Goal: Communication & Community: Answer question/provide support

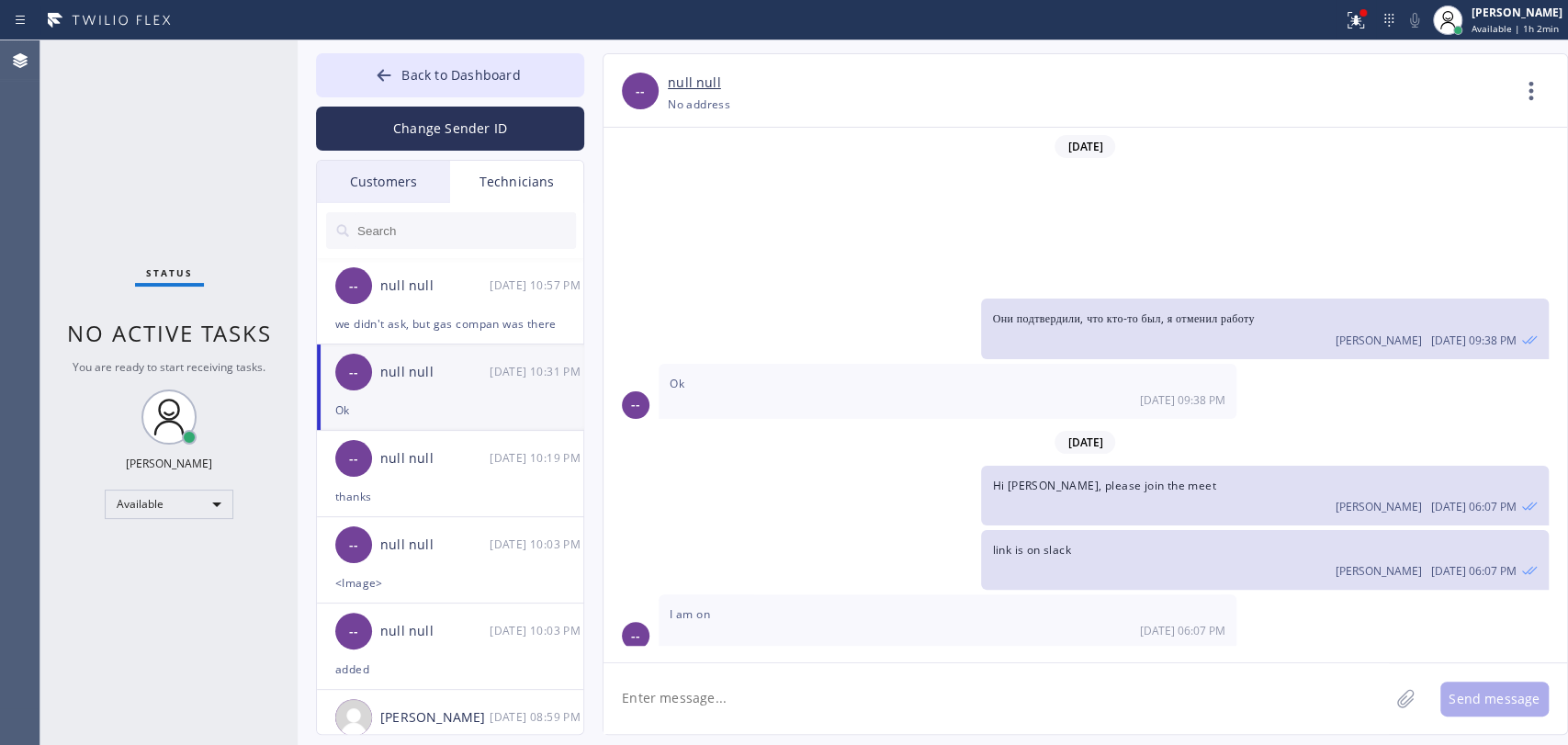
scroll to position [249, 0]
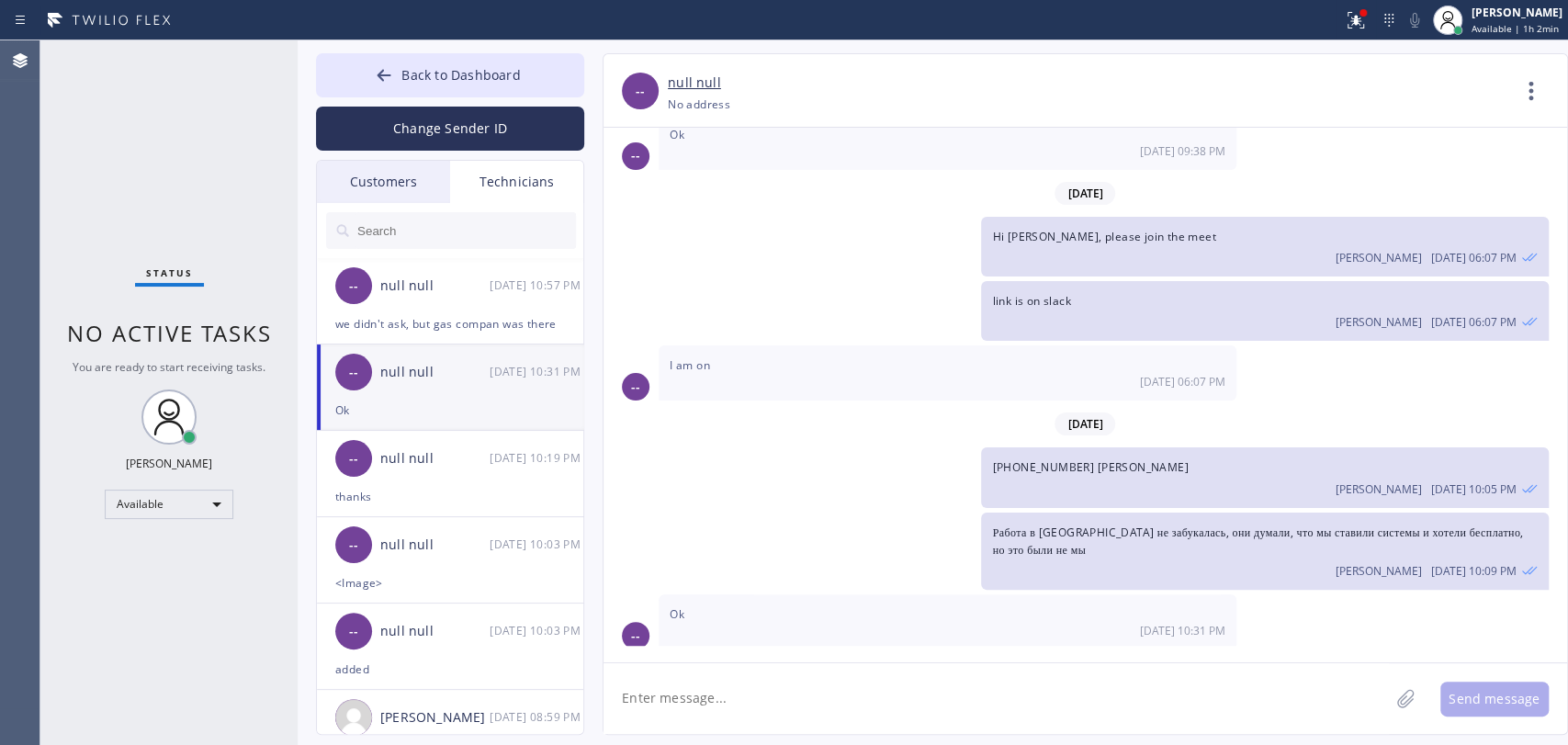
click at [1354, 461] on div "[PHONE_NUMBER] [PERSON_NAME] [PERSON_NAME] [DATE] 10:05 PM" at bounding box center [1264, 477] width 567 height 60
click at [435, 325] on div "we didn't ask, but gas compan was there" at bounding box center [450, 323] width 229 height 21
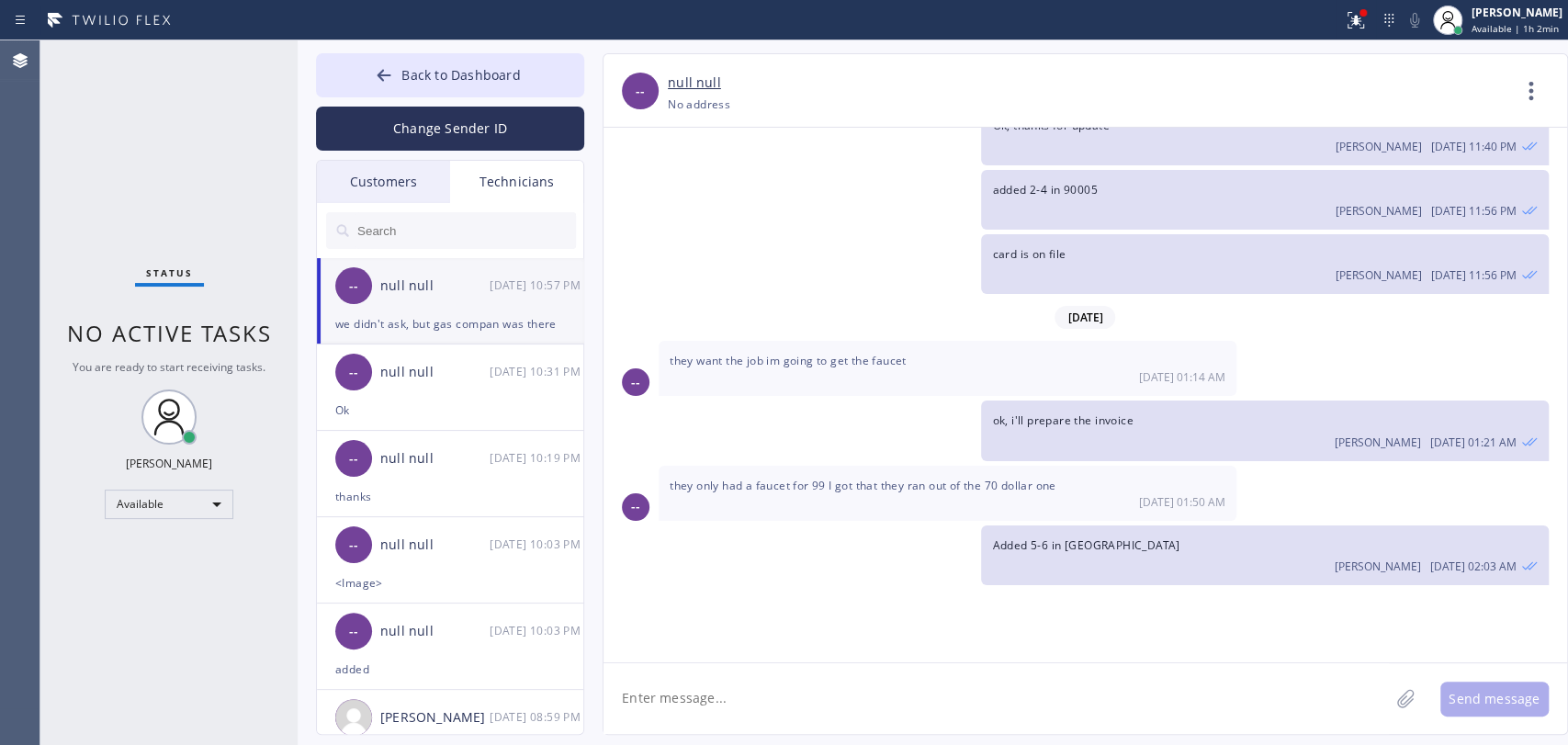
scroll to position [58185, 0]
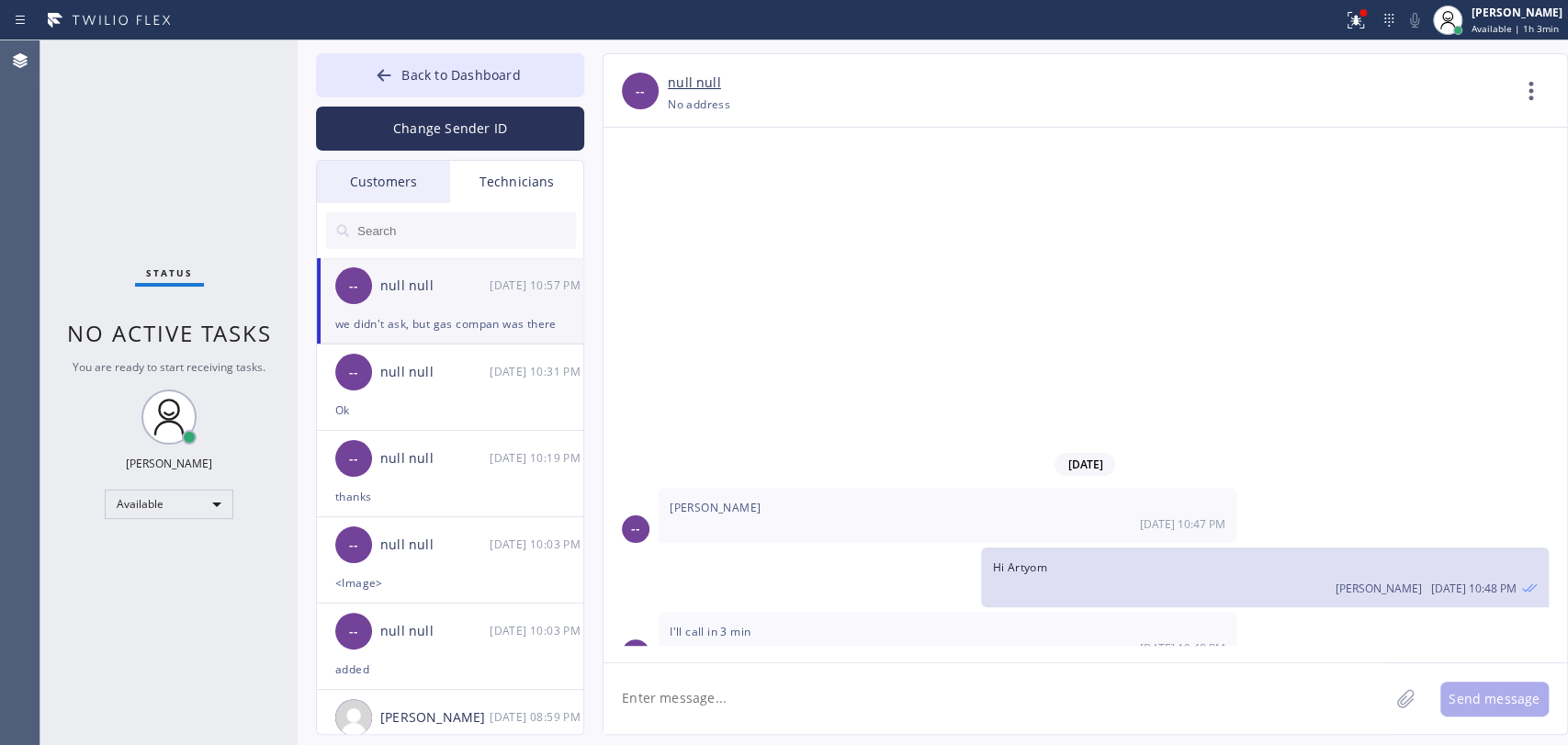
click at [1294, 671] on div "wants plumber to repair the gas line, gas company already came out to shut off …" at bounding box center [1264, 719] width 567 height 95
click at [441, 80] on span "Back to Dashboard" at bounding box center [460, 75] width 118 height 18
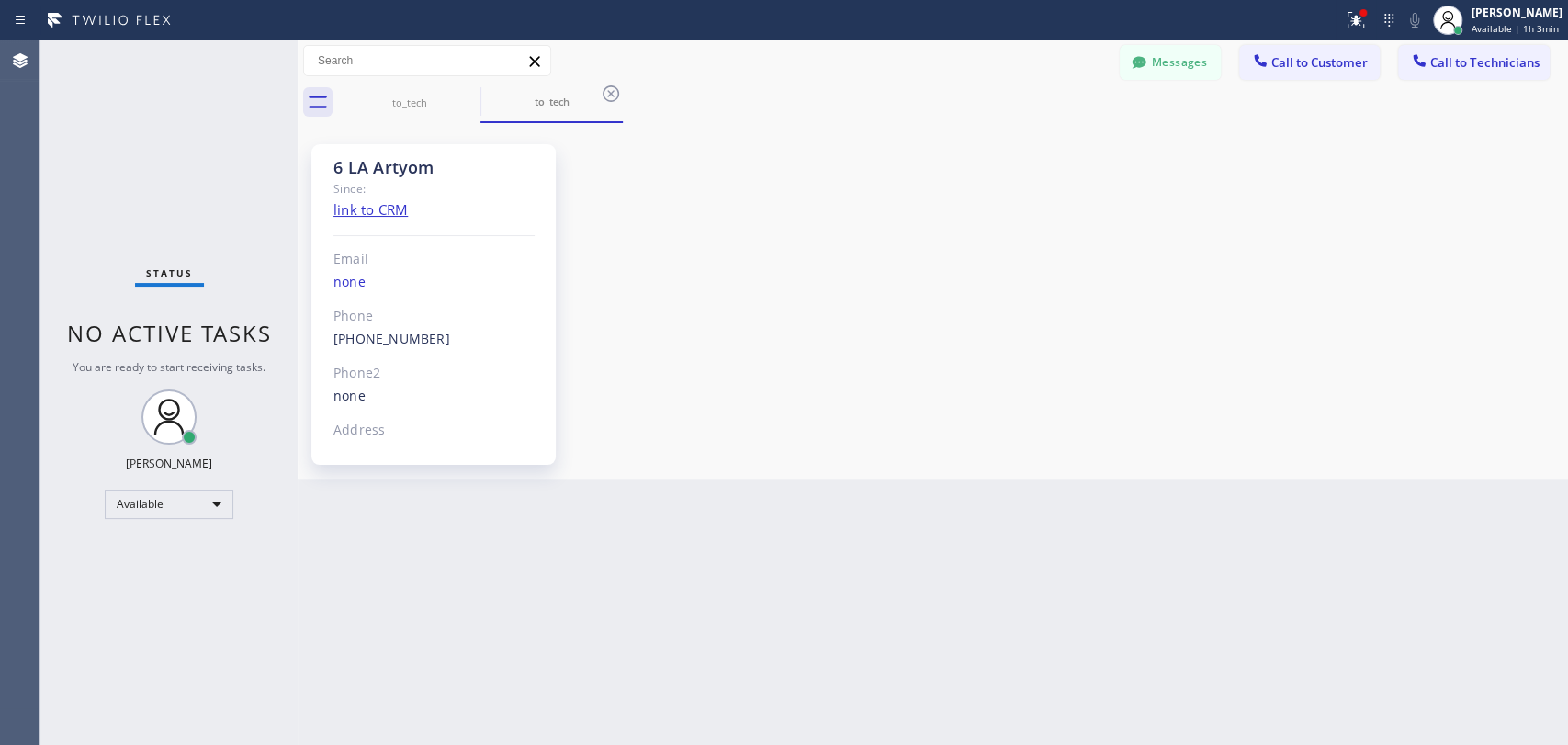
drag, startPoint x: 1212, startPoint y: 61, endPoint x: 432, endPoint y: 234, distance: 799.0
click at [1212, 61] on button "Messages" at bounding box center [1171, 62] width 101 height 35
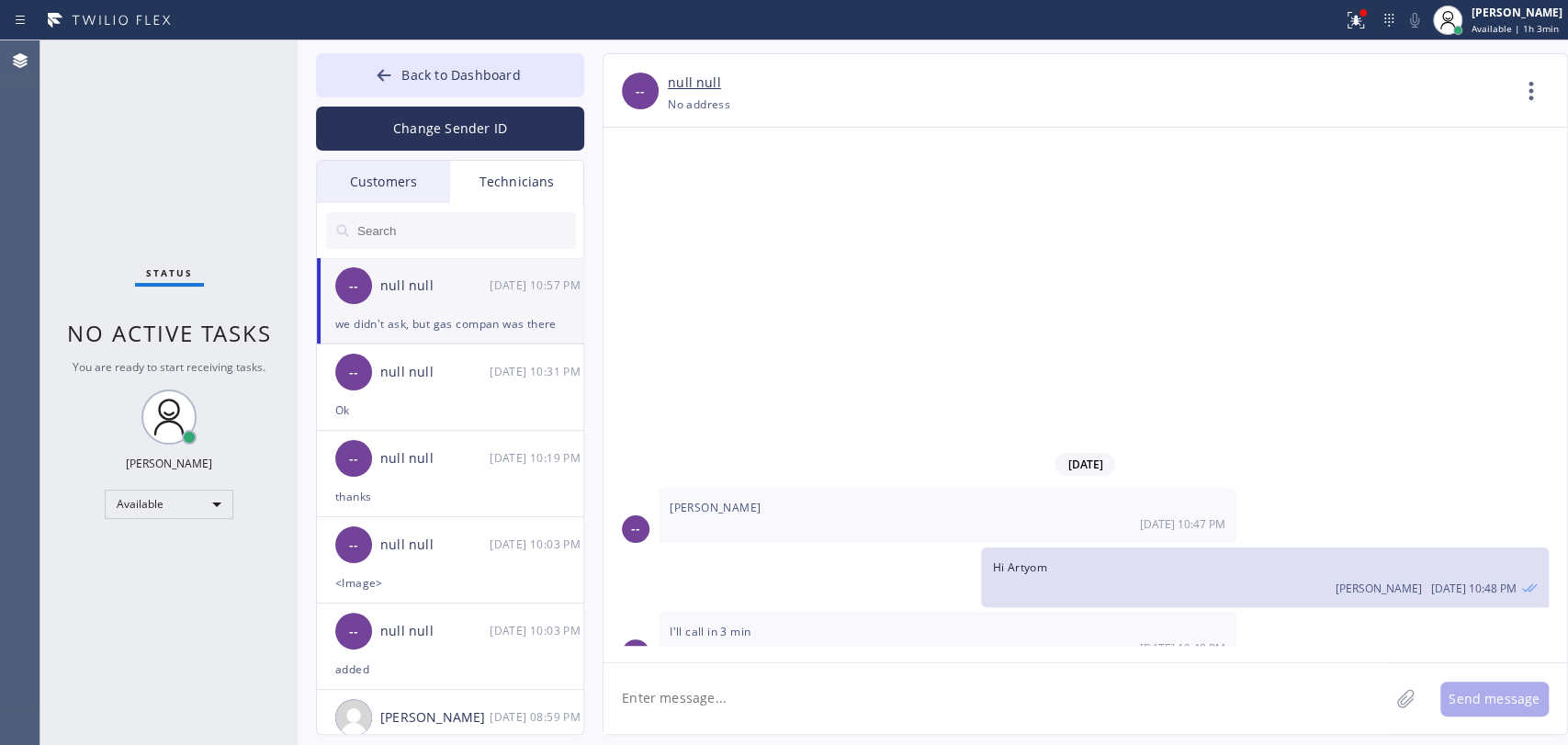
click at [423, 222] on input "text" at bounding box center [466, 230] width 220 height 37
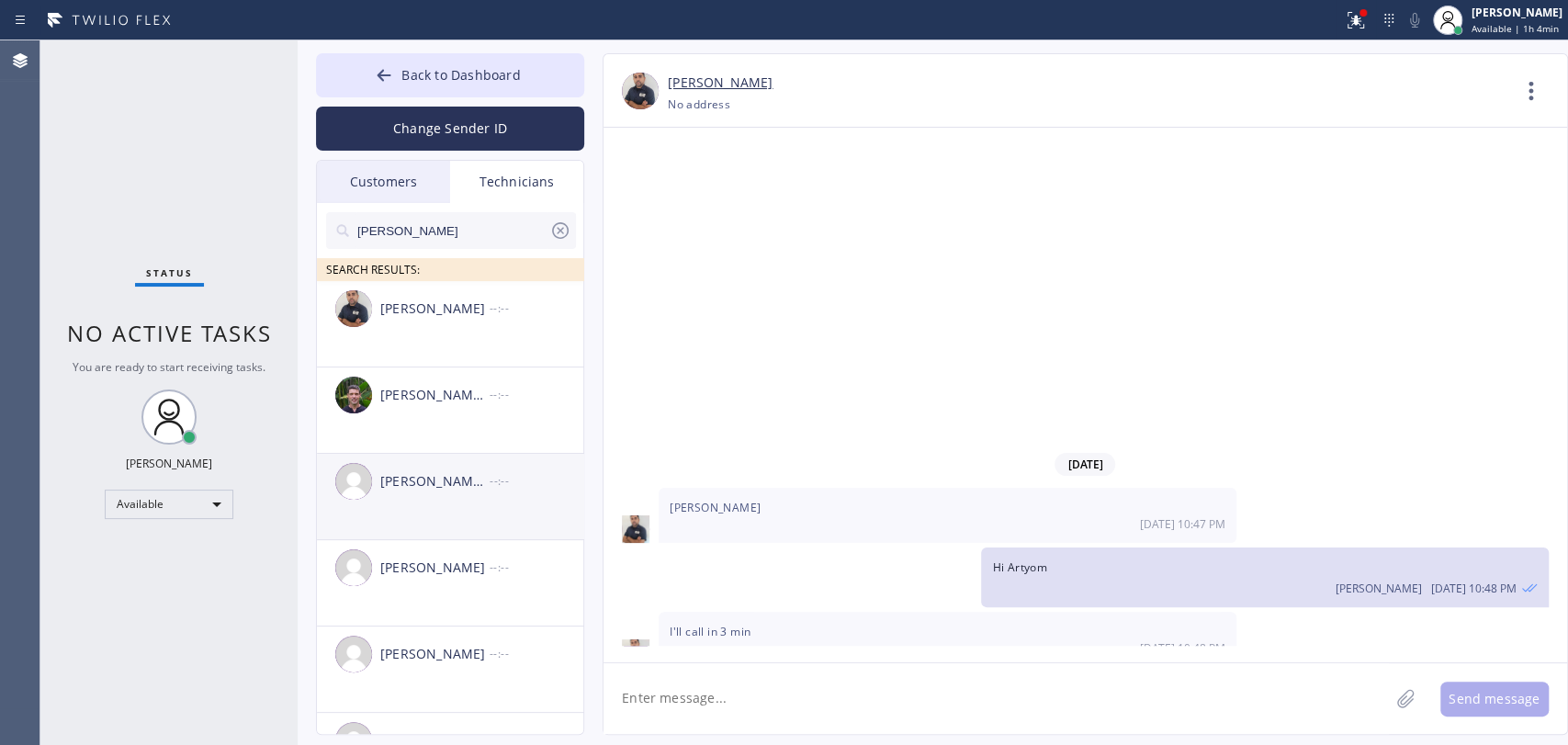
scroll to position [65, 0]
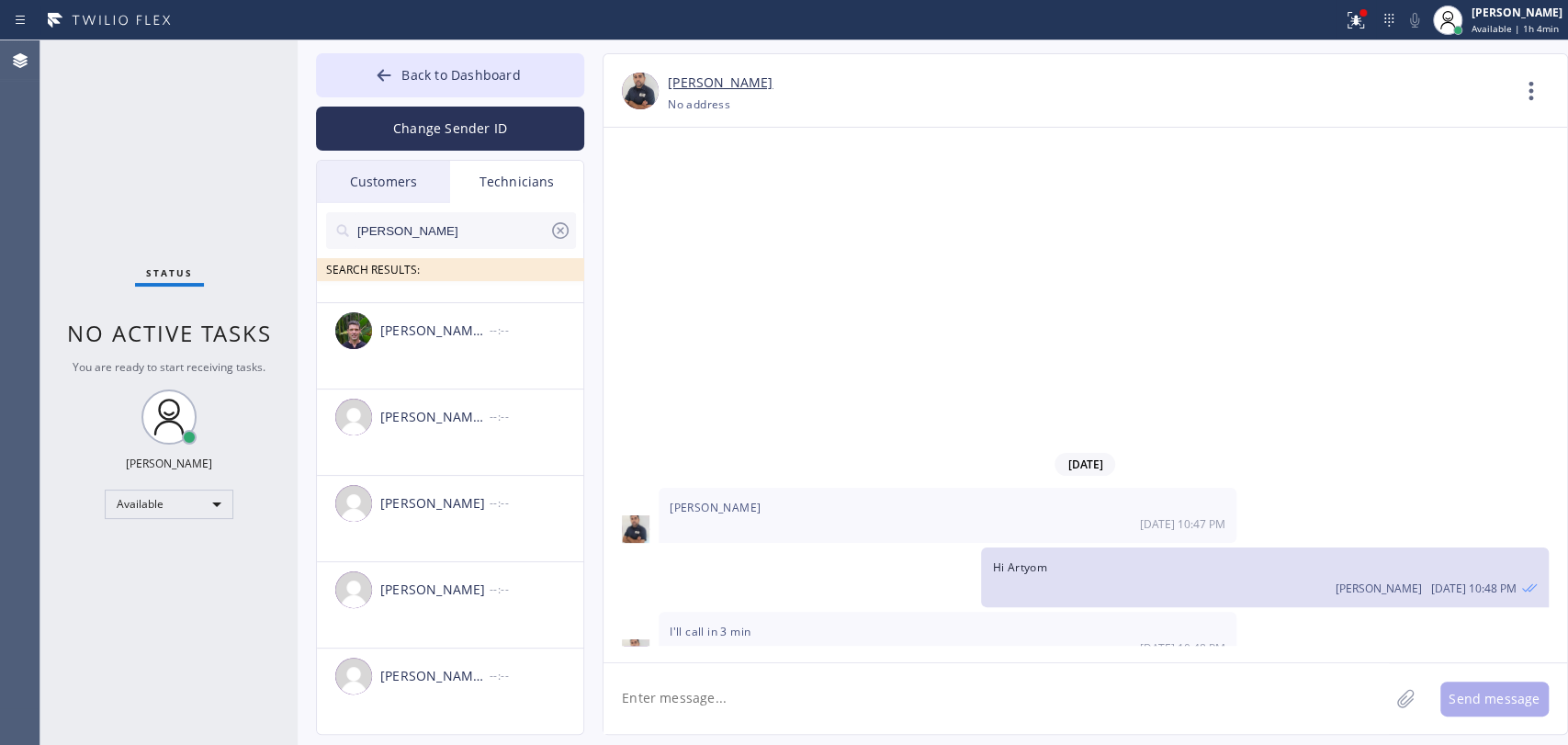
type input "[PERSON_NAME]"
click at [461, 671] on div "[PERSON_NAME] [PERSON_NAME]" at bounding box center [435, 676] width 109 height 21
click at [718, 702] on textarea at bounding box center [996, 698] width 785 height 71
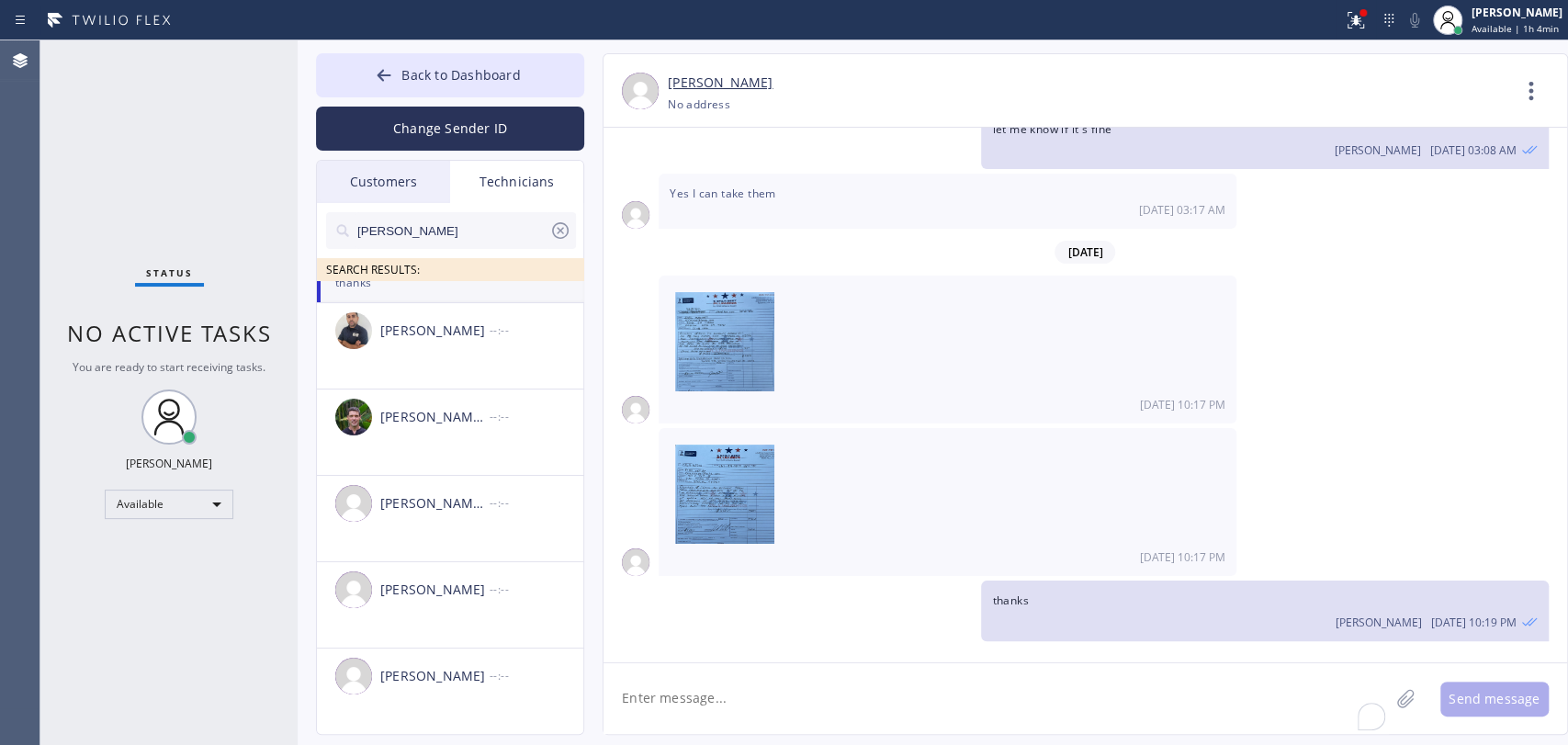
scroll to position [3693, 0]
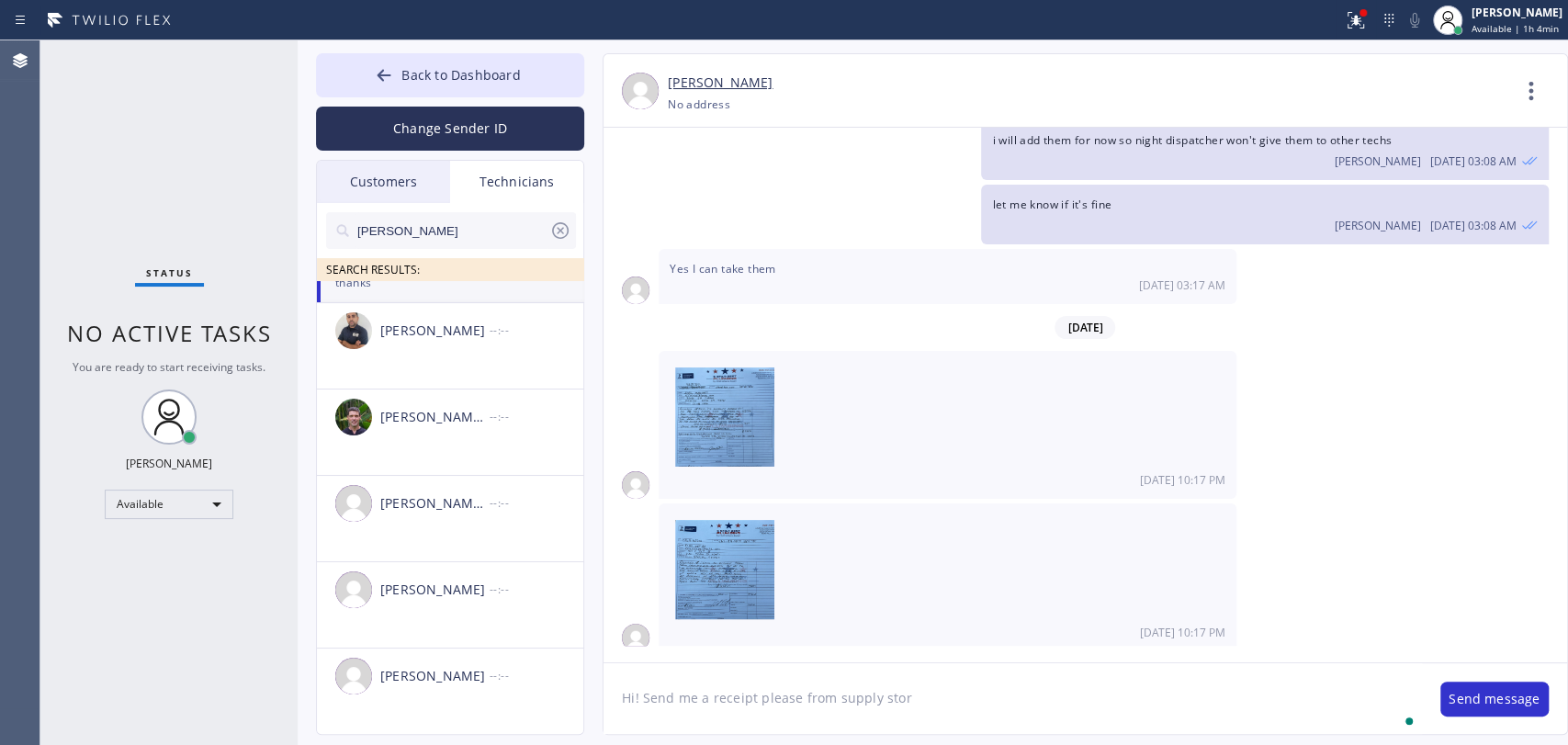
type textarea "Hi! Send me a receipt please from supply store"
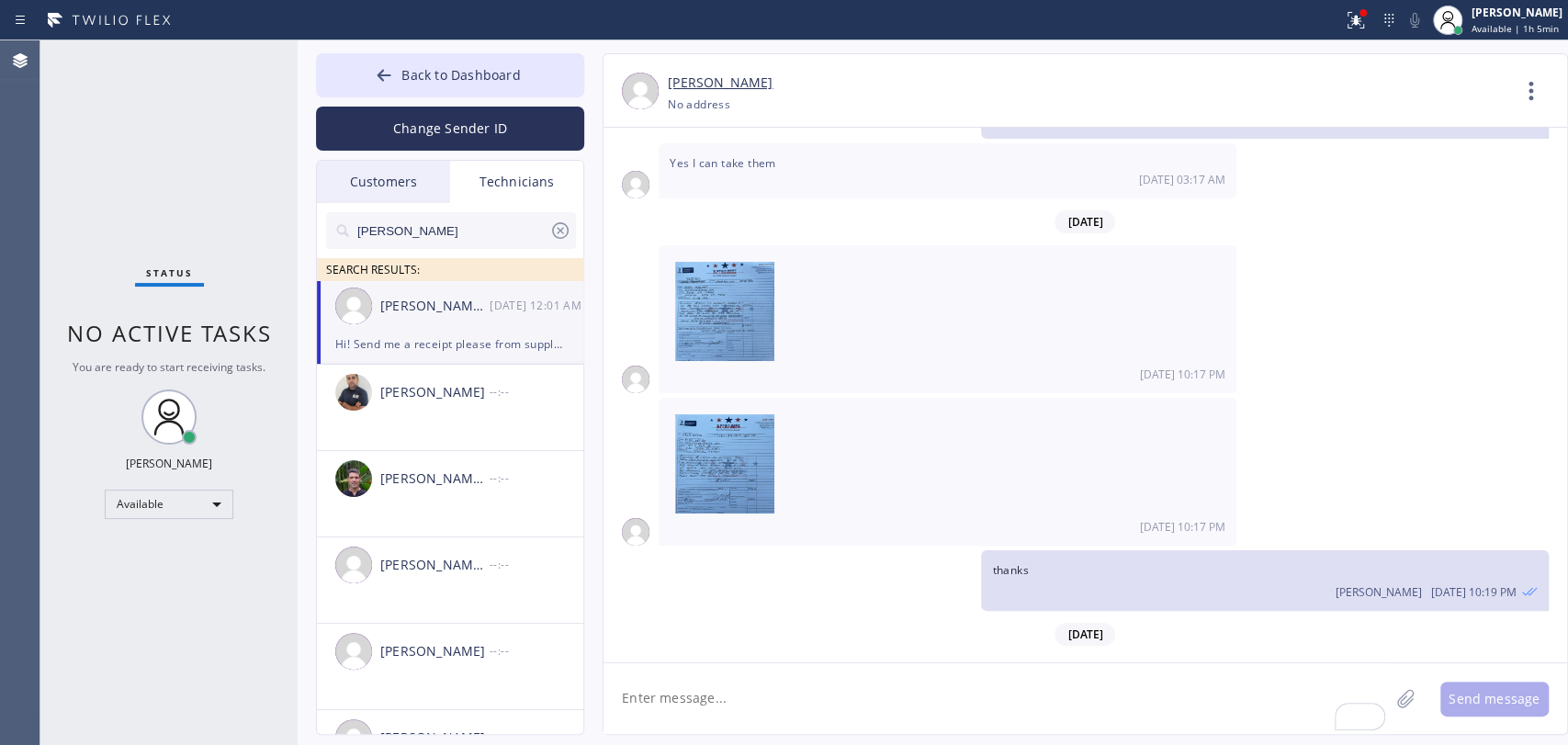
scroll to position [0, 0]
click at [419, 82] on span "Back to Dashboard" at bounding box center [460, 75] width 118 height 18
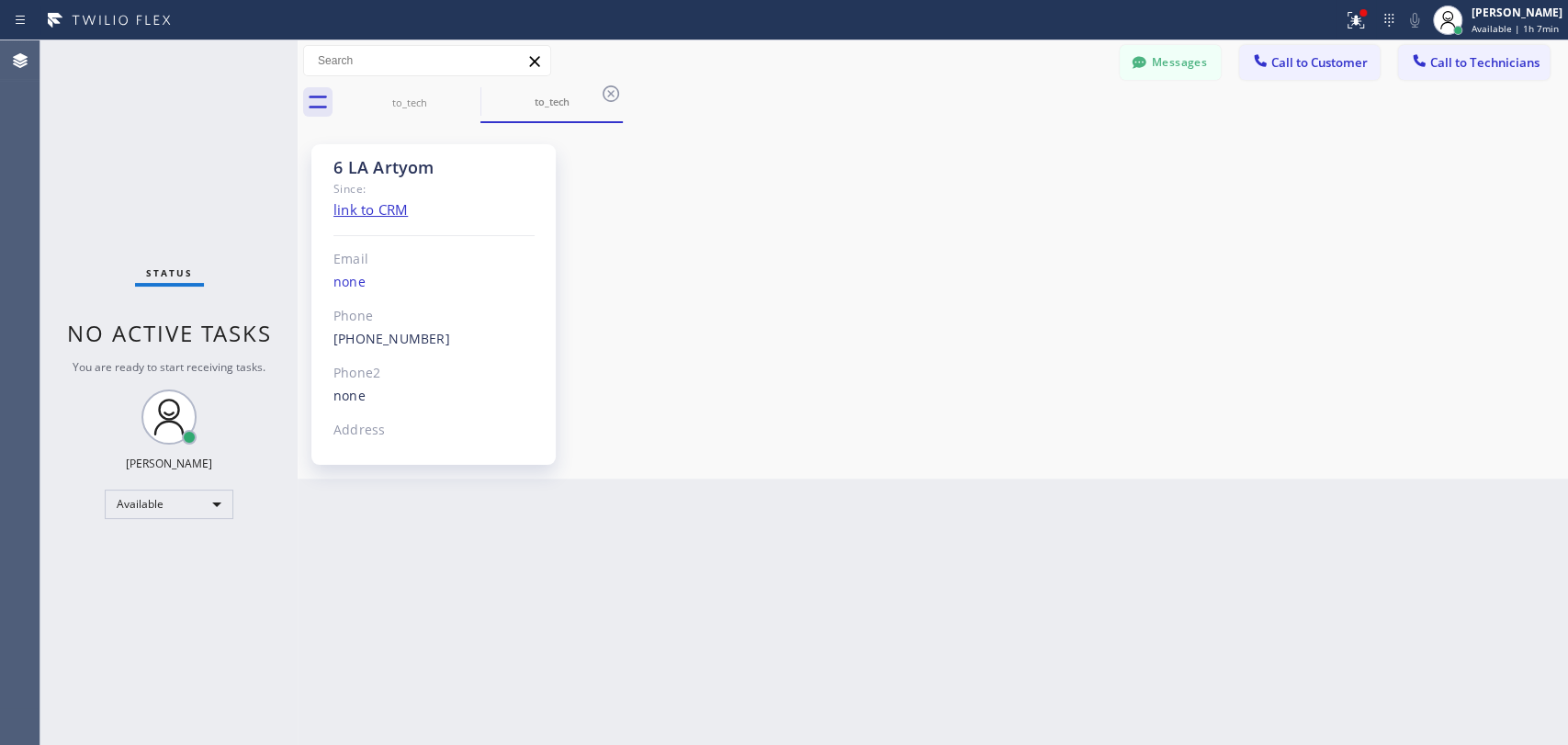
drag, startPoint x: 1286, startPoint y: 324, endPoint x: 1115, endPoint y: 275, distance: 177.9
click at [1286, 324] on div "6 LA Artyom Since: link to CRM Email none Phone [PHONE_NUMBER] Outbound call Te…" at bounding box center [932, 301] width 1261 height 347
click at [1066, 300] on div "6 LA Artyom Since: link to CRM Email none Phone [PHONE_NUMBER] Outbound call Te…" at bounding box center [932, 301] width 1261 height 347
click at [1164, 74] on button "Messages" at bounding box center [1171, 62] width 101 height 35
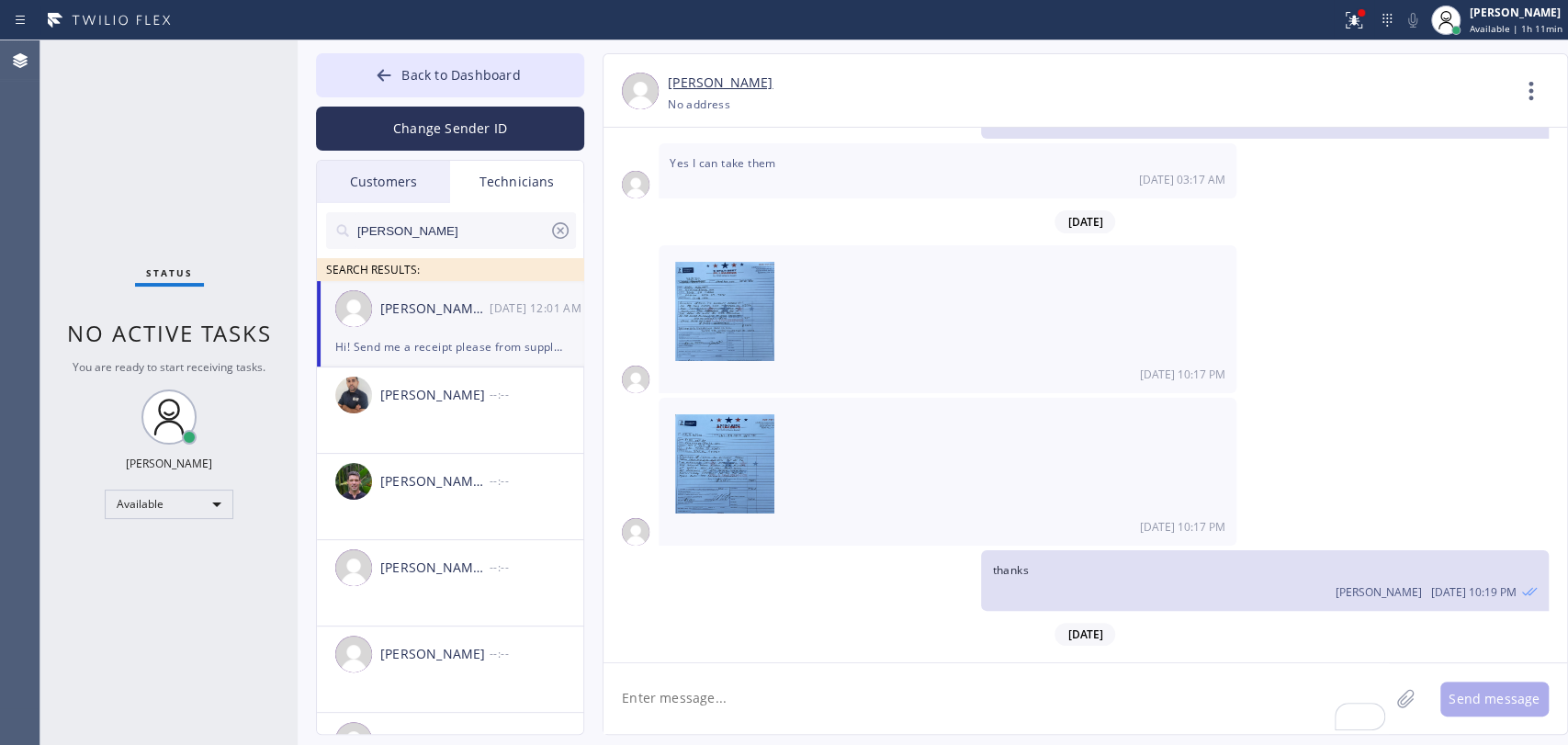
click at [448, 226] on input "[PERSON_NAME]" at bounding box center [452, 230] width 194 height 37
click at [479, 368] on div "[PERSON_NAME] --:--" at bounding box center [451, 394] width 268 height 55
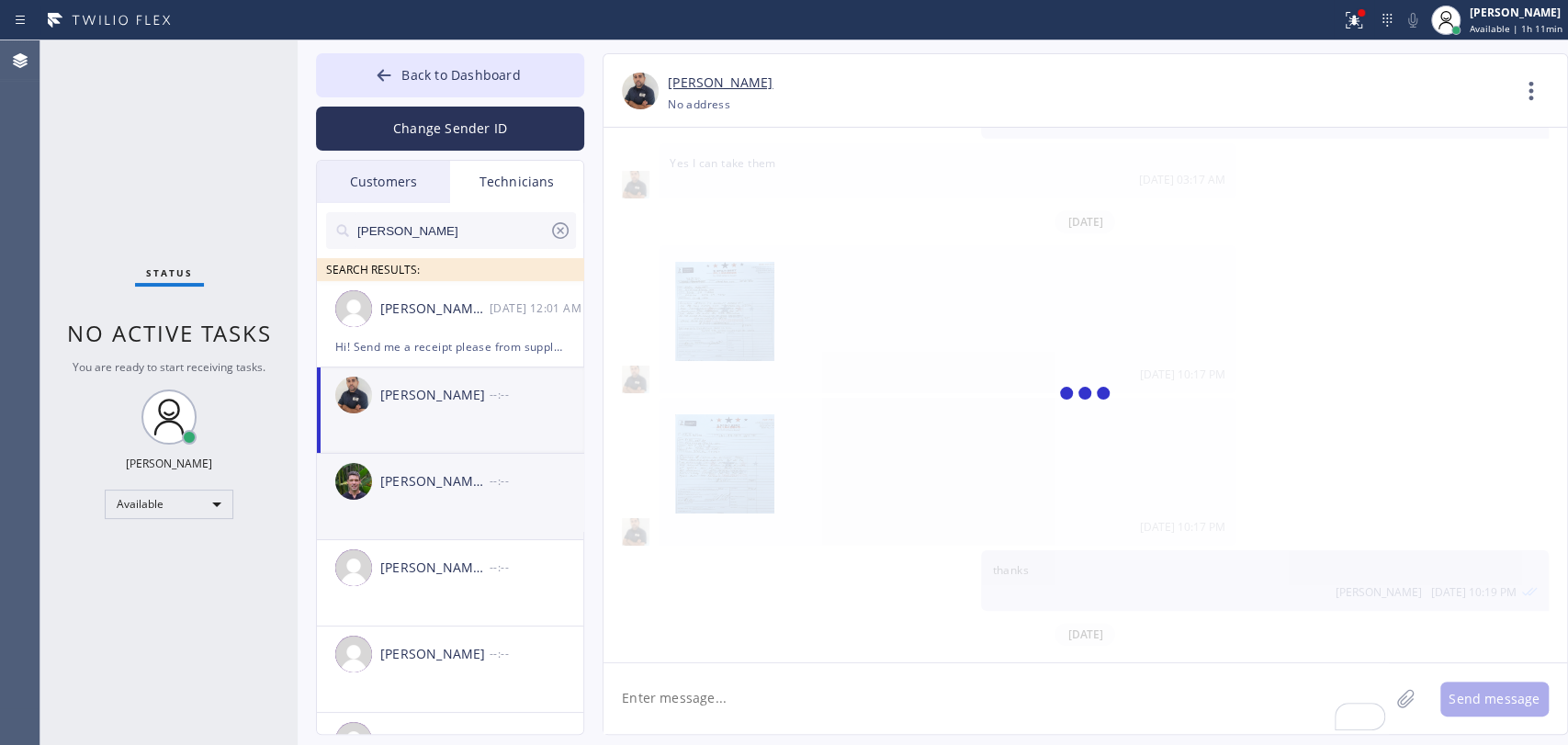
click at [473, 349] on div "Hi! Send me a receipt please from supply store" at bounding box center [450, 347] width 229 height 21
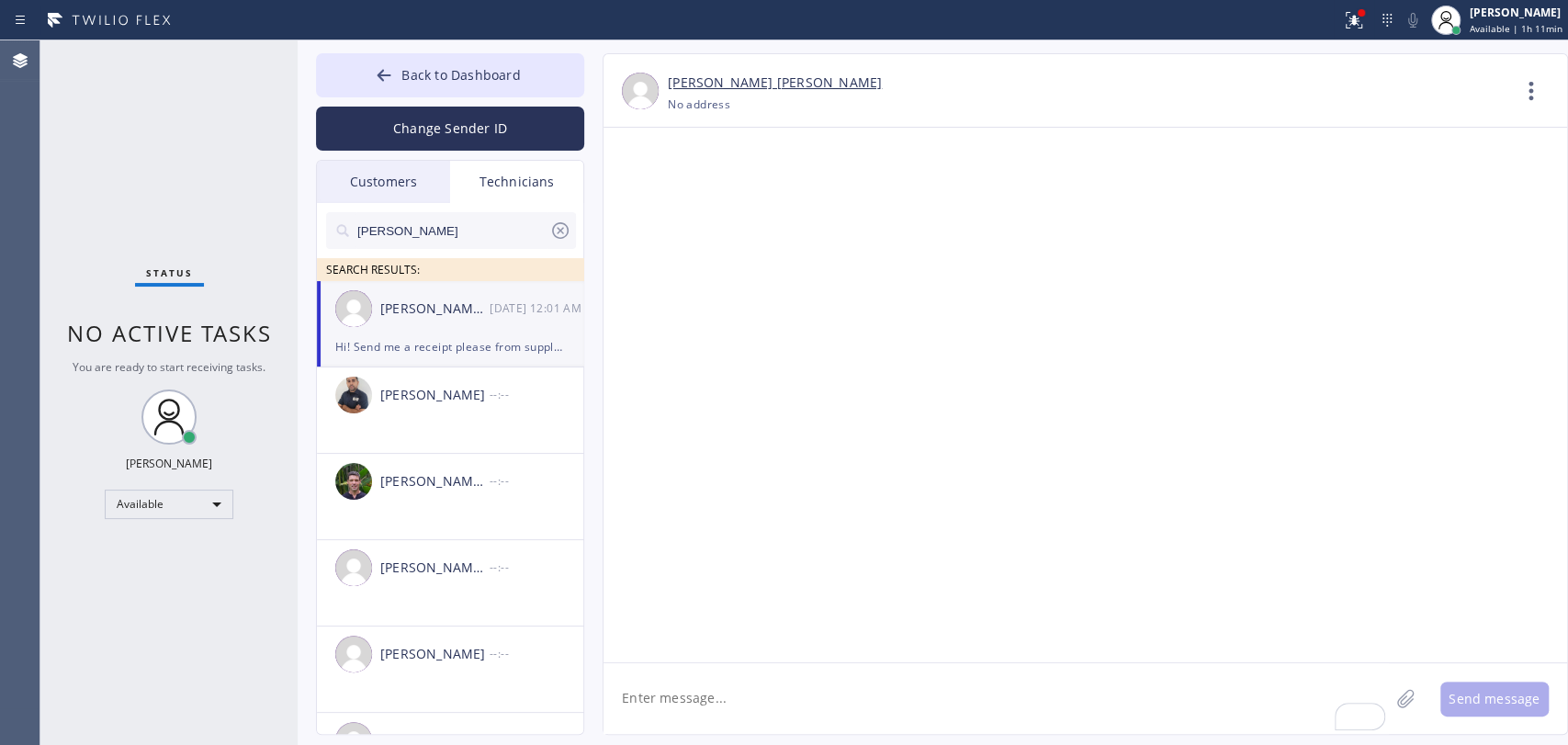
scroll to position [3800, 0]
click at [697, 701] on textarea "To enrich screen reader interactions, please activate Accessibility in Grammarl…" at bounding box center [996, 698] width 785 height 71
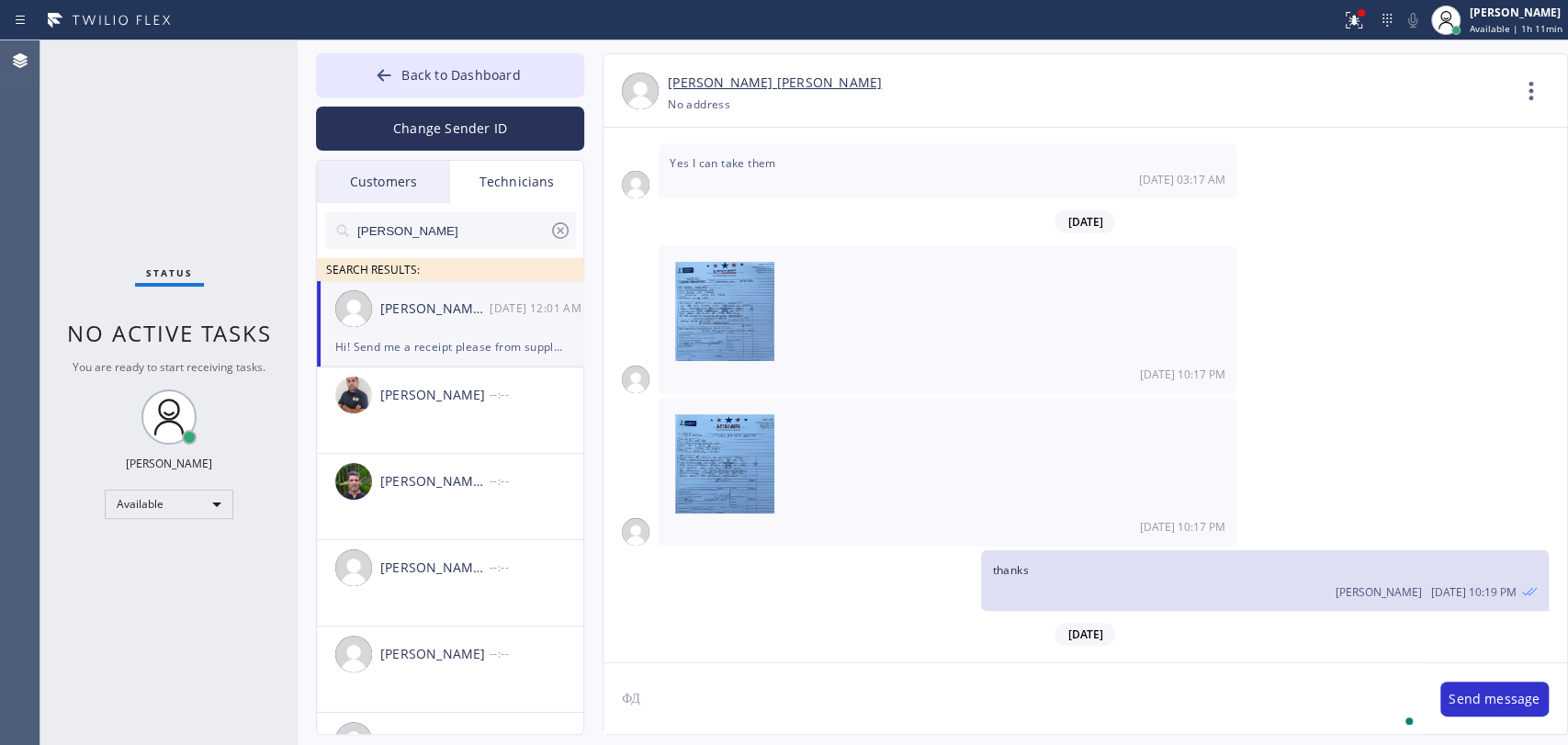
type textarea "Ф"
type textarea "L"
type textarea "Also just a reminder to update your new calls for [DATE] once you are done with…"
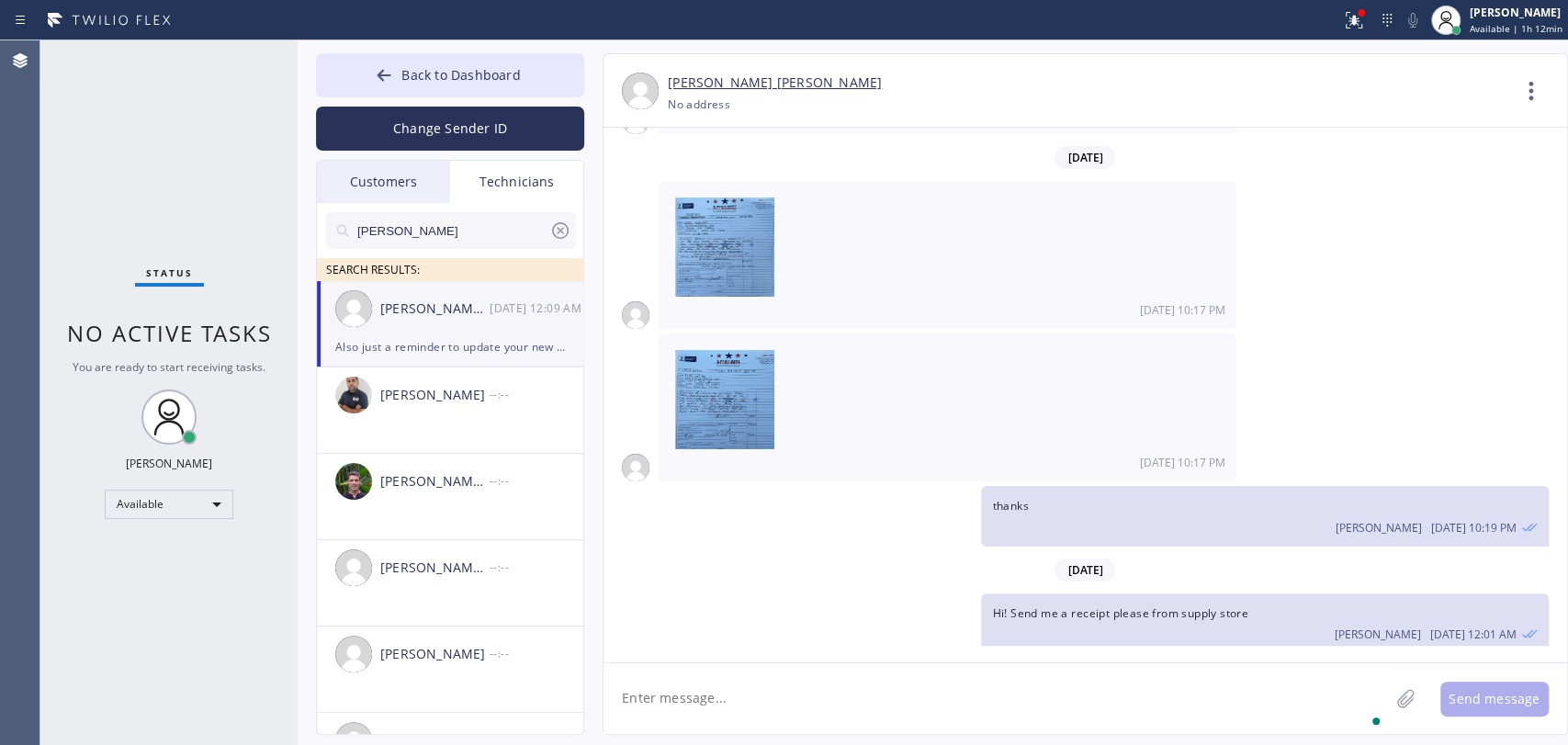
click at [398, 245] on input "[PERSON_NAME]" at bounding box center [452, 230] width 194 height 37
click at [398, 244] on input "[PERSON_NAME]" at bounding box center [452, 230] width 194 height 37
click at [398, 240] on input "[PERSON_NAME]" at bounding box center [452, 230] width 194 height 37
click at [368, 234] on input "[PERSON_NAME]" at bounding box center [452, 230] width 194 height 37
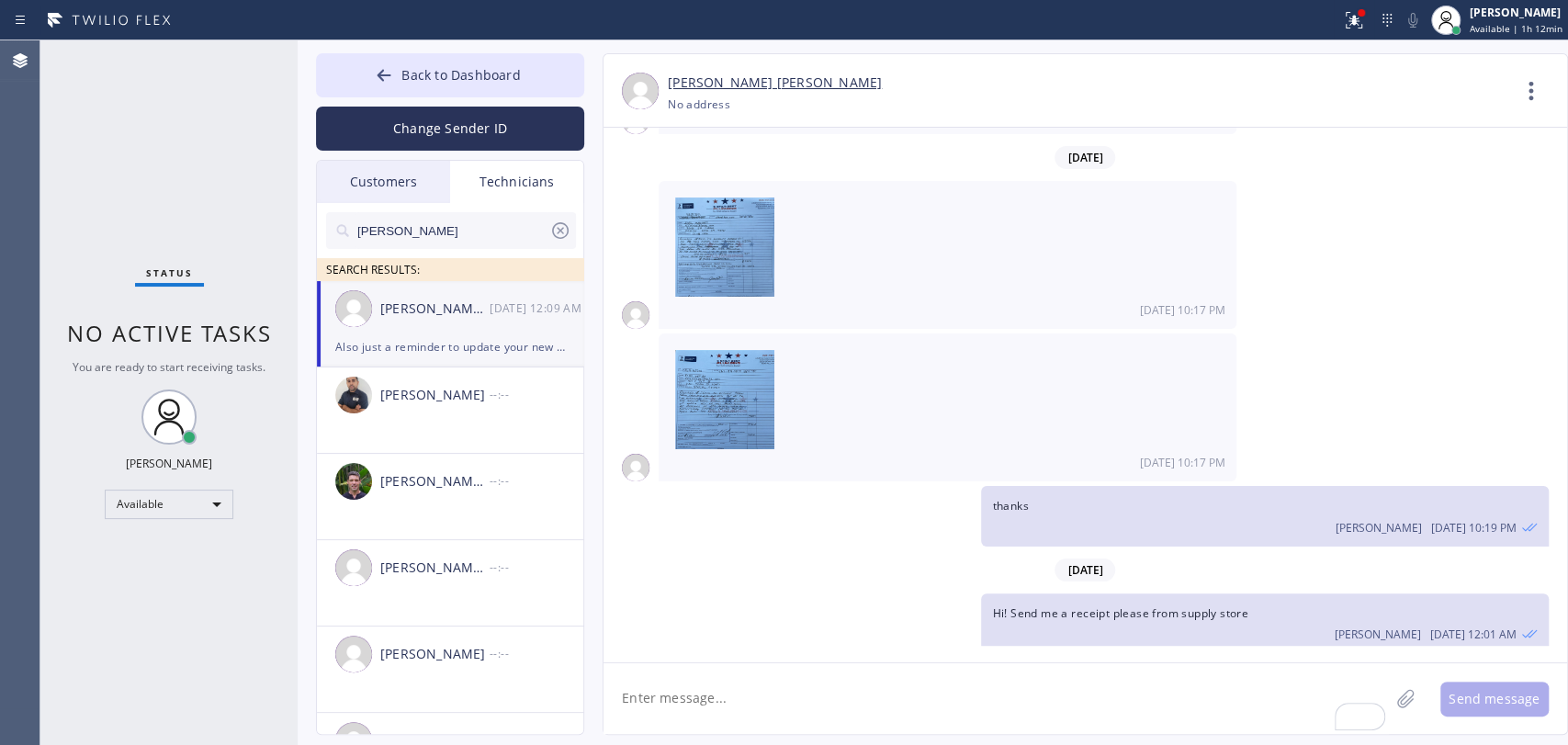
click at [368, 234] on input "[PERSON_NAME]" at bounding box center [452, 230] width 194 height 37
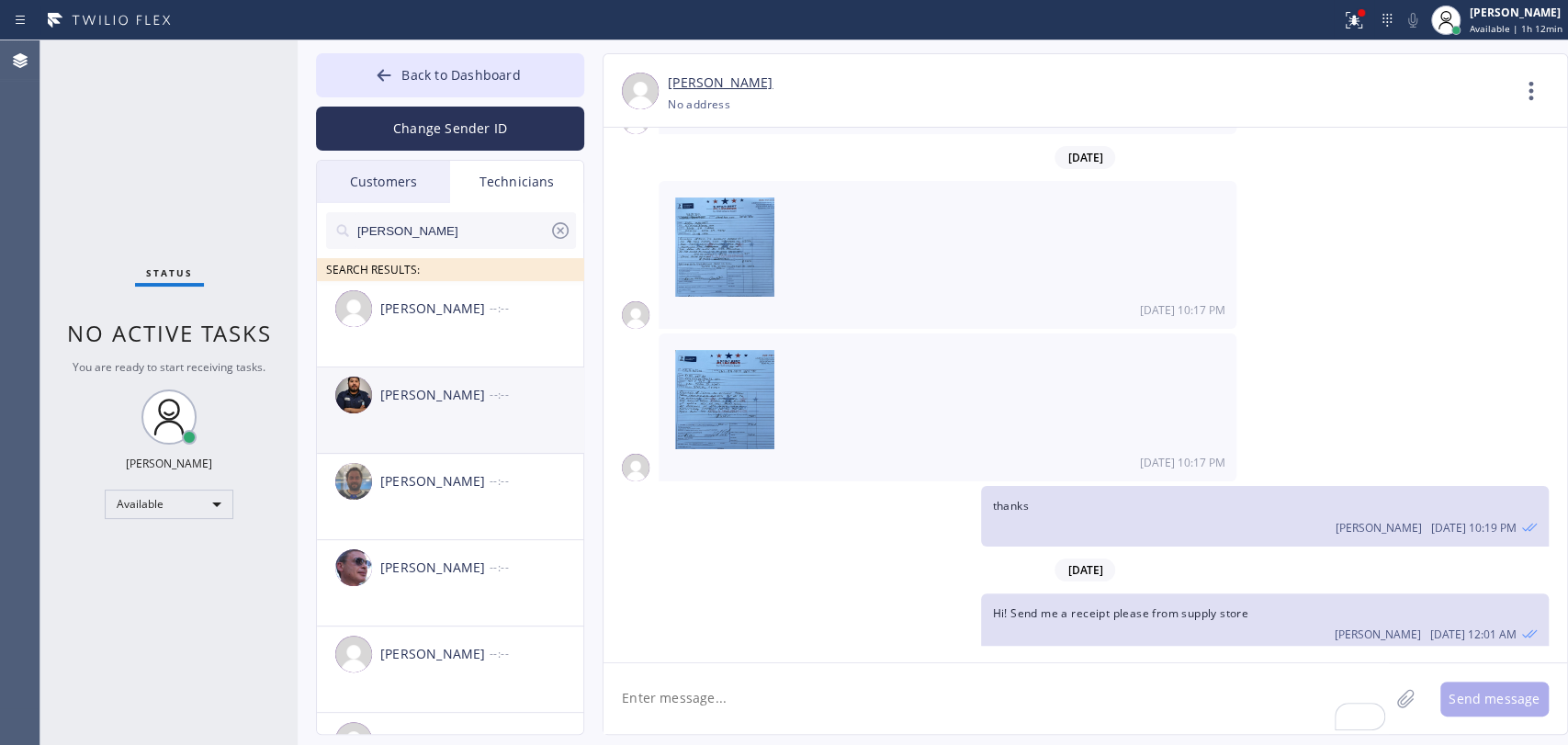
type input "[PERSON_NAME]"
click at [444, 419] on div "[PERSON_NAME] --:--" at bounding box center [451, 394] width 268 height 55
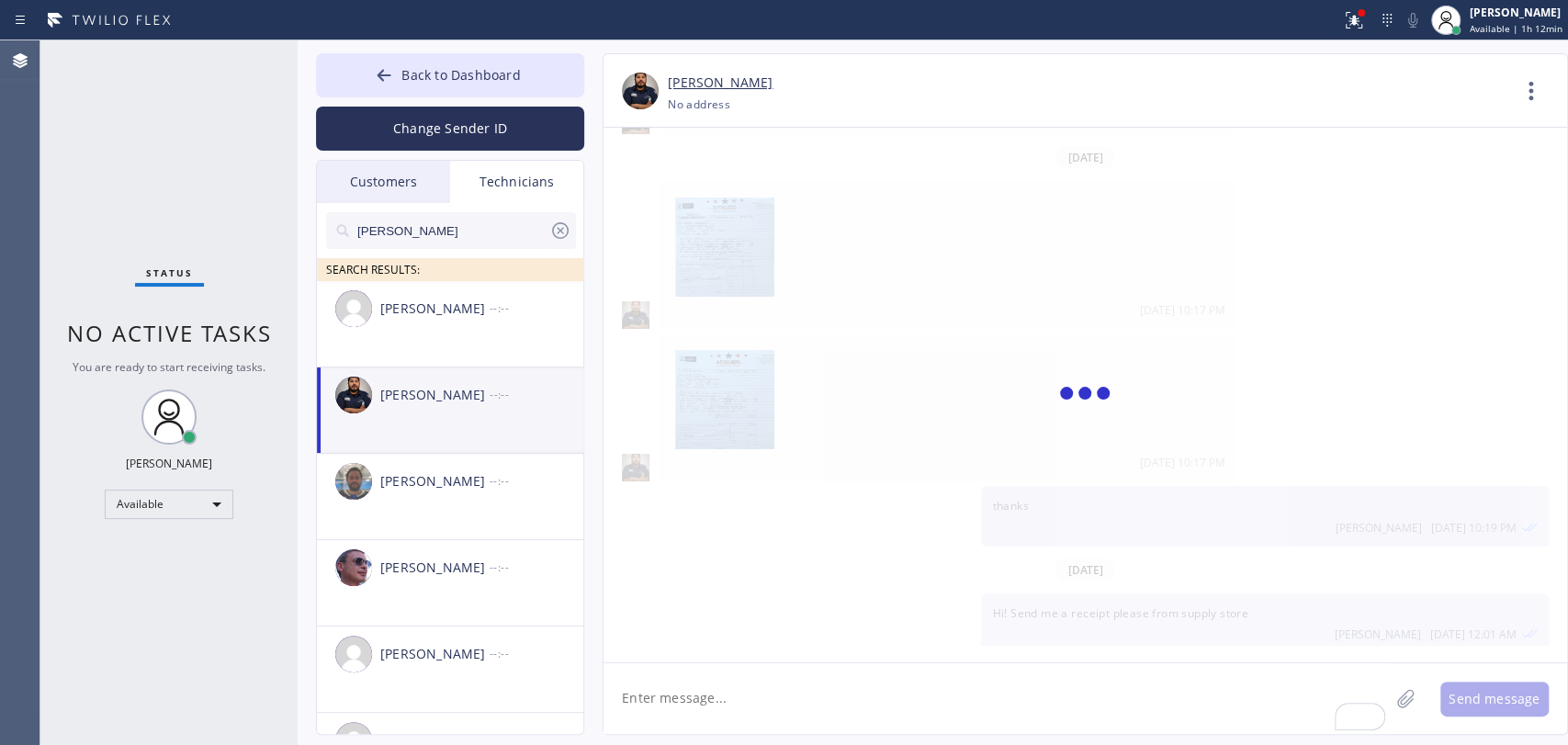
click at [711, 692] on textarea "To enrich screen reader interactions, please activate Accessibility in Grammarl…" at bounding box center [996, 698] width 785 height 71
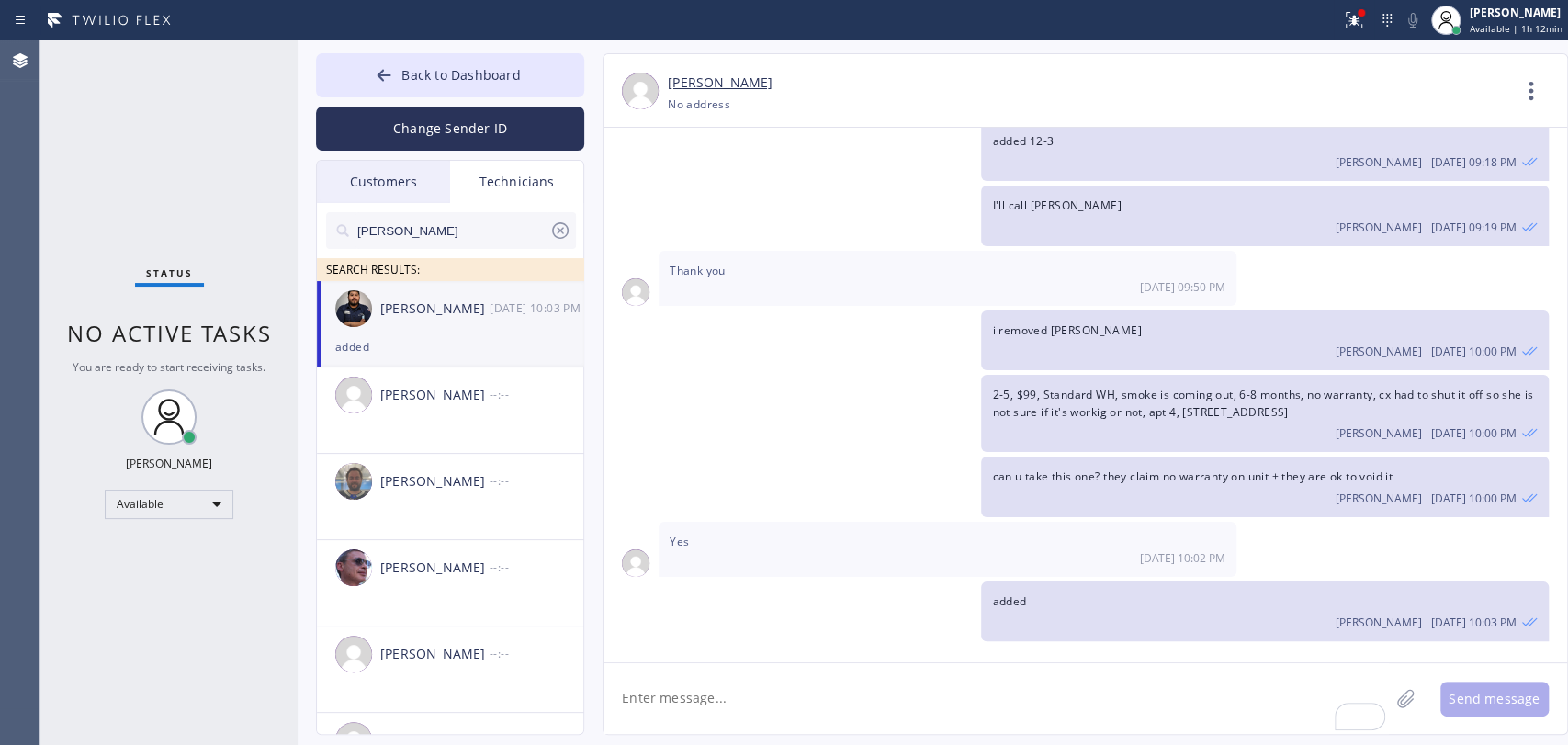
scroll to position [2924, 0]
type textarea "A"
type textarea "Just a reminder to update your calls once you are done with them"
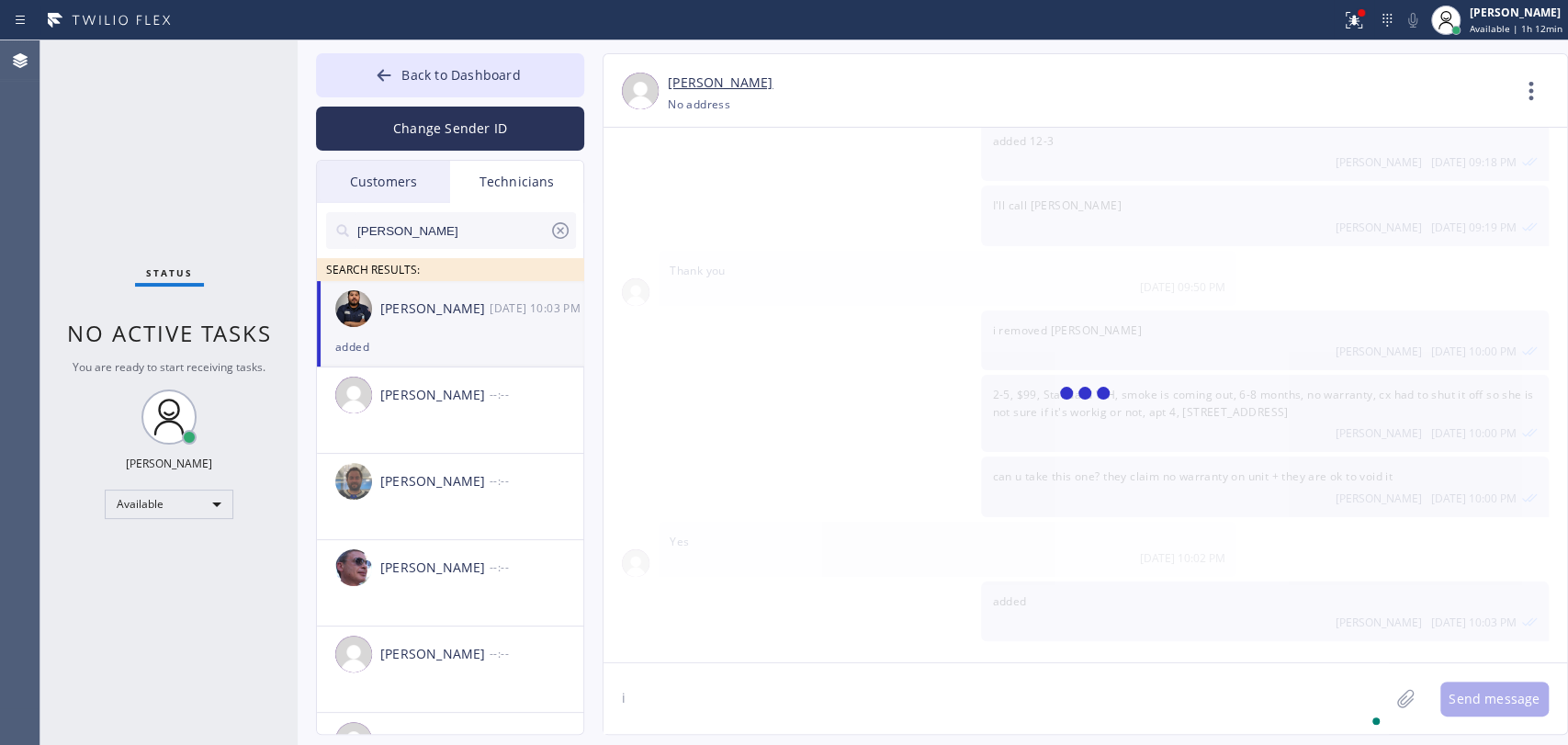
scroll to position [3030, 0]
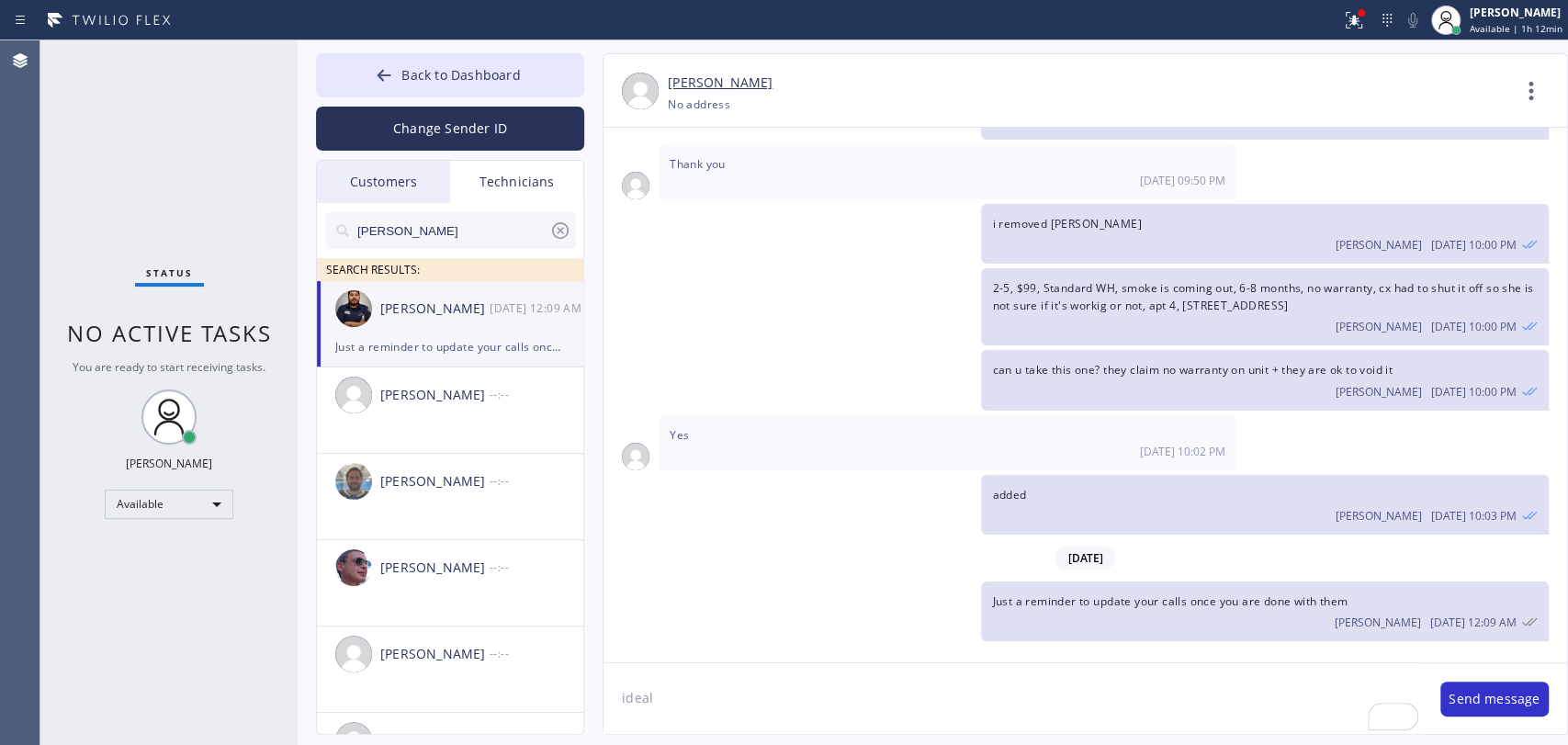
type textarea "ideal"
click at [659, 704] on textarea "ideal" at bounding box center [1013, 698] width 818 height 71
type textarea "we need numbers (sales/estimates) at 4 pm every day, please update them before"
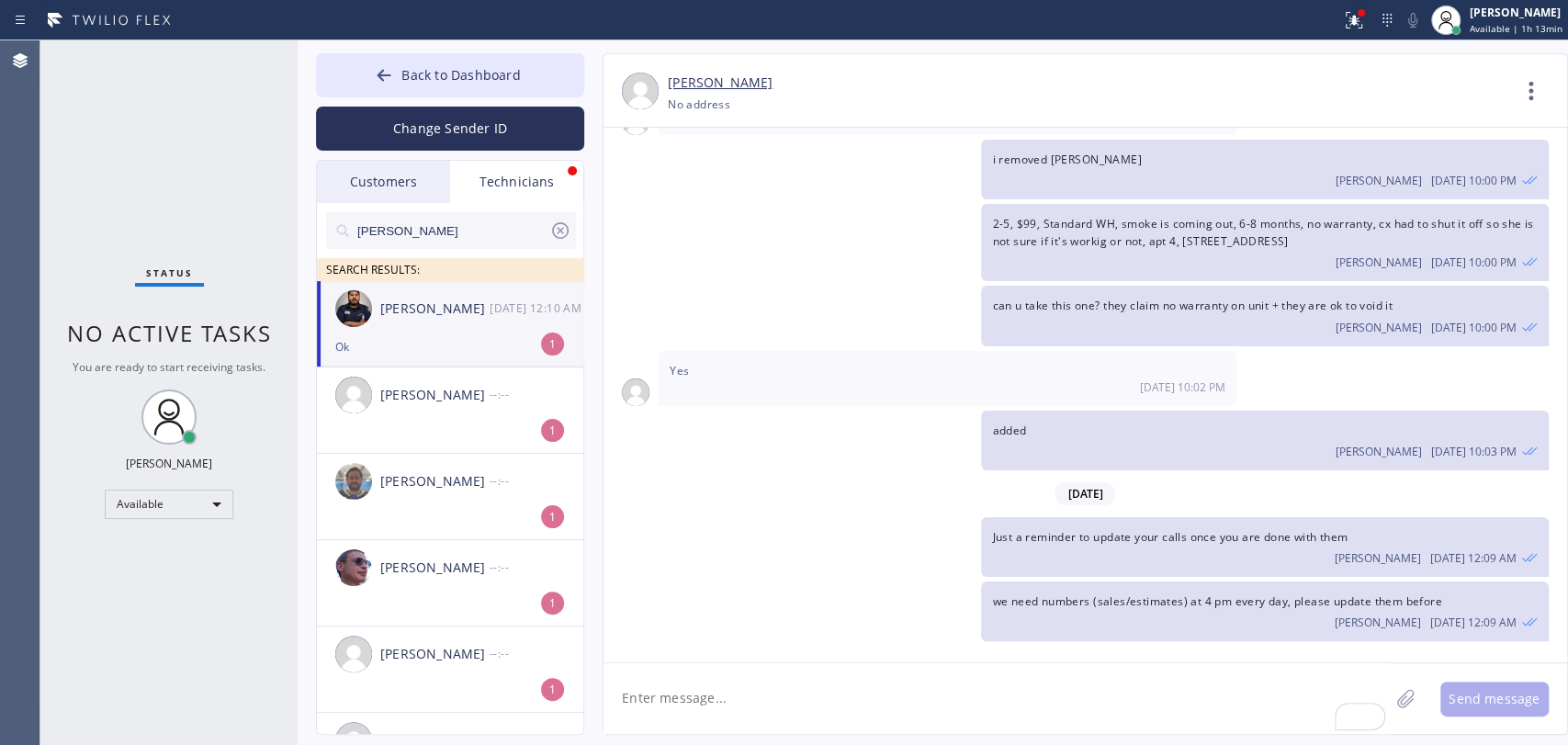
scroll to position [3153, 0]
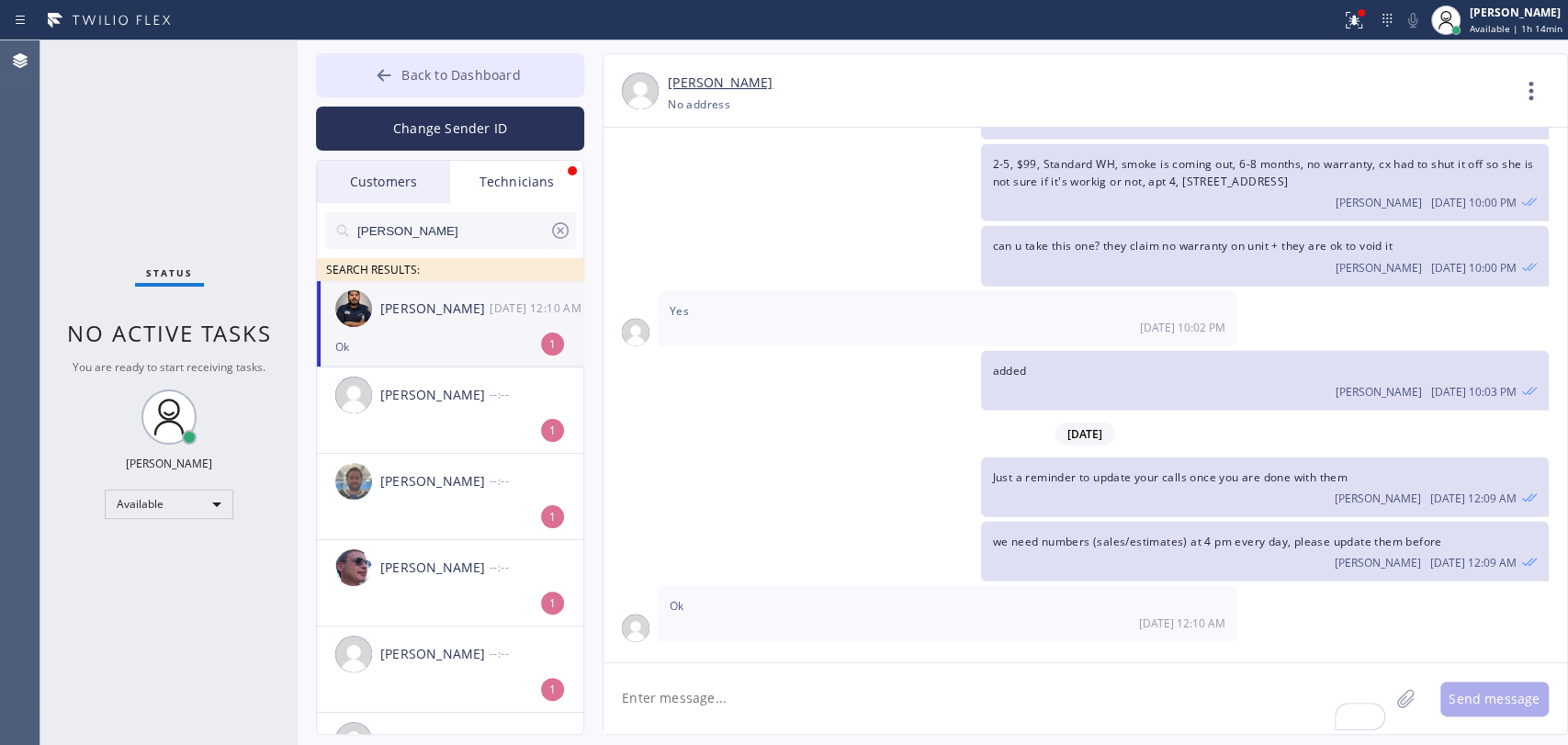
click at [466, 75] on span "Back to Dashboard" at bounding box center [460, 75] width 118 height 18
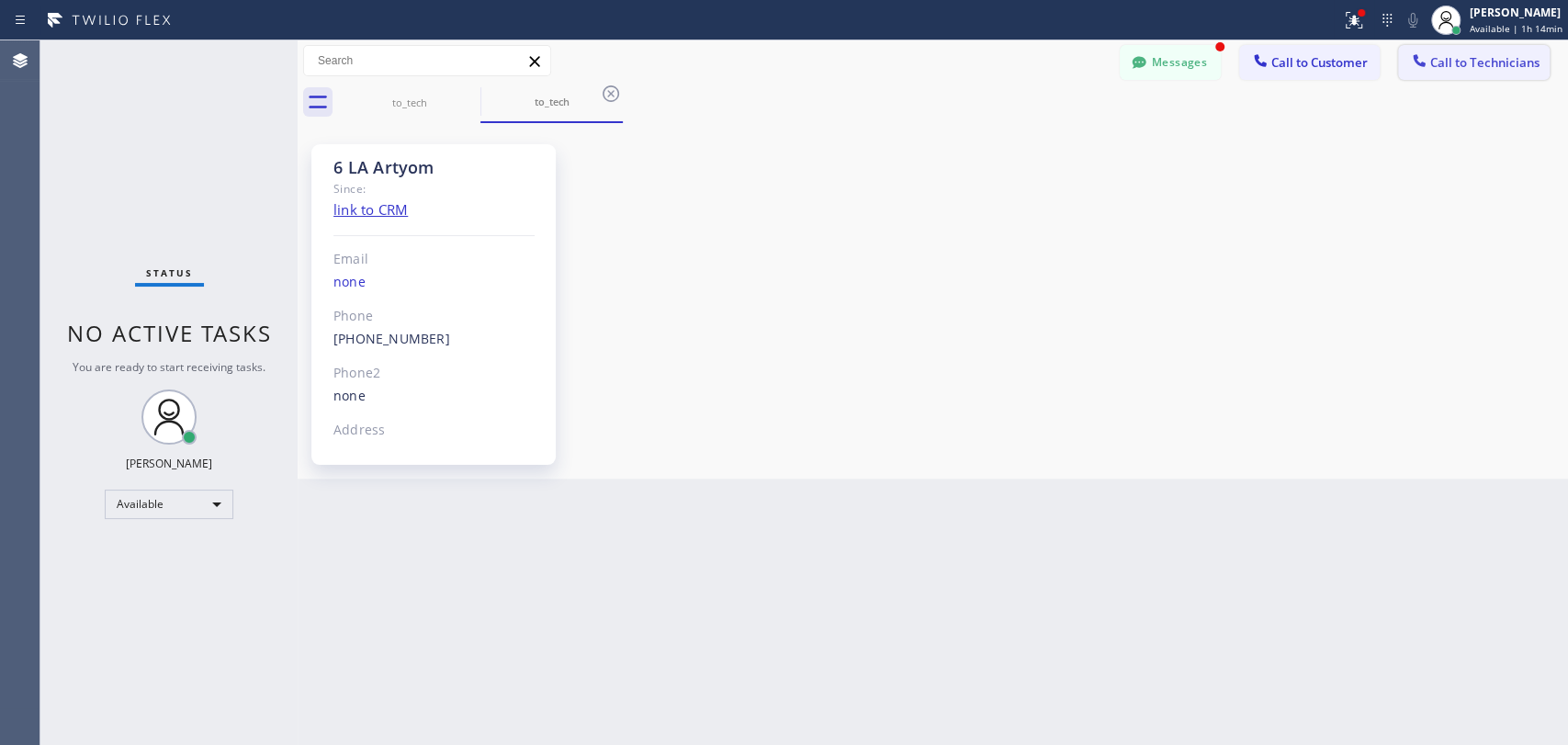
click at [1448, 56] on span "Call to Technicians" at bounding box center [1485, 63] width 109 height 17
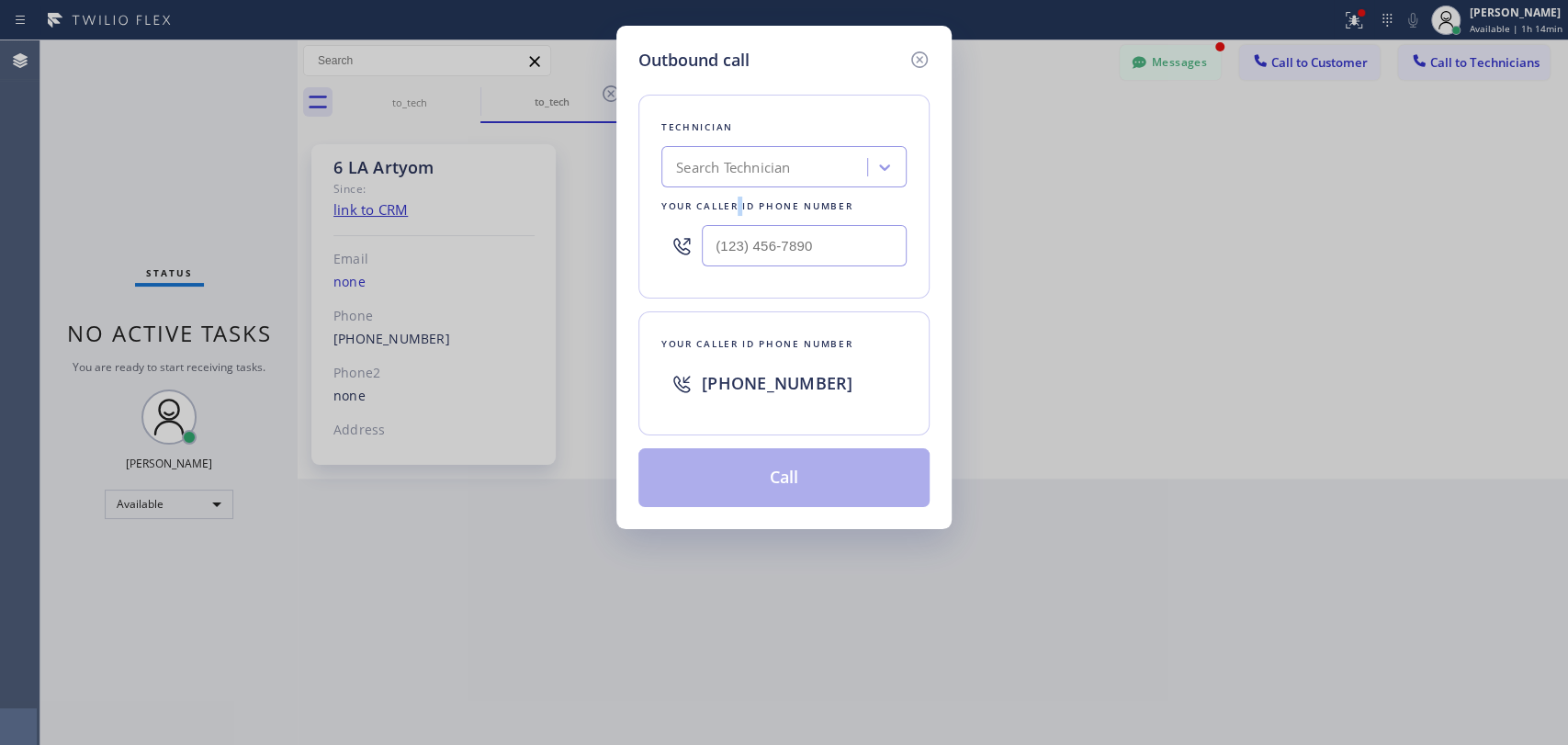
click at [738, 202] on div "Your caller id phone number" at bounding box center [784, 206] width 245 height 19
click at [736, 176] on div "Search Technician" at bounding box center [733, 167] width 114 height 21
type input "[PERSON_NAME]"
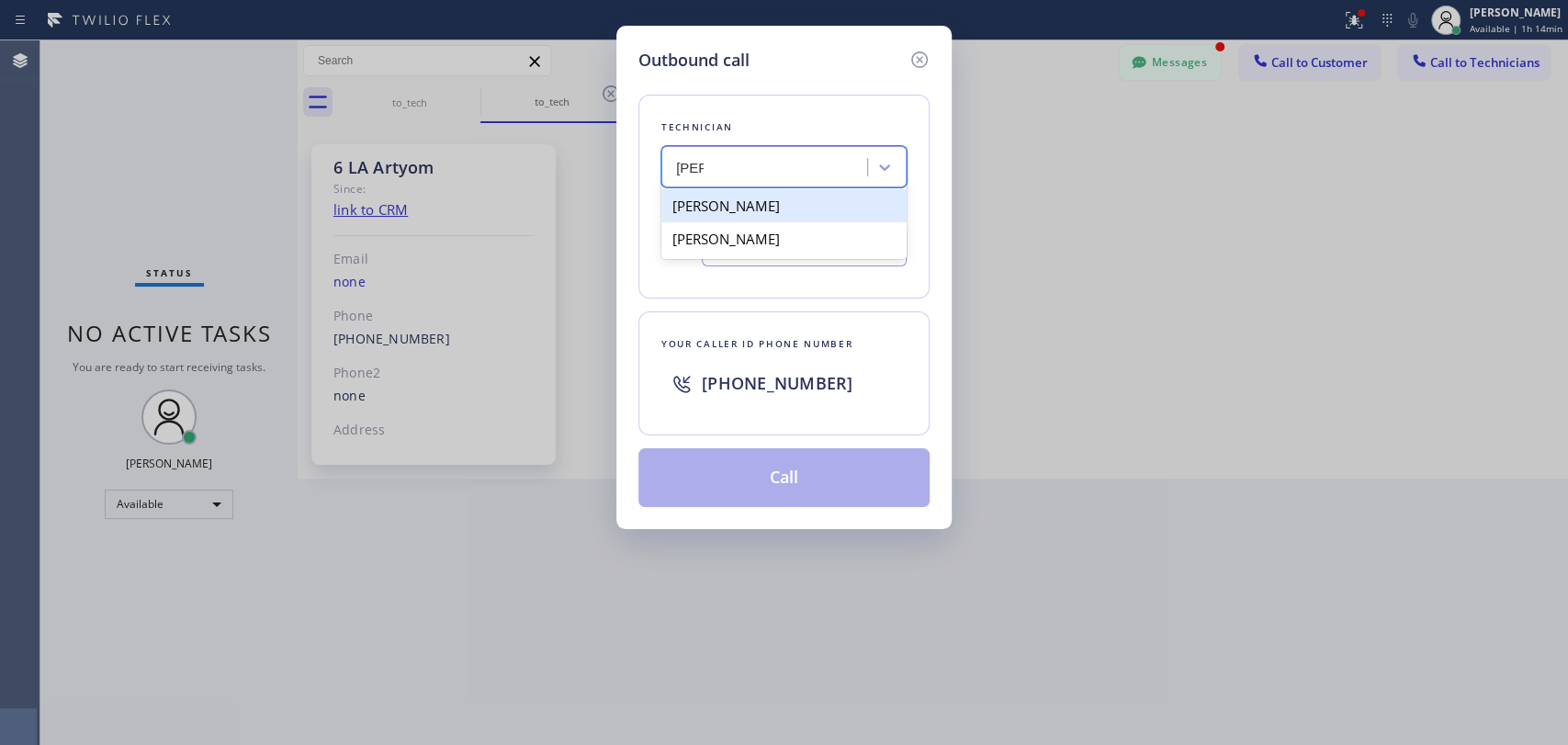
click at [731, 213] on div "[PERSON_NAME]" at bounding box center [784, 206] width 245 height 33
type input "[PHONE_NUMBER]"
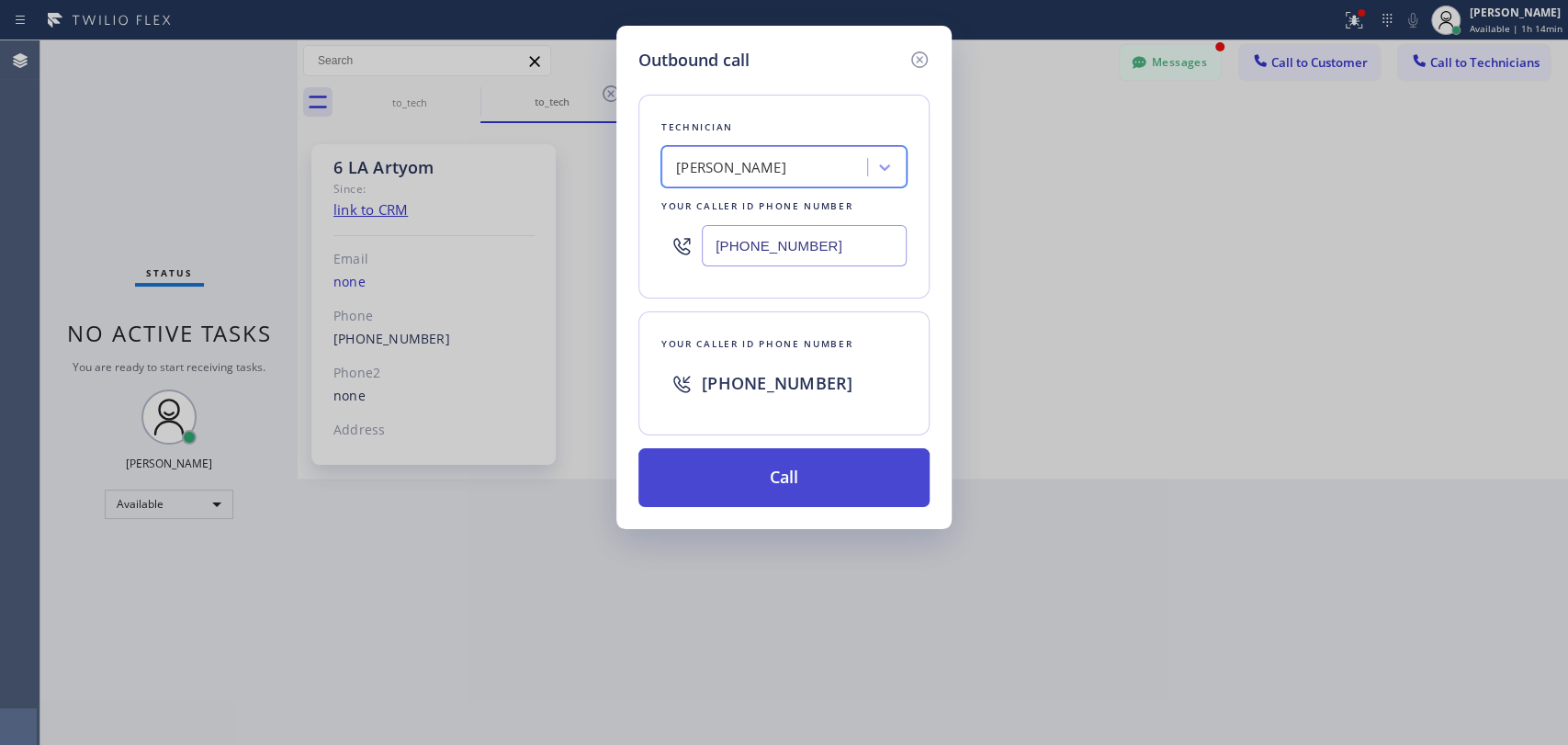
click at [720, 475] on button "Call" at bounding box center [784, 477] width 291 height 59
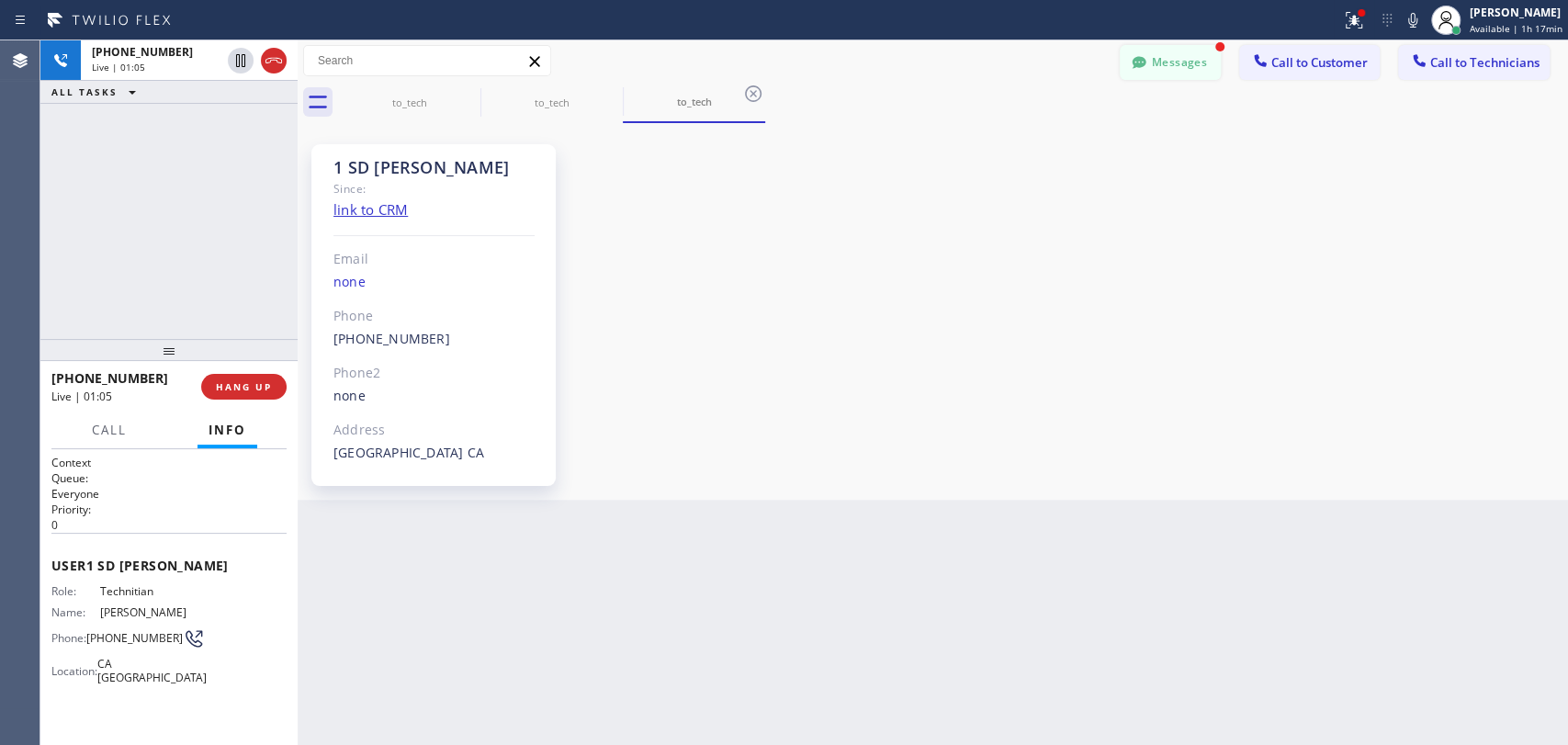
click at [1217, 61] on button "Messages" at bounding box center [1171, 62] width 101 height 35
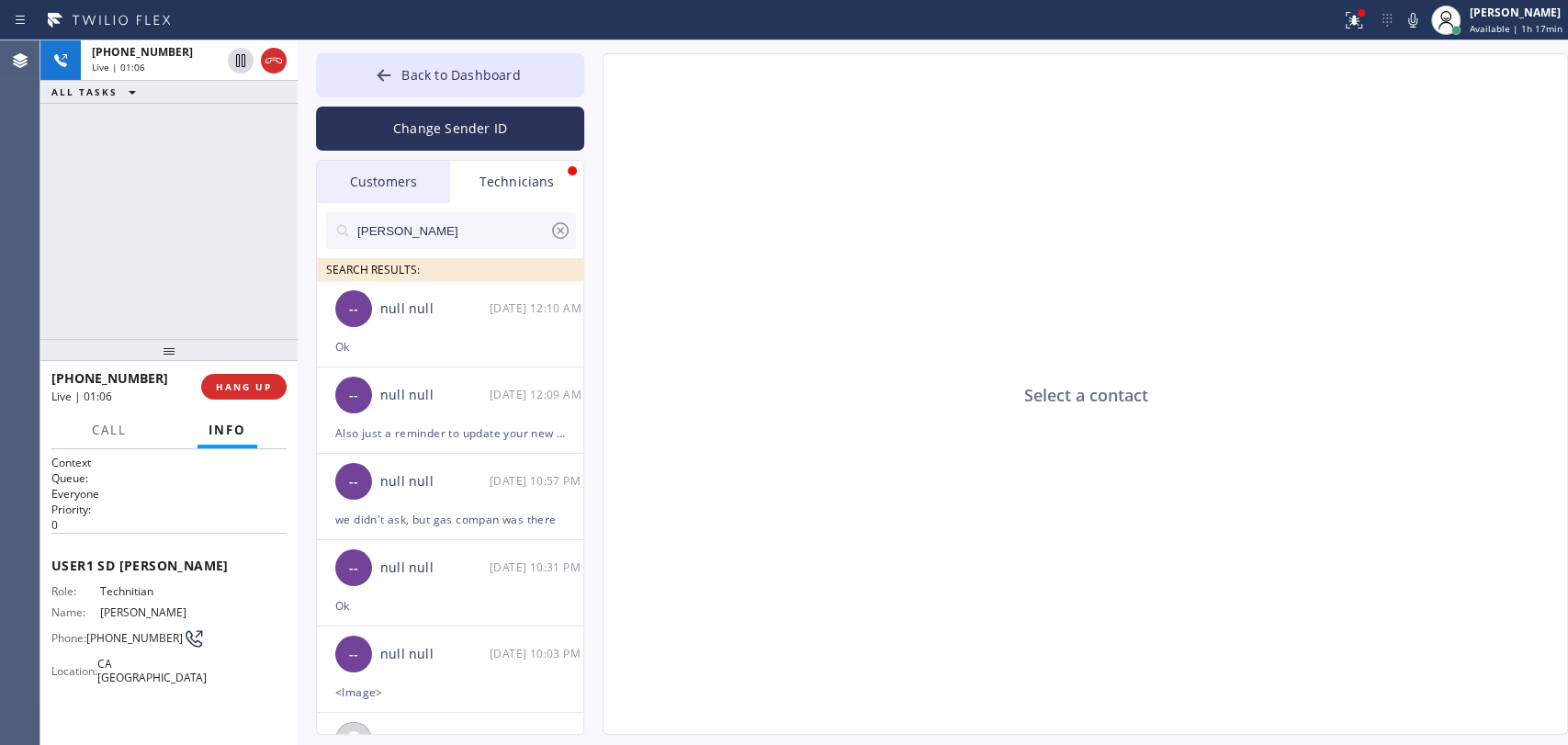
click at [550, 192] on div "Technicians" at bounding box center [516, 182] width 133 height 43
click at [561, 237] on icon at bounding box center [560, 230] width 22 height 22
click at [502, 373] on div "-- null null [DATE] 12:09 AM" at bounding box center [451, 394] width 268 height 55
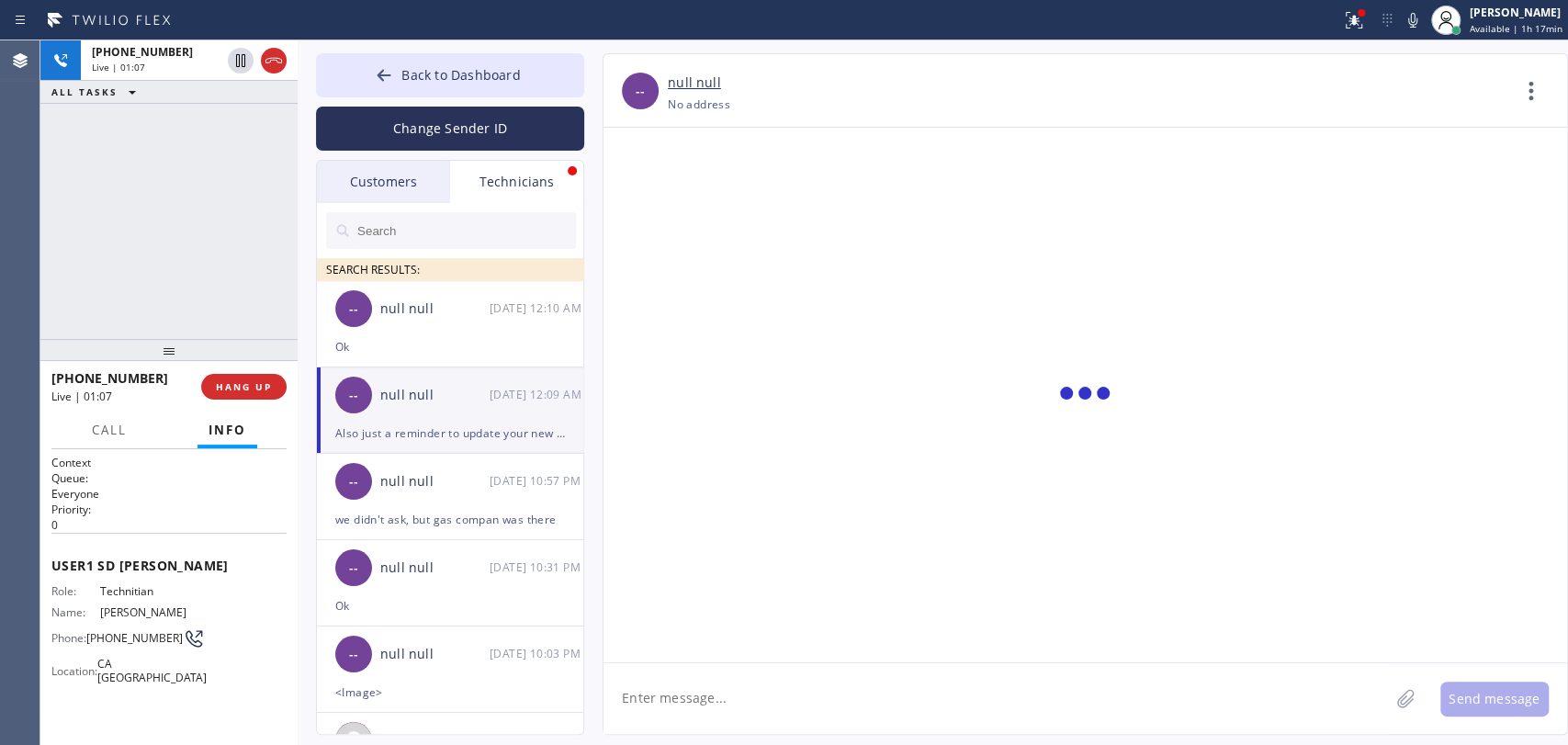
scroll to position [3863, 0]
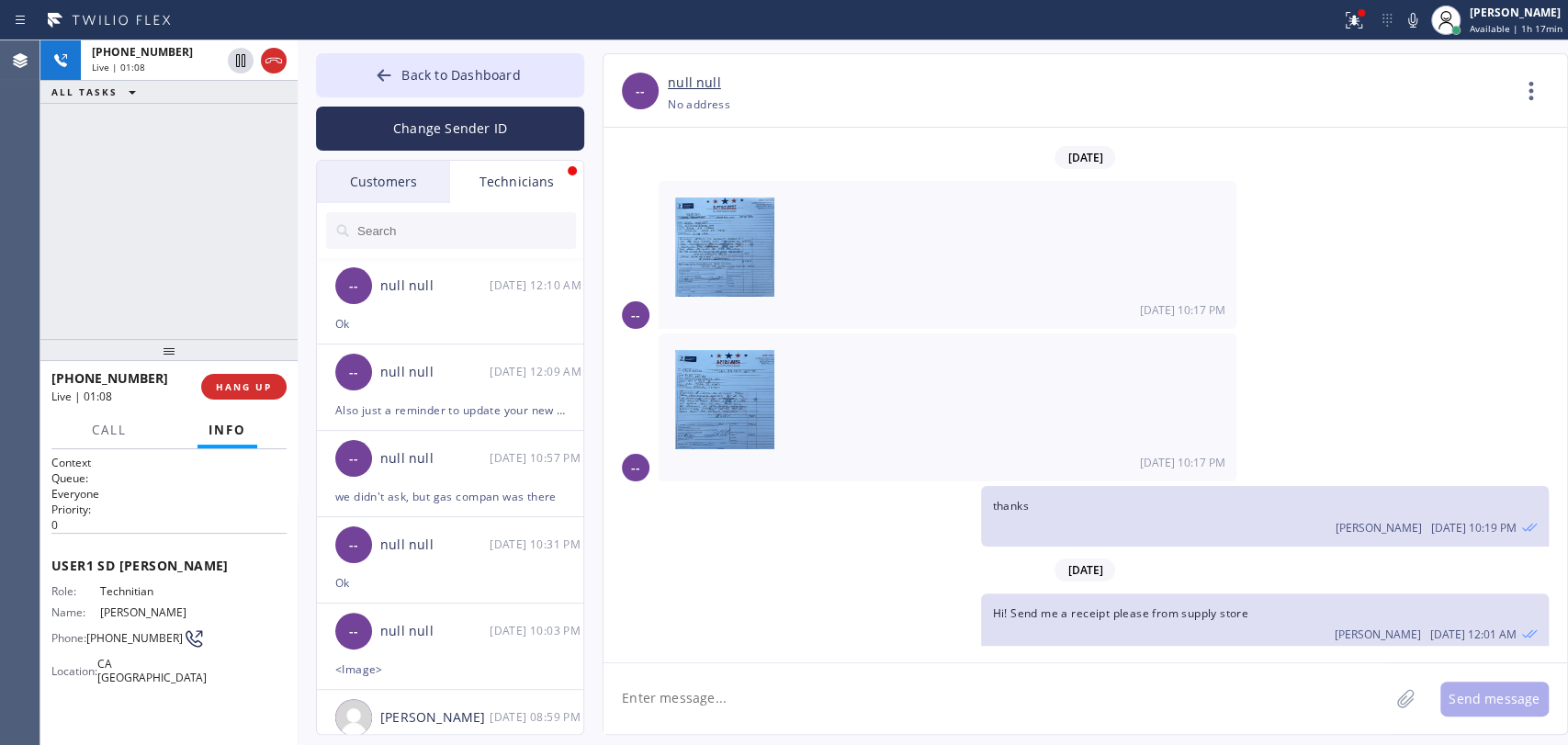
click at [92, 144] on div "[PHONE_NUMBER] Live | 01:08 ALL TASKS ALL TASKS ACTIVE TASKS TASKS IN WRAP UP" at bounding box center [169, 190] width 257 height 299
drag, startPoint x: 247, startPoint y: 283, endPoint x: 140, endPoint y: 374, distance: 140.5
click at [140, 374] on div "[PHONE_NUMBER] Live | 01:11 ALL TASKS ALL TASKS ACTIVE TASKS TASKS IN WRAP UP […" at bounding box center [169, 392] width 257 height 704
click at [140, 374] on span "[PHONE_NUMBER]" at bounding box center [109, 378] width 116 height 18
drag, startPoint x: 140, startPoint y: 374, endPoint x: 108, endPoint y: 378, distance: 32.2
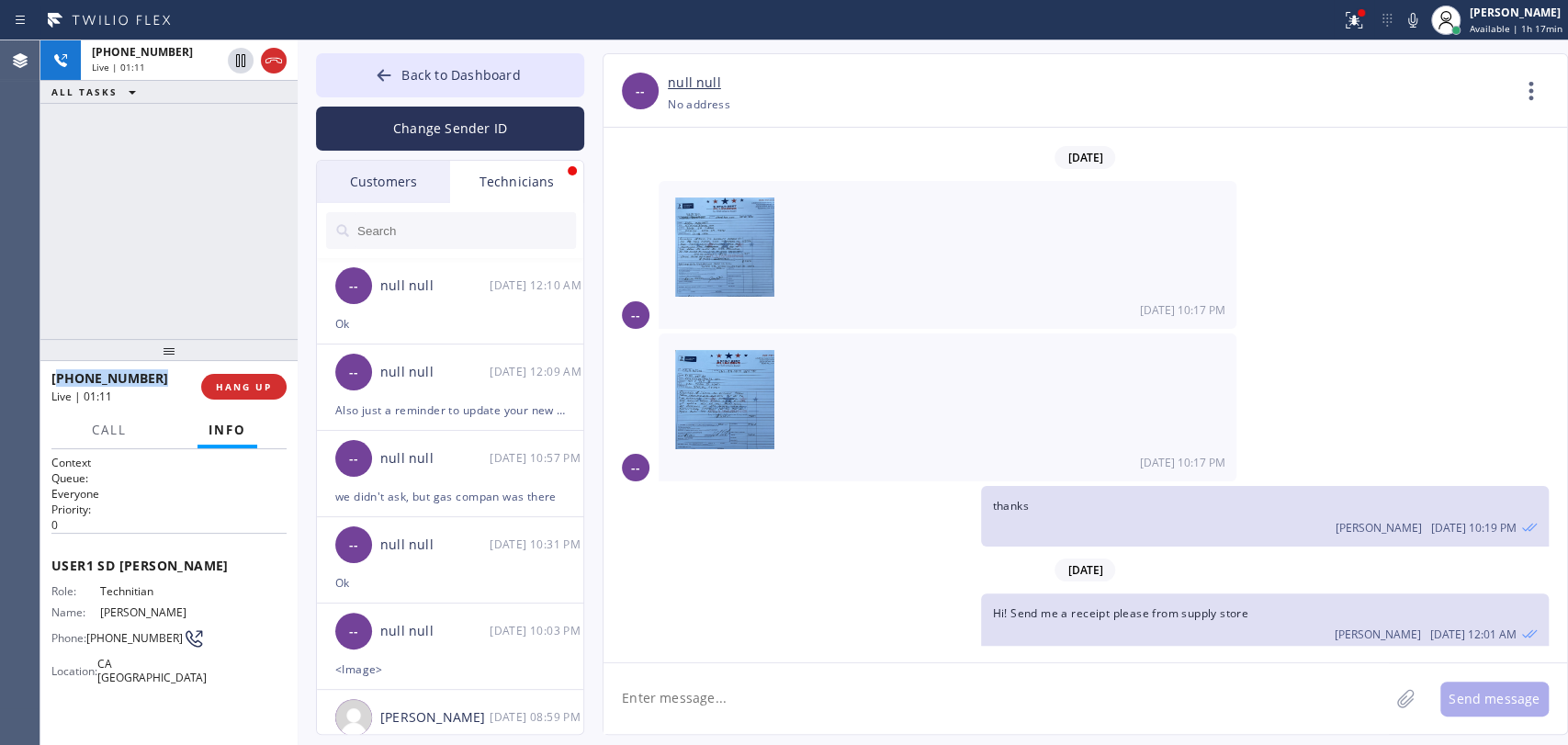
click at [108, 378] on span "[PHONE_NUMBER]" at bounding box center [109, 378] width 116 height 18
click at [242, 394] on button "HANG UP" at bounding box center [244, 386] width 85 height 26
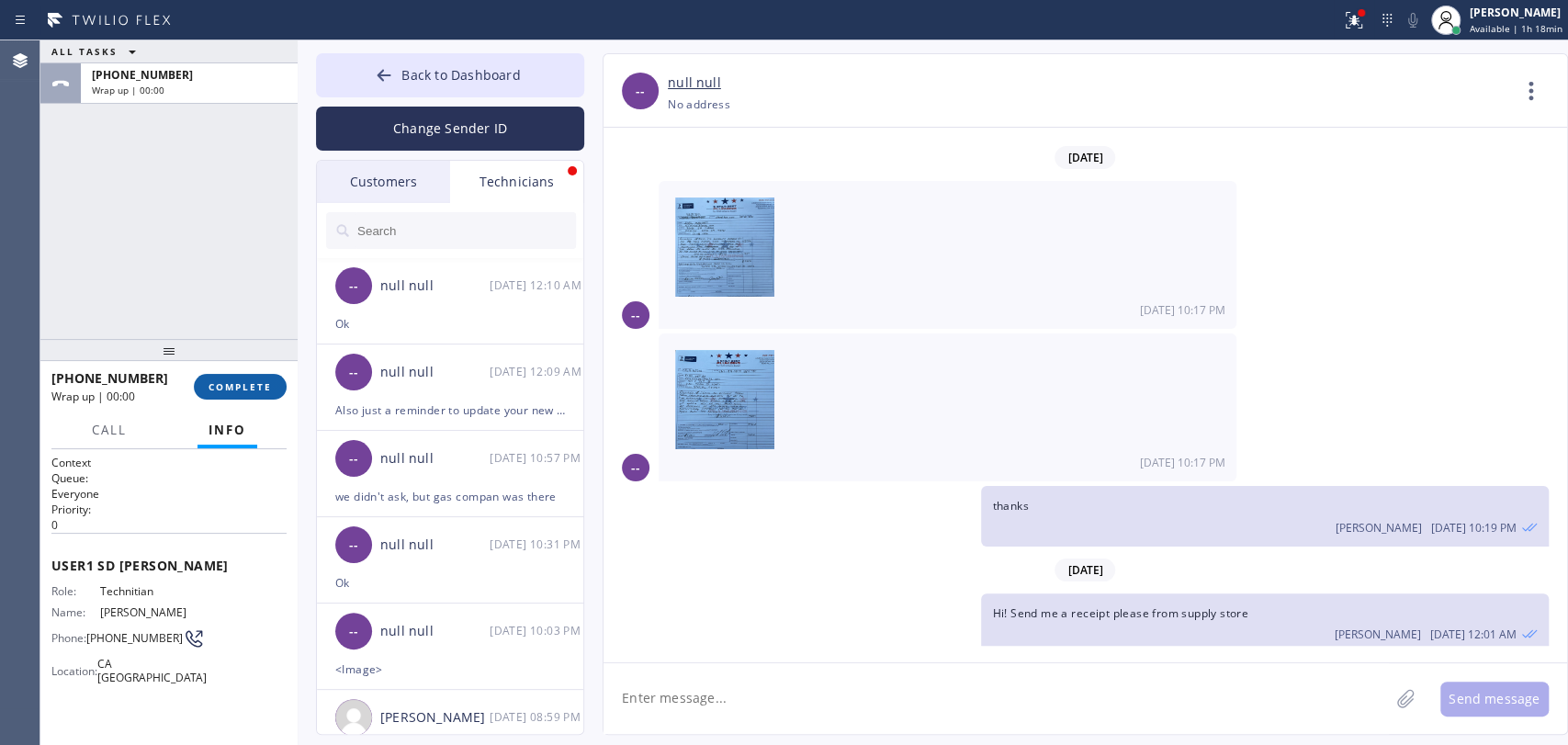
click at [230, 395] on button "COMPLETE" at bounding box center [239, 386] width 92 height 26
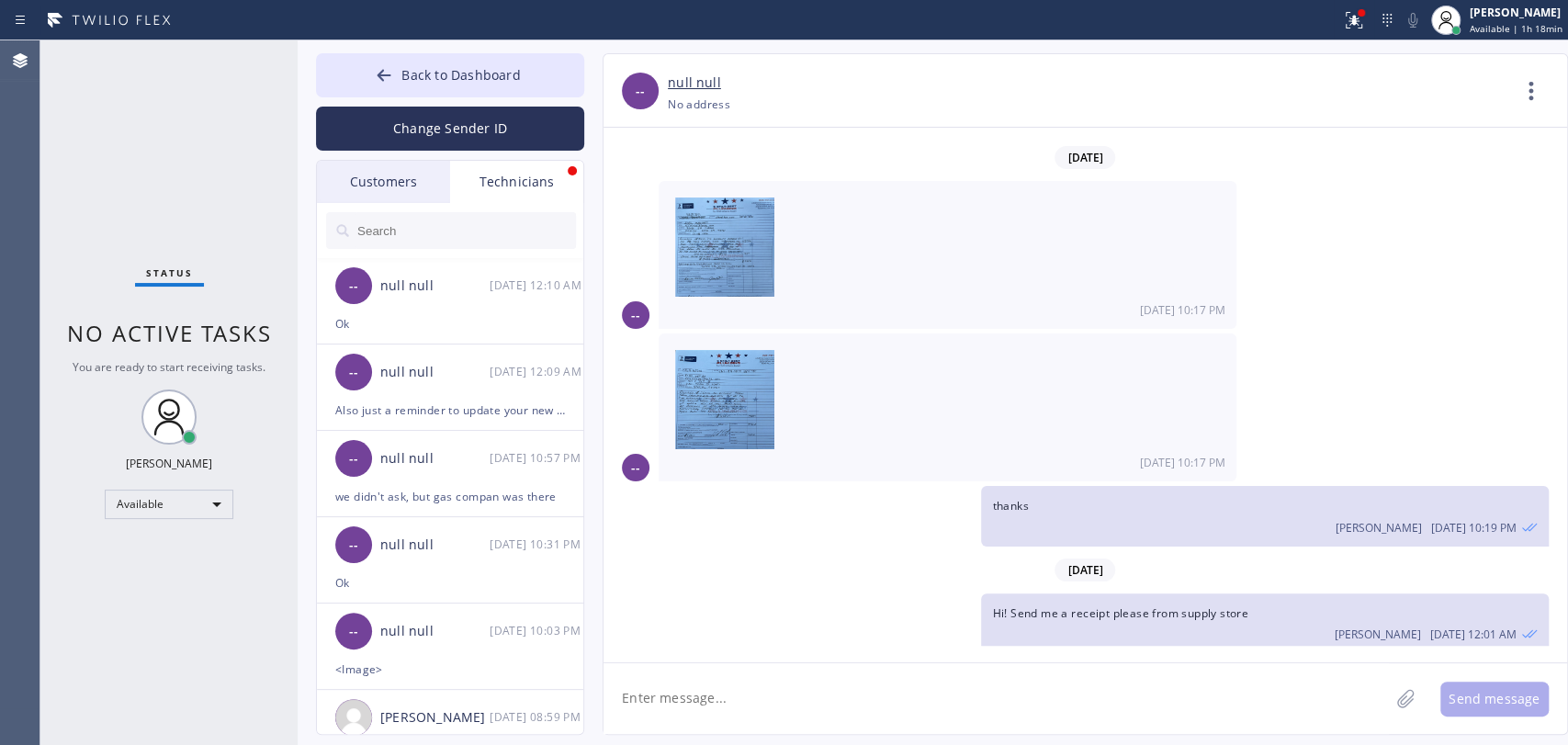
click at [392, 248] on input "text" at bounding box center [466, 230] width 220 height 37
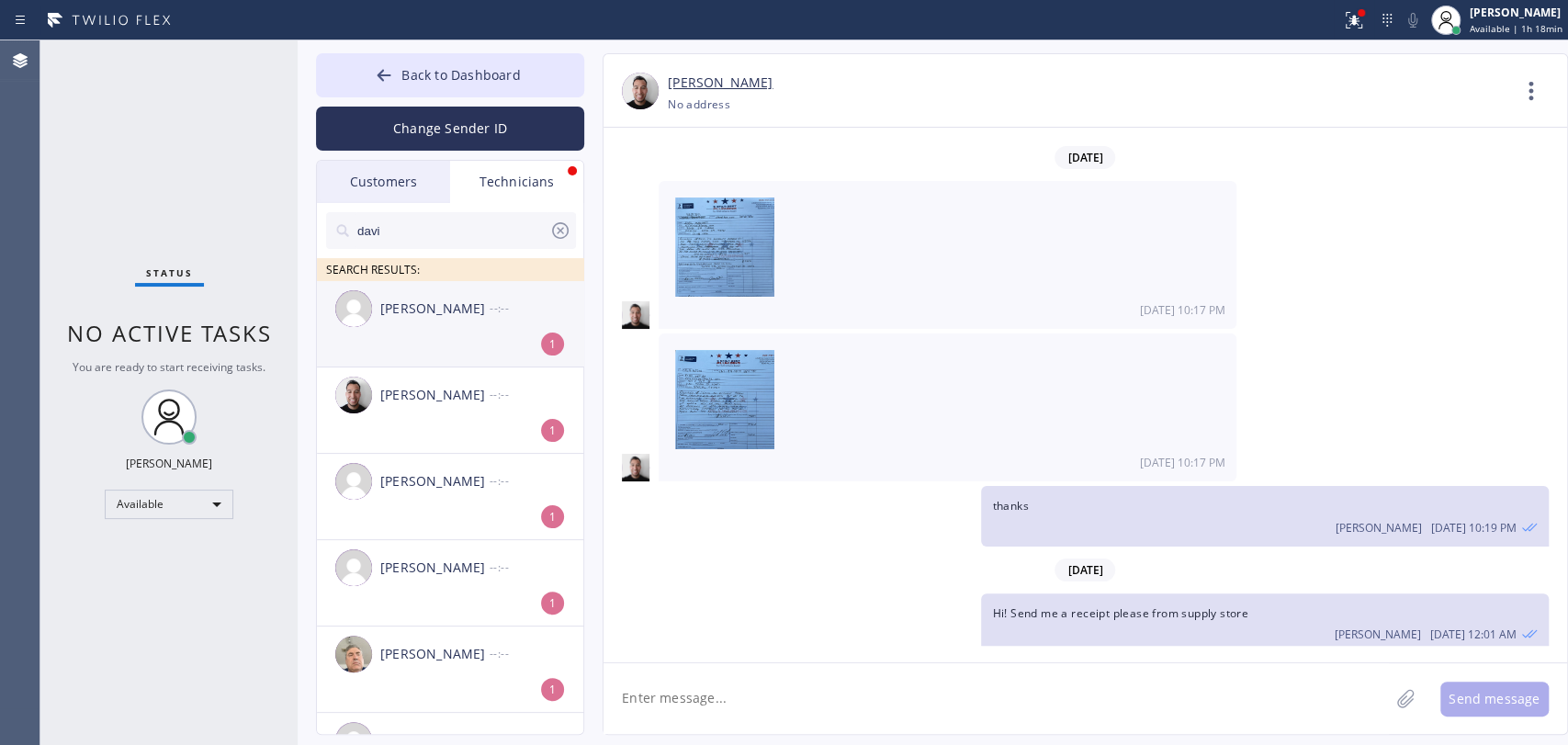
type input "davi"
click at [401, 334] on div "[PERSON_NAME] --:--" at bounding box center [451, 308] width 268 height 55
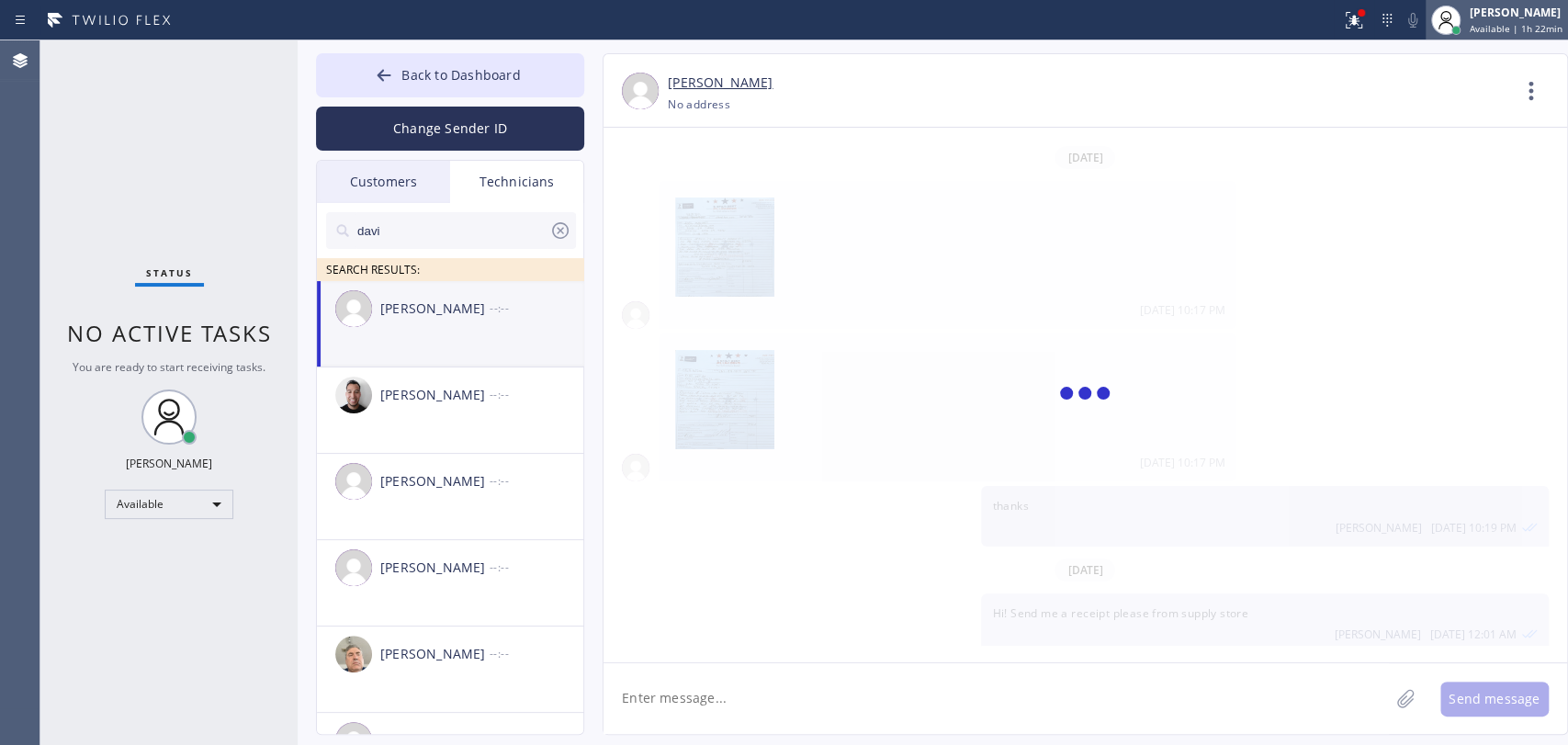
click at [1539, 24] on span "Available | 1h 22min" at bounding box center [1515, 28] width 92 height 13
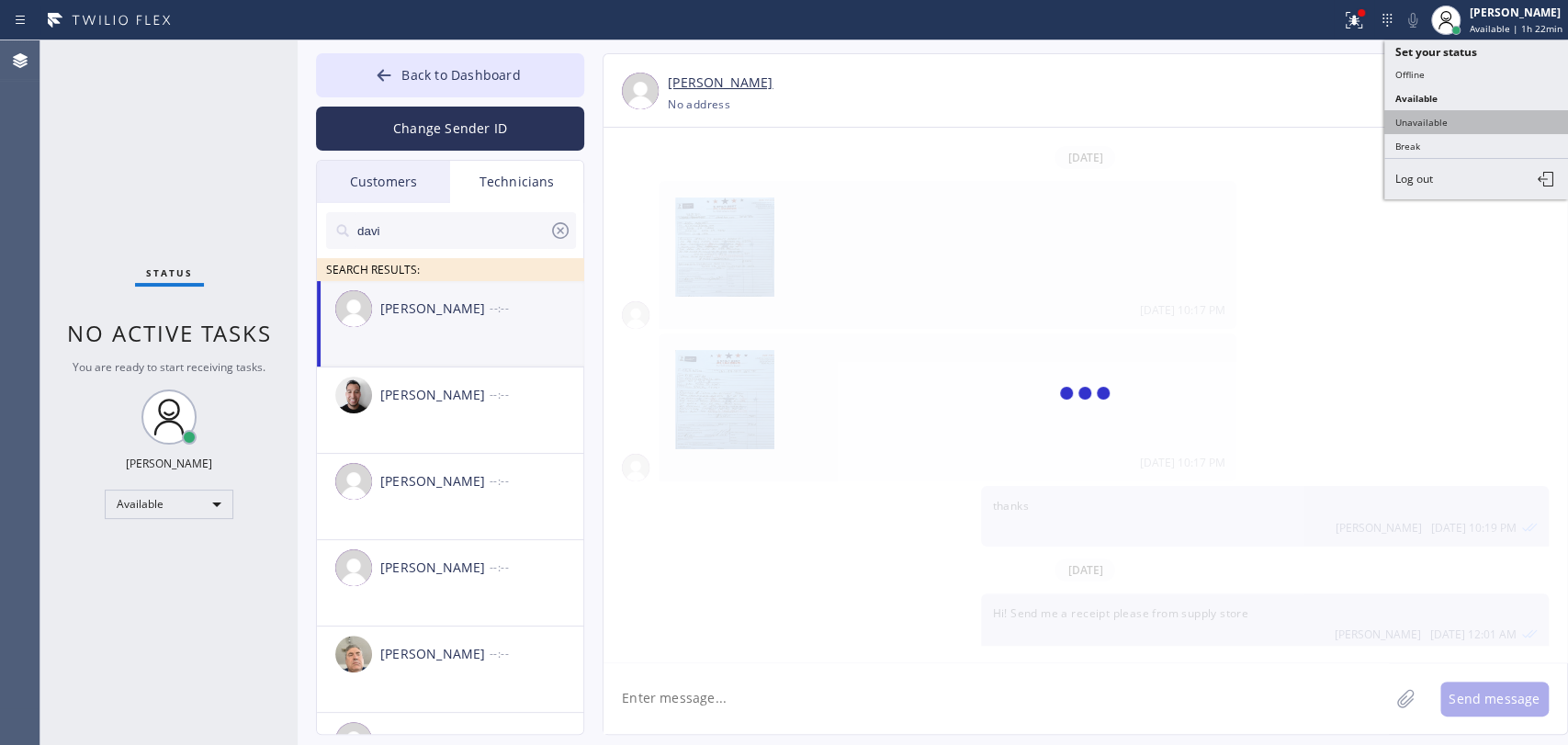
click at [1429, 115] on button "Unavailable" at bounding box center [1476, 122] width 184 height 24
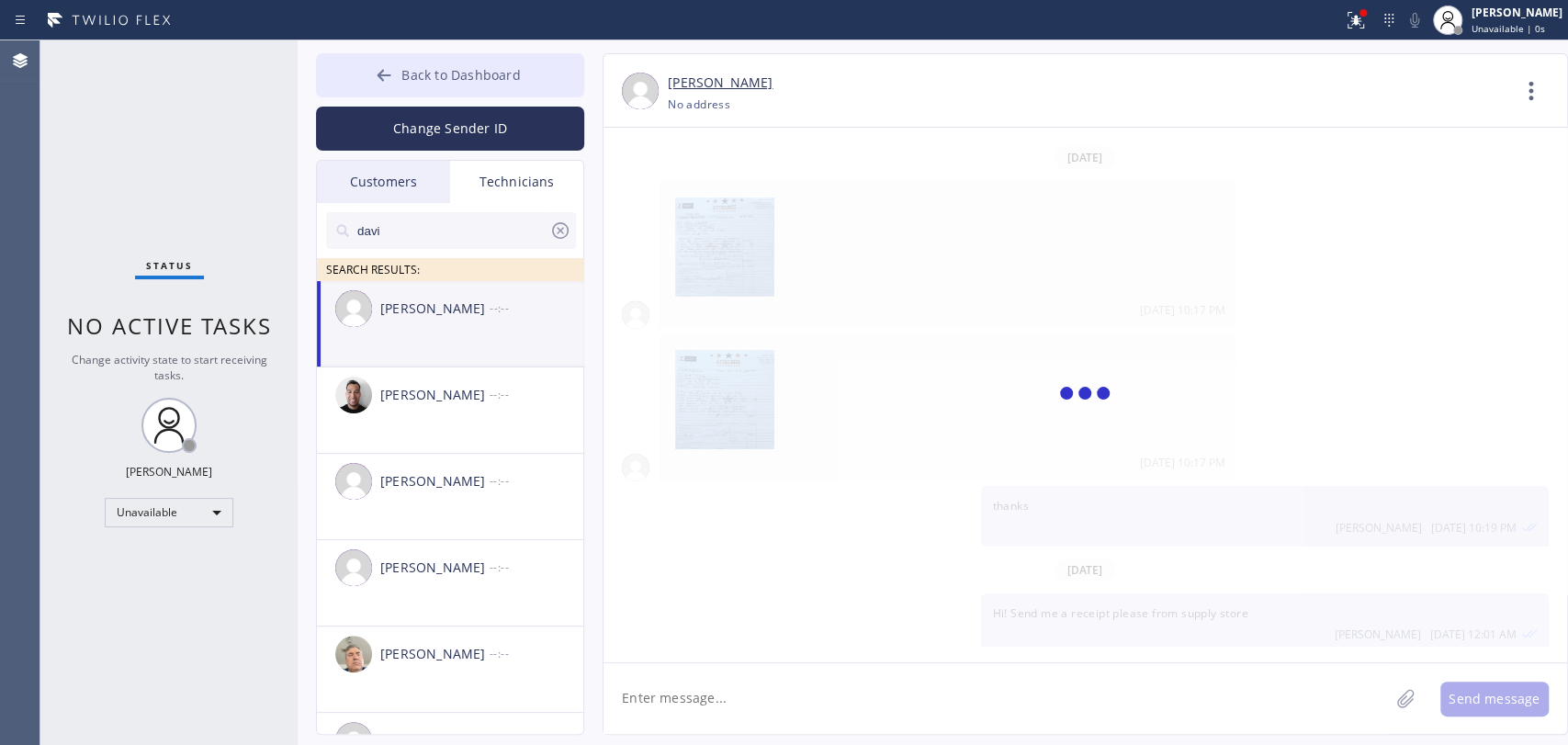
click at [451, 64] on button "Back to Dashboard" at bounding box center [450, 75] width 268 height 44
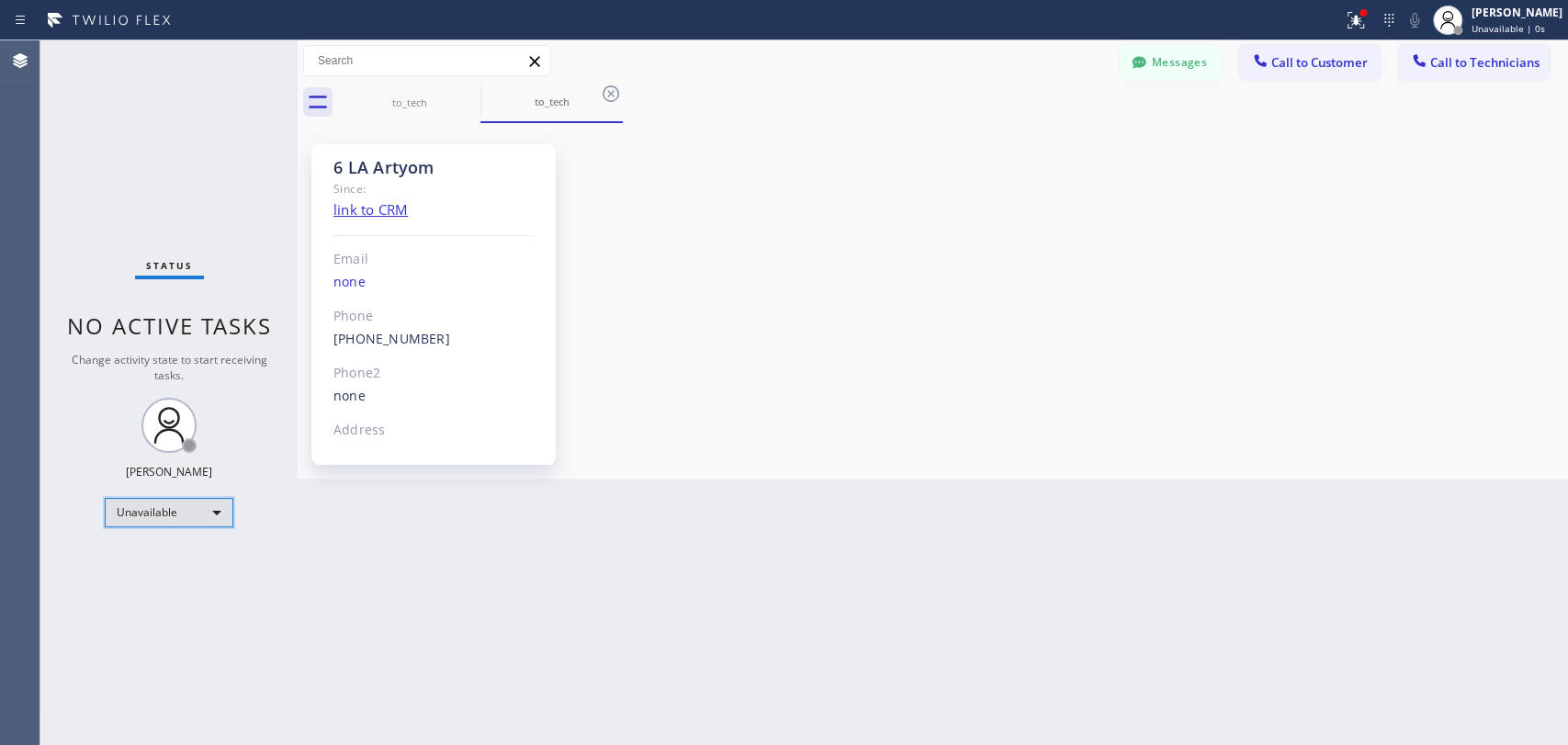
click at [202, 499] on div "Unavailable" at bounding box center [168, 513] width 128 height 30
drag, startPoint x: 202, startPoint y: 499, endPoint x: 185, endPoint y: 552, distance: 55.7
click at [185, 547] on li "Available" at bounding box center [168, 558] width 125 height 22
click at [340, 582] on div "Back to Dashboard Change Sender ID Customers Technicians MH [PERSON_NAME] [DATE…" at bounding box center [932, 392] width 1270 height 704
click at [360, 668] on div "Back to Dashboard Change Sender ID Customers Technicians MH [PERSON_NAME] [DATE…" at bounding box center [932, 392] width 1270 height 704
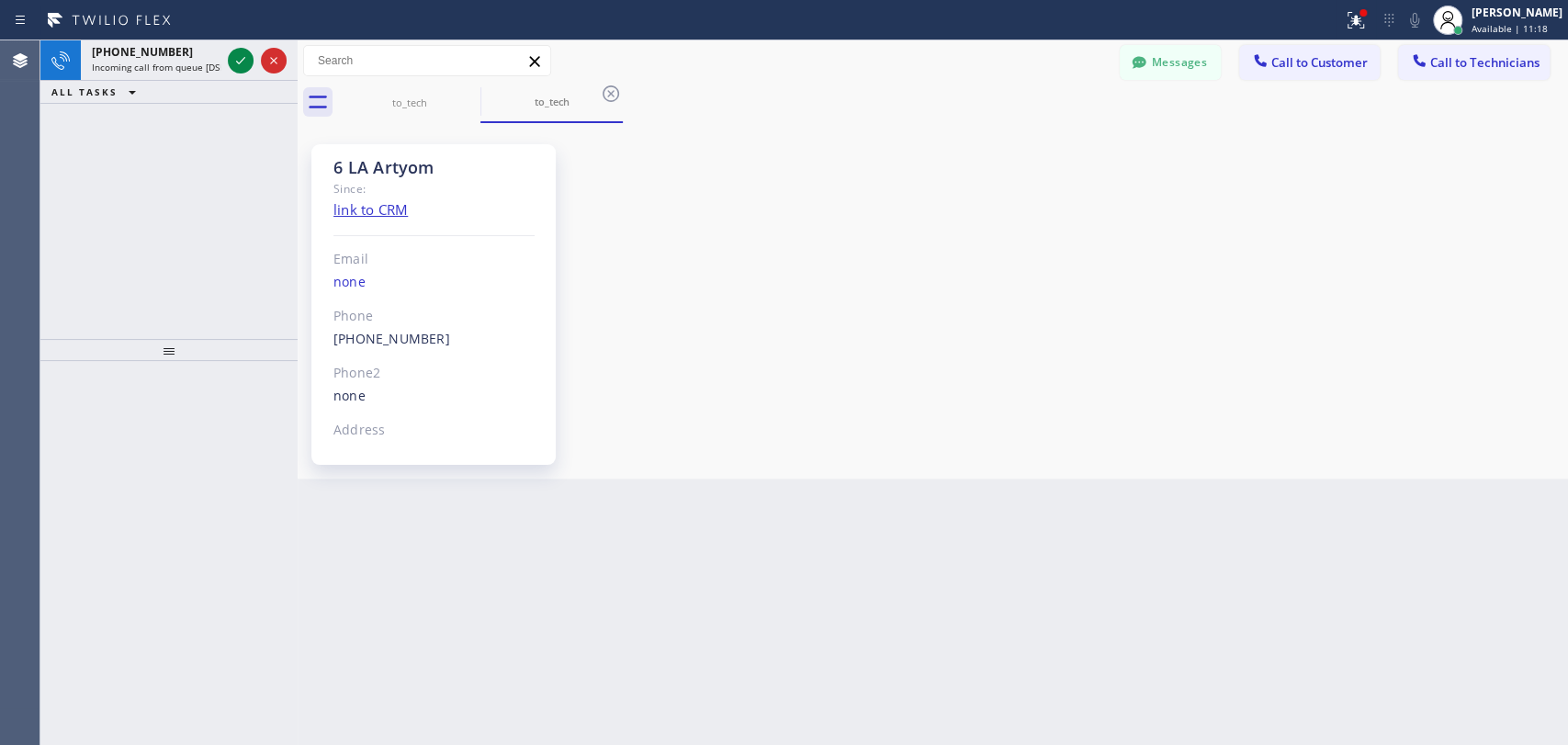
click at [179, 81] on div "ALL TASKS ALL TASKS ACTIVE TASKS TASKS IN WRAP UP" at bounding box center [169, 91] width 257 height 23
click at [184, 75] on div "[PHONE_NUMBER] Incoming call from queue [DSRs]" at bounding box center [152, 61] width 143 height 41
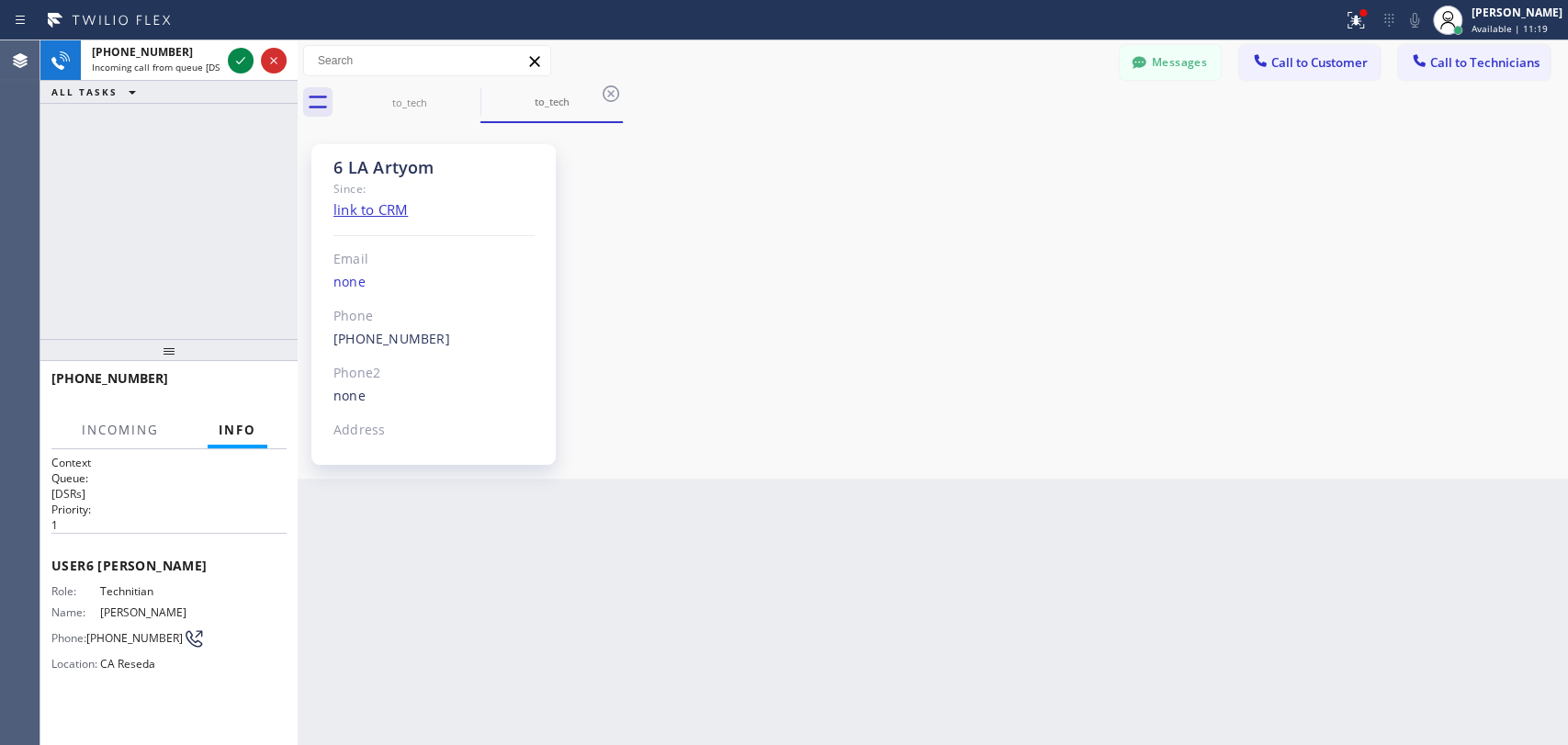
click at [217, 411] on div "[PHONE_NUMBER]" at bounding box center [169, 387] width 257 height 52
click at [1448, 27] on icon at bounding box center [1448, 20] width 22 height 22
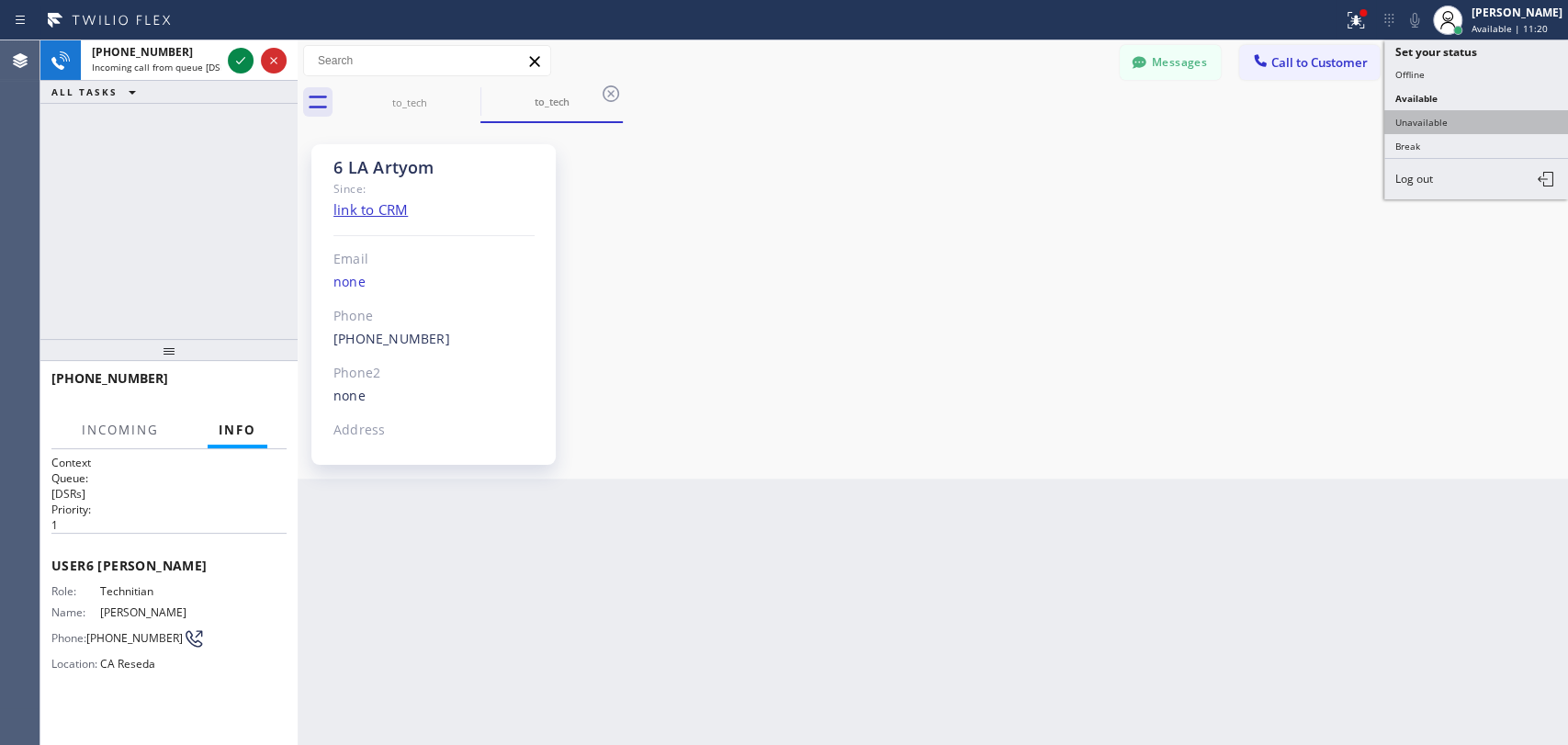
click at [1451, 121] on button "Unavailable" at bounding box center [1476, 122] width 184 height 24
click at [1196, 147] on div "6 LA Artyom Since: link to CRM Email none Phone [PHONE_NUMBER] Outbound call Te…" at bounding box center [932, 301] width 1261 height 347
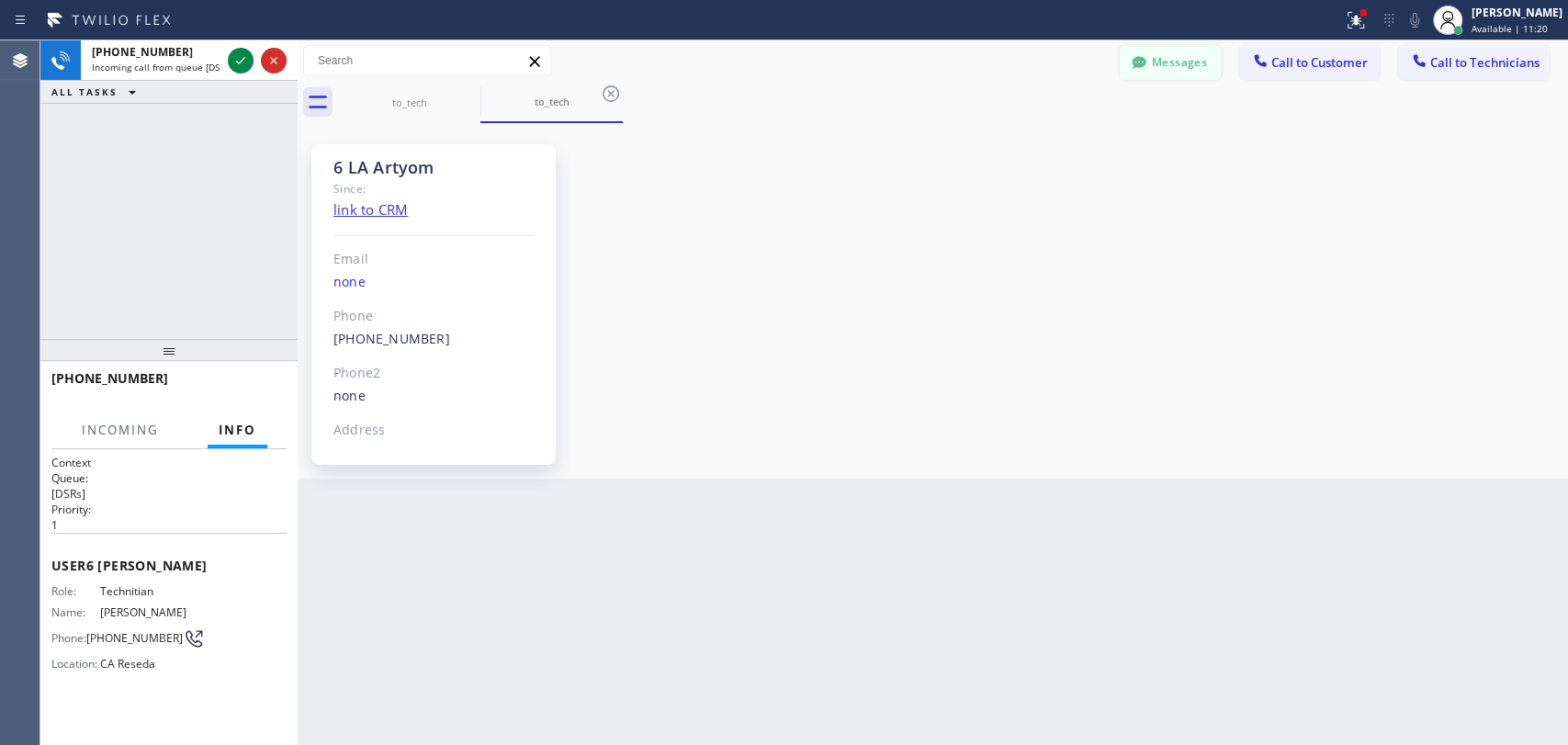
click at [1156, 64] on button "Messages" at bounding box center [1171, 62] width 101 height 35
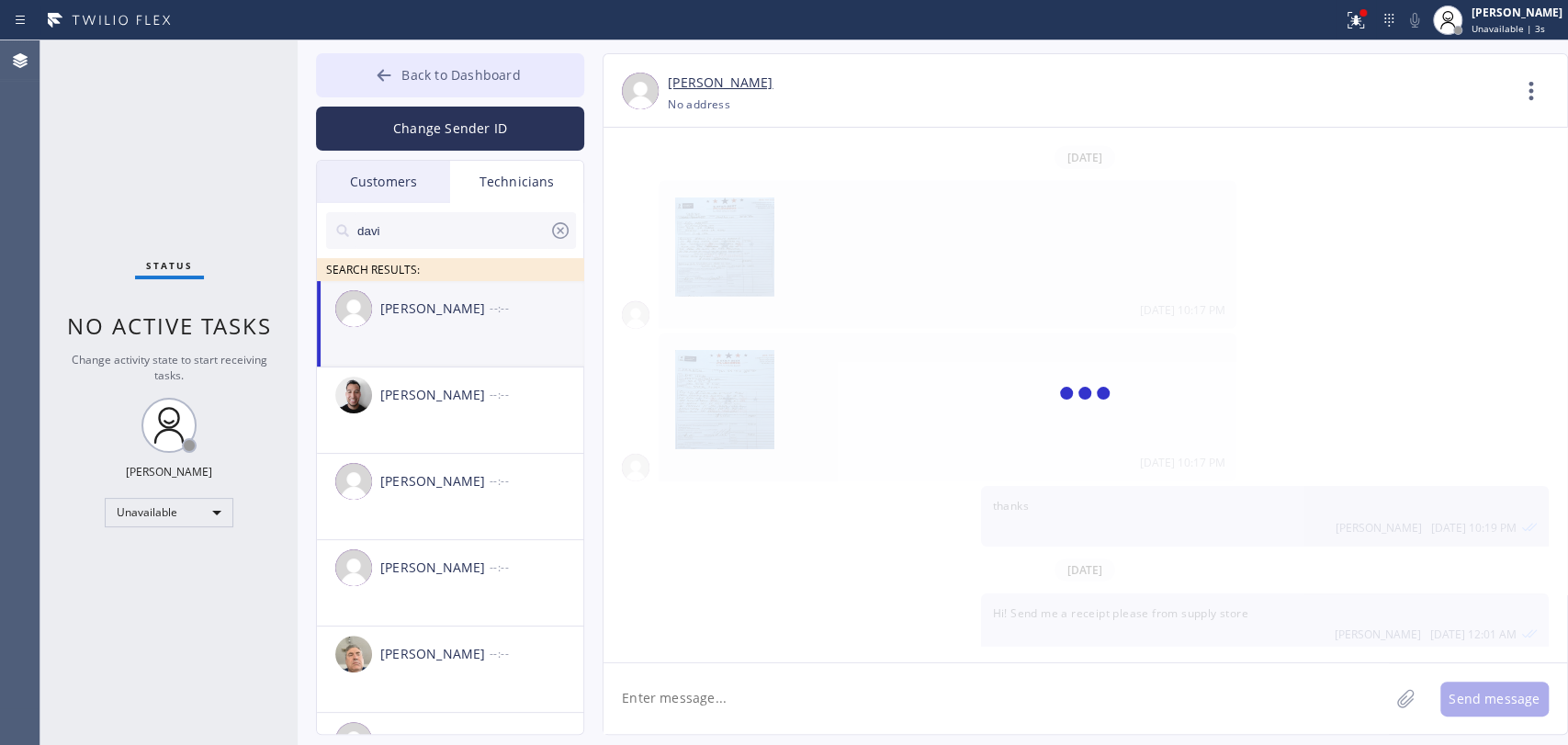
click at [506, 56] on button "Back to Dashboard" at bounding box center [450, 75] width 268 height 44
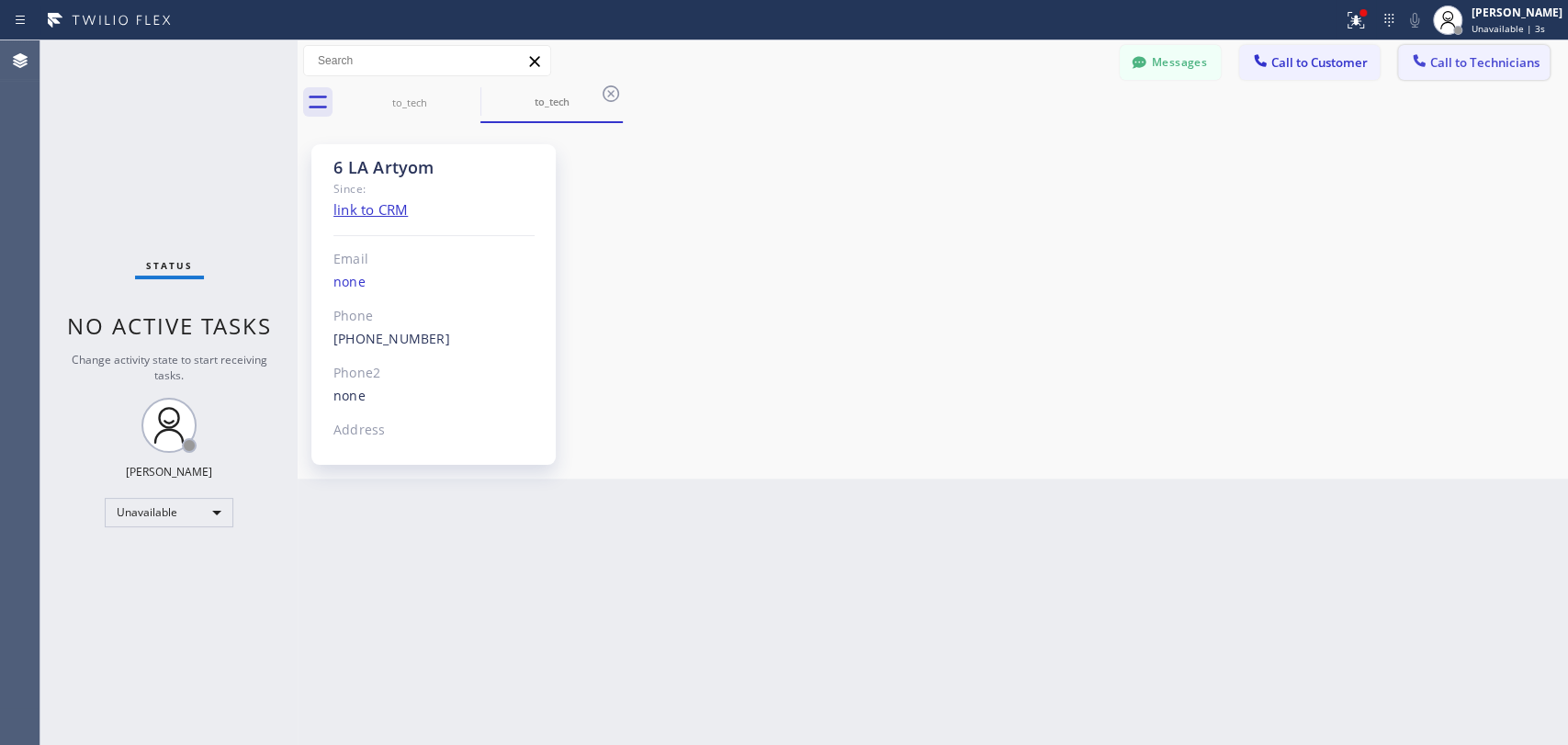
click at [1461, 60] on span "Call to Technicians" at bounding box center [1485, 63] width 109 height 17
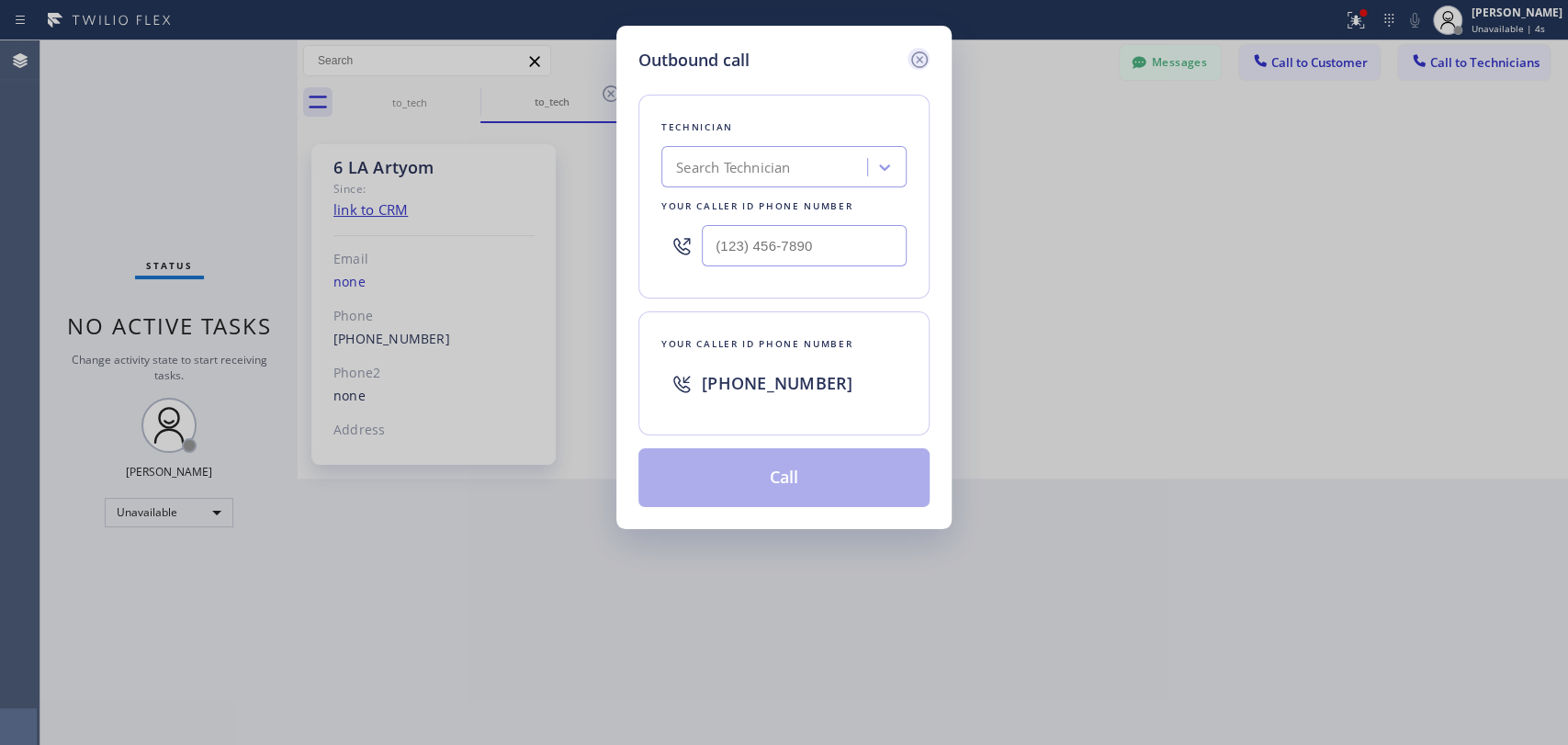
click at [912, 57] on icon at bounding box center [920, 60] width 22 height 22
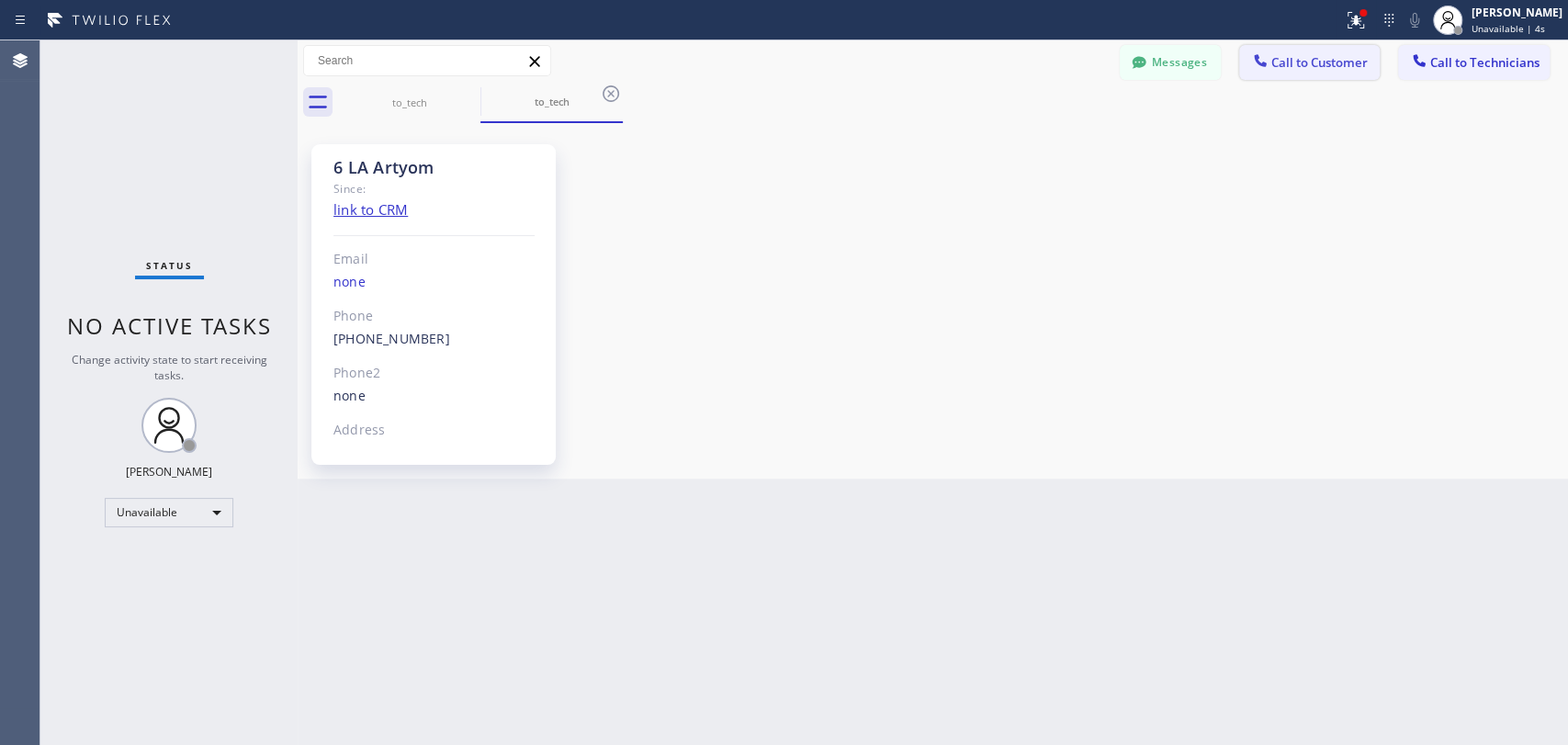
click at [1298, 68] on span "Call to Customer" at bounding box center [1319, 63] width 96 height 17
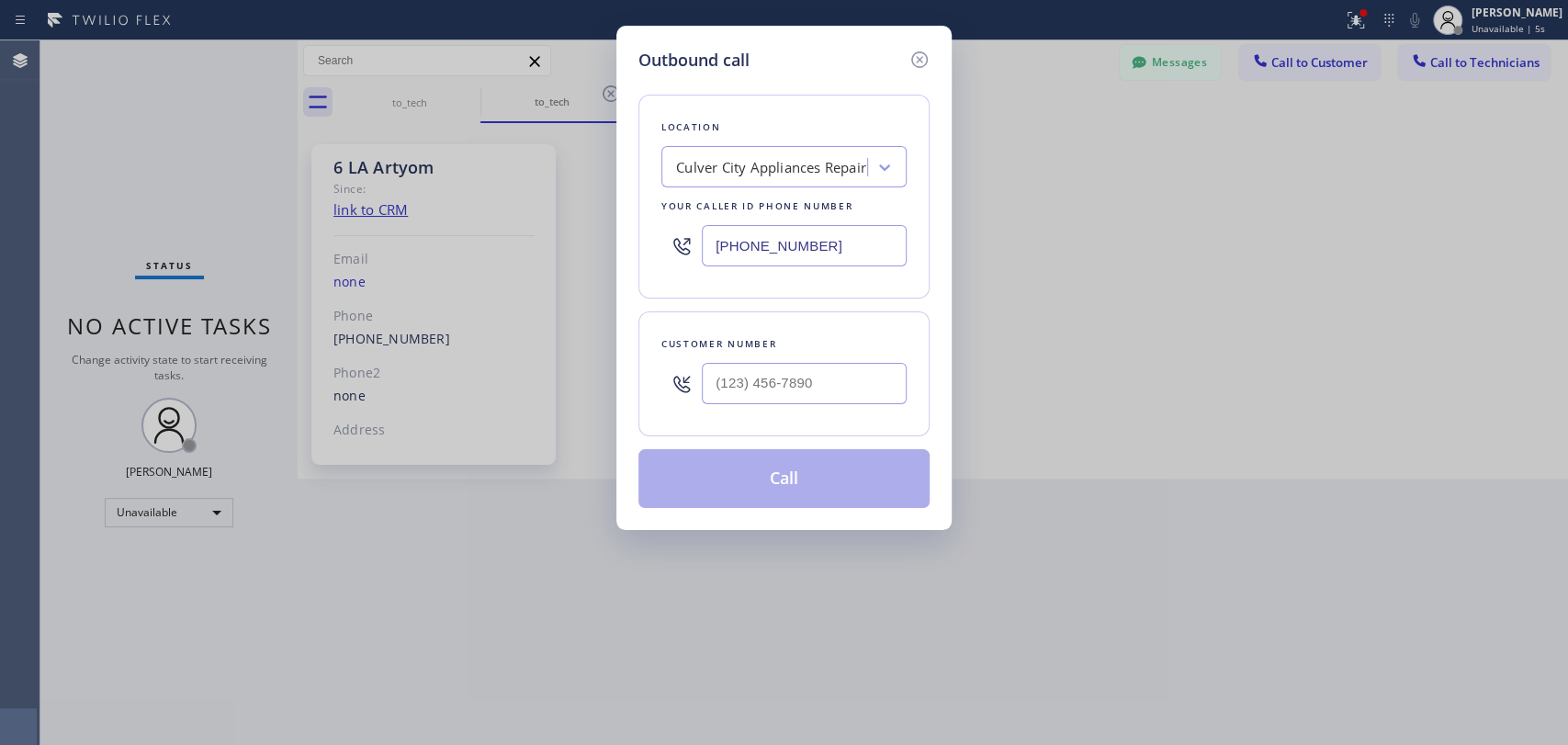
click at [755, 243] on input "[PHONE_NUMBER]" at bounding box center [804, 246] width 205 height 42
paste input "415) 969-9693"
type input "[PHONE_NUMBER]"
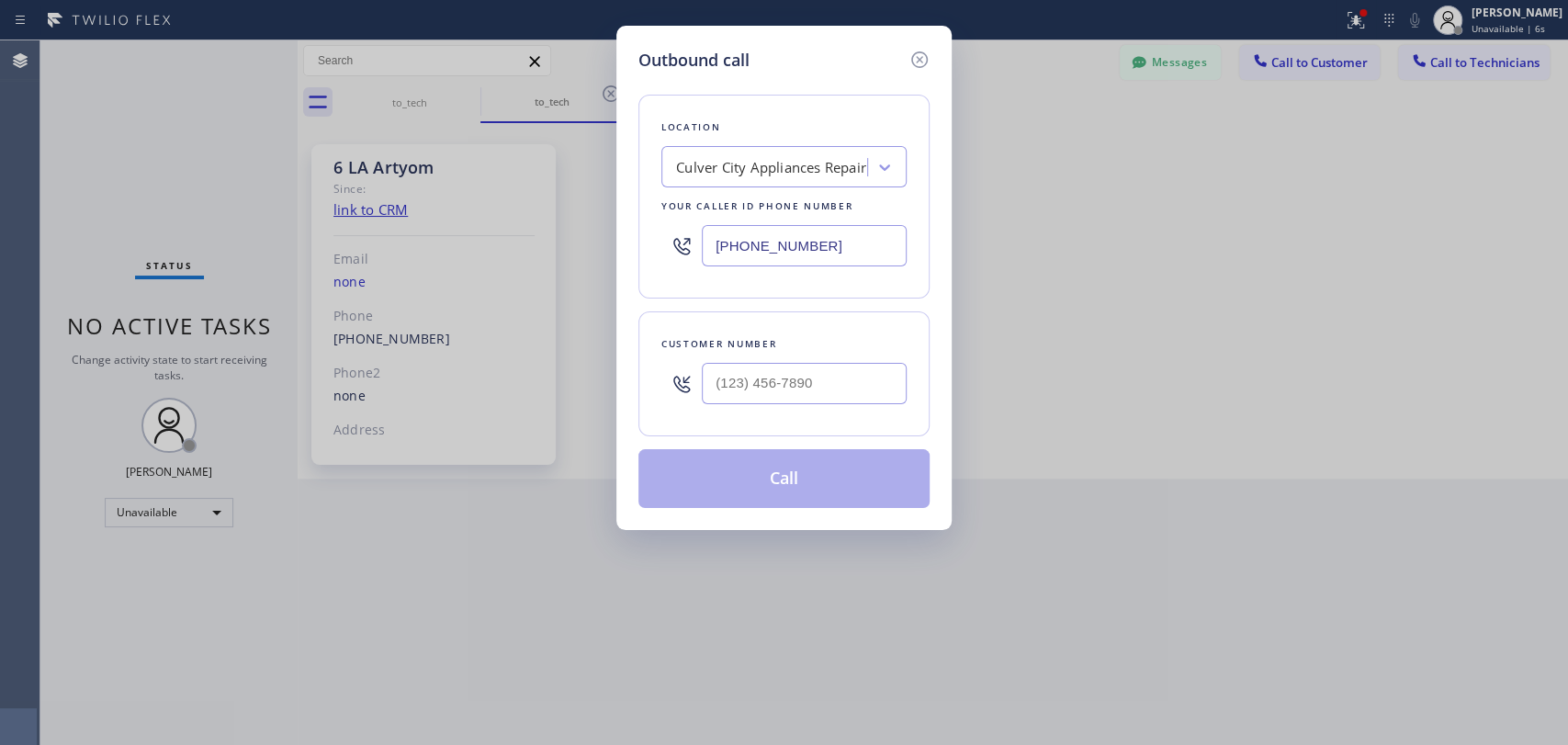
click at [753, 284] on div "Location [GEOGRAPHIC_DATA] Appliances Repair Your caller id phone number [PHONE…" at bounding box center [784, 196] width 291 height 204
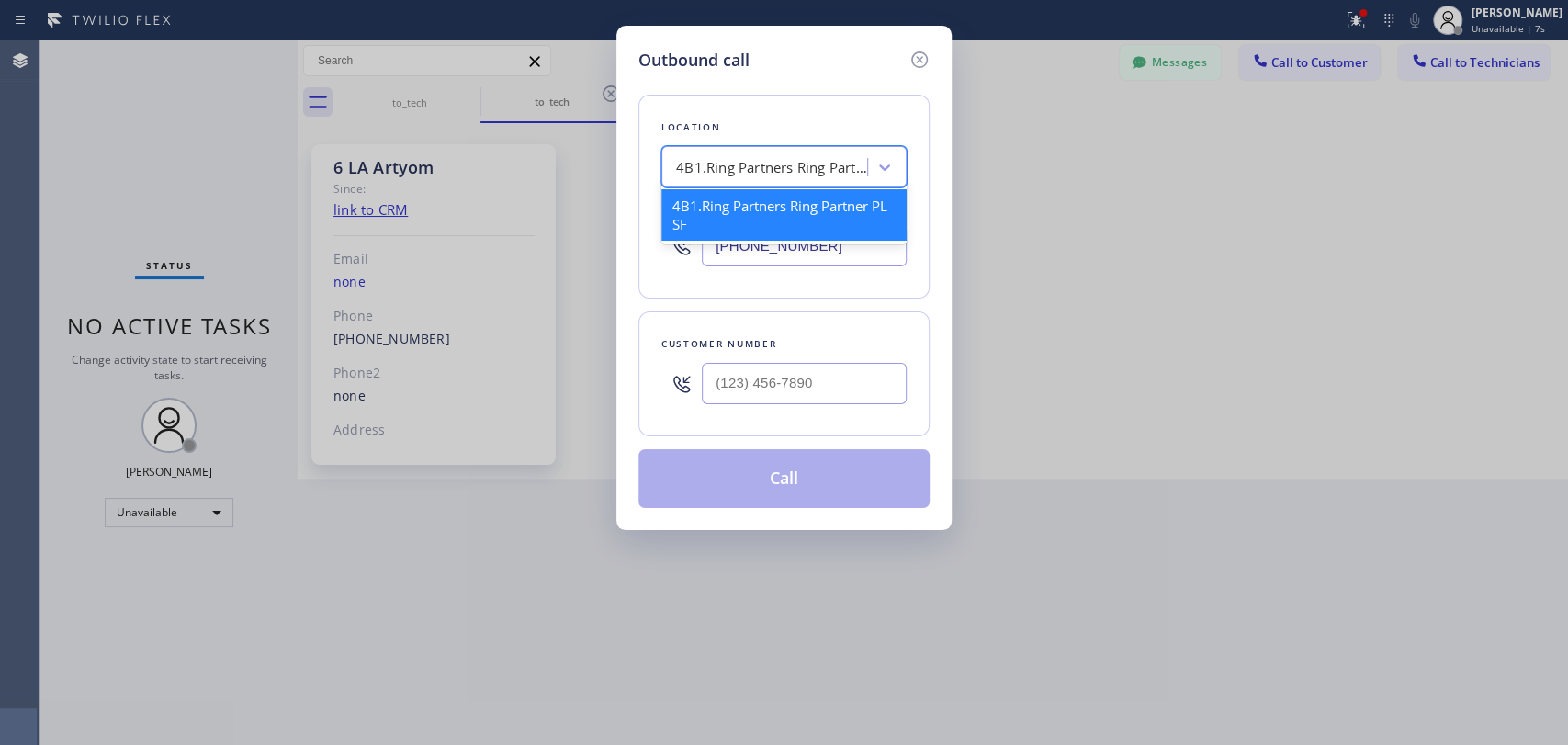
click at [784, 169] on div "4B1.Ring Partners Ring Partner PL SF" at bounding box center [773, 167] width 193 height 21
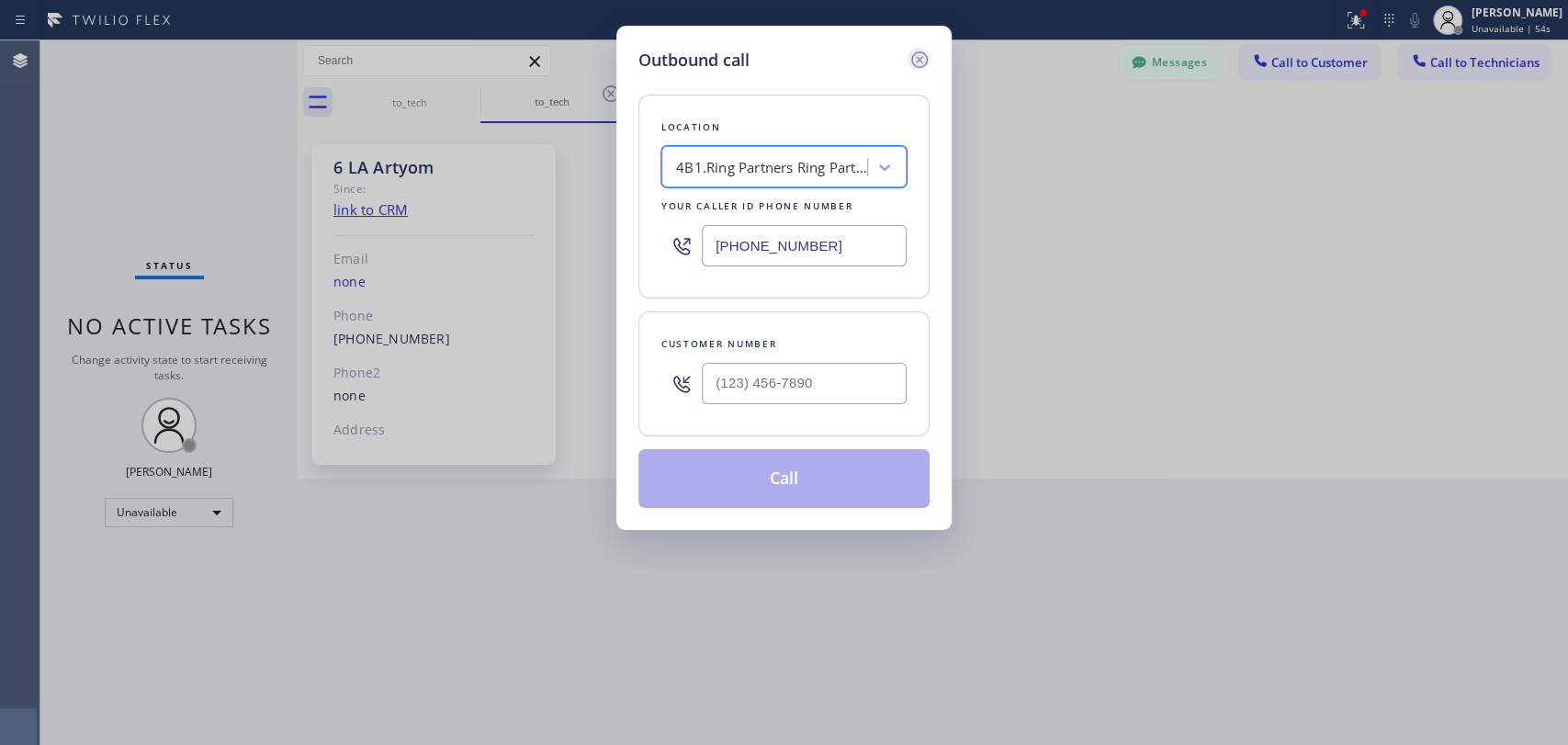
click at [922, 61] on icon at bounding box center [920, 60] width 17 height 17
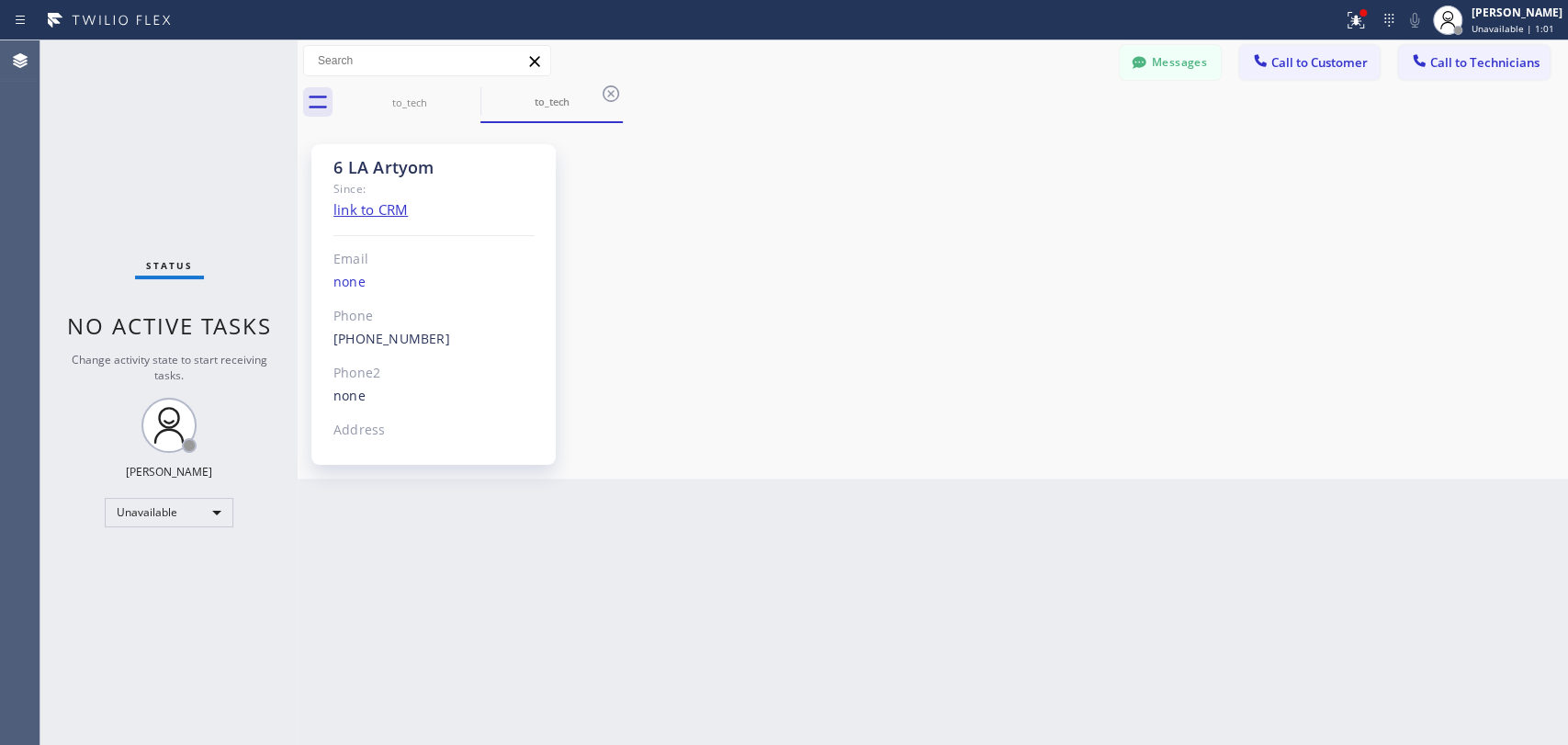
click at [200, 524] on div "Status No active tasks Change activity state to start receiving tasks. [PERSON_…" at bounding box center [169, 392] width 257 height 704
click at [192, 517] on div "Unavailable" at bounding box center [168, 513] width 128 height 30
click at [188, 560] on li "Available" at bounding box center [168, 558] width 125 height 22
click at [278, 575] on div "Status No active tasks Change activity state to start receiving tasks. [PERSON_…" at bounding box center [169, 392] width 257 height 704
click at [1191, 61] on button "Messages" at bounding box center [1171, 62] width 101 height 35
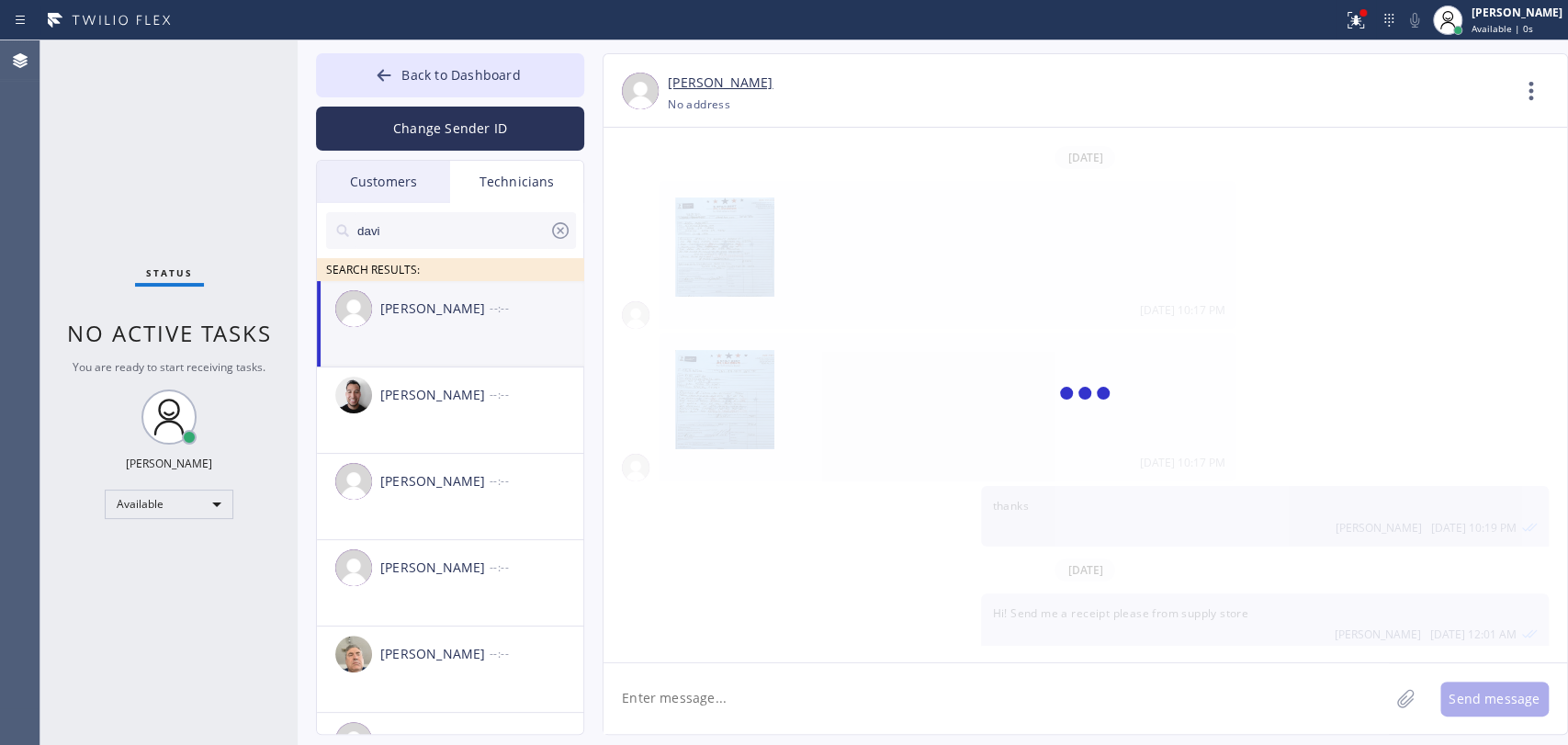
click at [456, 220] on input "davi" at bounding box center [452, 230] width 194 height 37
drag, startPoint x: 498, startPoint y: 31, endPoint x: 491, endPoint y: 80, distance: 49.5
click at [494, 53] on div "Status report Issues detected These issues could affect your workflow. Please c…" at bounding box center [784, 372] width 1568 height 745
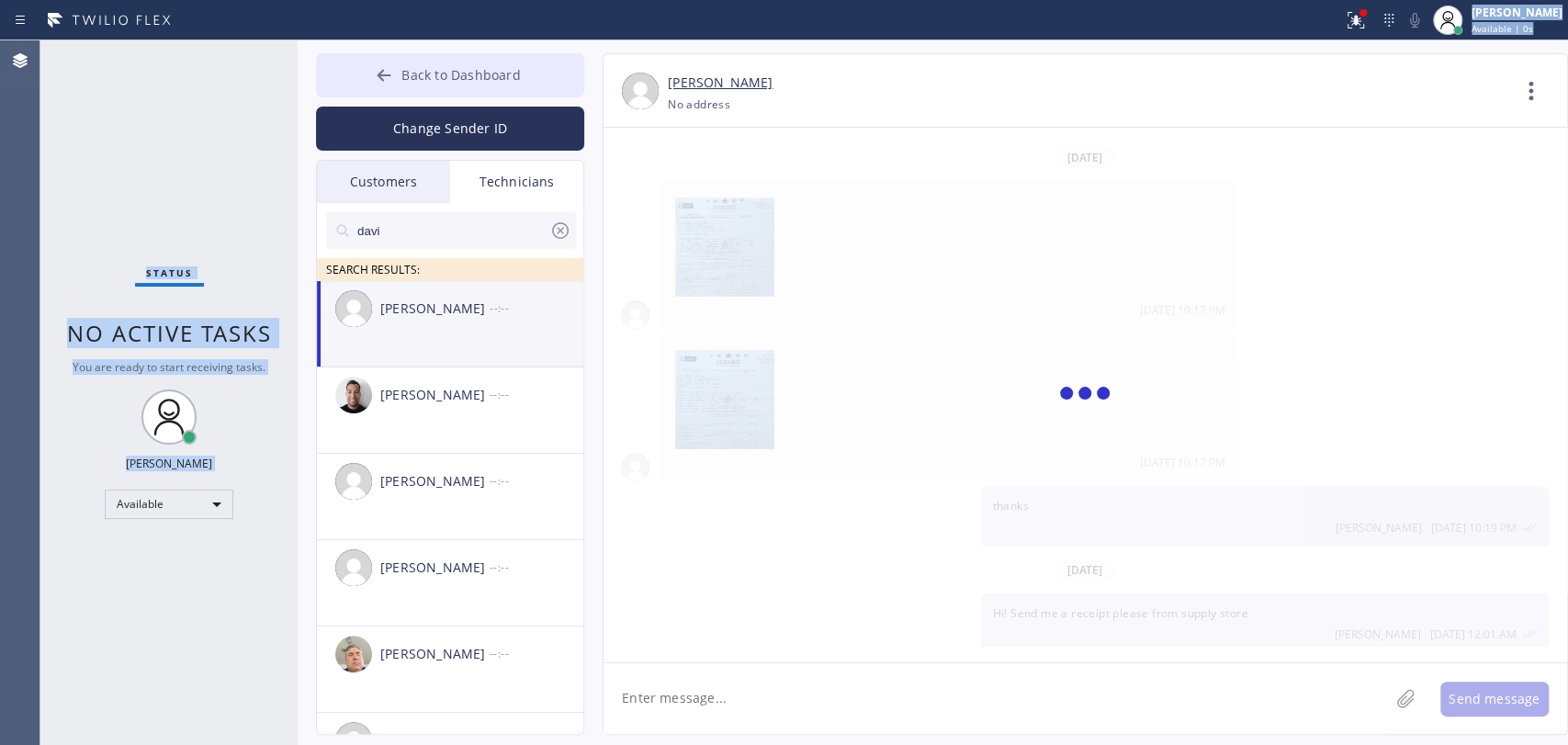
click at [490, 81] on span "Back to Dashboard" at bounding box center [460, 75] width 118 height 18
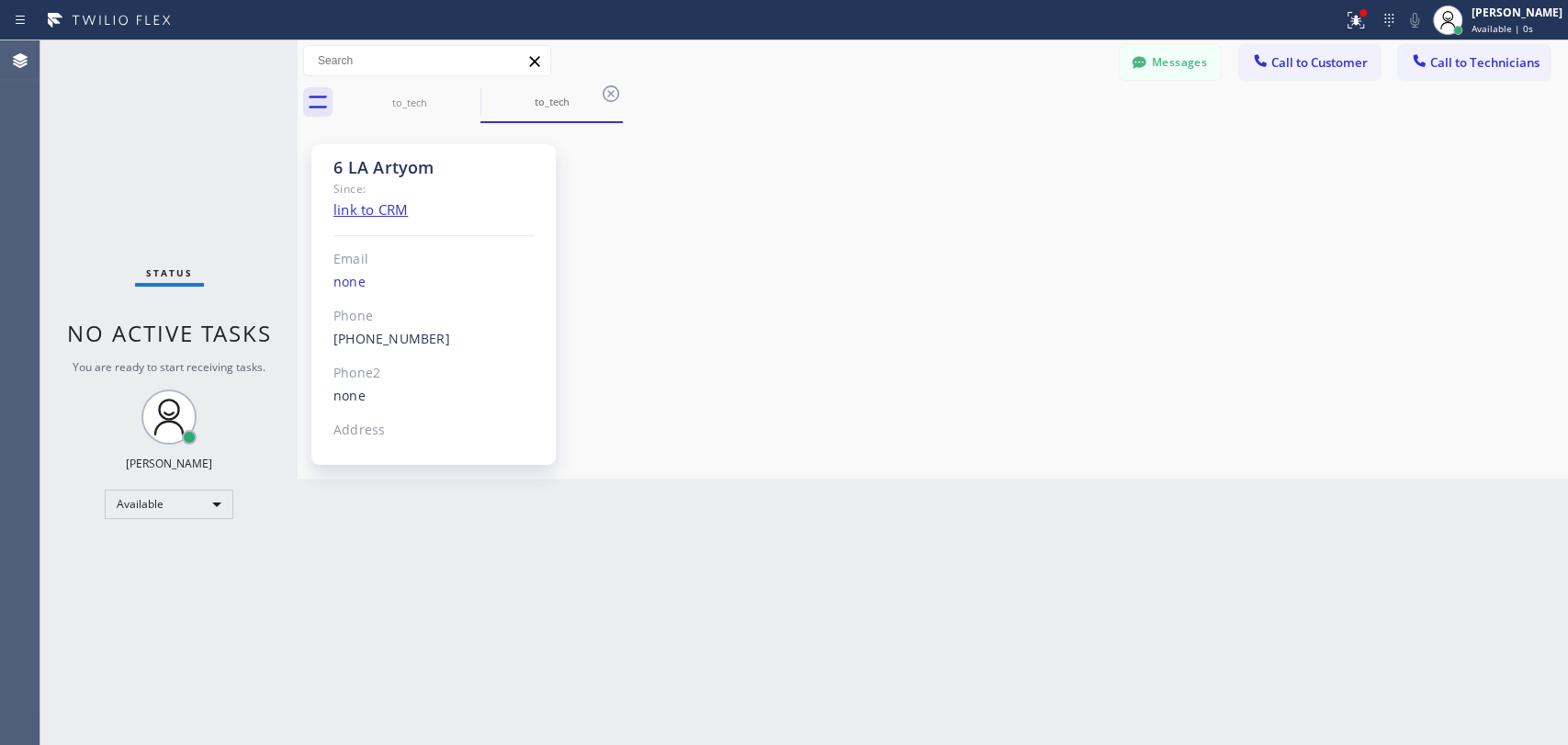
click at [1463, 79] on div "Messages Call to Customer Call to Technicians Outbound call Location Ring Partn…" at bounding box center [932, 62] width 1270 height 42
click at [778, 207] on div "6 LA Artyom Since: link to CRM Email none Phone [PHONE_NUMBER] Outbound call Te…" at bounding box center [932, 301] width 1261 height 347
click at [1307, 88] on div "to_tech to_tech" at bounding box center [952, 102] width 1230 height 42
click at [1452, 61] on span "Call to Technicians" at bounding box center [1485, 63] width 109 height 17
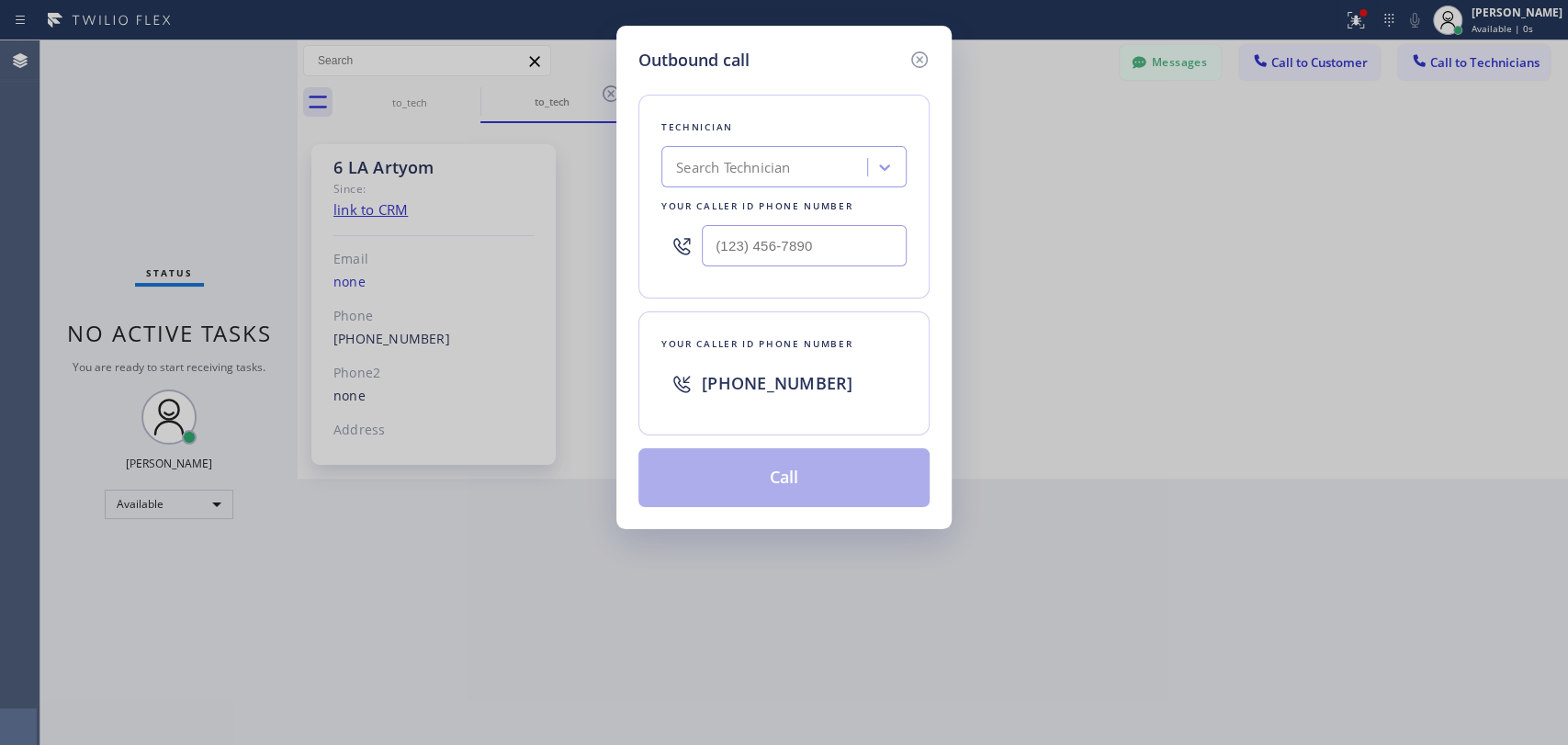
click at [860, 134] on div "Technician" at bounding box center [784, 126] width 245 height 19
click at [846, 162] on div "Search Technician" at bounding box center [768, 168] width 201 height 32
type input "[PERSON_NAME]"
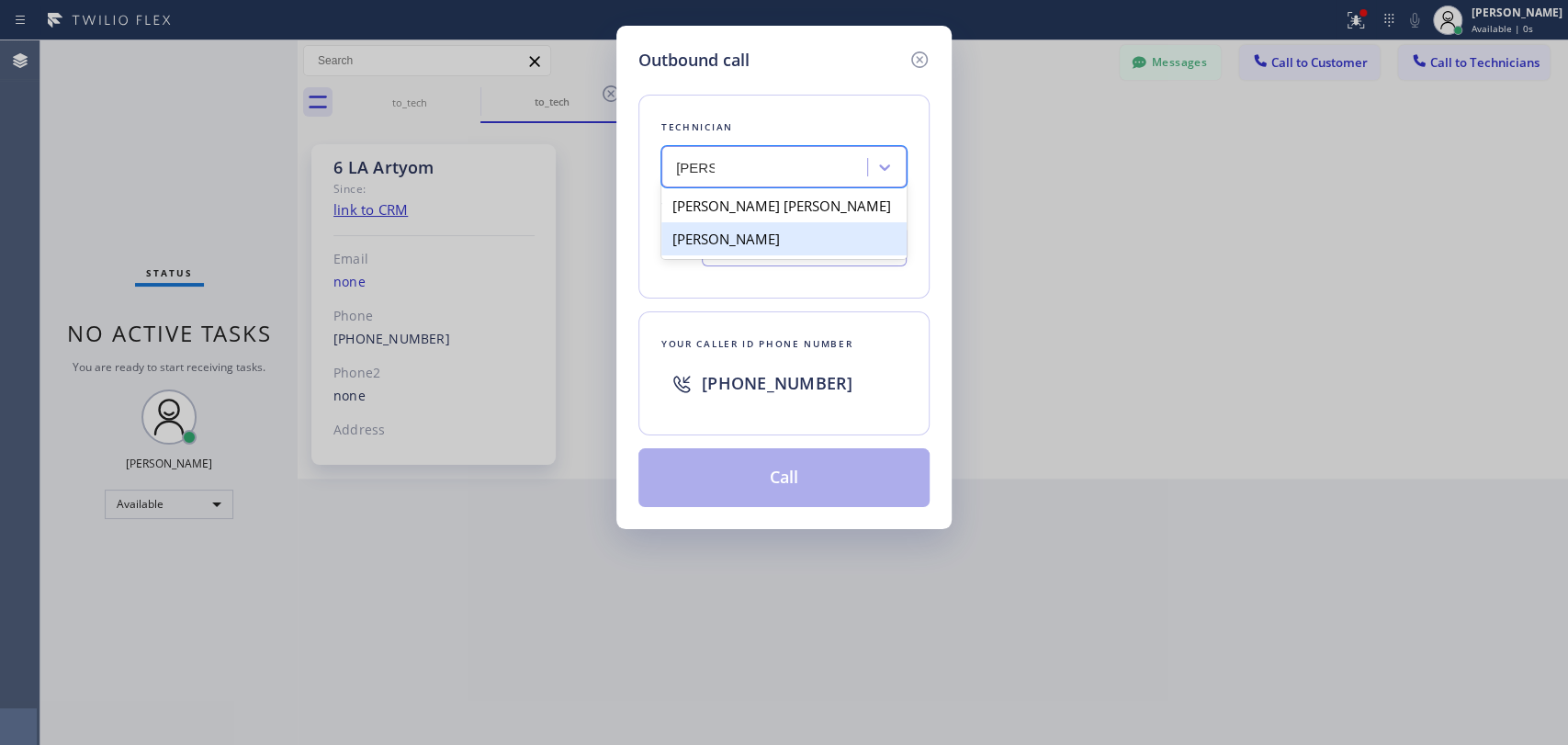
click at [753, 237] on div "[PERSON_NAME]" at bounding box center [784, 238] width 245 height 33
type input "[PHONE_NUMBER]"
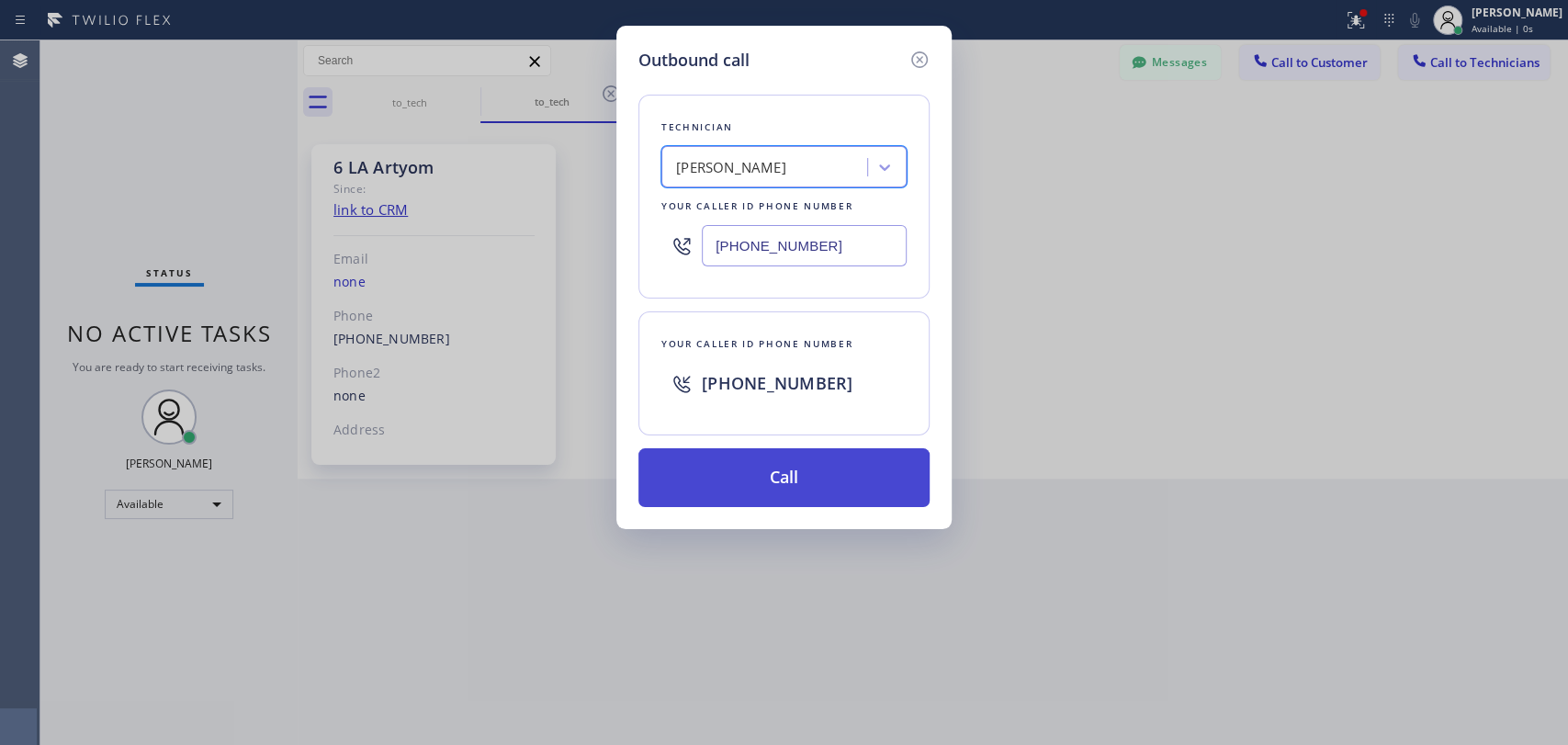
drag, startPoint x: 773, startPoint y: 443, endPoint x: 776, endPoint y: 453, distance: 10.4
click at [775, 443] on div "Technician option [PERSON_NAME], selected. 2 results available. Select is focus…" at bounding box center [784, 290] width 291 height 435
click at [777, 453] on button "Call" at bounding box center [784, 477] width 291 height 59
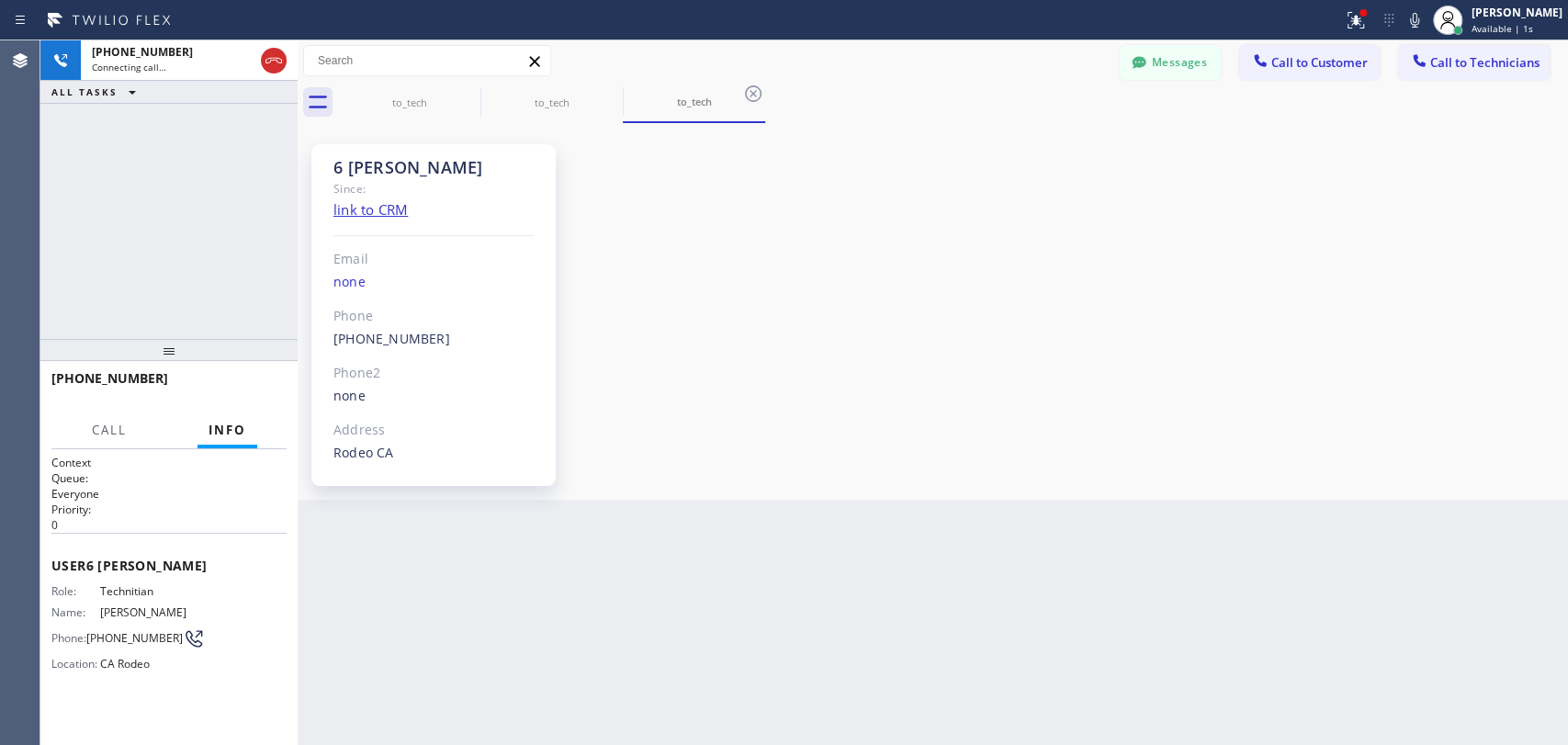
click at [342, 171] on div "6 [PERSON_NAME]" at bounding box center [434, 167] width 202 height 21
click at [348, 167] on div "6 [PERSON_NAME]" at bounding box center [434, 167] width 202 height 21
click at [302, 179] on div "6 [PERSON_NAME] Since: link to CRM Email none Phone [PHONE_NUMBER] Outbound cal…" at bounding box center [439, 312] width 275 height 368
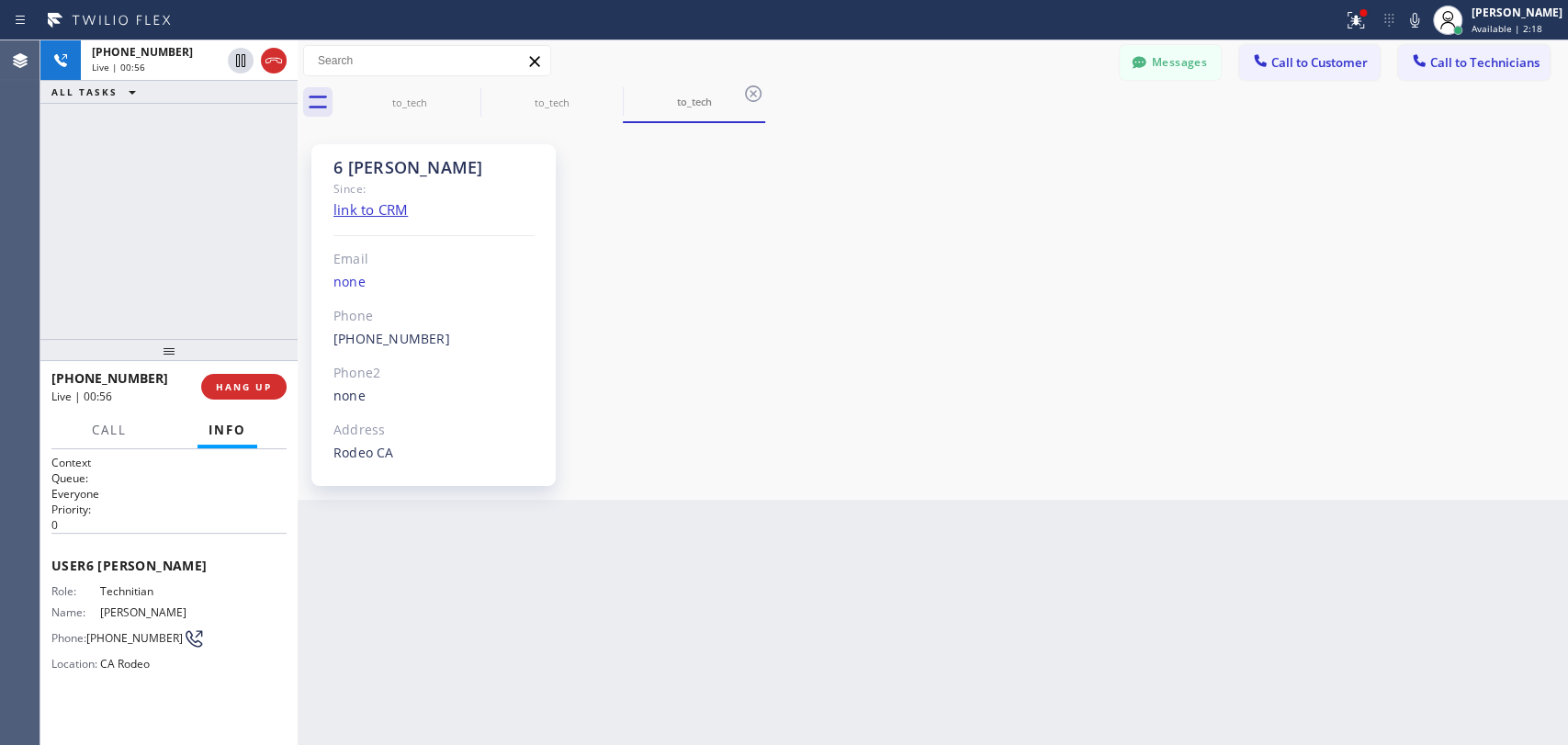
click at [316, 176] on div "6 [PERSON_NAME] Since: link to CRM Email none Phone [PHONE_NUMBER] Outbound cal…" at bounding box center [434, 315] width 244 height 342
click at [250, 384] on span "HANG UP" at bounding box center [243, 386] width 56 height 13
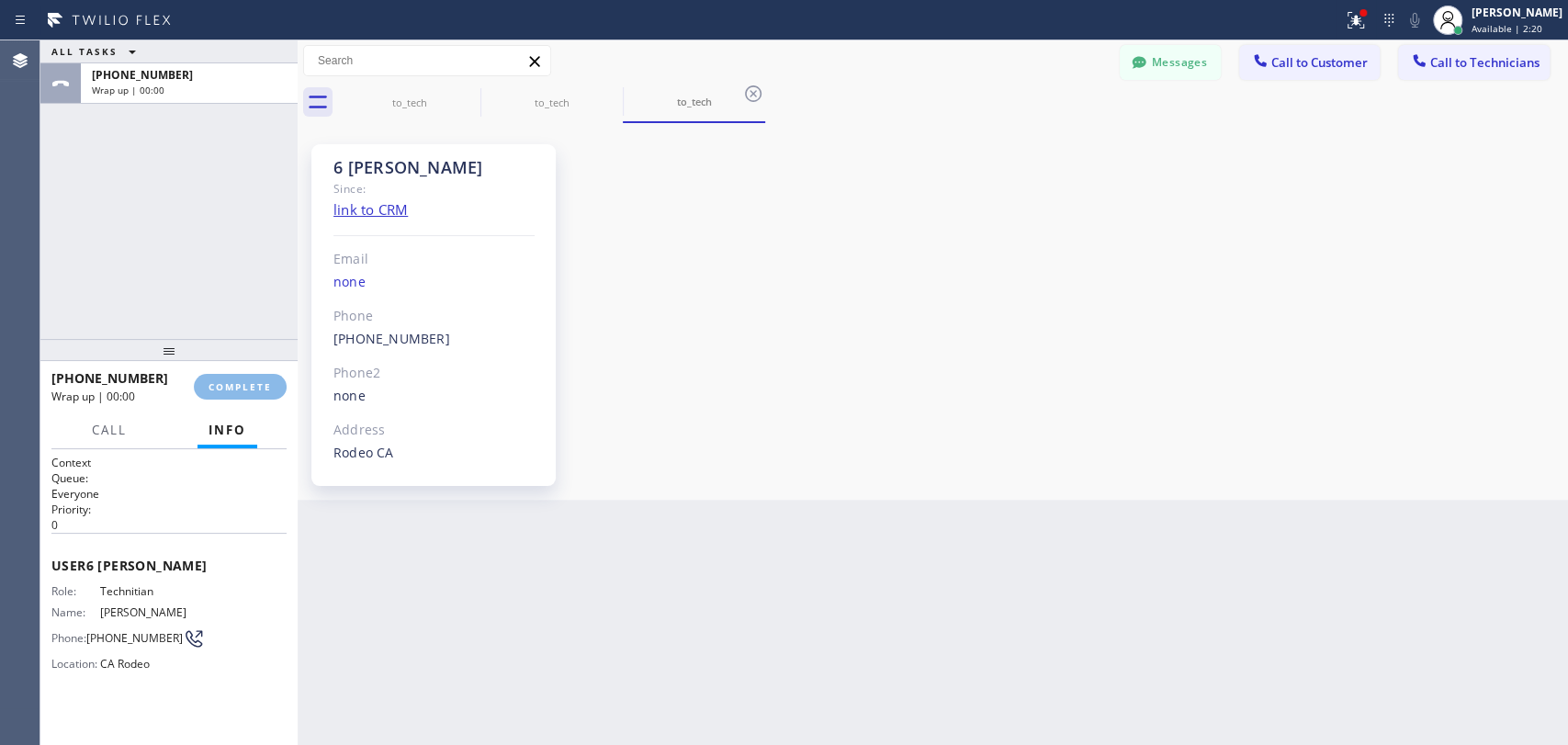
click at [257, 403] on div "[PHONE_NUMBER] Wrap up | 00:00 COMPLETE" at bounding box center [169, 386] width 235 height 48
click at [257, 391] on span "COMPLETE" at bounding box center [240, 386] width 64 height 13
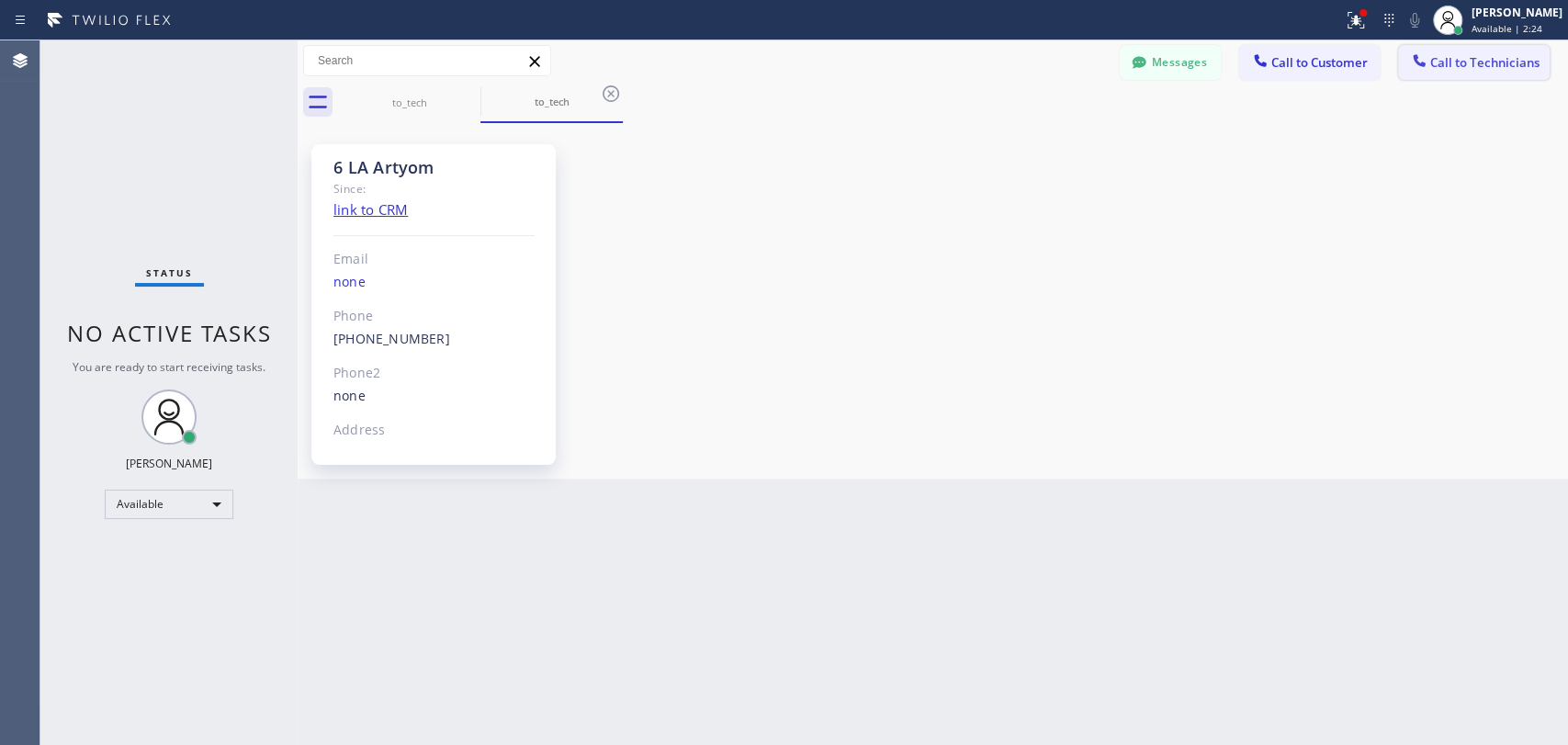
click at [1485, 60] on span "Call to Technicians" at bounding box center [1485, 63] width 109 height 17
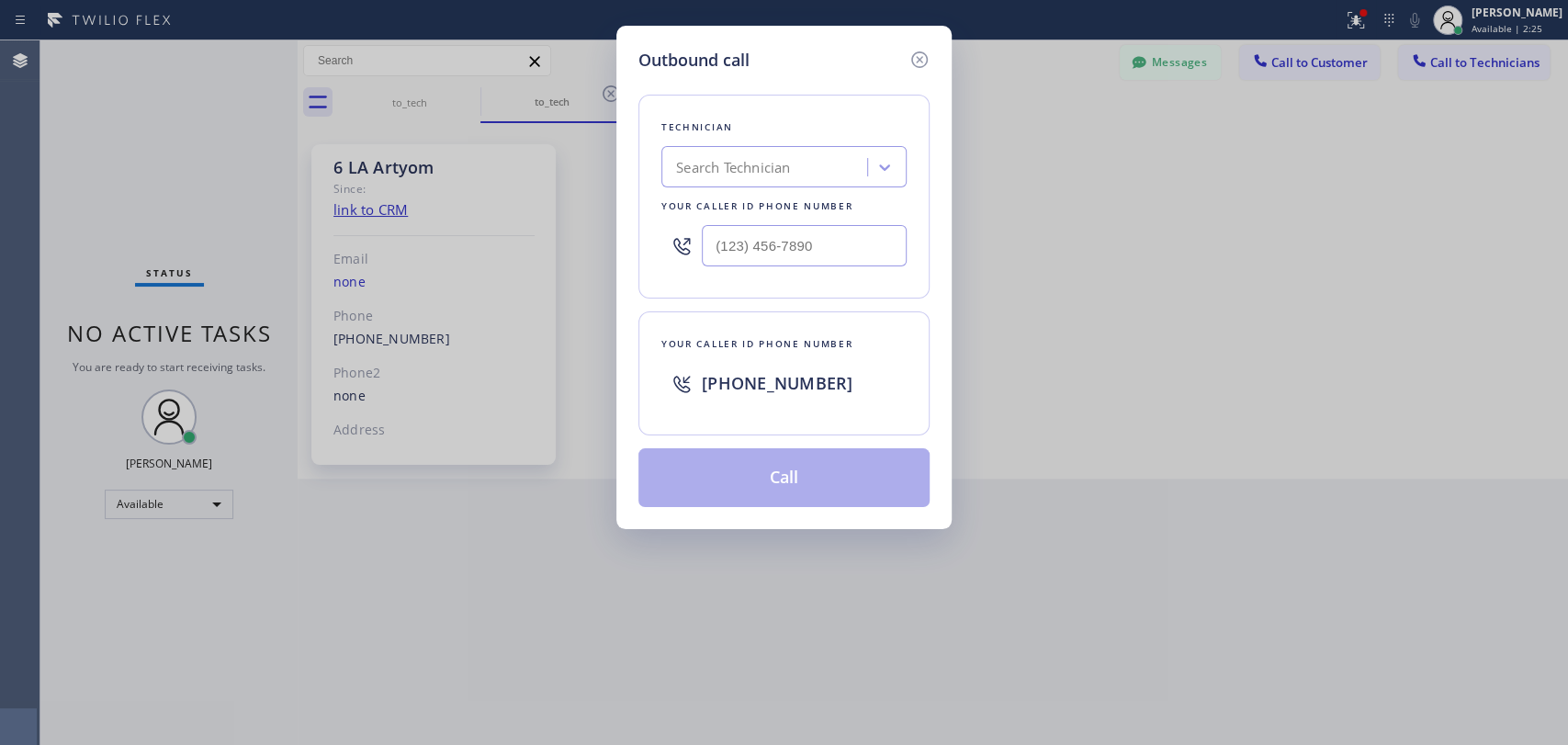
drag, startPoint x: 661, startPoint y: 209, endPoint x: 676, endPoint y: 205, distance: 15.5
click at [661, 209] on div "Your caller id phone number" at bounding box center [784, 206] width 245 height 19
click at [741, 171] on div "Search Technician" at bounding box center [733, 167] width 114 height 21
type input "[PERSON_NAME]"
click at [765, 211] on div "[PERSON_NAME]" at bounding box center [784, 206] width 245 height 33
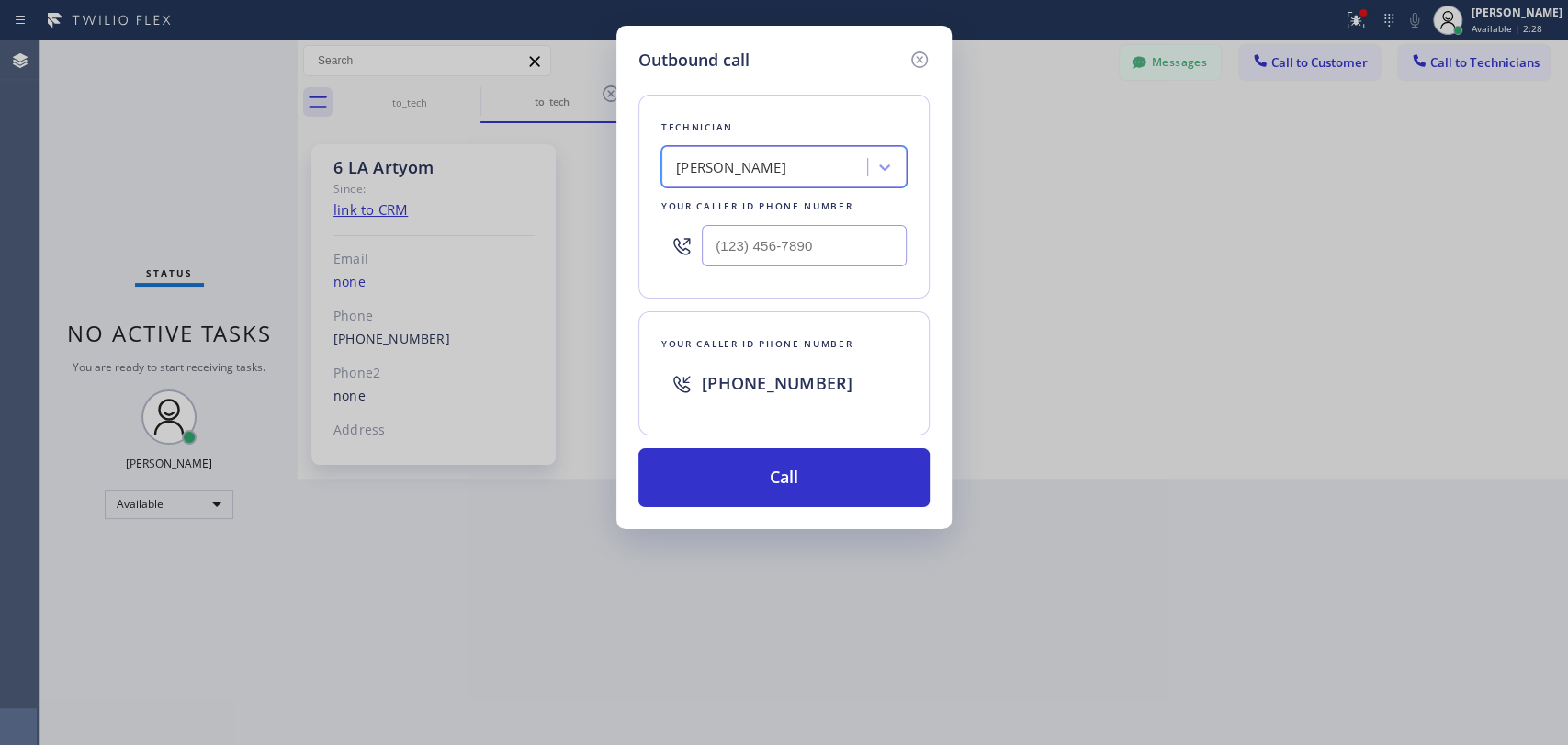
type input "[PHONE_NUMBER]"
click at [766, 469] on button "Call" at bounding box center [784, 477] width 291 height 59
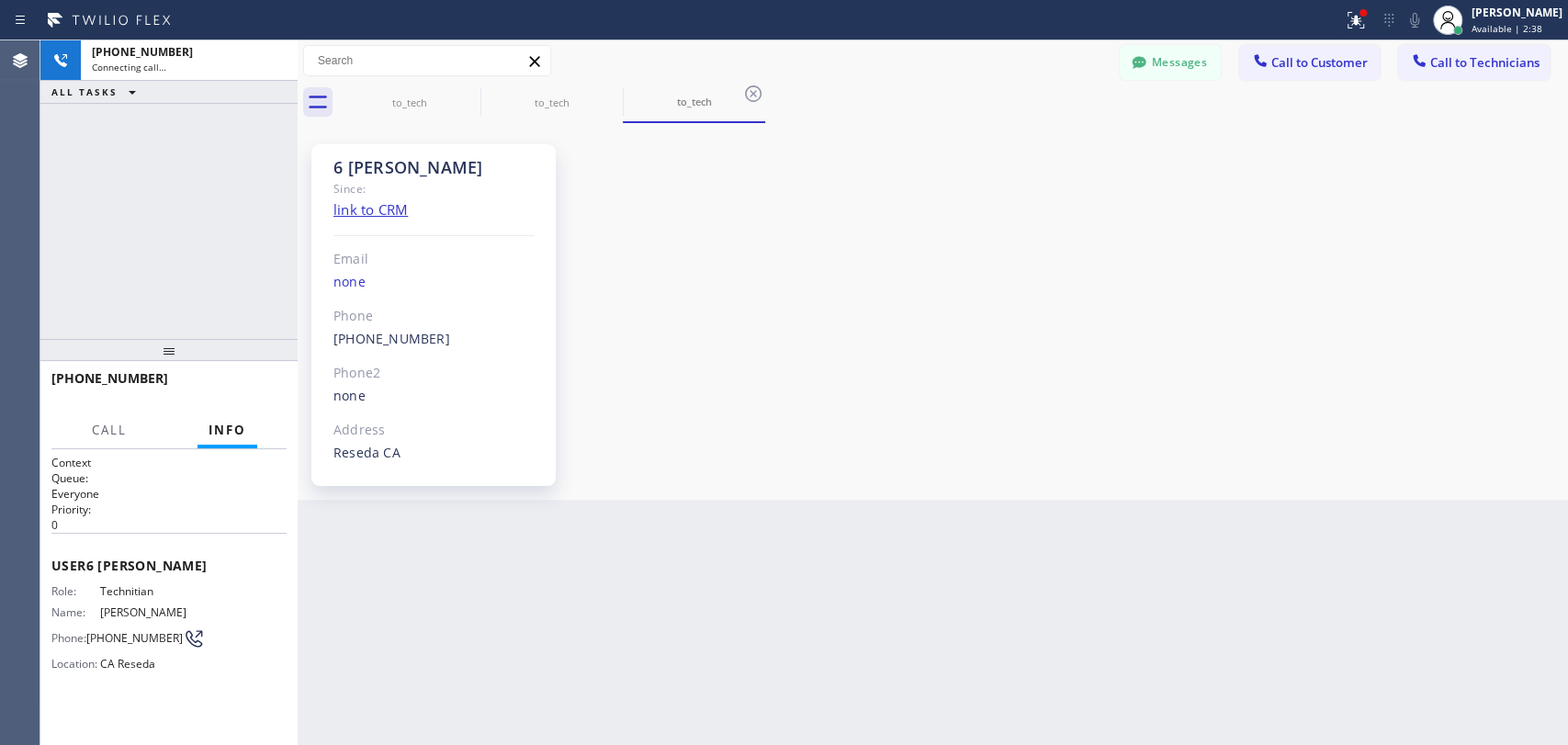
scroll to position [142229, 0]
drag, startPoint x: 1441, startPoint y: 373, endPoint x: 1024, endPoint y: 99, distance: 499.0
click at [1441, 373] on div "6 [PERSON_NAME] Since: link to CRM Email none Phone [PHONE_NUMBER] Outbound cal…" at bounding box center [932, 312] width 1261 height 368
click at [272, 388] on button "HANG UP" at bounding box center [244, 386] width 85 height 26
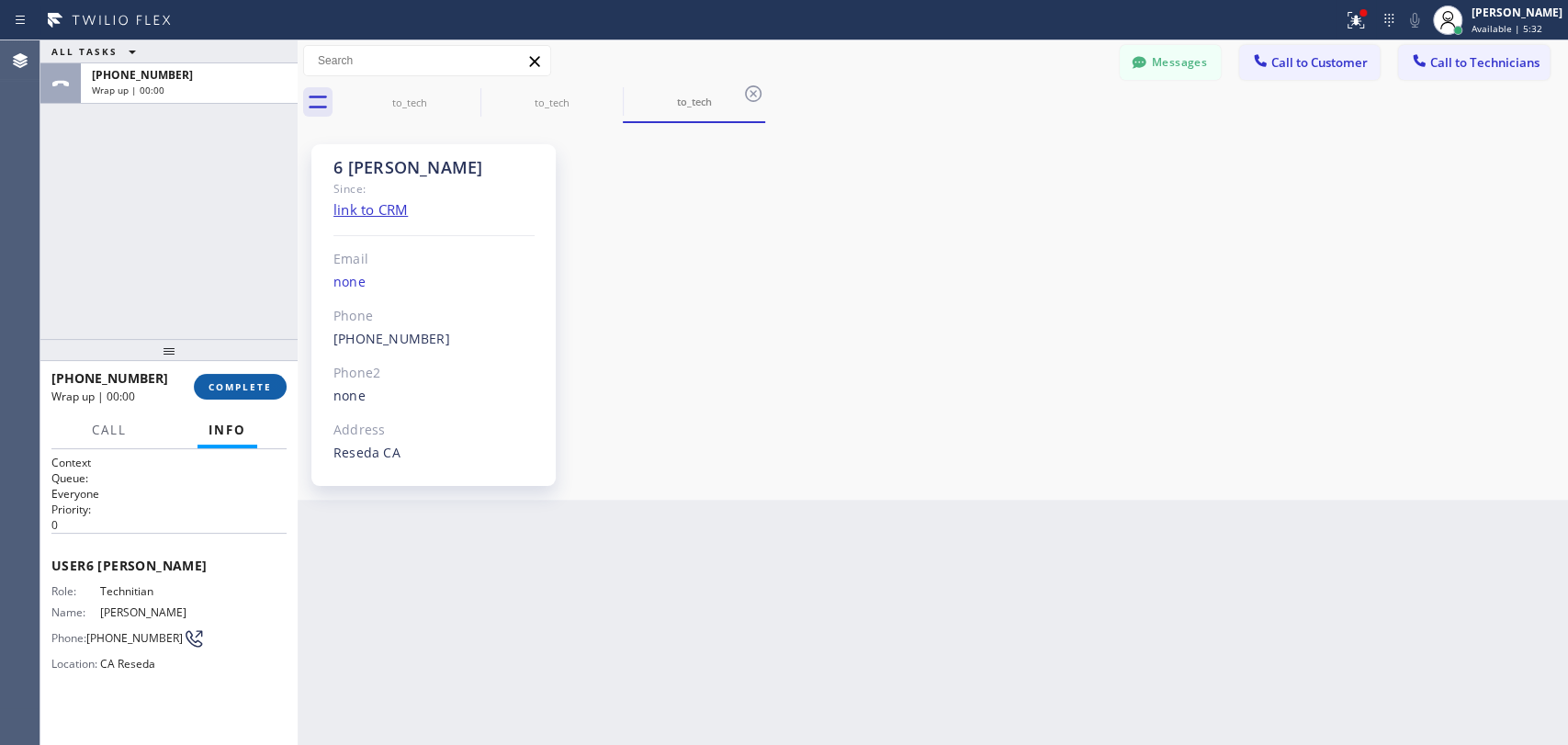
click at [196, 383] on button "COMPLETE" at bounding box center [239, 386] width 92 height 26
drag, startPoint x: 199, startPoint y: 325, endPoint x: 252, endPoint y: 193, distance: 142.2
click at [196, 323] on div "ALL TASKS ALL TASKS ACTIVE TASKS TASKS IN WRAP UP [PHONE_NUMBER] Wrap up | 00:00" at bounding box center [169, 190] width 257 height 299
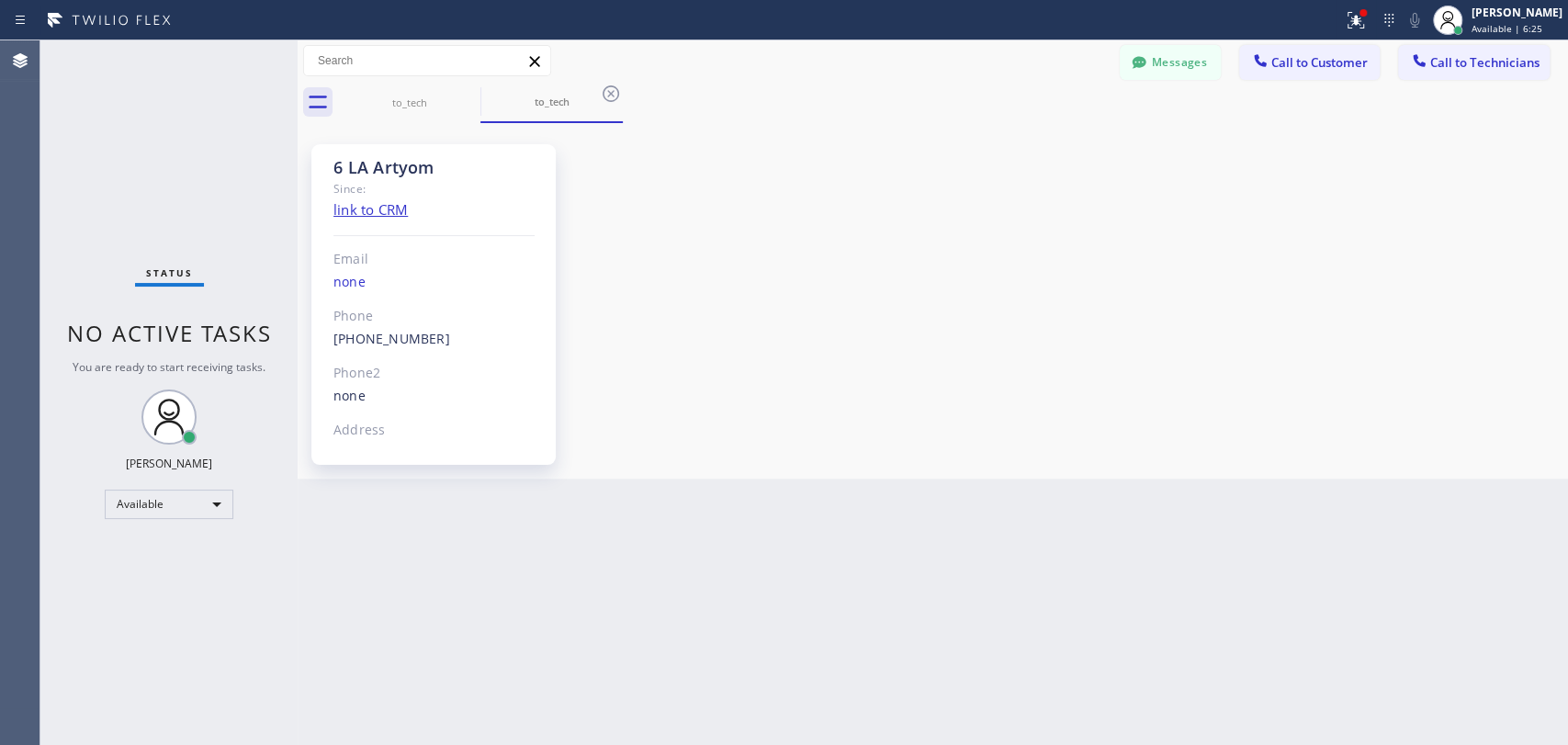
drag, startPoint x: 1213, startPoint y: 340, endPoint x: 1104, endPoint y: 315, distance: 111.8
click at [1213, 340] on div "6 LA Artyom Since: link to CRM Email none Phone [PHONE_NUMBER] Outbound call Te…" at bounding box center [932, 301] width 1261 height 347
click at [1202, 57] on button "Messages" at bounding box center [1171, 62] width 101 height 35
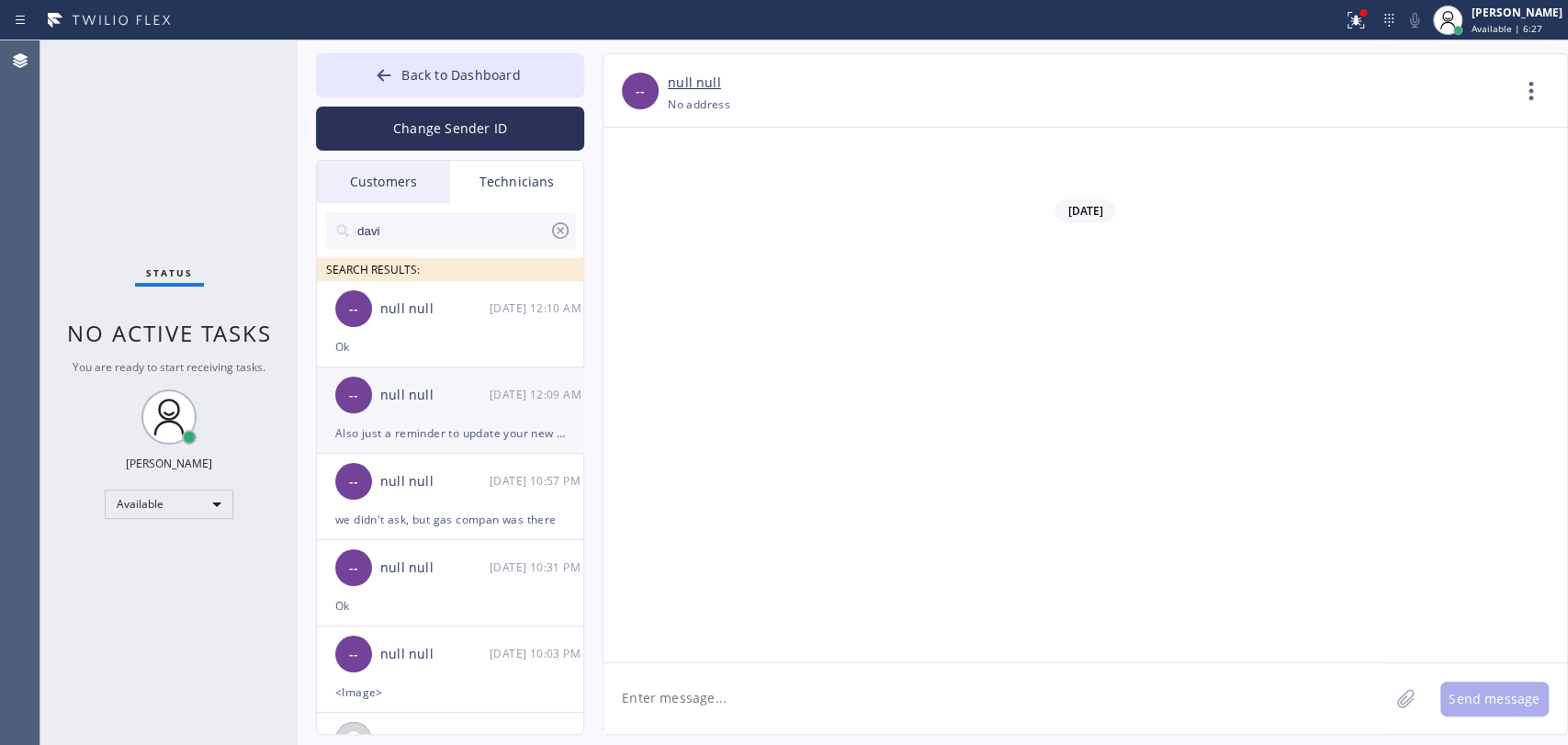
click at [399, 377] on div "-- null null [DATE] 12:09 AM" at bounding box center [451, 394] width 268 height 55
click at [416, 345] on div "Ok" at bounding box center [450, 347] width 229 height 21
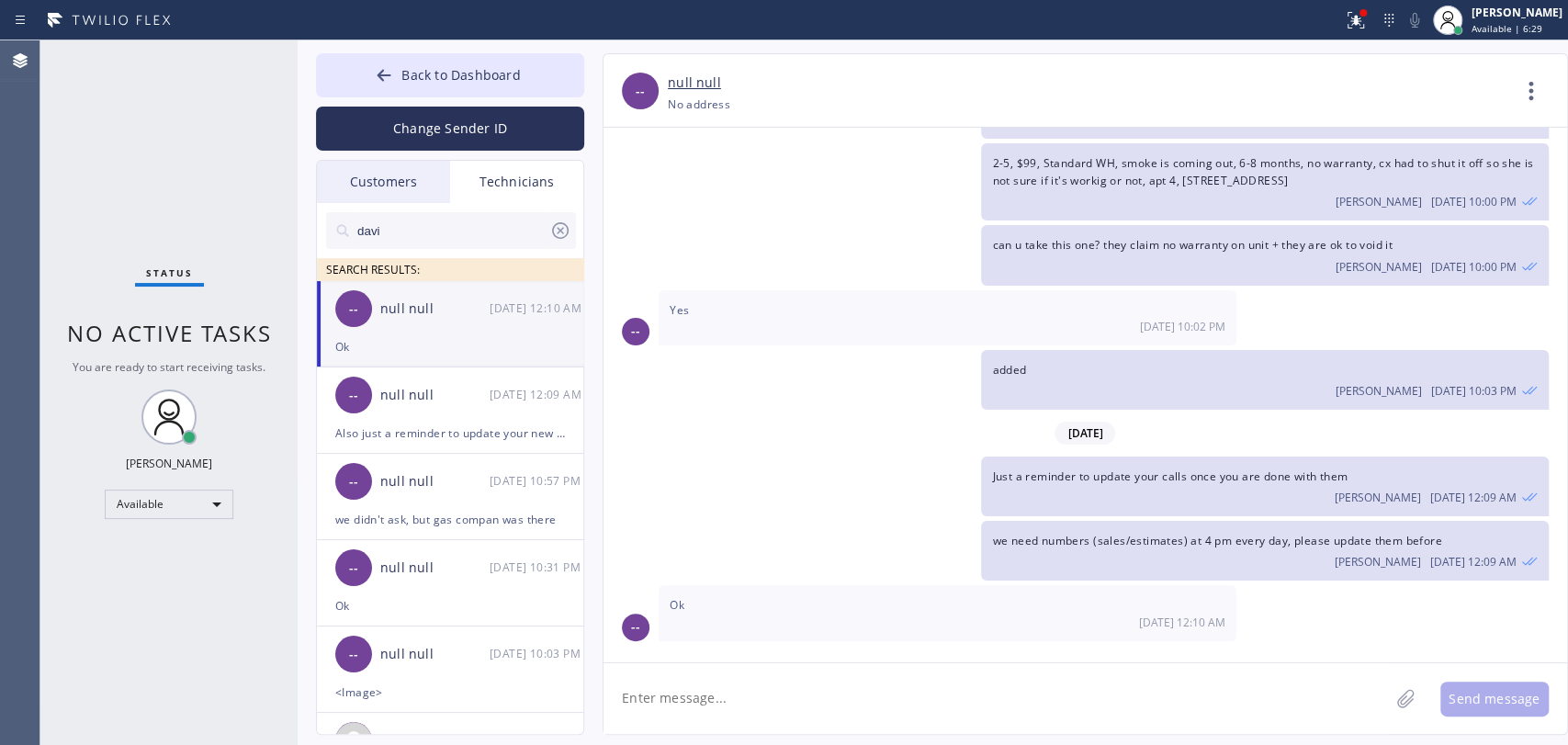
scroll to position [3153, 0]
click at [1286, 239] on span "can u take this one? they claim no warranty on unit + they are ok to void it" at bounding box center [1192, 246] width 399 height 16
click at [1174, 389] on div "[PERSON_NAME] [DATE] 10:03 PM" at bounding box center [1264, 389] width 545 height 20
click at [1067, 337] on div "Yes [DATE] 10:02 PM" at bounding box center [947, 318] width 578 height 55
click at [1154, 743] on div "Back to Dashboard Change Sender ID Customers Technicians MH [PERSON_NAME] [DATE…" at bounding box center [932, 392] width 1270 height 704
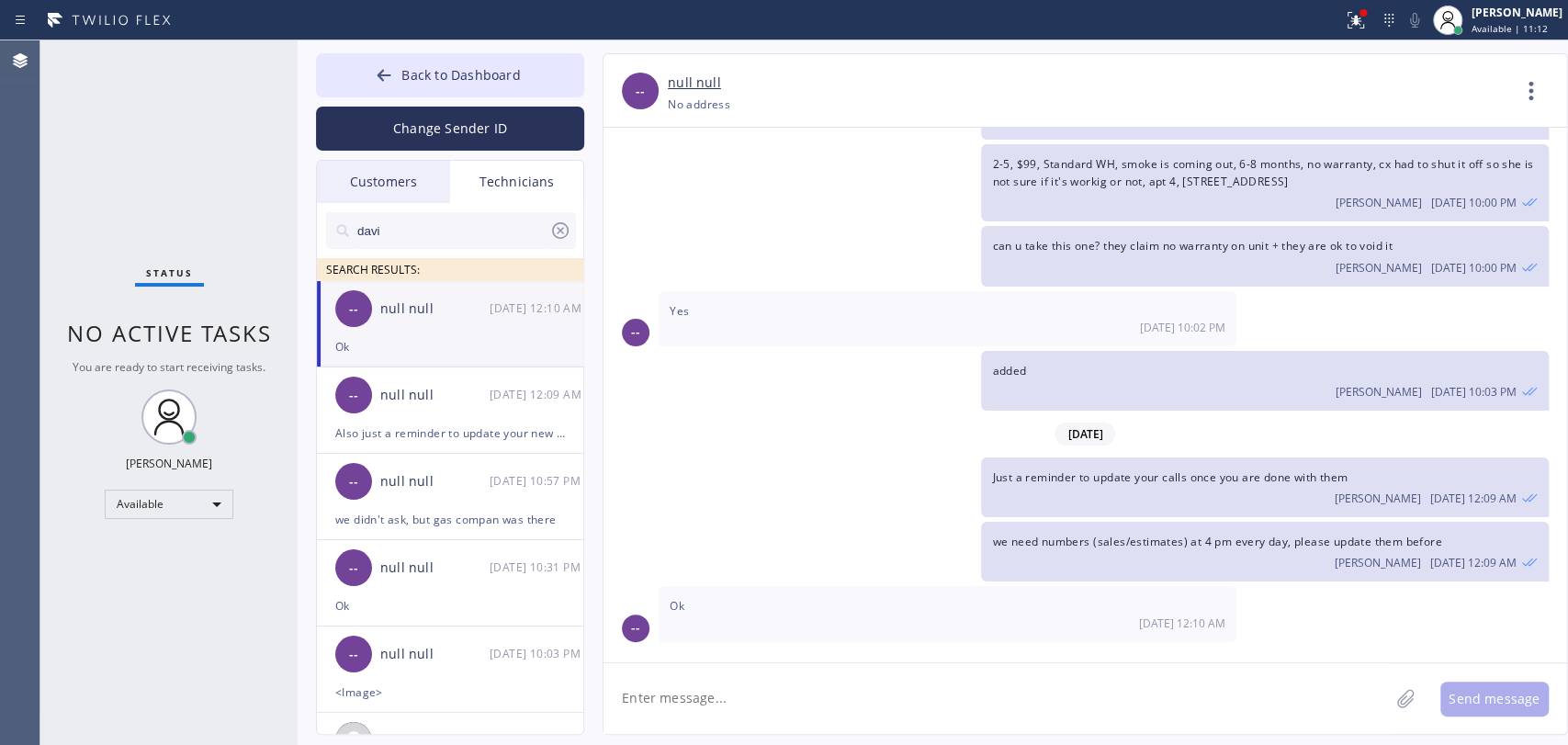
drag, startPoint x: 1154, startPoint y: 397, endPoint x: 810, endPoint y: 333, distance: 349.9
click at [1151, 397] on div "[PERSON_NAME] [DATE] 10:03 PM" at bounding box center [1264, 389] width 545 height 20
drag, startPoint x: 178, startPoint y: 323, endPoint x: 175, endPoint y: 359, distance: 36.1
click at [175, 359] on div "Status No active tasks You are ready to start receiving tasks. [PERSON_NAME] Av…" at bounding box center [169, 392] width 257 height 704
click at [176, 359] on div "Status No active tasks You are ready to start receiving tasks. [PERSON_NAME] Av…" at bounding box center [169, 392] width 257 height 704
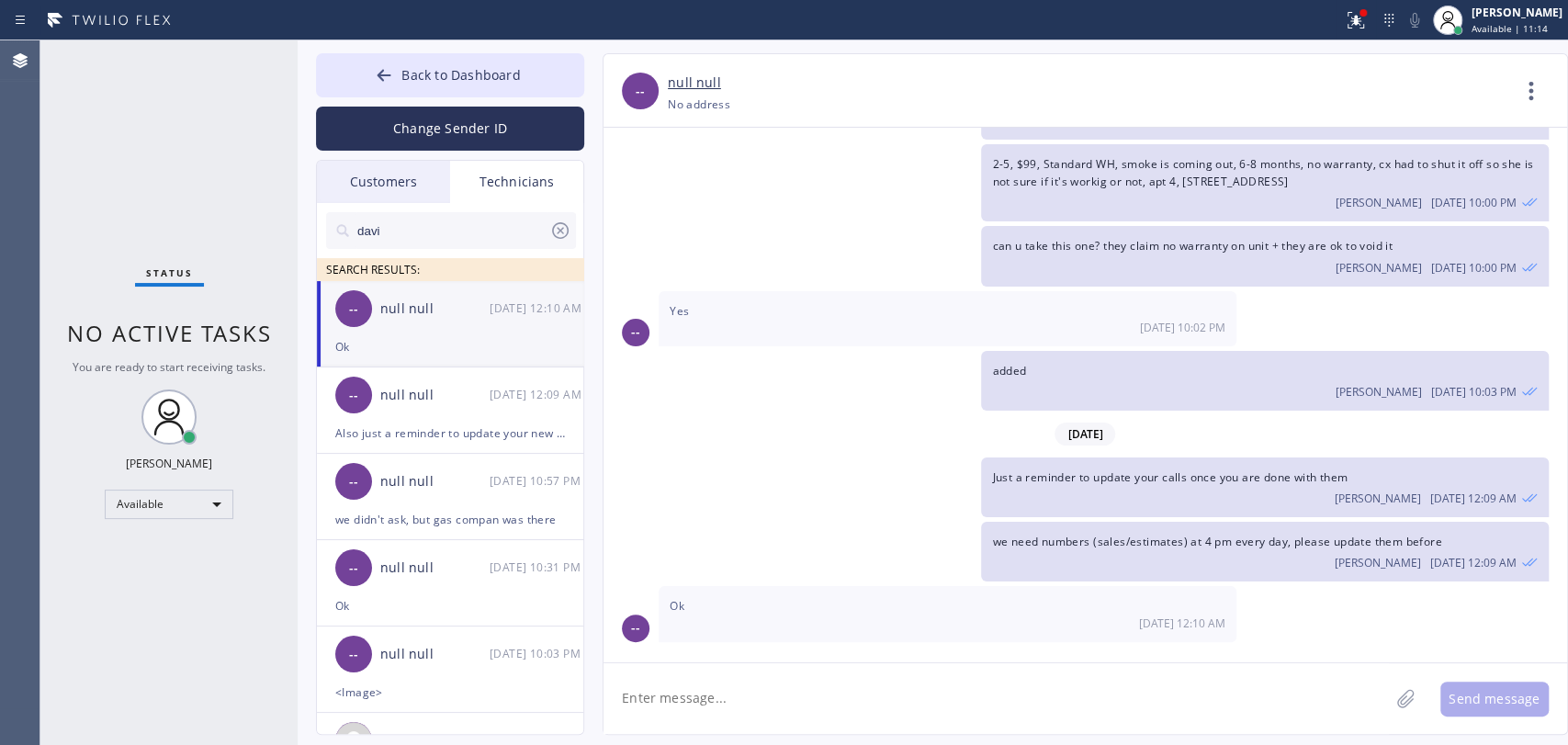
click at [177, 351] on div "Status No active tasks You are ready to start receiving tasks. [PERSON_NAME] Av…" at bounding box center [169, 392] width 257 height 704
click at [177, 348] on div "Status No active tasks You are ready to start receiving tasks. [PERSON_NAME] Av…" at bounding box center [169, 392] width 257 height 704
click at [177, 346] on span "No active tasks" at bounding box center [170, 333] width 205 height 31
click at [388, 233] on input "davi" at bounding box center [452, 230] width 194 height 37
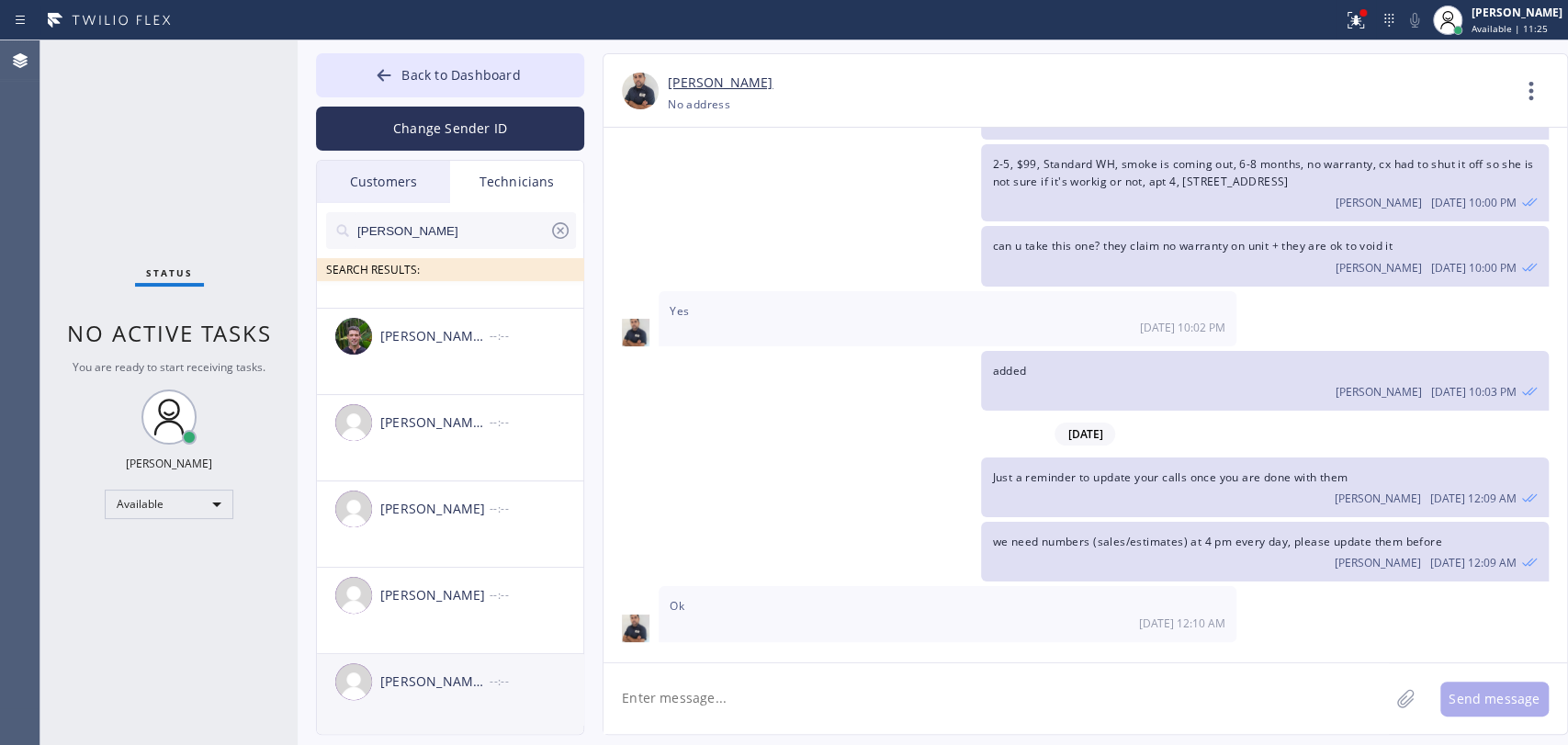
scroll to position [65, 0]
type input "[PERSON_NAME]"
click at [451, 680] on div "[PERSON_NAME] [PERSON_NAME]" at bounding box center [435, 676] width 109 height 21
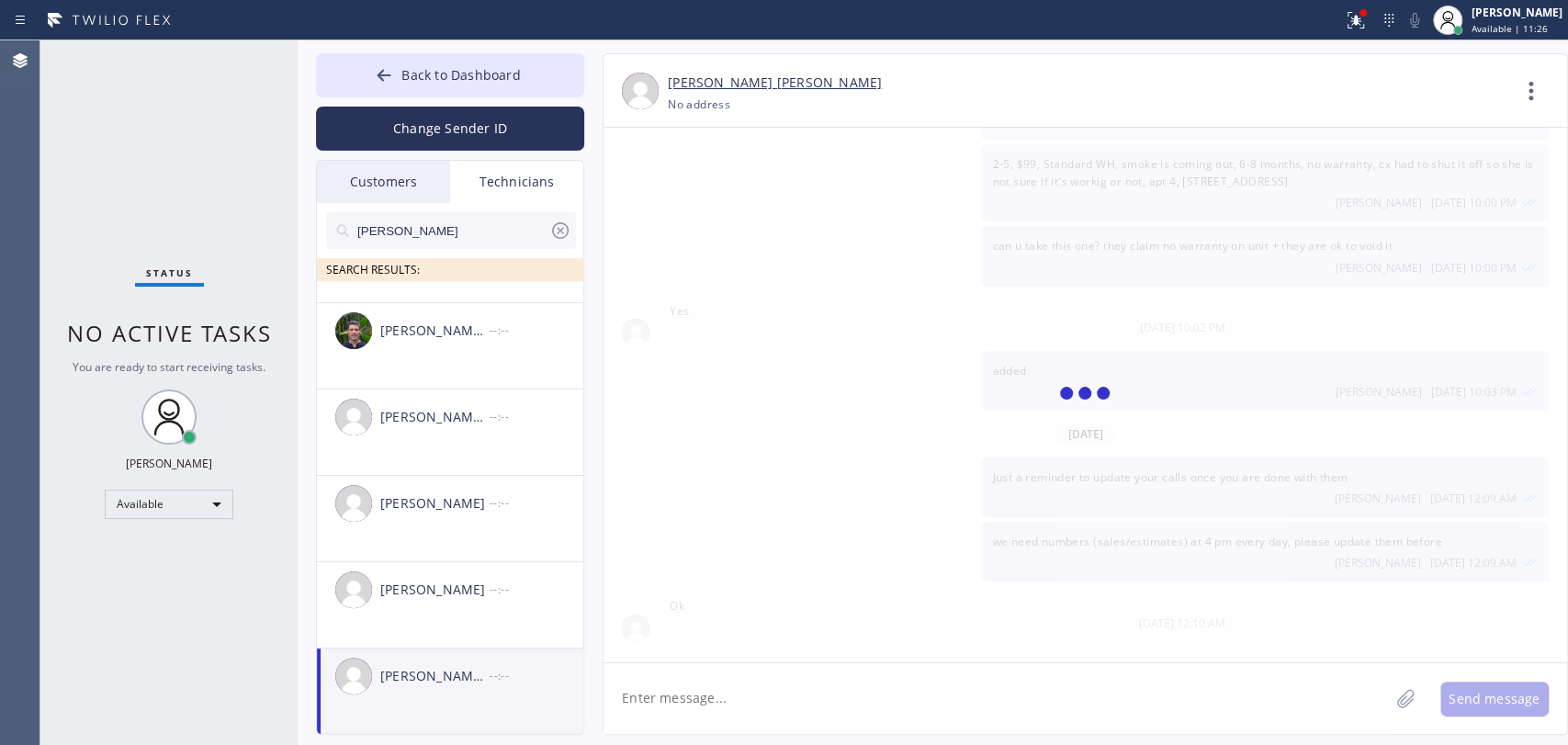
click at [693, 703] on textarea at bounding box center [996, 698] width 785 height 71
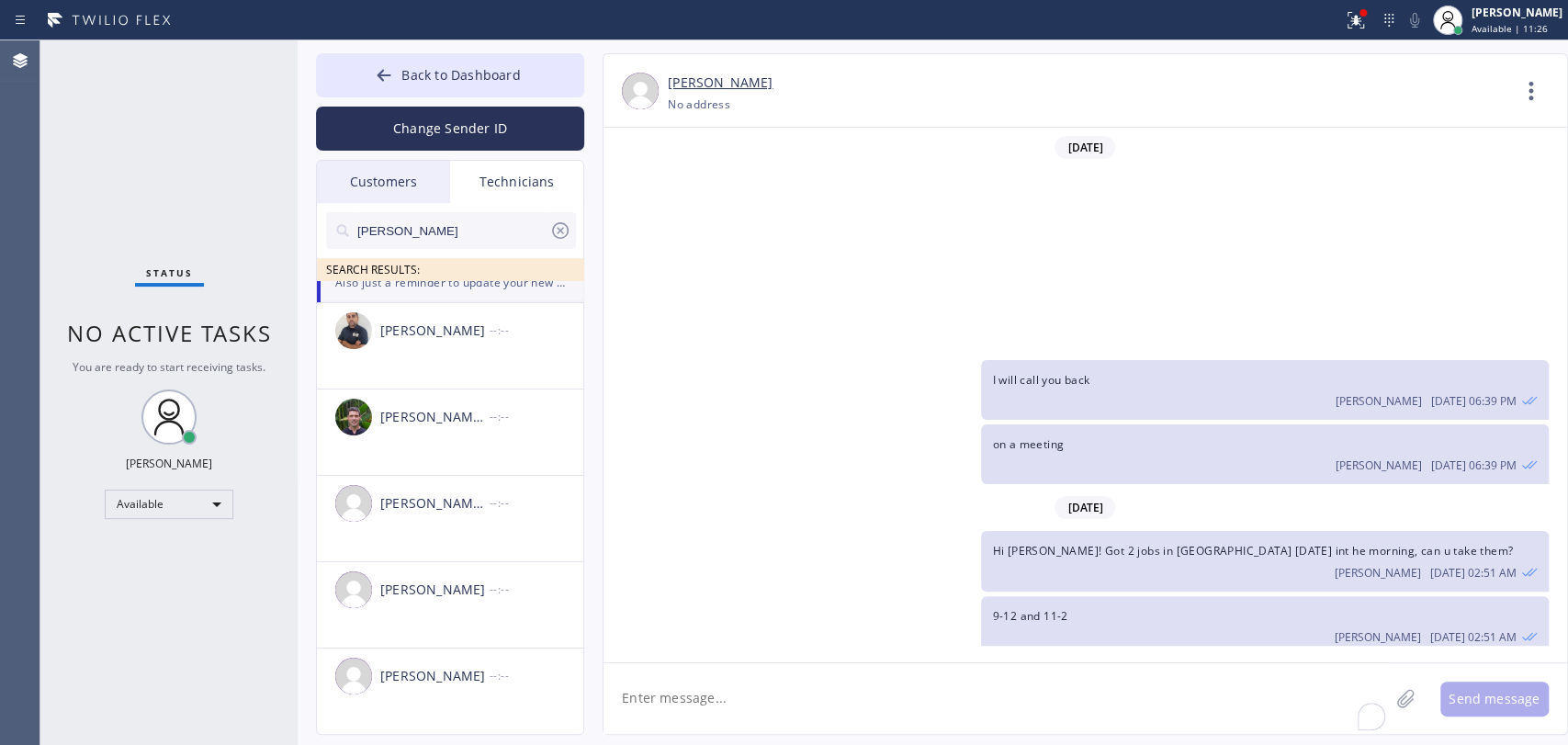
click at [693, 703] on textarea "To enrich screen reader interactions, please activate Accessibility in Grammarl…" at bounding box center [996, 698] width 785 height 71
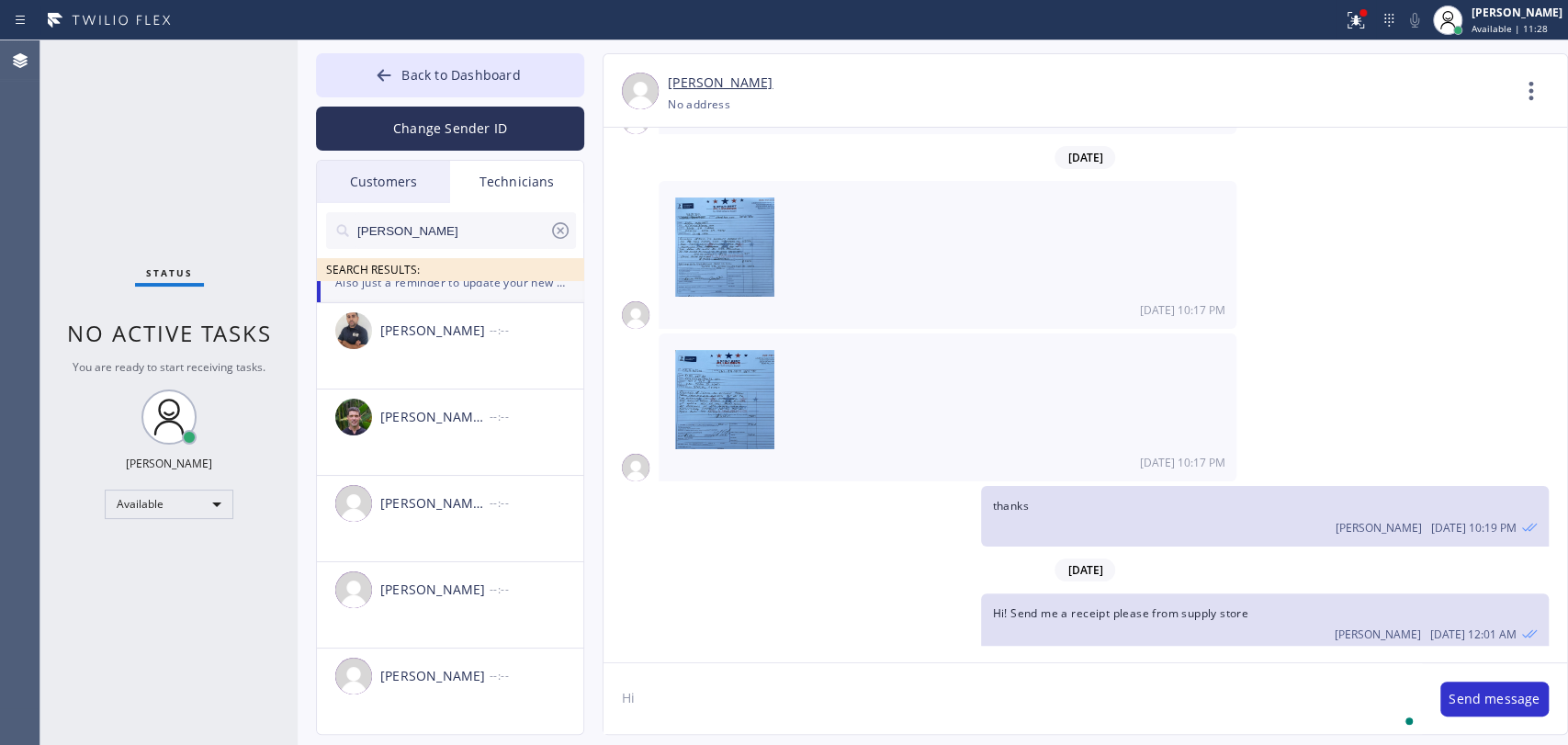
type textarea "H"
type textarea "[PERSON_NAME] told me about the estimate, once it's done, please text me also s…"
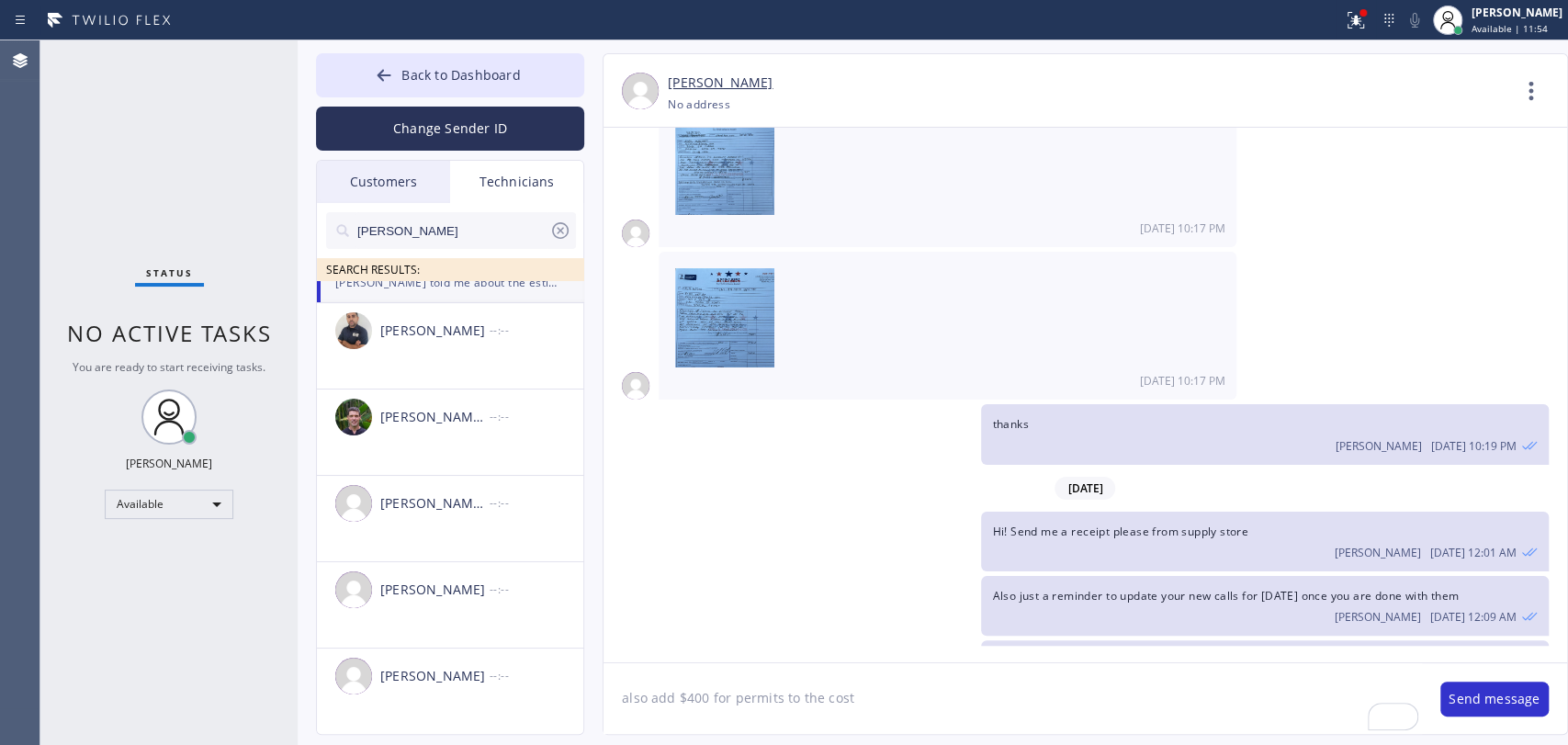
type textarea "also add $400 for permits to the cost"
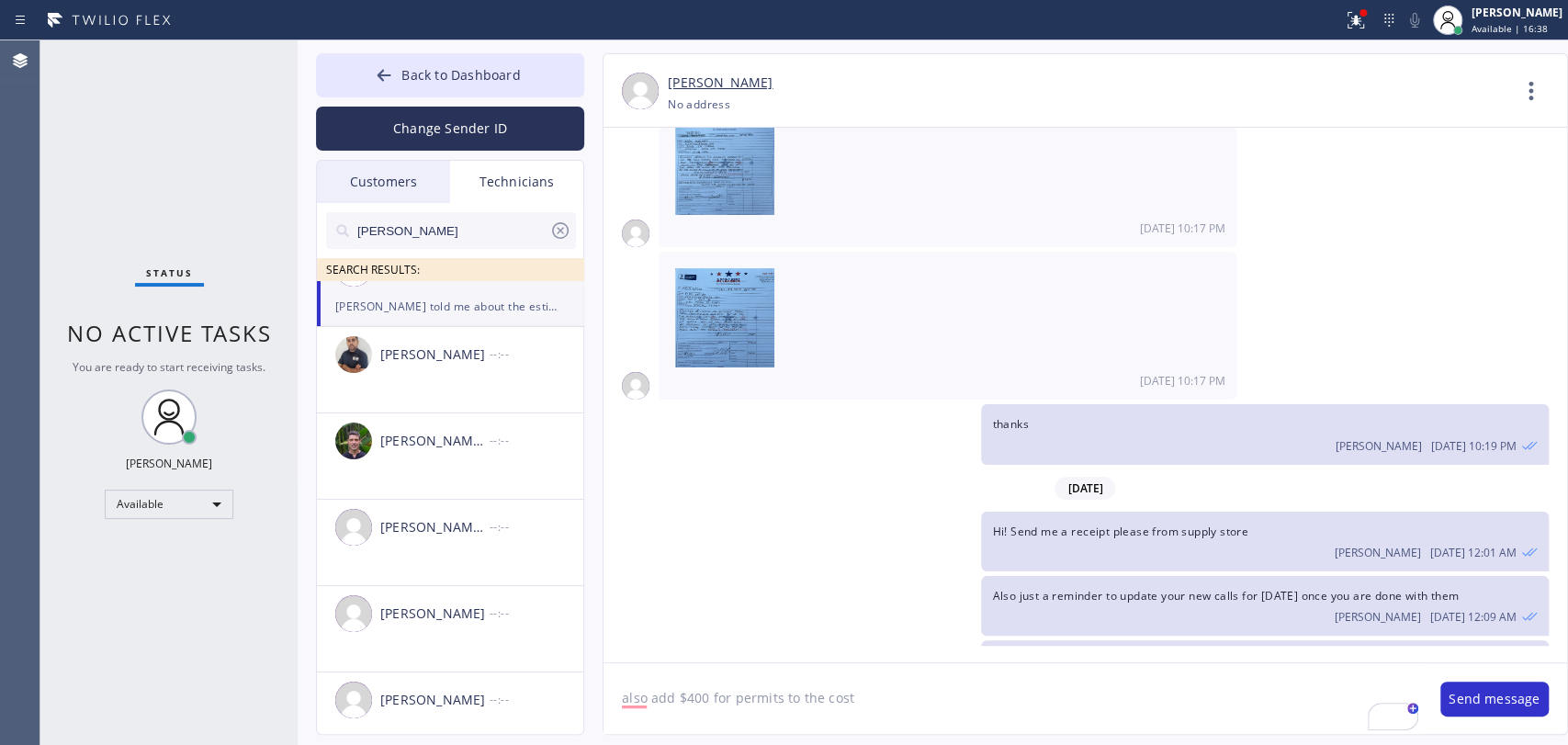
scroll to position [0, 0]
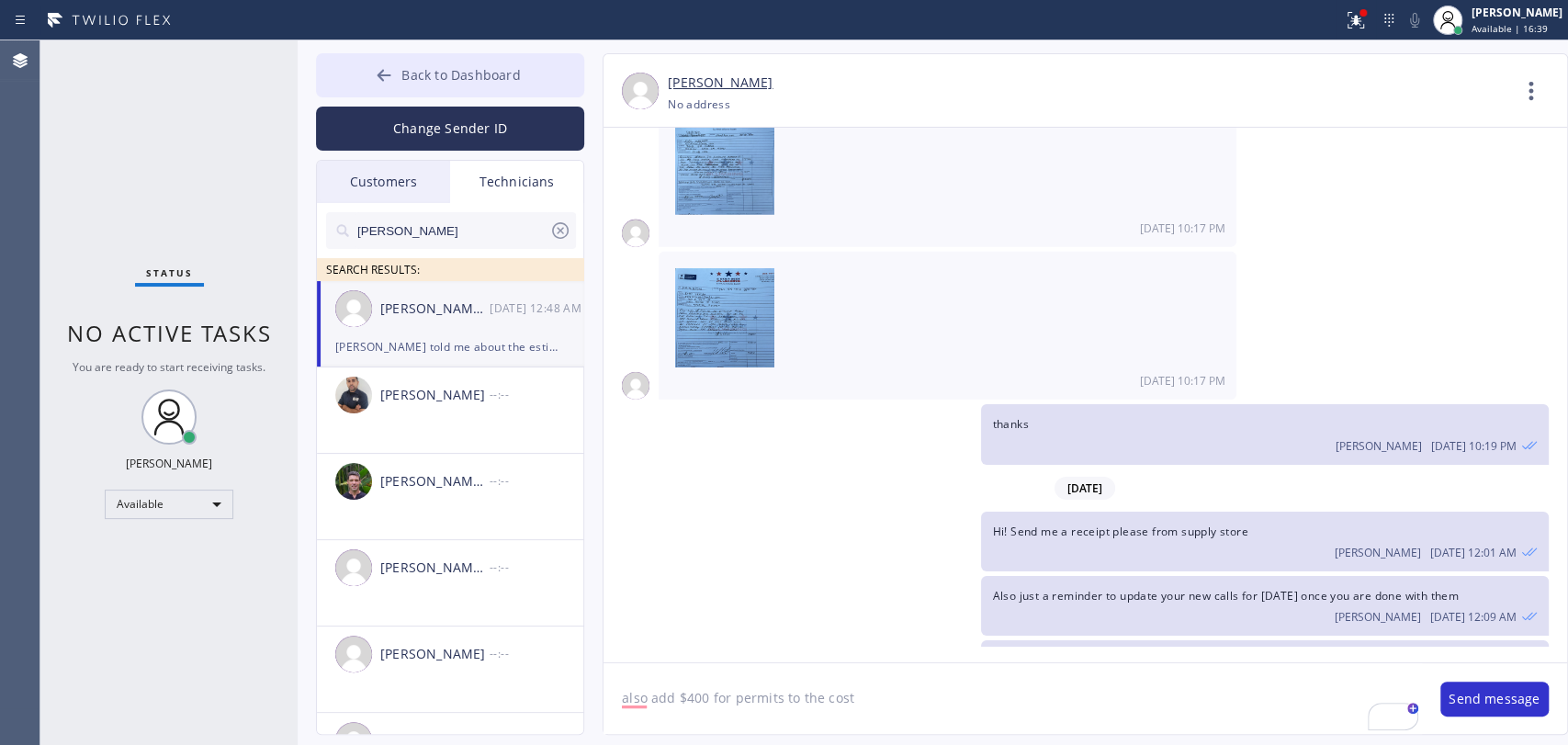
click at [369, 74] on button "Back to Dashboard" at bounding box center [450, 75] width 268 height 44
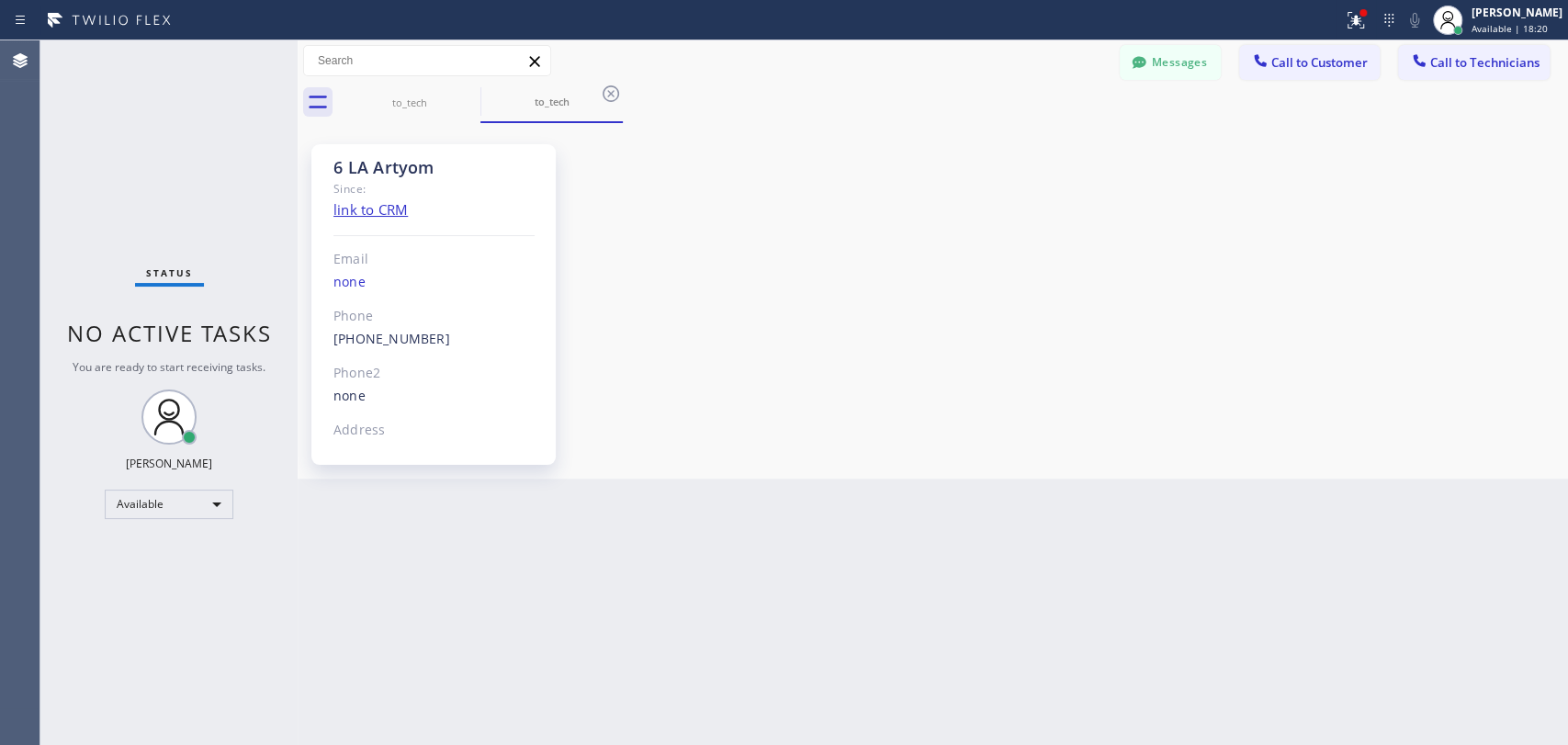
drag, startPoint x: 1433, startPoint y: 335, endPoint x: 1424, endPoint y: 325, distance: 13.5
click at [1433, 335] on div "6 LA Artyom Since: link to CRM Email none Phone [PHONE_NUMBER] Outbound call Te…" at bounding box center [932, 301] width 1261 height 347
click at [1398, 71] on button "Call to Technicians" at bounding box center [1474, 62] width 152 height 35
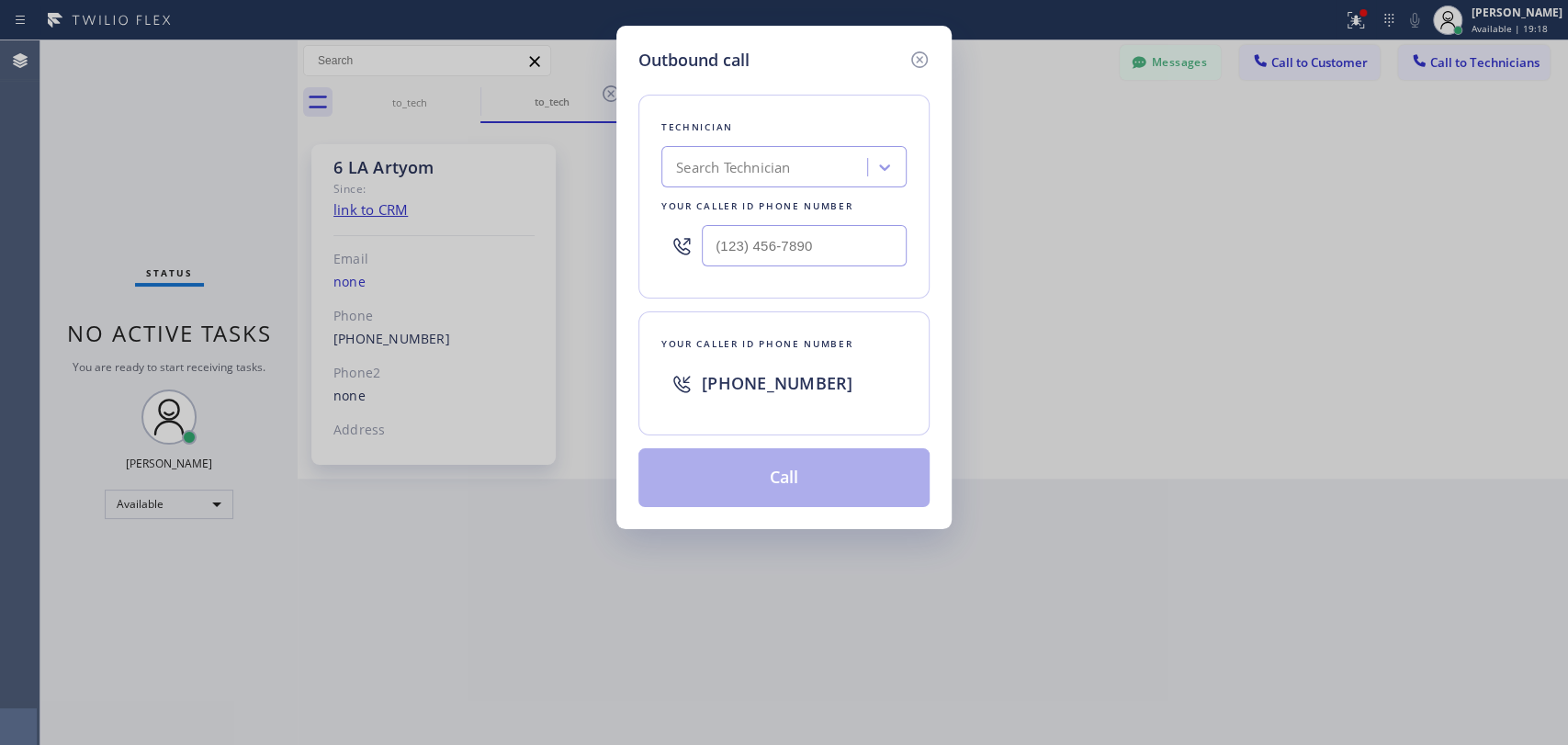
click at [691, 186] on div "Search Technician" at bounding box center [784, 167] width 245 height 42
type input "anth"
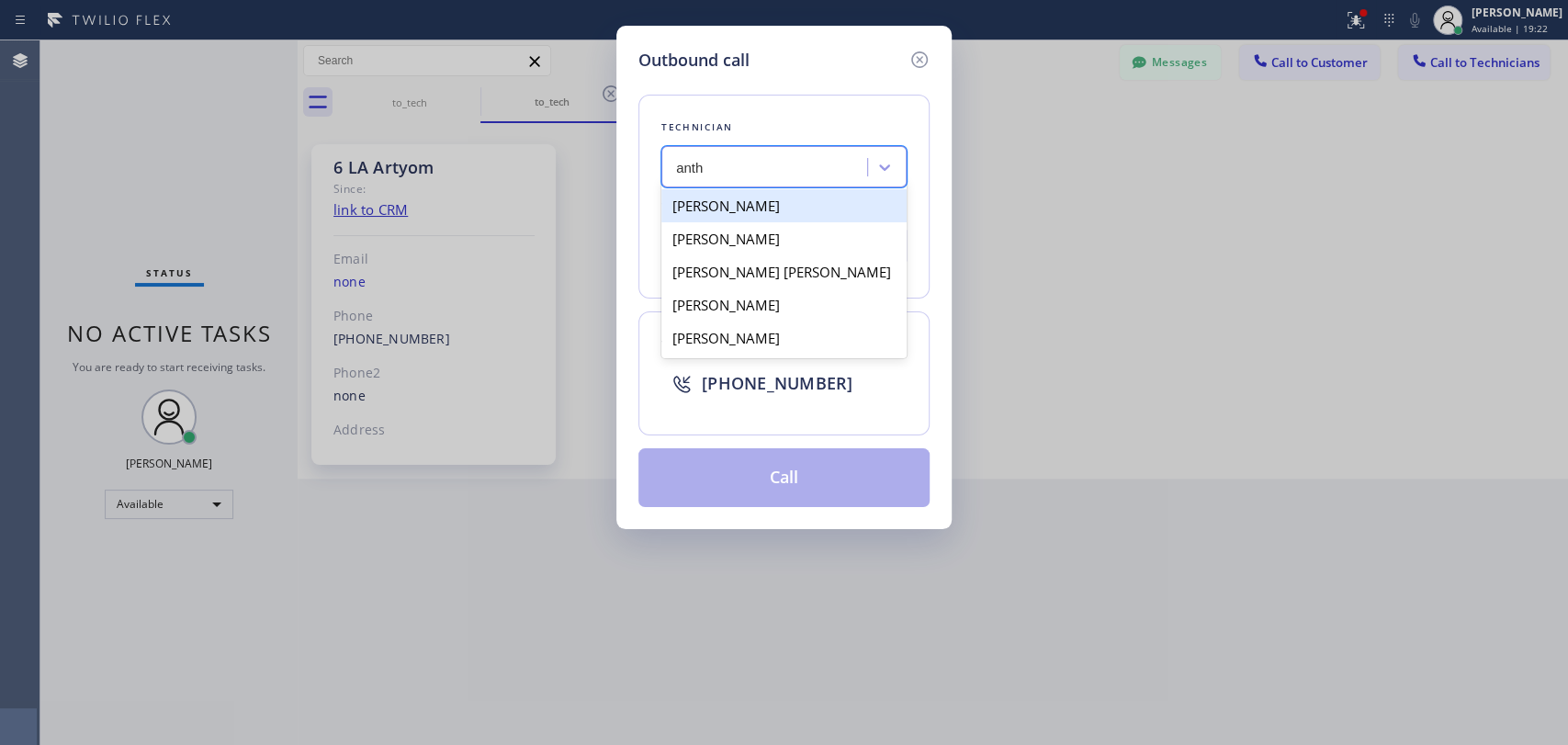
click at [724, 216] on div "[PERSON_NAME]" at bounding box center [784, 206] width 245 height 33
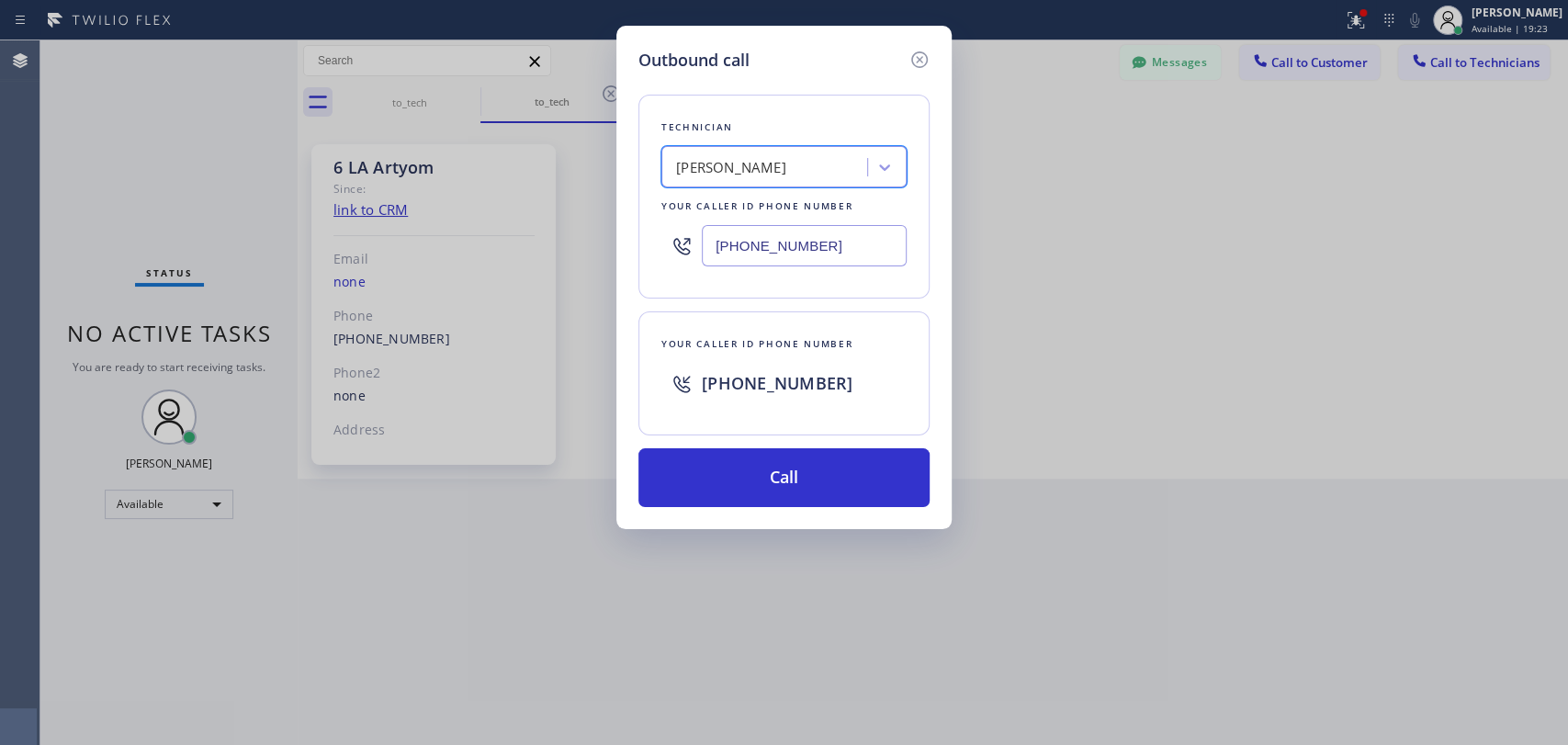
click at [742, 174] on div "[PERSON_NAME]" at bounding box center [731, 167] width 110 height 21
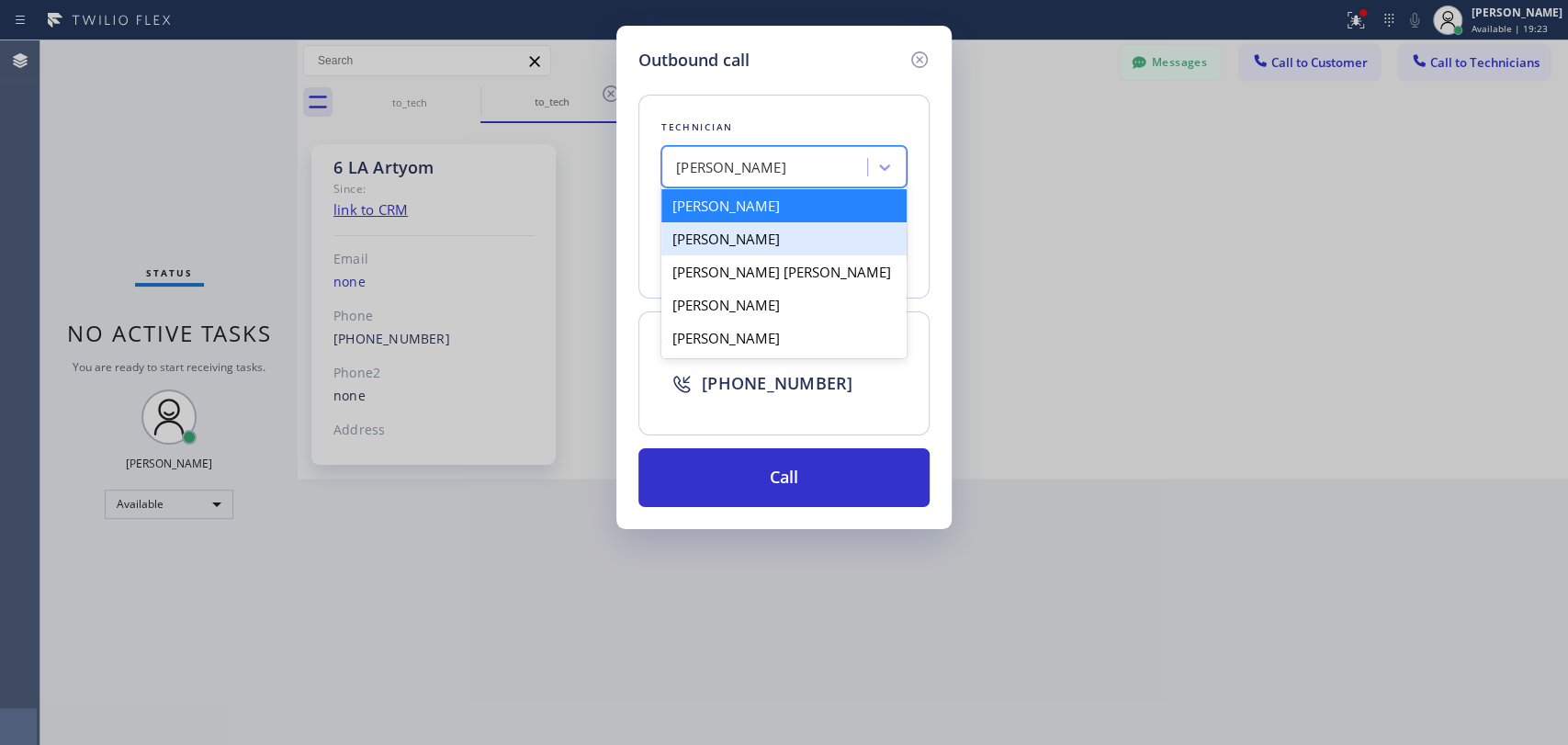
click at [737, 229] on div "[PERSON_NAME]" at bounding box center [784, 238] width 245 height 33
type input "[PHONE_NUMBER]"
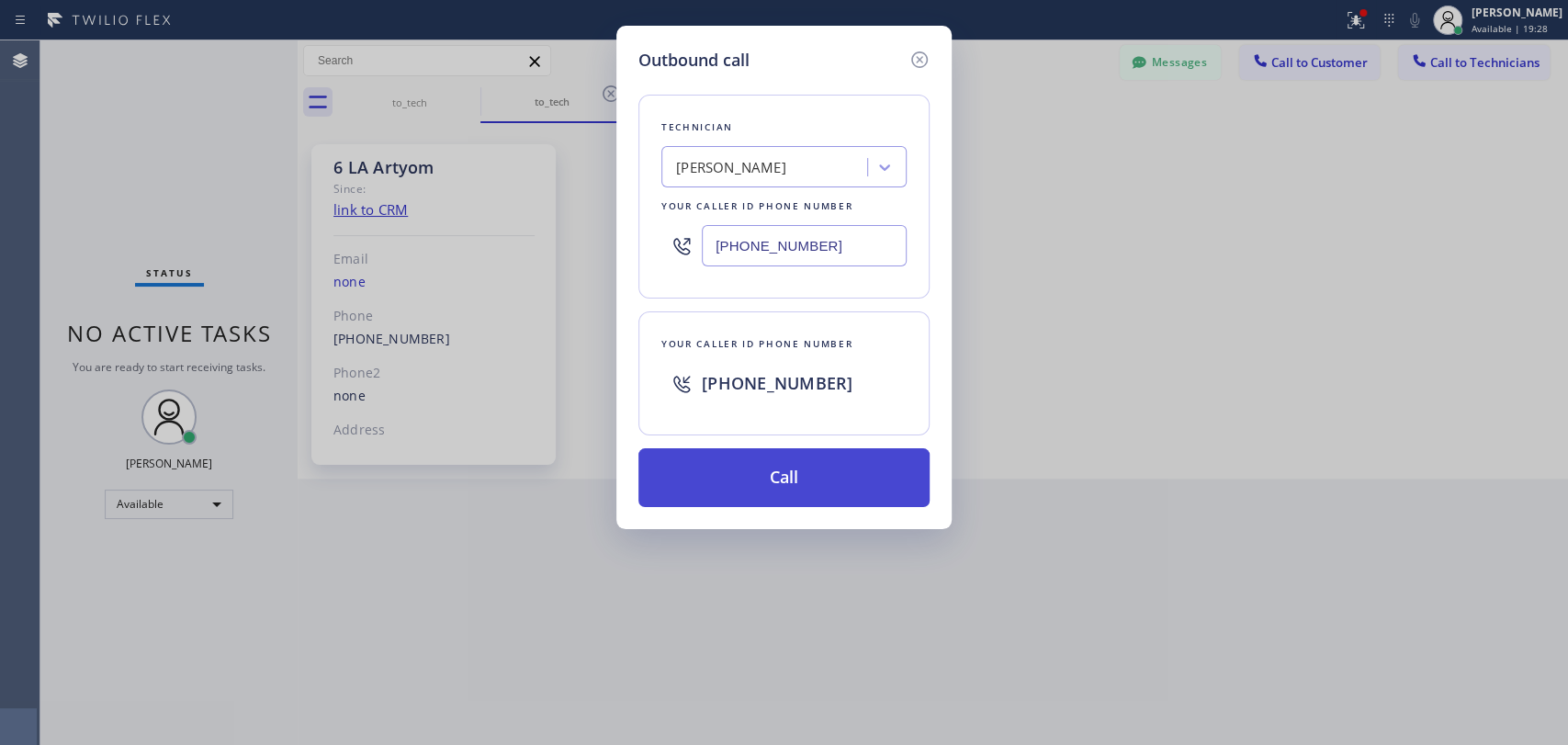
click at [728, 469] on button "Call" at bounding box center [784, 477] width 291 height 59
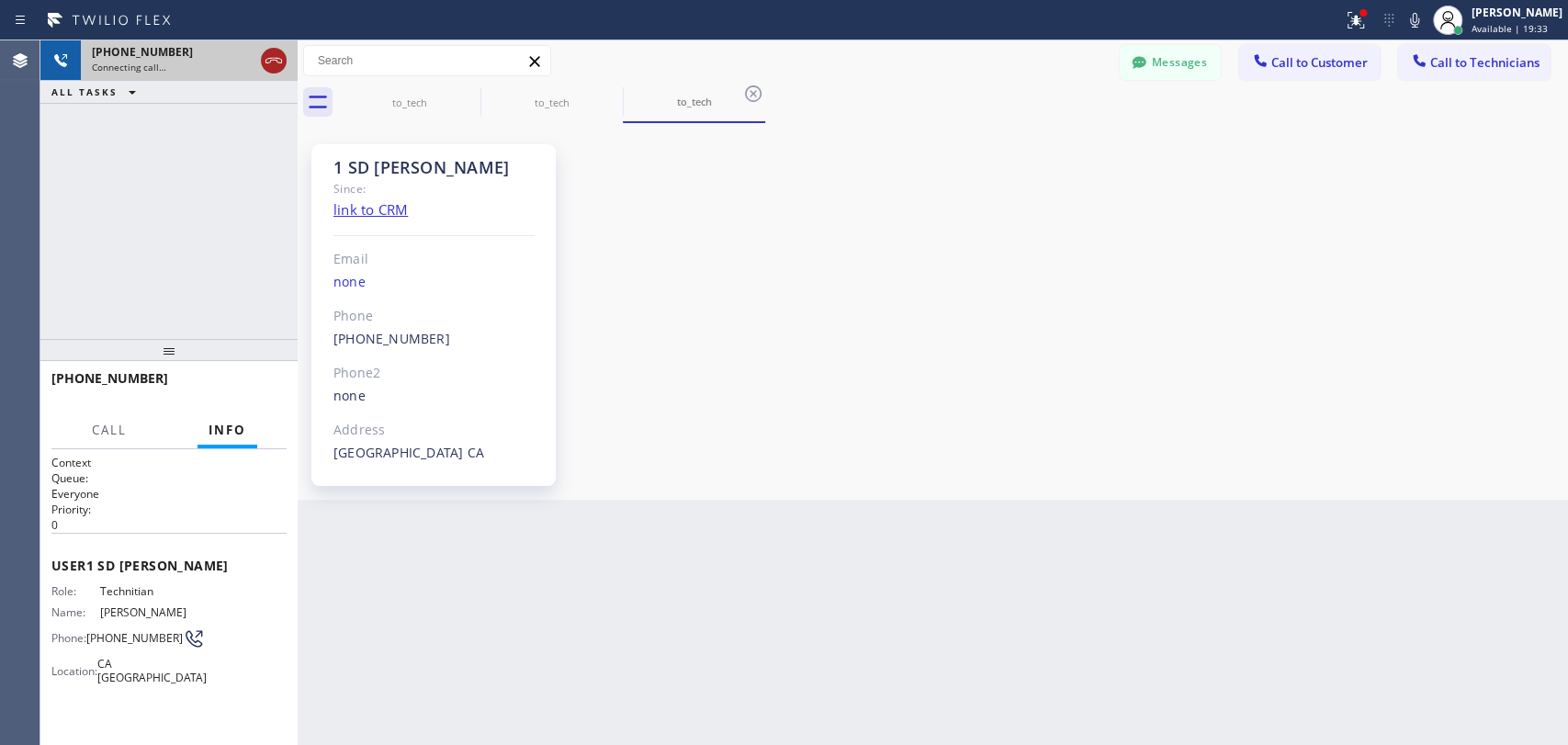
click at [282, 68] on icon at bounding box center [274, 61] width 22 height 22
click at [282, 68] on div "Connecting call…" at bounding box center [189, 67] width 195 height 13
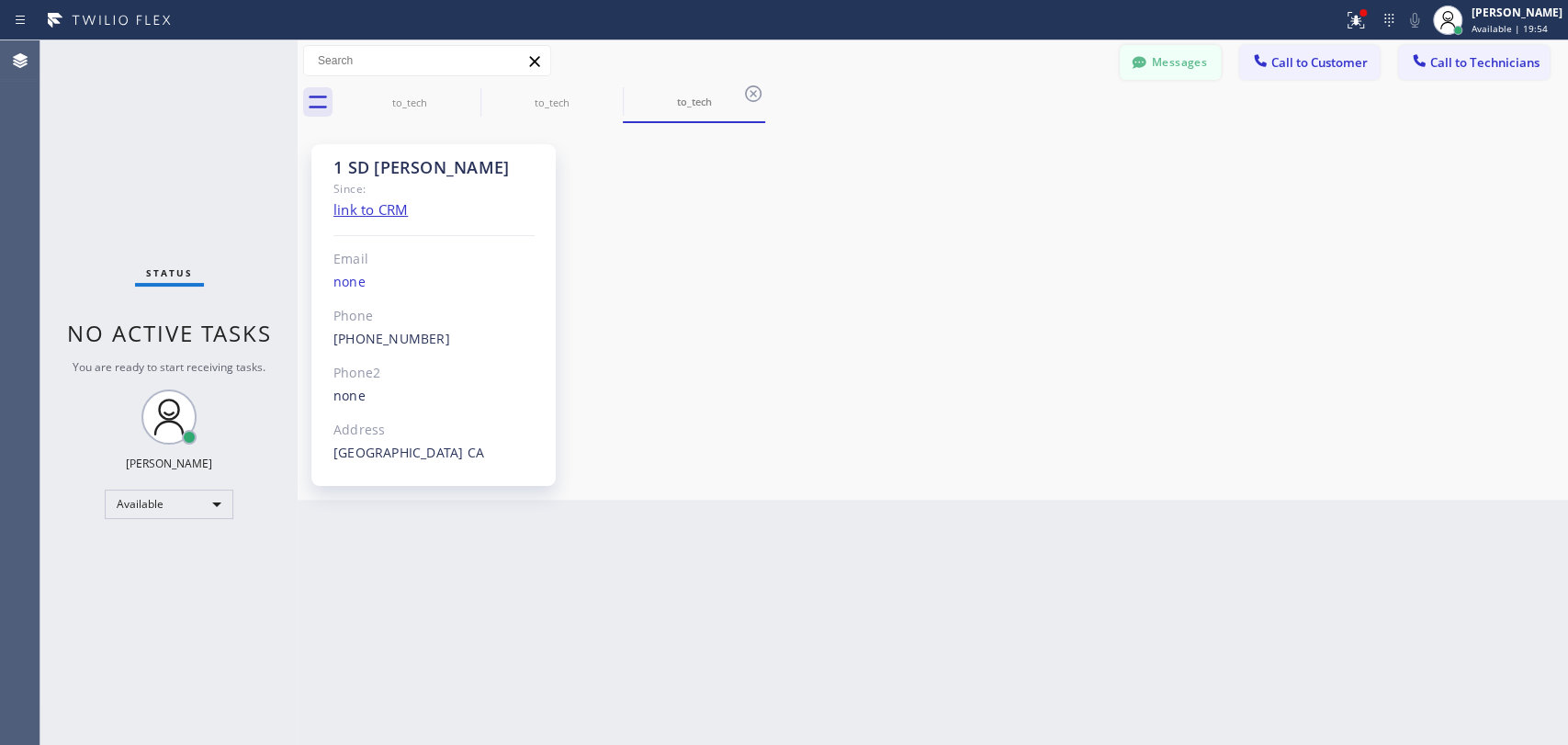
click at [1199, 60] on button "Messages" at bounding box center [1171, 62] width 101 height 35
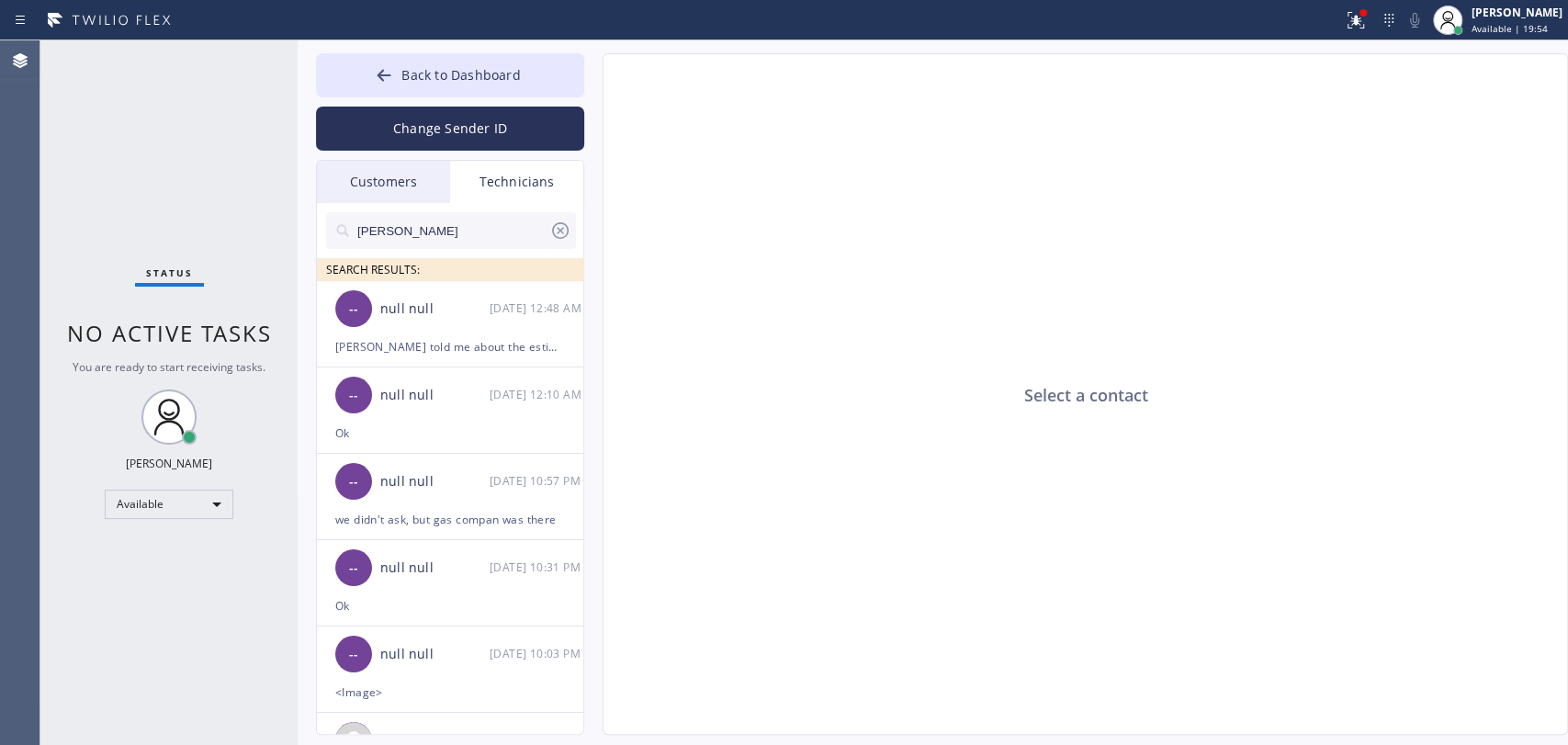
click at [406, 186] on div "Customers" at bounding box center [383, 182] width 133 height 43
click at [0, 0] on input "text" at bounding box center [0, 0] width 0 height 0
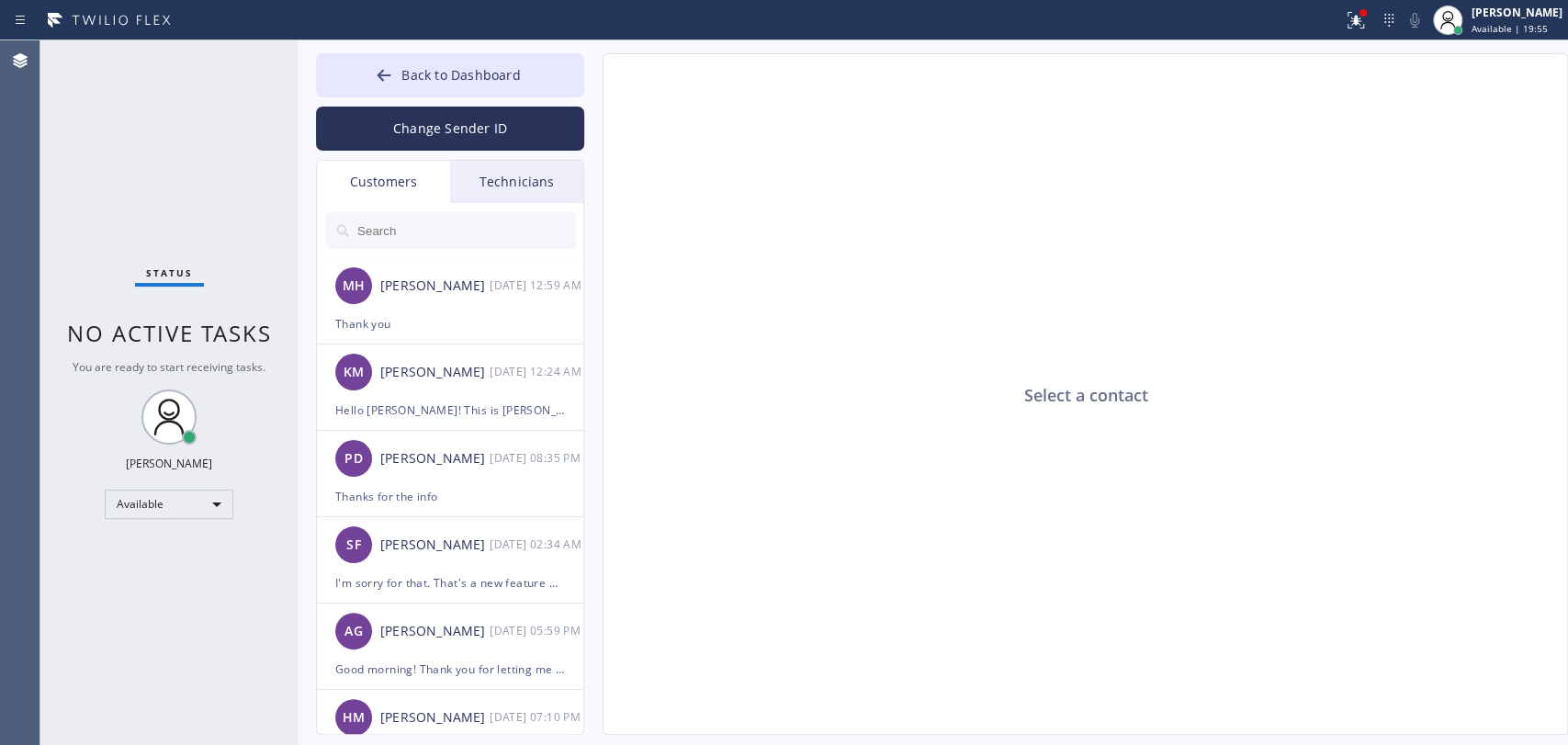
click at [410, 225] on input "text" at bounding box center [466, 230] width 220 height 37
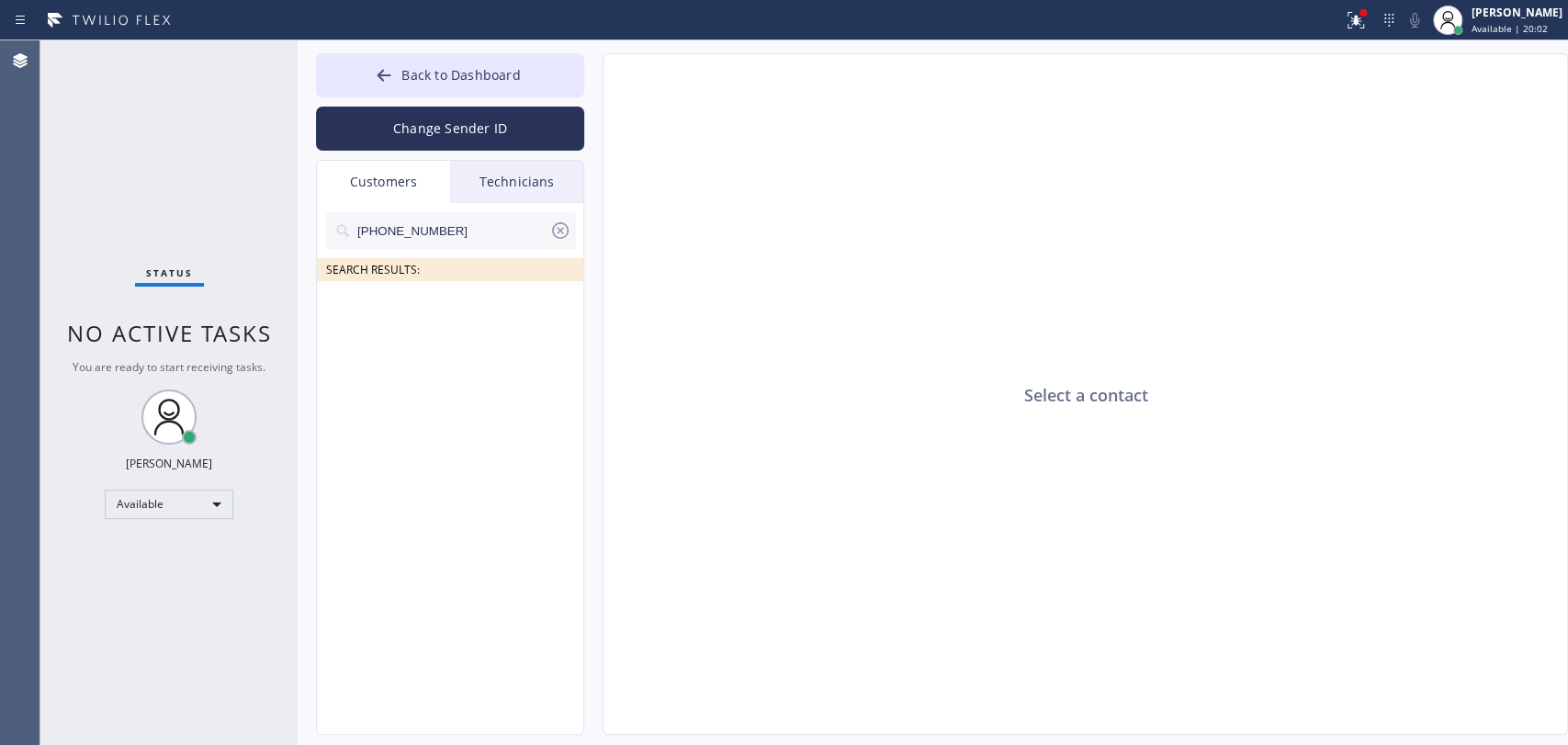
click at [572, 238] on div "[PHONE_NUMBER]" at bounding box center [451, 230] width 250 height 37
drag, startPoint x: 504, startPoint y: 225, endPoint x: 551, endPoint y: 229, distance: 47.2
click at [516, 225] on input "[PHONE_NUMBER]" at bounding box center [452, 230] width 194 height 37
click at [557, 232] on icon at bounding box center [560, 230] width 22 height 22
click at [486, 248] on div "SEARCH RESULTS:" at bounding box center [451, 241] width 268 height 78
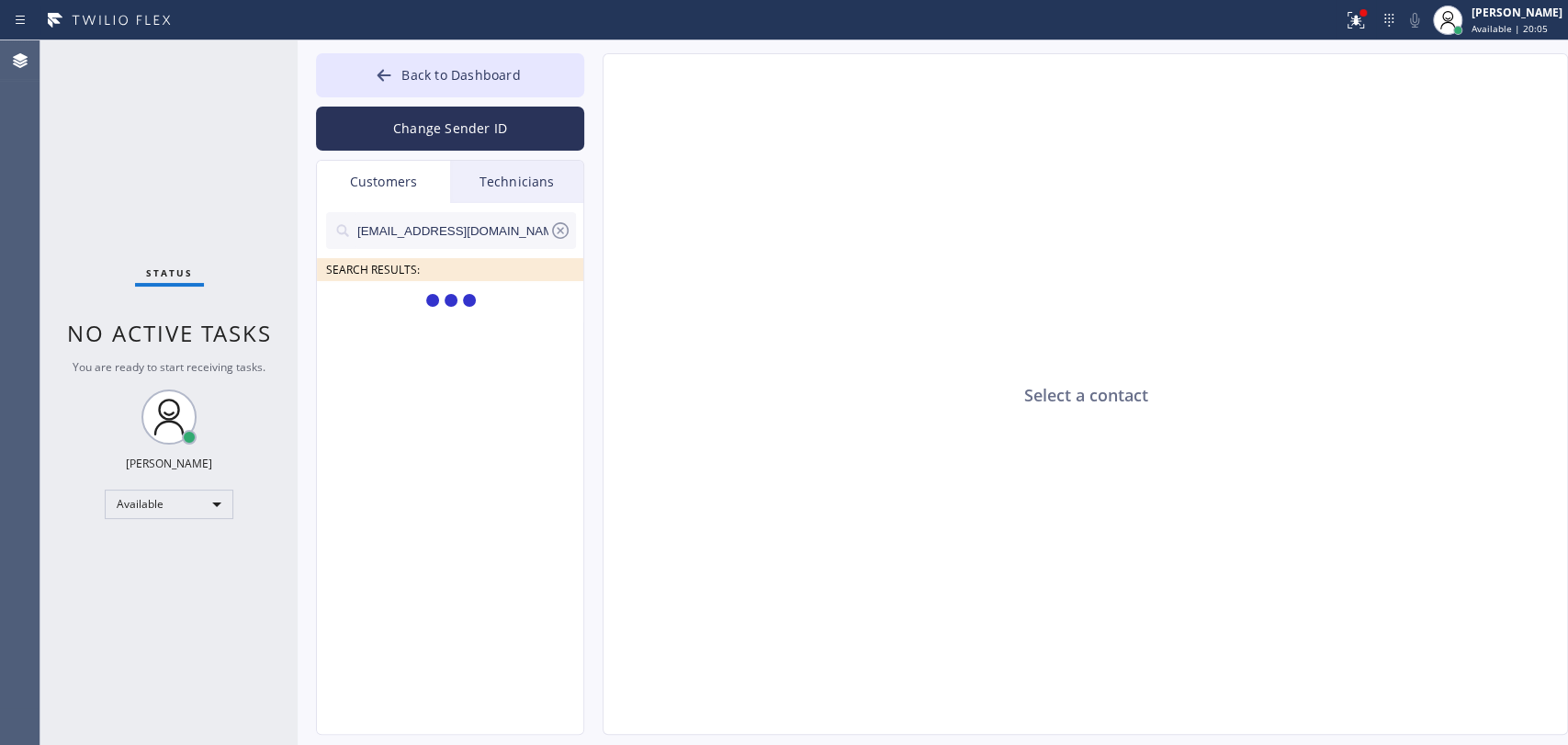
type input "[EMAIL_ADDRESS][DOMAIN_NAME]"
click at [490, 335] on div "KT [PERSON_NAME] --:--" at bounding box center [451, 308] width 268 height 55
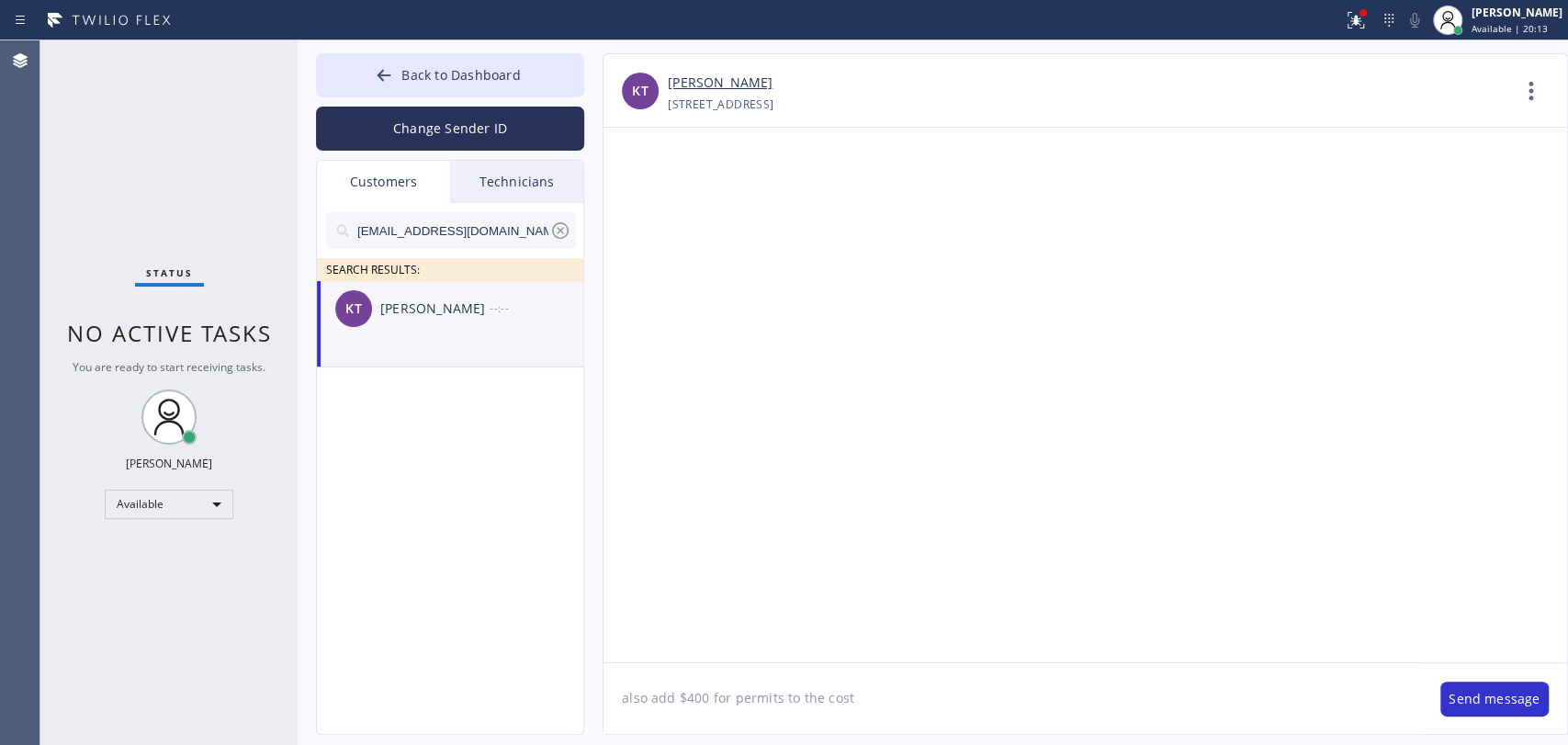
click at [728, 698] on textarea "also add $400 for permits to the cost" at bounding box center [1013, 698] width 818 height 71
click at [728, 697] on textarea "also add $400 for permits to the cost" at bounding box center [1013, 698] width 818 height 71
click at [728, 696] on textarea "also add $400 for permits to the cost" at bounding box center [1013, 698] width 818 height 71
paste textarea "Valencia Park Heating and Air Conditioning"
click at [1249, 694] on textarea "Hello [PERSON_NAME]! How are you? This is [PERSON_NAME] from [PERSON_NAME][GEOG…" at bounding box center [1013, 698] width 818 height 71
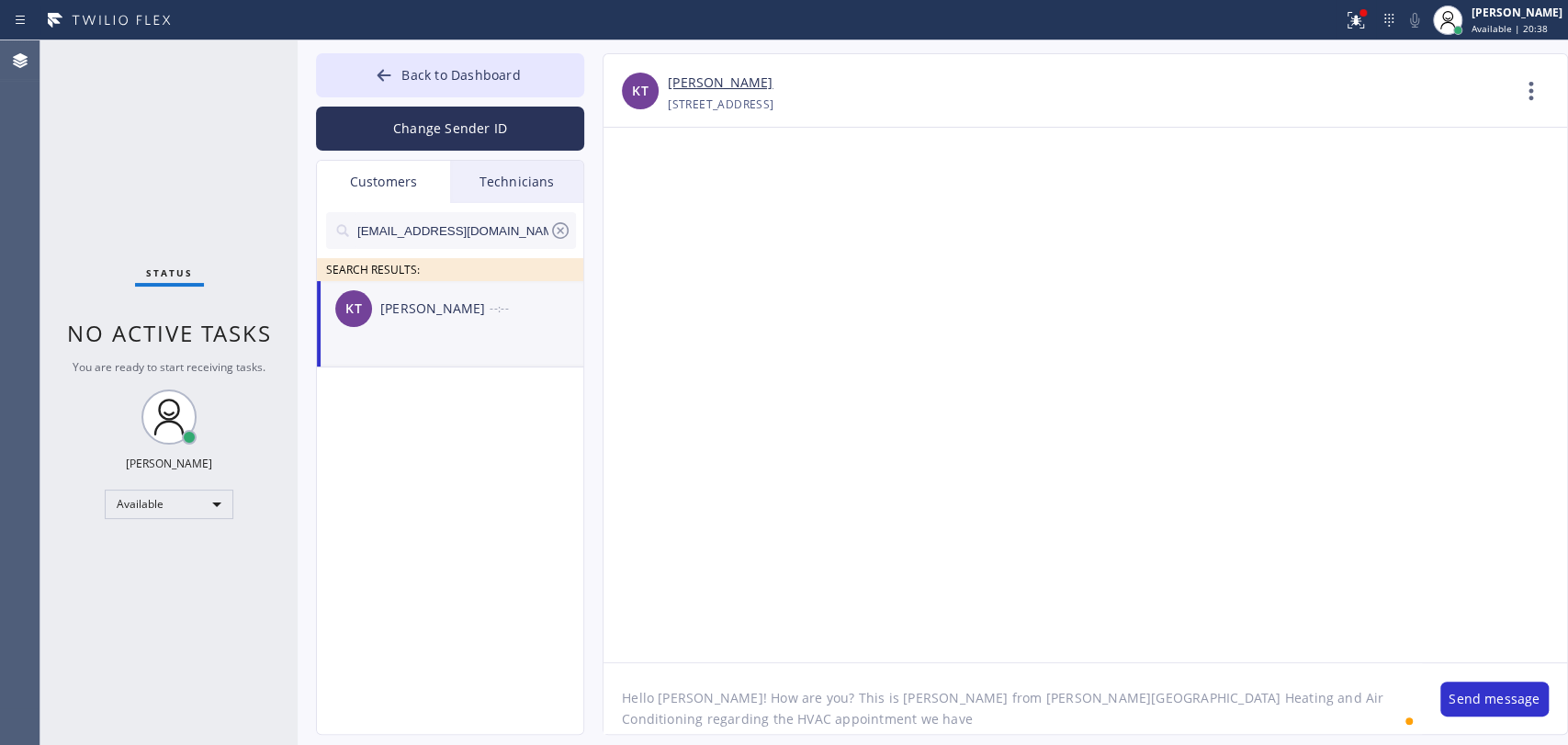
click at [1212, 711] on textarea "Hello [PERSON_NAME]! How are you? This is [PERSON_NAME] from [PERSON_NAME][GEOG…" at bounding box center [1013, 698] width 818 height 71
click at [1396, 698] on textarea "Hello [PERSON_NAME]! How are you? This is [PERSON_NAME] from [PERSON_NAME][GEOG…" at bounding box center [1013, 698] width 818 height 71
click at [711, 726] on textarea "Hello [PERSON_NAME]! How are you? This is [PERSON_NAME] from [PERSON_NAME][GEOG…" at bounding box center [1013, 698] width 818 height 71
click at [926, 716] on textarea "Hello [PERSON_NAME]! How are you? This is [PERSON_NAME] from [PERSON_NAME][GEOG…" at bounding box center [1013, 698] width 818 height 71
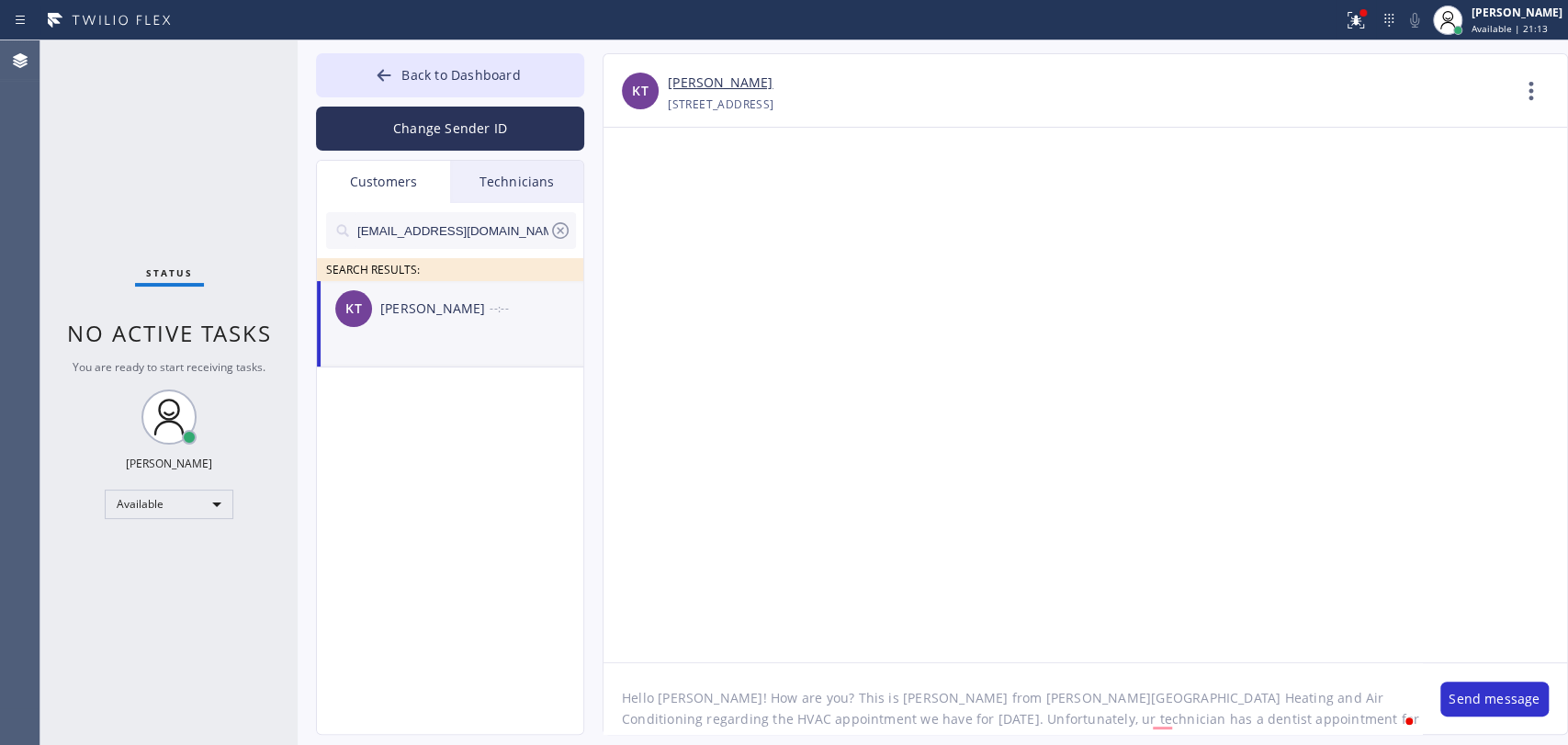
click at [1313, 729] on textarea "Hello [PERSON_NAME]! How are you? This is [PERSON_NAME] from [PERSON_NAME][GEOG…" at bounding box center [1013, 698] width 818 height 71
click at [1338, 722] on textarea "Hello [PERSON_NAME]! How are you? This is [PERSON_NAME] from [PERSON_NAME][GEOG…" at bounding box center [1013, 698] width 818 height 71
type textarea "Hello [PERSON_NAME]! How are you? This is [PERSON_NAME] from [PERSON_NAME][GEOG…"
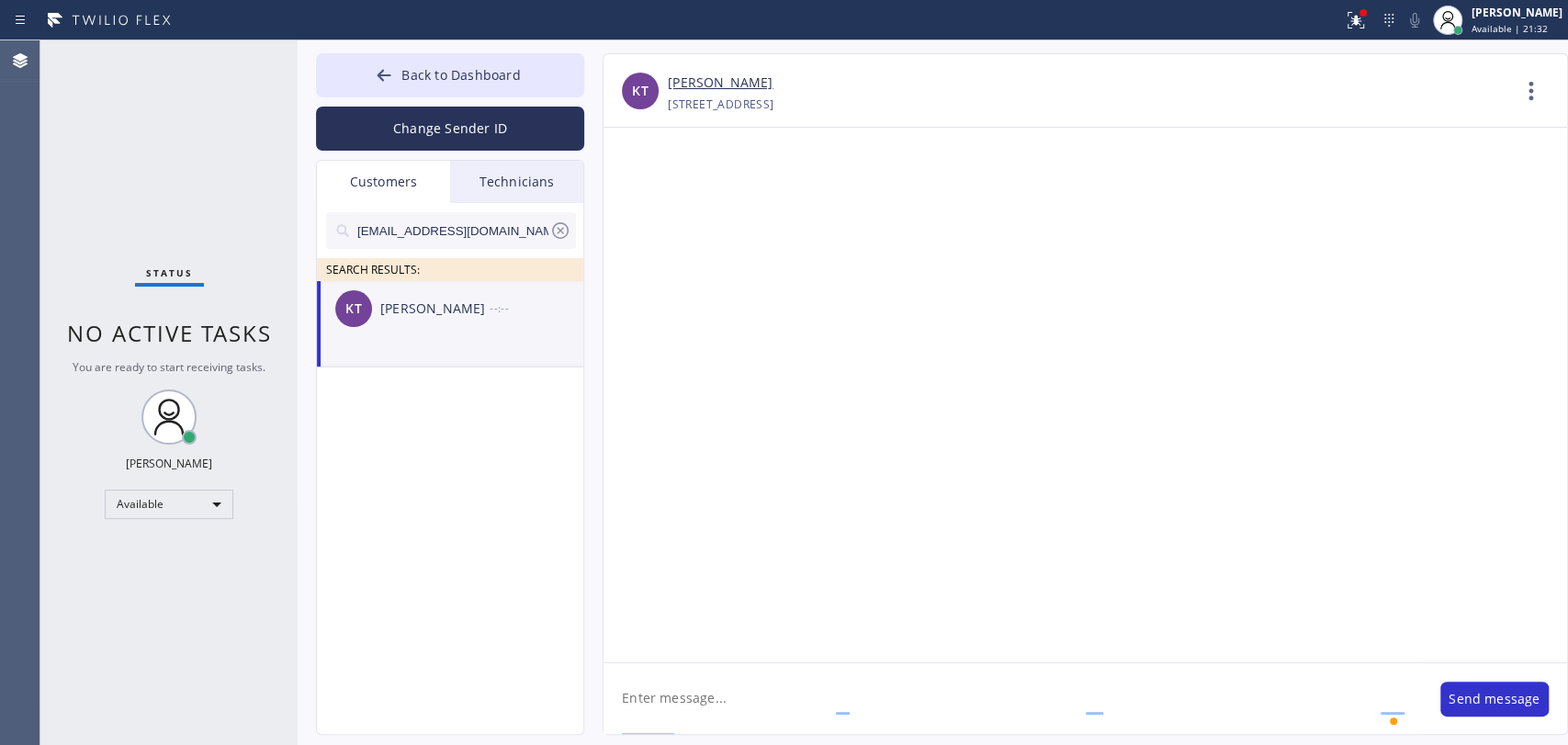
scroll to position [0, 0]
type textarea "O"
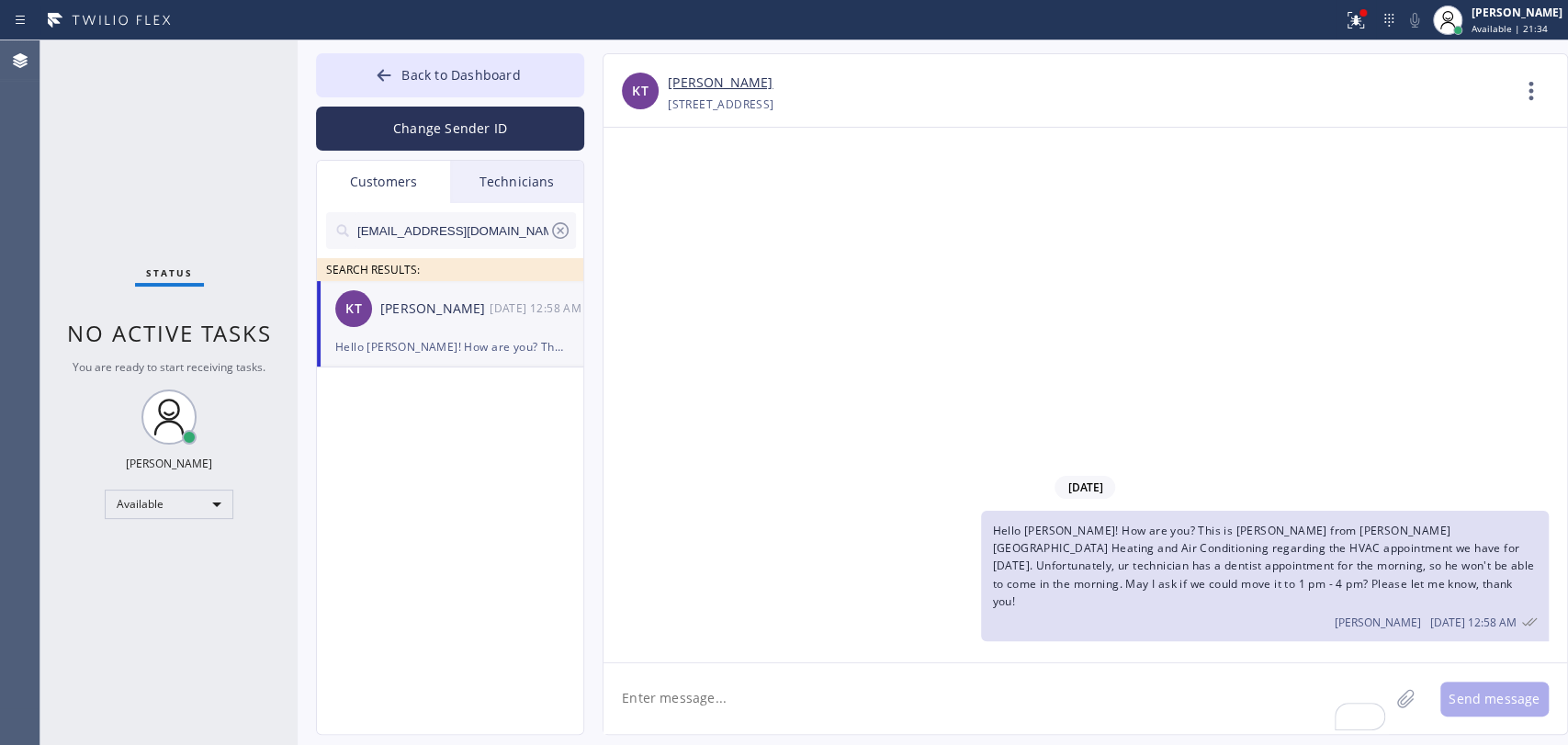
click at [1377, 585] on span "Hello [PERSON_NAME]! How are you? This is [PERSON_NAME] from [PERSON_NAME][GEOG…" at bounding box center [1263, 565] width 542 height 86
click at [1377, 584] on span "Hello [PERSON_NAME]! How are you? This is [PERSON_NAME] from [PERSON_NAME][GEOG…" at bounding box center [1263, 565] width 542 height 86
click at [1377, 582] on span "Hello [PERSON_NAME]! How are you? This is [PERSON_NAME] from [PERSON_NAME][GEOG…" at bounding box center [1263, 565] width 542 height 86
click at [1369, 570] on span "Hello [PERSON_NAME]! How are you? This is [PERSON_NAME] from [PERSON_NAME][GEOG…" at bounding box center [1263, 565] width 542 height 86
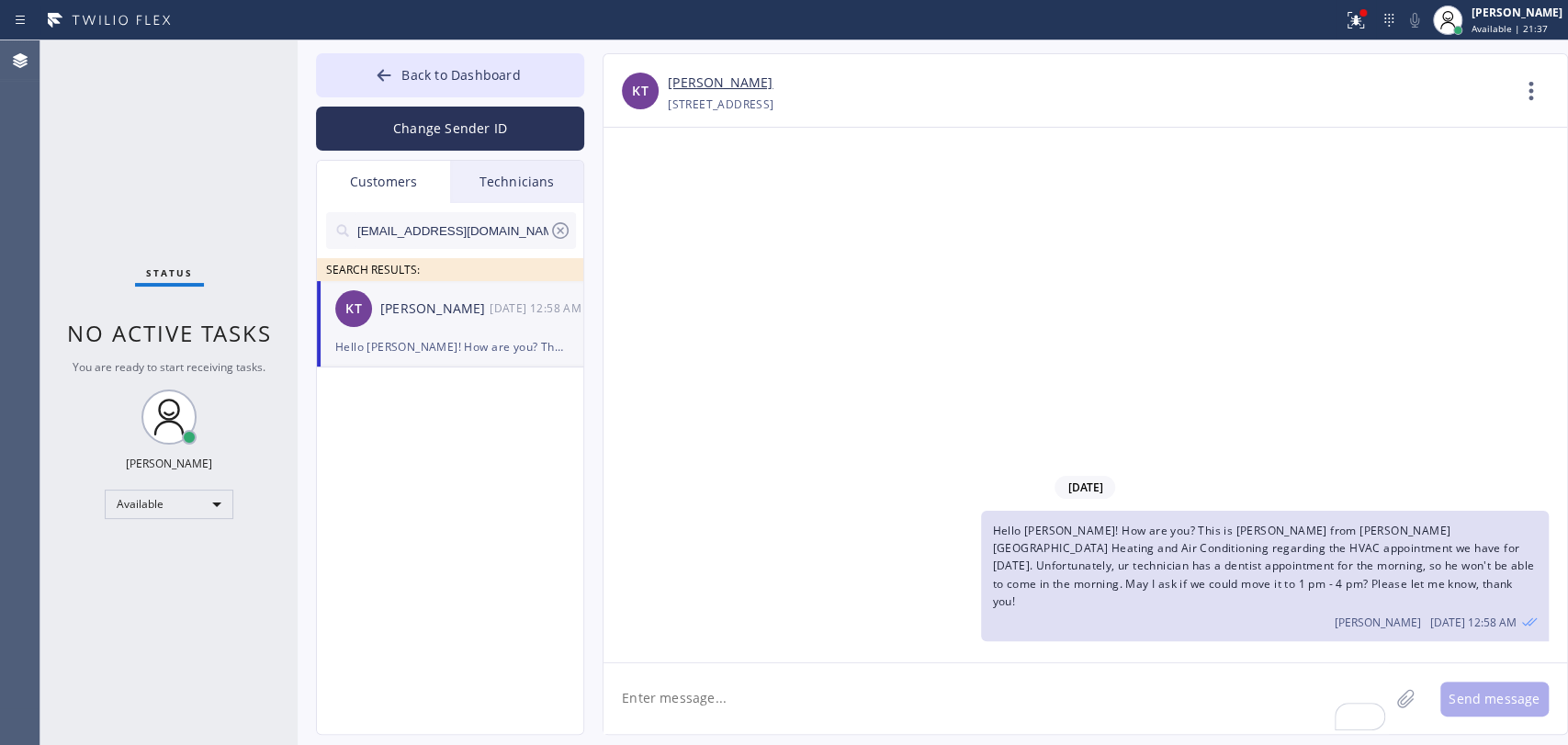
click at [1070, 595] on span "Hello [PERSON_NAME]! How are you? This is [PERSON_NAME] from [PERSON_NAME][GEOG…" at bounding box center [1263, 565] width 542 height 86
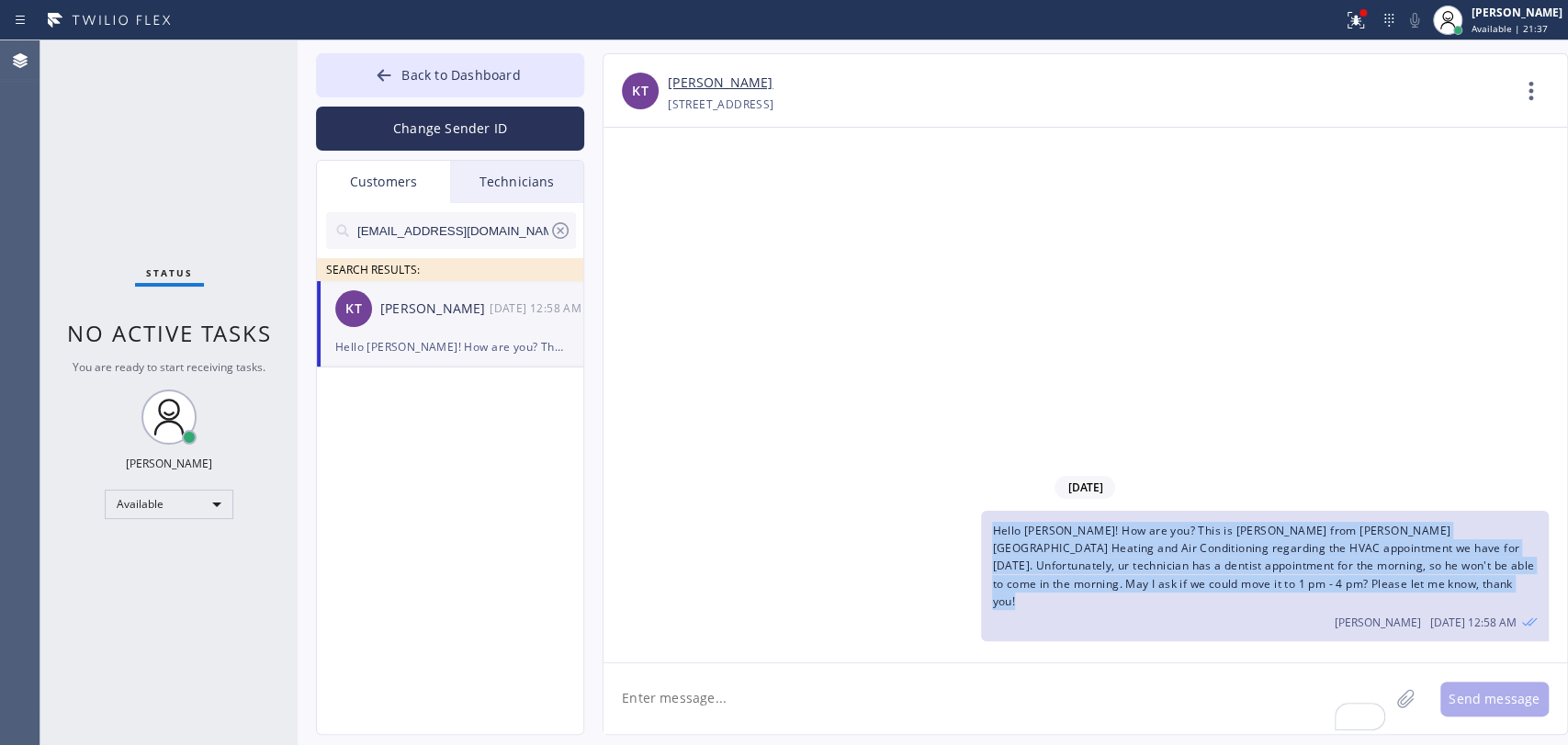
click at [1070, 595] on span "Hello [PERSON_NAME]! How are you? This is [PERSON_NAME] from [PERSON_NAME][GEOG…" at bounding box center [1263, 565] width 542 height 86
click at [1070, 593] on span "Hello [PERSON_NAME]! How are you? This is [PERSON_NAME] from [PERSON_NAME][GEOG…" at bounding box center [1263, 565] width 542 height 86
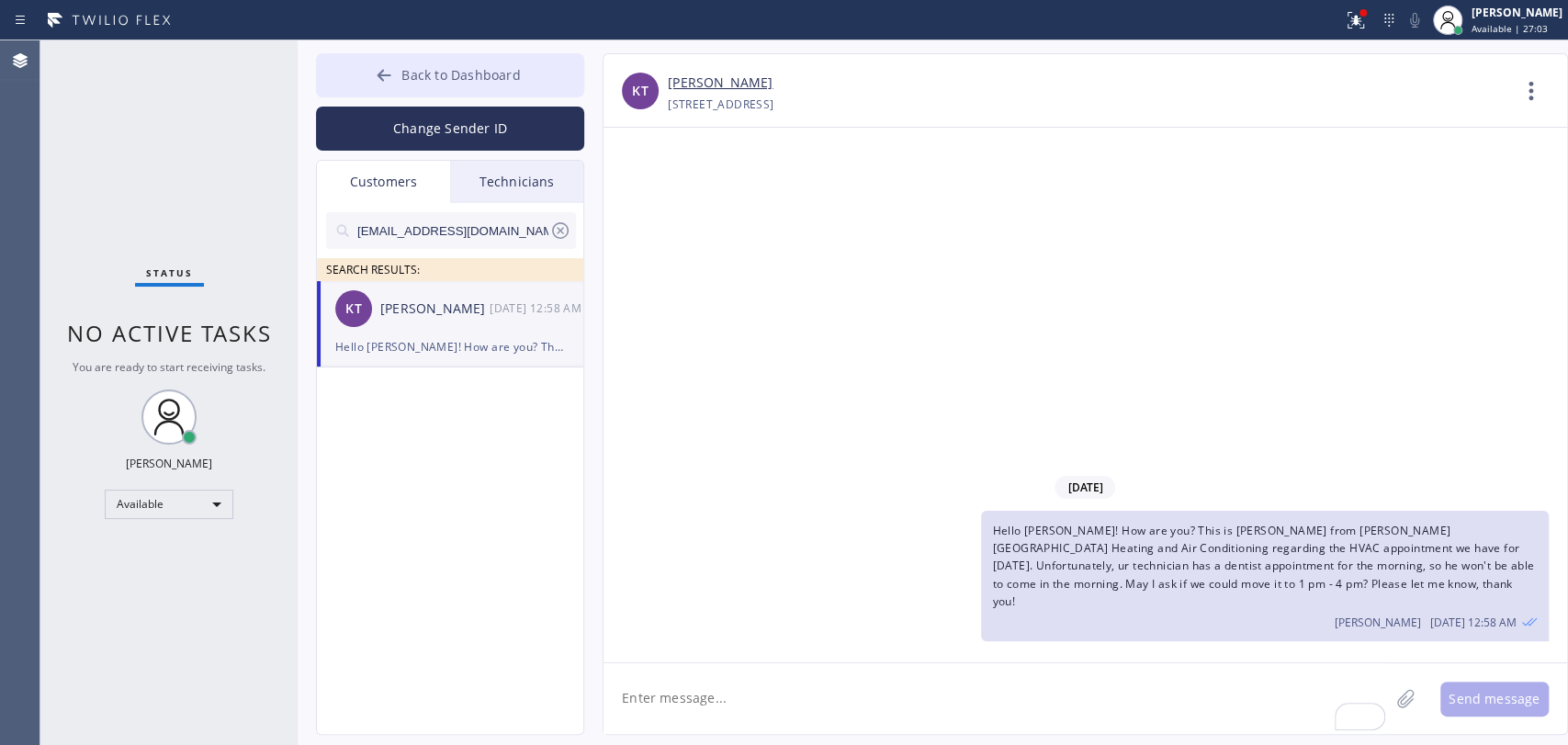
click at [391, 79] on icon at bounding box center [383, 75] width 18 height 18
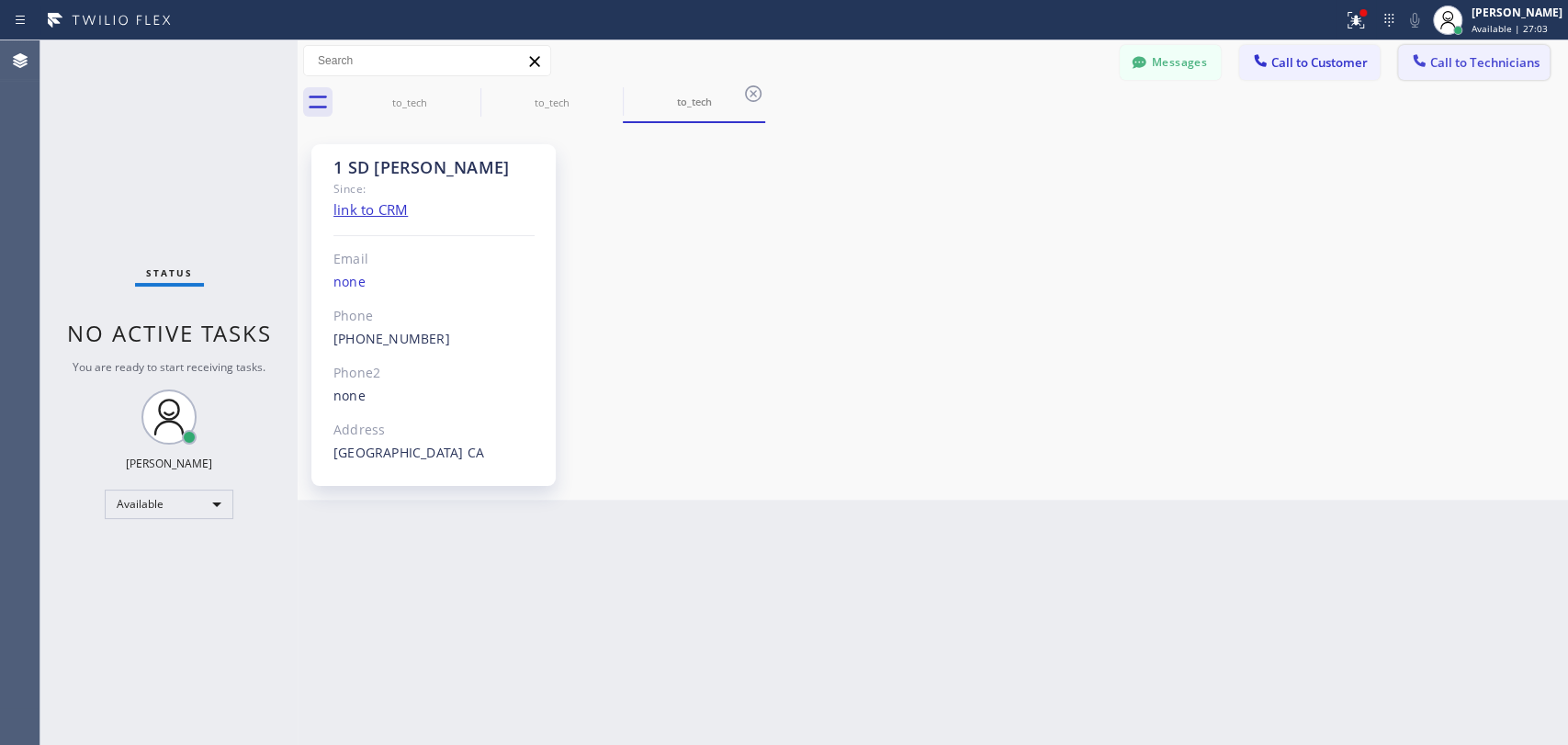
click at [1457, 58] on span "Call to Technicians" at bounding box center [1485, 63] width 109 height 17
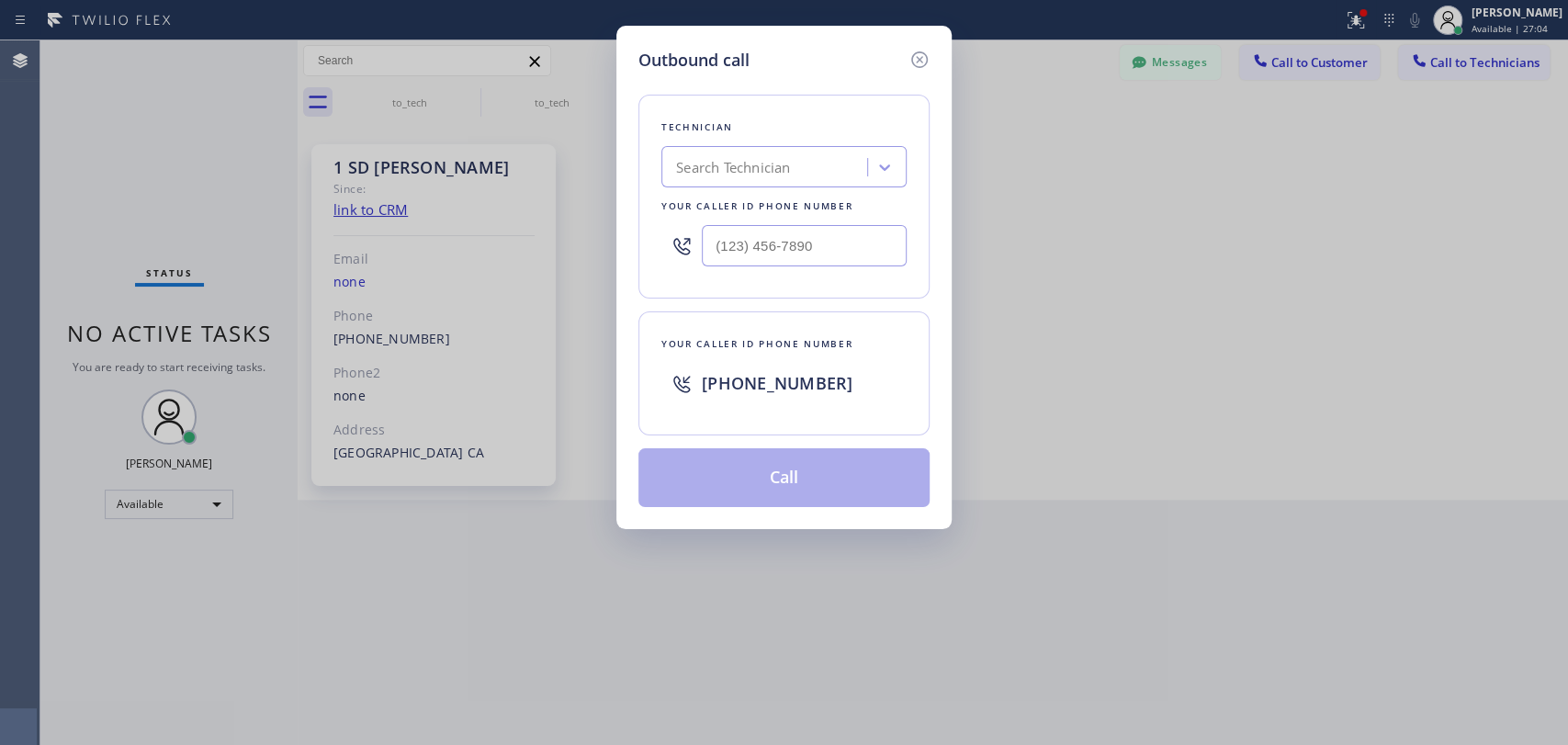
click at [734, 163] on div "Search Technician" at bounding box center [733, 167] width 114 height 21
type input "vad"
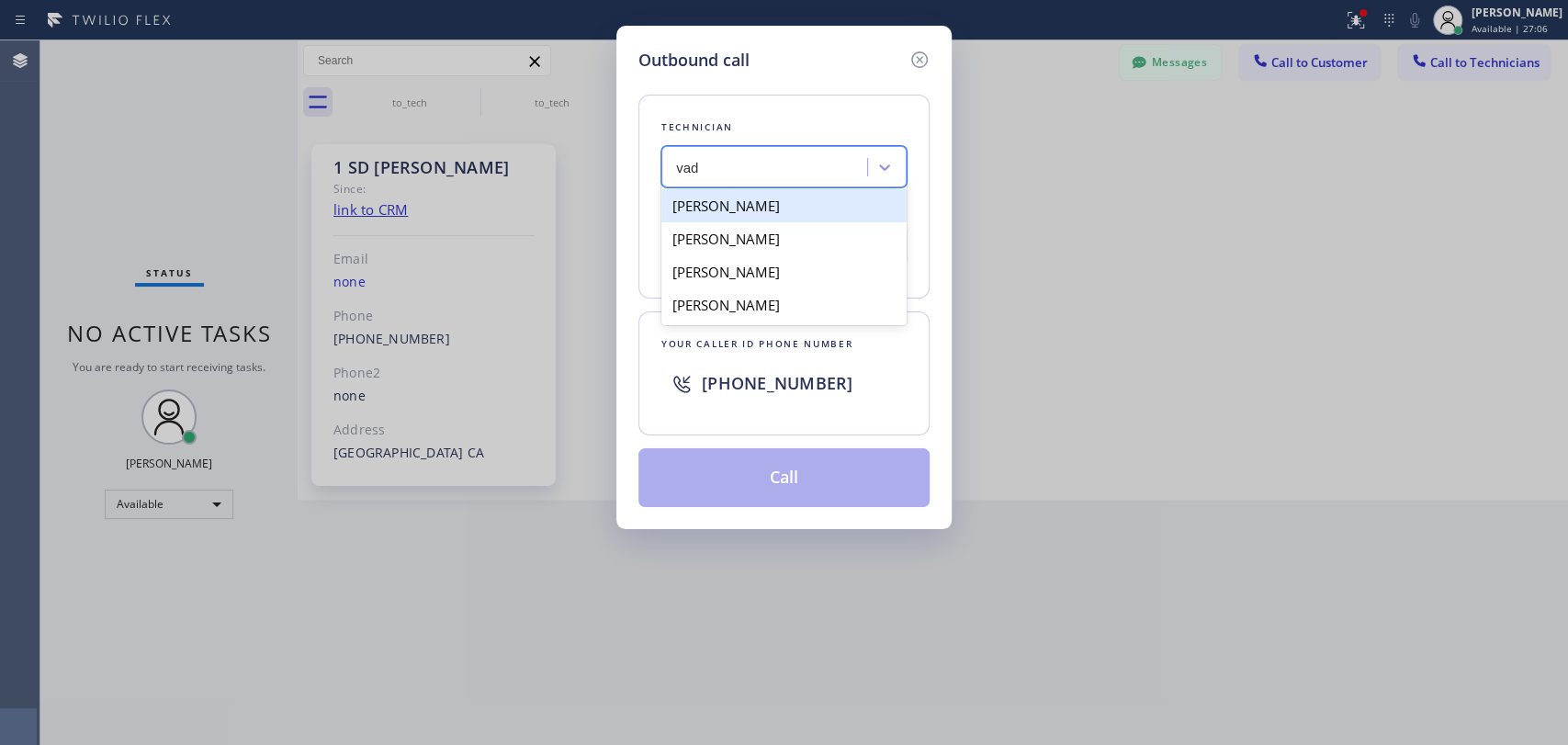
drag, startPoint x: 720, startPoint y: 205, endPoint x: 705, endPoint y: 485, distance: 280.4
click at [720, 206] on div "[PERSON_NAME]" at bounding box center [784, 206] width 245 height 33
type input "[PHONE_NUMBER]"
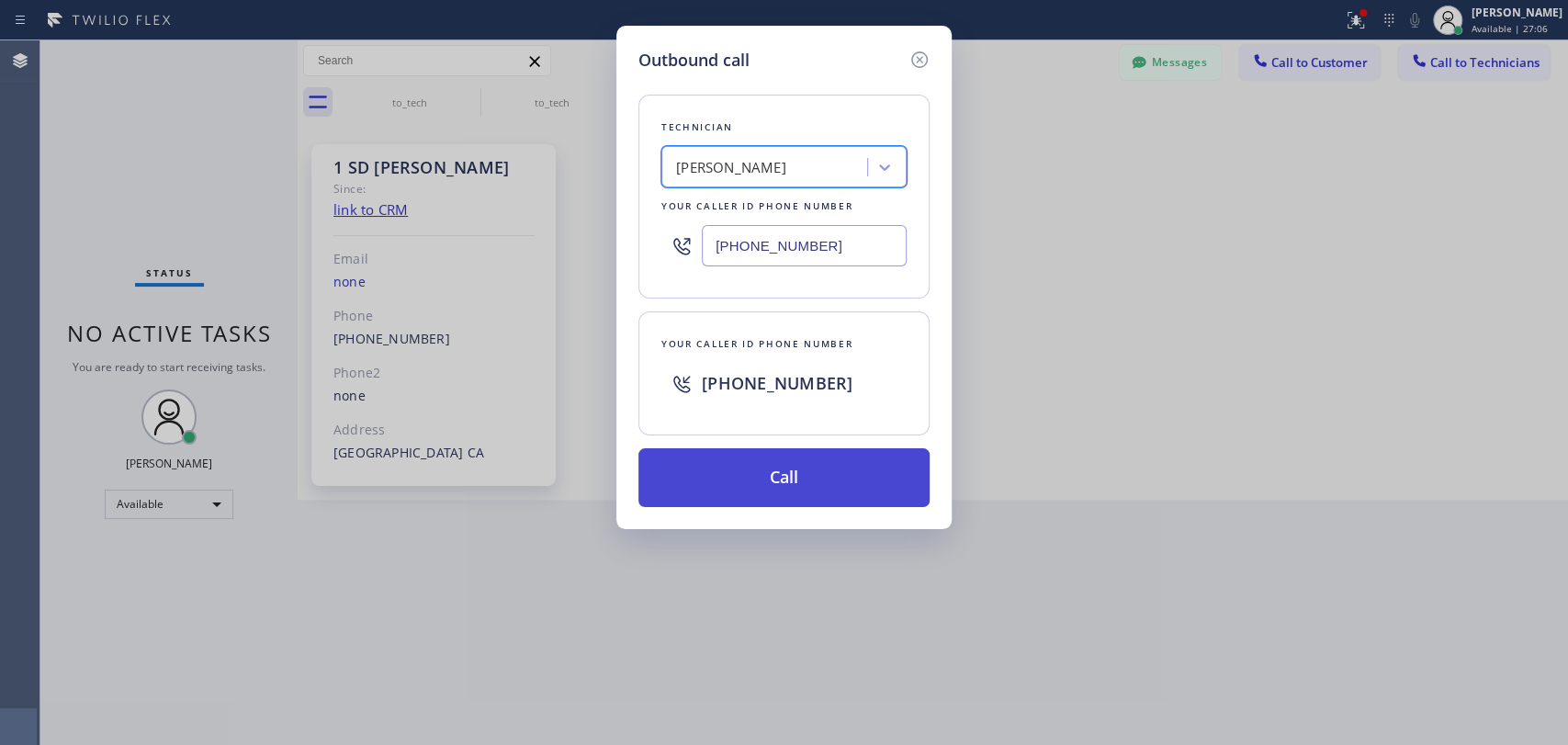
click at [691, 477] on button "Call" at bounding box center [784, 477] width 291 height 59
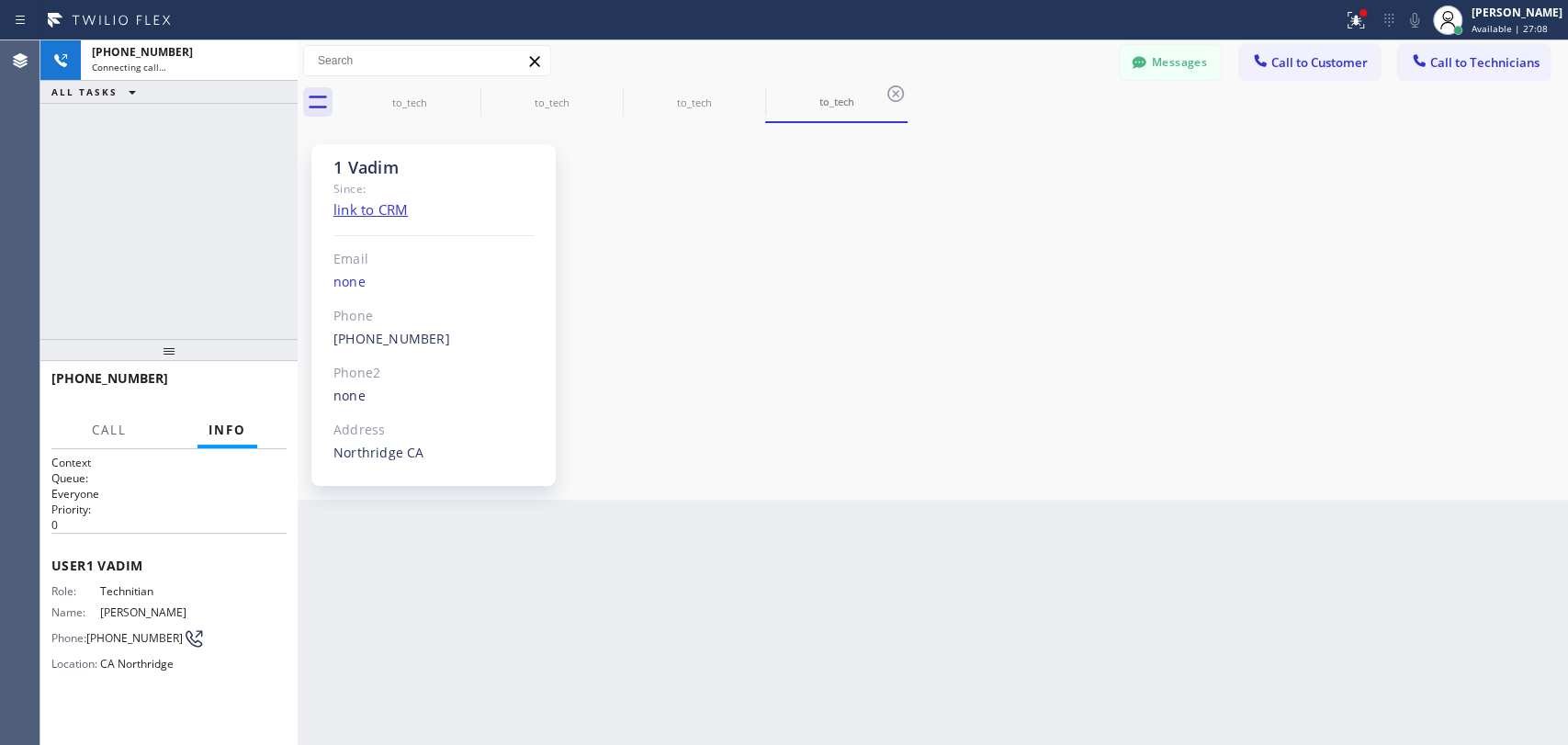
scroll to position [5975, 0]
click at [238, 385] on span "HANG UP" at bounding box center [243, 386] width 56 height 13
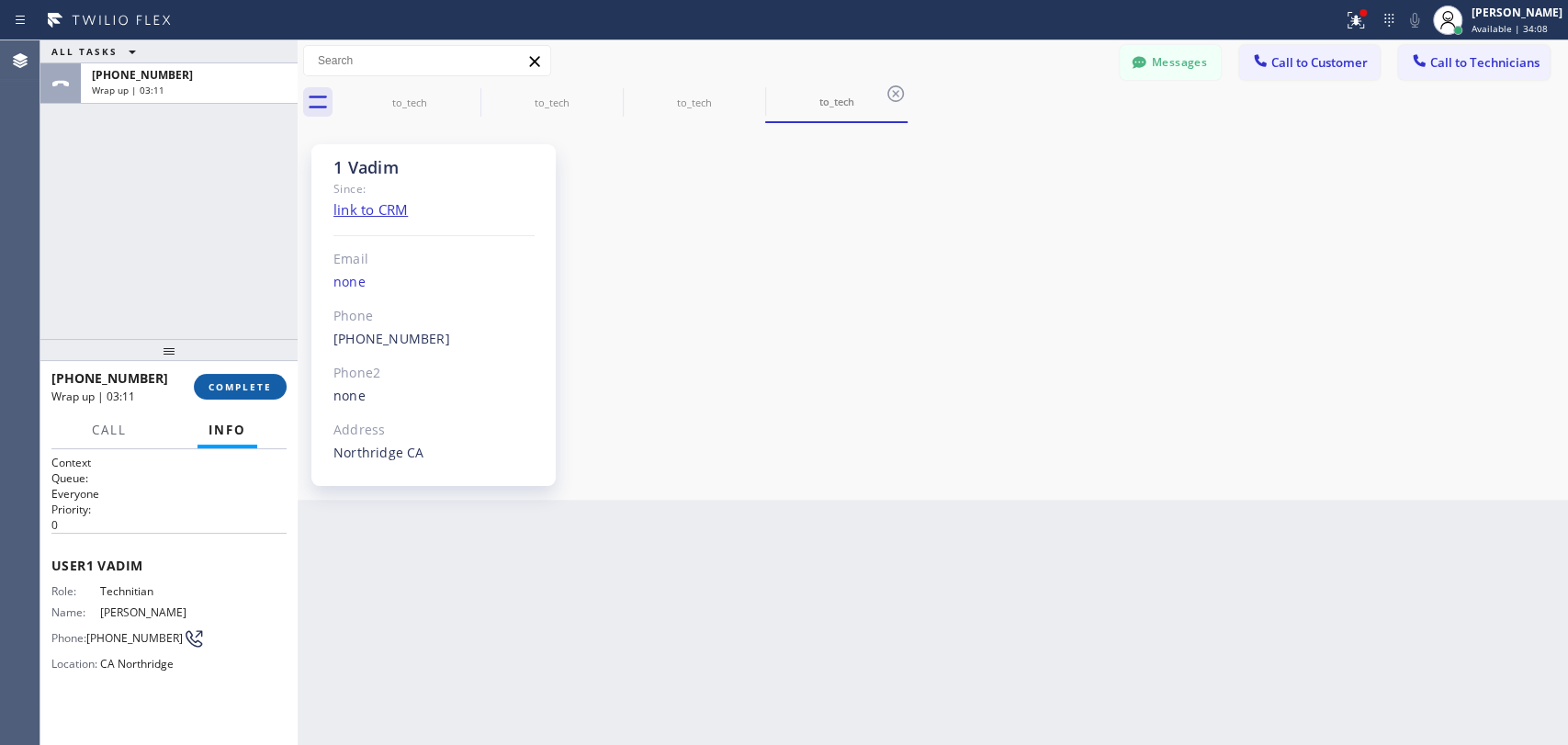
click at [221, 377] on button "COMPLETE" at bounding box center [239, 386] width 92 height 26
click at [227, 326] on div "ALL TASKS ALL TASKS ACTIVE TASKS TASKS IN WRAP UP [PHONE_NUMBER] Wrap up | 03:11" at bounding box center [169, 190] width 257 height 299
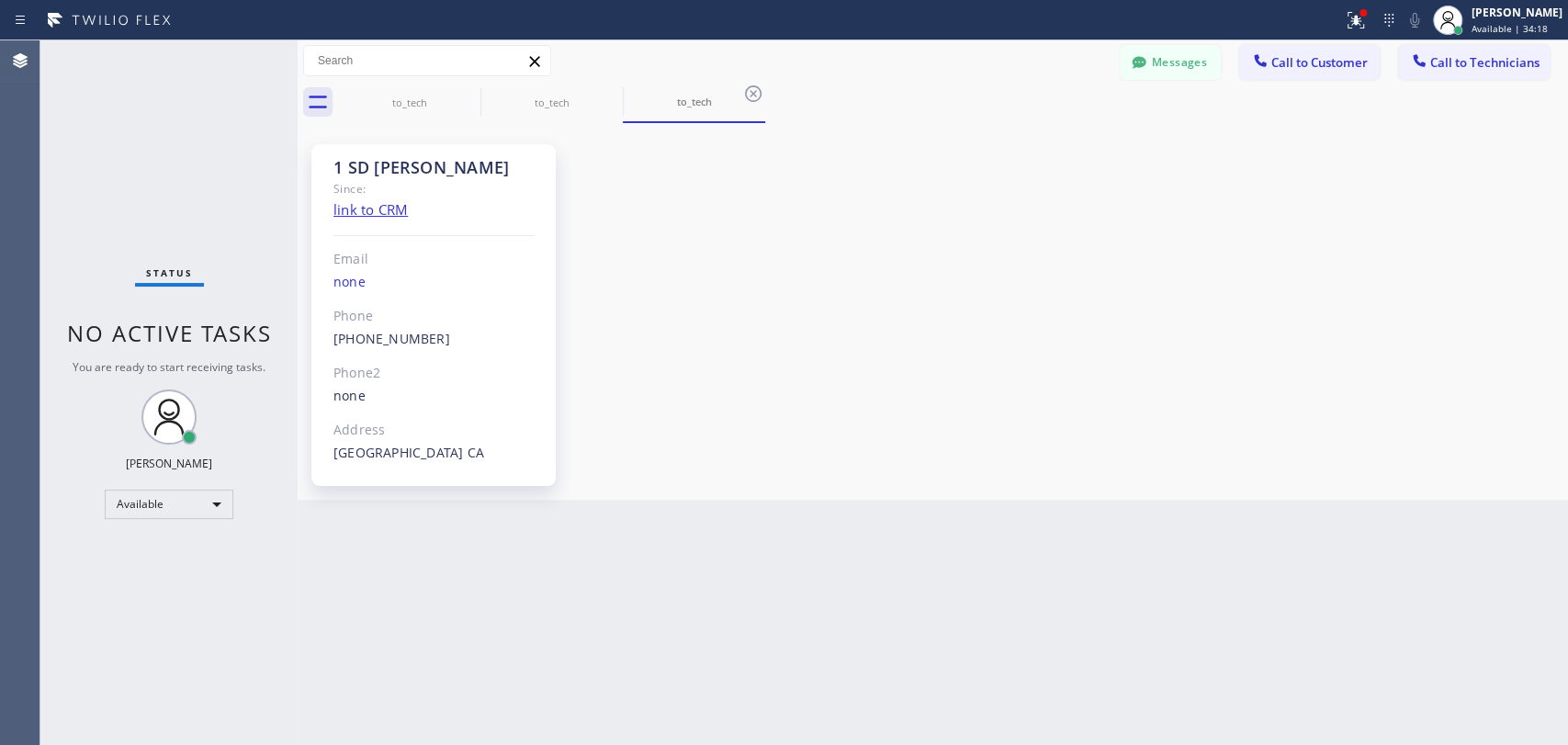
drag, startPoint x: 1194, startPoint y: 441, endPoint x: 823, endPoint y: 164, distance: 463.0
click at [1194, 441] on div "1 SD [PERSON_NAME] Since: link to CRM Email none Phone [PHONE_NUMBER] Outbound …" at bounding box center [932, 312] width 1261 height 368
drag, startPoint x: 1366, startPoint y: 398, endPoint x: 1385, endPoint y: 397, distance: 19.0
click at [1385, 397] on div "1 SD [PERSON_NAME] Since: link to CRM Email none Phone [PHONE_NUMBER] Outbound …" at bounding box center [932, 312] width 1261 height 368
click at [1096, 64] on div "Messages Call to Customer Call to Technicians Outbound call Location Ring Partn…" at bounding box center [932, 61] width 1270 height 32
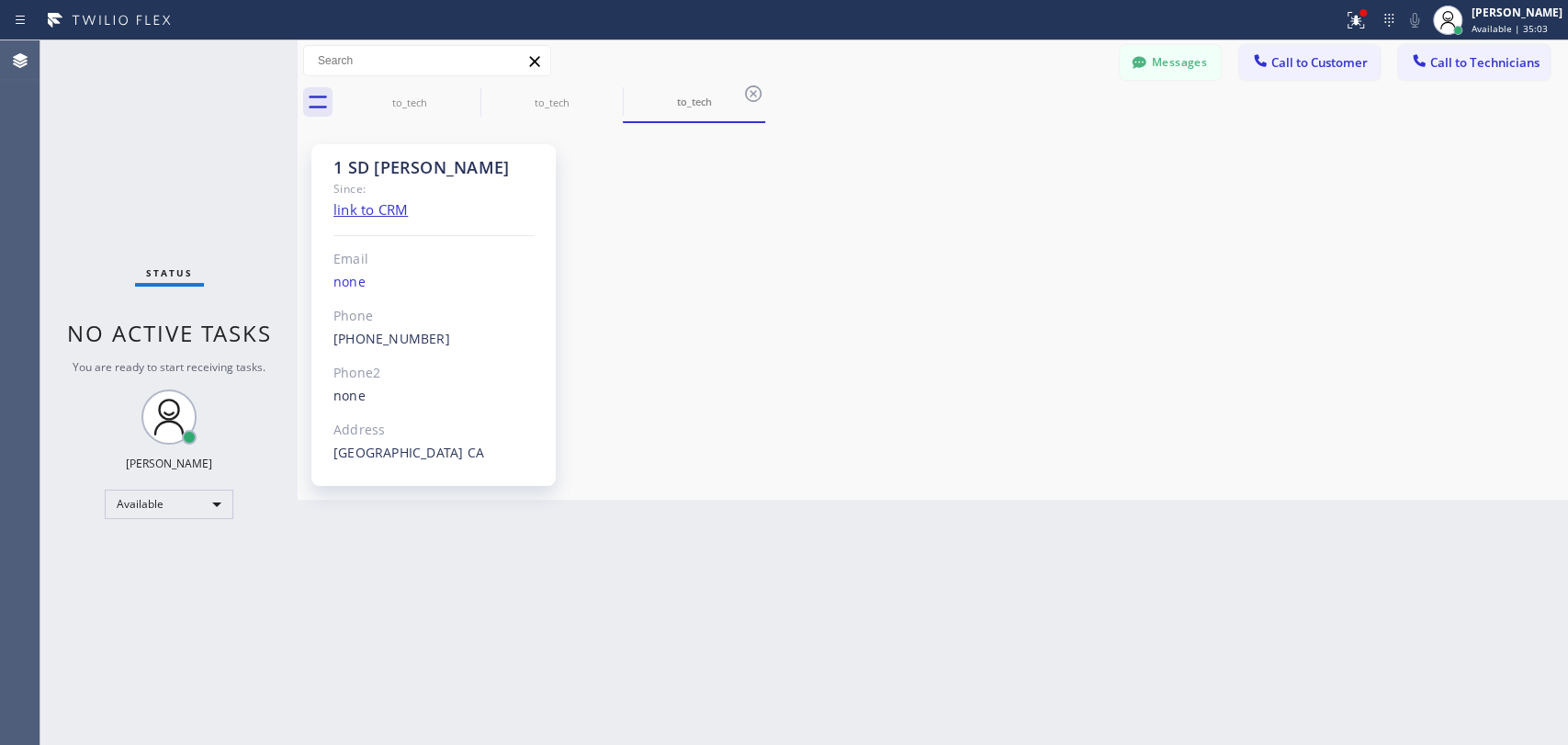
drag, startPoint x: 1143, startPoint y: 70, endPoint x: 569, endPoint y: 205, distance: 589.7
click at [1145, 70] on icon at bounding box center [1139, 63] width 18 height 18
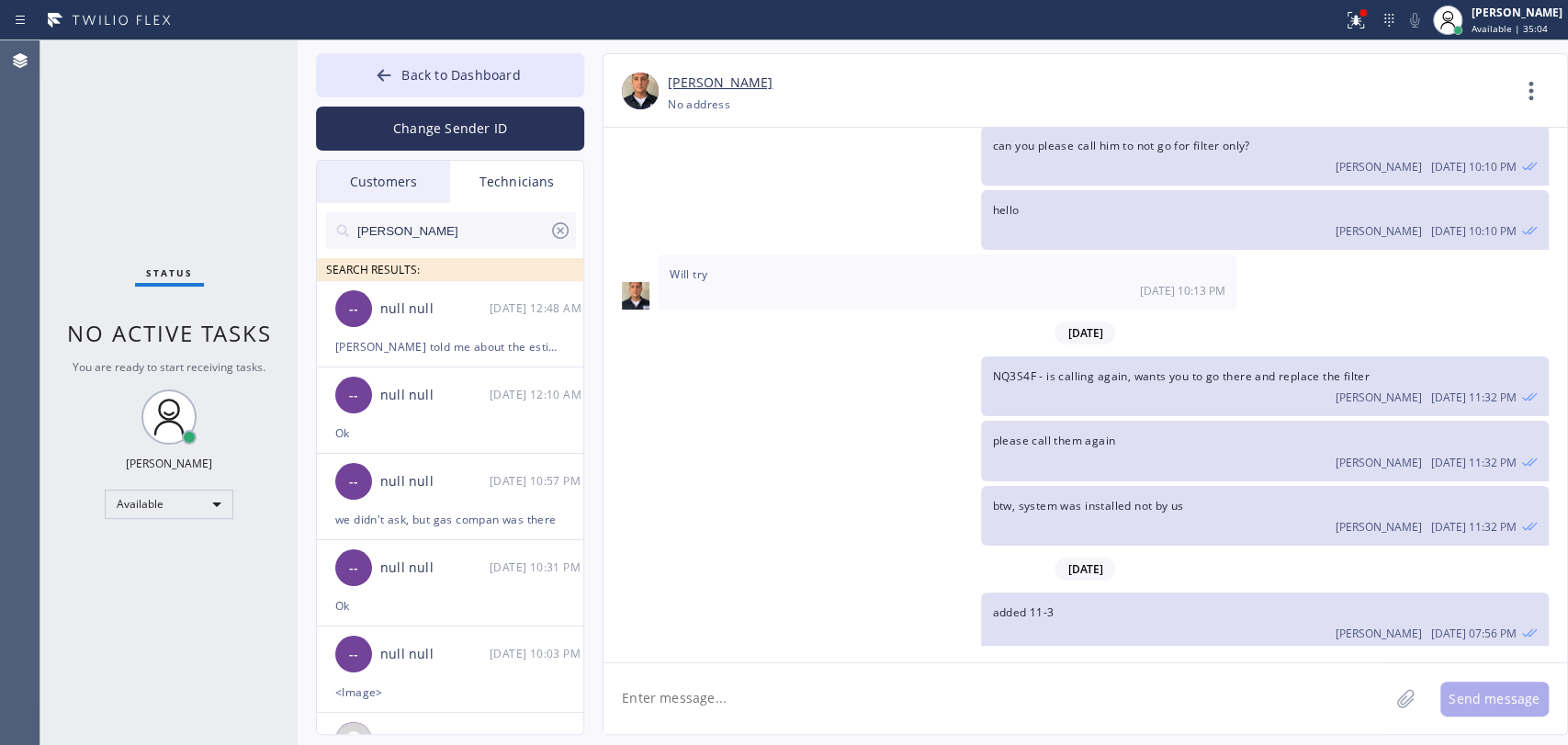
click at [456, 233] on input "[PERSON_NAME]" at bounding box center [452, 230] width 194 height 37
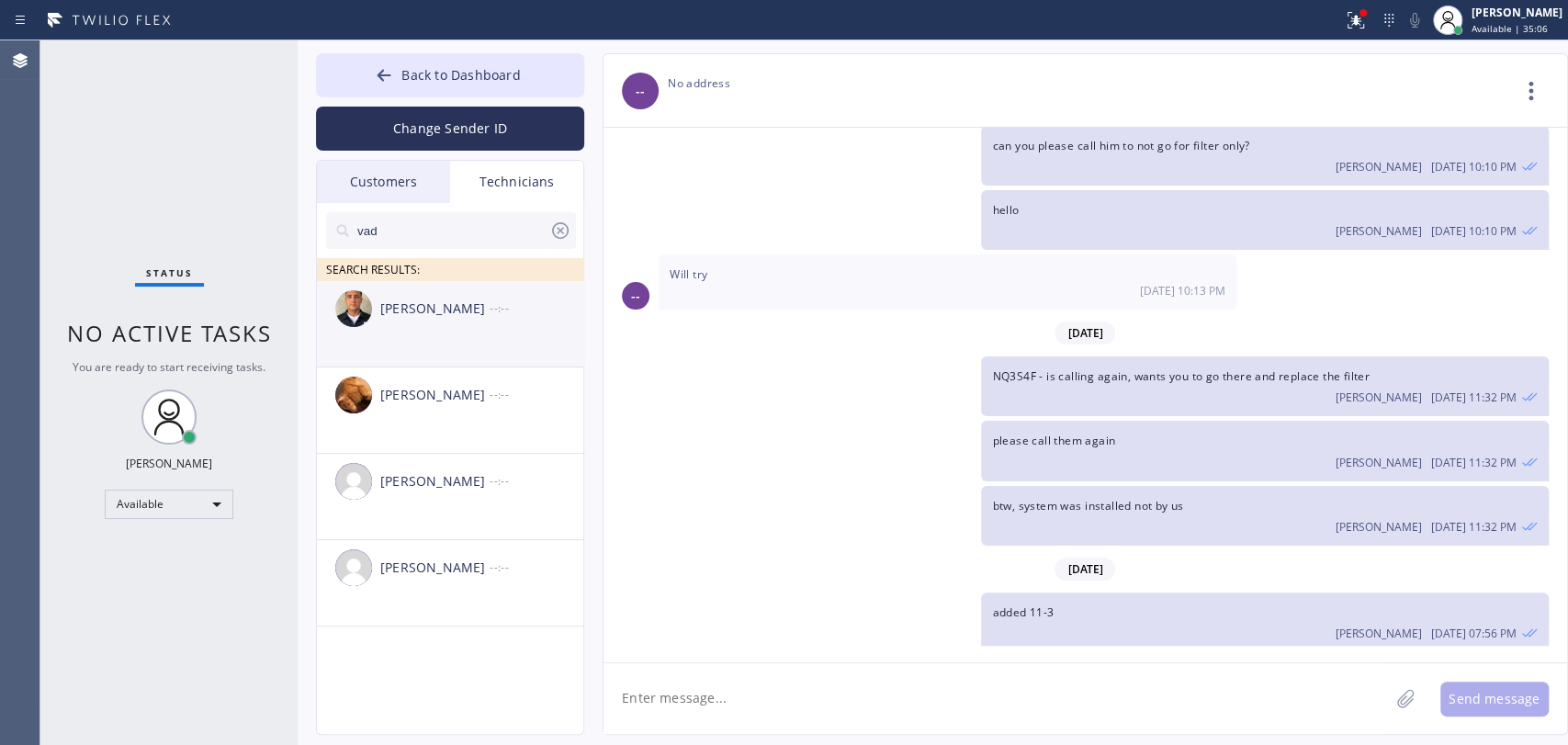
type input "vad"
click at [435, 324] on div "[PERSON_NAME] --:--" at bounding box center [451, 308] width 268 height 55
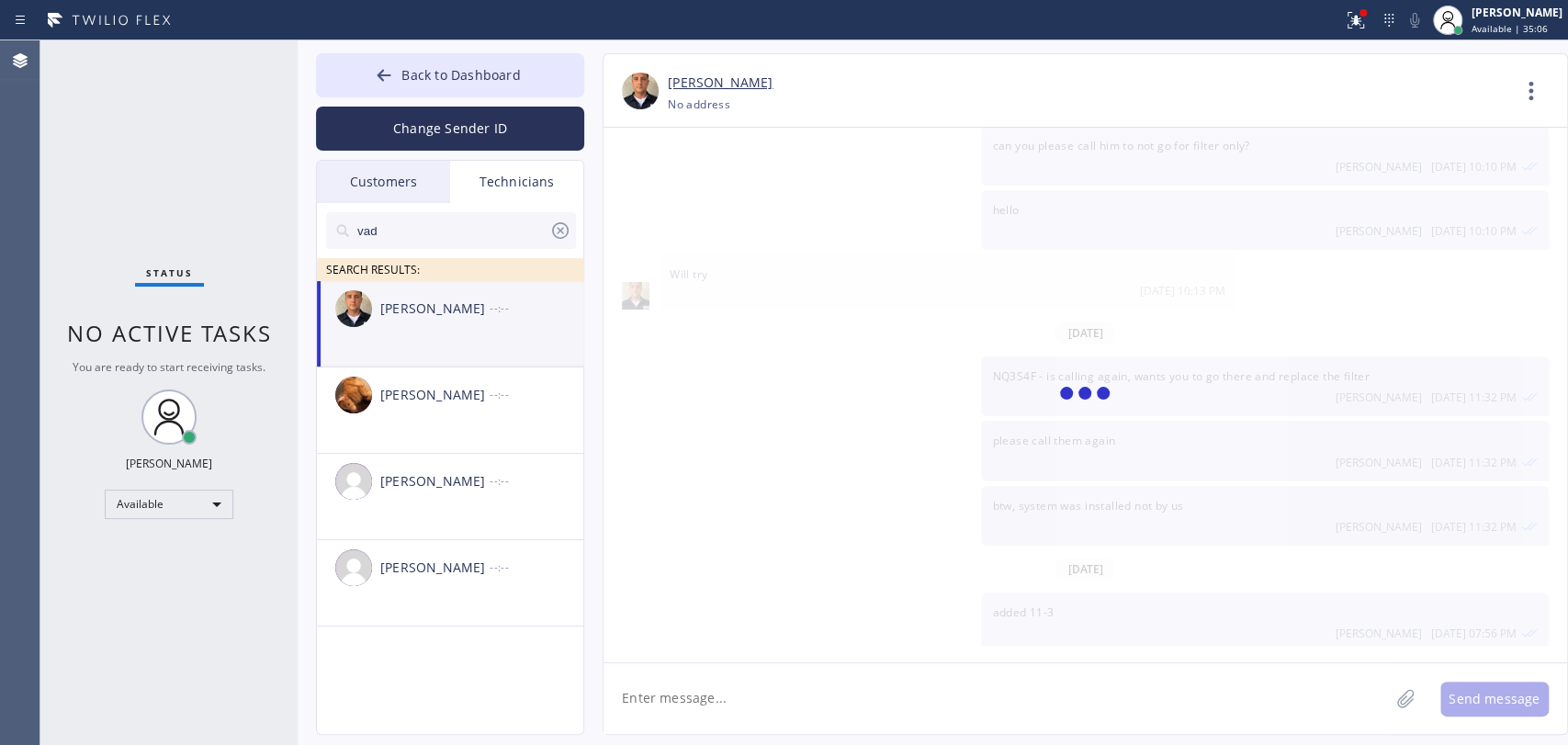
click at [654, 676] on textarea at bounding box center [996, 698] width 785 height 71
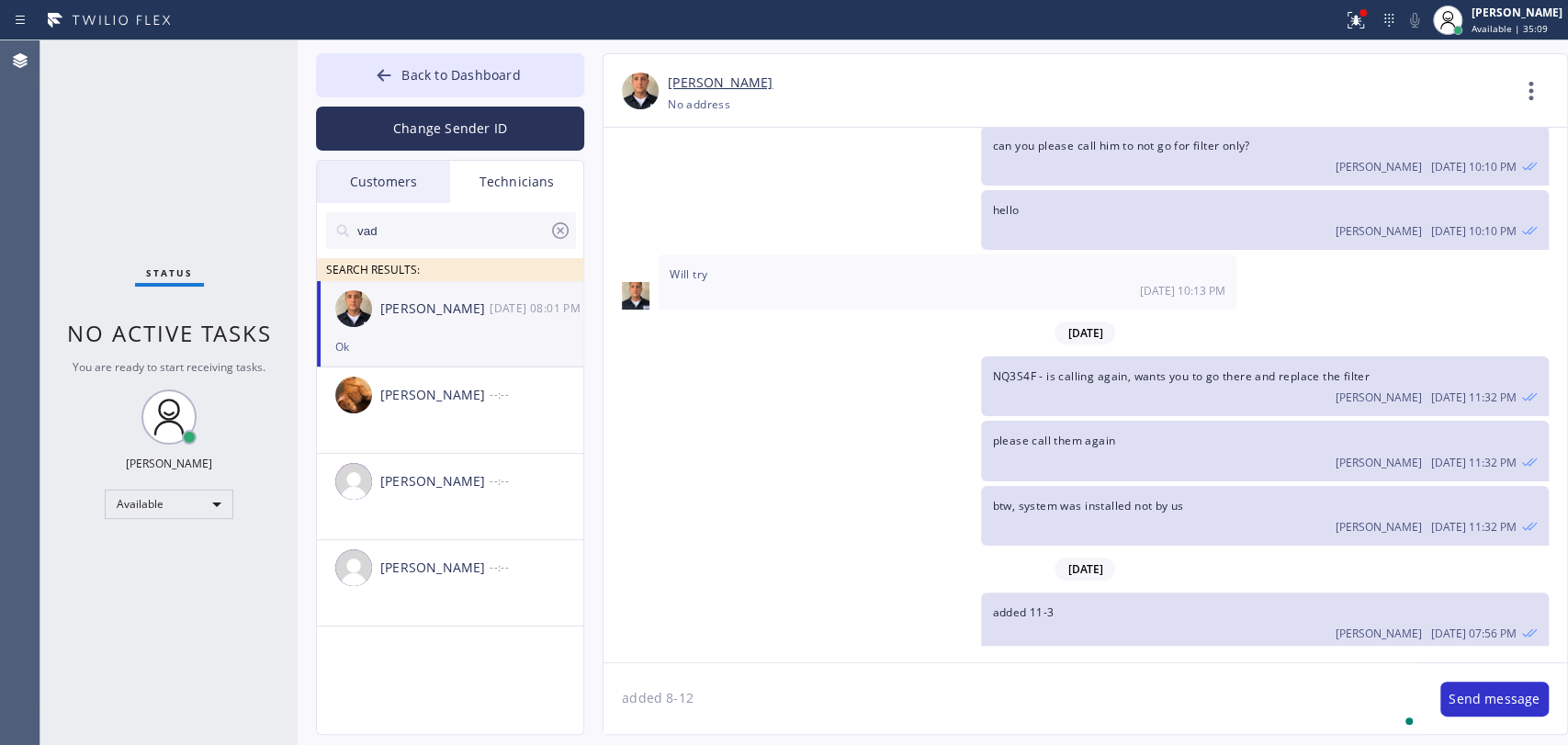
type textarea "added 8-12"
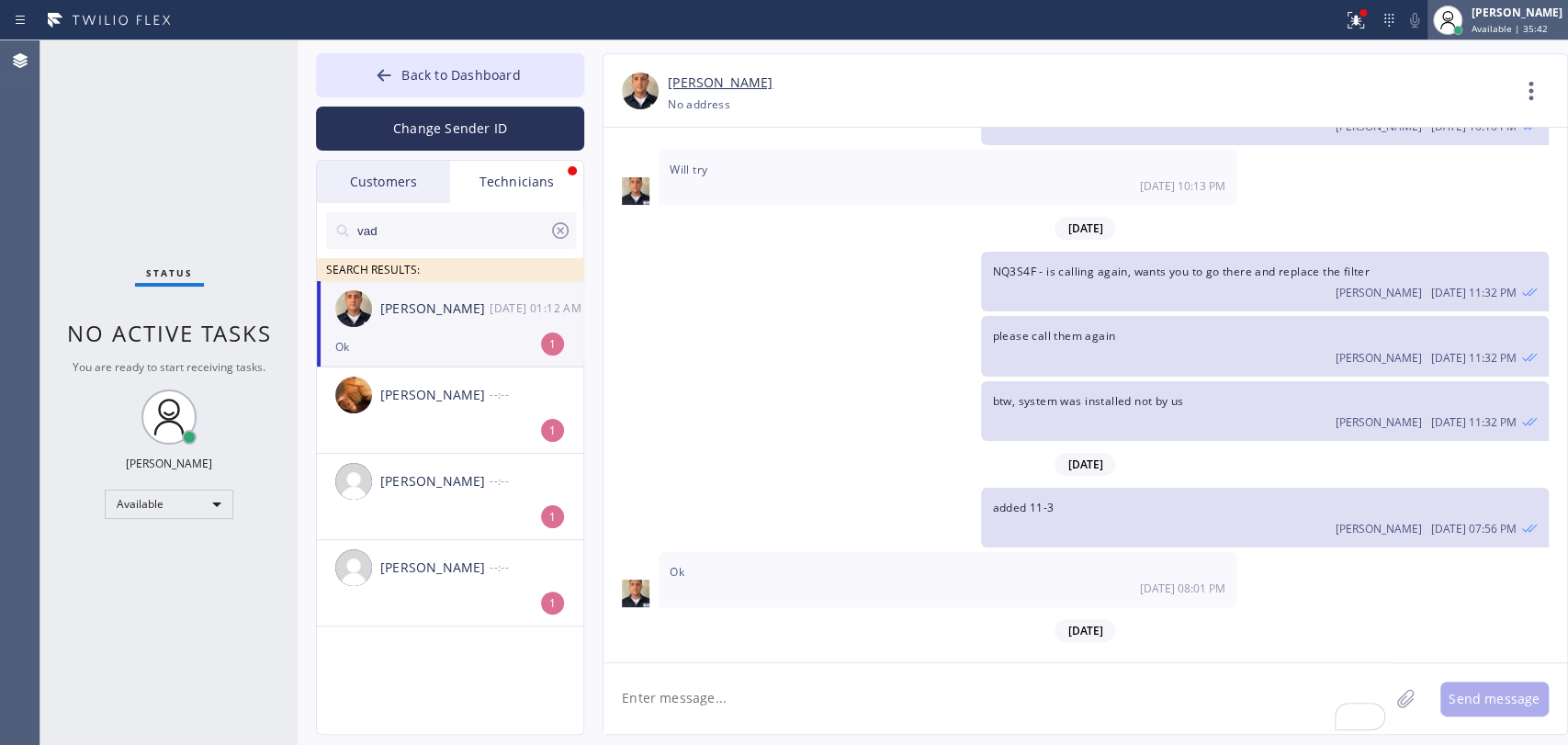
scroll to position [6140, 0]
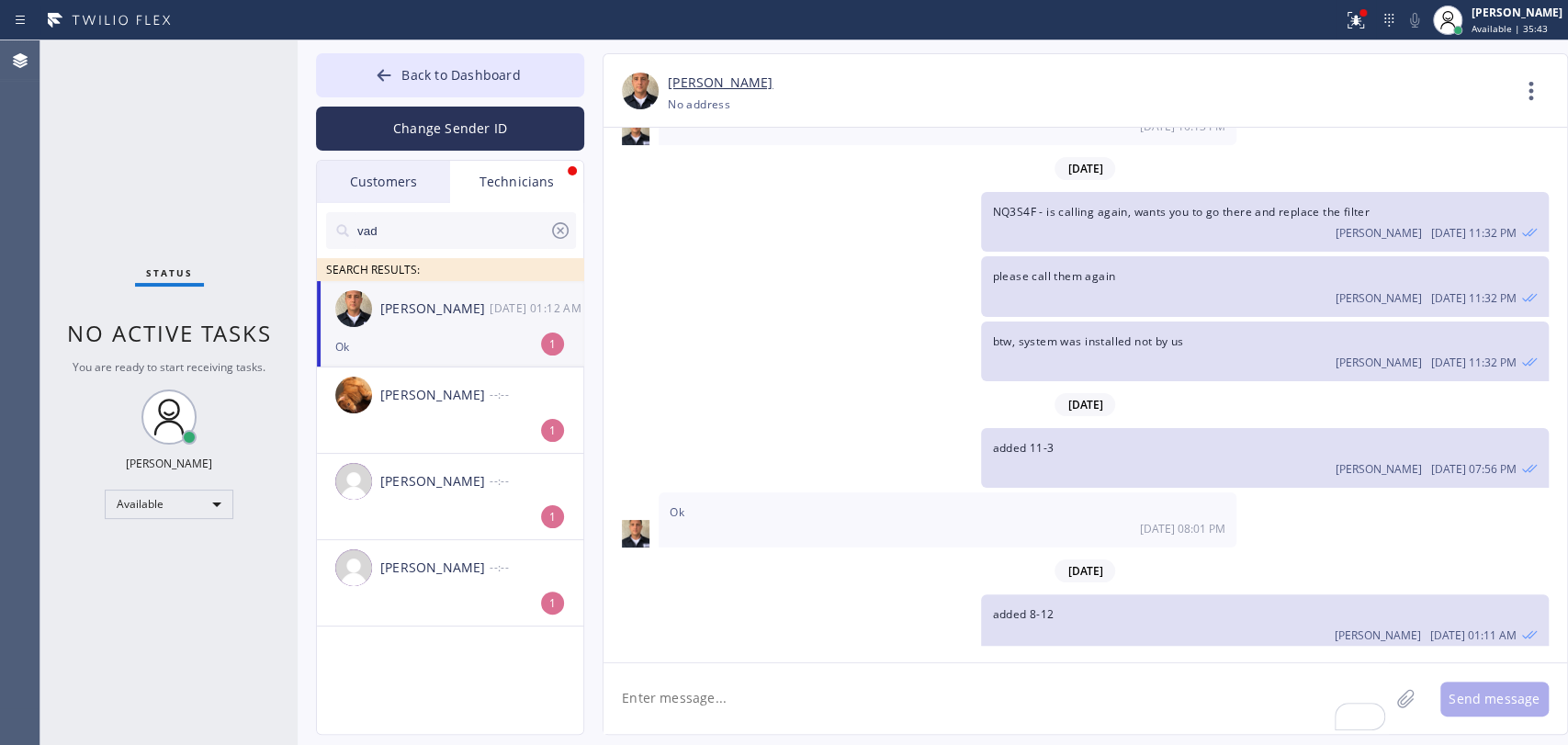
click at [457, 318] on div "[PERSON_NAME]" at bounding box center [435, 309] width 109 height 21
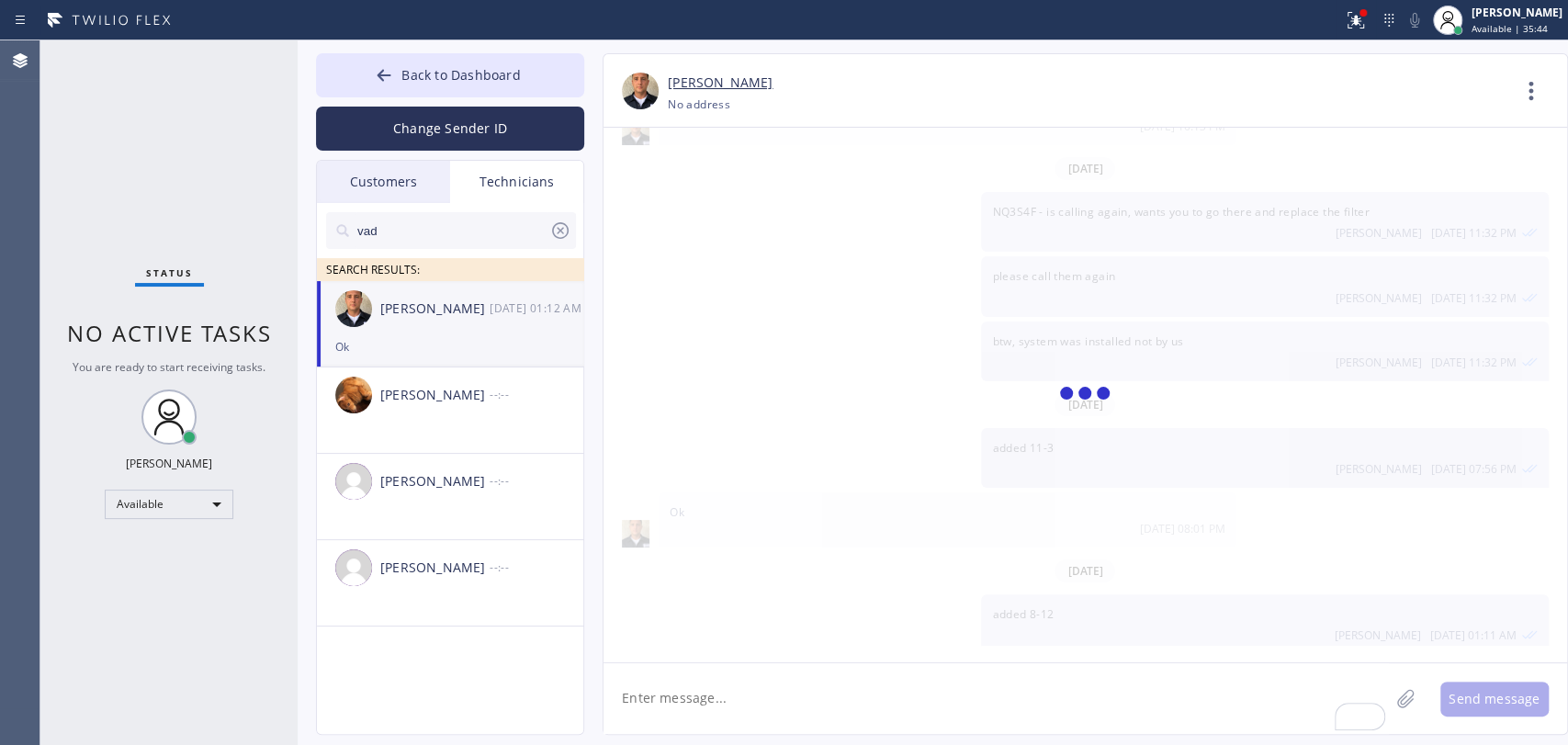
click at [397, 156] on div "Back to Dashboard Change Sender ID Customers Technicians [EMAIL_ADDRESS][DOMAIN…" at bounding box center [450, 394] width 268 height 681
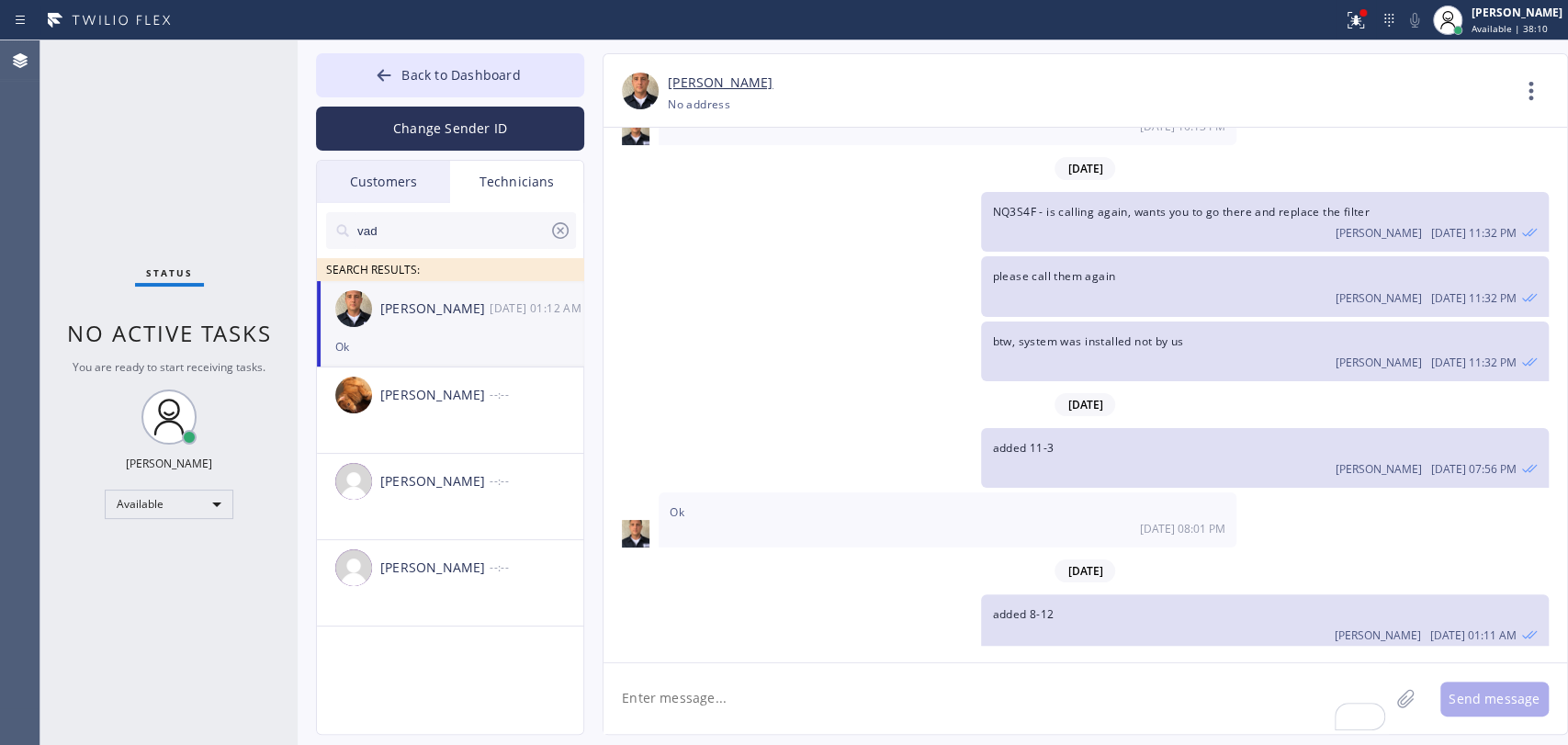
click at [1102, 256] on div "please call them again [PERSON_NAME] [DATE] 11:32 PM" at bounding box center [1264, 286] width 567 height 60
drag, startPoint x: 460, startPoint y: 70, endPoint x: 1103, endPoint y: 108, distance: 644.1
click at [461, 70] on span "Back to Dashboard" at bounding box center [460, 75] width 118 height 18
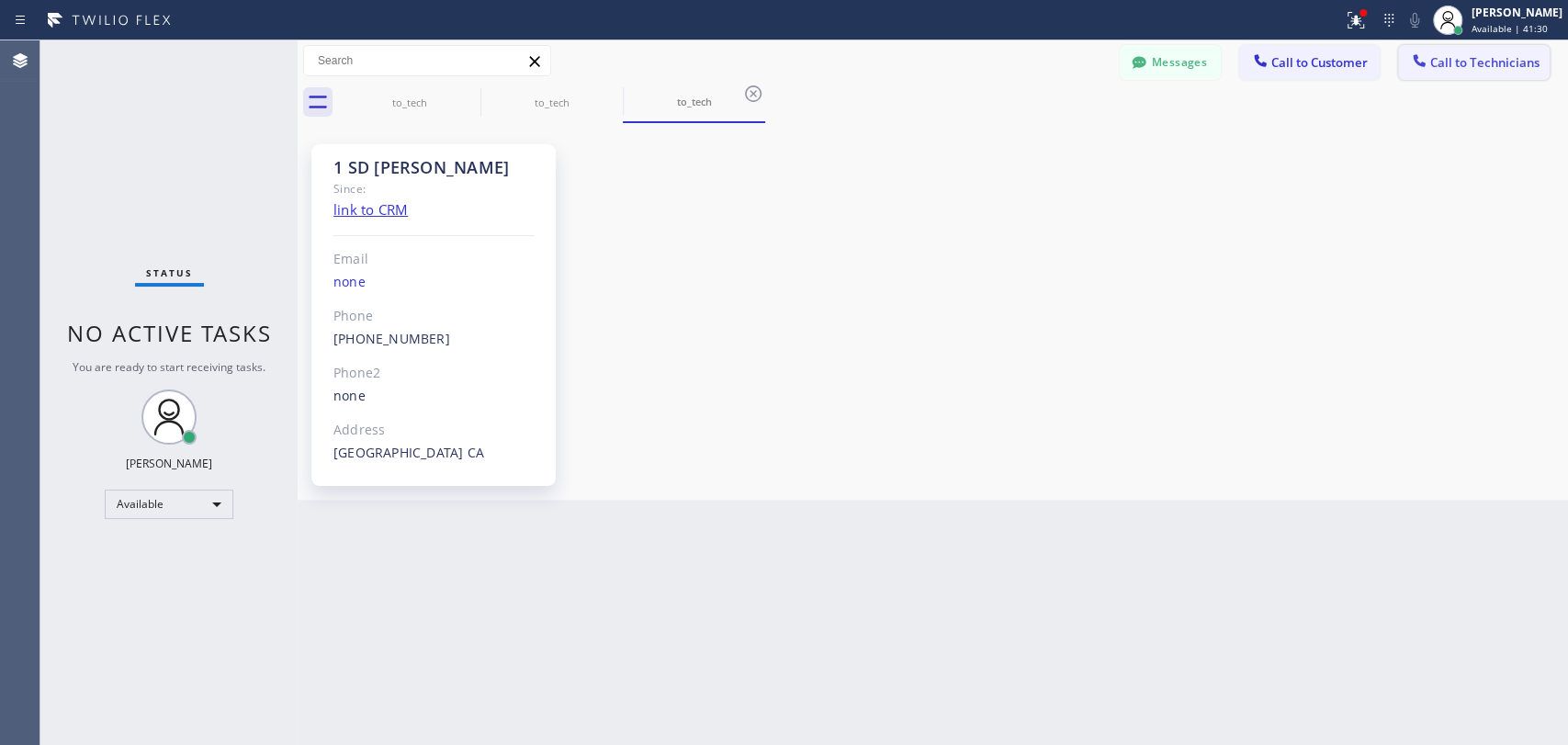
click at [1438, 55] on span "Call to Technicians" at bounding box center [1485, 63] width 109 height 17
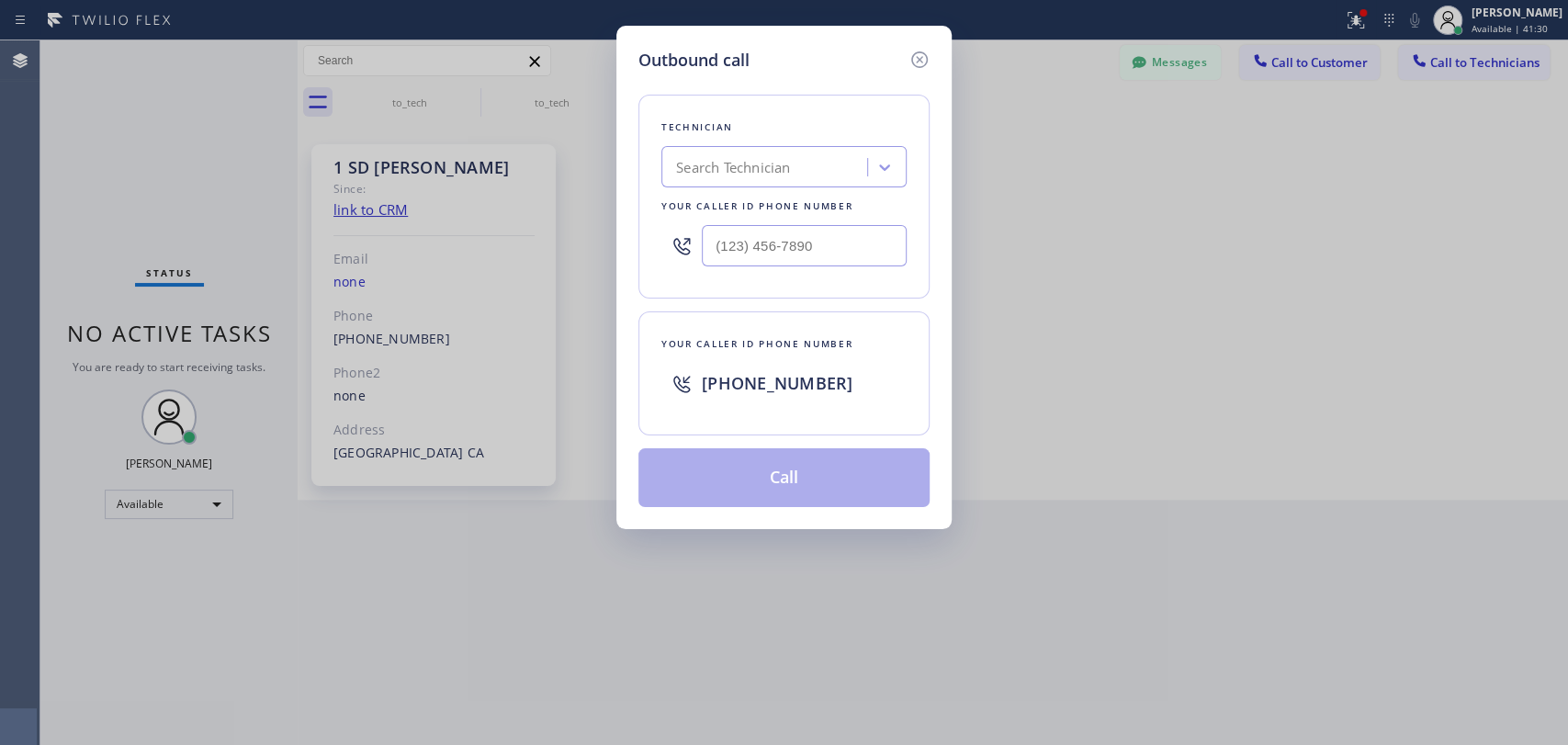
click at [914, 149] on div "Technician Search Technician Your caller id phone number" at bounding box center [784, 196] width 291 height 204
click at [835, 181] on div "Search Technician" at bounding box center [768, 168] width 201 height 32
type input "sevak"
click at [740, 214] on div "[PERSON_NAME]" at bounding box center [784, 206] width 245 height 33
type input "[PHONE_NUMBER]"
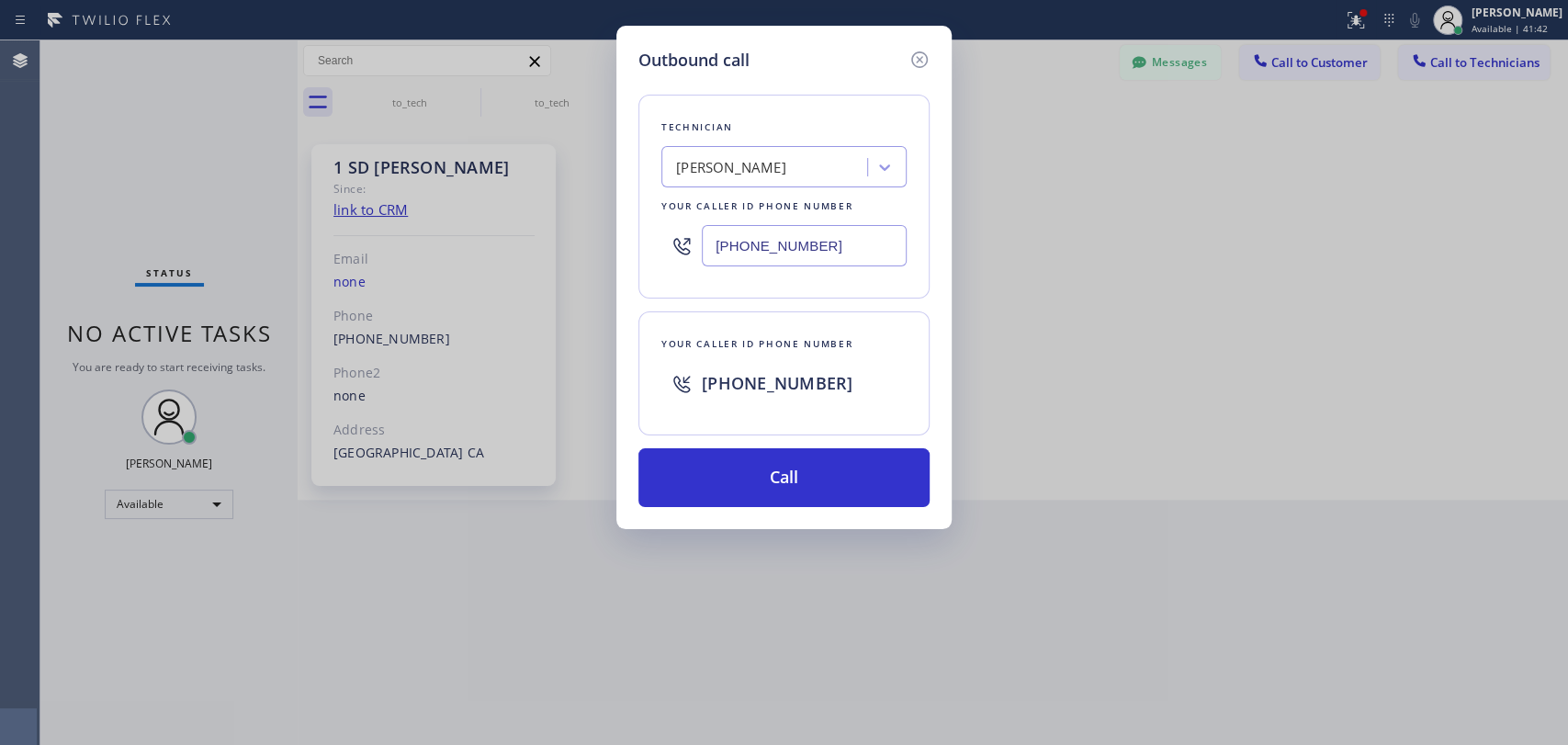
drag, startPoint x: 744, startPoint y: 288, endPoint x: 779, endPoint y: 365, distance: 84.6
click at [744, 288] on div "Technician [PERSON_NAME] Your caller id phone number [PHONE_NUMBER]" at bounding box center [784, 196] width 291 height 204
click at [789, 480] on button "Call" at bounding box center [784, 477] width 291 height 59
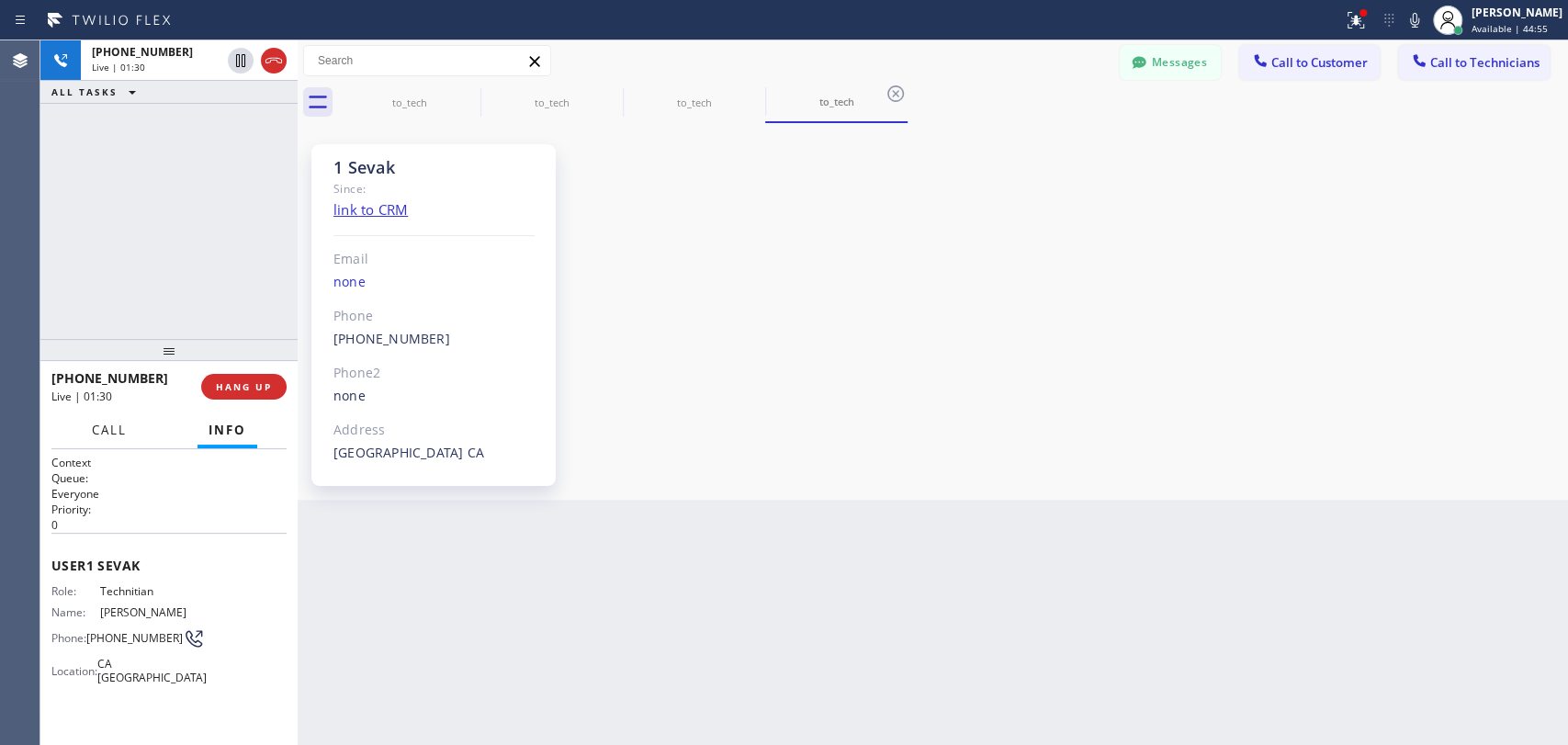
click at [138, 426] on button "Call" at bounding box center [108, 430] width 57 height 36
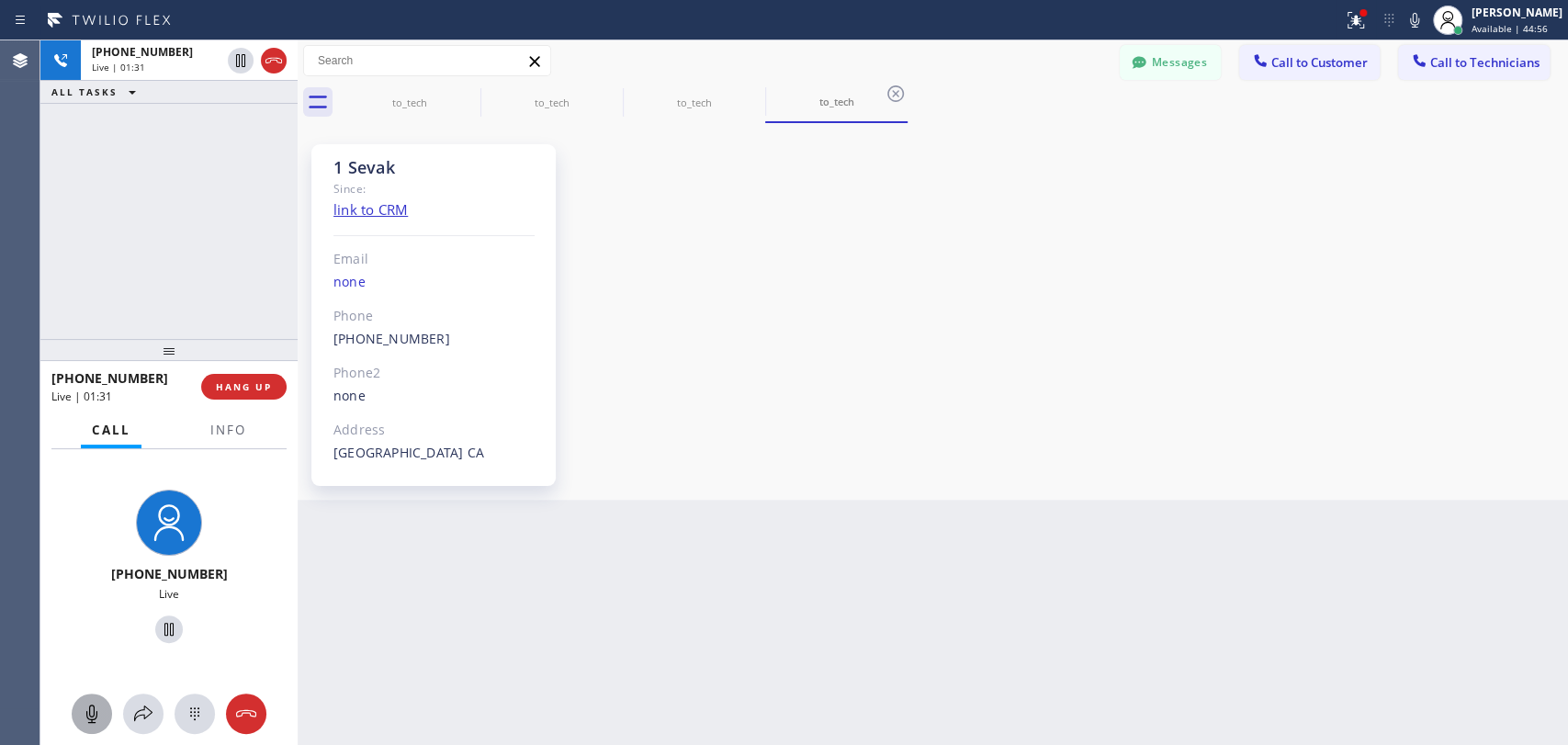
drag, startPoint x: 106, startPoint y: 691, endPoint x: 99, endPoint y: 706, distance: 16.6
click at [101, 693] on div "[PHONE_NUMBER] Live" at bounding box center [169, 597] width 257 height 296
click at [96, 716] on icon at bounding box center [91, 714] width 22 height 22
click at [94, 716] on icon at bounding box center [91, 714] width 22 height 22
drag, startPoint x: 451, startPoint y: 175, endPoint x: 351, endPoint y: 165, distance: 100.5
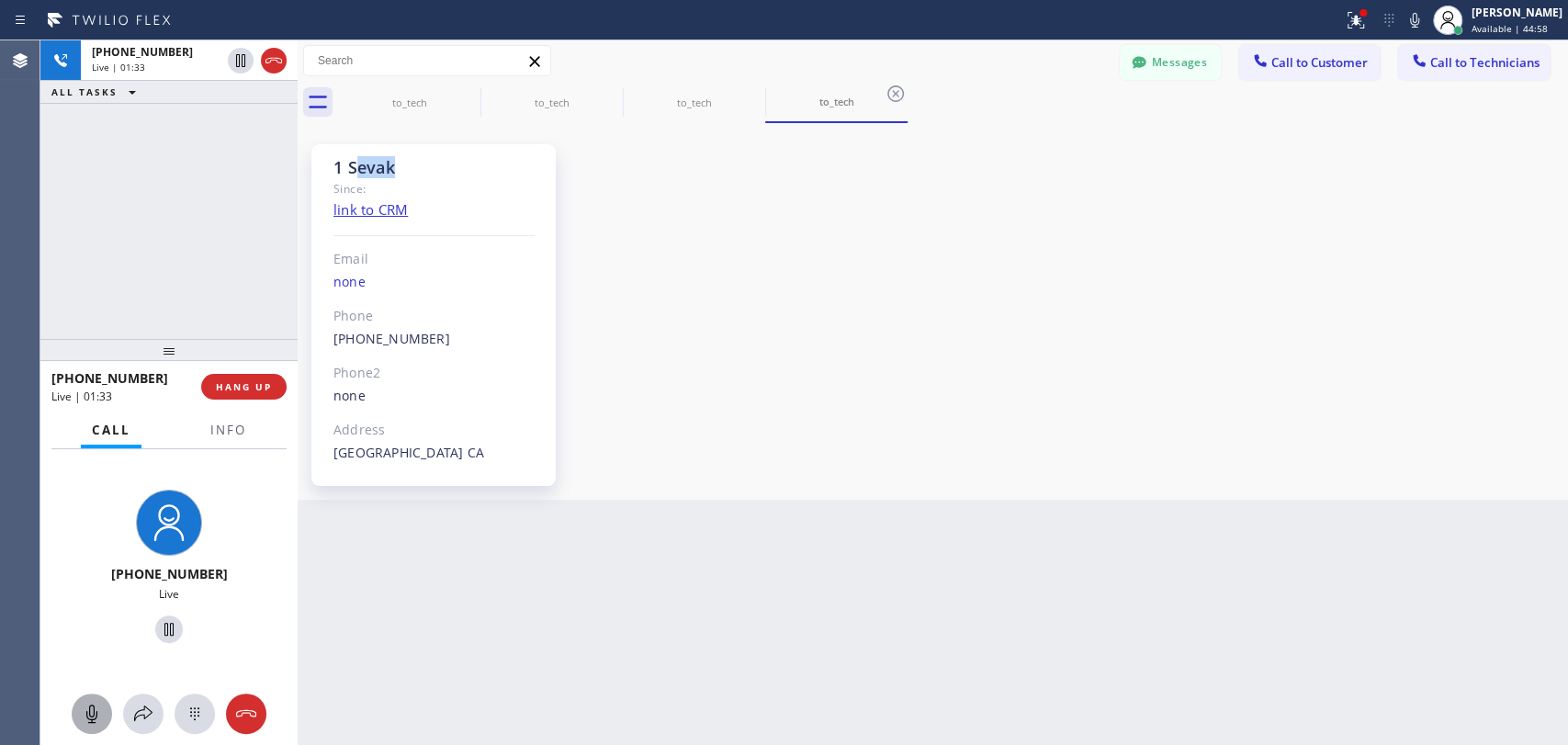
click at [353, 165] on div "1 Sevak" at bounding box center [434, 167] width 202 height 21
click at [351, 165] on div "1 Sevak" at bounding box center [434, 167] width 202 height 21
click at [84, 714] on icon at bounding box center [91, 714] width 22 height 22
click at [85, 708] on icon at bounding box center [91, 714] width 22 height 22
click at [441, 115] on div "to_tech" at bounding box center [409, 102] width 139 height 42
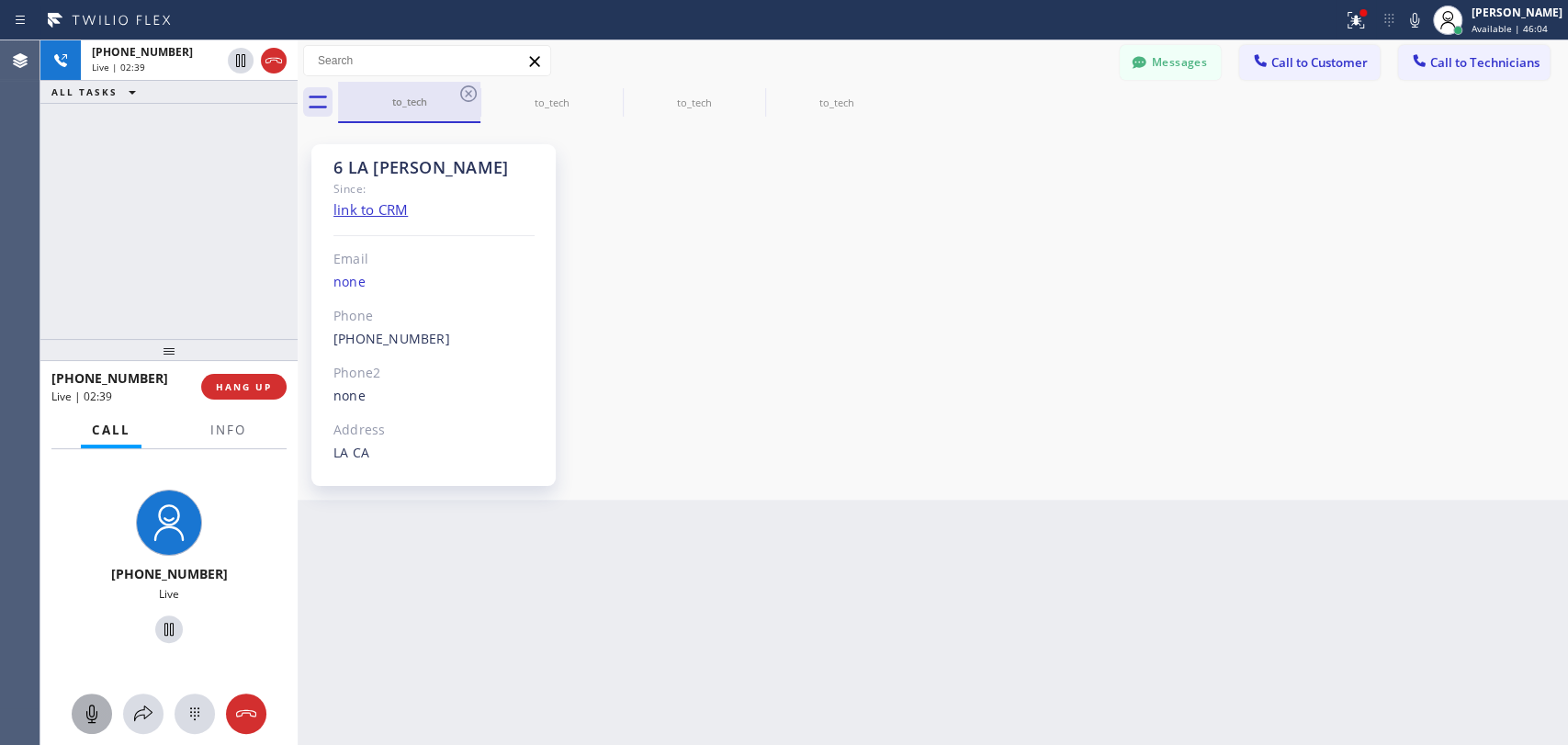
click at [463, 104] on div "to_tech" at bounding box center [409, 101] width 139 height 14
click at [465, 103] on icon at bounding box center [469, 93] width 22 height 22
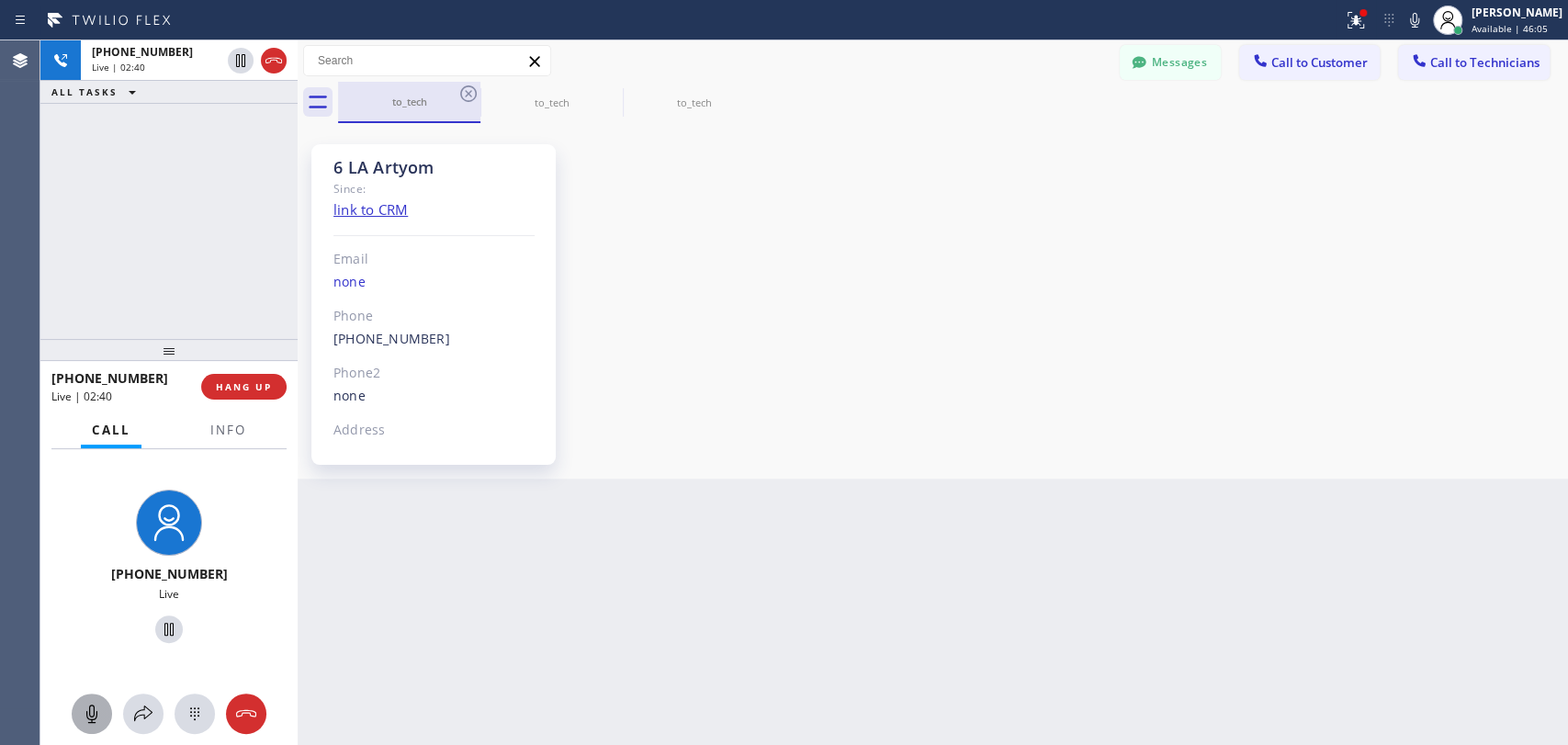
click at [463, 104] on div "to_tech" at bounding box center [409, 101] width 139 height 14
drag, startPoint x: 389, startPoint y: 175, endPoint x: 344, endPoint y: 169, distance: 45.4
click at [344, 169] on div "6 LA Artyom" at bounding box center [434, 167] width 202 height 21
click at [342, 169] on div "6 LA Artyom" at bounding box center [434, 167] width 202 height 21
click at [469, 94] on icon at bounding box center [469, 93] width 22 height 22
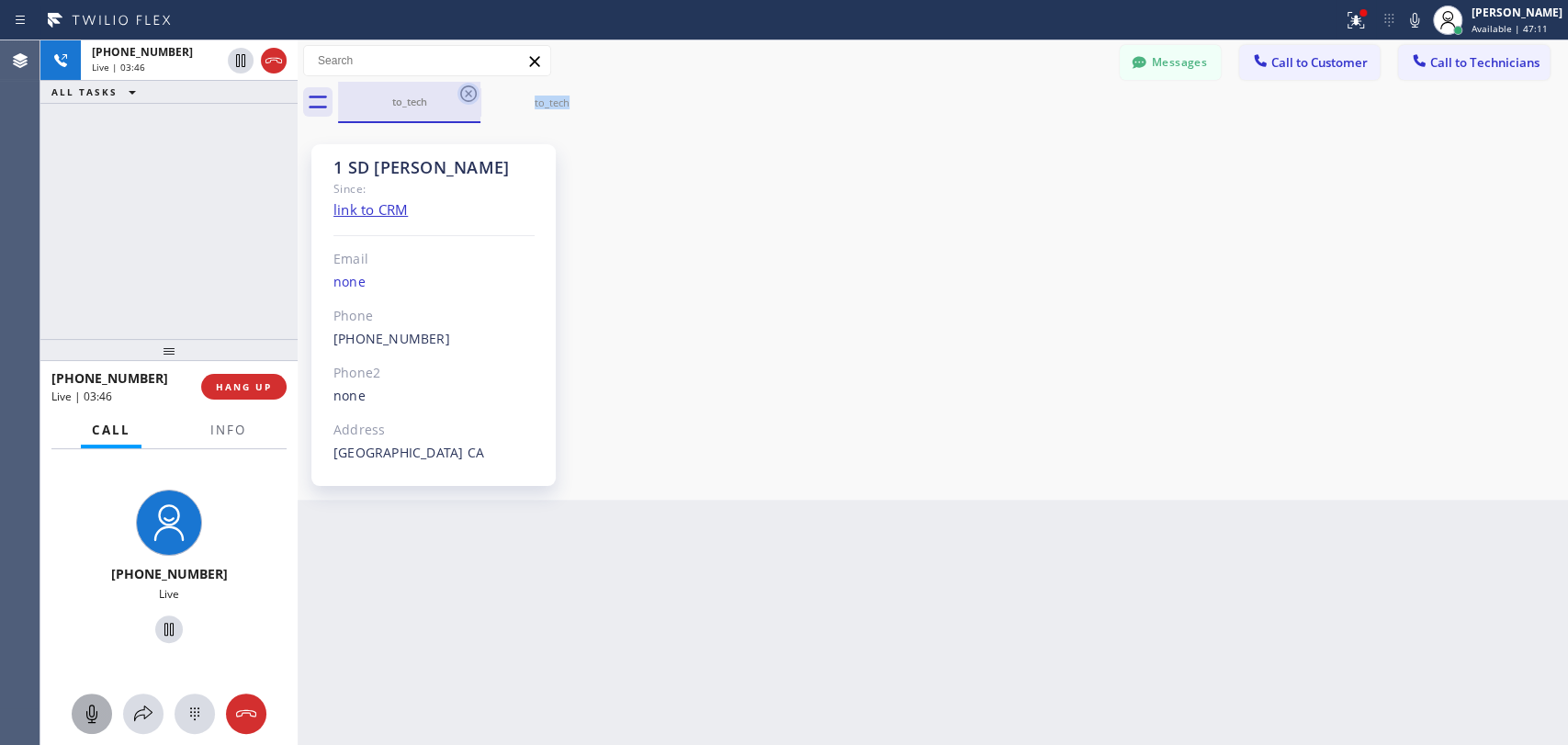
click at [469, 94] on icon at bounding box center [469, 93] width 22 height 22
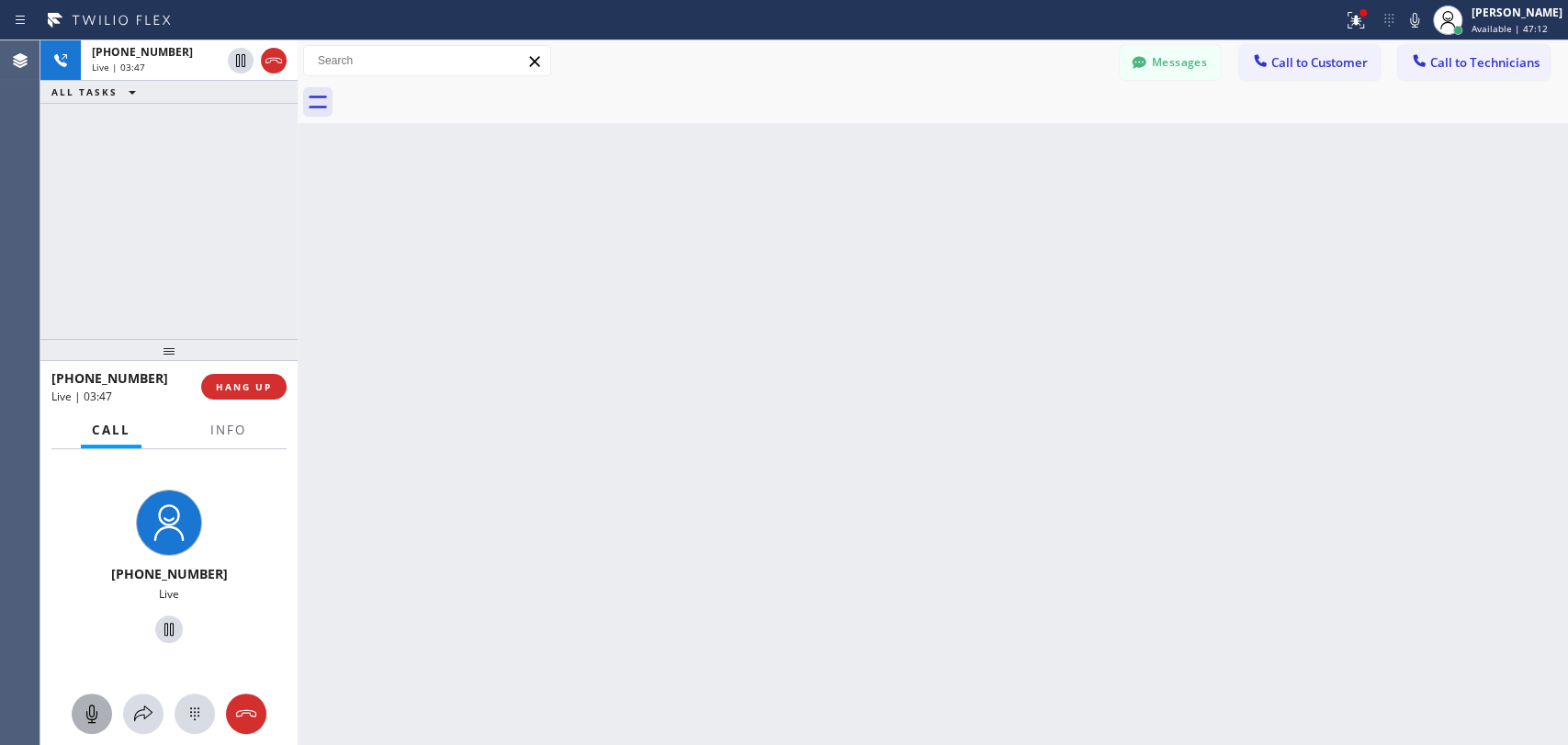
click at [680, 331] on div "Back to Dashboard Change Sender ID Customers Technicians [EMAIL_ADDRESS][DOMAIN…" at bounding box center [932, 392] width 1270 height 704
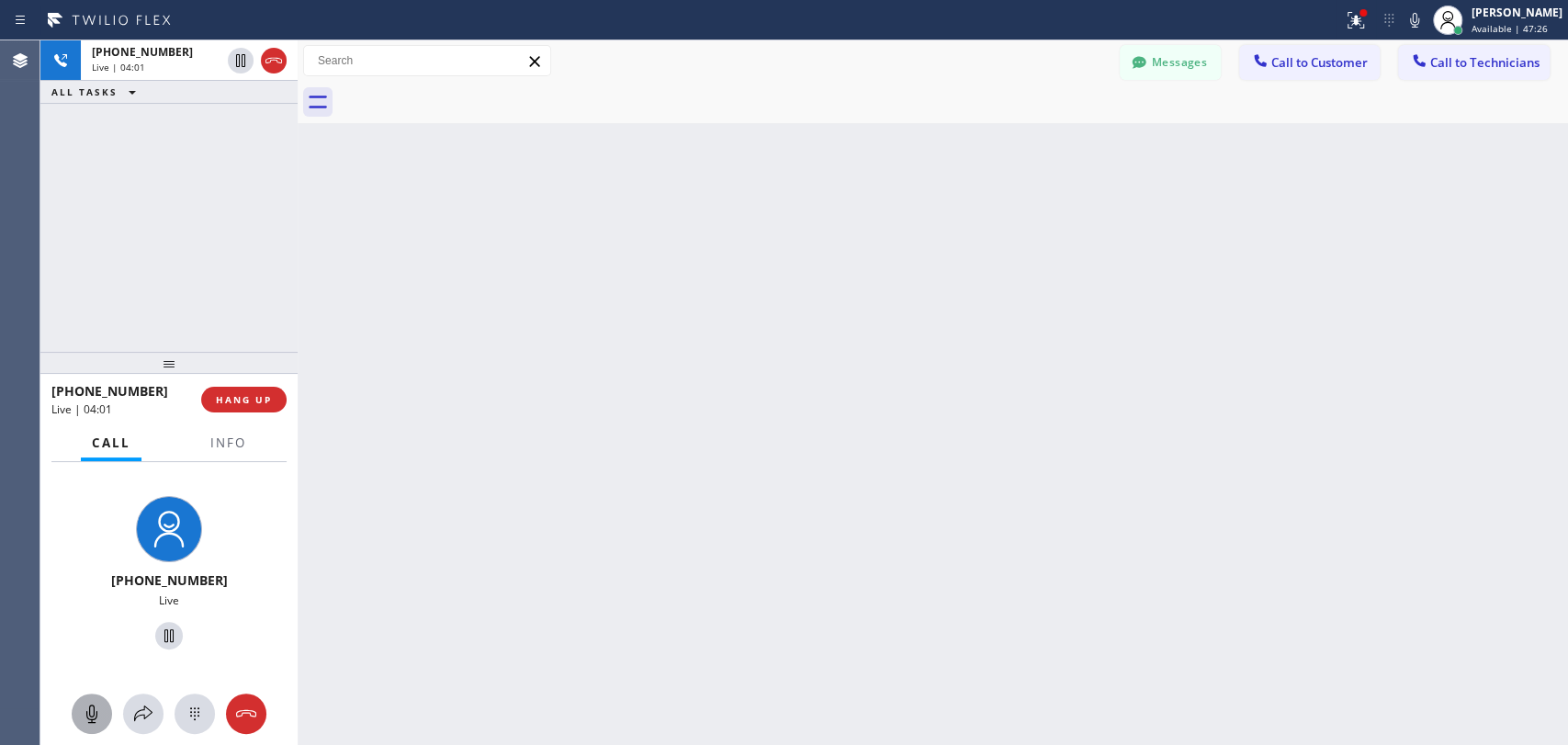
drag, startPoint x: 133, startPoint y: 339, endPoint x: 133, endPoint y: 352, distance: 13.0
click at [133, 352] on div at bounding box center [169, 363] width 257 height 22
click at [316, 119] on div at bounding box center [932, 102] width 1270 height 42
click at [316, 115] on icon at bounding box center [318, 102] width 30 height 30
click at [303, 138] on div at bounding box center [303, 392] width 0 height 704
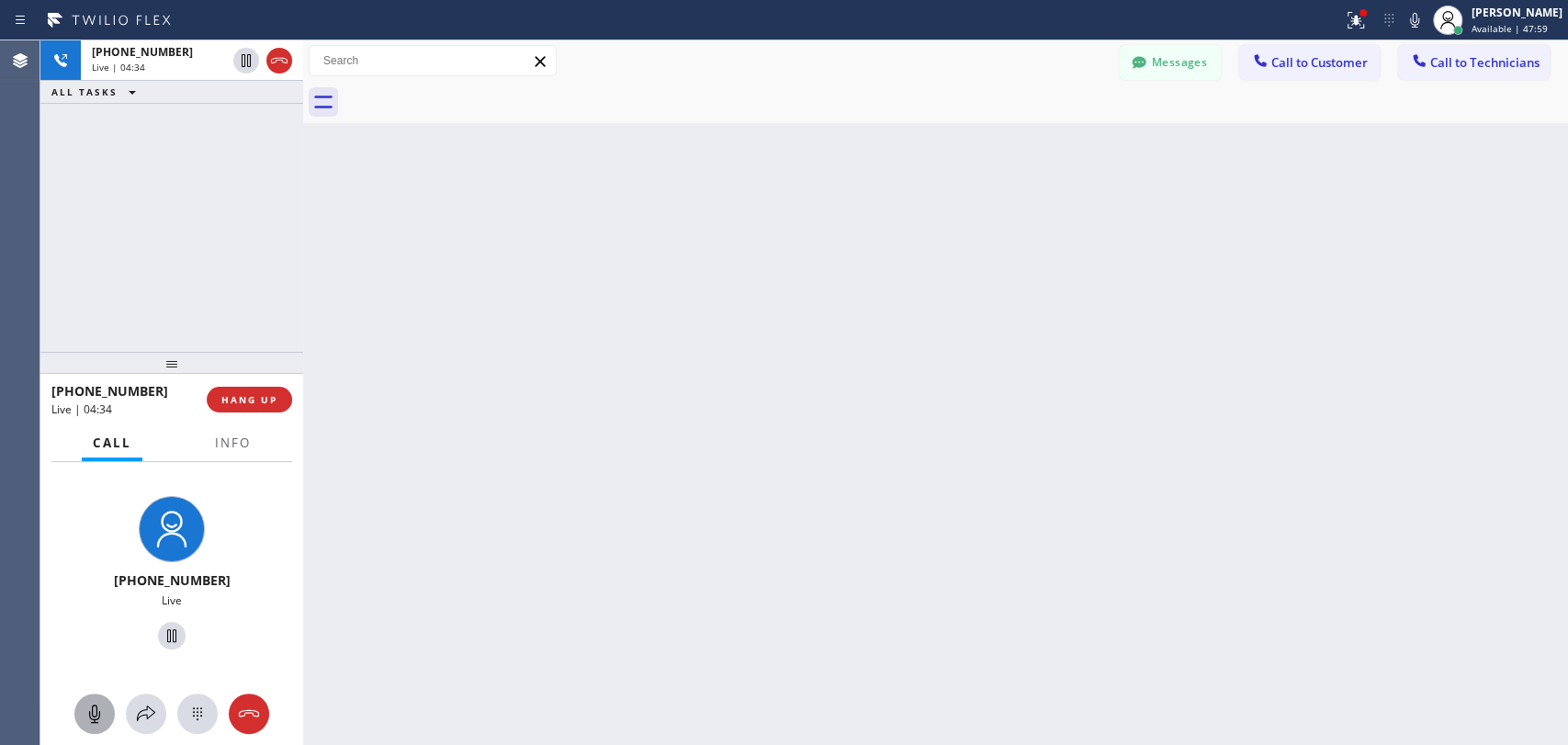
drag, startPoint x: 306, startPoint y: 138, endPoint x: 339, endPoint y: 156, distance: 37.6
click at [303, 141] on div at bounding box center [303, 392] width 0 height 704
click at [330, 103] on div at bounding box center [930, 102] width 1274 height 42
click at [316, 103] on icon at bounding box center [315, 102] width 30 height 30
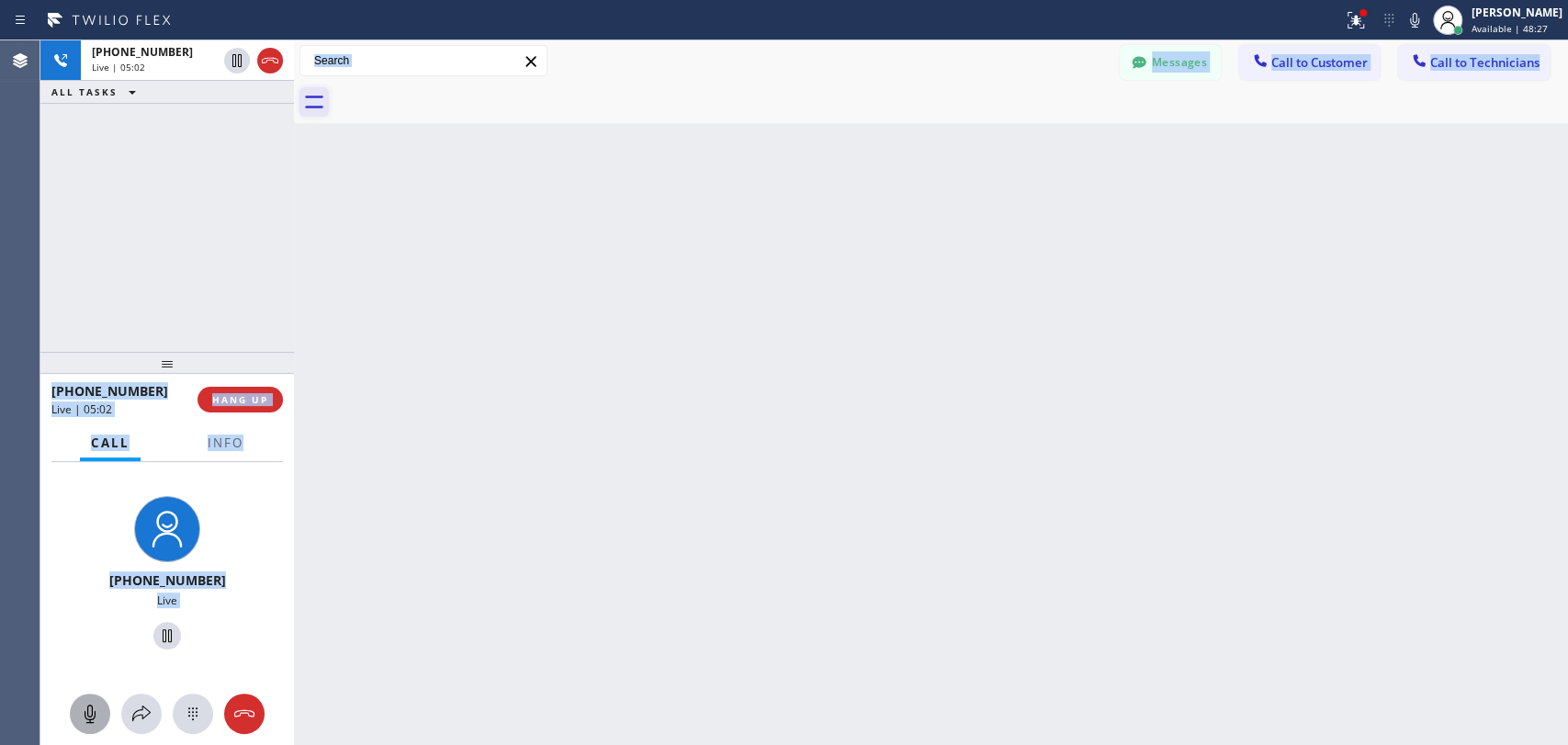
drag, startPoint x: 287, startPoint y: 105, endPoint x: 299, endPoint y: 109, distance: 12.6
click at [299, 109] on div "[PHONE_NUMBER] Live | 05:02 ALL TASKS ALL TASKS ACTIVE TASKS TASKS IN WRAP UP […" at bounding box center [804, 392] width 1527 height 704
click at [300, 109] on icon at bounding box center [315, 102] width 30 height 30
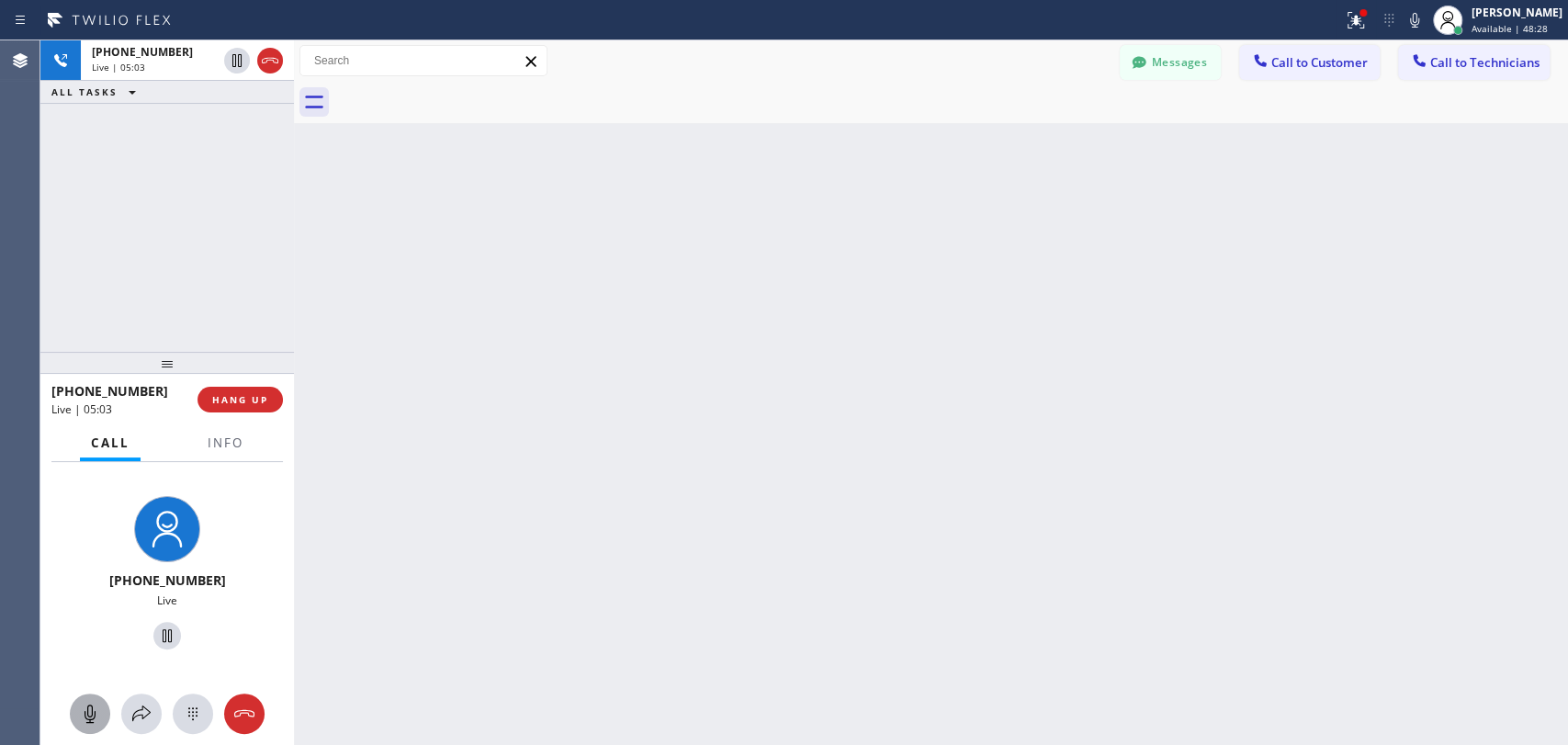
click at [280, 123] on div "[PHONE_NUMBER] Live | 05:03 ALL TASKS ALL TASKS ACTIVE TASKS TASKS IN WRAP UP […" at bounding box center [804, 392] width 1527 height 704
drag, startPoint x: 292, startPoint y: 130, endPoint x: 251, endPoint y: 180, distance: 64.7
click at [251, 180] on div "[PHONE_NUMBER] Live | 05:05 ALL TASKS ALL TASKS ACTIVE TASKS TASKS IN WRAP UP […" at bounding box center [804, 392] width 1527 height 704
drag, startPoint x: 128, startPoint y: 368, endPoint x: 118, endPoint y: 339, distance: 30.7
click at [118, 352] on div at bounding box center [167, 363] width 253 height 22
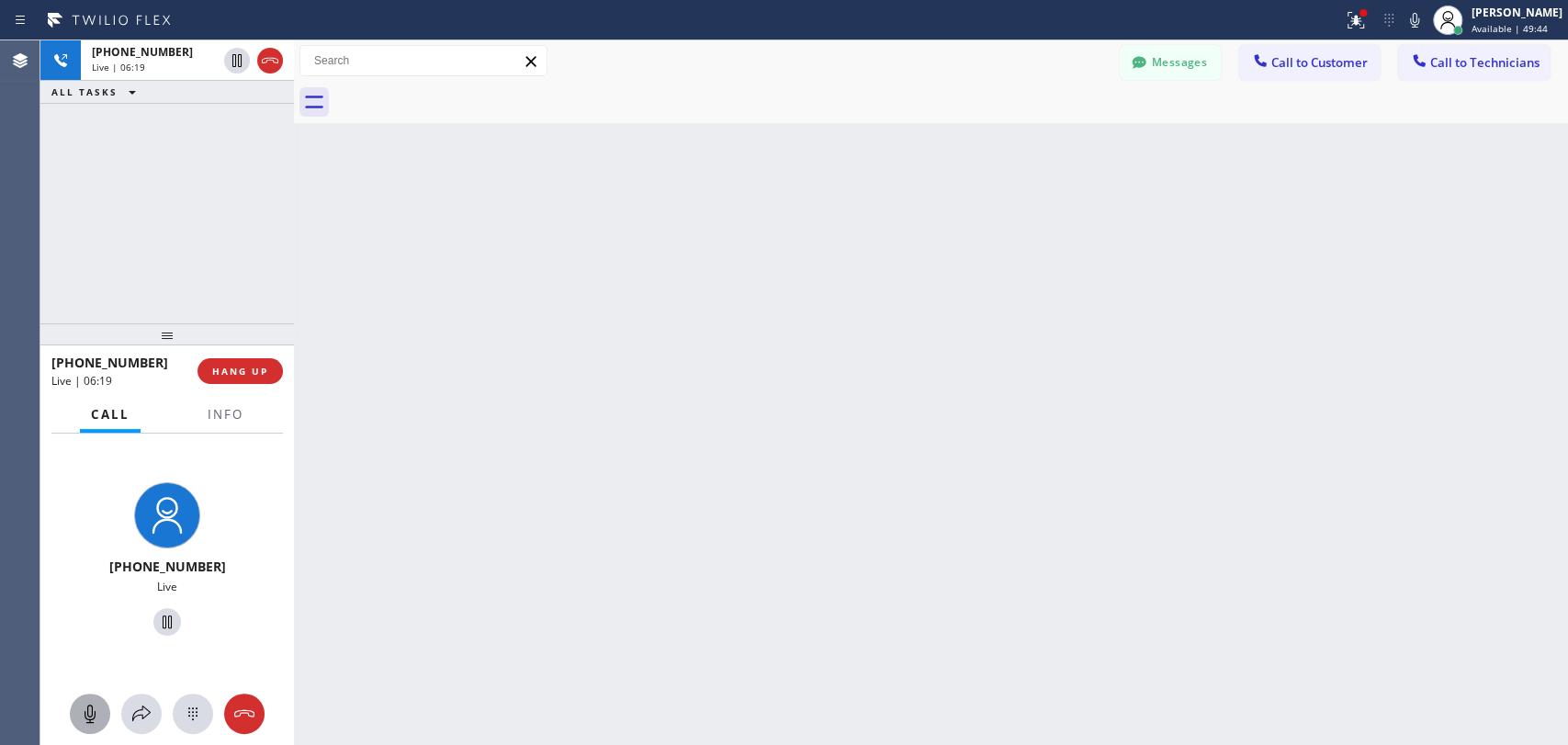
drag, startPoint x: 294, startPoint y: 228, endPoint x: 296, endPoint y: 243, distance: 15.1
click at [278, 235] on div "[PHONE_NUMBER] Live | 06:19 ALL TASKS ALL TASKS ACTIVE TASKS TASKS IN WRAP UP […" at bounding box center [804, 392] width 1527 height 704
click at [101, 718] on div at bounding box center [89, 714] width 41 height 22
click at [92, 716] on icon at bounding box center [90, 714] width 22 height 22
click at [95, 682] on div "[PHONE_NUMBER] Live" at bounding box center [167, 562] width 253 height 256
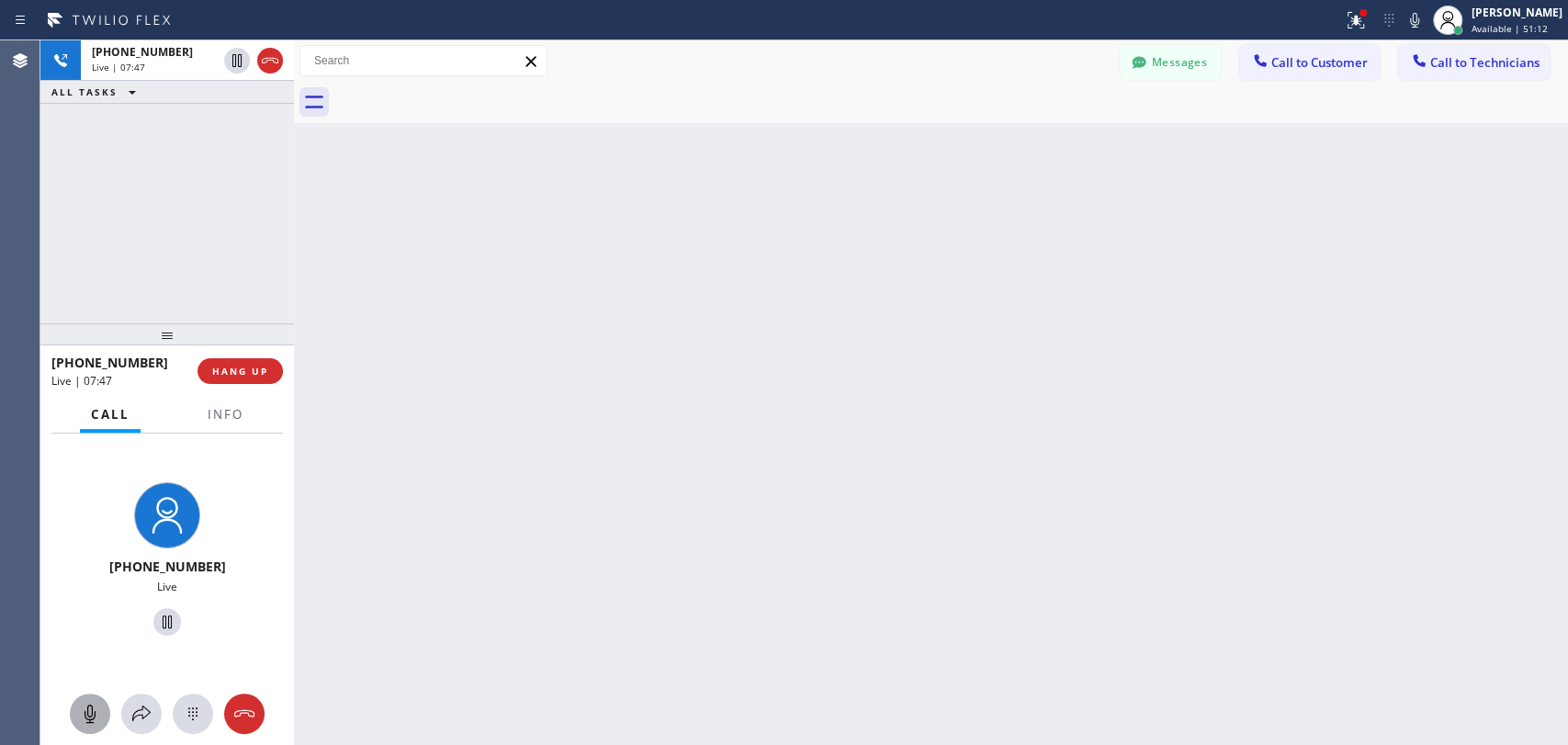
click at [95, 690] on div "[PHONE_NUMBER] Live" at bounding box center [167, 590] width 253 height 312
click at [92, 713] on icon at bounding box center [90, 714] width 22 height 22
drag, startPoint x: 93, startPoint y: 713, endPoint x: 115, endPoint y: 692, distance: 30.4
click at [94, 713] on icon at bounding box center [89, 713] width 11 height 18
click at [84, 716] on icon at bounding box center [90, 714] width 22 height 22
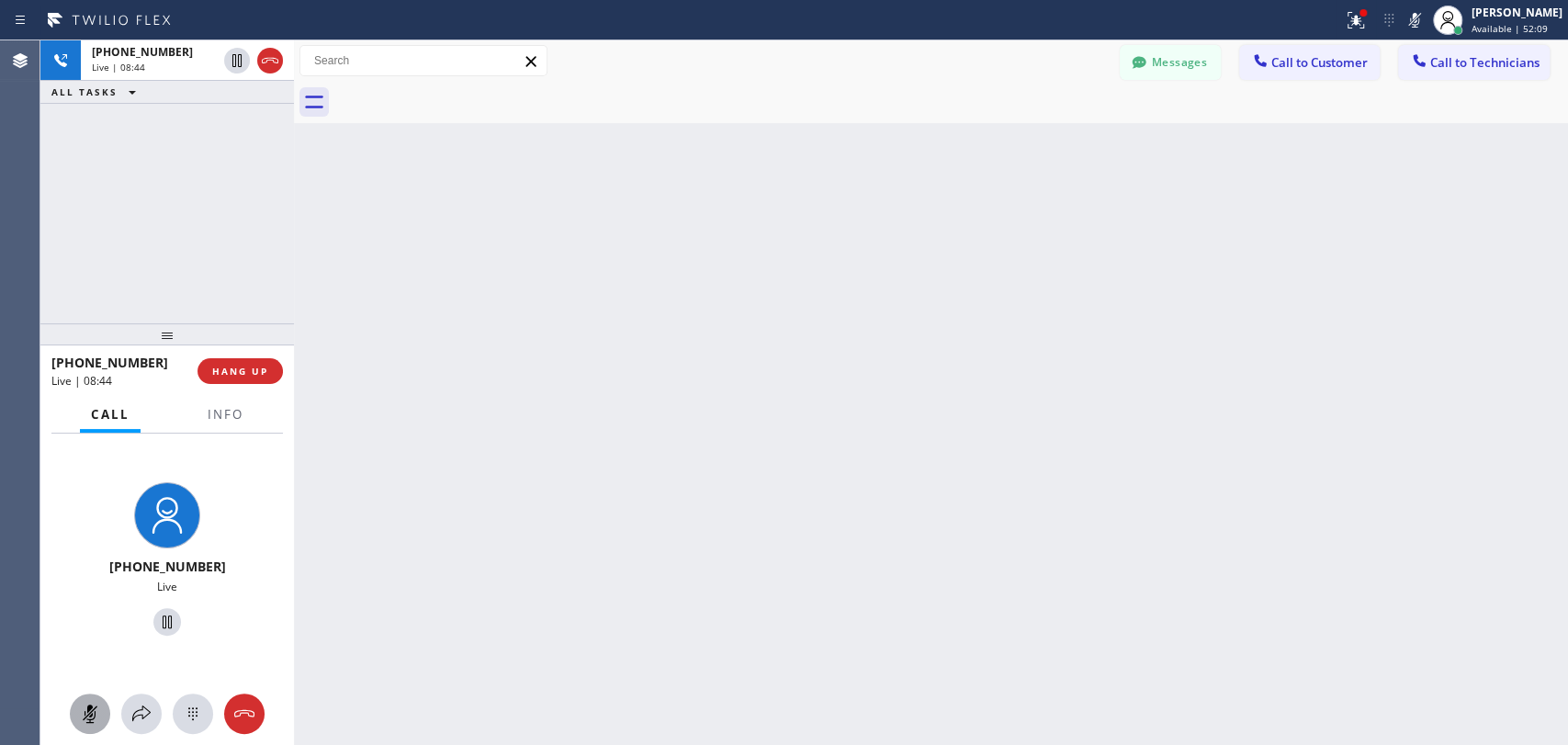
click at [83, 715] on icon at bounding box center [90, 714] width 22 height 22
click at [1537, 506] on div "Back to Dashboard Change Sender ID Customers Technicians [EMAIL_ADDRESS][DOMAIN…" at bounding box center [930, 392] width 1274 height 704
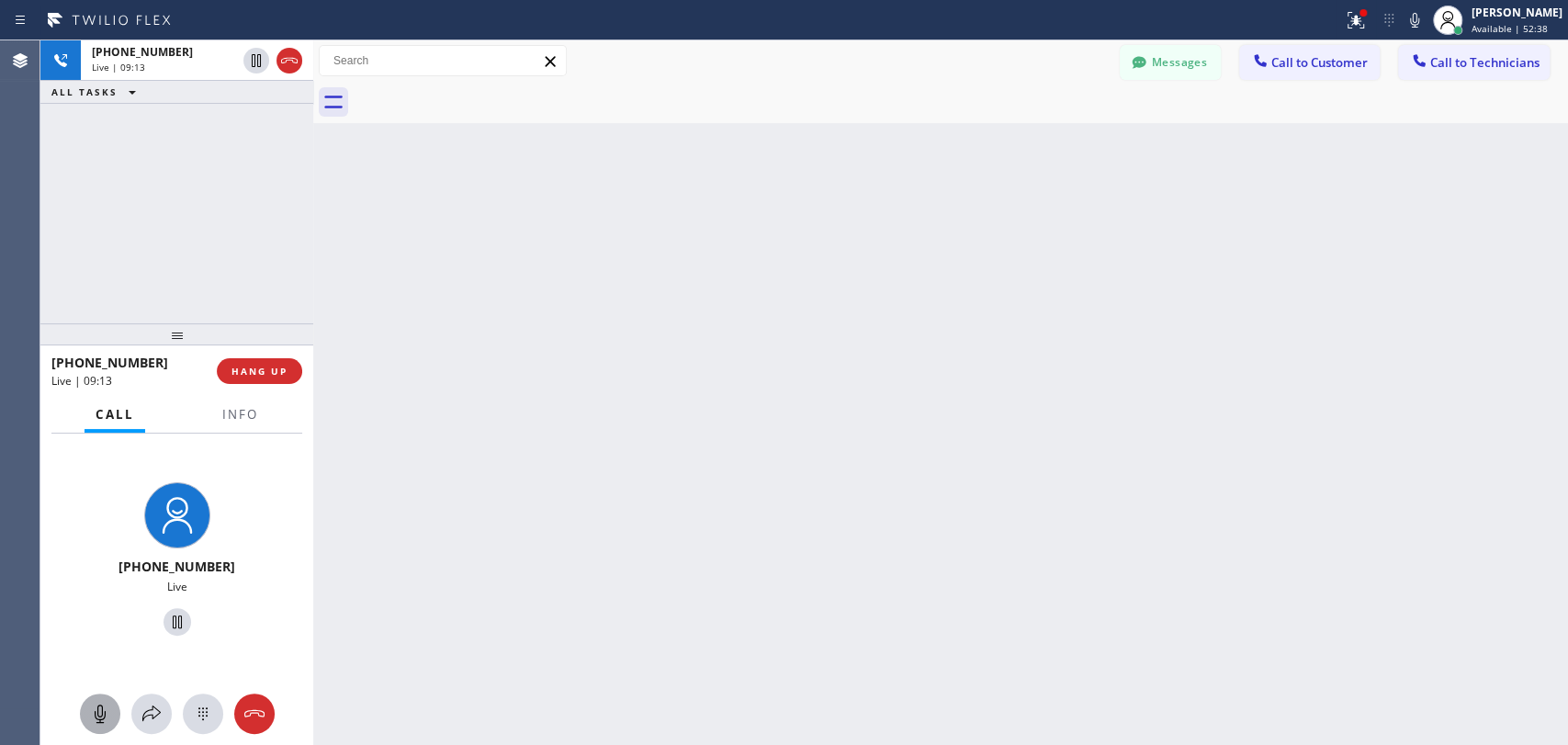
drag, startPoint x: 293, startPoint y: 162, endPoint x: 312, endPoint y: 164, distance: 19.1
click at [313, 164] on div at bounding box center [313, 392] width 0 height 704
click at [277, 369] on span "HANG UP" at bounding box center [259, 371] width 56 height 13
click at [264, 370] on span "HANG UP" at bounding box center [259, 371] width 56 height 13
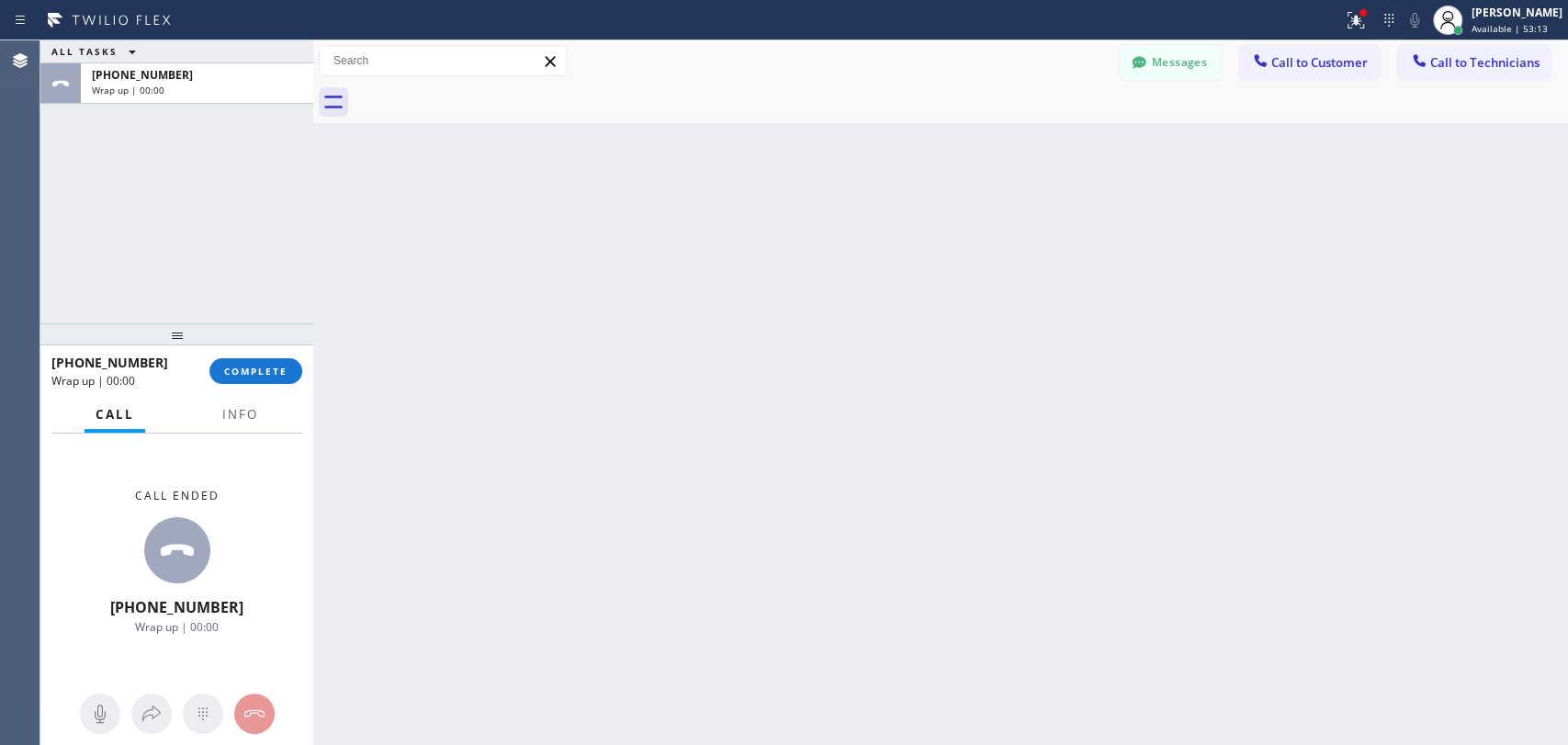
click at [566, 410] on div "Back to Dashboard Change Sender ID Customers Technicians [EMAIL_ADDRESS][DOMAIN…" at bounding box center [939, 392] width 1254 height 704
click at [272, 363] on button "COMPLETE" at bounding box center [255, 372] width 92 height 26
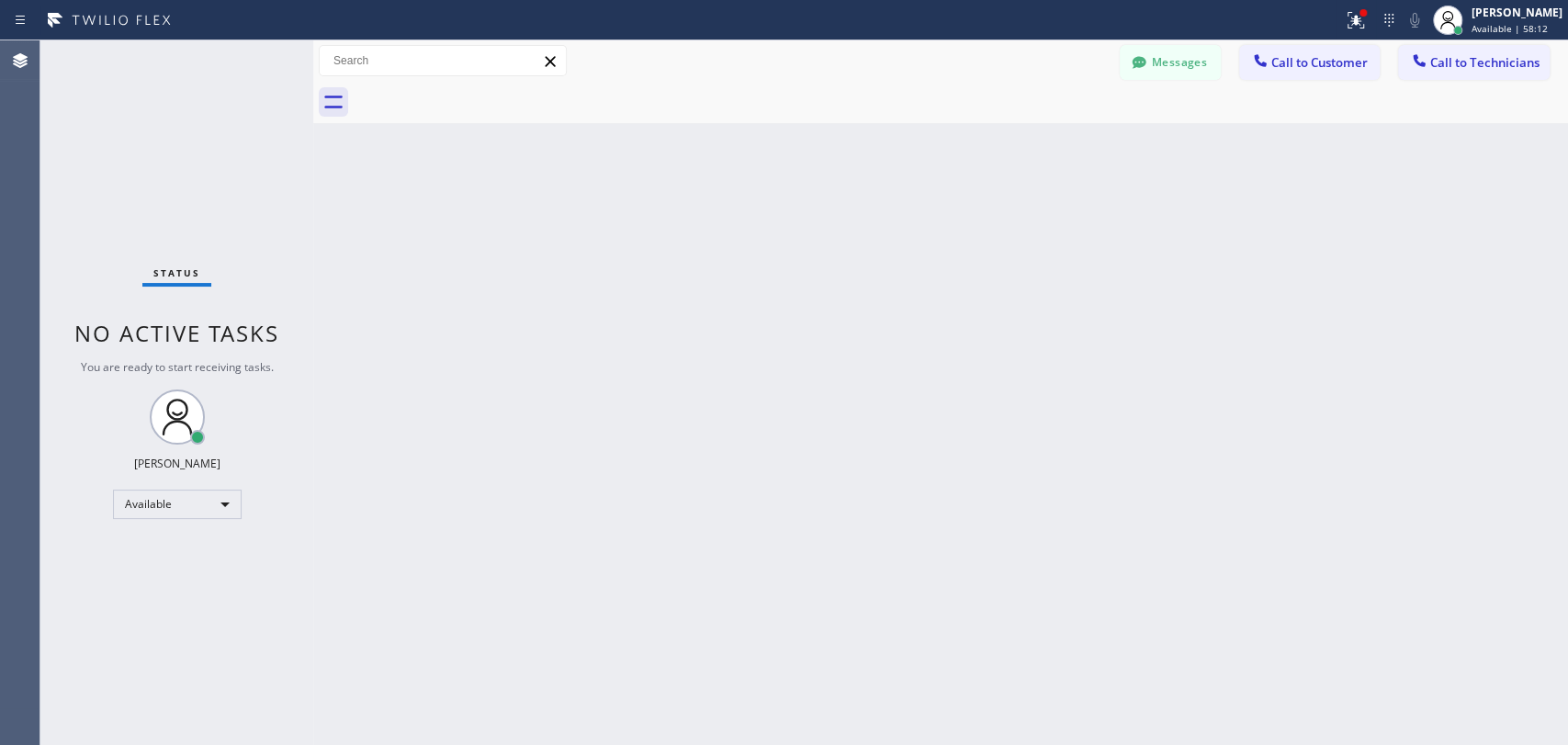
click at [1363, 395] on div "Back to Dashboard Change Sender ID Customers Technicians [EMAIL_ADDRESS][DOMAIN…" at bounding box center [939, 392] width 1254 height 704
click at [1164, 348] on div "Back to Dashboard Change Sender ID Customers Technicians [EMAIL_ADDRESS][DOMAIN…" at bounding box center [939, 392] width 1254 height 704
click at [1144, 526] on div "Back to Dashboard Change Sender ID Customers Technicians [EMAIL_ADDRESS][DOMAIN…" at bounding box center [939, 392] width 1254 height 704
click at [1124, 385] on div "Back to Dashboard Change Sender ID Customers Technicians [EMAIL_ADDRESS][DOMAIN…" at bounding box center [939, 392] width 1254 height 704
click at [1440, 55] on span "Call to Technicians" at bounding box center [1485, 63] width 109 height 17
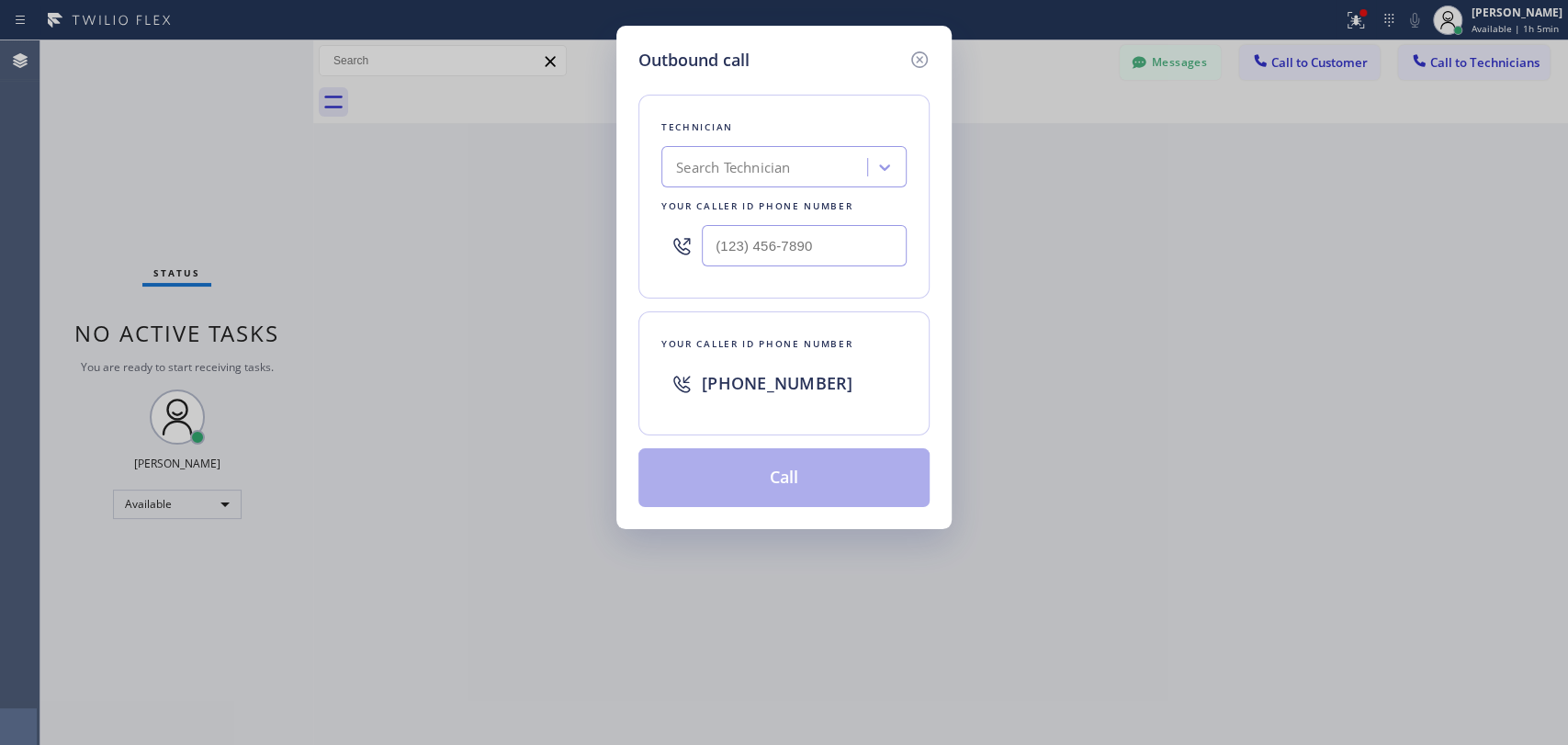
click at [754, 201] on div "Your caller id phone number" at bounding box center [784, 206] width 245 height 19
click at [756, 177] on div "Search Technician" at bounding box center [733, 167] width 114 height 21
type input "[PERSON_NAME]"
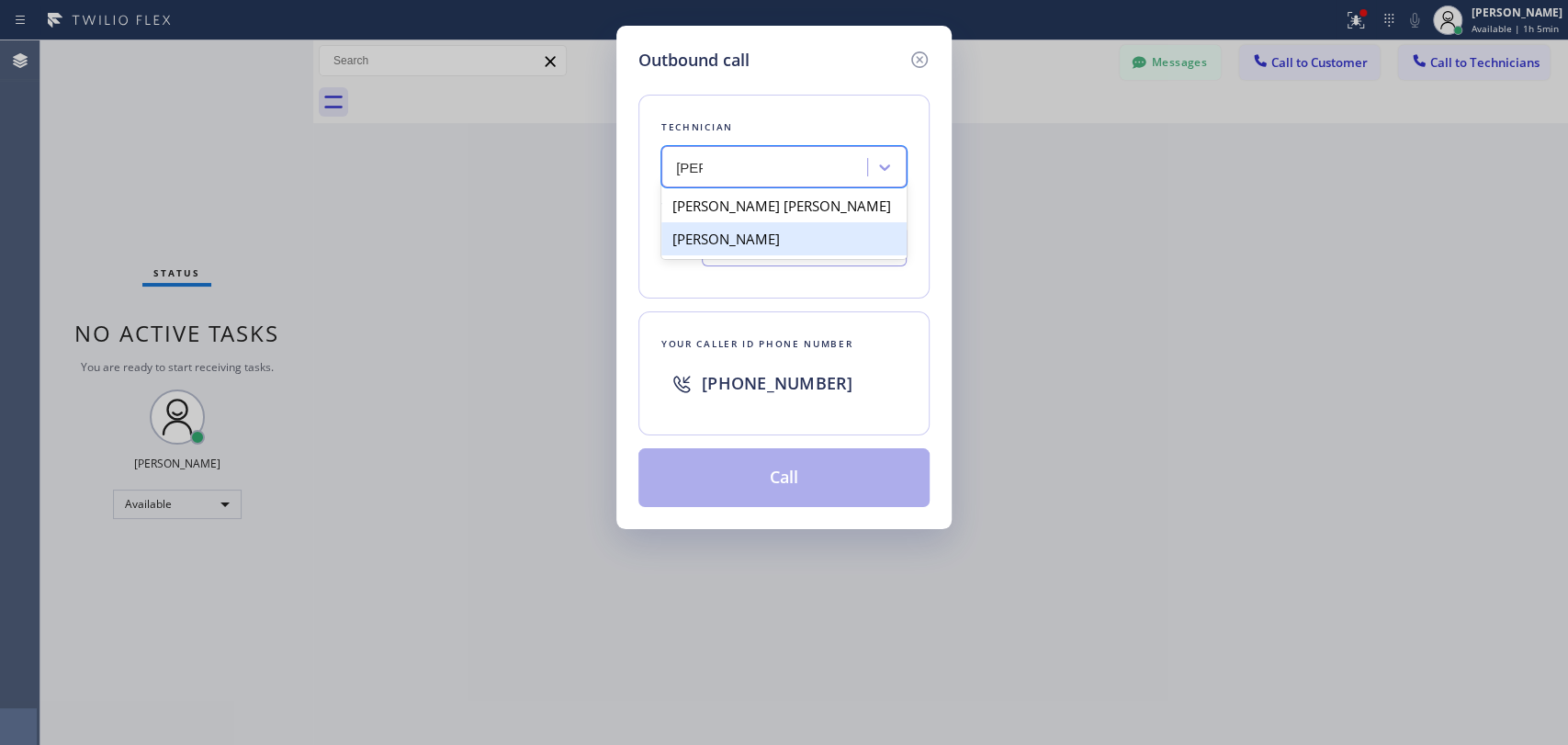
click at [715, 234] on div "[PERSON_NAME]" at bounding box center [784, 238] width 245 height 33
type input "[PHONE_NUMBER]"
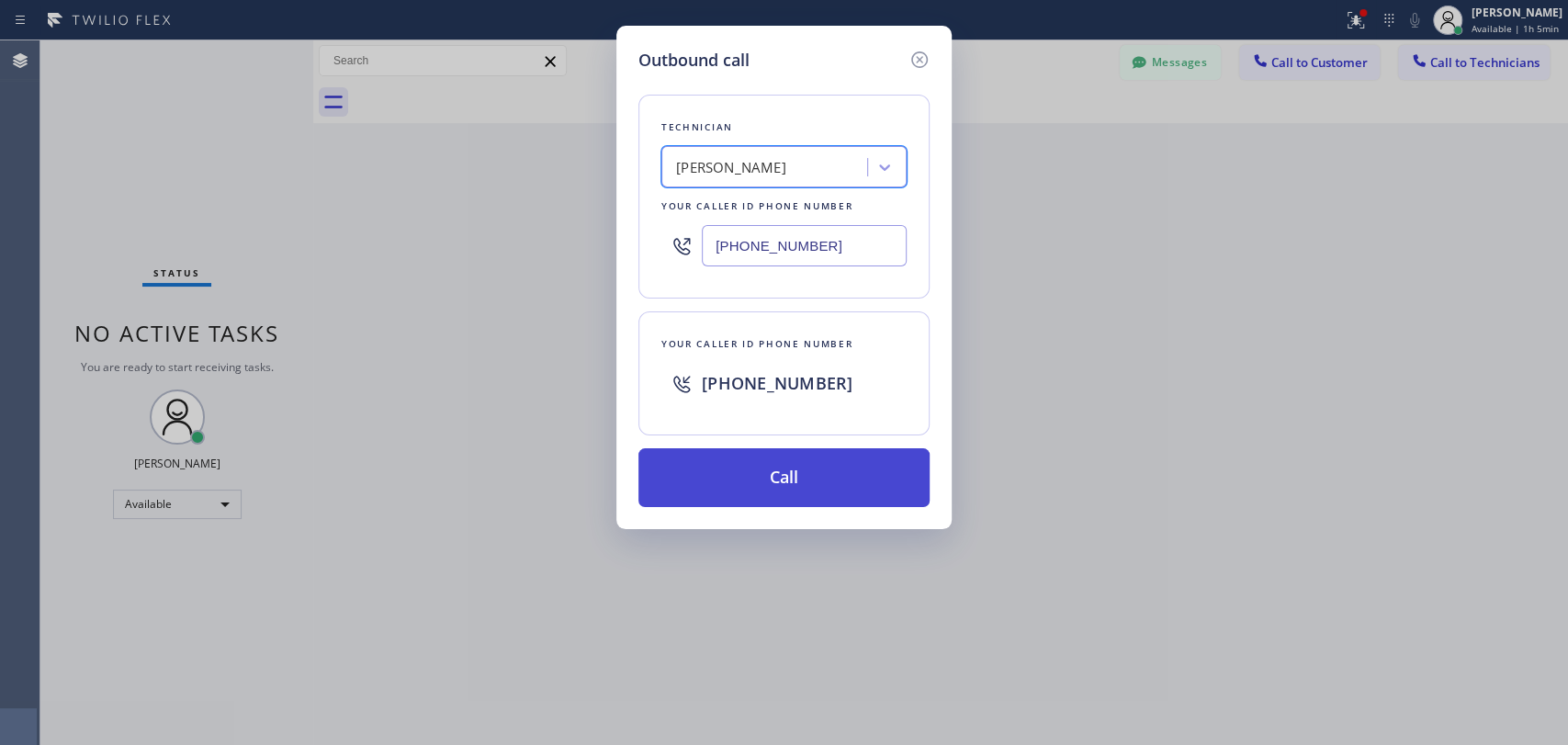
click at [726, 501] on button "Call" at bounding box center [784, 477] width 291 height 59
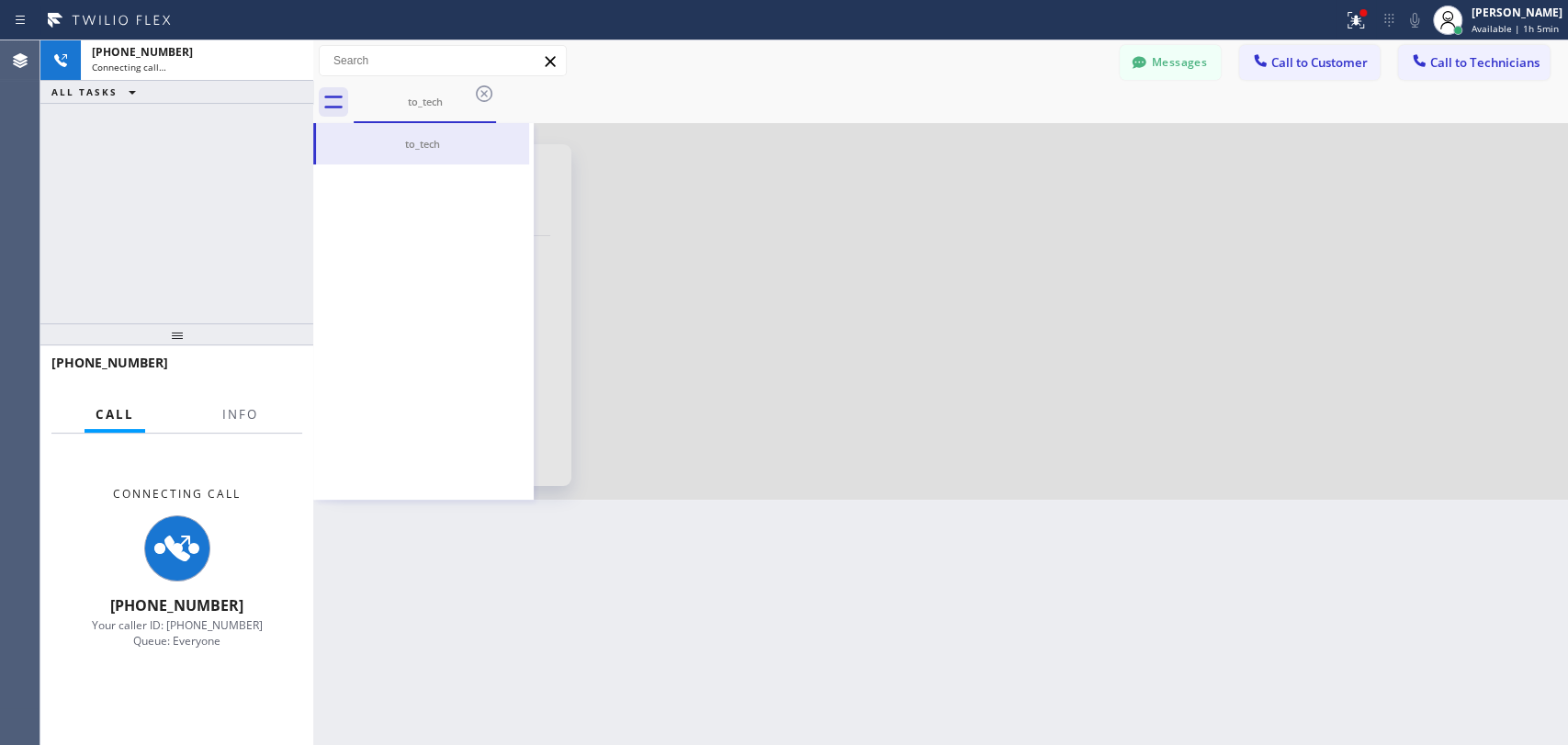
scroll to position [100512, 0]
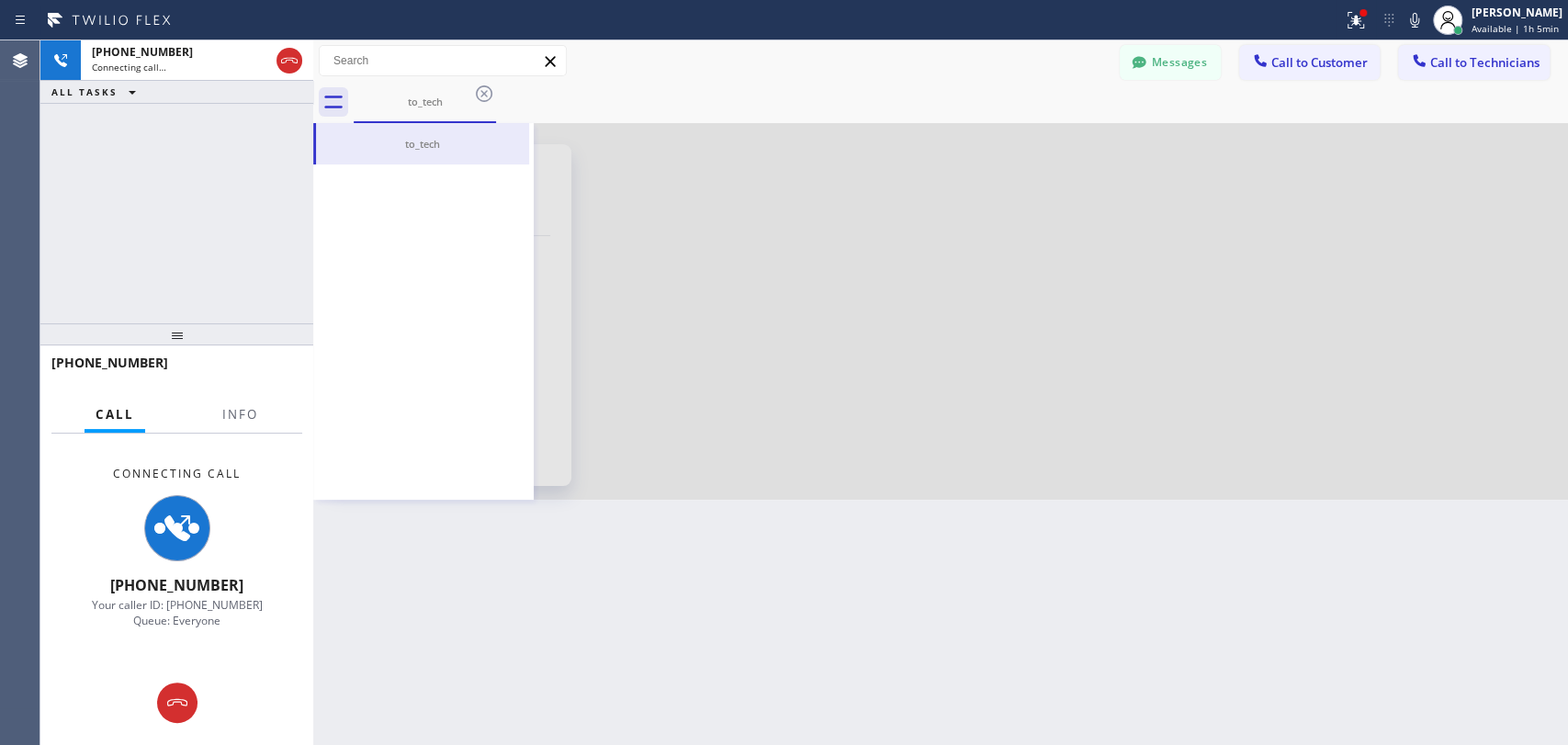
click at [1264, 418] on div at bounding box center [939, 311] width 1254 height 376
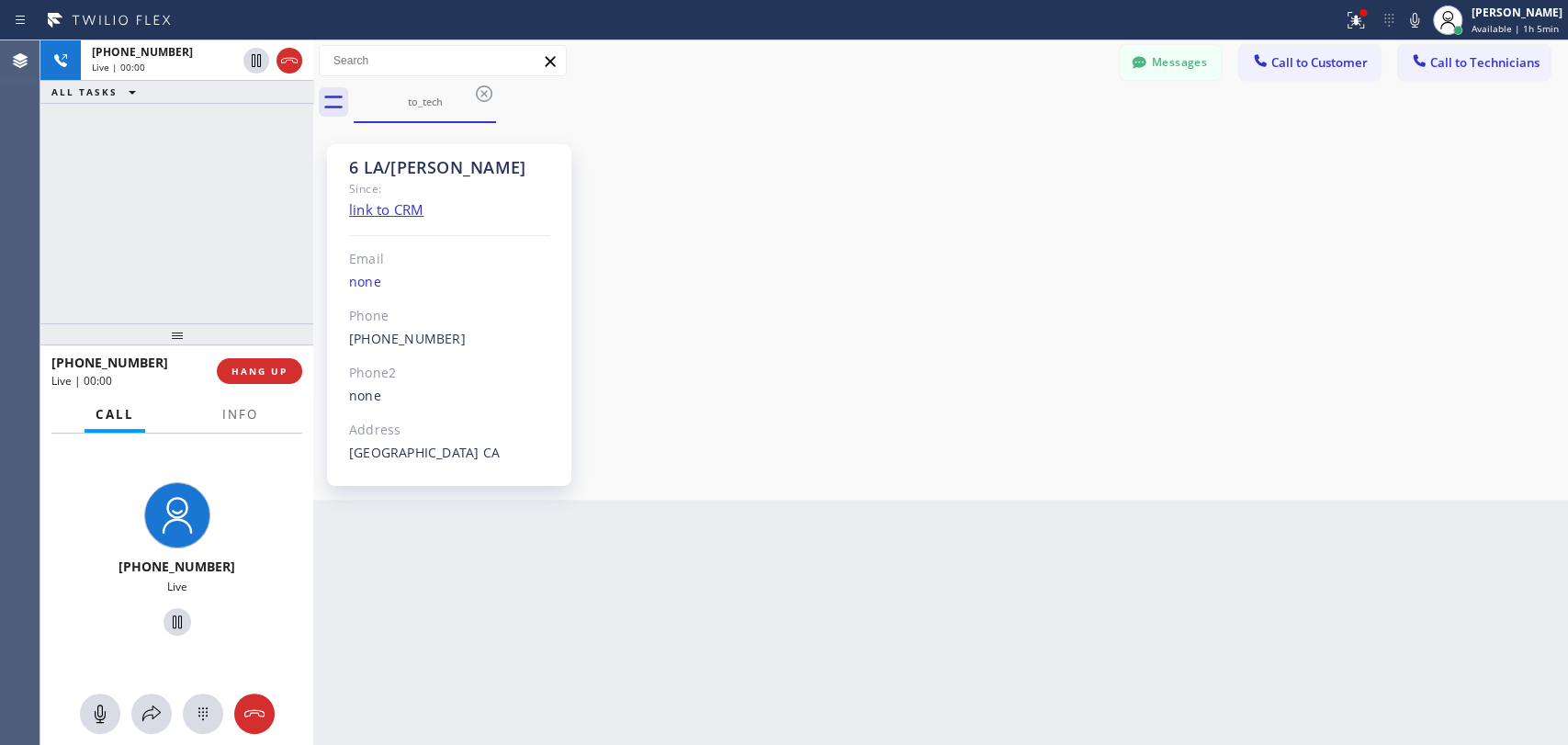
scroll to position [100512, 0]
click at [391, 181] on div "Since:" at bounding box center [449, 188] width 202 height 21
click at [391, 180] on div "Since:" at bounding box center [449, 188] width 202 height 21
click at [391, 178] on div "Since:" at bounding box center [449, 188] width 202 height 21
click at [391, 175] on div "6 LA/[PERSON_NAME]" at bounding box center [449, 167] width 202 height 21
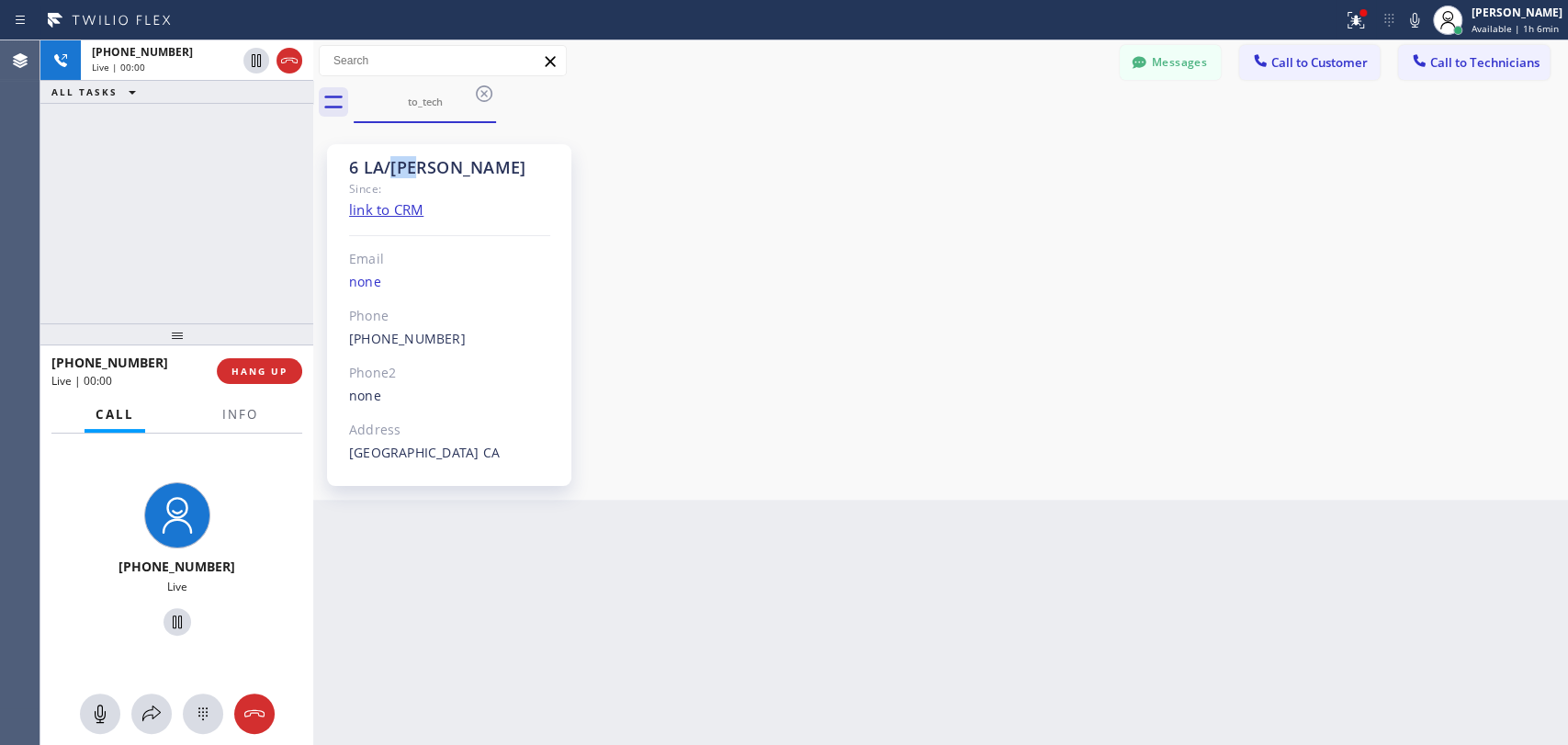
click at [389, 173] on div "6 LA/[PERSON_NAME]" at bounding box center [449, 167] width 202 height 21
click at [400, 184] on div "Since:" at bounding box center [449, 188] width 202 height 21
click at [235, 374] on span "HANG UP" at bounding box center [259, 371] width 56 height 13
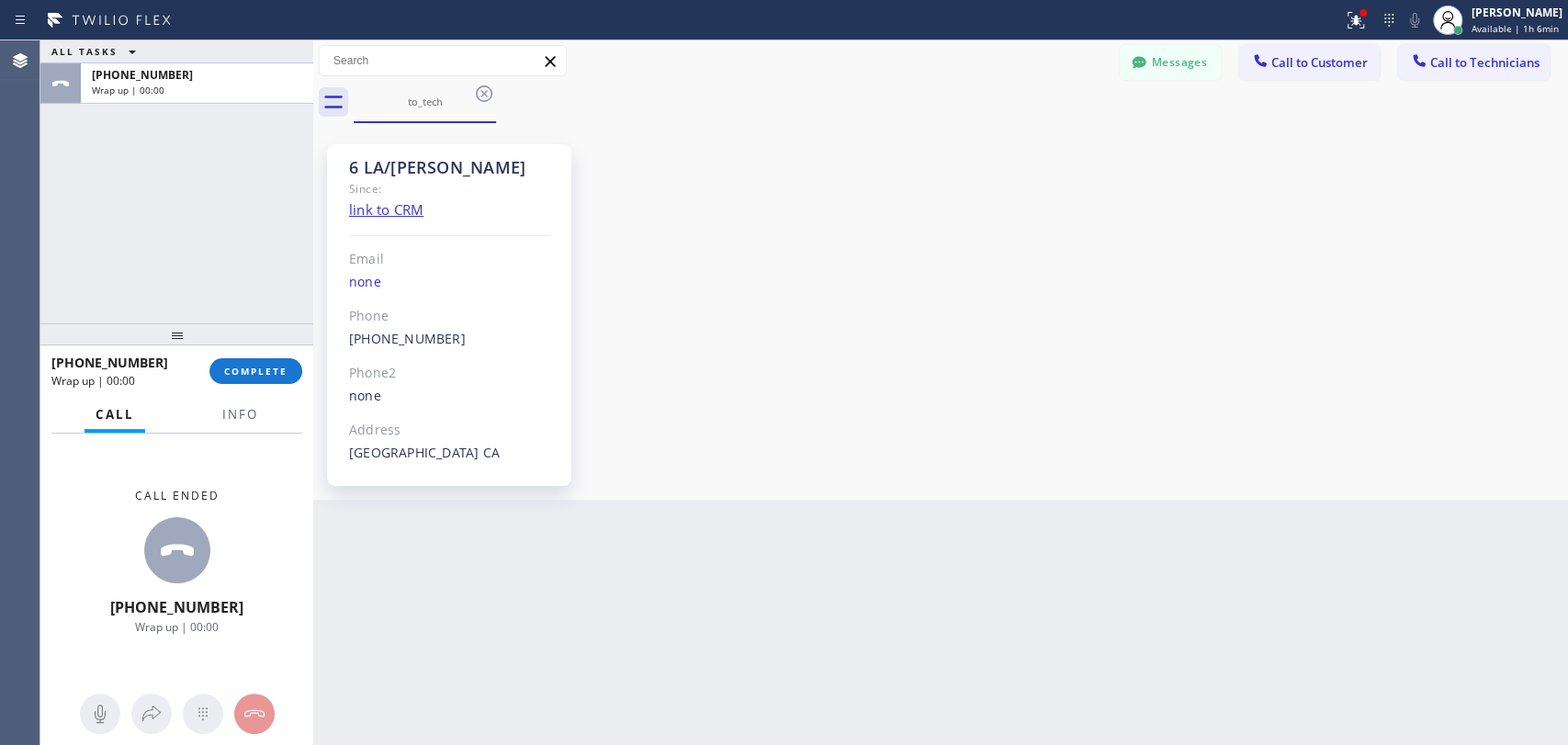
click at [244, 302] on div "ALL TASKS ALL TASKS ACTIVE TASKS TASKS IN WRAP UP +16577996035 Wrap up | 00:00" at bounding box center [177, 182] width 273 height 283
click at [249, 359] on button "COMPLETE" at bounding box center [255, 372] width 92 height 26
click at [249, 276] on div "ALL TASKS ALL TASKS ACTIVE TASKS TASKS IN WRAP UP +16577996035 Wrap up | 00:00" at bounding box center [177, 182] width 273 height 283
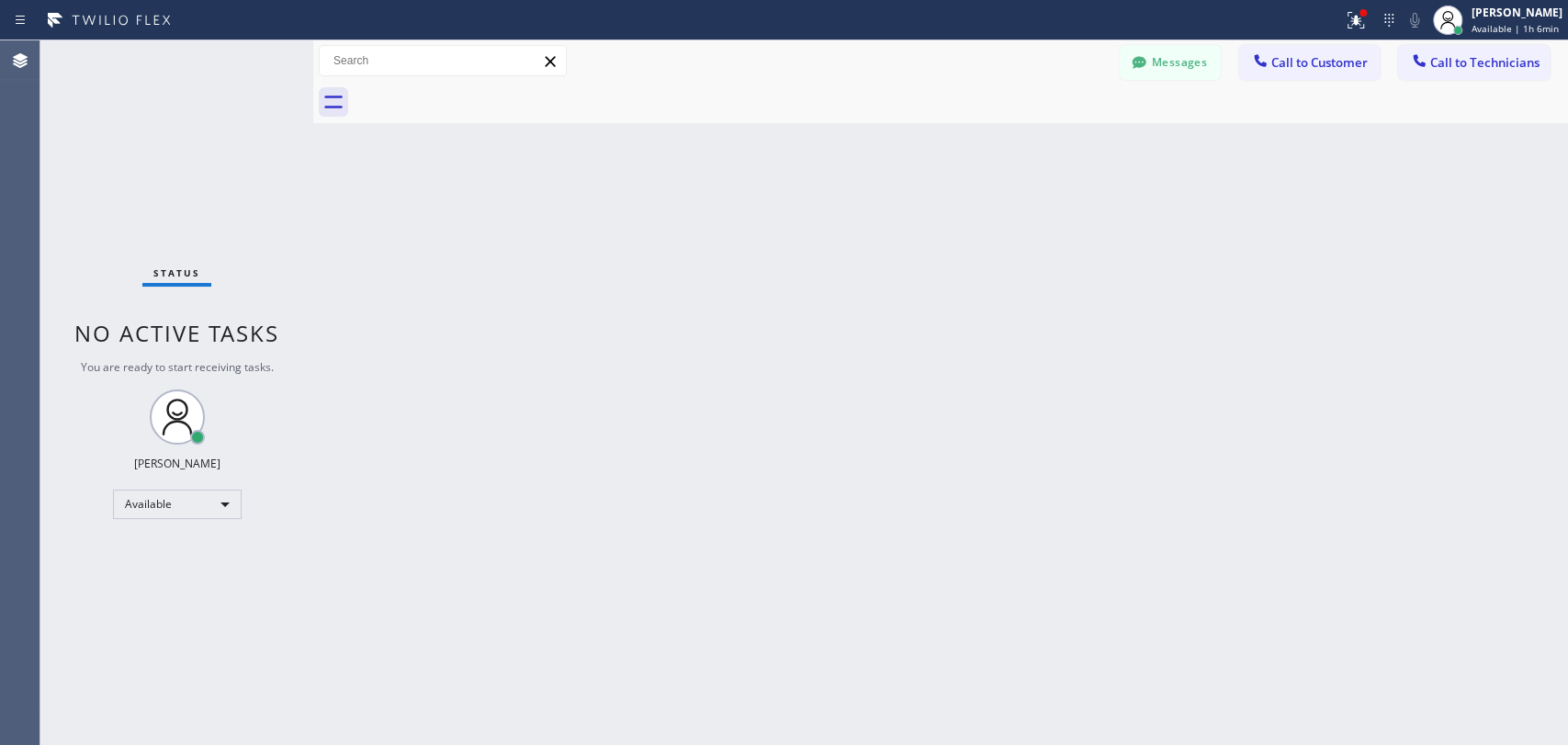
click at [233, 213] on div "Status No active tasks You are ready to start receiving tasks. [PERSON_NAME] Av…" at bounding box center [177, 392] width 273 height 704
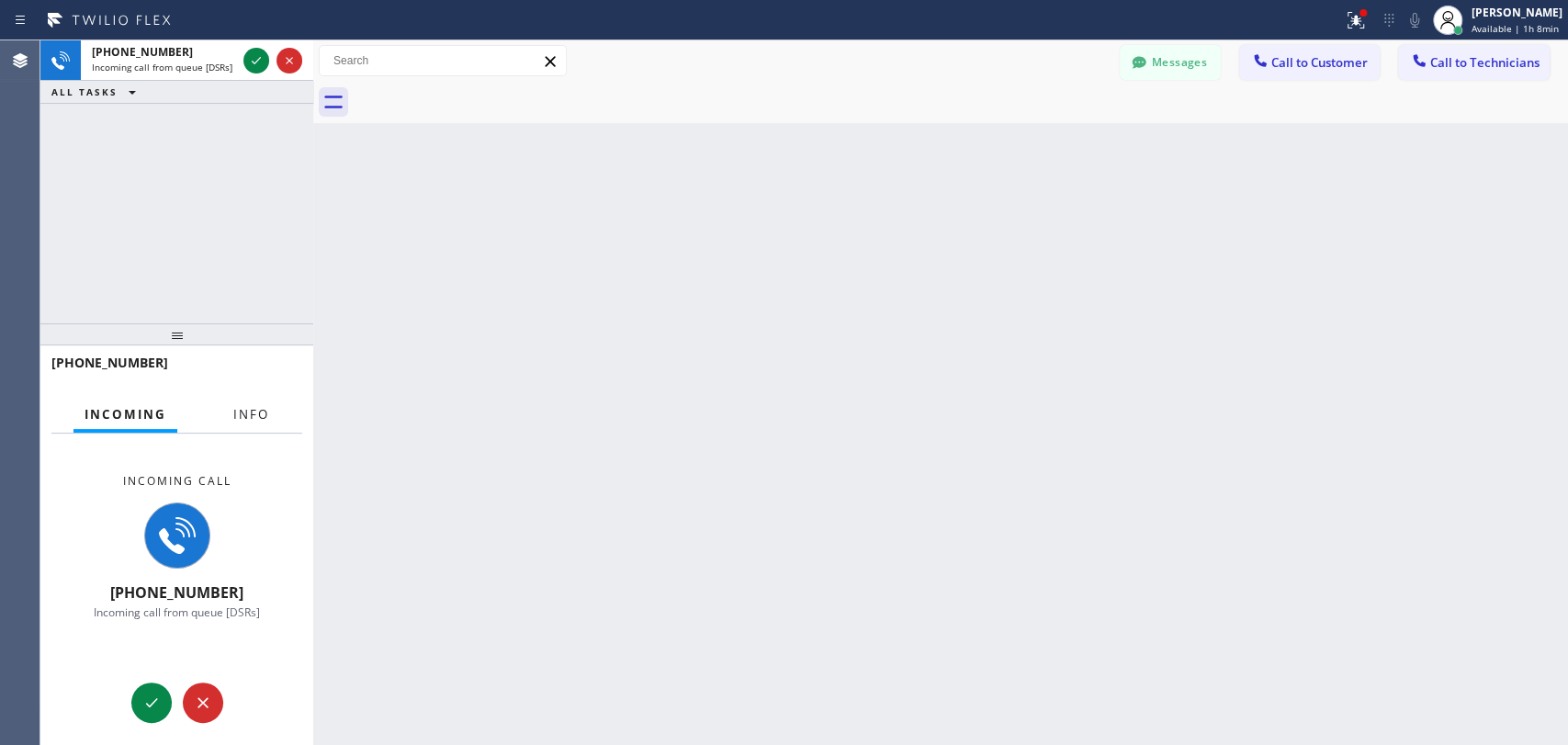
click at [235, 421] on span "Info" at bounding box center [251, 414] width 36 height 17
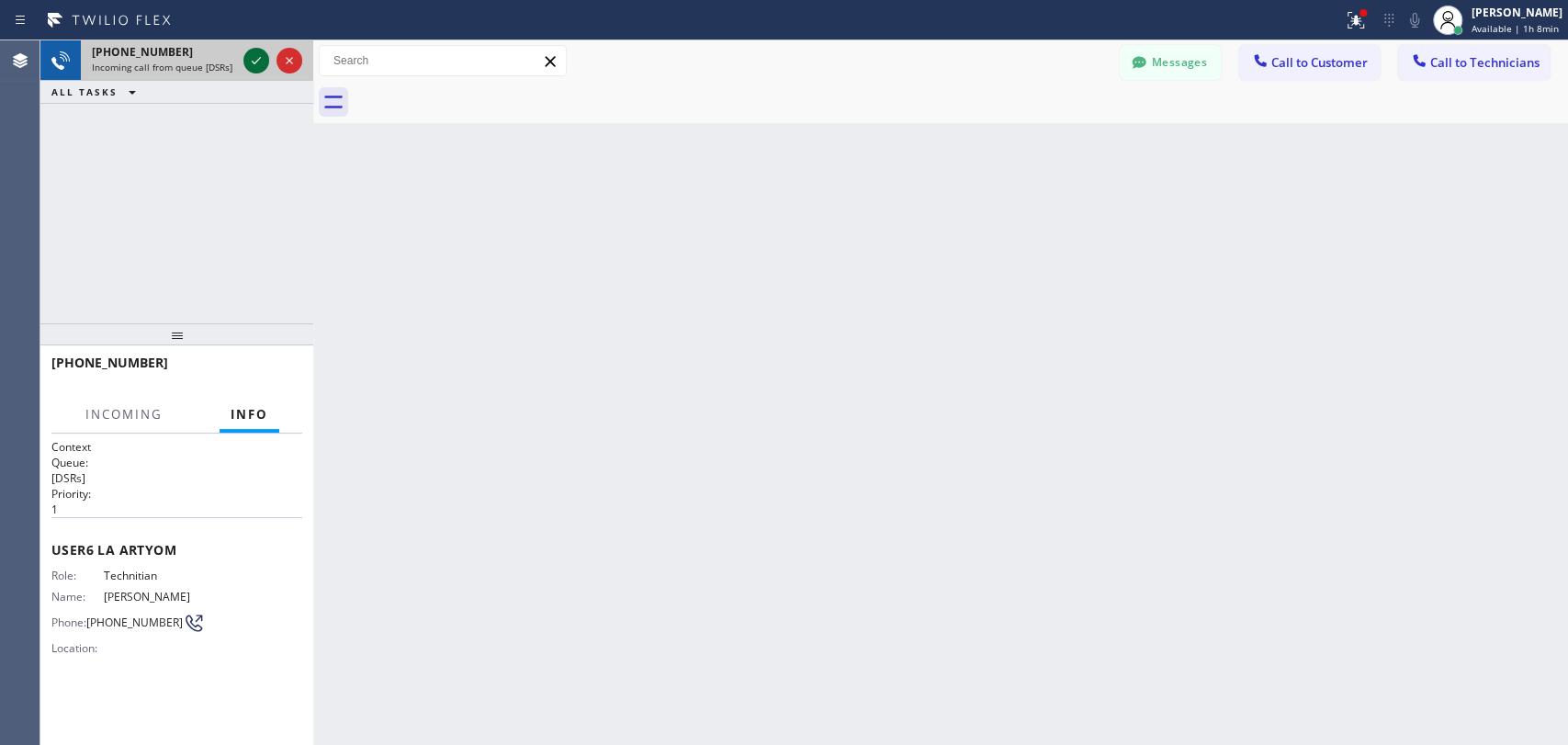
click at [245, 68] on icon at bounding box center [256, 61] width 22 height 22
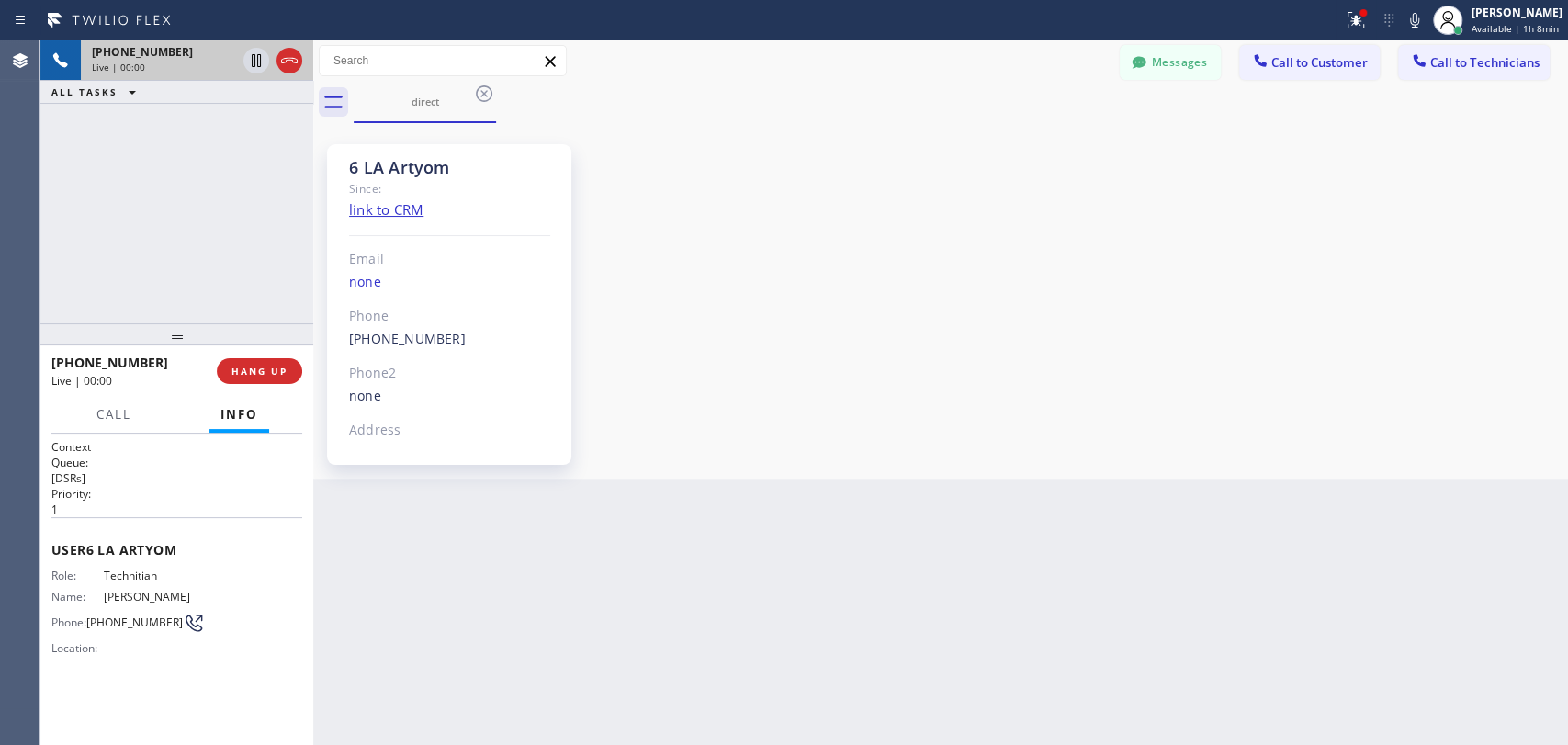
scroll to position [58292, 0]
click at [255, 369] on span "HANG UP" at bounding box center [259, 371] width 56 height 13
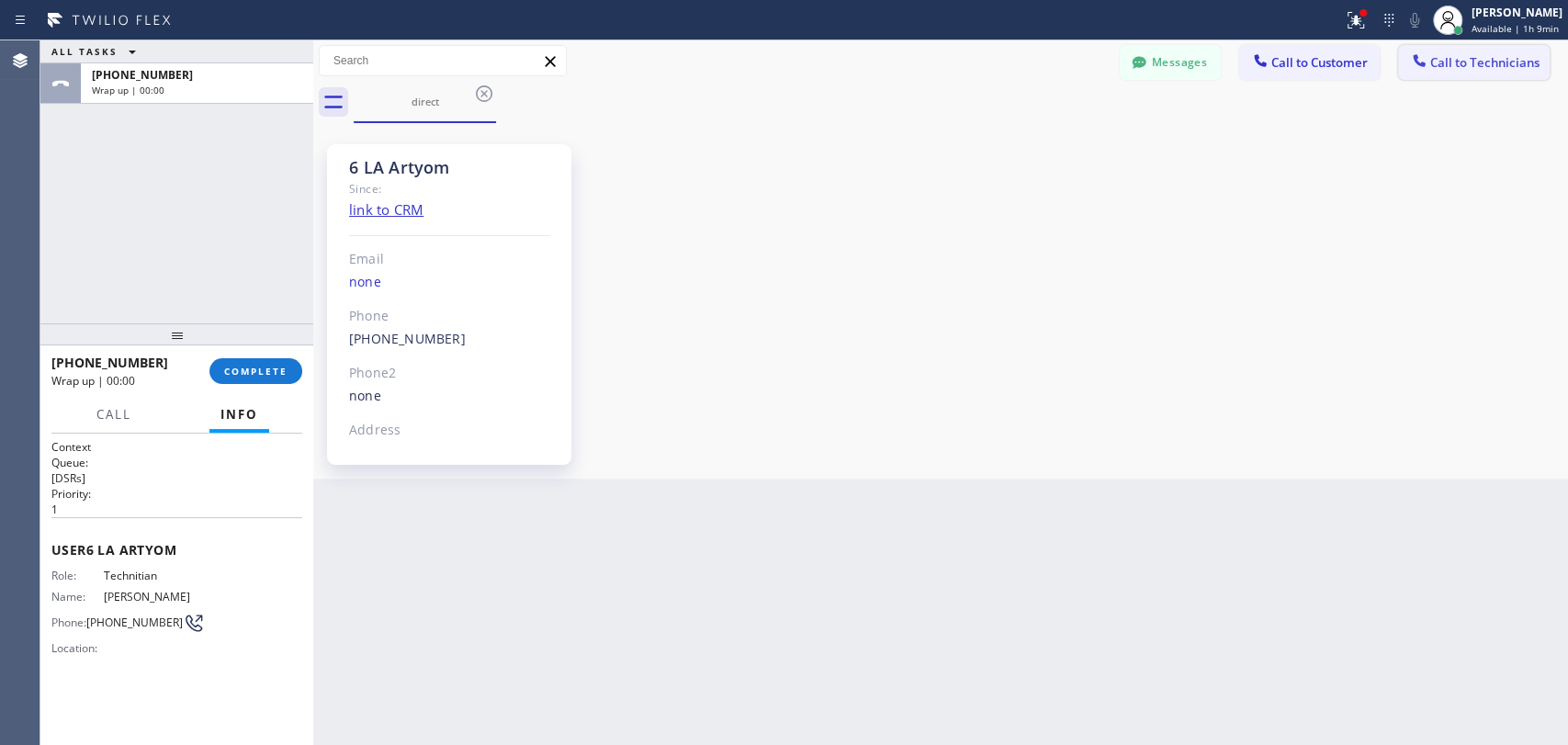
click at [1448, 63] on span "Call to Technicians" at bounding box center [1485, 63] width 109 height 17
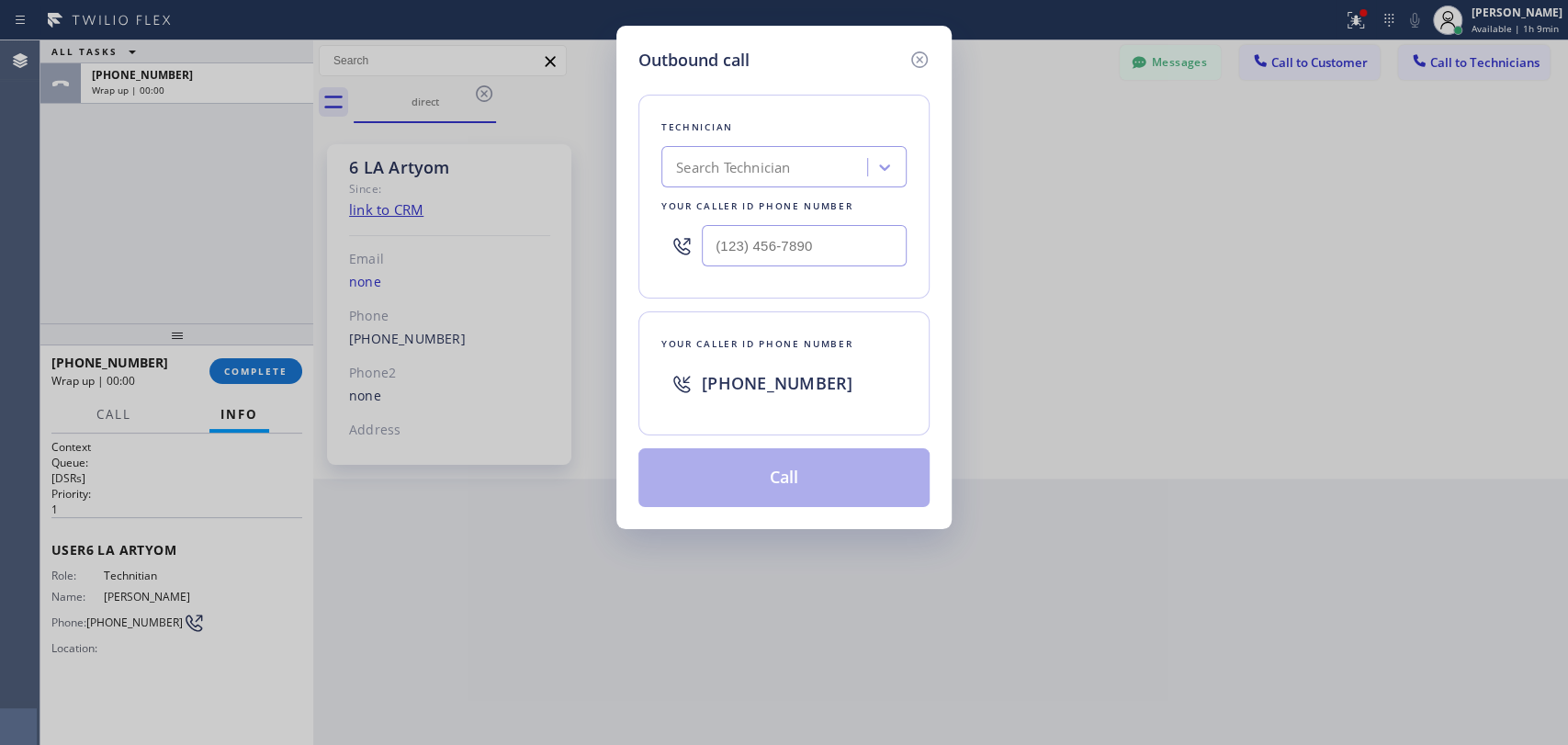
click at [837, 163] on div "Search Technician" at bounding box center [768, 168] width 201 height 32
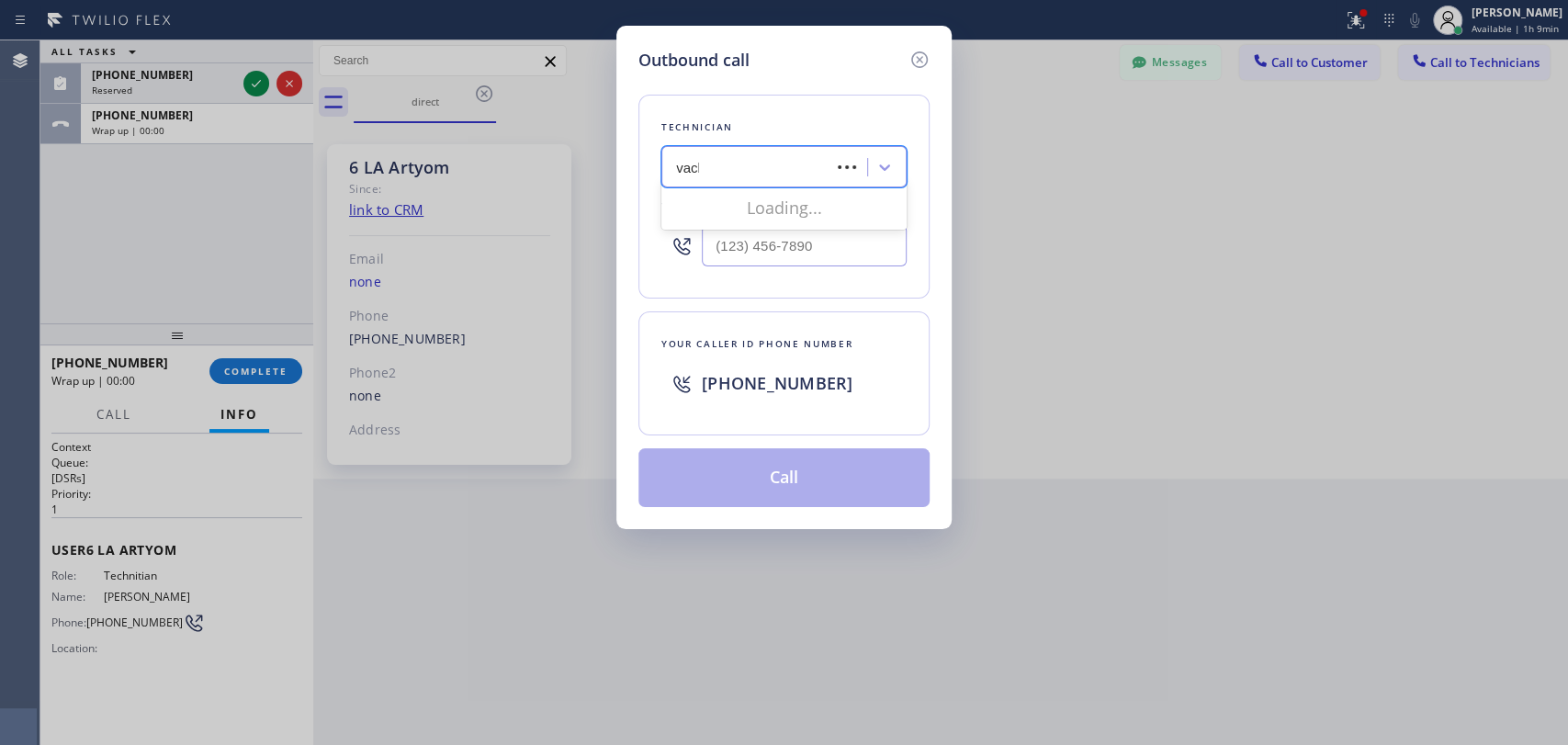
type input "vache"
click at [745, 200] on div "Vache Katabyan" at bounding box center [784, 206] width 245 height 33
type input "(818) 261-4699"
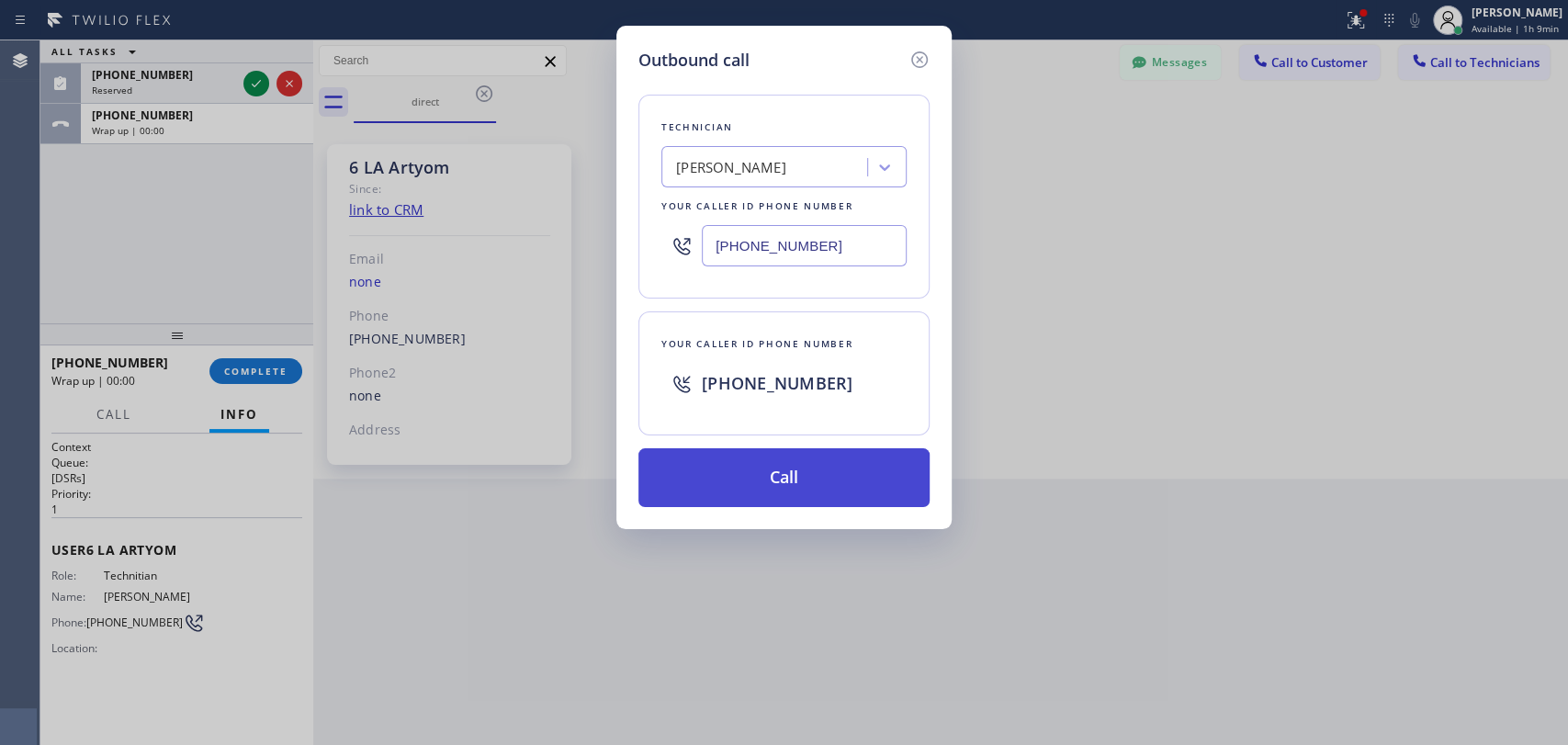
click at [751, 463] on button "Call" at bounding box center [784, 477] width 291 height 59
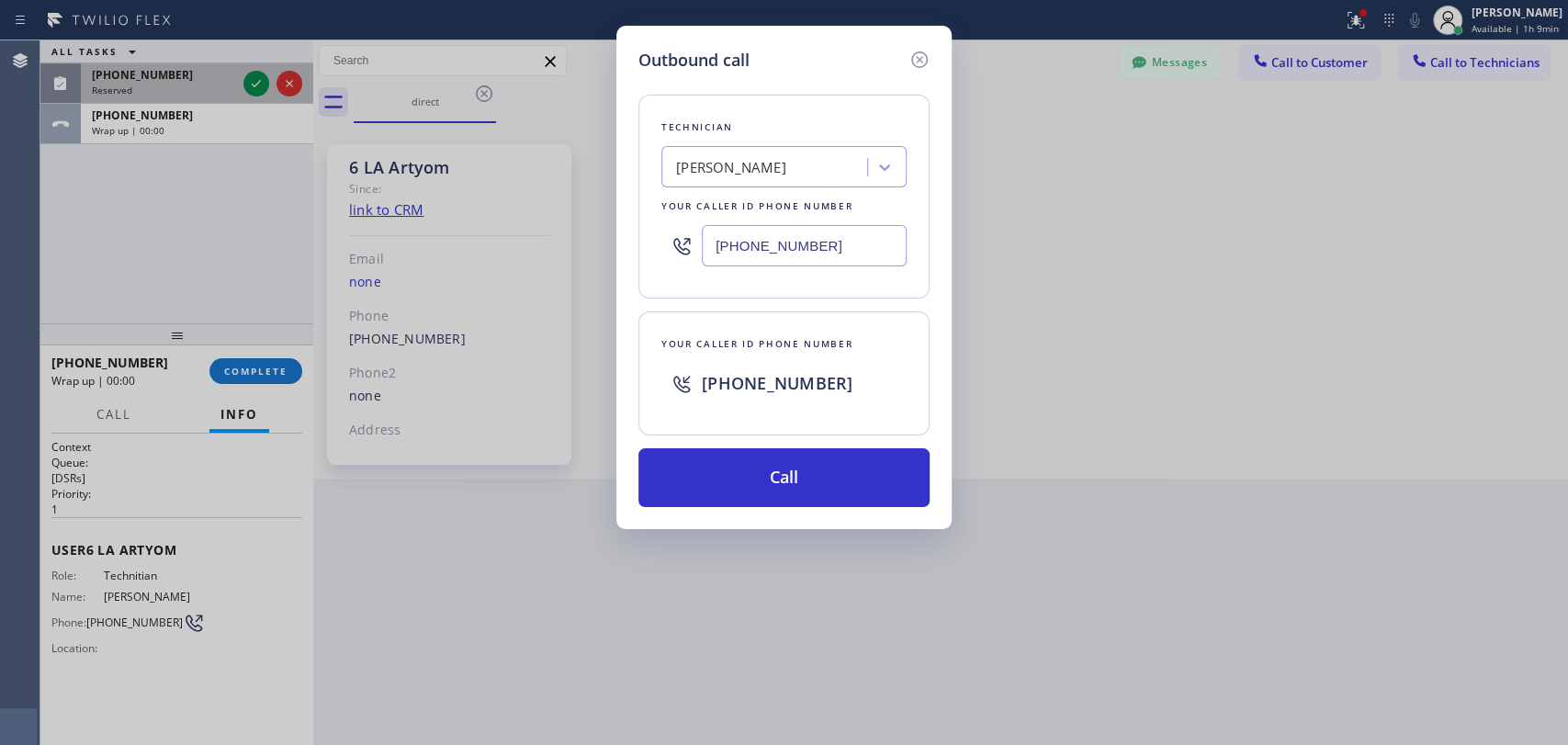
click at [187, 92] on div "Reserved" at bounding box center [163, 89] width 144 height 13
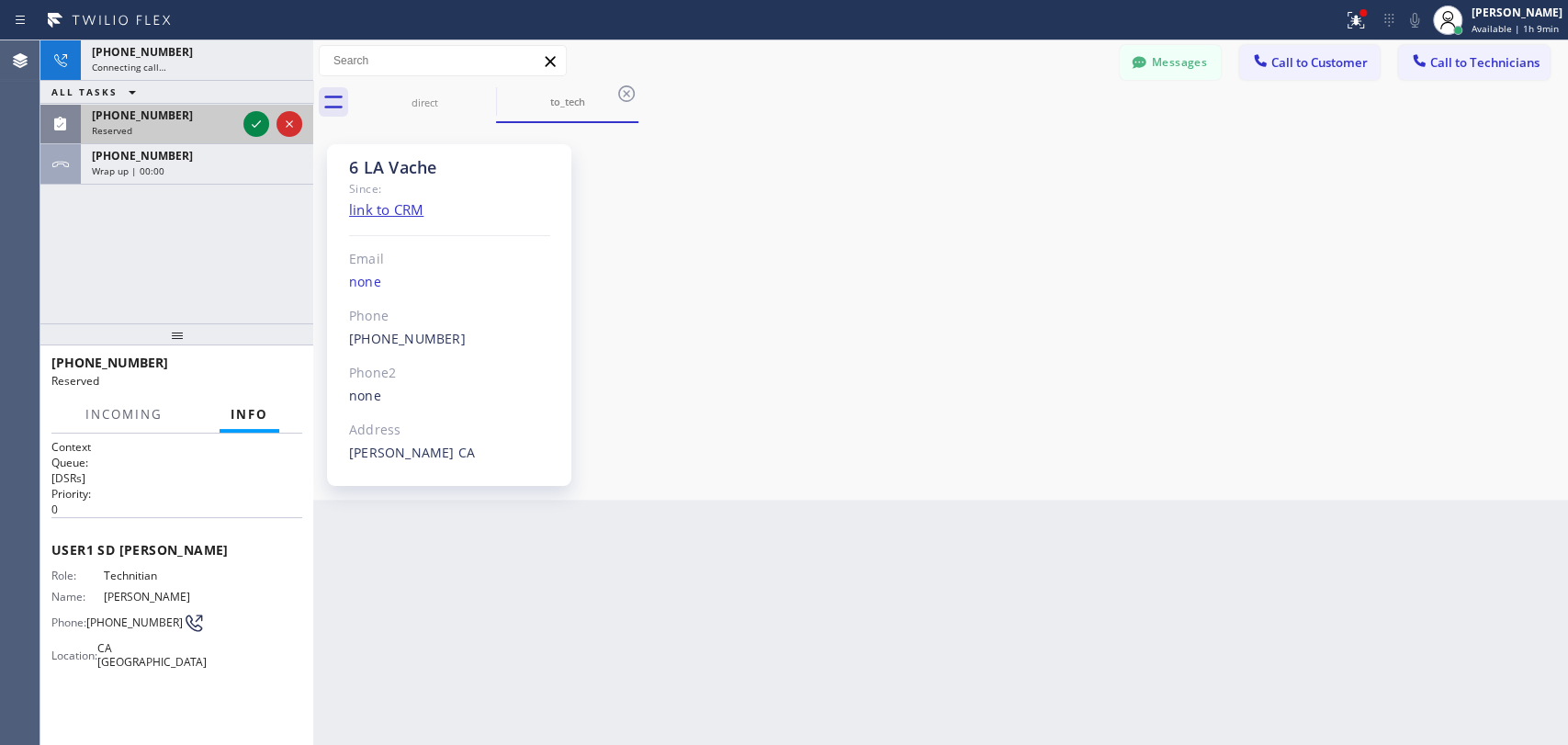
click at [181, 85] on div "ALL TASKS ALL TASKS ACTIVE TASKS TASKS IN WRAP UP" at bounding box center [177, 91] width 273 height 23
click at [173, 153] on div "[PHONE_NUMBER]" at bounding box center [197, 156] width 211 height 16
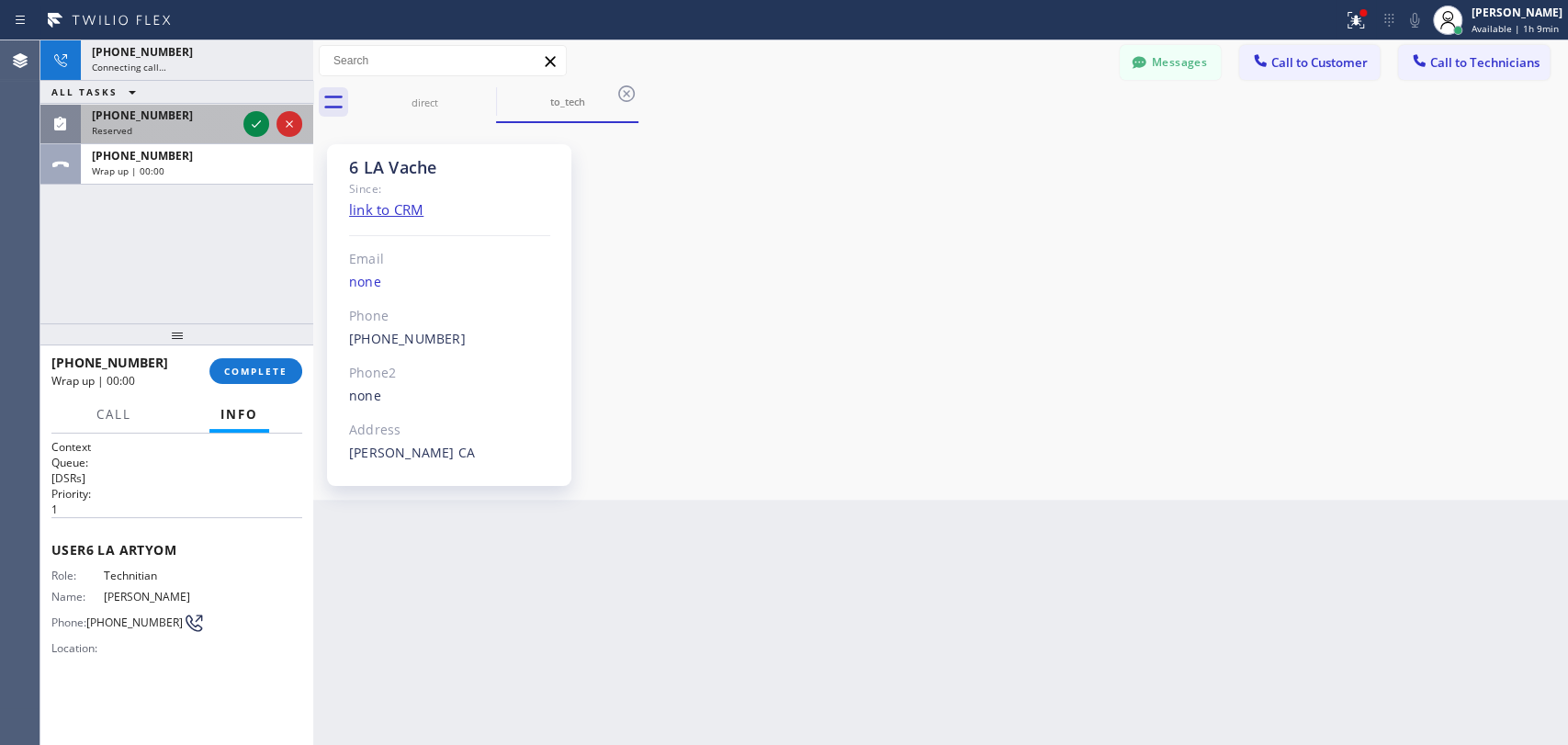
scroll to position [36160, 0]
click at [171, 128] on div "Reserved" at bounding box center [163, 130] width 144 height 13
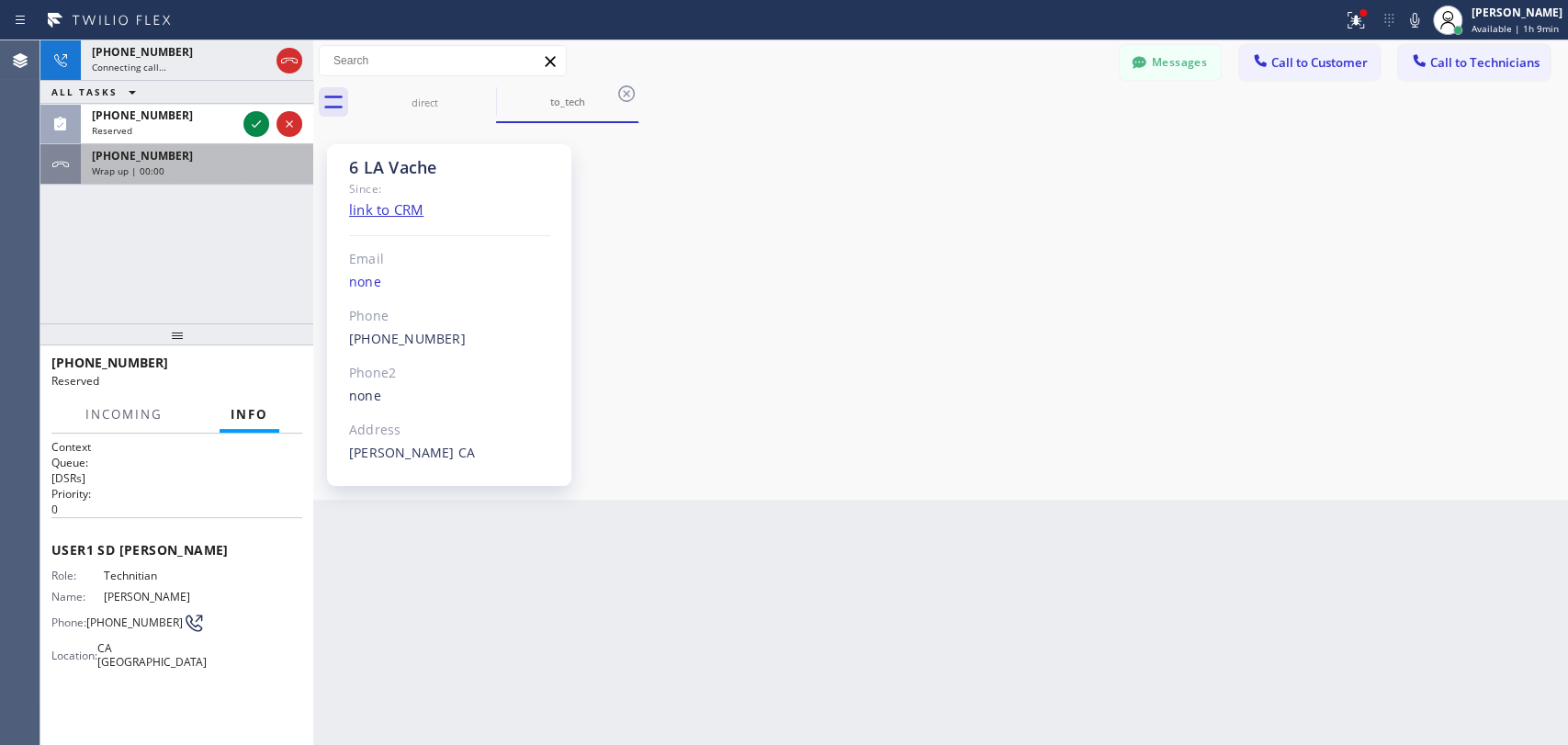
click at [176, 184] on div "+18183989920 Wrap up | 00:00" at bounding box center [177, 164] width 273 height 41
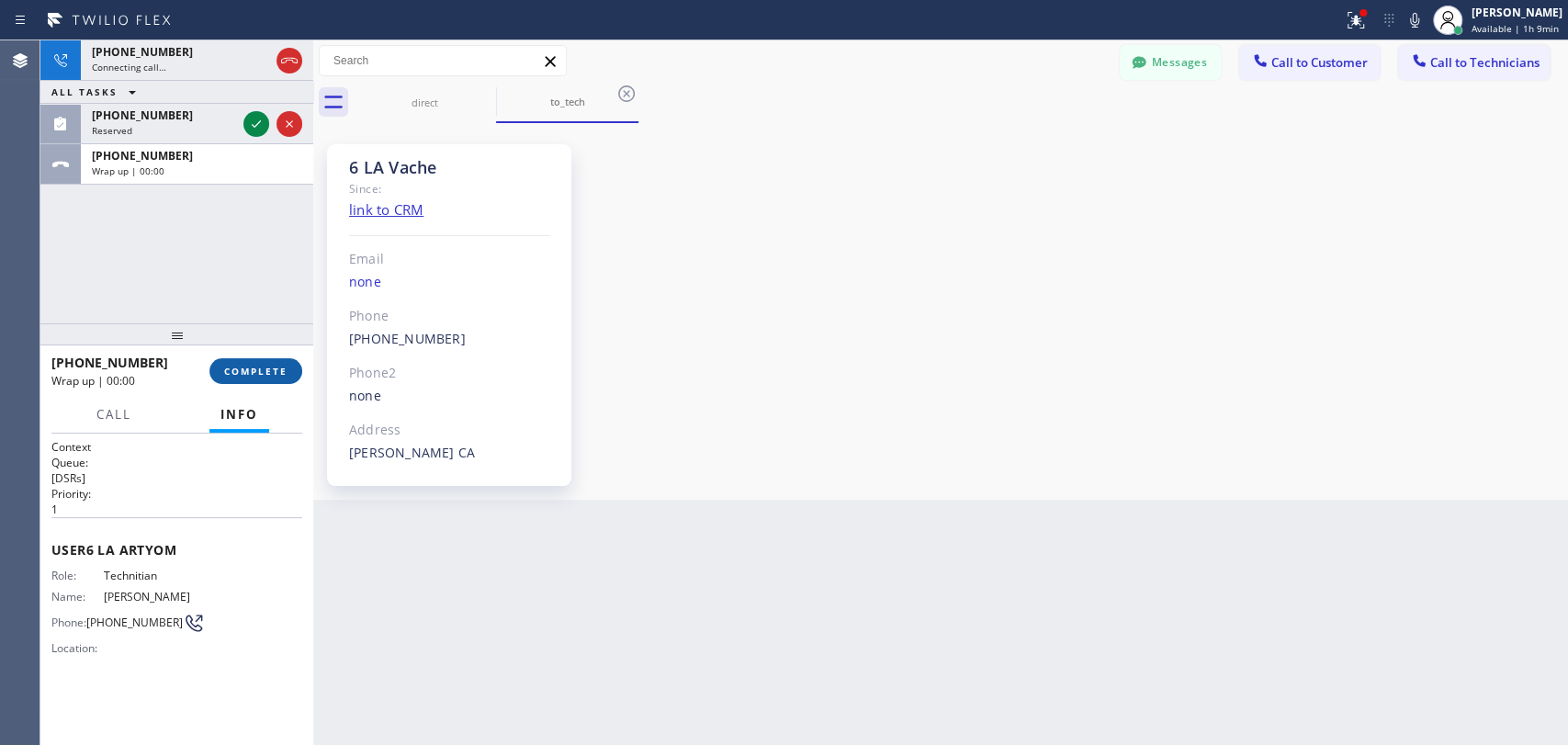
click at [259, 359] on button "COMPLETE" at bounding box center [255, 372] width 92 height 26
click at [214, 251] on div "+18182614699 Connecting call… ALL TASKS ALL TASKS ACTIVE TASKS TASKS IN WRAP UP…" at bounding box center [177, 182] width 273 height 283
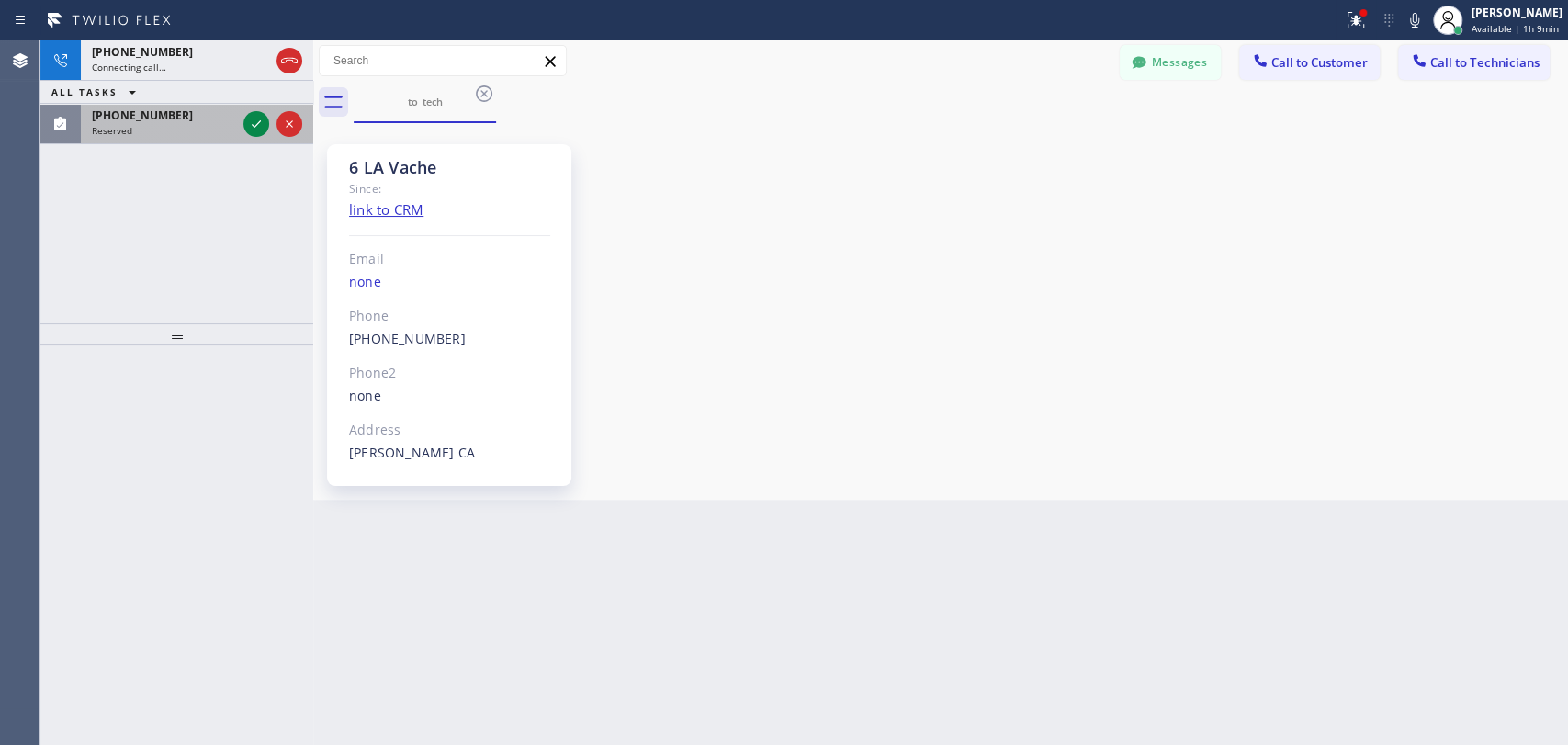
click at [174, 140] on div "(619) 332-9051 Reserved" at bounding box center [160, 124] width 159 height 41
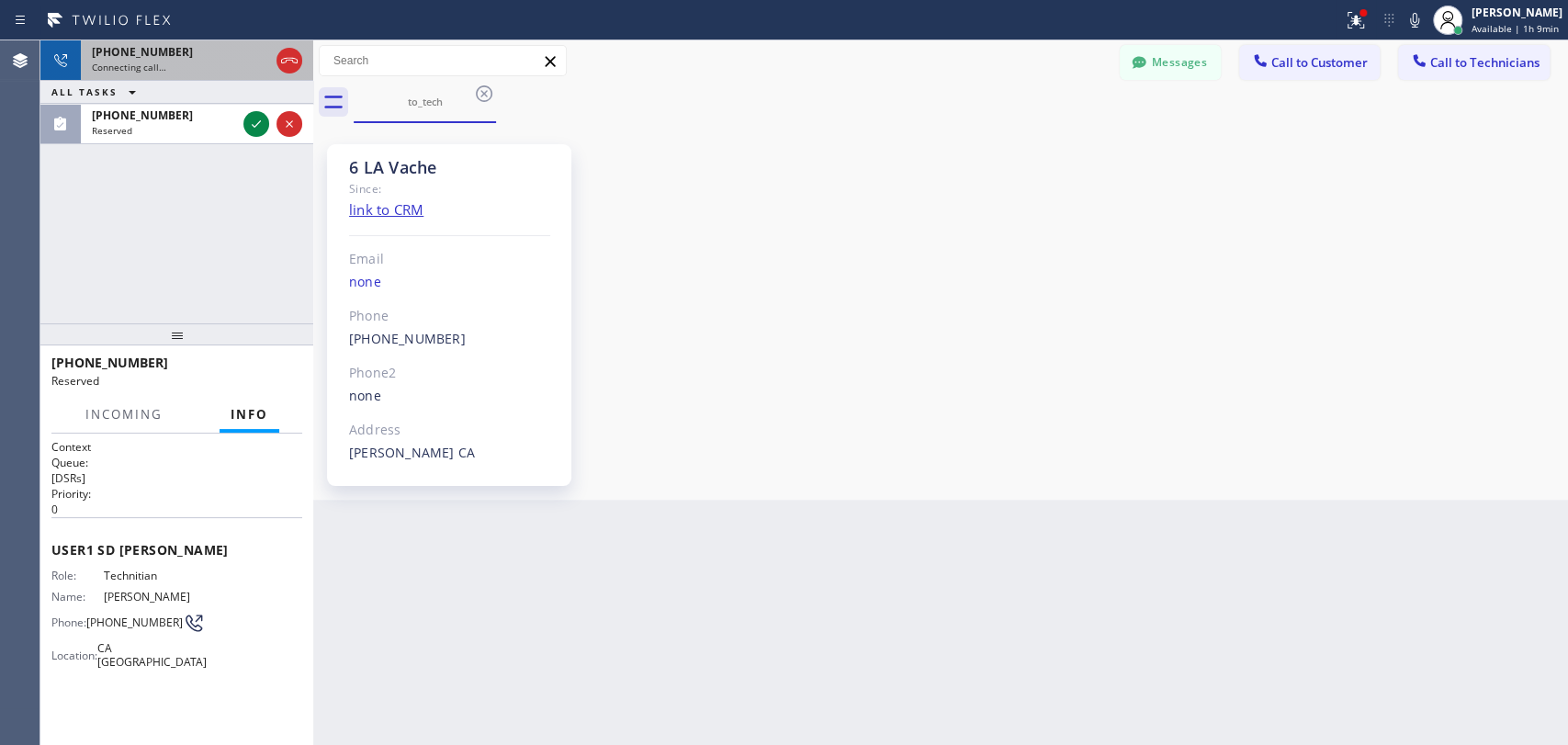
click at [153, 71] on span "Connecting call…" at bounding box center [128, 67] width 74 height 13
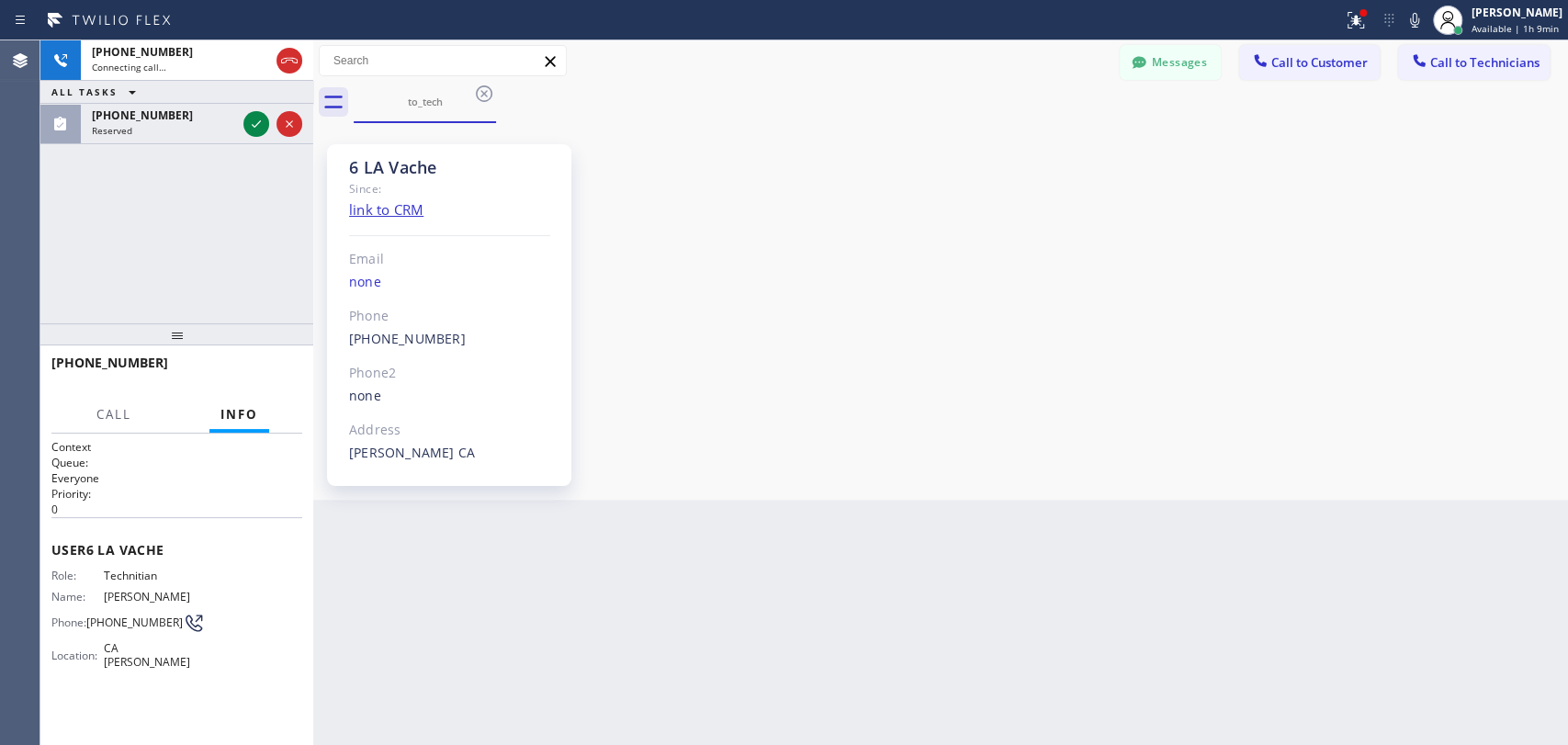
drag, startPoint x: 1271, startPoint y: 435, endPoint x: 1006, endPoint y: 397, distance: 267.7
click at [1265, 435] on div "6 LA Vache Since: link to CRM Email none Phone (818) 261-4699 Outbound call Tec…" at bounding box center [940, 312] width 1245 height 368
click at [414, 168] on div "6 LA Vache" at bounding box center [449, 167] width 202 height 21
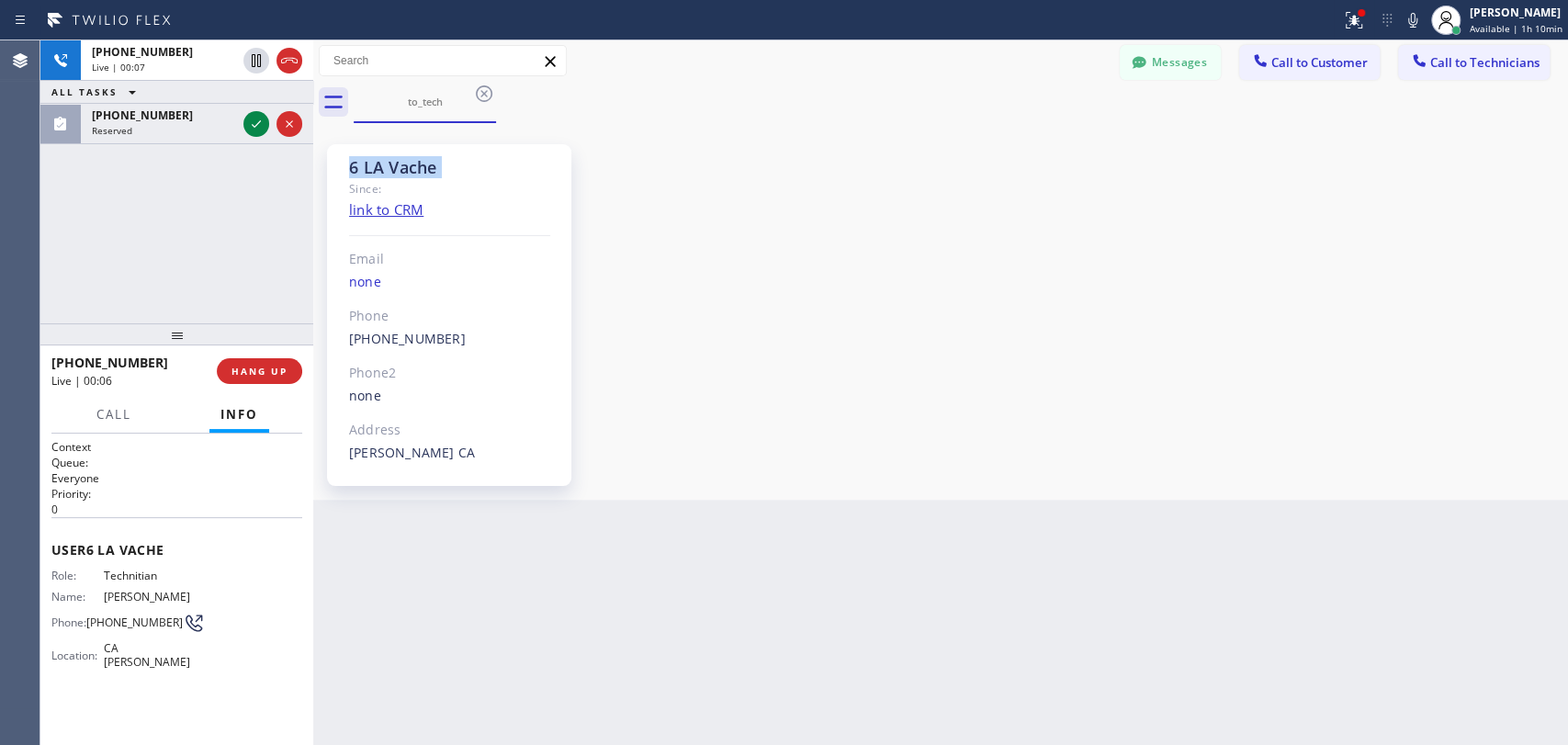
click at [406, 168] on div "6 LA Vache" at bounding box center [449, 167] width 202 height 21
click at [401, 152] on div "6 LA Vache Since: link to CRM Email none Phone (818) 261-4699 Outbound call Tec…" at bounding box center [449, 315] width 244 height 342
click at [392, 154] on div "6 LA Vache Since: link to CRM Email none Phone (818) 261-4699 Outbound call Tec…" at bounding box center [449, 315] width 244 height 342
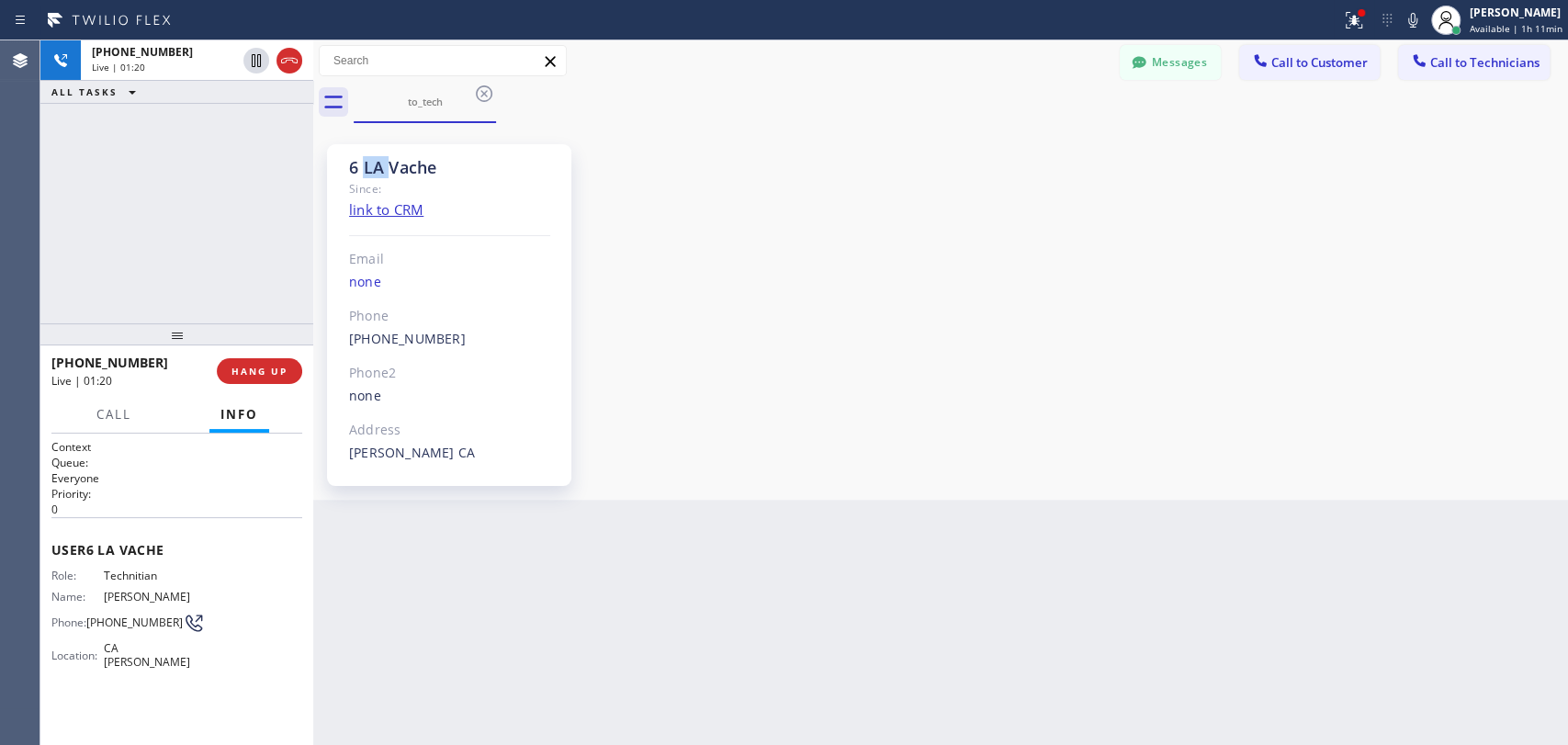
drag, startPoint x: 389, startPoint y: 162, endPoint x: 354, endPoint y: 171, distance: 36.1
click at [352, 169] on div "6 LA Vache" at bounding box center [449, 167] width 202 height 21
click at [356, 168] on div "6 LA Vache" at bounding box center [449, 167] width 202 height 21
drag, startPoint x: 356, startPoint y: 169, endPoint x: 383, endPoint y: 167, distance: 27.1
click at [383, 167] on div "6 LA Vache" at bounding box center [449, 167] width 202 height 21
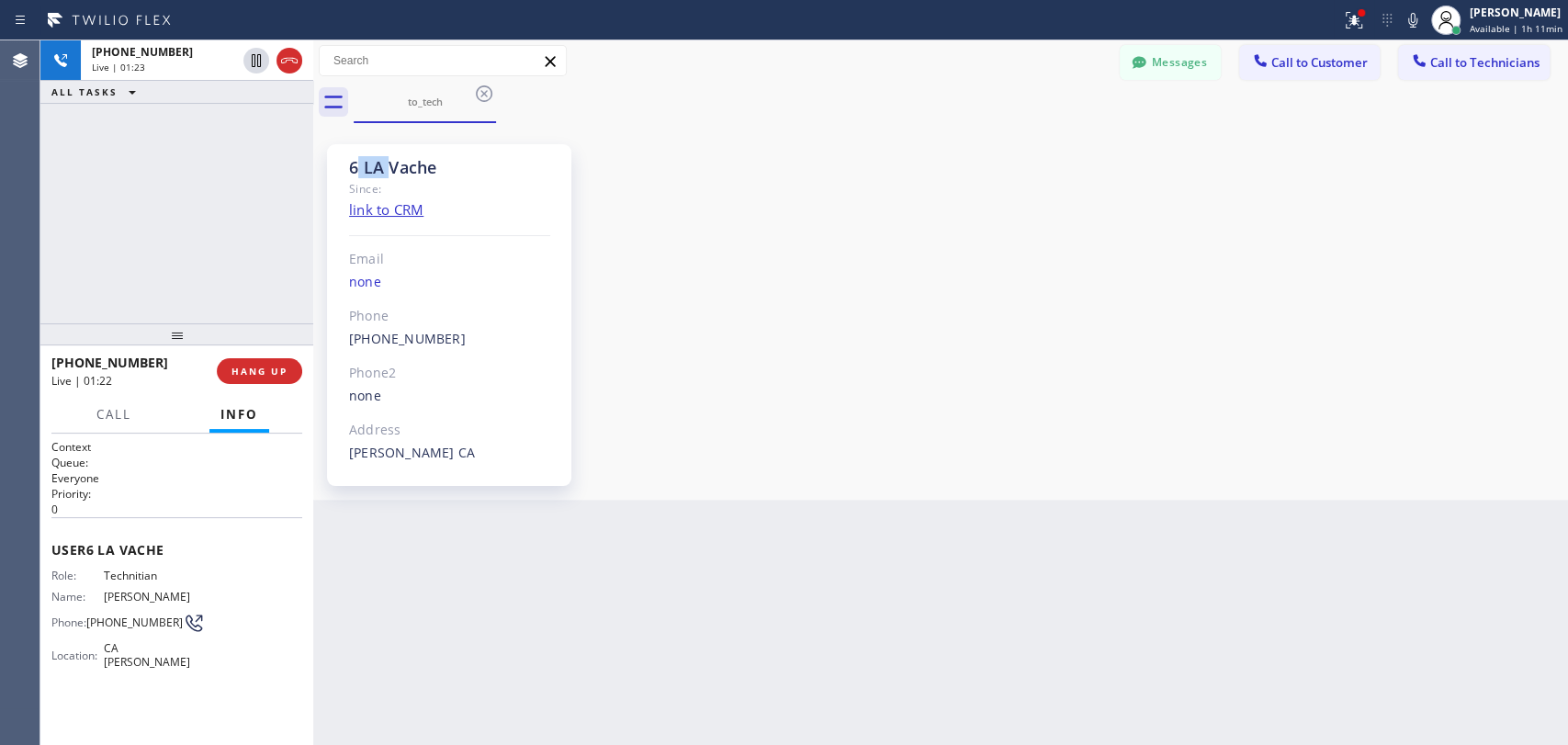
click at [376, 168] on div "6 LA Vache" at bounding box center [449, 167] width 202 height 21
click at [275, 368] on span "HANG UP" at bounding box center [259, 371] width 56 height 13
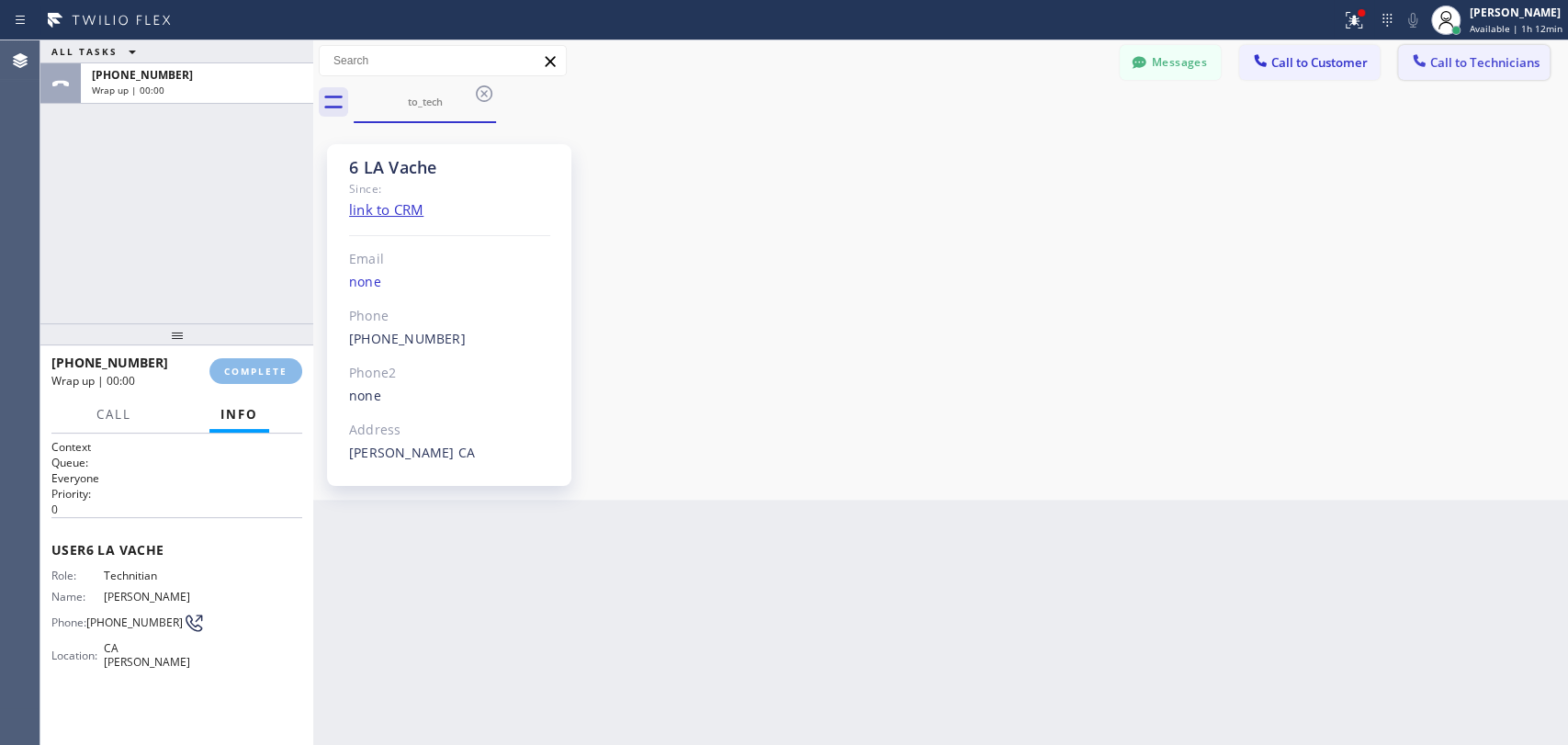
click at [1454, 71] on button "Call to Technicians" at bounding box center [1474, 62] width 152 height 35
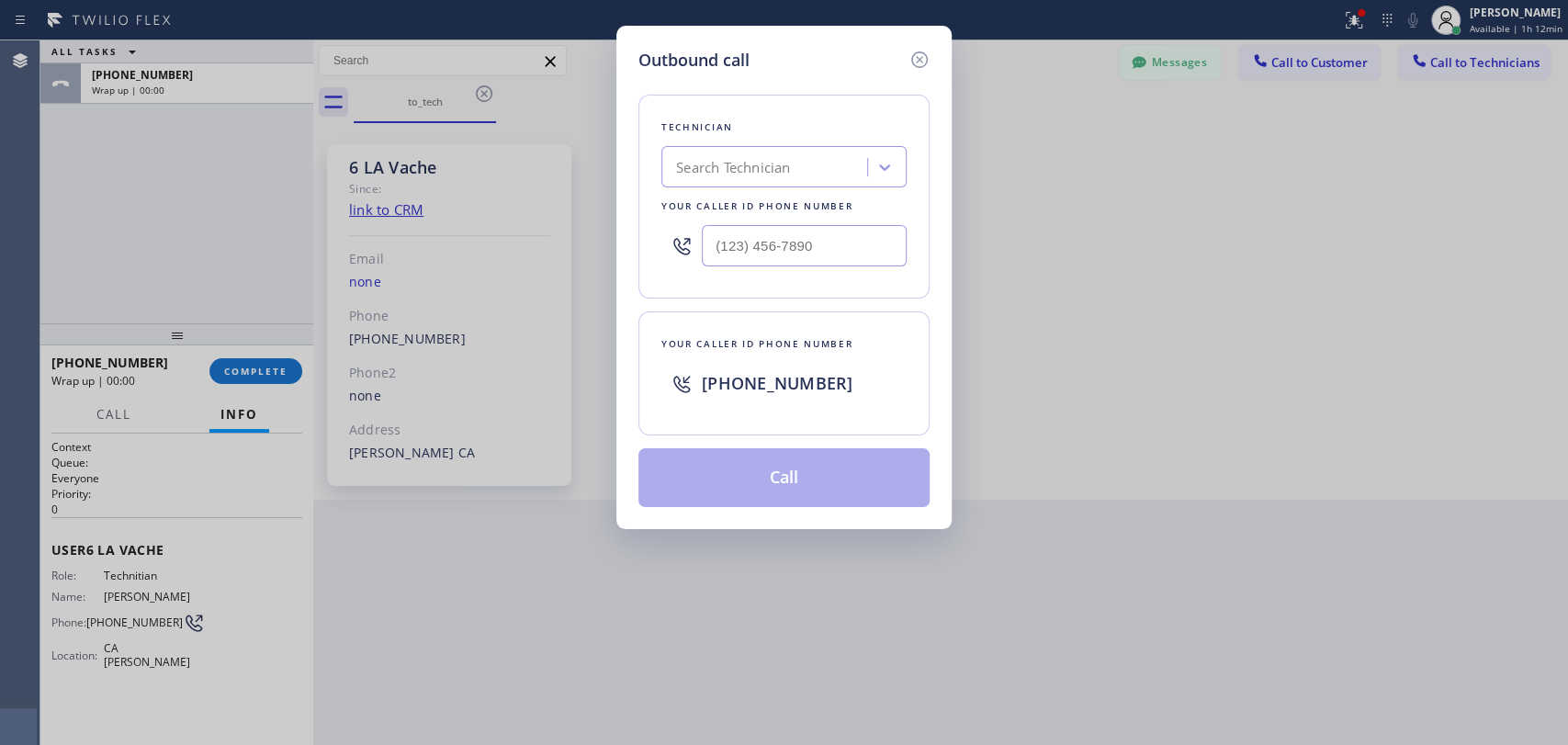
click at [655, 221] on div "Technician Search Technician Your caller id phone number" at bounding box center [784, 196] width 291 height 204
click at [693, 181] on div "Search Technician" at bounding box center [784, 167] width 245 height 42
type input "Nick"
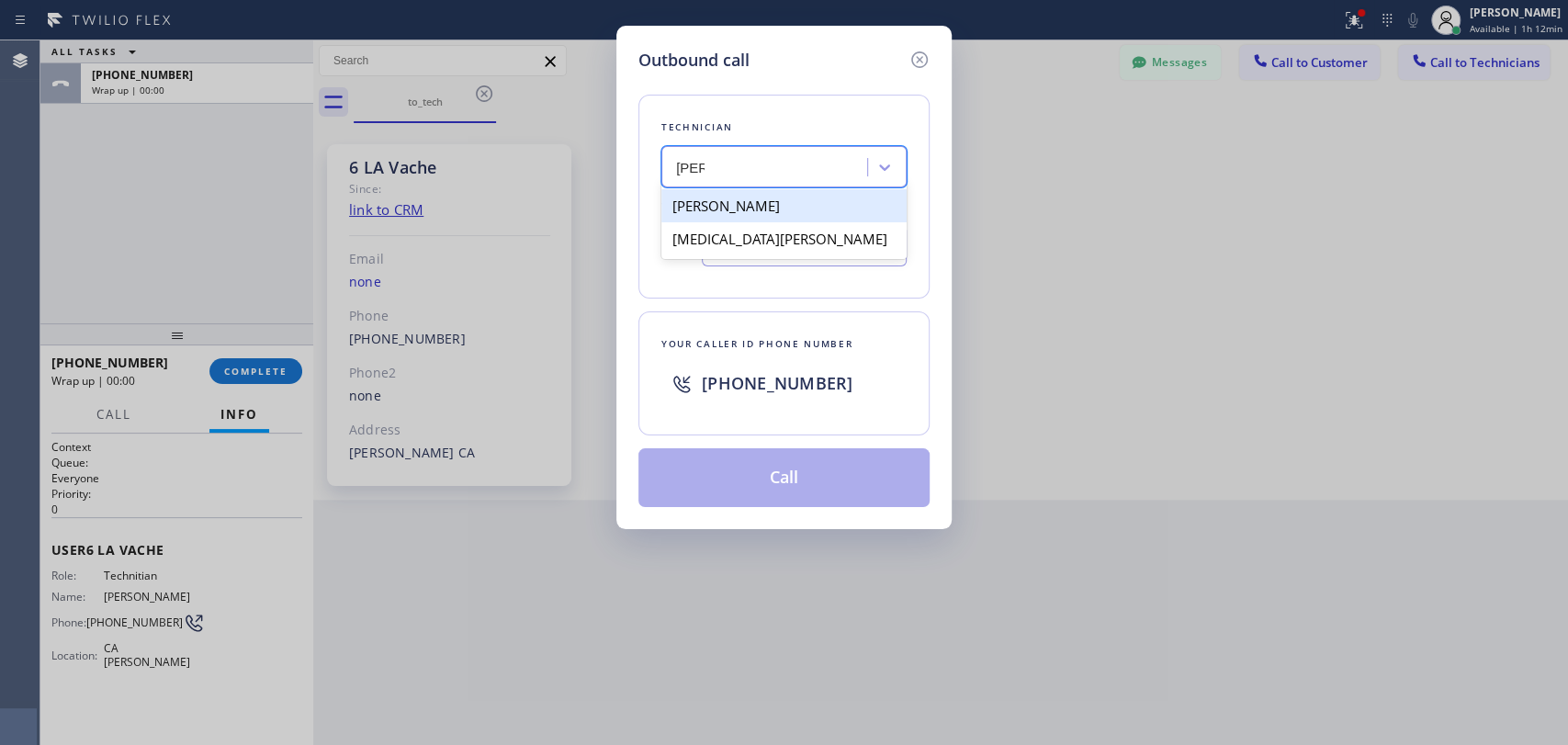
click at [705, 201] on div "[PERSON_NAME]" at bounding box center [784, 206] width 245 height 33
type input "(347) 417-3881"
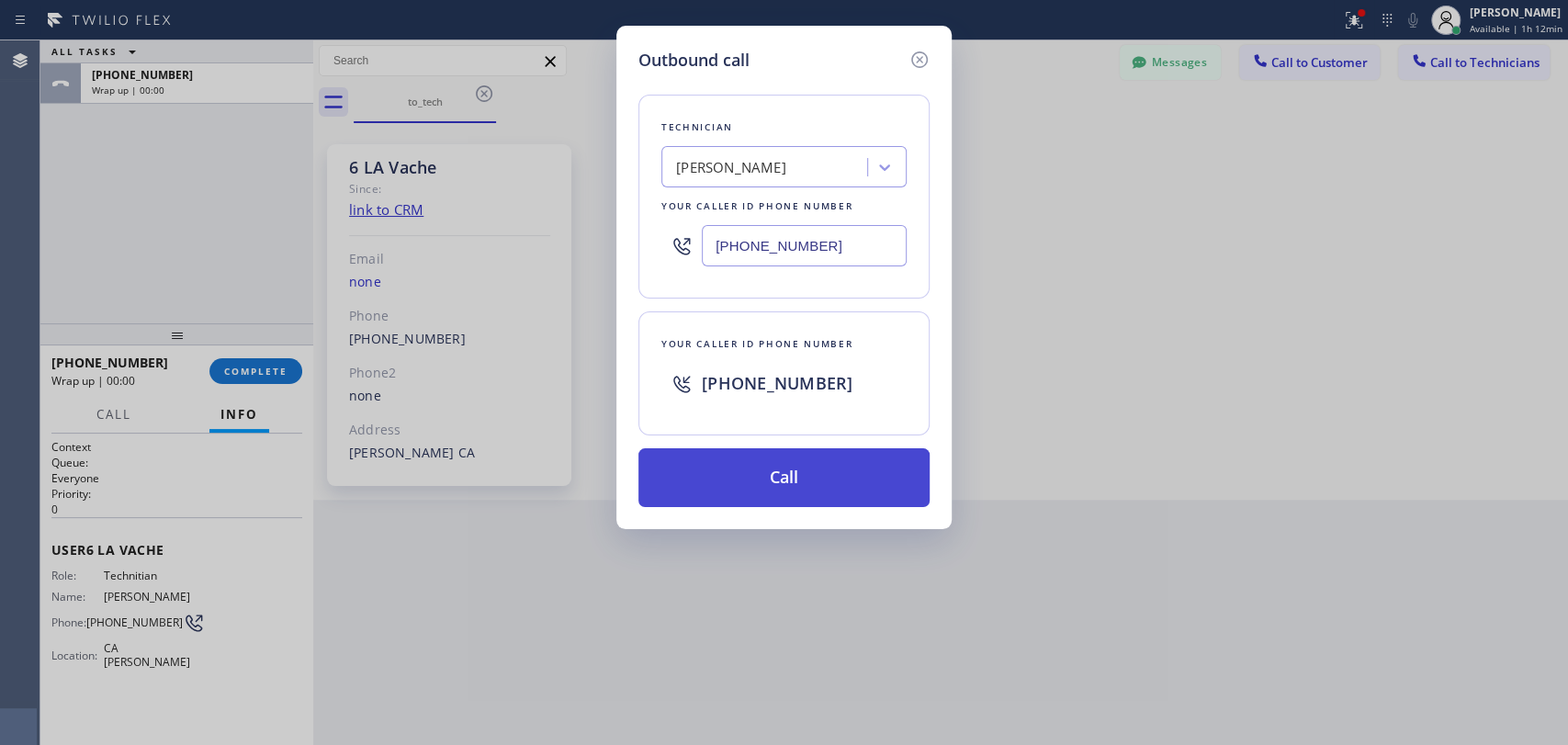
click at [744, 449] on button "Call" at bounding box center [784, 477] width 291 height 59
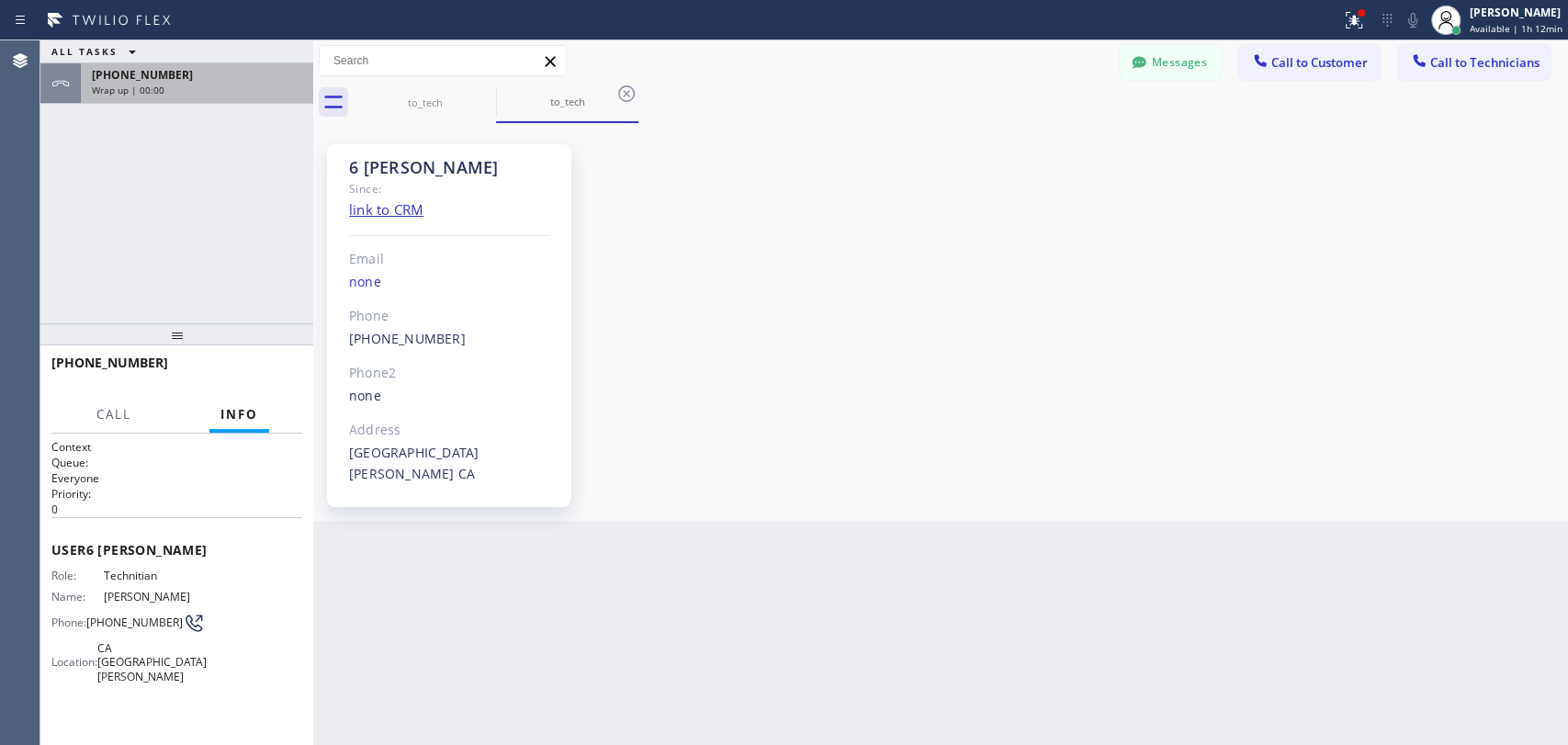
click at [141, 82] on div "+18182614699 Wrap up | 00:00" at bounding box center [193, 83] width 225 height 41
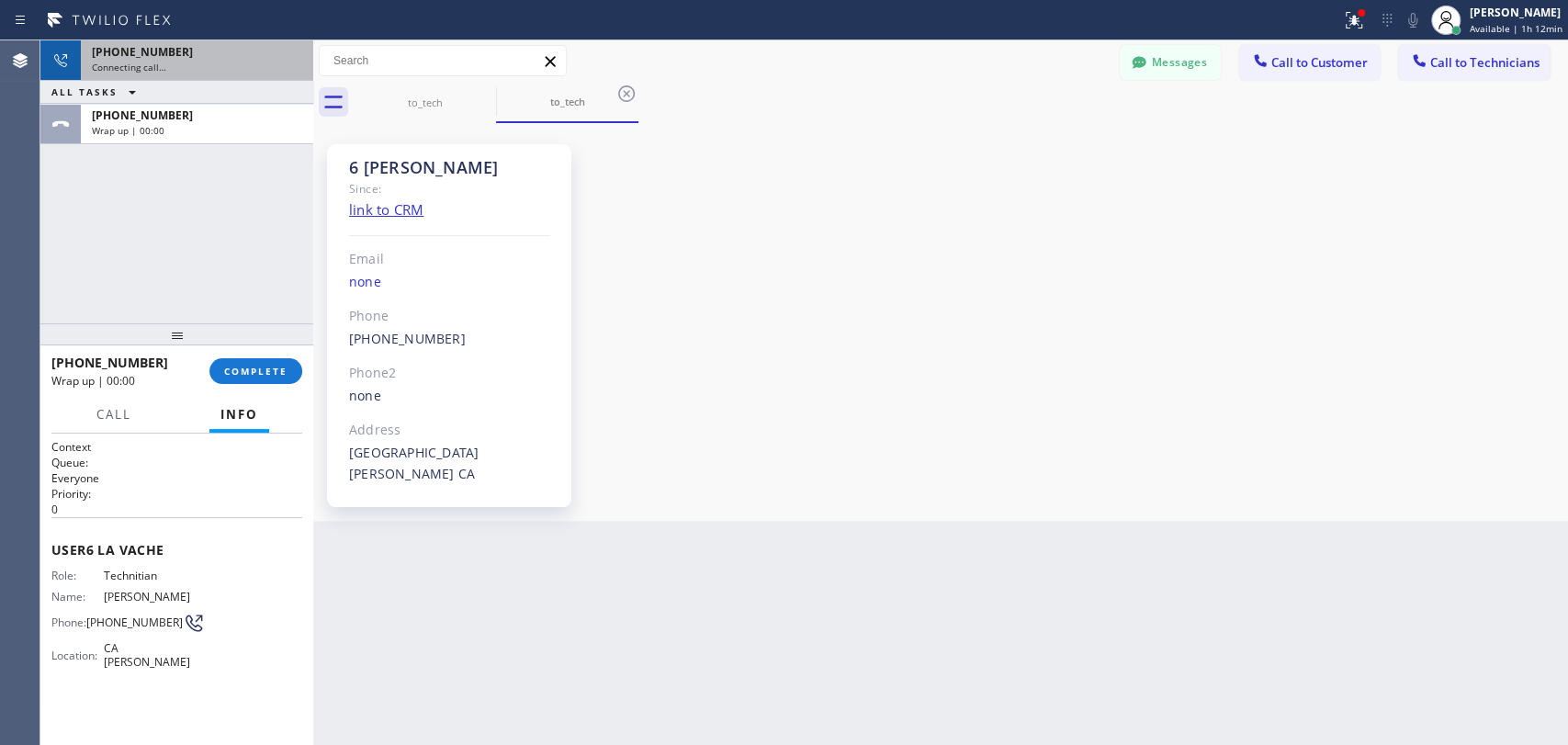
click at [247, 377] on button "COMPLETE" at bounding box center [255, 372] width 92 height 26
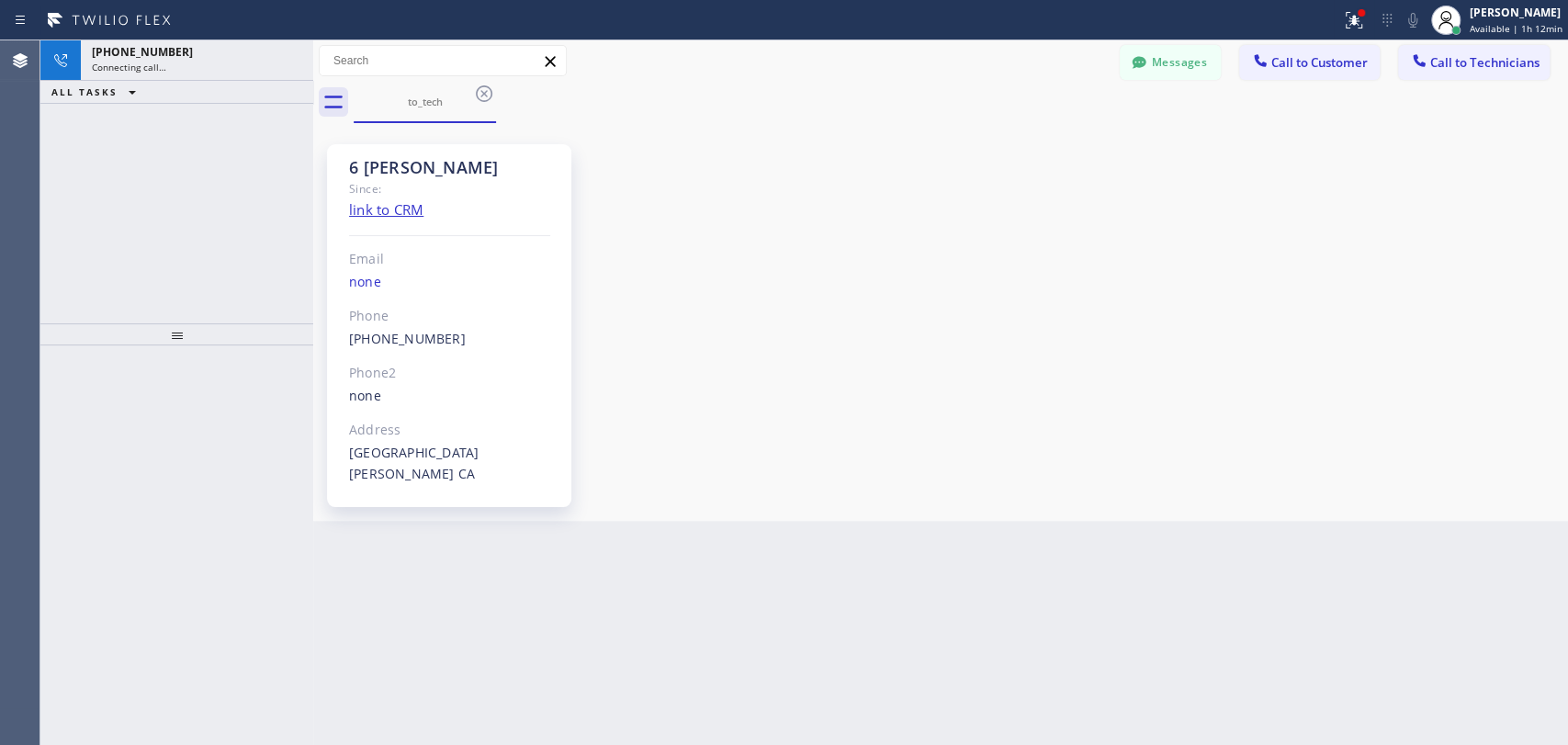
scroll to position [190240, 0]
click at [156, 54] on span "+13474173881" at bounding box center [142, 52] width 101 height 16
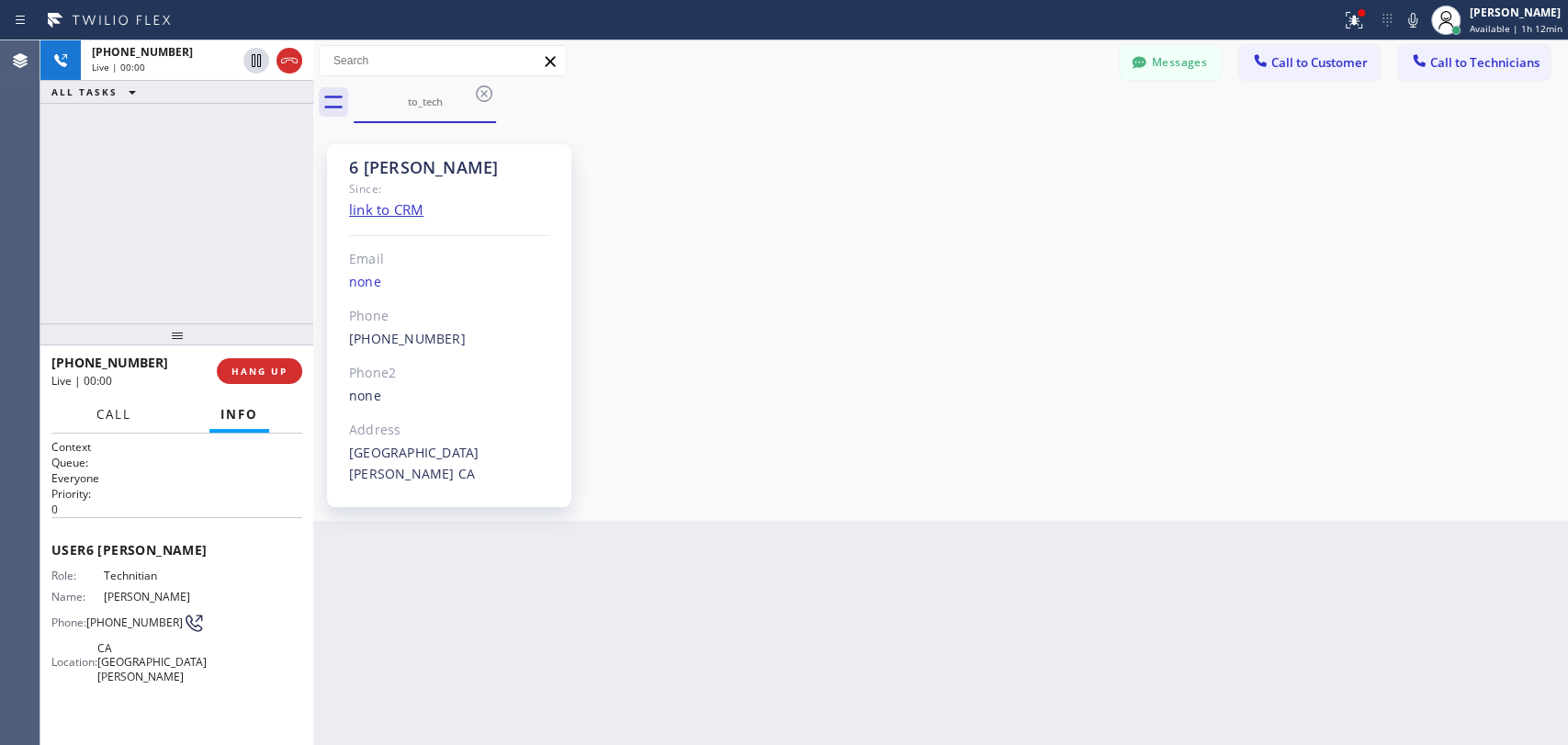
click at [109, 421] on span "Call" at bounding box center [113, 414] width 35 height 17
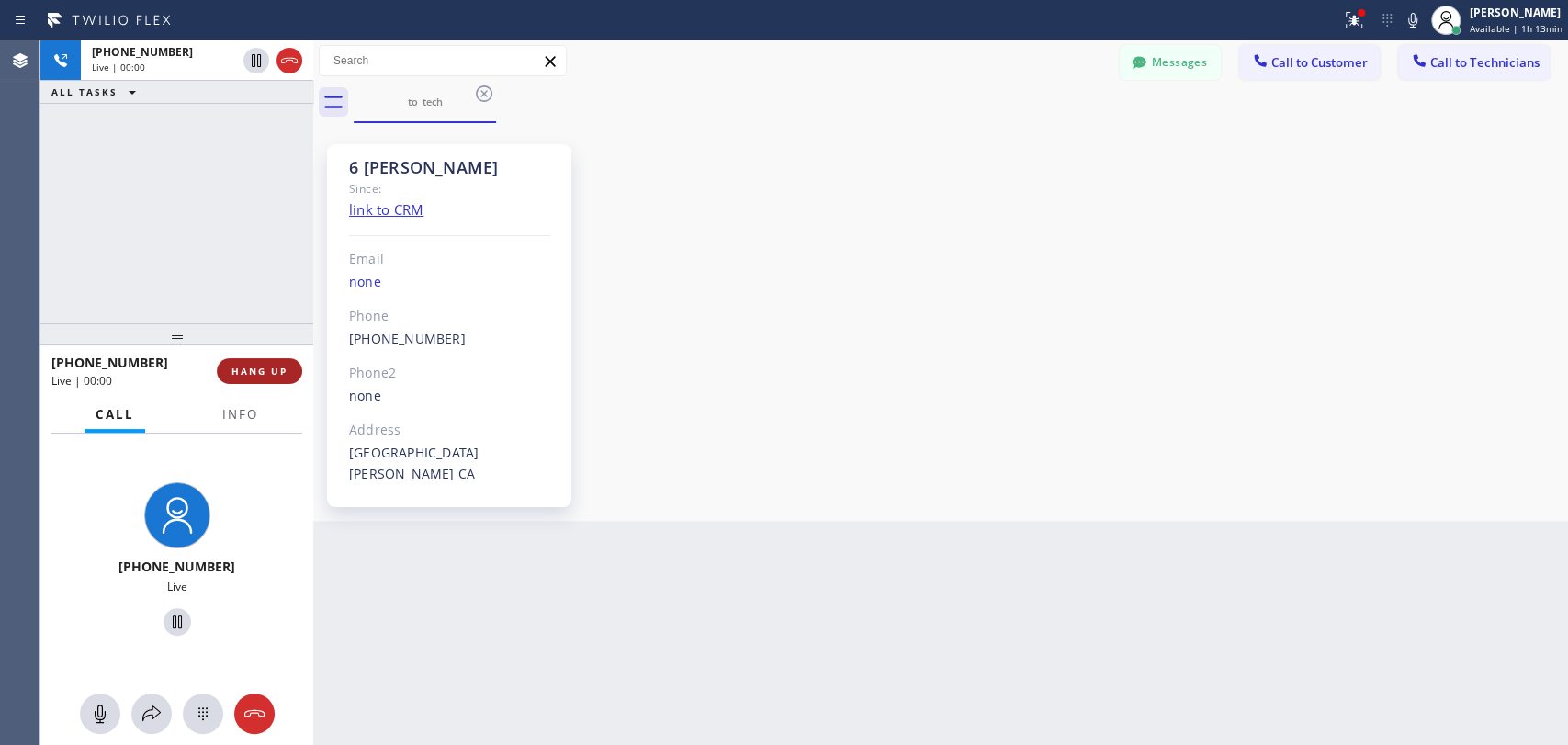
click at [275, 370] on span "HANG UP" at bounding box center [259, 371] width 56 height 13
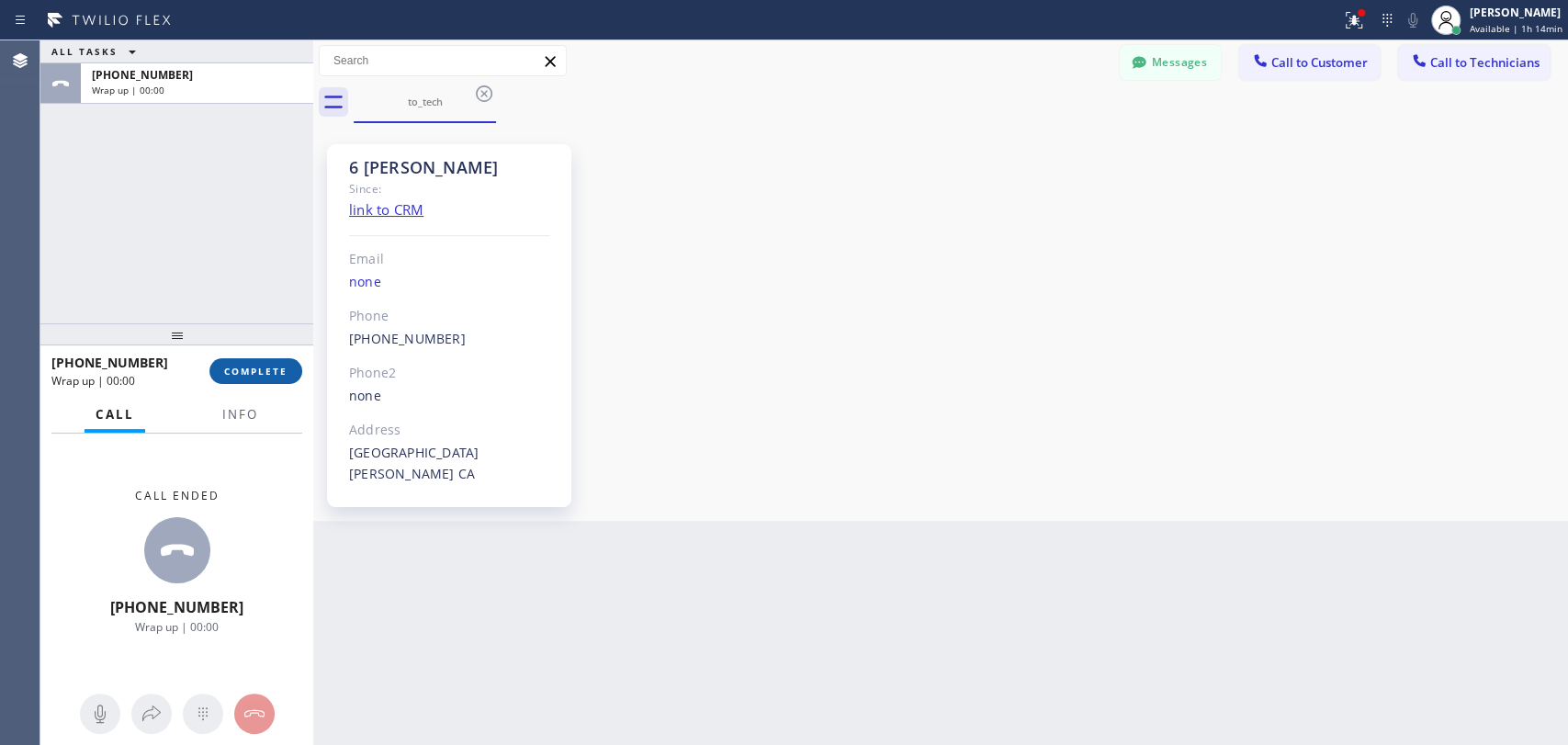
click at [257, 374] on span "COMPLETE" at bounding box center [256, 371] width 64 height 13
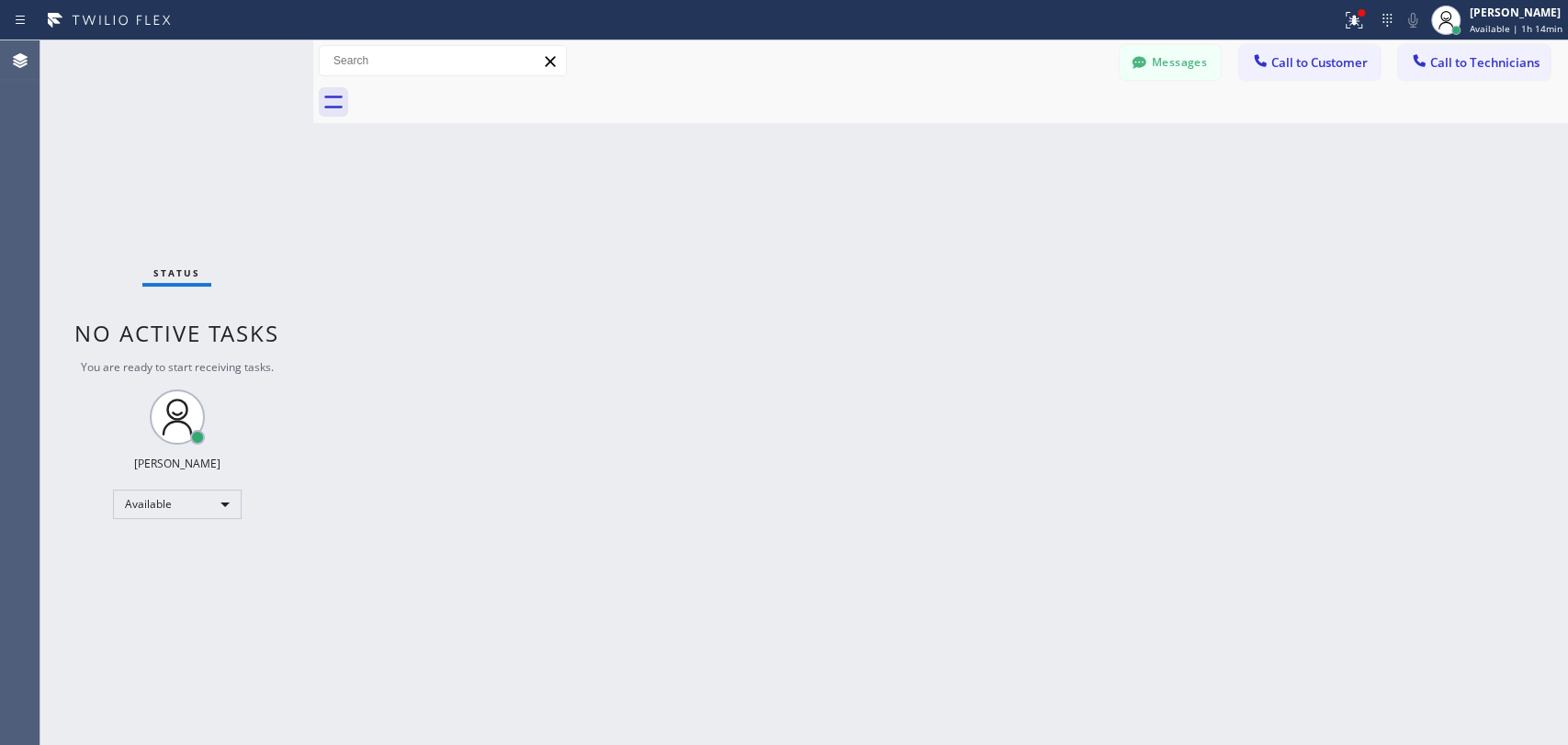
click at [1398, 353] on div "Back to Dashboard Change Sender ID Customers Technicians [EMAIL_ADDRESS][DOMAIN…" at bounding box center [939, 392] width 1254 height 704
click at [1179, 55] on button "Messages" at bounding box center [1171, 62] width 101 height 35
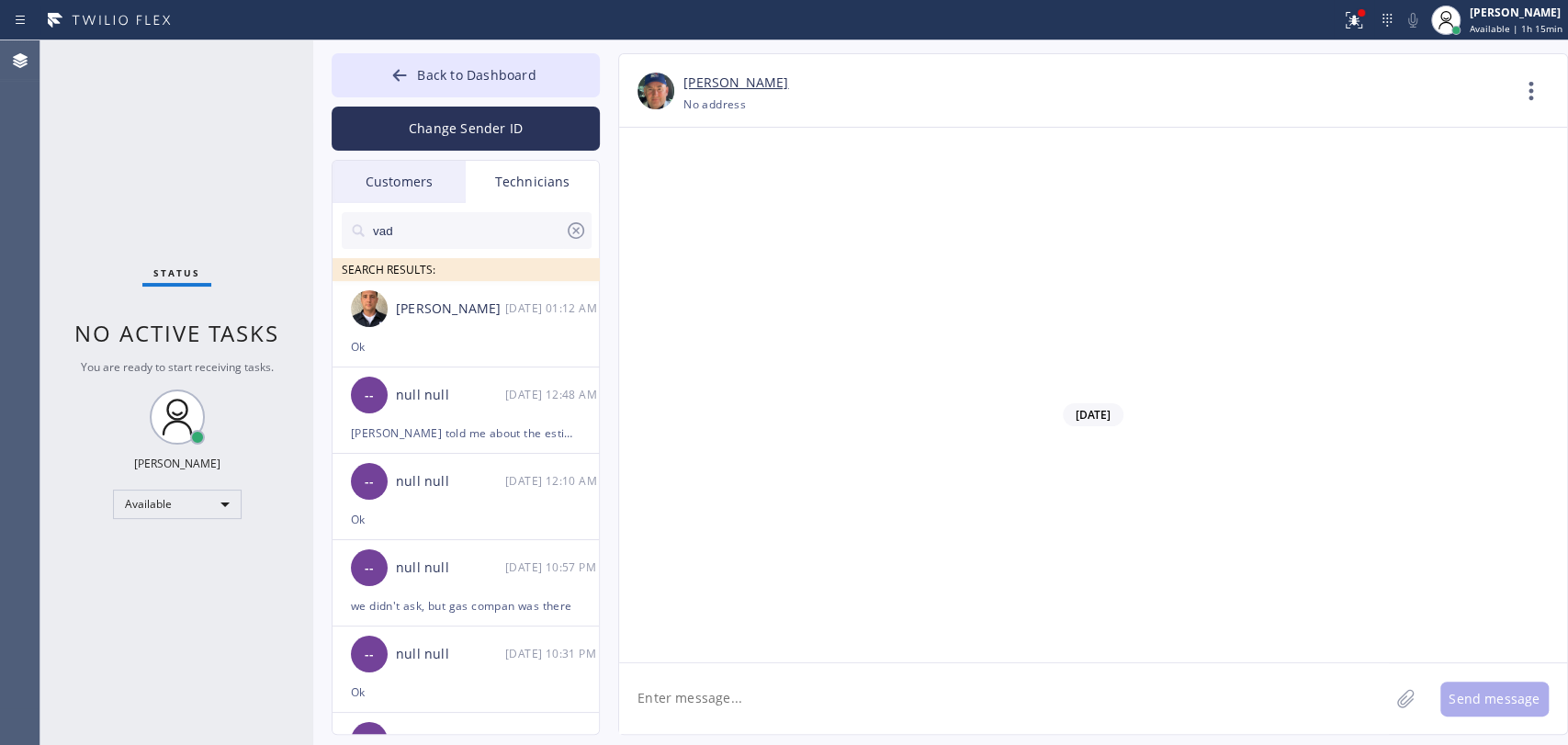
click at [450, 245] on input "vad" at bounding box center [468, 230] width 194 height 37
click at [450, 244] on input "vad" at bounding box center [468, 230] width 194 height 37
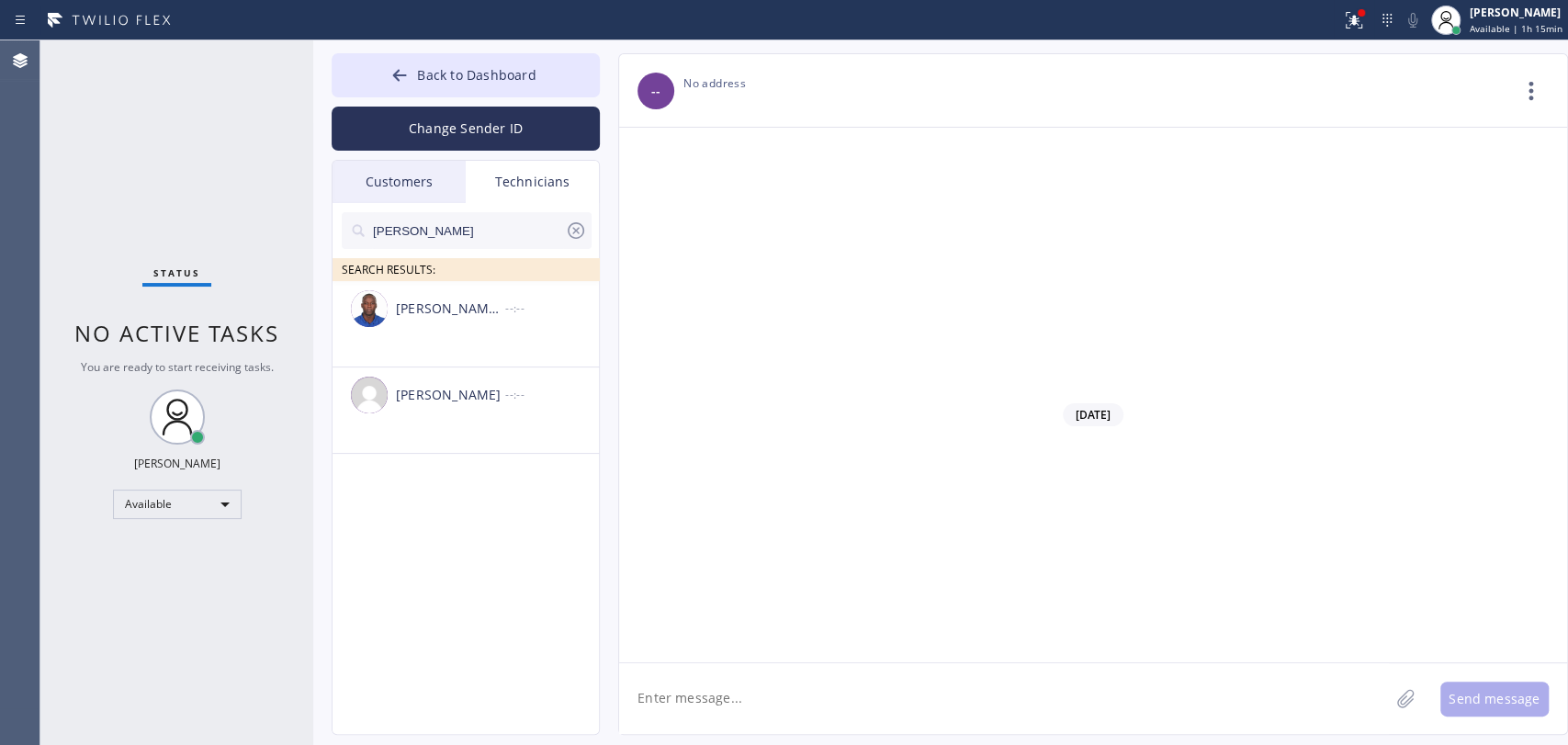
type input "[PERSON_NAME]"
click at [452, 398] on div "[PERSON_NAME]" at bounding box center [451, 395] width 109 height 21
click at [661, 669] on textarea at bounding box center [1003, 698] width 770 height 71
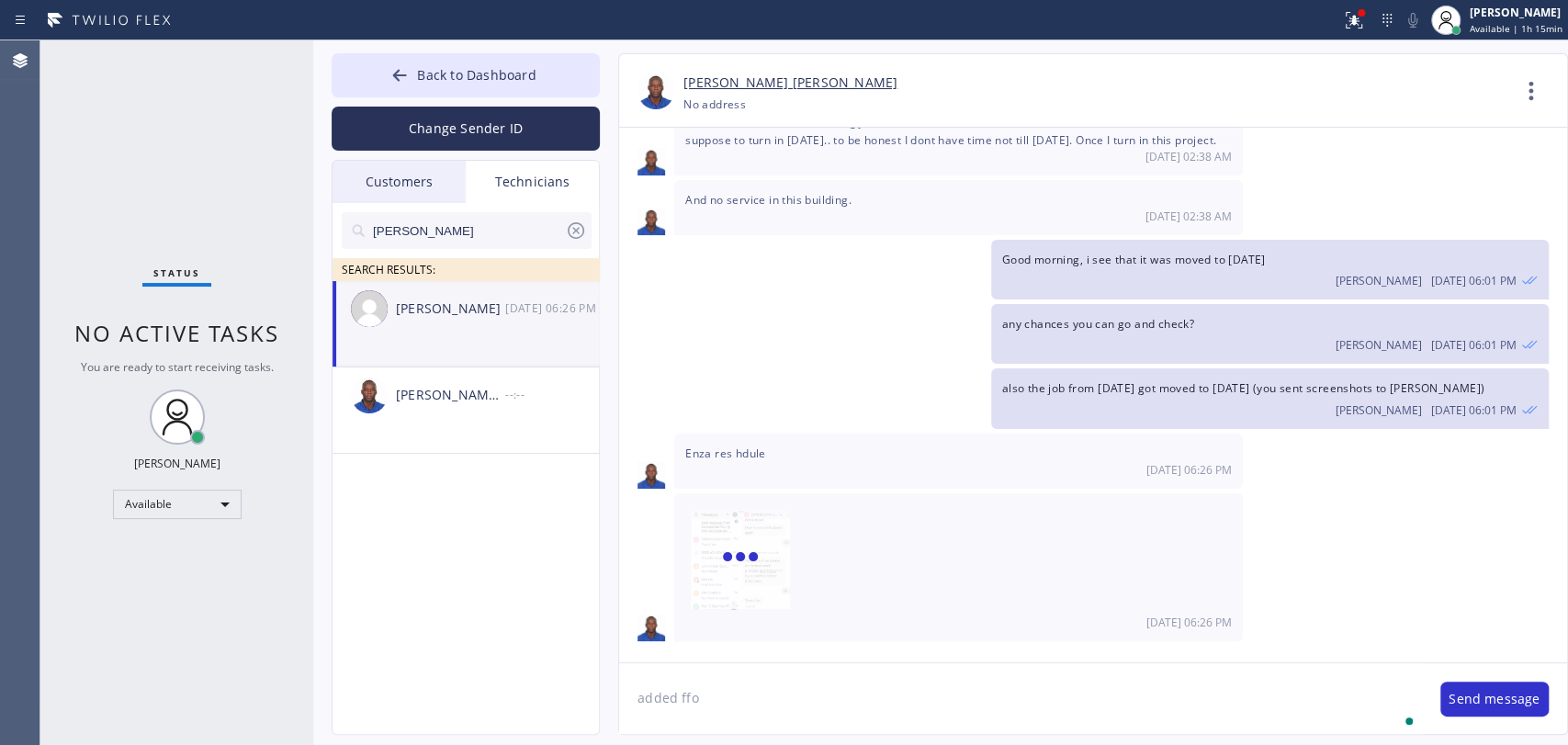
scroll to position [100512, 0]
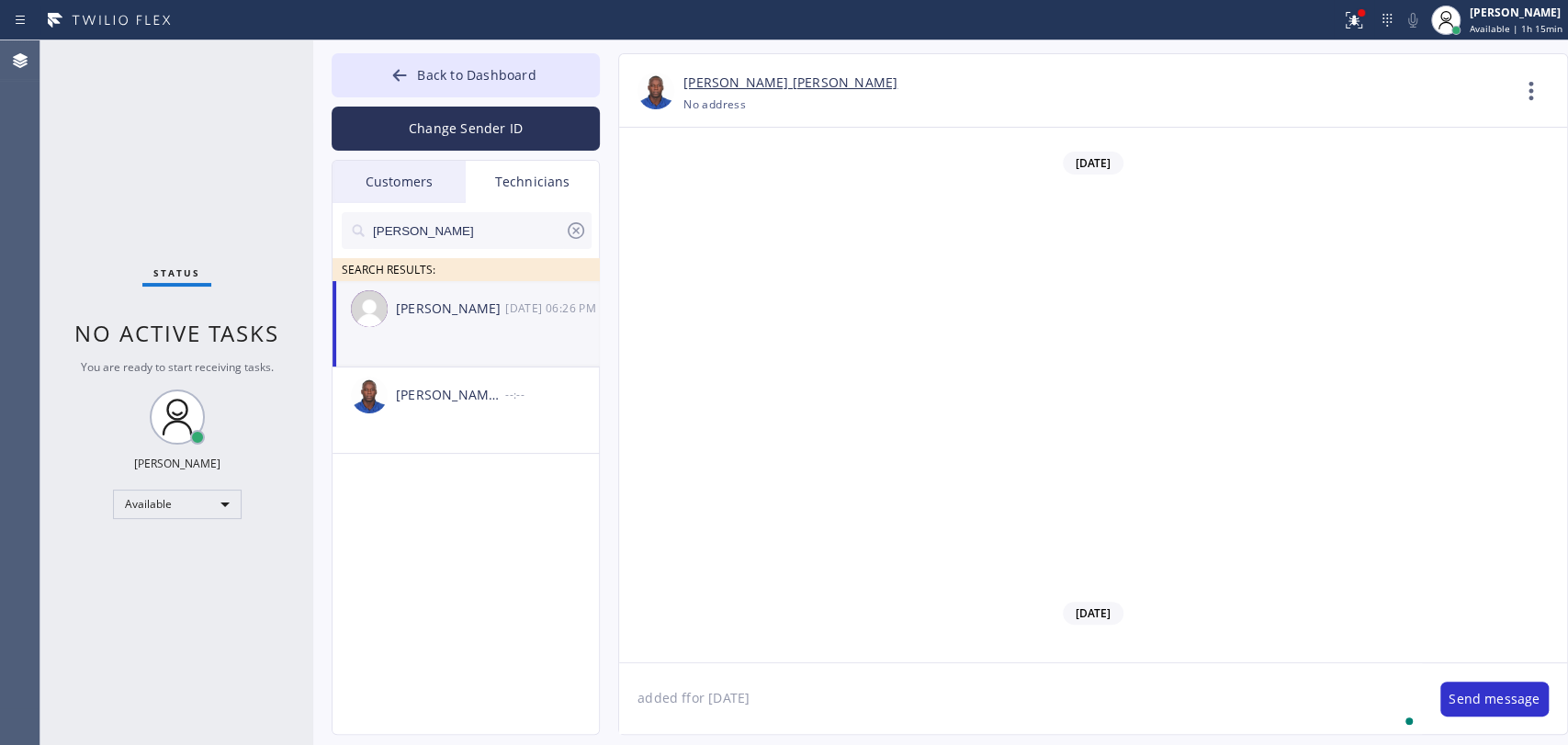
type textarea "added ffor Wednesday"
type textarea "they changed their mind, Wednesday 9-12"
click at [438, 92] on button "Back to Dashboard" at bounding box center [466, 75] width 268 height 44
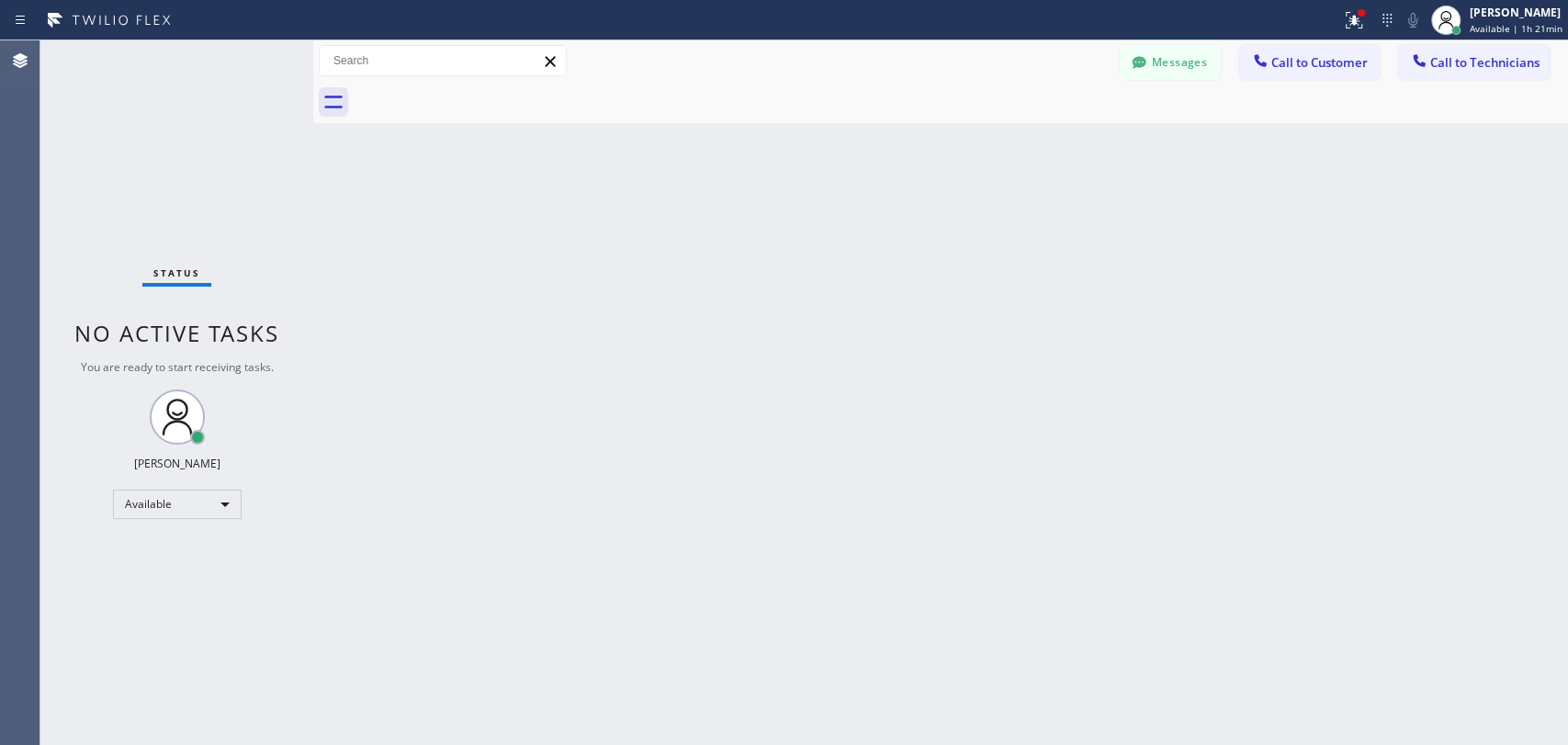
drag, startPoint x: 1371, startPoint y: 377, endPoint x: 1359, endPoint y: 378, distance: 12.0
click at [1369, 377] on div "Back to Dashboard Change Sender ID Customers Technicians kennytran2013@gmail.co…" at bounding box center [939, 392] width 1254 height 704
drag, startPoint x: 1478, startPoint y: 487, endPoint x: 1341, endPoint y: 424, distance: 150.8
click at [1478, 487] on div "Back to Dashboard Change Sender ID Customers Technicians kennytran2013@gmail.co…" at bounding box center [939, 392] width 1254 height 704
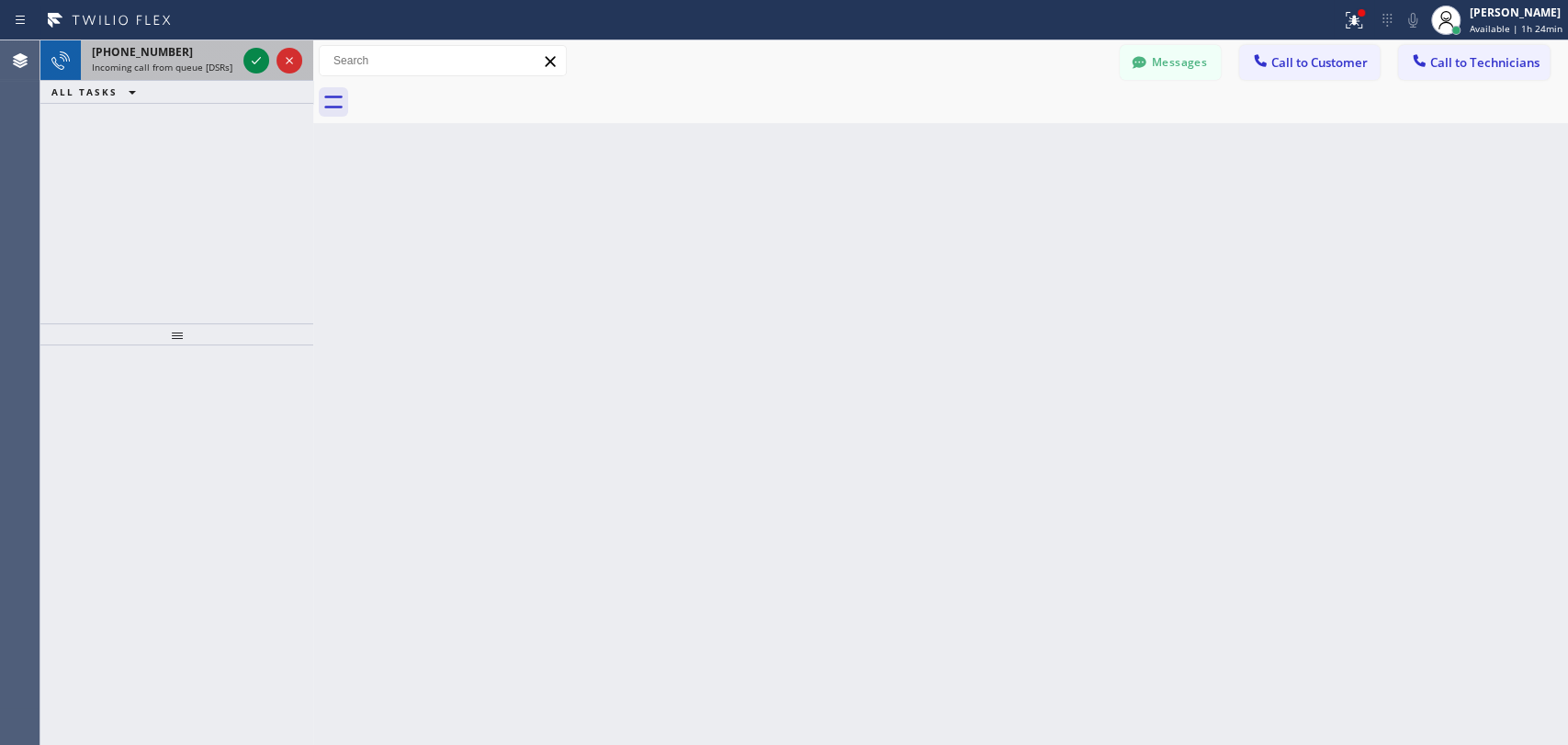
click at [202, 51] on div "[PHONE_NUMBER]" at bounding box center [163, 52] width 144 height 16
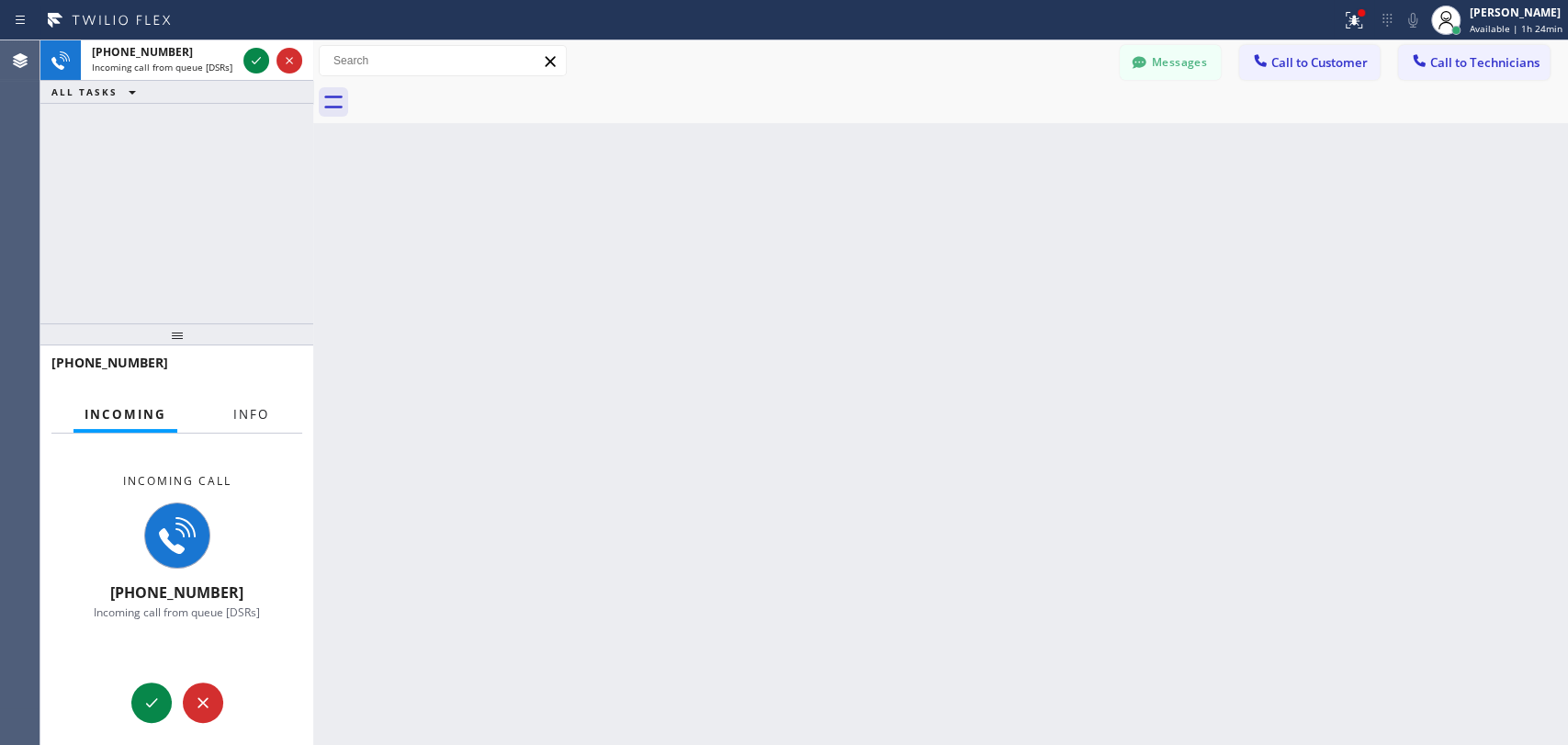
click at [276, 409] on button "Info" at bounding box center [251, 415] width 58 height 36
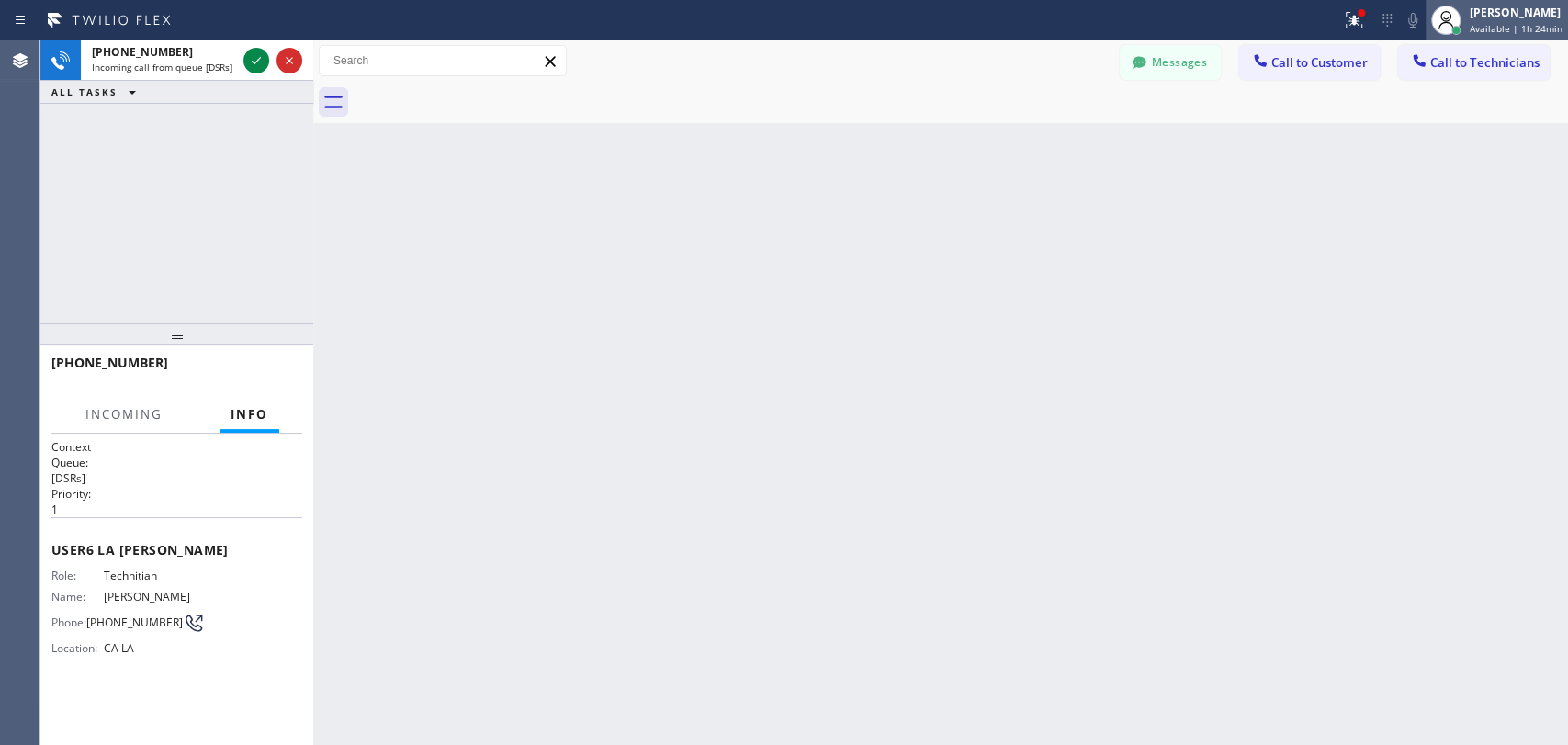
click at [1515, 32] on span "Available | 1h 24min" at bounding box center [1515, 28] width 92 height 13
click at [1506, 22] on span "Available | 1h 24min" at bounding box center [1515, 28] width 92 height 13
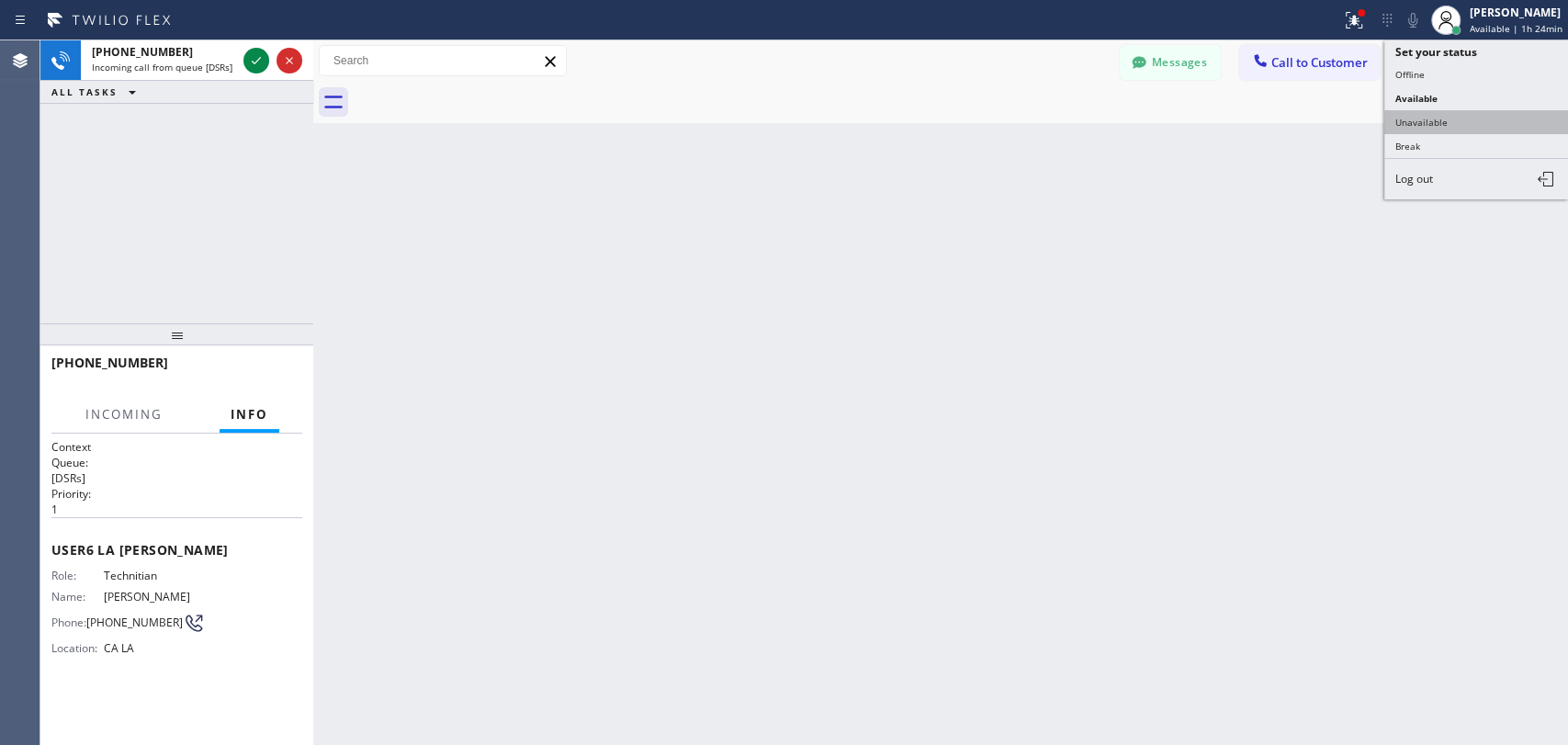
click at [1426, 126] on button "Unavailable" at bounding box center [1476, 122] width 184 height 24
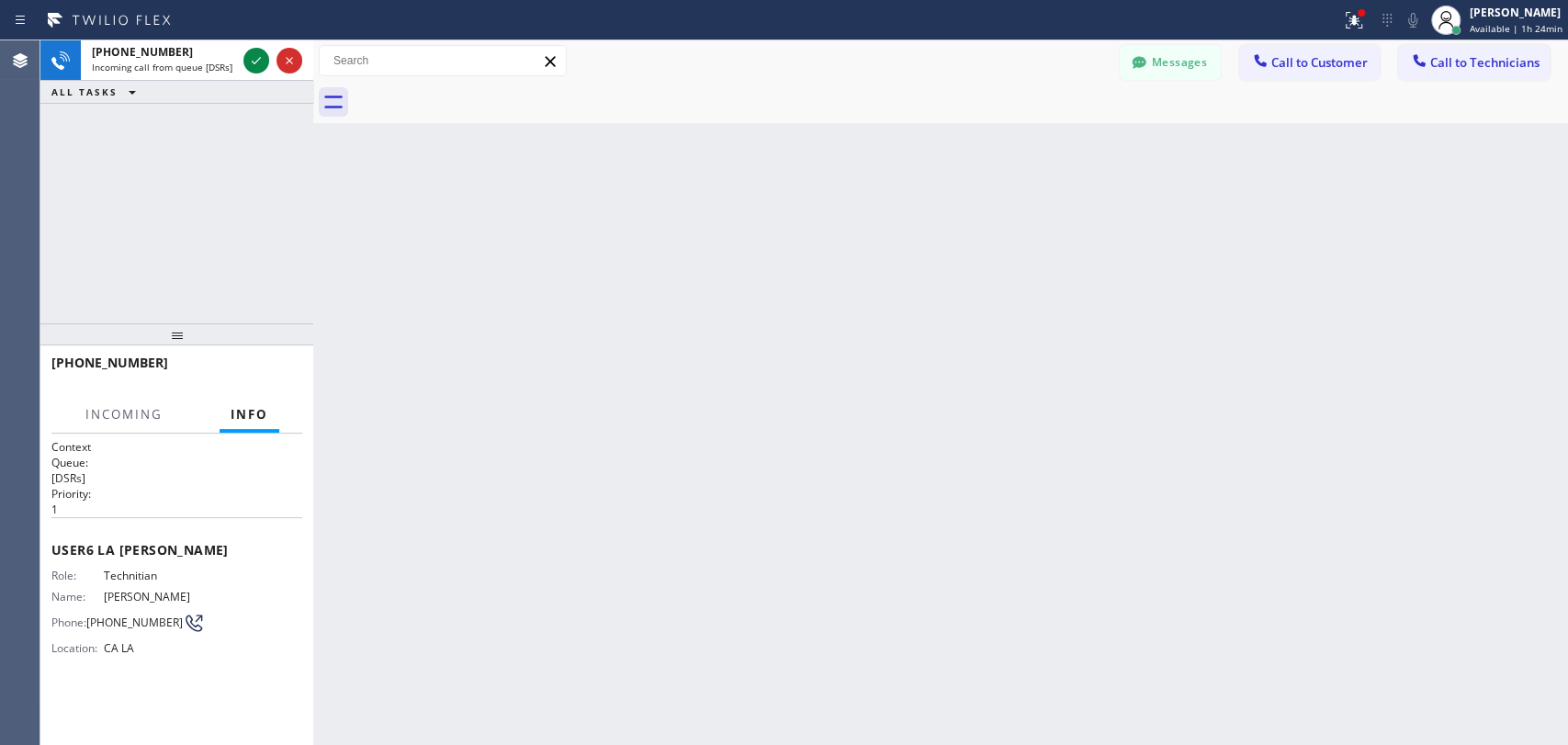
click at [1118, 268] on div "Back to Dashboard Change Sender ID Customers Technicians kennytran2013@gmail.co…" at bounding box center [939, 392] width 1254 height 704
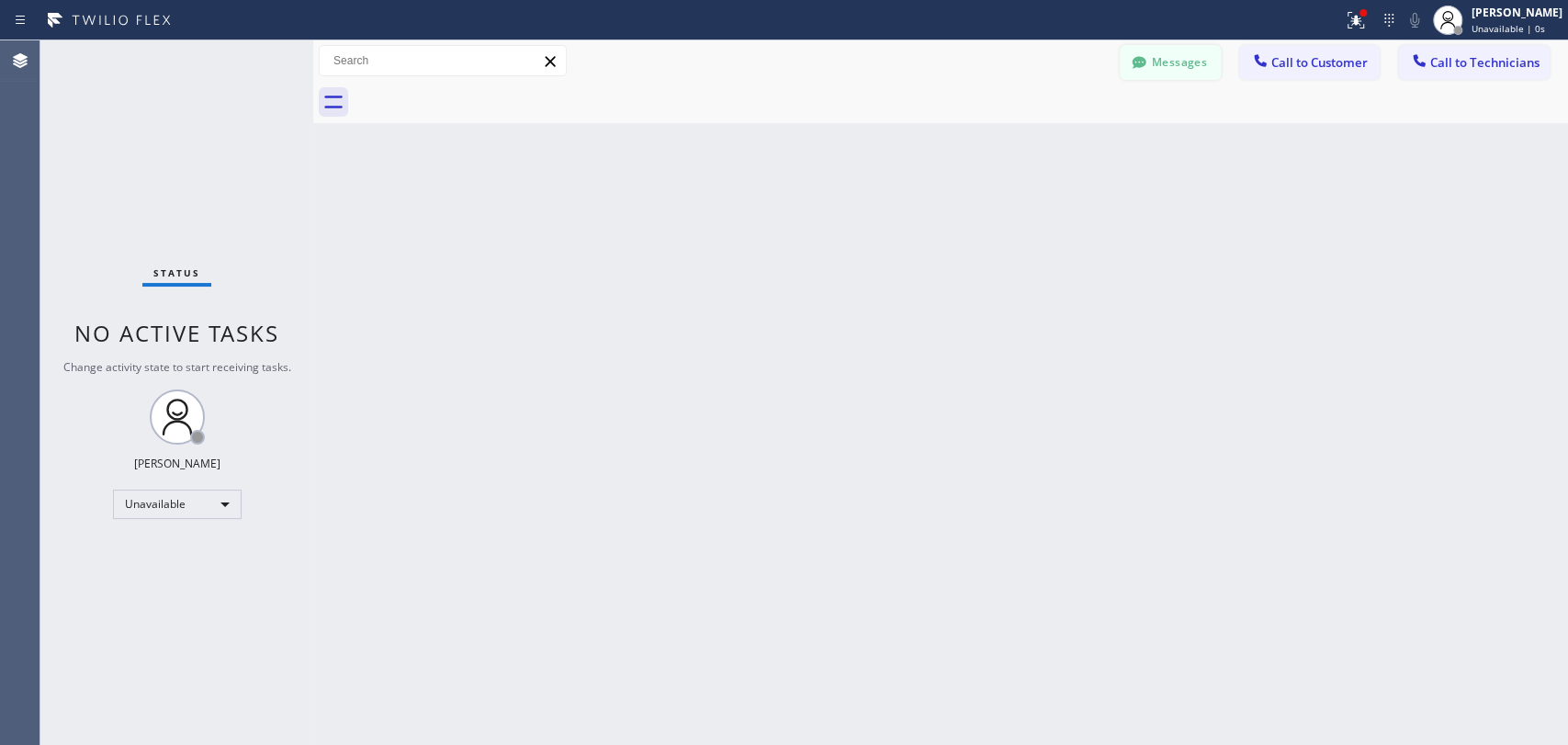
click at [1161, 51] on button "Messages" at bounding box center [1171, 62] width 101 height 35
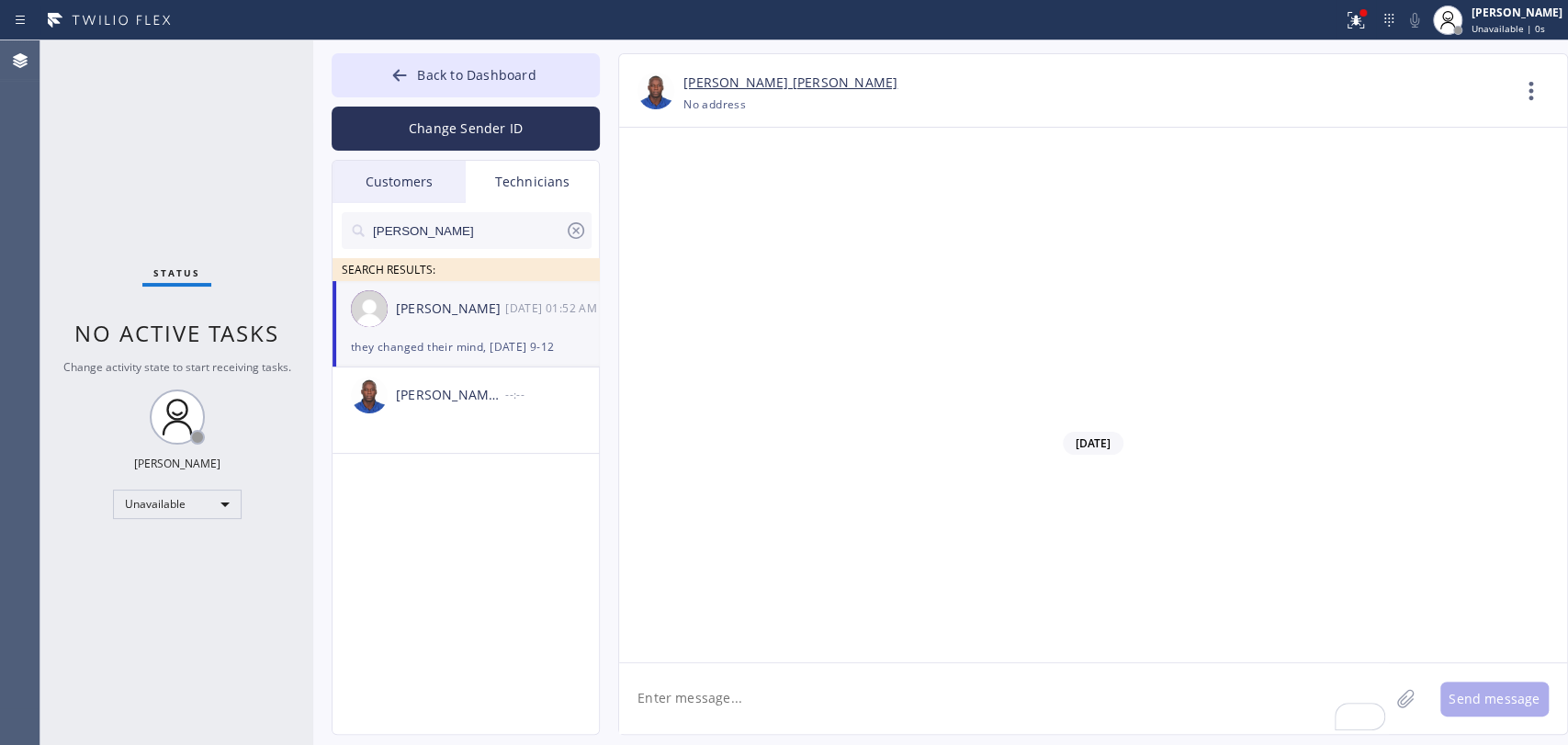
click at [465, 225] on input "[PERSON_NAME]" at bounding box center [468, 230] width 194 height 37
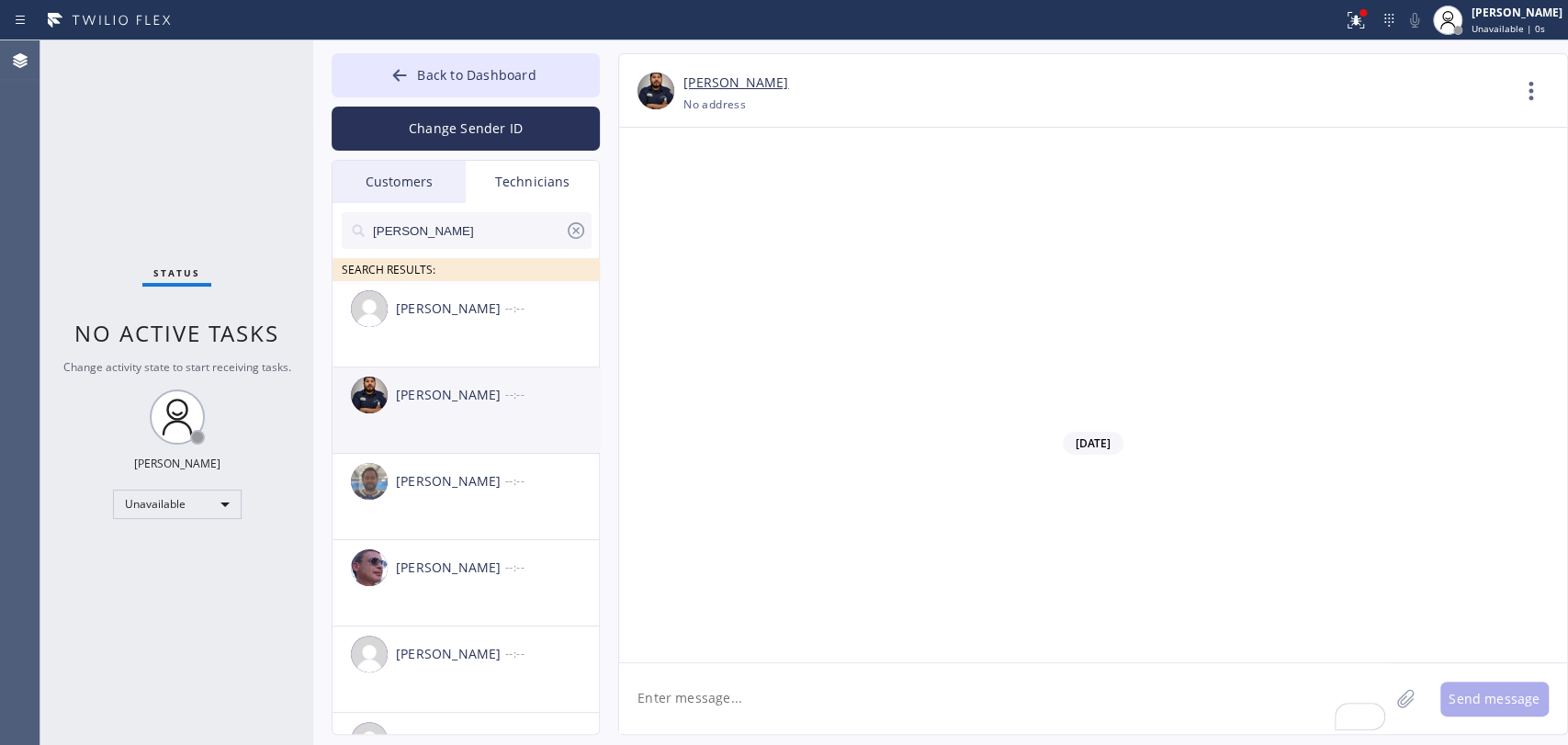
type input "[PERSON_NAME]"
click at [466, 421] on div "[PERSON_NAME] --:--" at bounding box center [467, 394] width 268 height 55
click at [749, 692] on textarea "To enrich screen reader interactions, please activate Accessibility in Grammarl…" at bounding box center [1003, 698] width 770 height 71
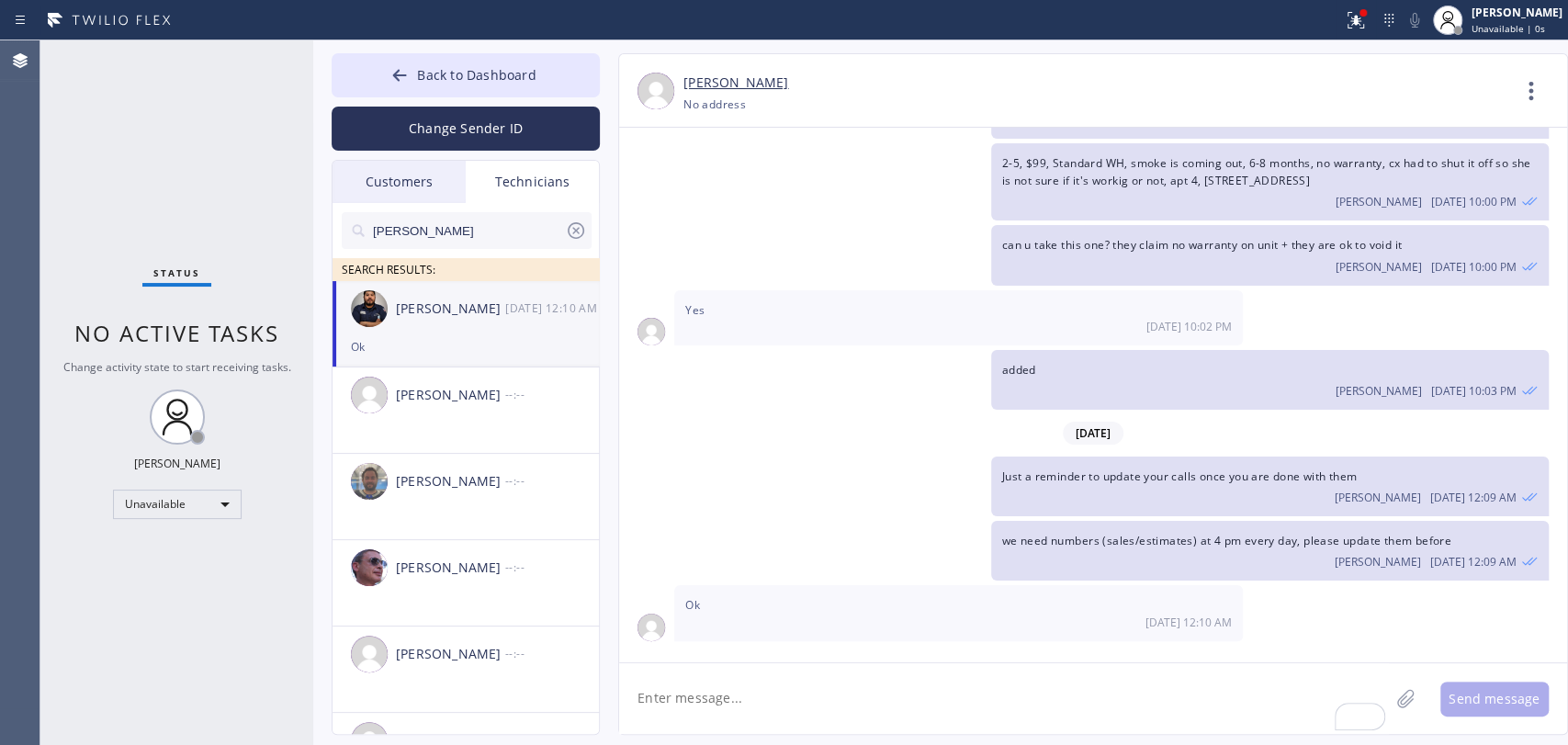
scroll to position [3153, 0]
type textarea "on a meeting, please text me"
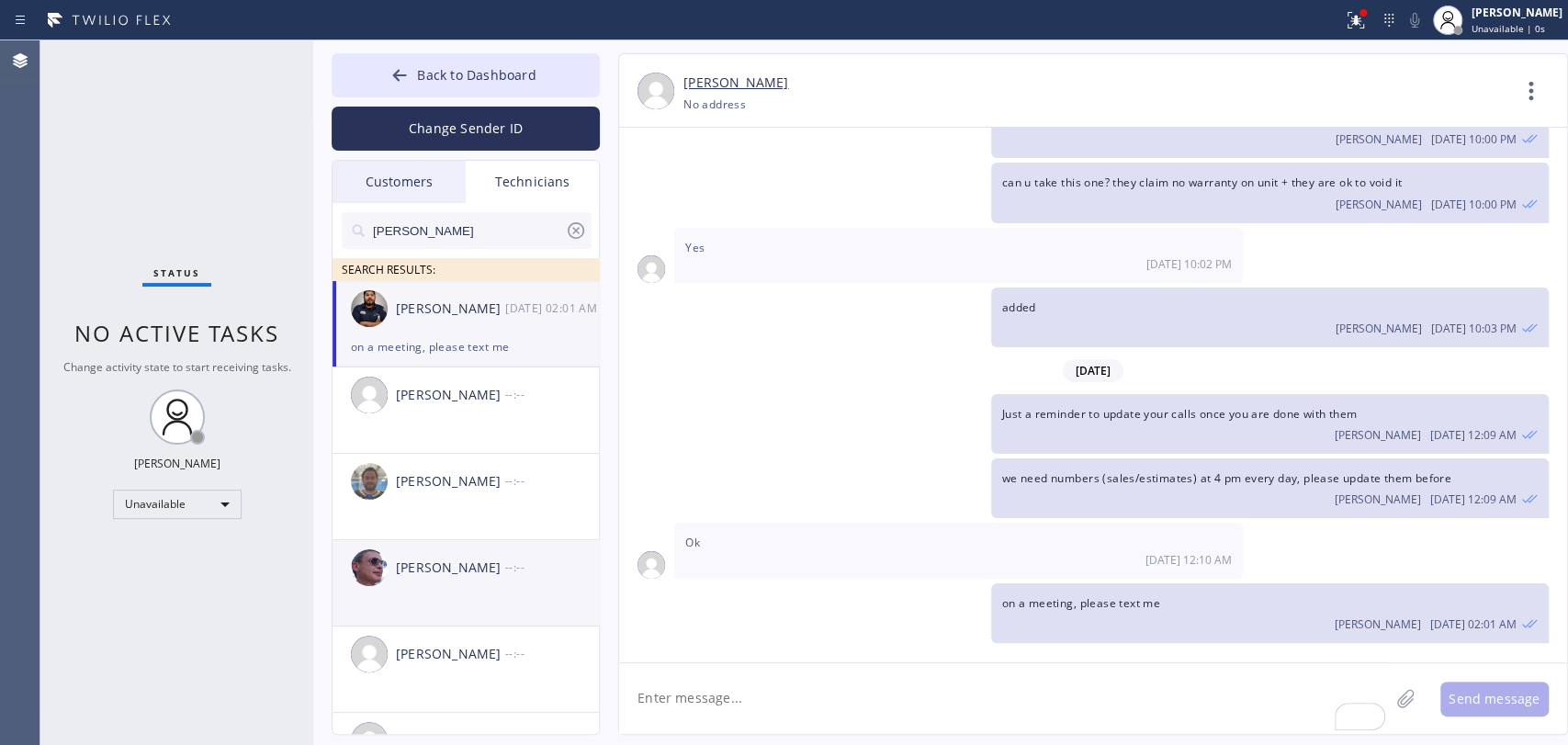
drag, startPoint x: 266, startPoint y: 626, endPoint x: 358, endPoint y: 625, distance: 92.0
click at [266, 627] on div "Status No active tasks Change activity state to start receiving tasks. [PERSON_…" at bounding box center [177, 392] width 273 height 704
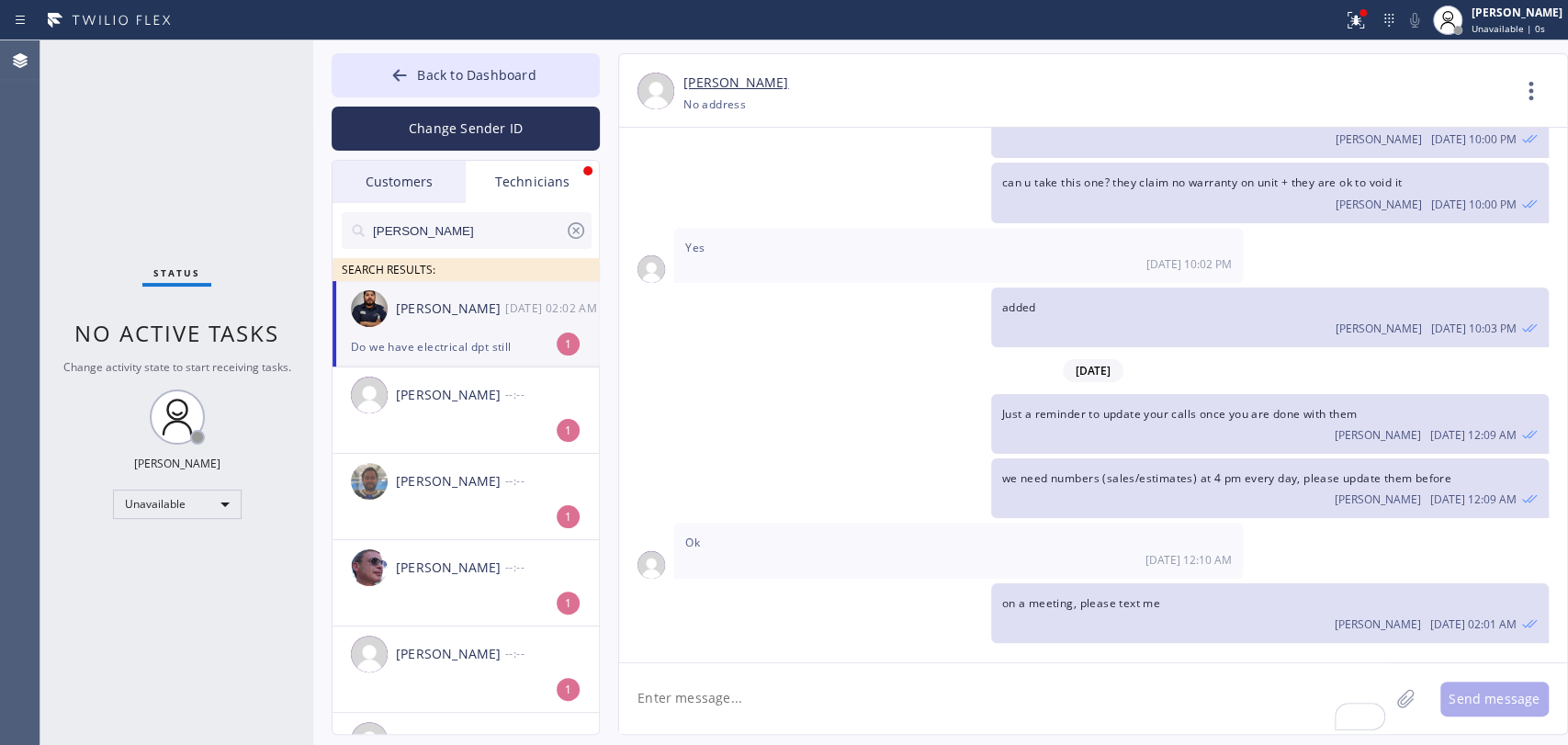
scroll to position [3275, 0]
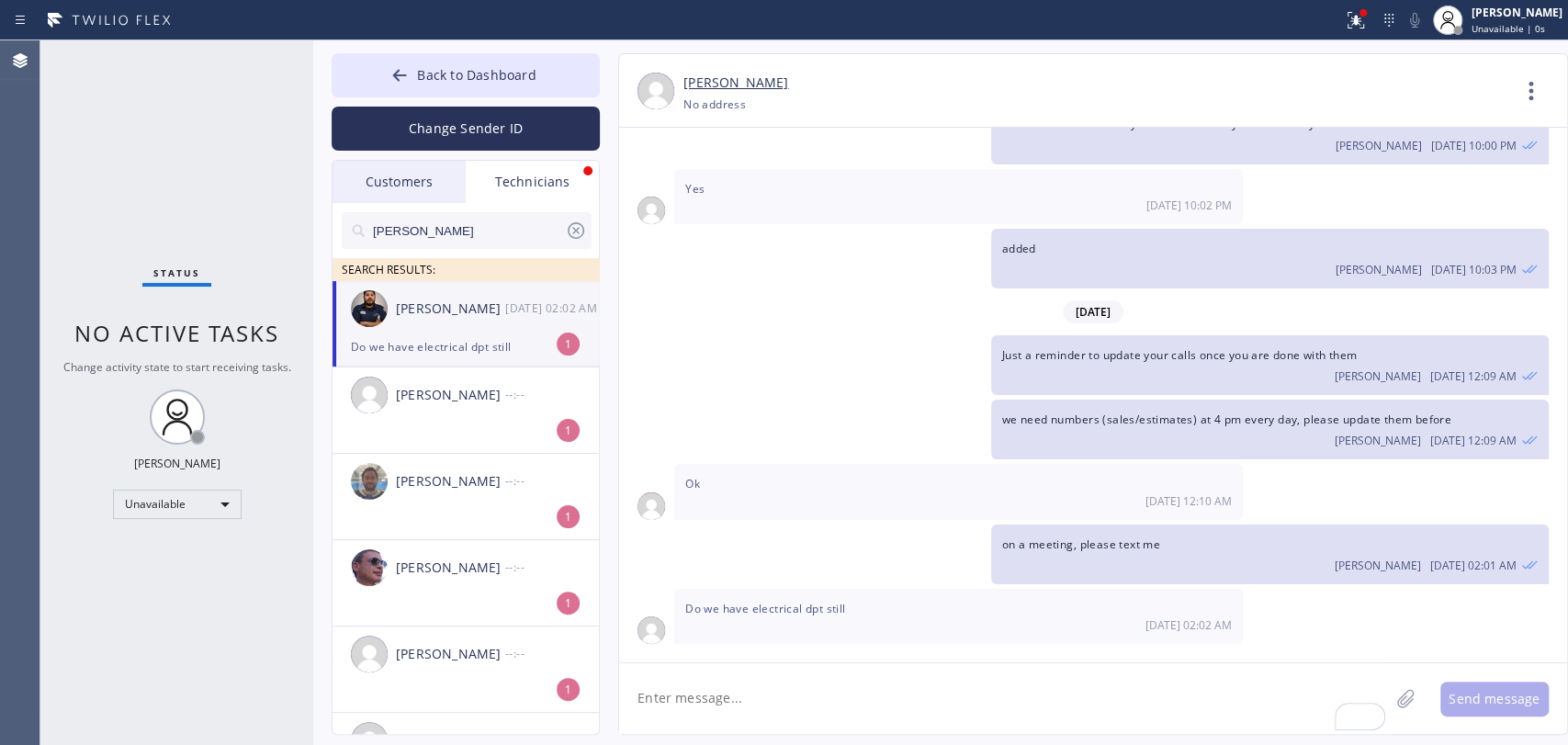
click at [107, 657] on div "Status No active tasks Change activity state to start receiving tasks. [PERSON_…" at bounding box center [177, 392] width 273 height 704
click at [741, 703] on textarea "To enrich screen reader interactions, please activate Accessibility in Grammarl…" at bounding box center [1003, 698] width 770 height 71
type textarea "y"
type textarea "o"
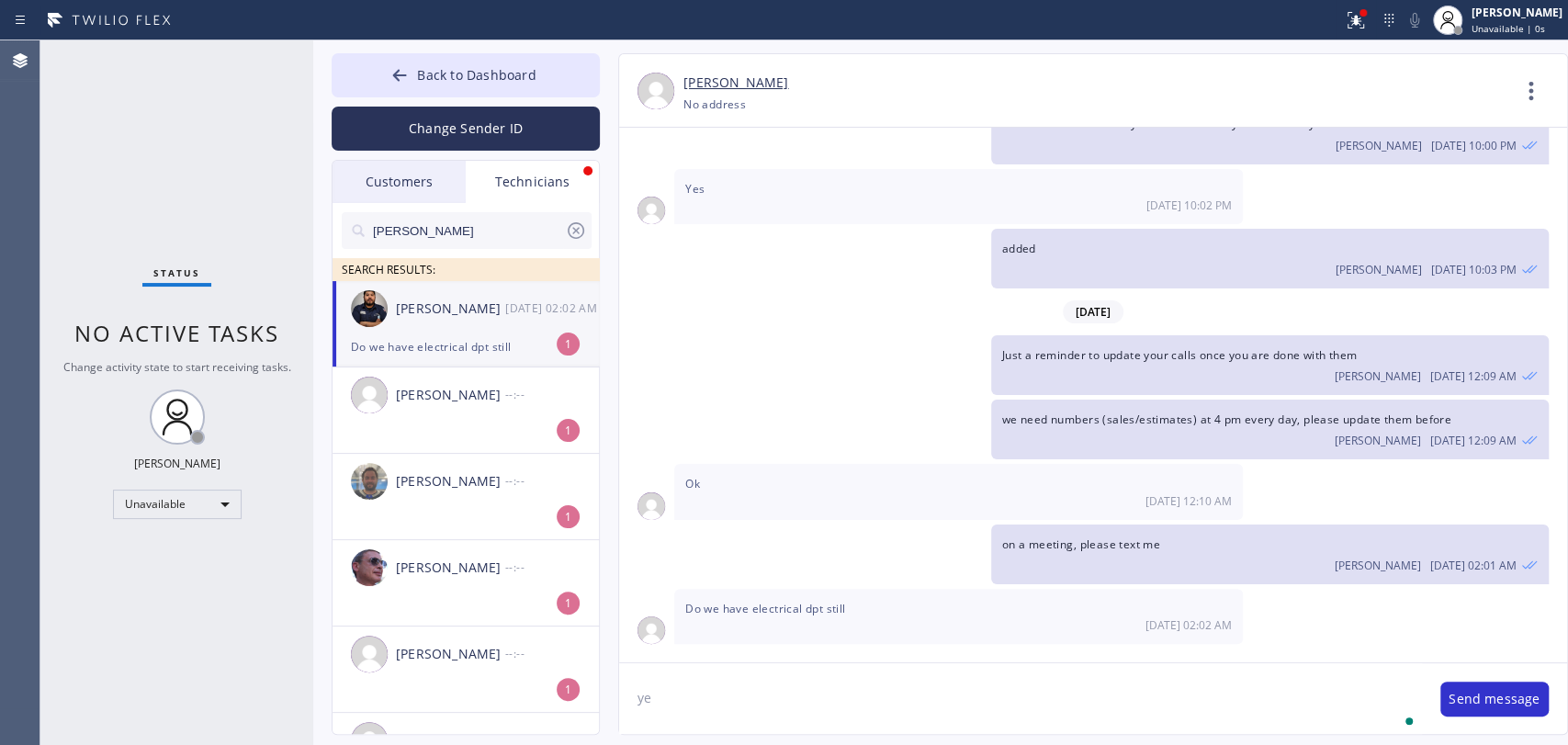
type textarea "y"
type textarea "we do, are they needed for last call? what's the issue"
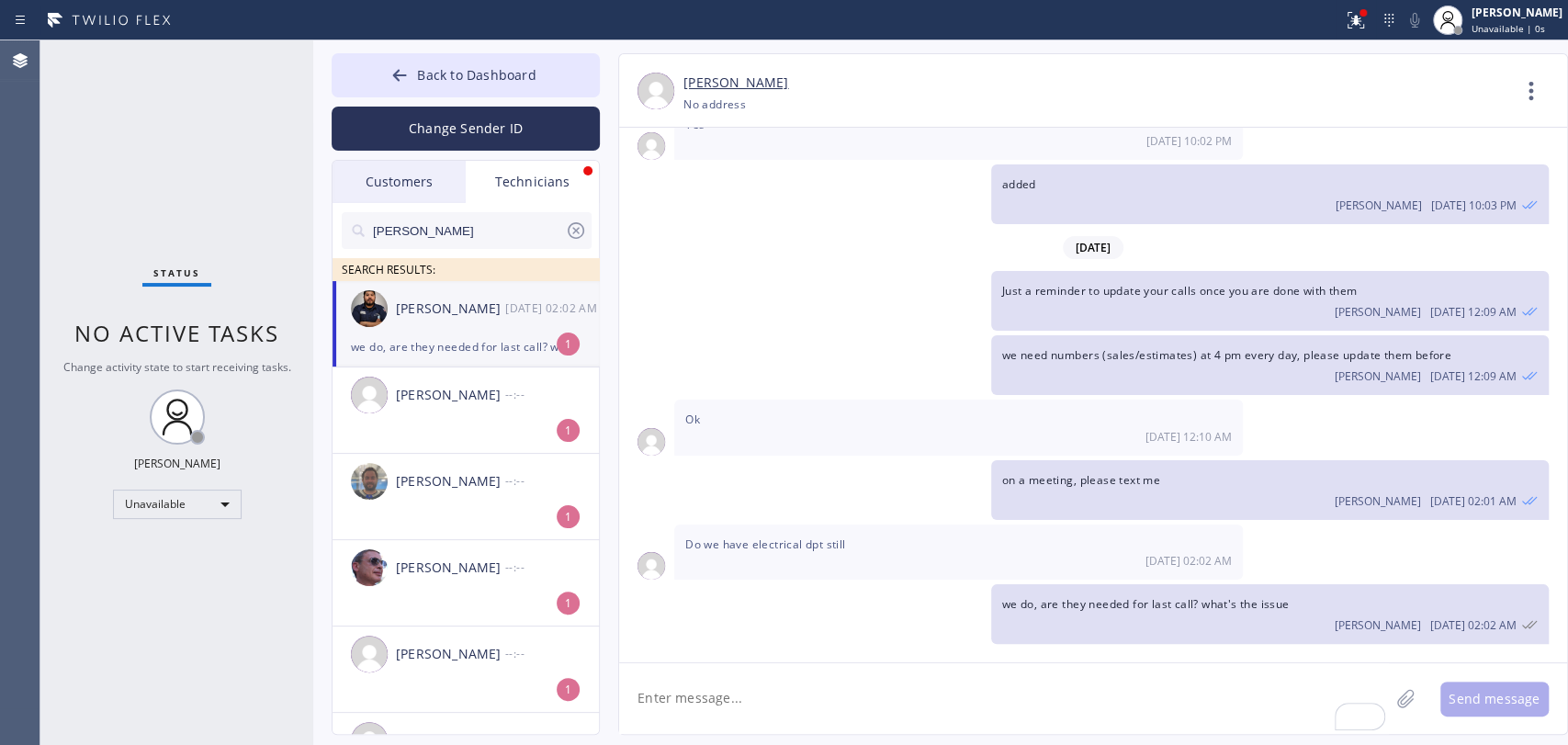
drag, startPoint x: 995, startPoint y: 581, endPoint x: 1069, endPoint y: 591, distance: 74.7
click at [998, 584] on div "we do, are they needed for last call? what's the issue Oleksiy Dmitriev 08/12 0…" at bounding box center [1269, 614] width 557 height 60
click at [1070, 592] on div "we do, are they needed for last call? what's the issue Oleksiy Dmitriev 08/12 0…" at bounding box center [1269, 614] width 557 height 60
click at [1070, 596] on span "we do, are they needed for last call? what's the issue" at bounding box center [1146, 604] width 288 height 16
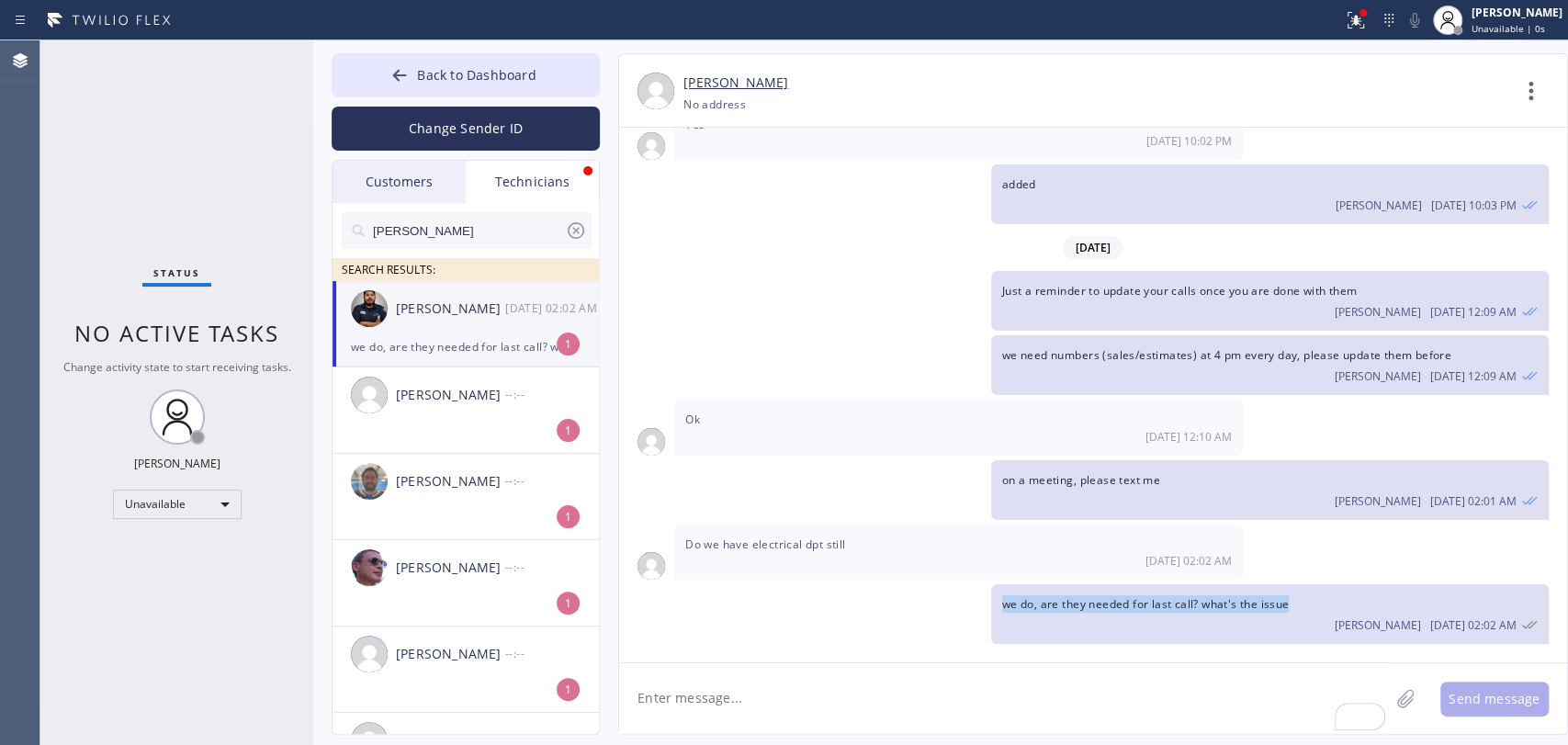
click at [1075, 605] on span "we do, are they needed for last call? what's the issue" at bounding box center [1146, 604] width 288 height 16
click at [1099, 605] on span "we do, are they needed for last call? what's the issue" at bounding box center [1146, 604] width 288 height 16
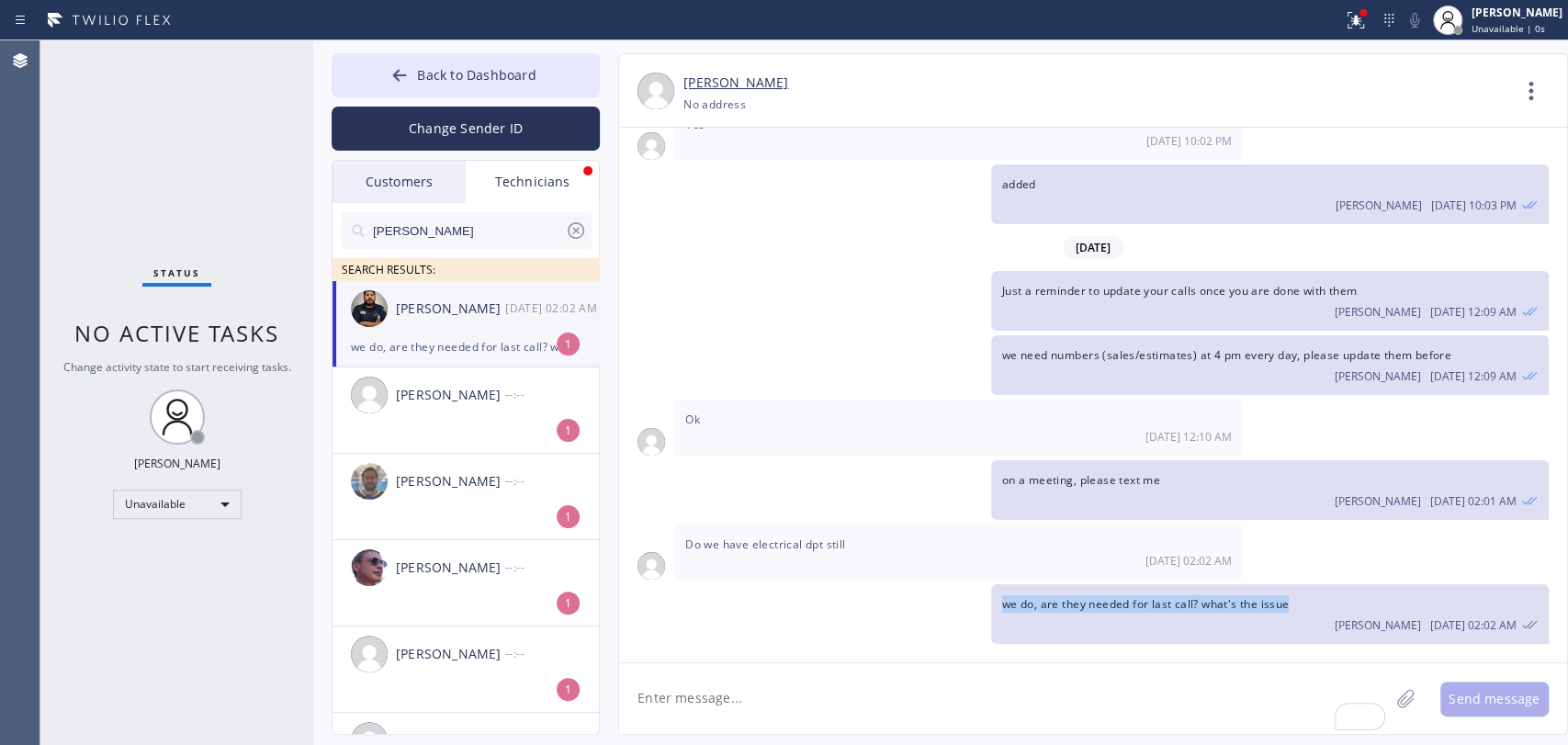
click at [1102, 605] on span "we do, are they needed for last call? what's the issue" at bounding box center [1146, 604] width 288 height 16
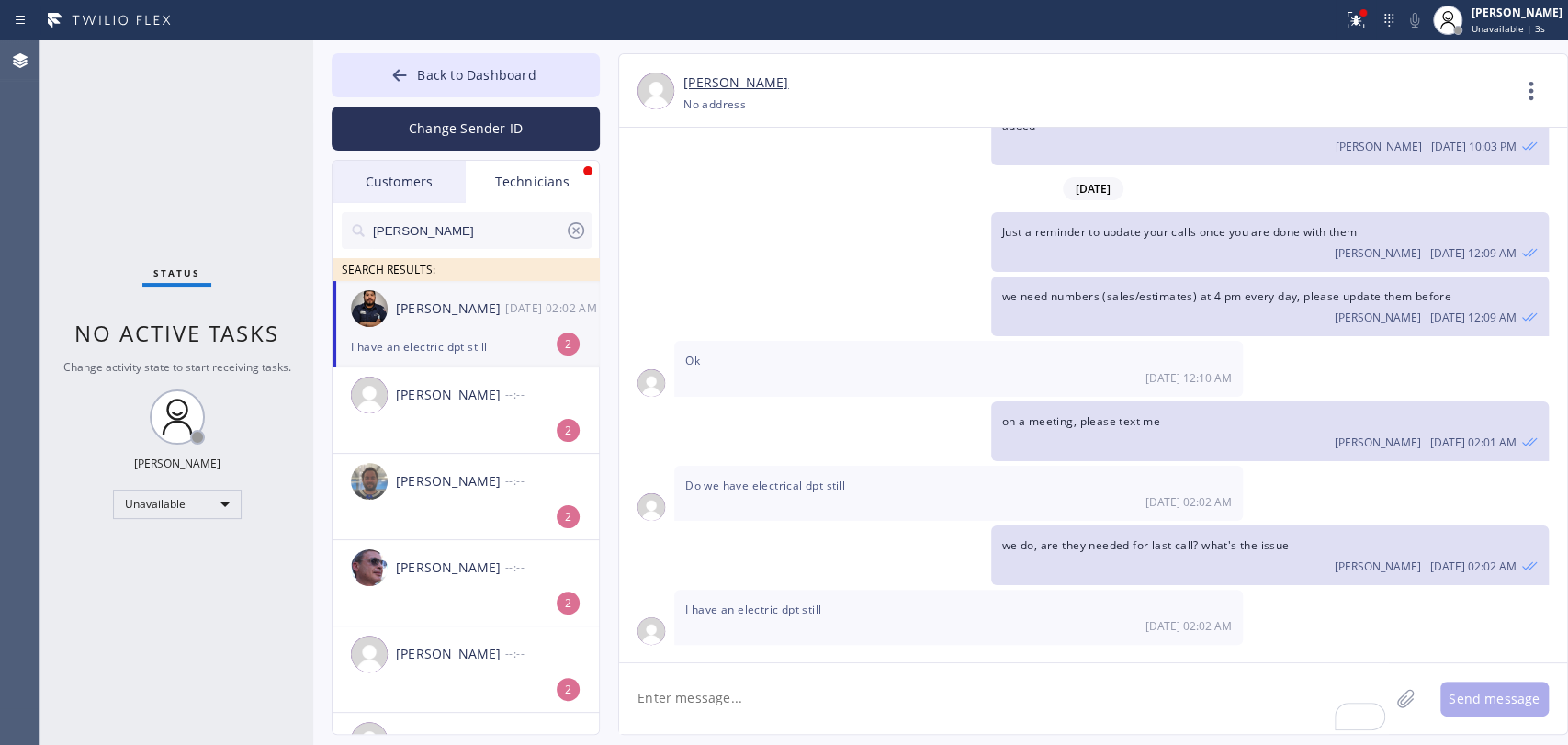
click at [727, 608] on span "I have an electric dpt still" at bounding box center [753, 610] width 136 height 16
click at [728, 608] on span "I have an electric dpt still" at bounding box center [753, 610] width 136 height 16
click at [732, 603] on span "I have an electric dpt still" at bounding box center [753, 610] width 136 height 16
click at [765, 618] on div "08/12 02:02 AM" at bounding box center [958, 626] width 546 height 16
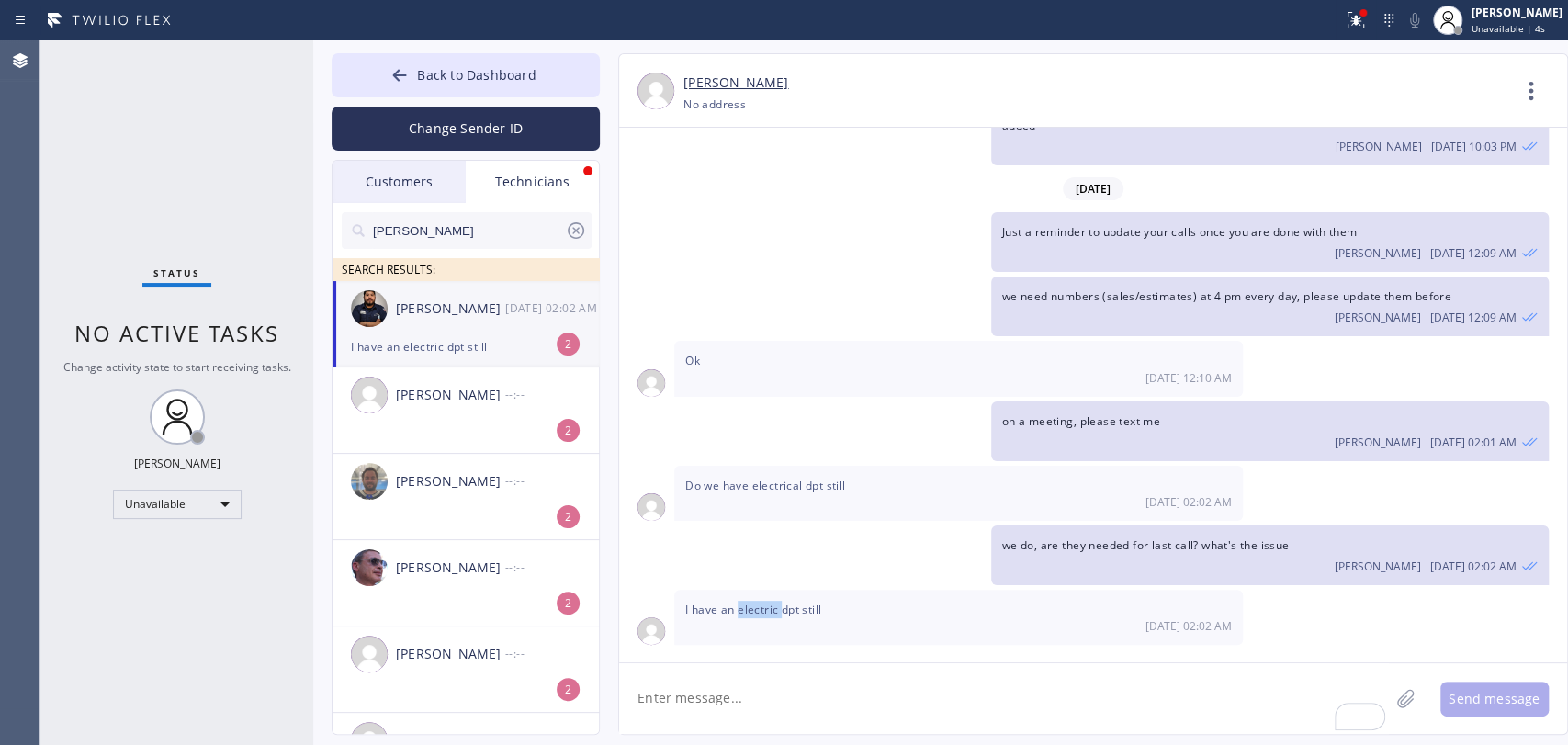
click at [765, 613] on div "I have an electric dpt still 08/12 02:02 AM" at bounding box center [958, 617] width 569 height 55
click at [764, 612] on span "I have an electric dpt still" at bounding box center [753, 610] width 136 height 16
click at [760, 605] on span "I have an electric dpt still" at bounding box center [753, 610] width 136 height 16
click at [780, 605] on span "I have an electric dpt still" at bounding box center [753, 610] width 136 height 16
drag, startPoint x: 836, startPoint y: 606, endPoint x: 851, endPoint y: 605, distance: 15.0
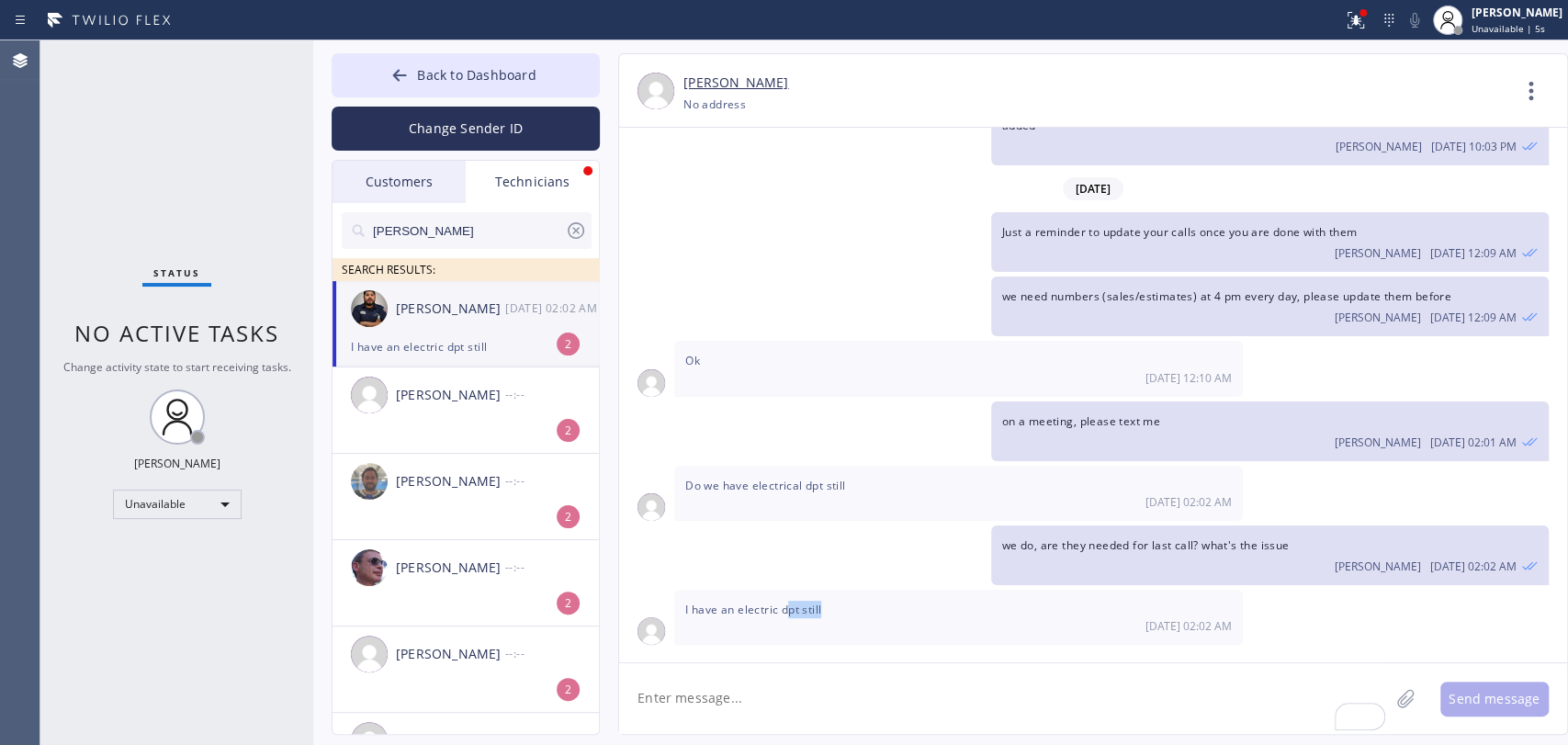
click at [848, 605] on div "I have an electric dpt still 08/12 02:02 AM" at bounding box center [958, 617] width 569 height 55
click at [851, 605] on div "I have an electric dpt still 08/12 02:02 AM" at bounding box center [958, 617] width 569 height 55
click at [765, 484] on span "Do we have electrical dpt still" at bounding box center [765, 486] width 160 height 16
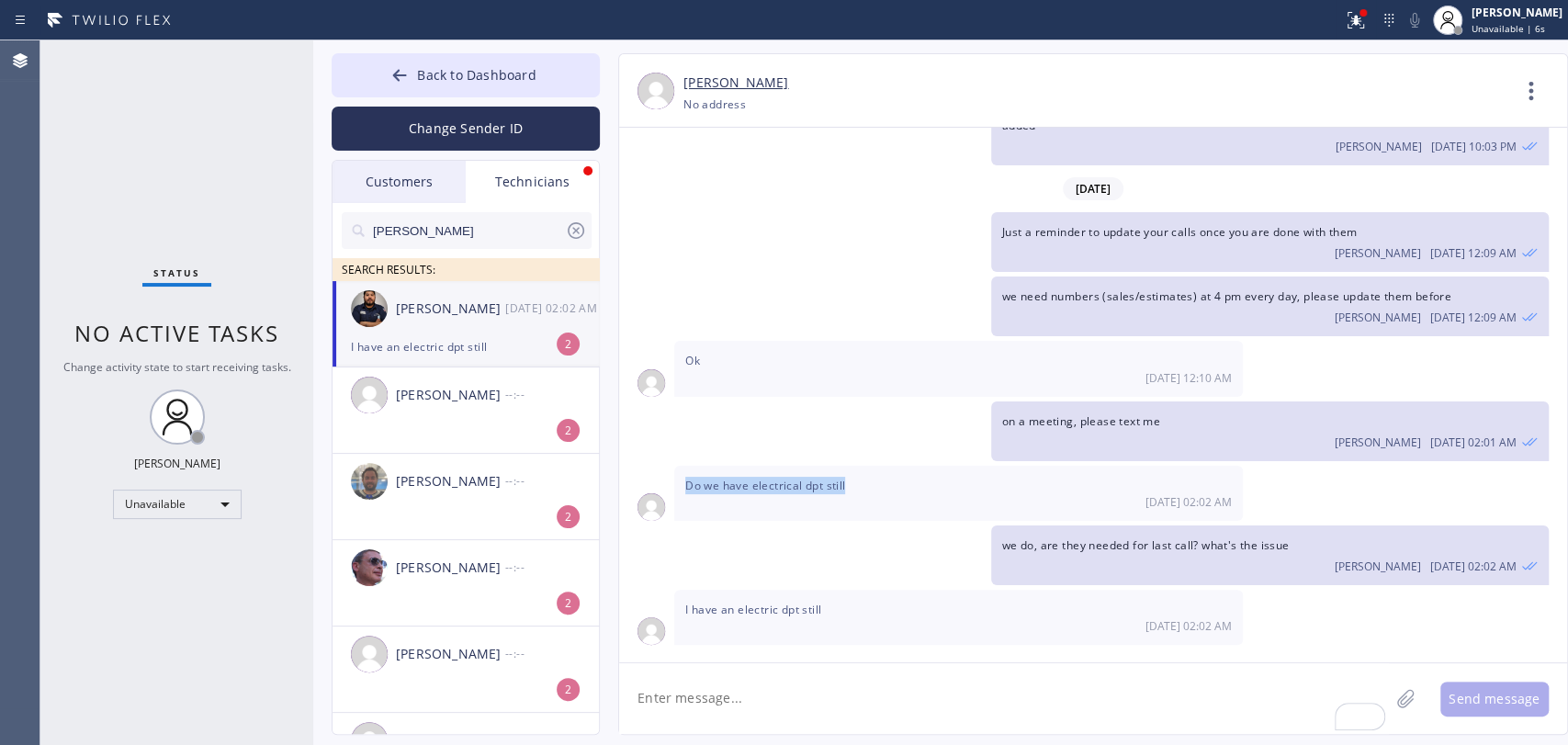
click at [765, 484] on span "Do we have electrical dpt still" at bounding box center [765, 486] width 160 height 16
click at [759, 485] on span "Do we have electrical dpt still" at bounding box center [765, 486] width 160 height 16
click at [1029, 556] on div "Oleksiy Dmitriev 08/12 02:02 AM" at bounding box center [1269, 564] width 535 height 20
click at [410, 337] on div "I have an electric dpt still" at bounding box center [465, 347] width 229 height 21
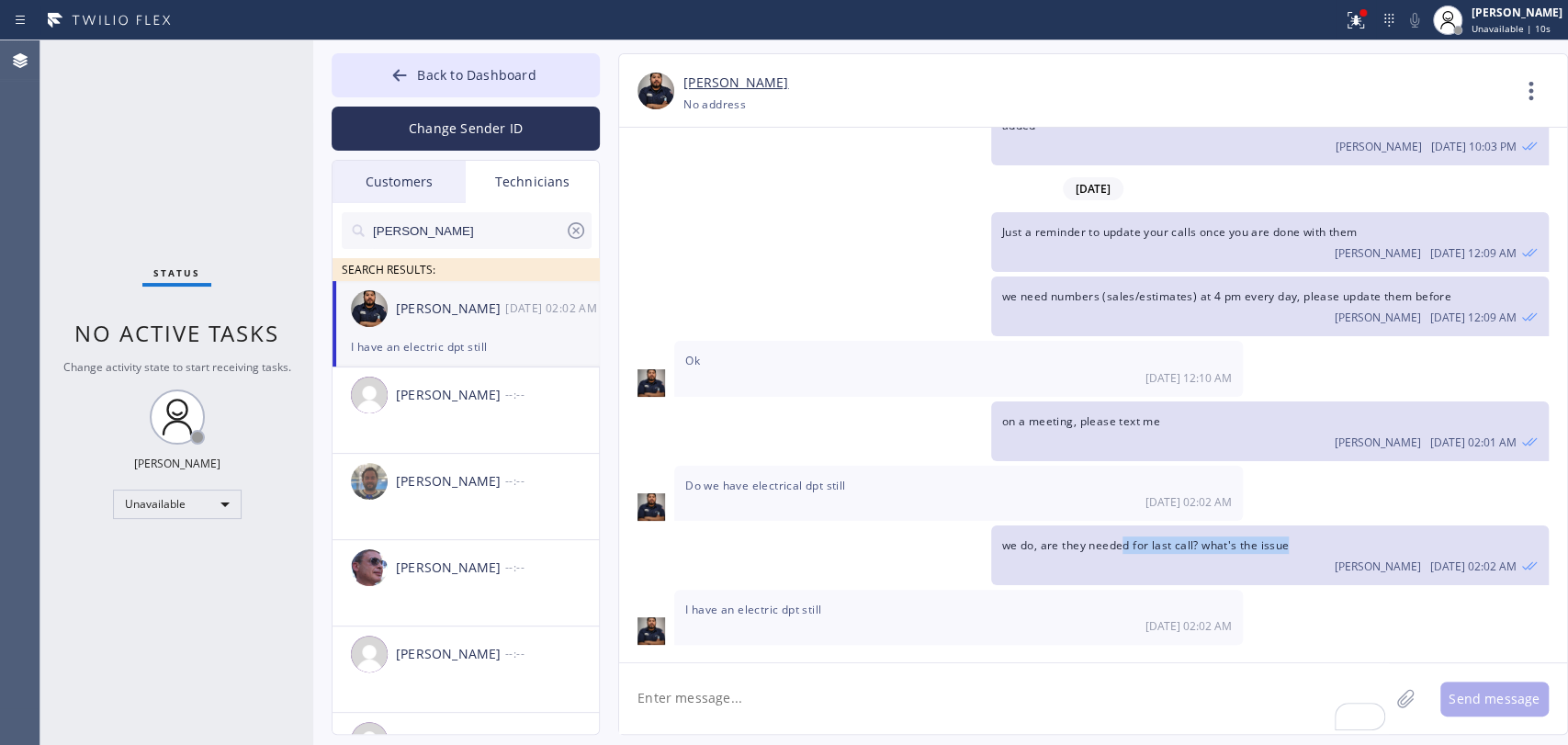
drag, startPoint x: 1124, startPoint y: 545, endPoint x: 1203, endPoint y: 553, distance: 79.4
click at [1191, 554] on div "we do, are they needed for last call? what's the issue Oleksiy Dmitriev 08/12 0…" at bounding box center [1269, 555] width 557 height 60
click at [1203, 554] on div "Oleksiy Dmitriev 08/12 02:02 AM" at bounding box center [1269, 564] width 535 height 20
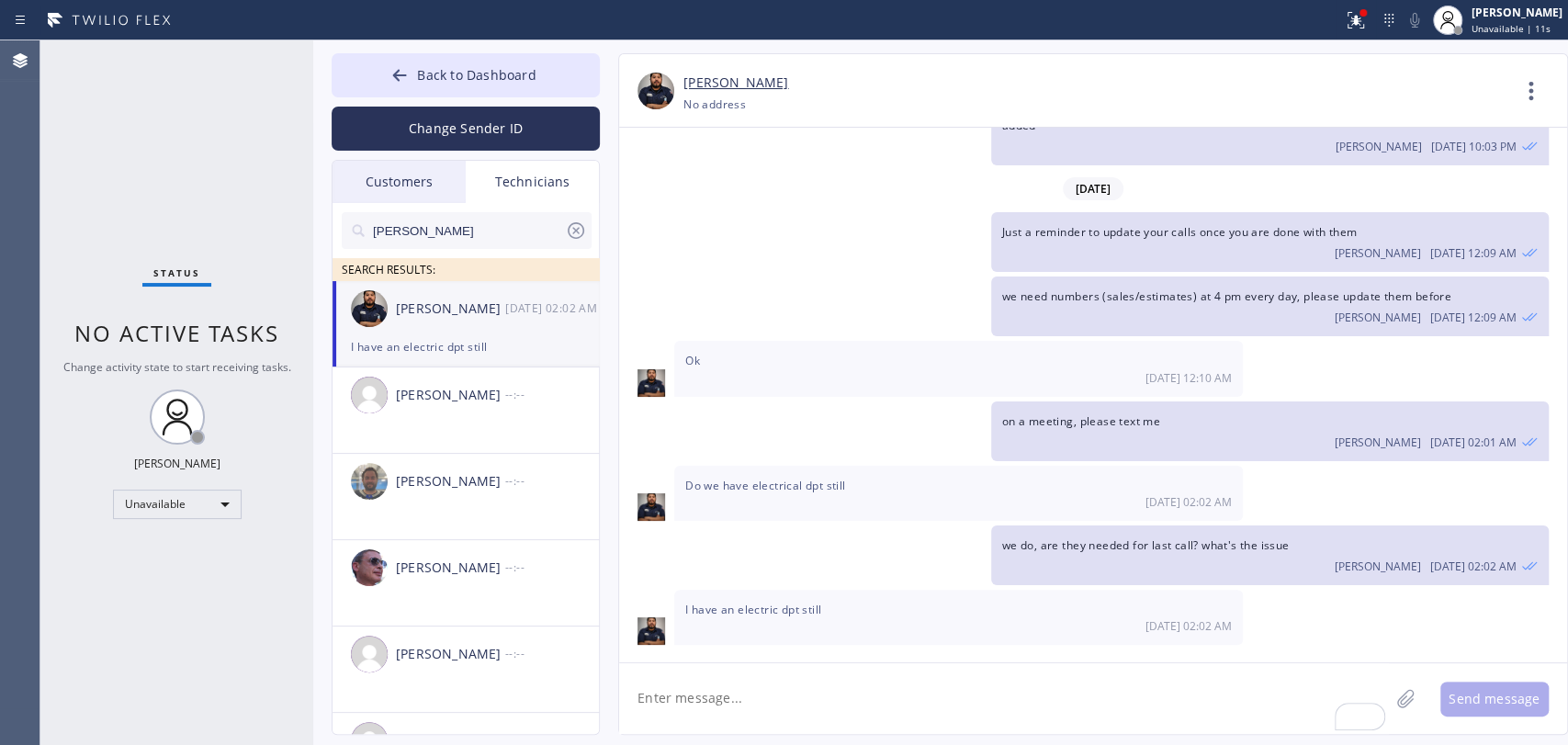
click at [1197, 543] on span "we do, are they needed for last call? what's the issue" at bounding box center [1146, 545] width 288 height 16
click at [1359, 341] on div "Ok 08/12 12:10 AM" at bounding box center [1092, 368] width 948 height 55
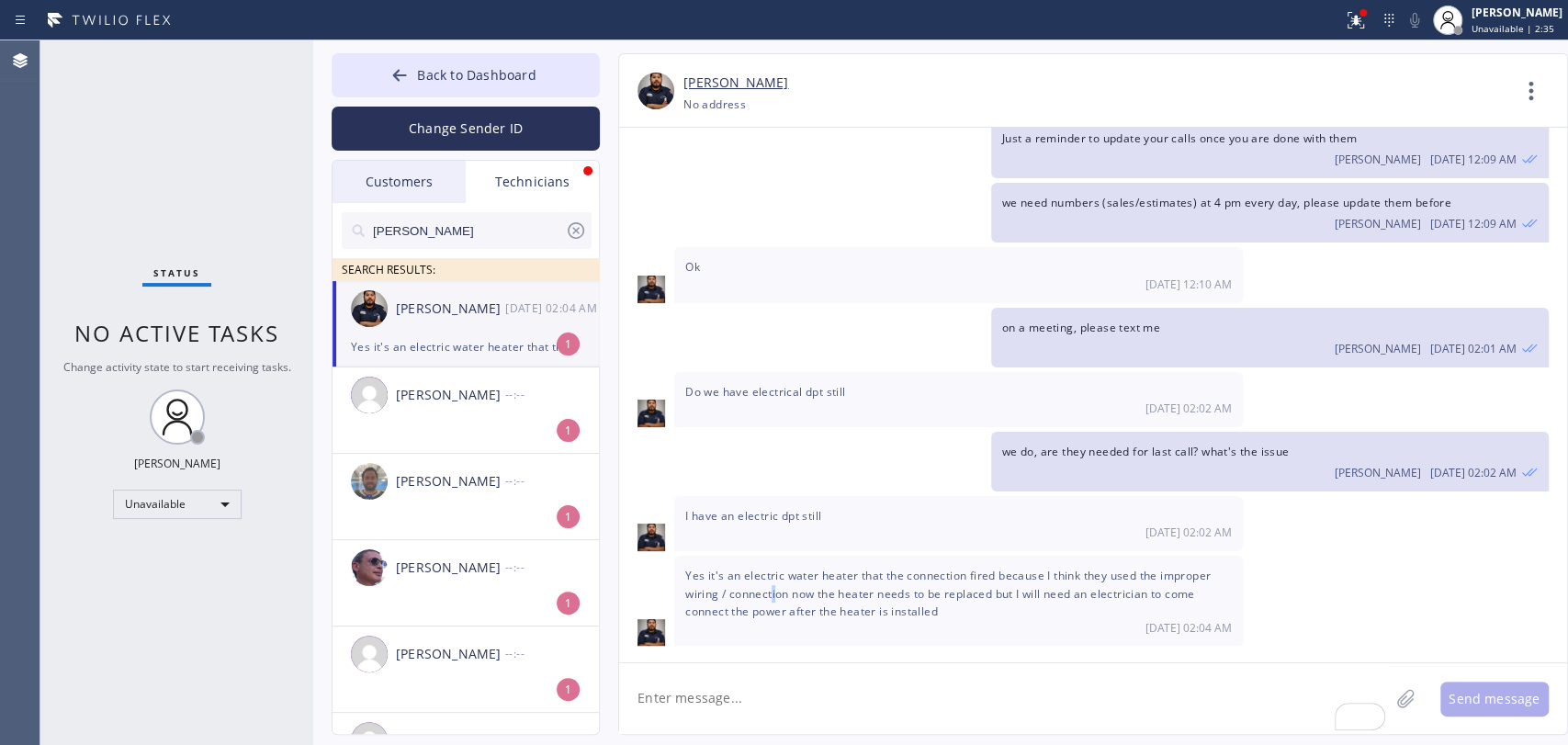
click at [775, 585] on span "Yes it's an electric water heater that the connection fired because I think the…" at bounding box center [947, 593] width 525 height 51
click at [852, 575] on span "Yes it's an electric water heater that the connection fired because I think the…" at bounding box center [947, 593] width 525 height 51
click at [870, 575] on span "Yes it's an electric water heater that the connection fired because I think the…" at bounding box center [947, 593] width 525 height 51
click at [875, 575] on span "Yes it's an electric water heater that the connection fired because I think the…" at bounding box center [947, 593] width 525 height 51
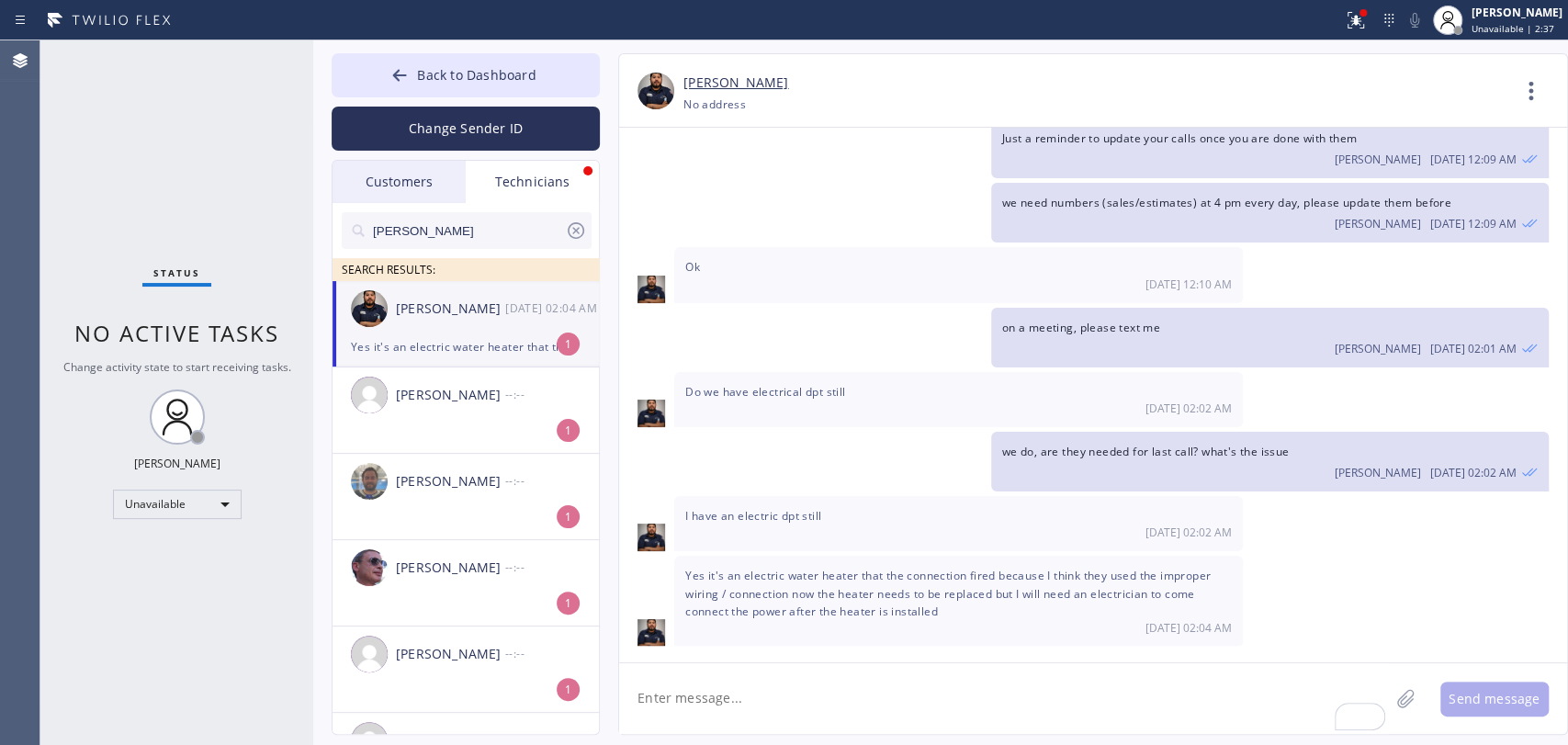
click at [1017, 590] on span "Yes it's an electric water heater that the connection fired because I think the…" at bounding box center [947, 593] width 525 height 51
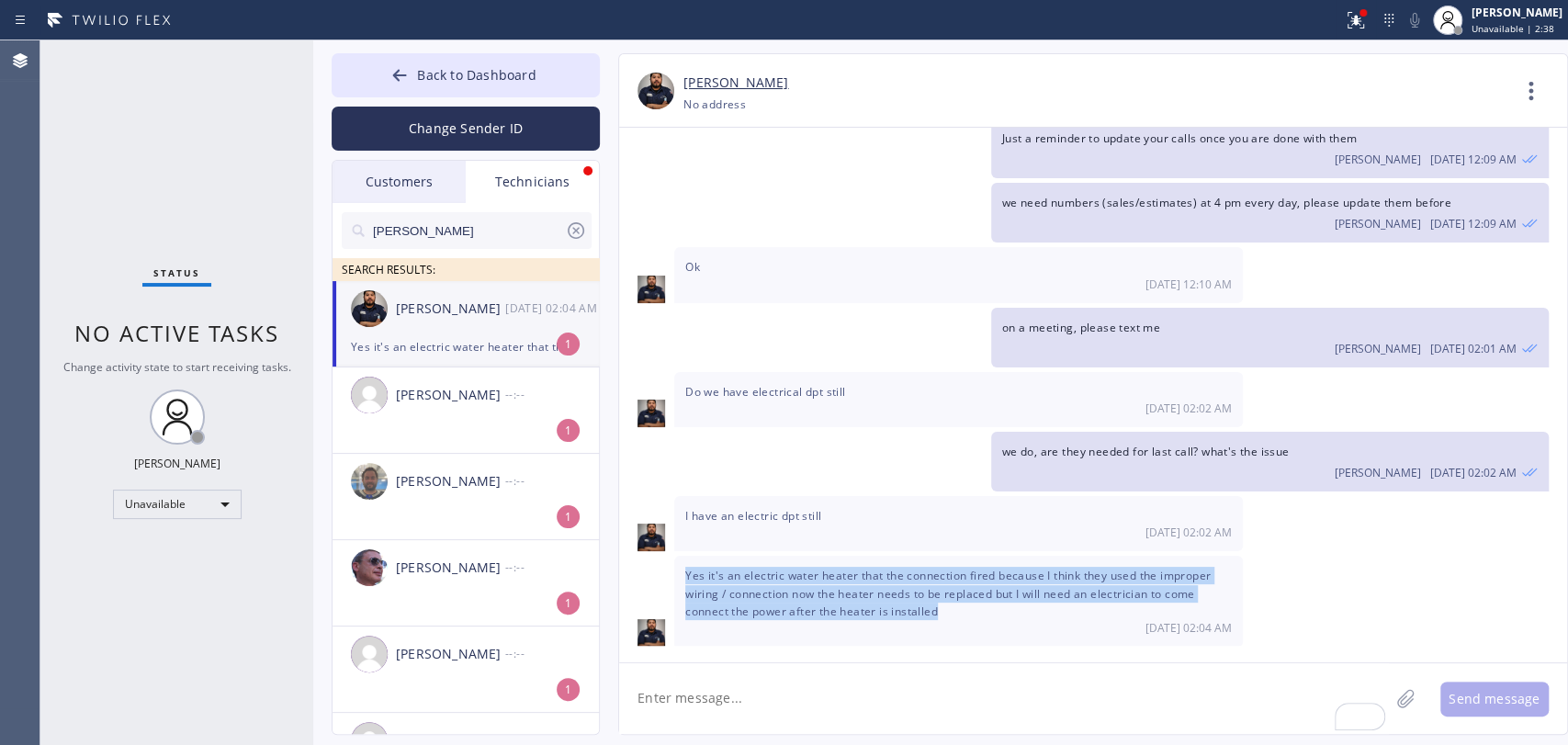
click at [1017, 590] on span "Yes it's an electric water heater that the connection fired because I think the…" at bounding box center [947, 593] width 525 height 51
click at [1020, 582] on span "Yes it's an electric water heater that the connection fired because I think the…" at bounding box center [947, 593] width 525 height 51
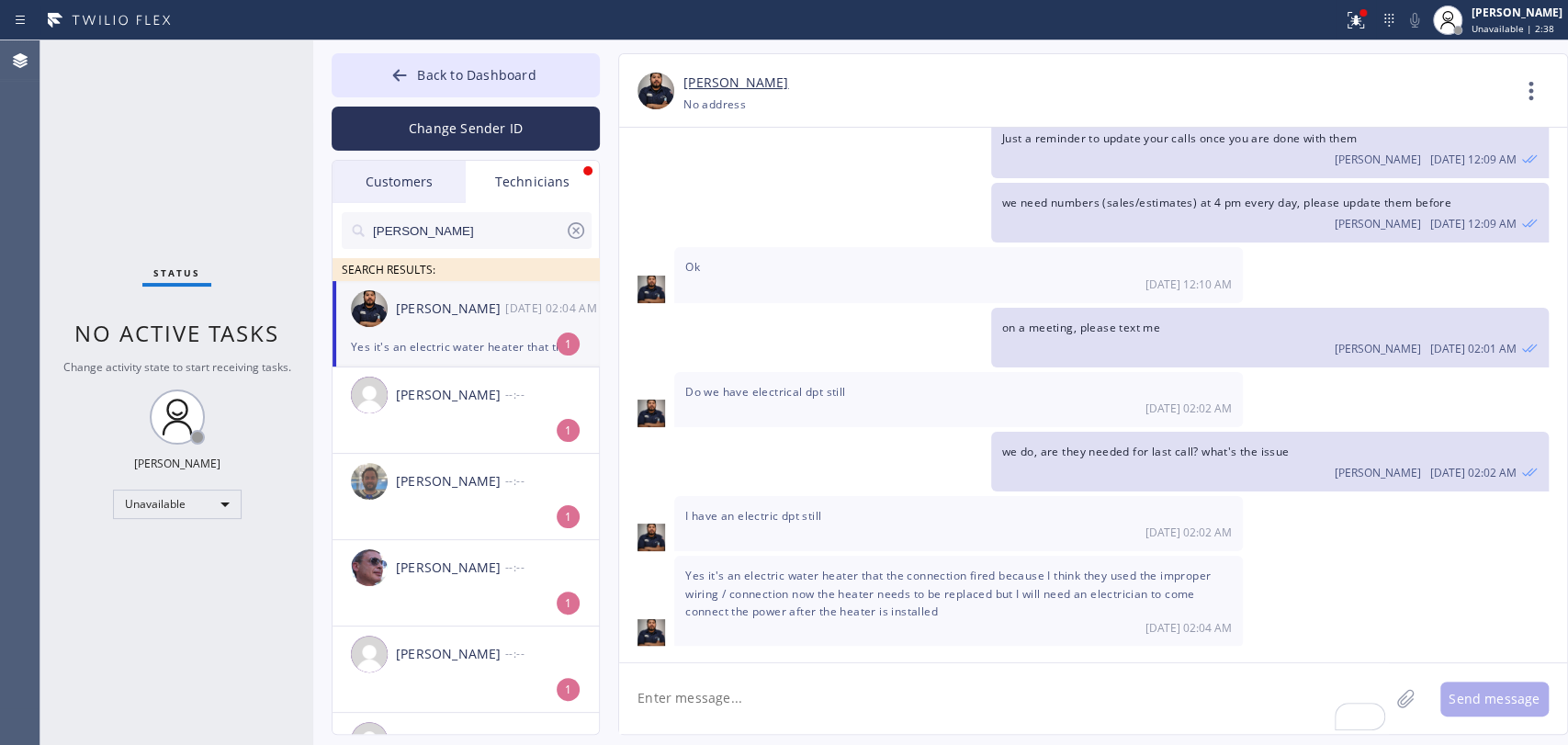
click at [835, 589] on span "Yes it's an electric water heater that the connection fired because I think the…" at bounding box center [947, 593] width 525 height 51
click at [768, 596] on div "Yes it's an electric water heater that the connection fired because I think the…" at bounding box center [958, 602] width 569 height 91
click at [786, 685] on textarea "To enrich screen reader interactions, please activate Accessibility in Grammarl…" at bounding box center [1003, 698] width 770 height 71
click at [780, 705] on textarea "To enrich screen reader interactions, please activate Accessibility in Grammarl…" at bounding box center [1003, 698] width 770 height 71
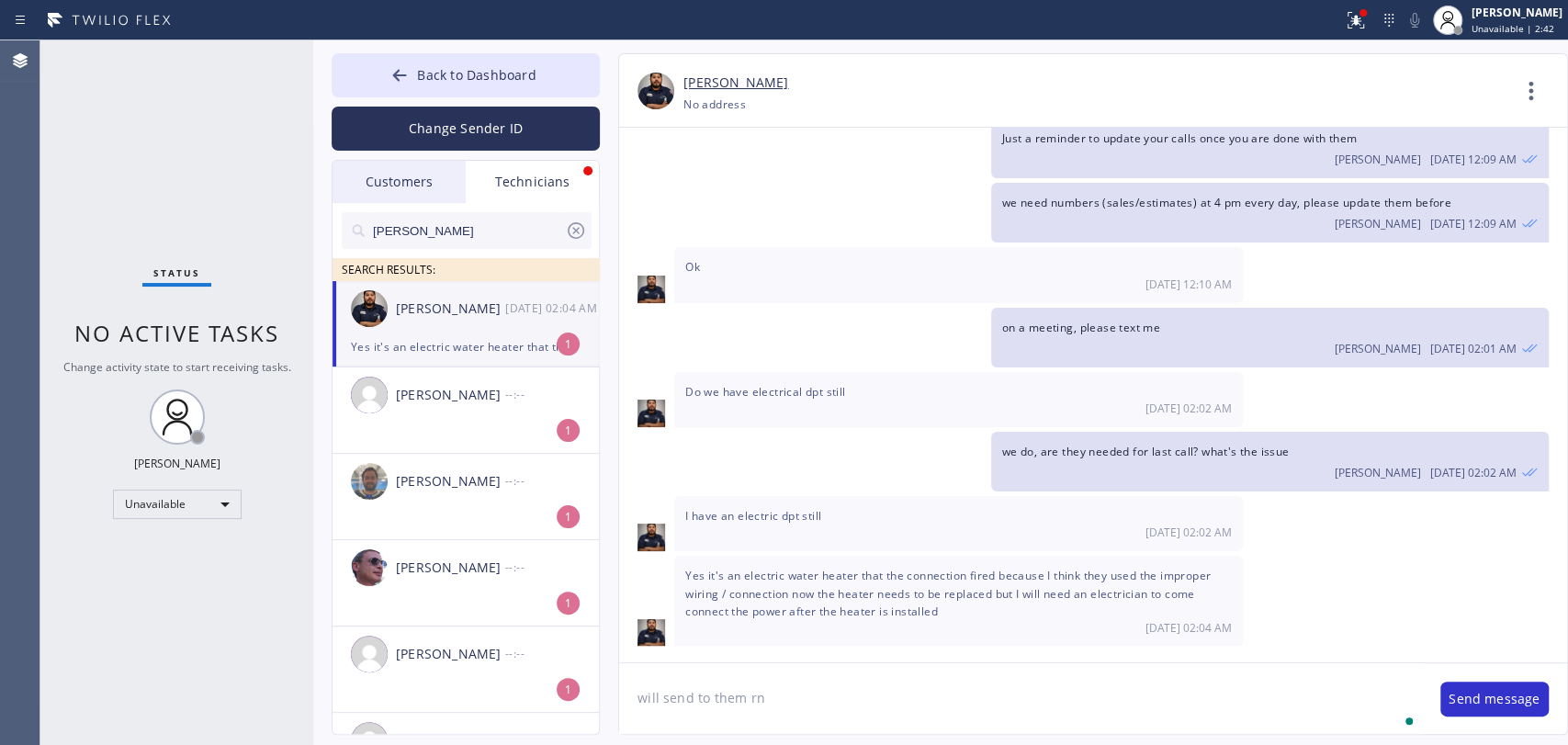
type textarea "will send to them rn"
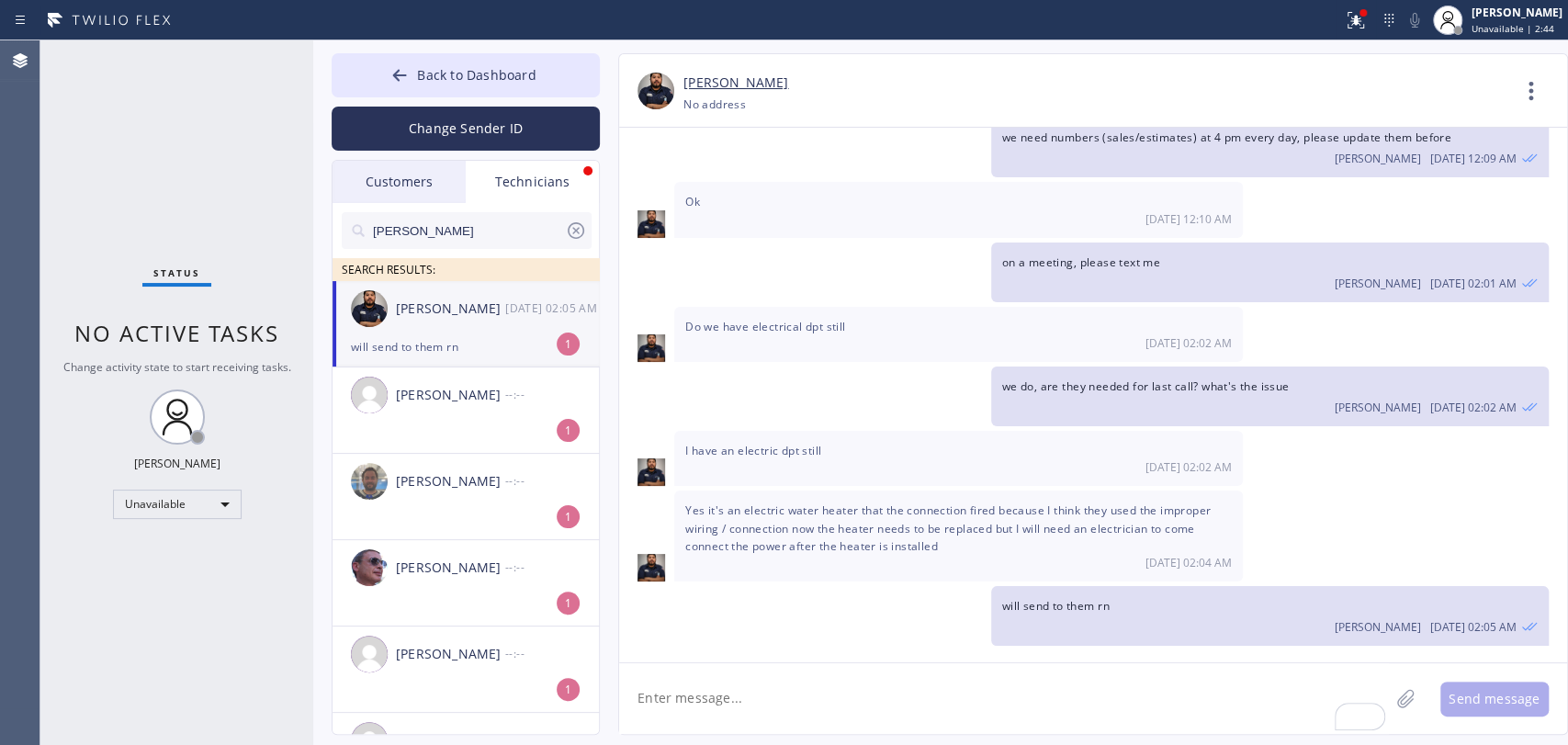
click at [832, 526] on span "Yes it's an electric water heater that the connection fired because I think the…" at bounding box center [947, 527] width 525 height 51
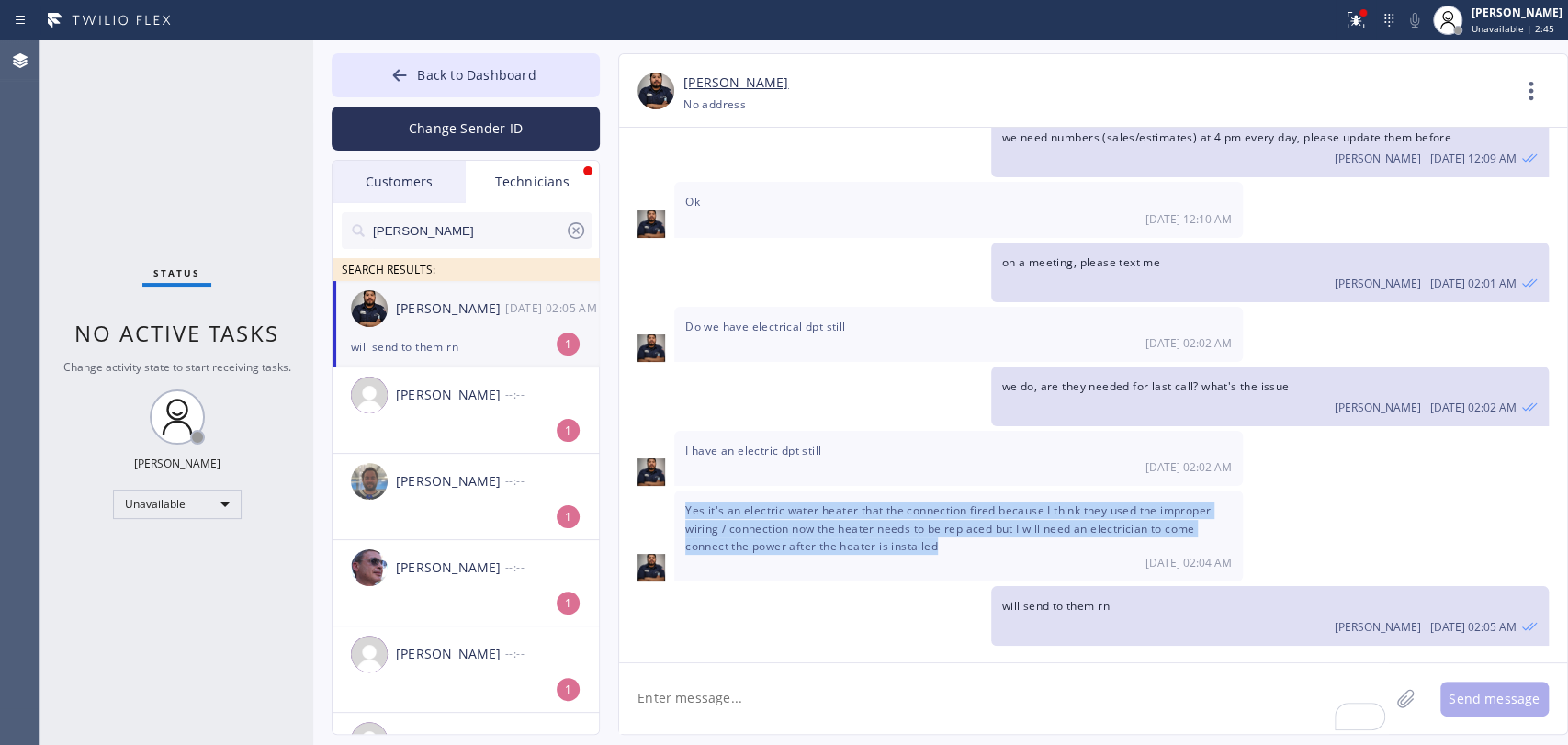
click at [832, 526] on span "Yes it's an electric water heater that the connection fired because I think the…" at bounding box center [947, 527] width 525 height 51
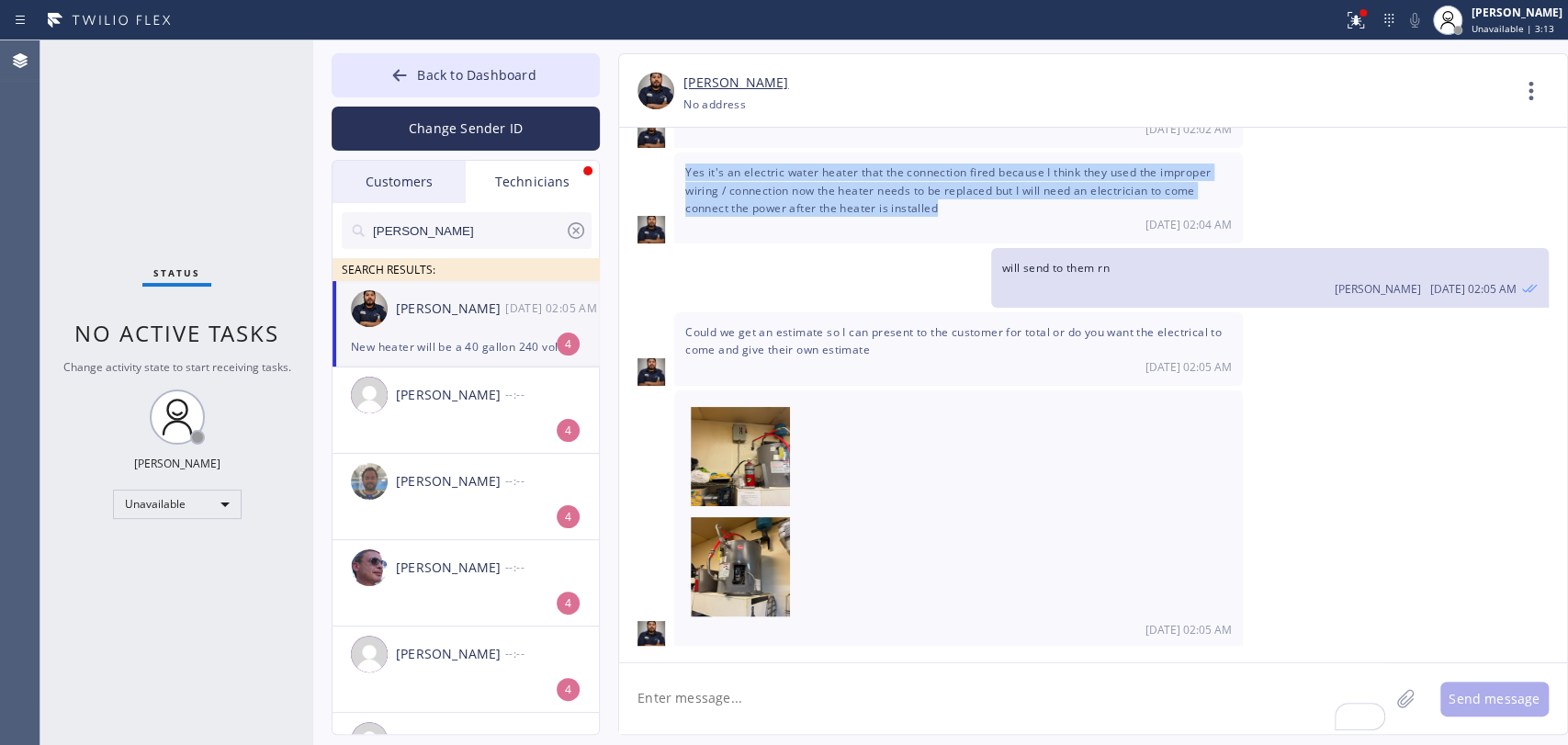
scroll to position [3954, 0]
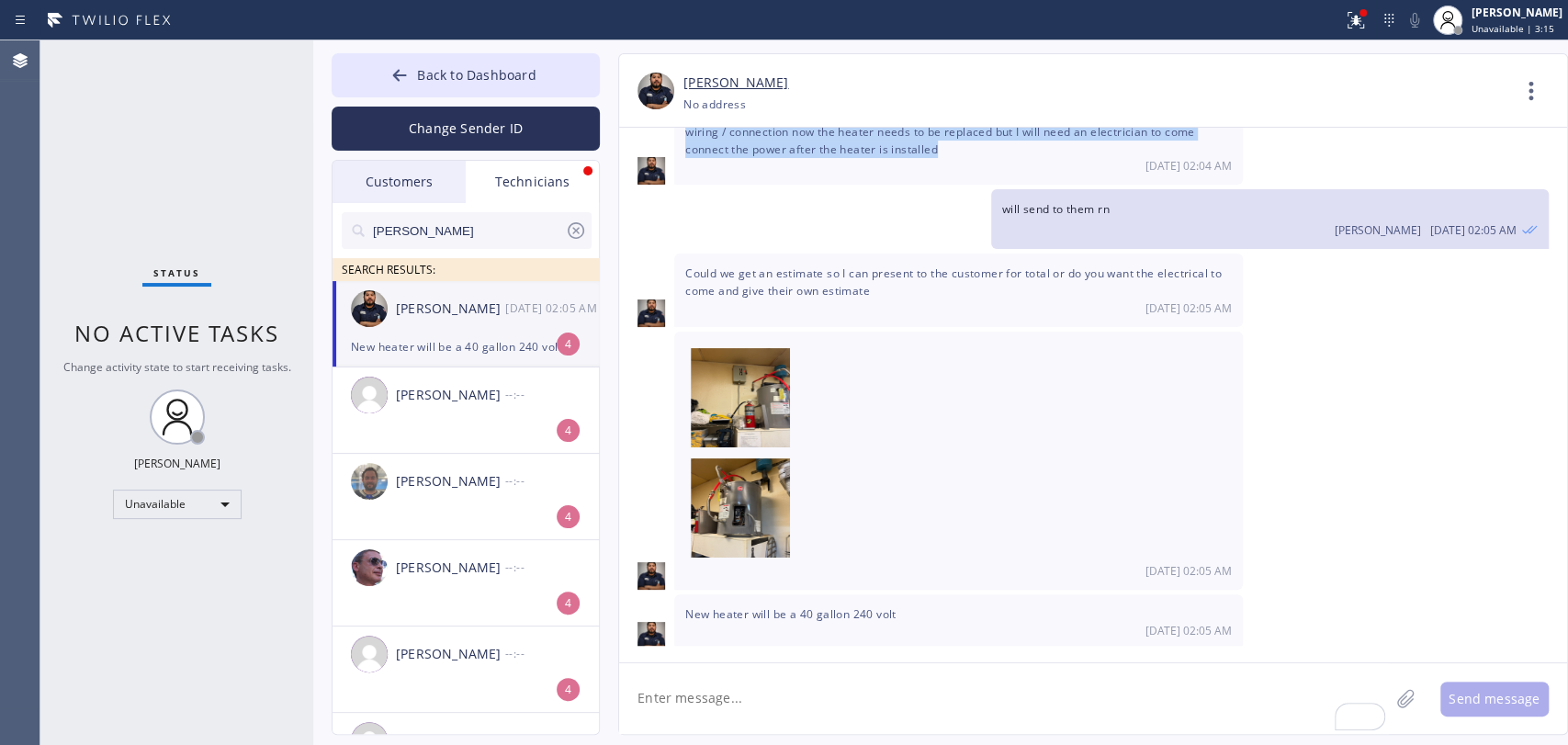
click at [722, 710] on textarea "To enrich screen reader interactions, please activate Accessibility in Grammarl…" at bounding box center [1003, 698] width 770 height 71
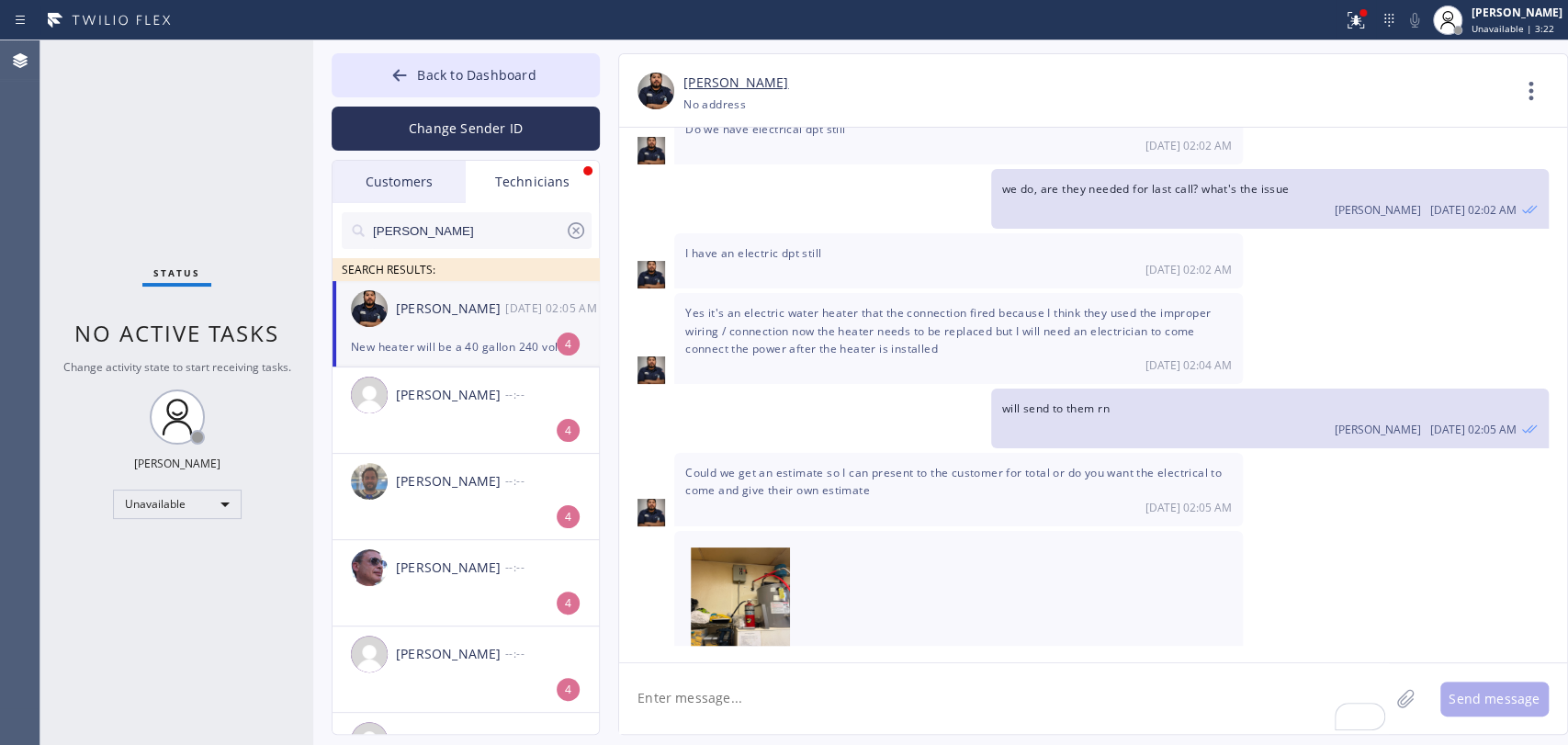
scroll to position [3751, 0]
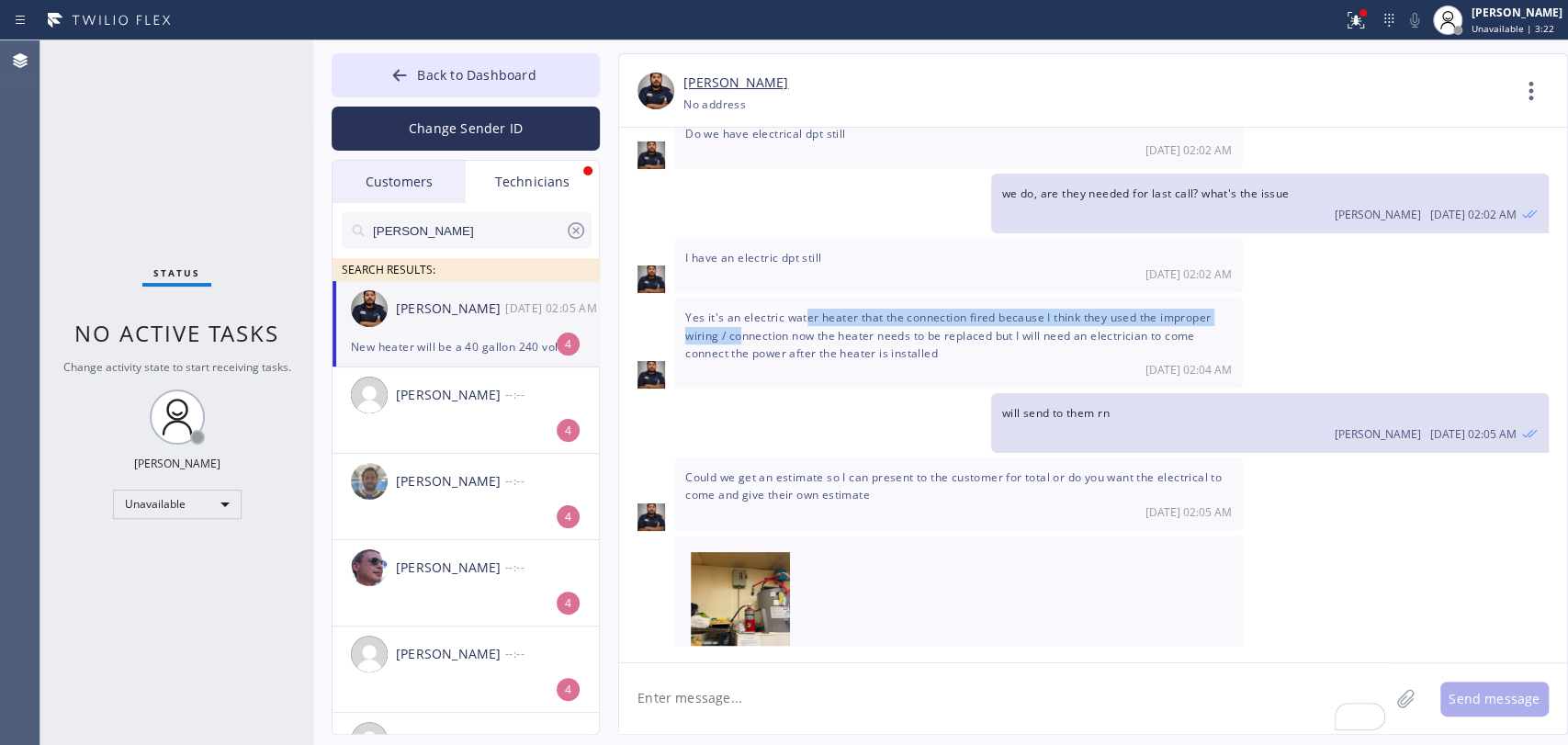
drag, startPoint x: 742, startPoint y: 323, endPoint x: 816, endPoint y: 316, distance: 74.3
click at [814, 318] on span "Yes it's an electric water heater that the connection fired because I think the…" at bounding box center [947, 335] width 525 height 51
click at [816, 316] on span "Yes it's an electric water heater that the connection fired because I think the…" at bounding box center [947, 335] width 525 height 51
click at [818, 316] on span "Yes it's an electric water heater that the connection fired because I think the…" at bounding box center [947, 335] width 525 height 51
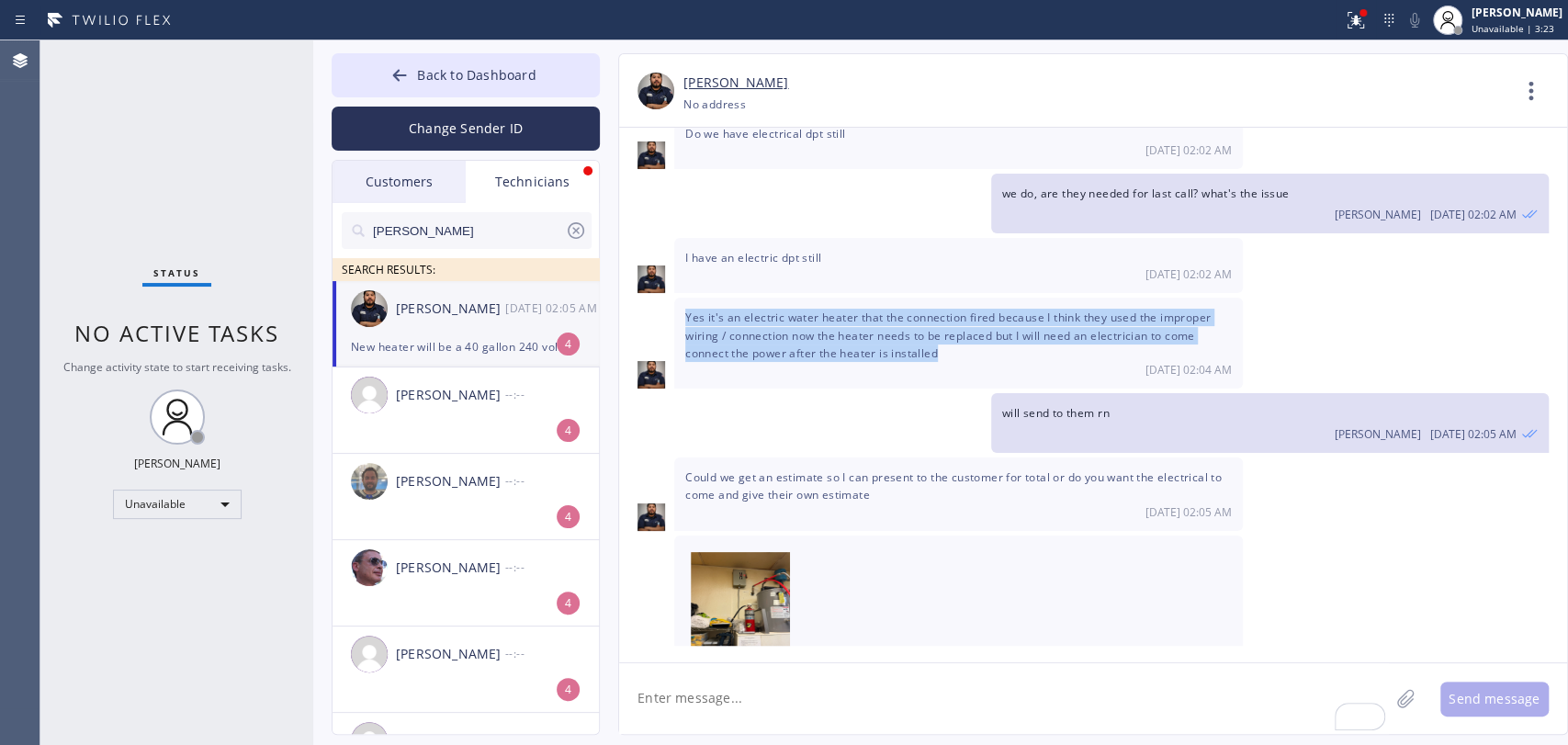
click at [818, 316] on span "Yes it's an electric water heater that the connection fired because I think the…" at bounding box center [947, 335] width 525 height 51
click at [922, 316] on span "Yes it's an electric water heater that the connection fired because I think the…" at bounding box center [947, 335] width 525 height 51
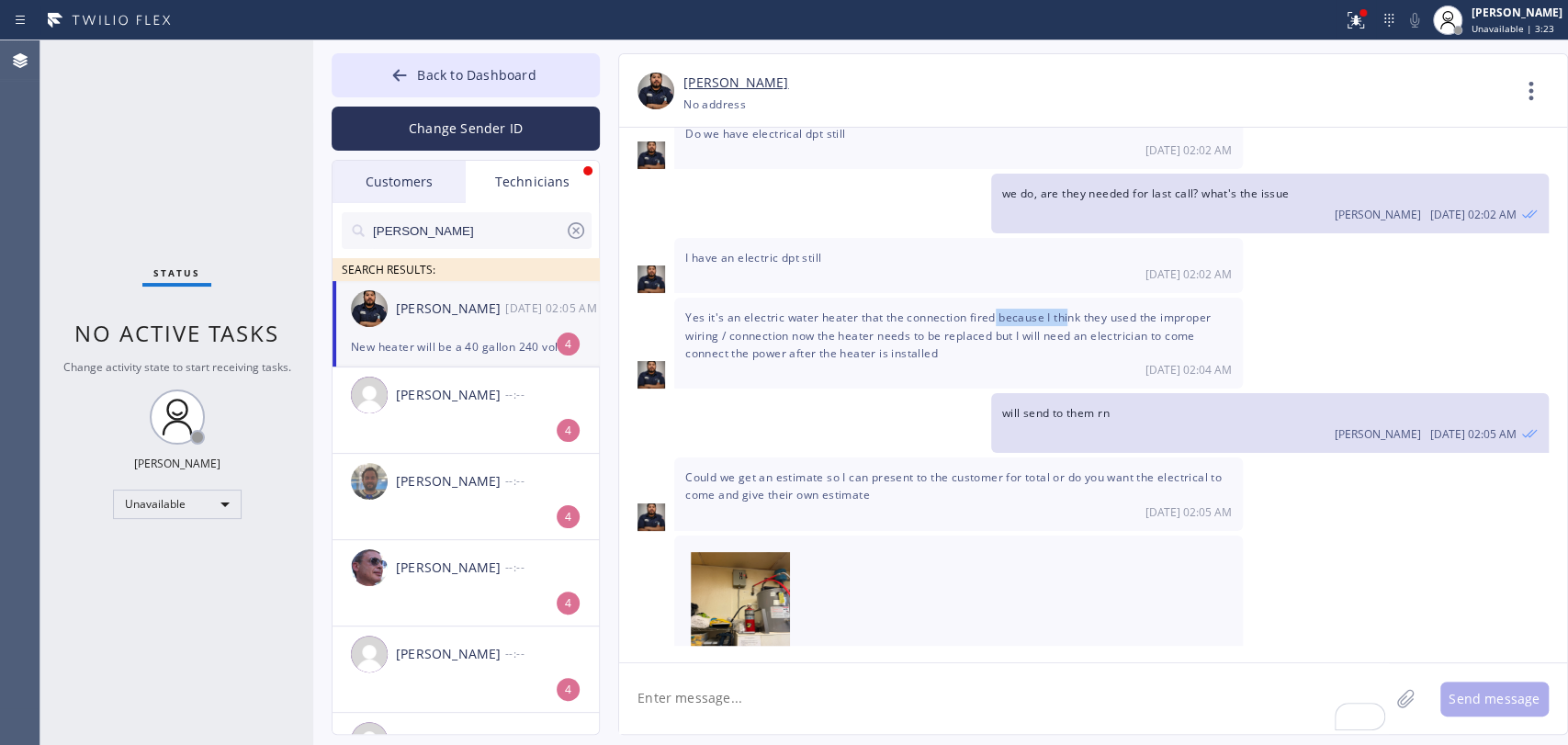
drag, startPoint x: 994, startPoint y: 311, endPoint x: 1069, endPoint y: 318, distance: 75.3
click at [1069, 318] on span "Yes it's an electric water heater that the connection fired because I think the…" at bounding box center [947, 335] width 525 height 51
click at [1117, 318] on span "Yes it's an electric water heater that the connection fired because I think the…" at bounding box center [947, 335] width 525 height 51
click at [1142, 318] on span "Yes it's an electric water heater that the connection fired because I think the…" at bounding box center [947, 335] width 525 height 51
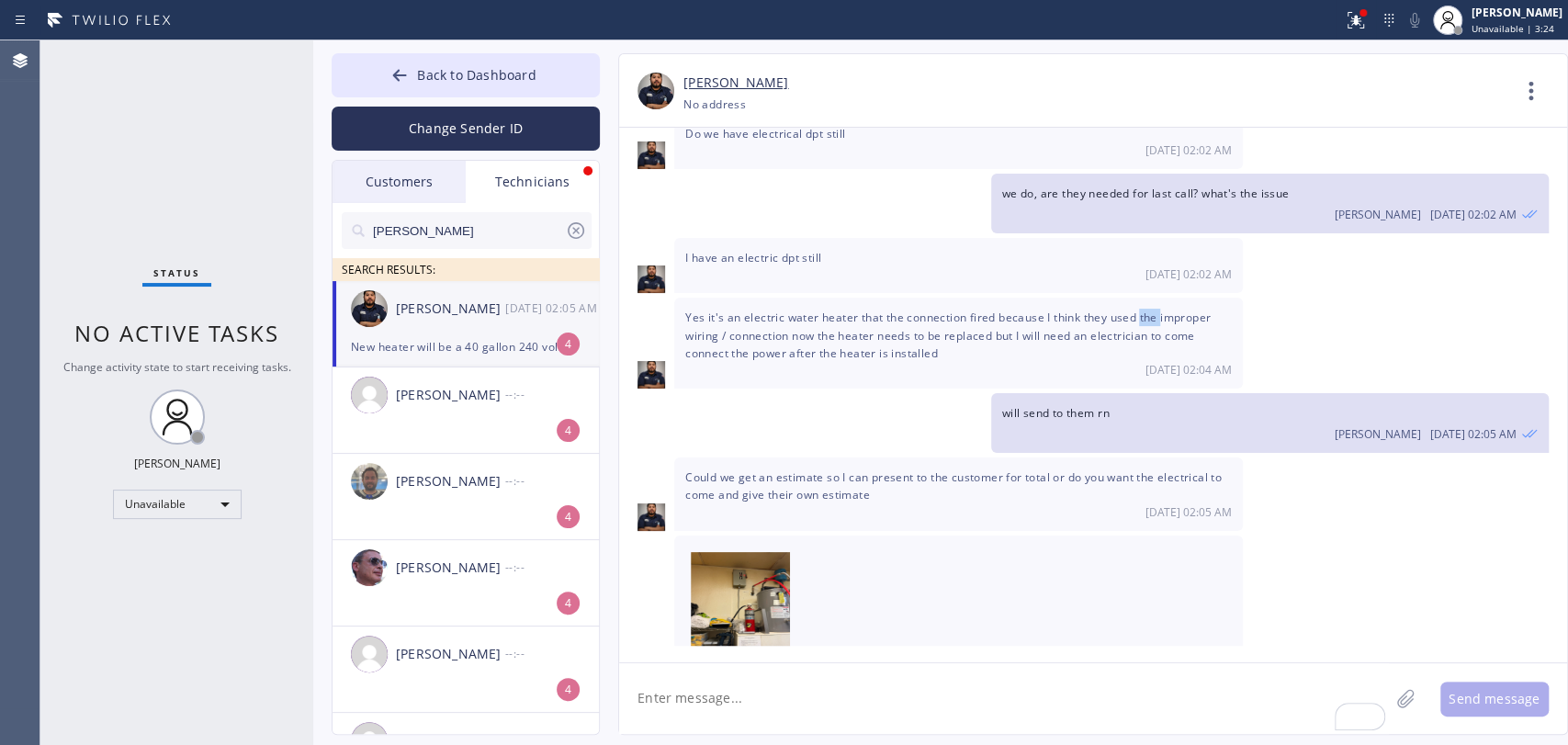
click at [1142, 318] on span "Yes it's an electric water heater that the connection fired because I think the…" at bounding box center [947, 335] width 525 height 51
click at [711, 312] on span "Yes it's an electric water heater that the connection fired because I think the…" at bounding box center [947, 335] width 525 height 51
drag, startPoint x: 748, startPoint y: 342, endPoint x: 911, endPoint y: 333, distance: 163.2
click at [899, 337] on span "Yes it's an electric water heater that the connection fired because I think the…" at bounding box center [947, 335] width 525 height 51
click at [912, 333] on span "Yes it's an electric water heater that the connection fired because I think the…" at bounding box center [947, 335] width 525 height 51
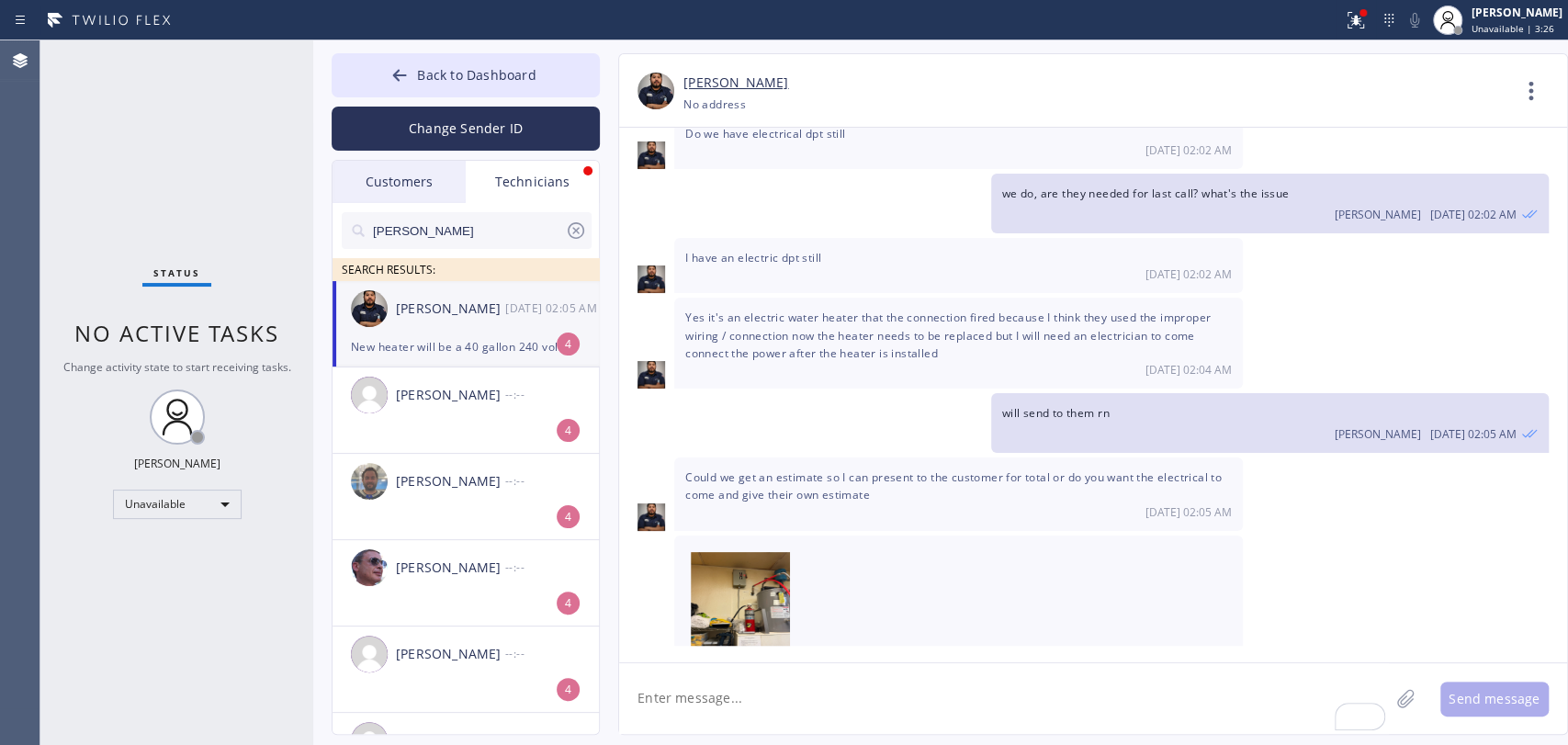
scroll to position [3954, 0]
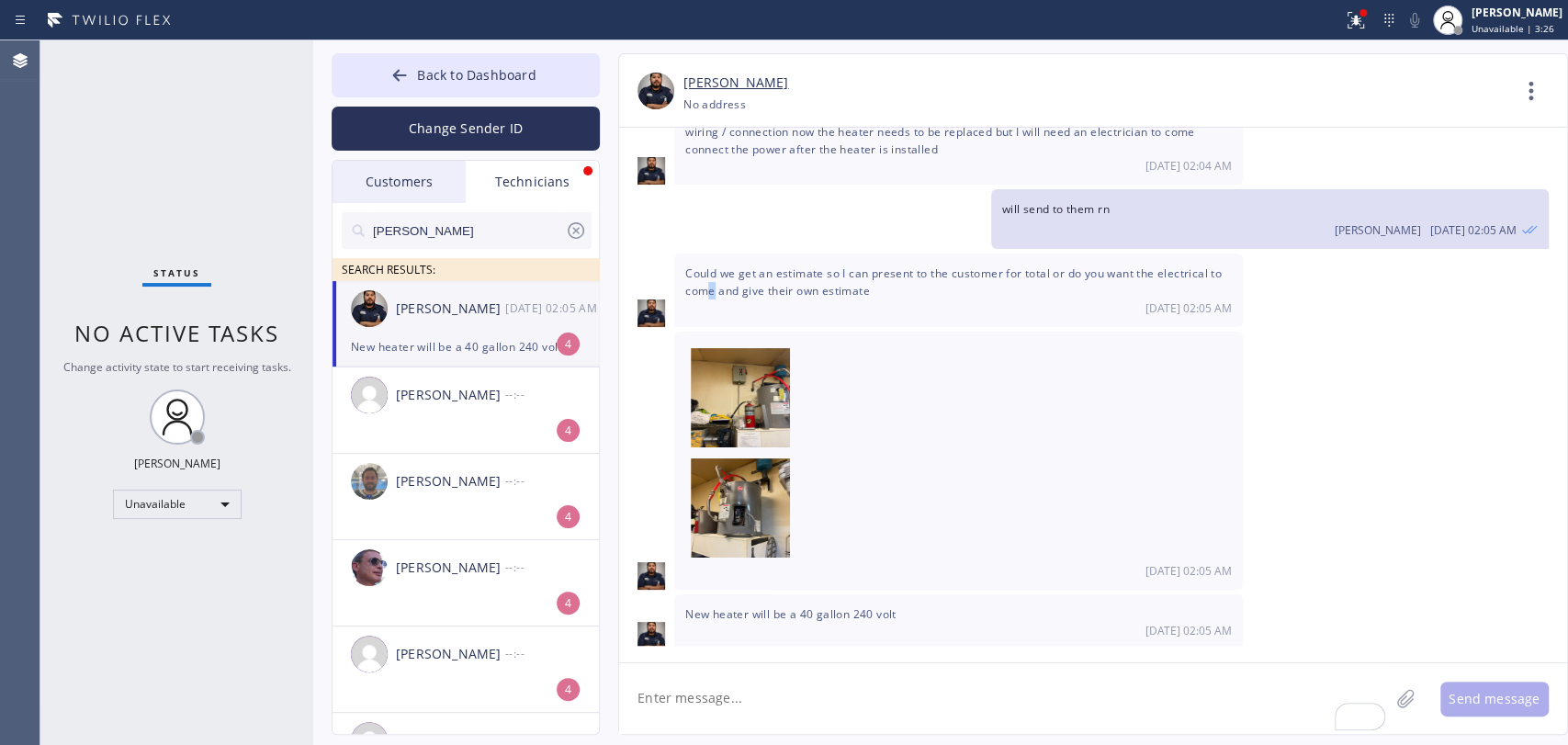
click at [712, 280] on span "Could we get an estimate so I can present to the customer for total or do you w…" at bounding box center [953, 281] width 536 height 33
click at [740, 269] on span "Could we get an estimate so I can present to the customer for total or do you w…" at bounding box center [953, 281] width 536 height 33
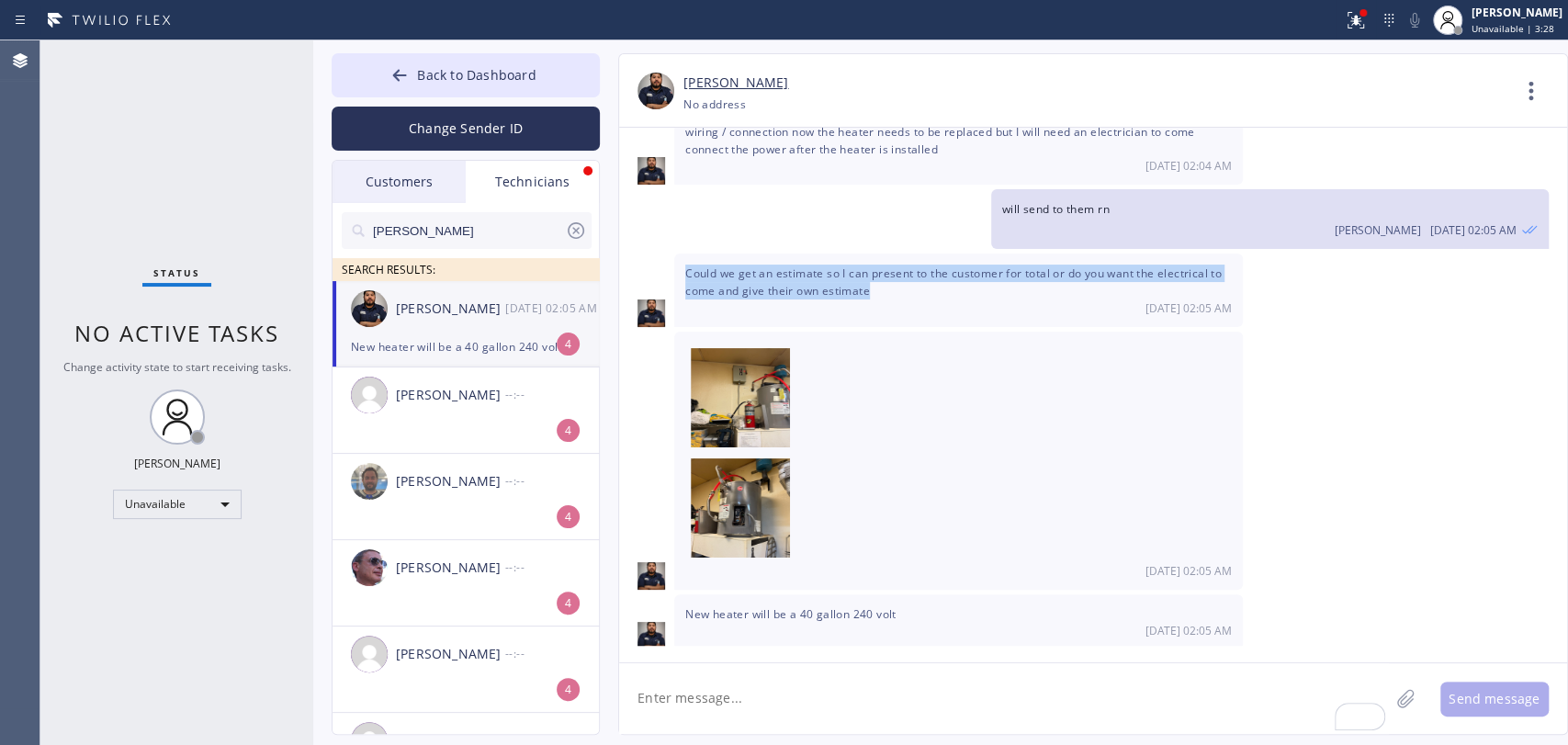
click at [740, 269] on span "Could we get an estimate so I can present to the customer for total or do you w…" at bounding box center [953, 281] width 536 height 33
click at [815, 270] on span "Could we get an estimate so I can present to the customer for total or do you w…" at bounding box center [953, 281] width 536 height 33
click at [901, 266] on span "Could we get an estimate so I can present to the customer for total or do you w…" at bounding box center [953, 281] width 536 height 33
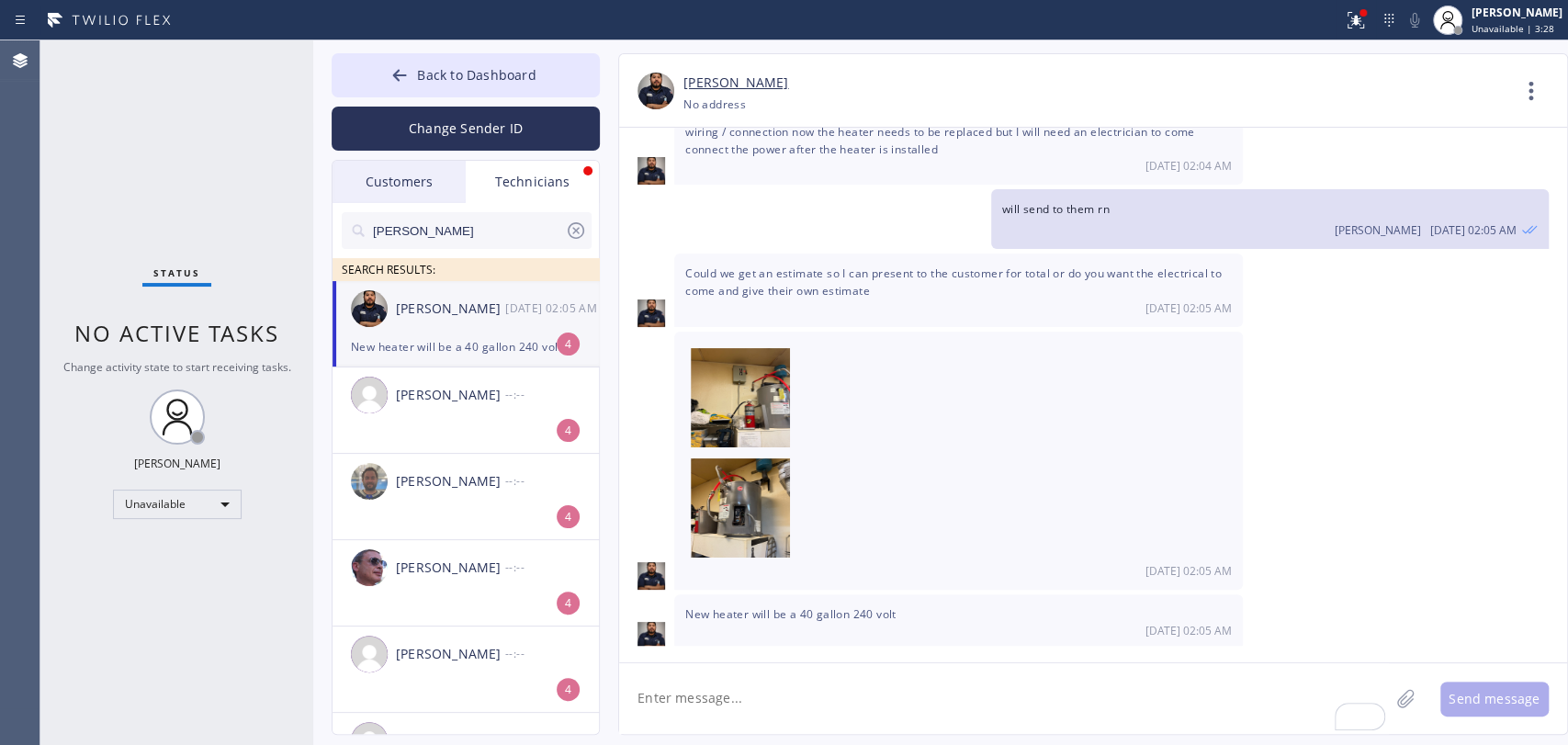
click at [926, 265] on span "Could we get an estimate so I can present to the customer for total or do you w…" at bounding box center [953, 281] width 536 height 33
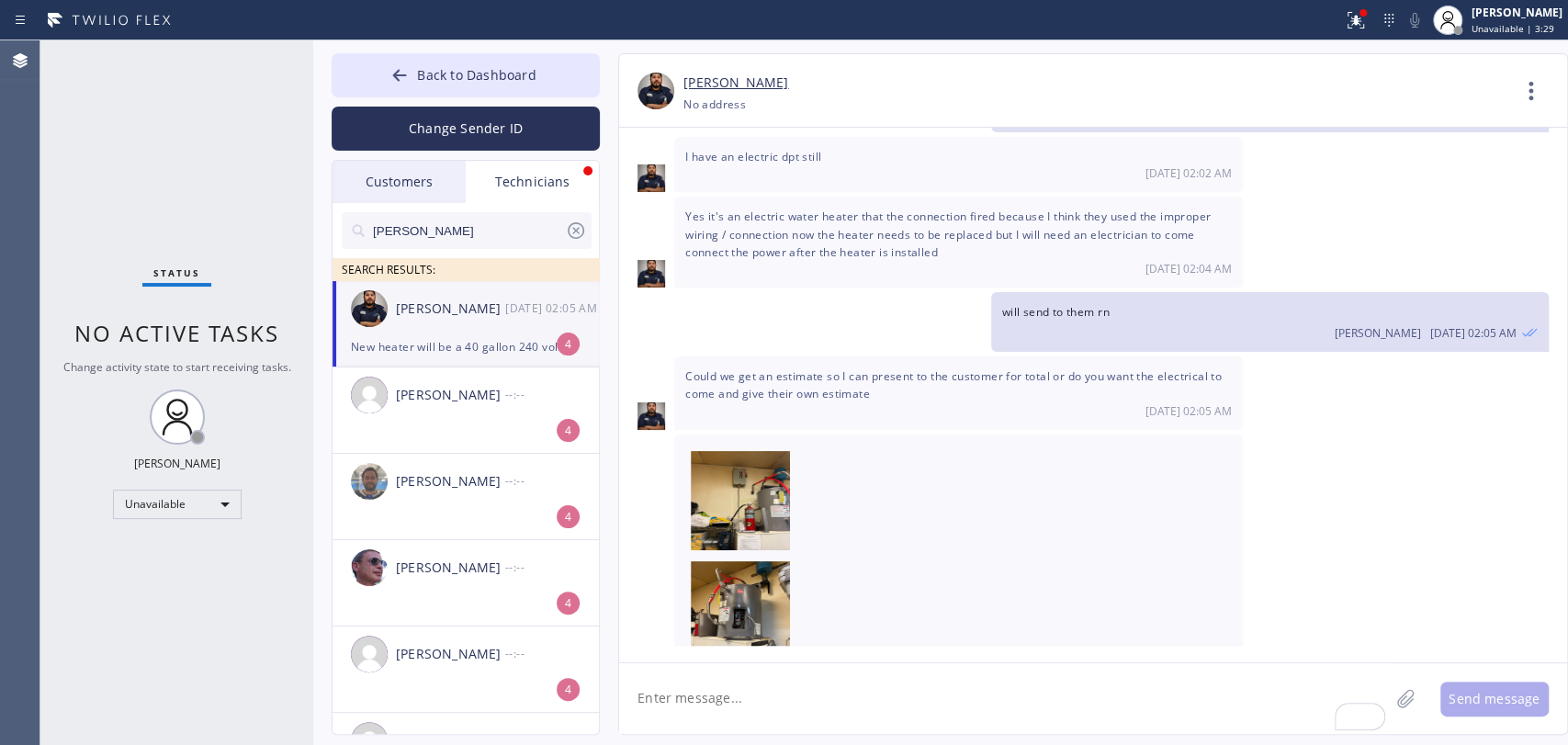
click at [746, 231] on span "Yes it's an electric water heater that the connection fired because I think the…" at bounding box center [947, 233] width 525 height 51
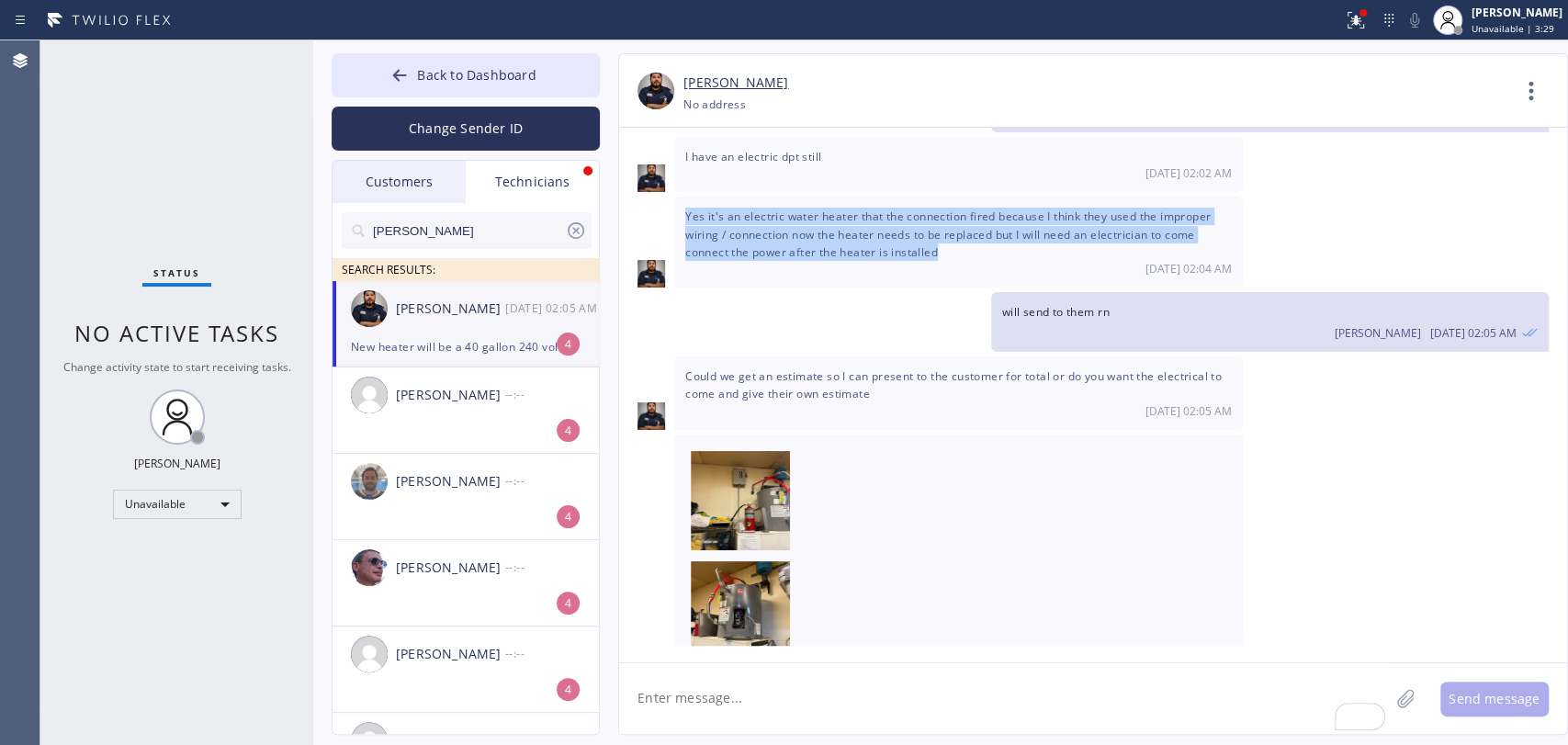
click at [746, 231] on span "Yes it's an electric water heater that the connection fired because I think the…" at bounding box center [947, 233] width 525 height 51
copy span "Yes it's an electric water heater that the connection fired because I think the…"
click at [712, 498] on img at bounding box center [741, 506] width 99 height 110
click at [745, 605] on img at bounding box center [741, 616] width 99 height 110
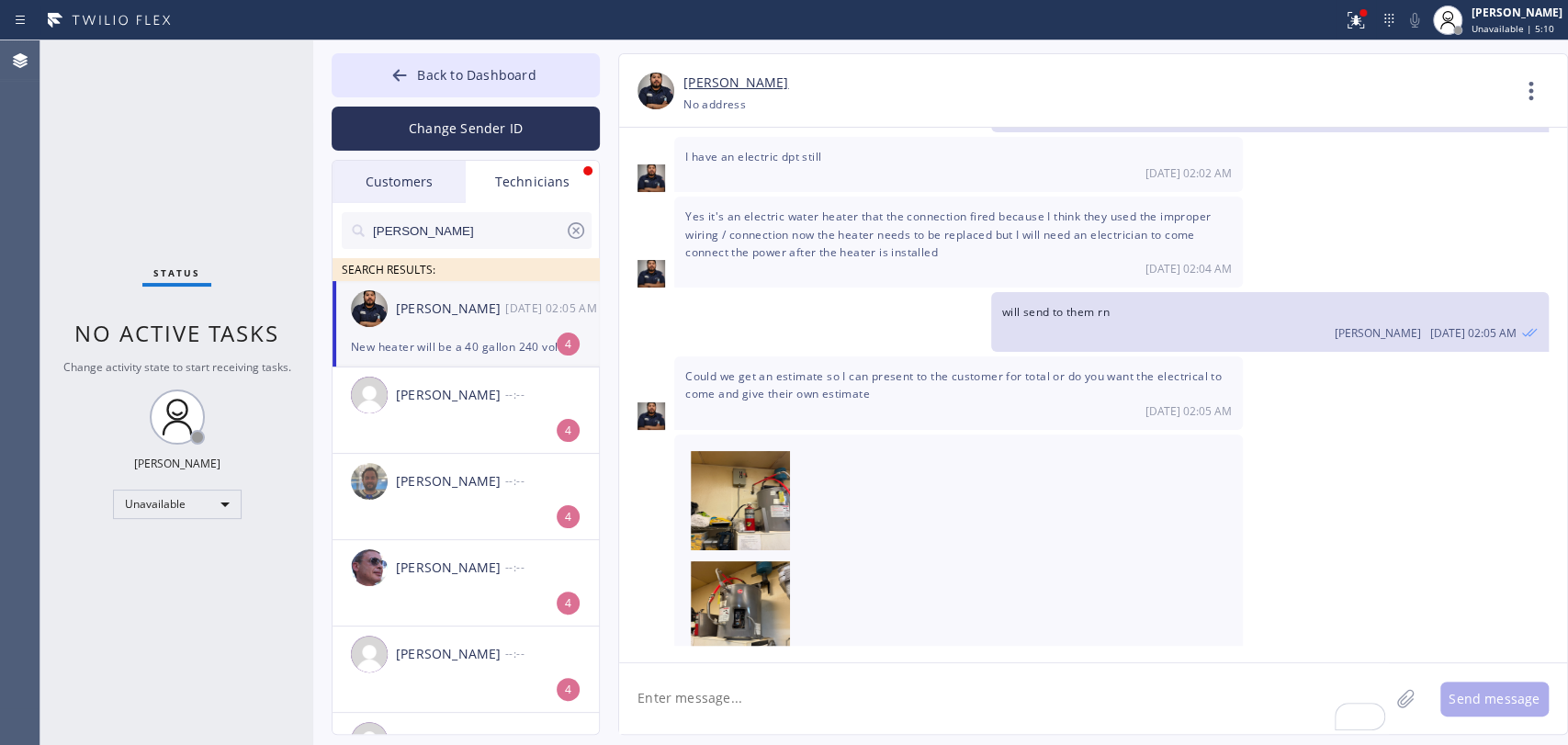
click at [728, 687] on textarea "To enrich screen reader interactions, please activate Accessibility in Grammarl…" at bounding box center [1003, 698] width 770 height 71
type textarea "checking if we could just give you price"
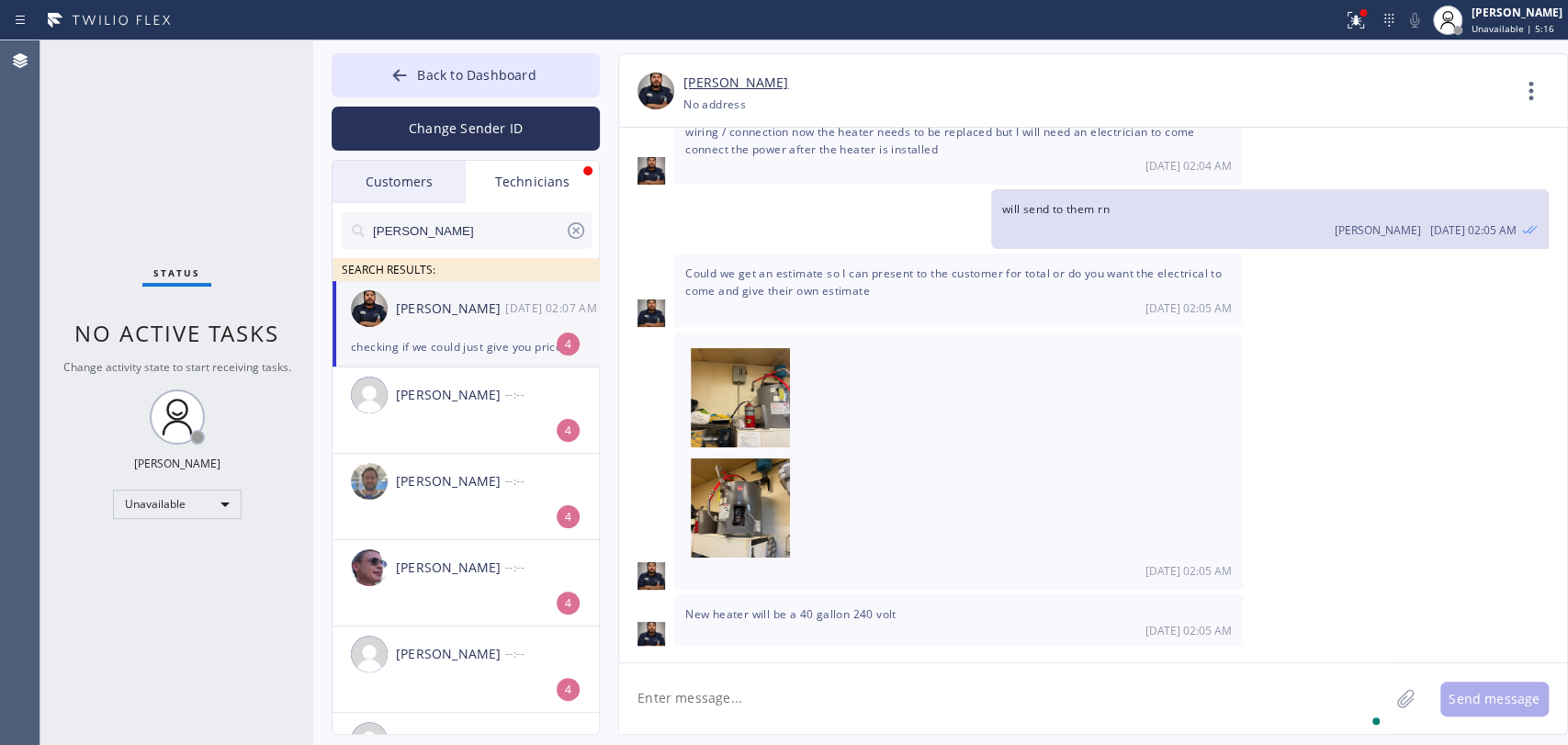
scroll to position [4019, 0]
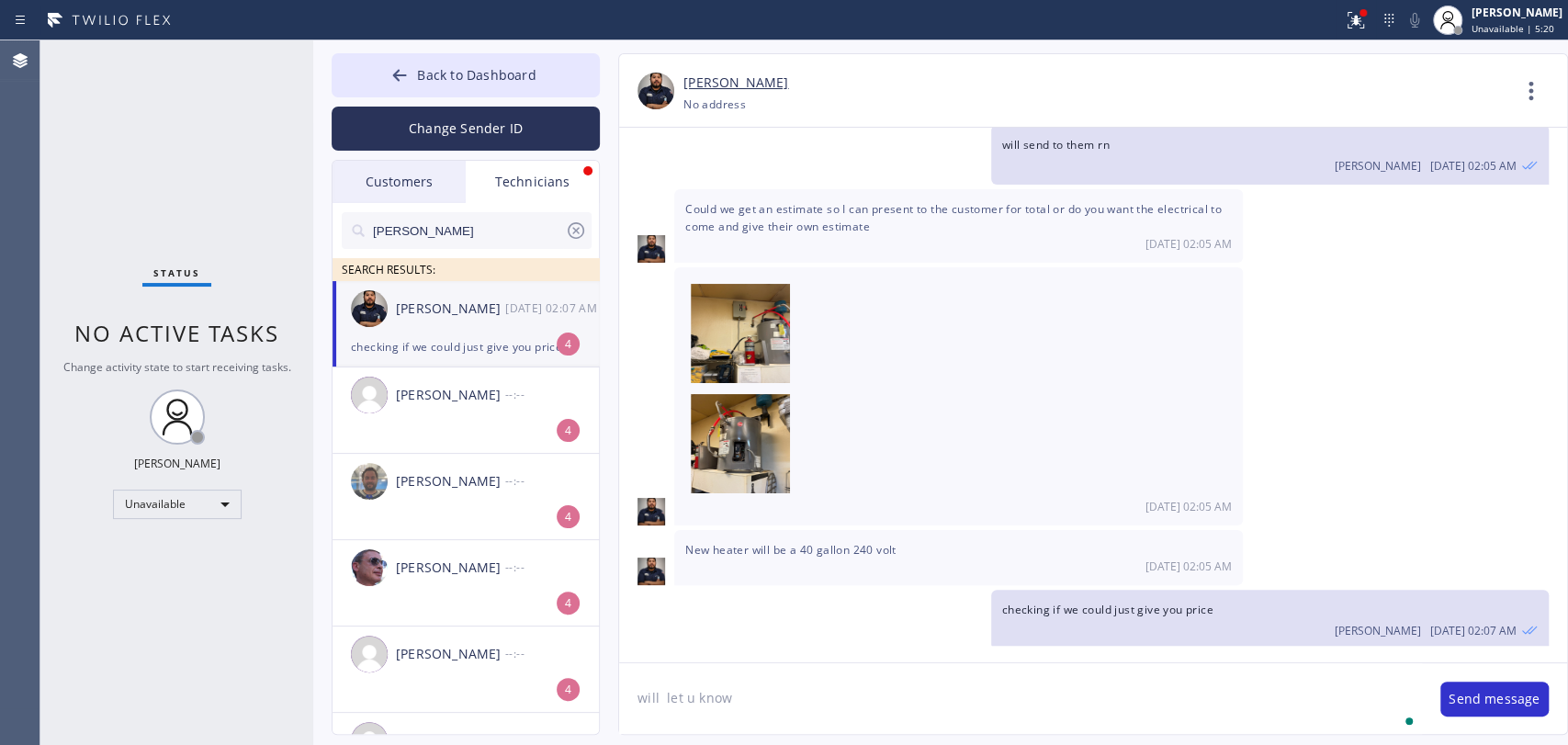
type textarea "will let u know"
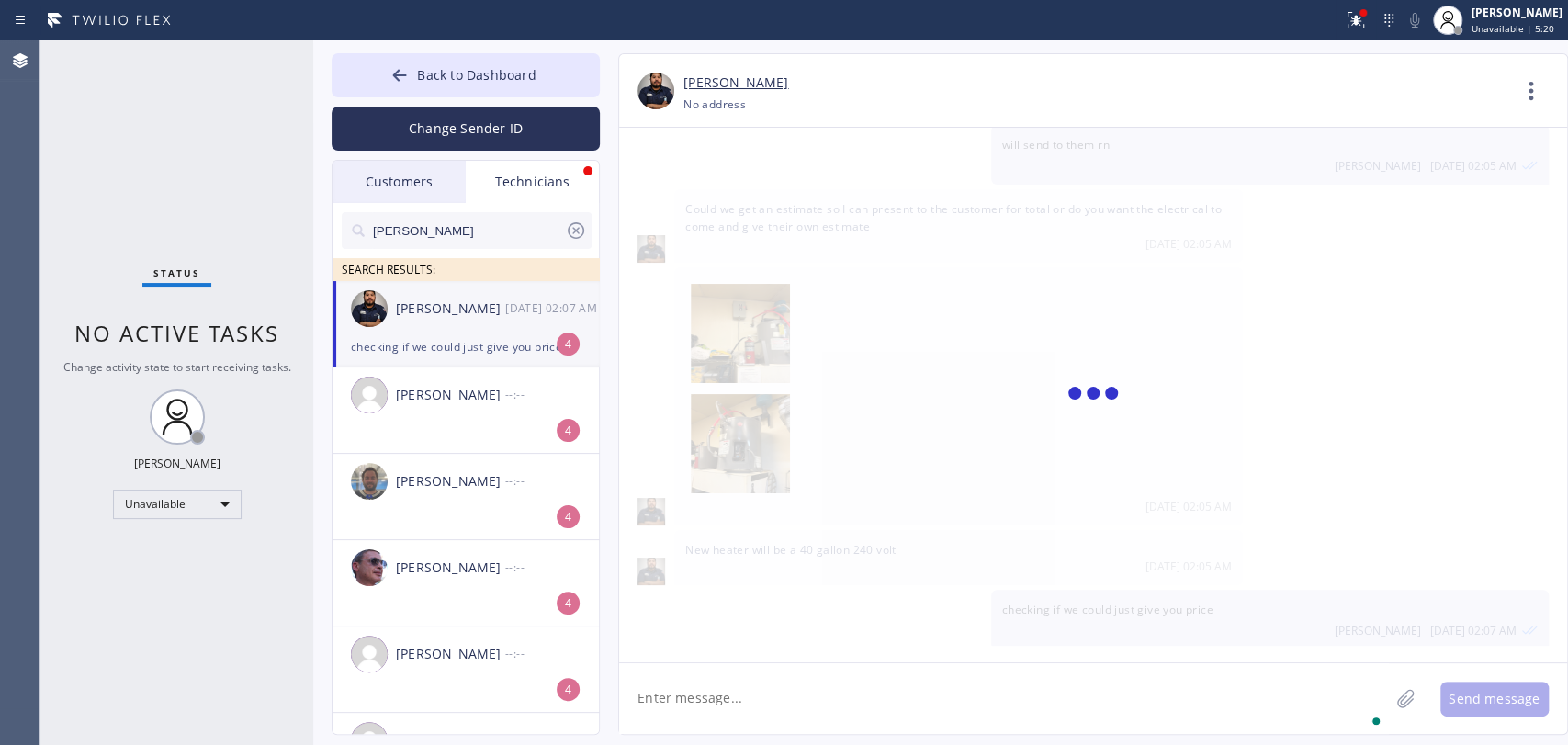
scroll to position [4084, 0]
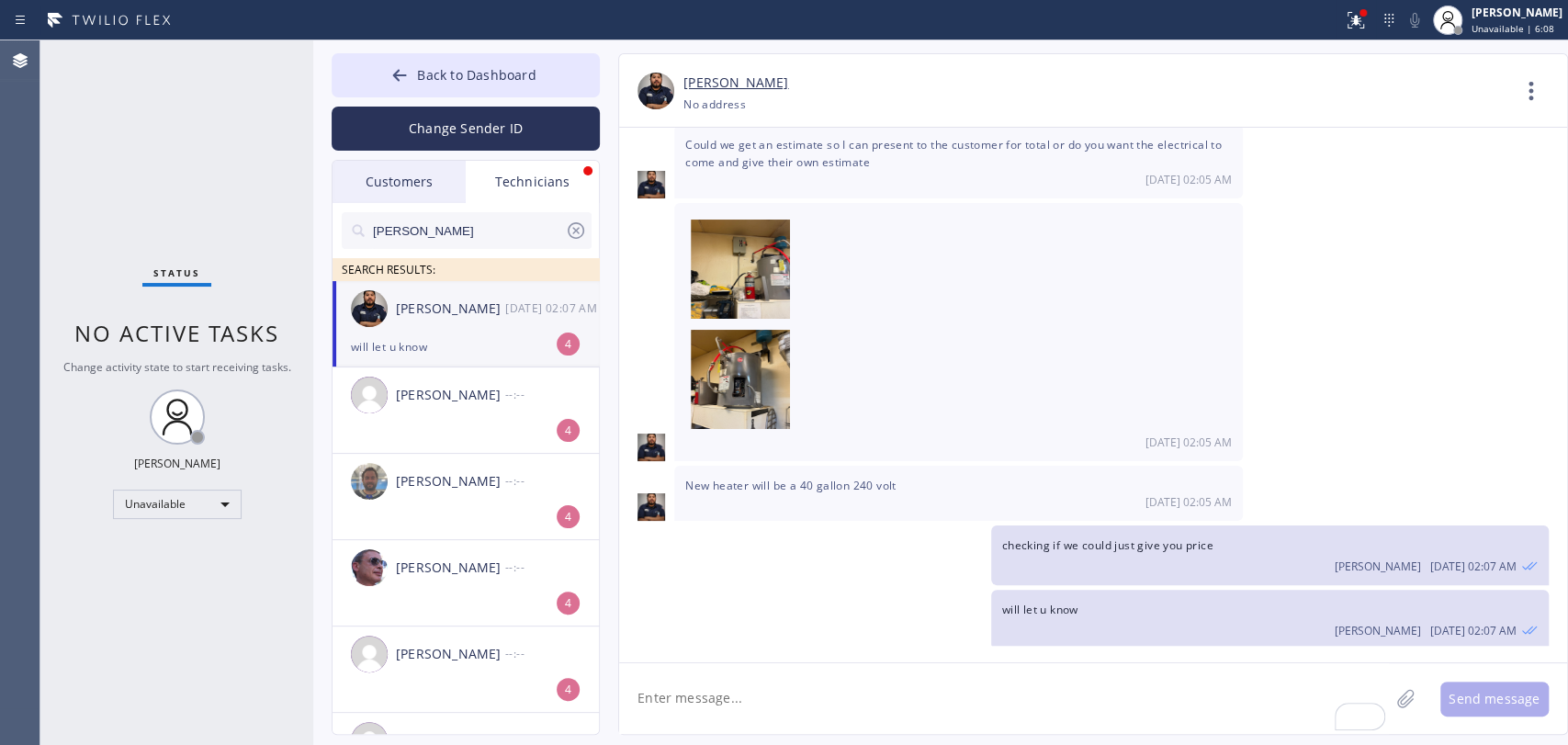
drag, startPoint x: 446, startPoint y: 337, endPoint x: 494, endPoint y: 340, distance: 48.1
click at [446, 337] on div "will let u know" at bounding box center [465, 347] width 229 height 21
click at [445, 62] on button "Back to Dashboard" at bounding box center [466, 75] width 268 height 44
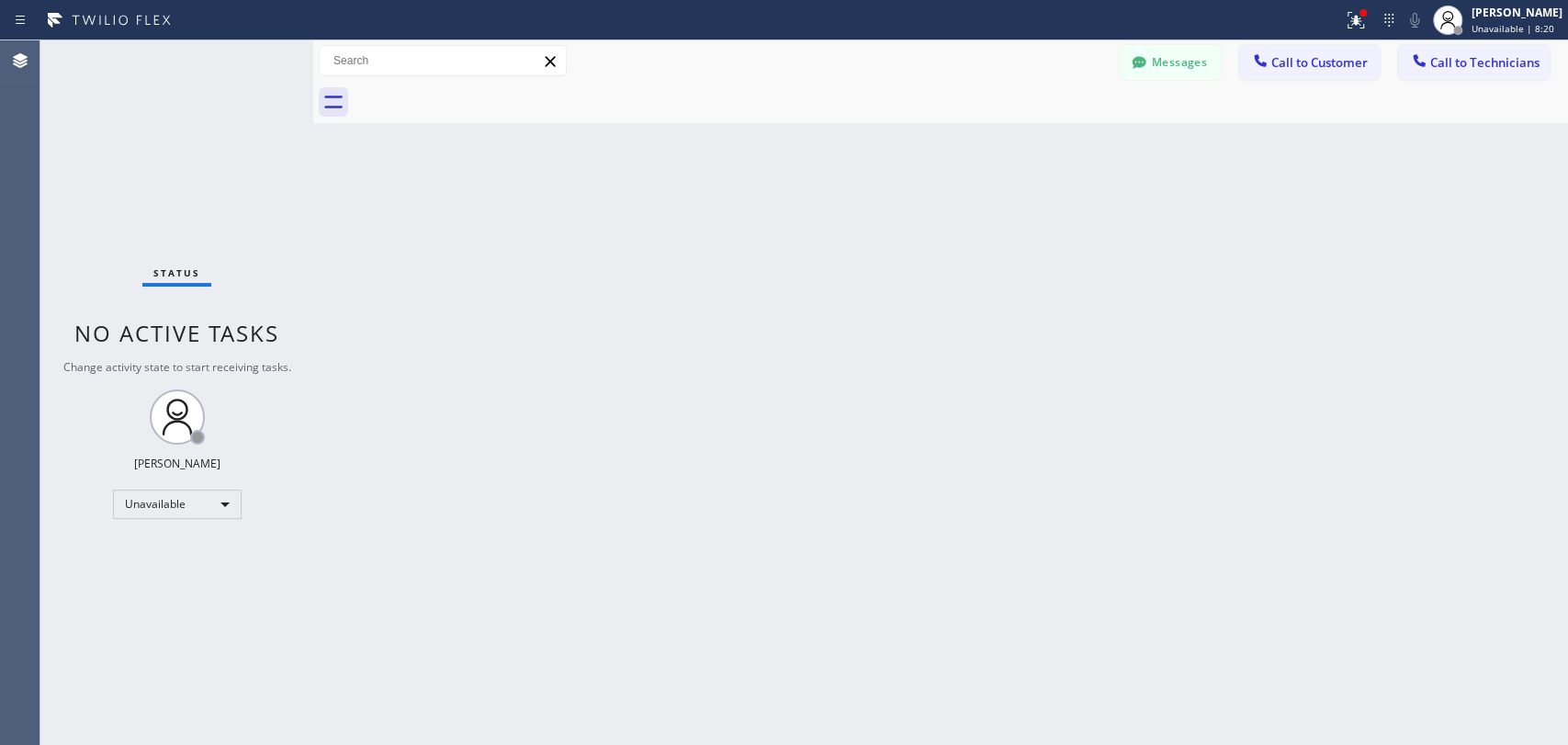
click at [1188, 70] on button "Messages" at bounding box center [1171, 62] width 101 height 35
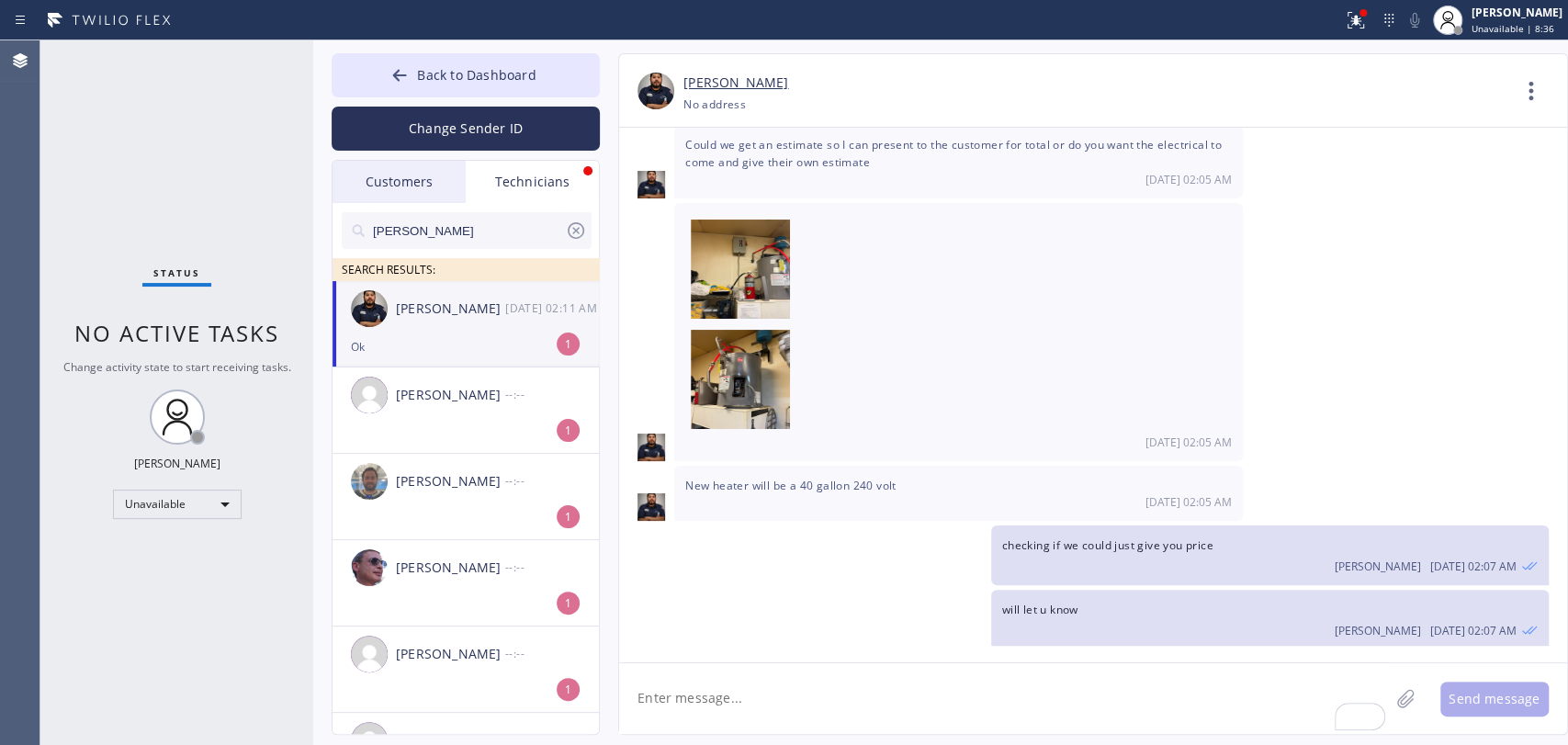
scroll to position [4142, 0]
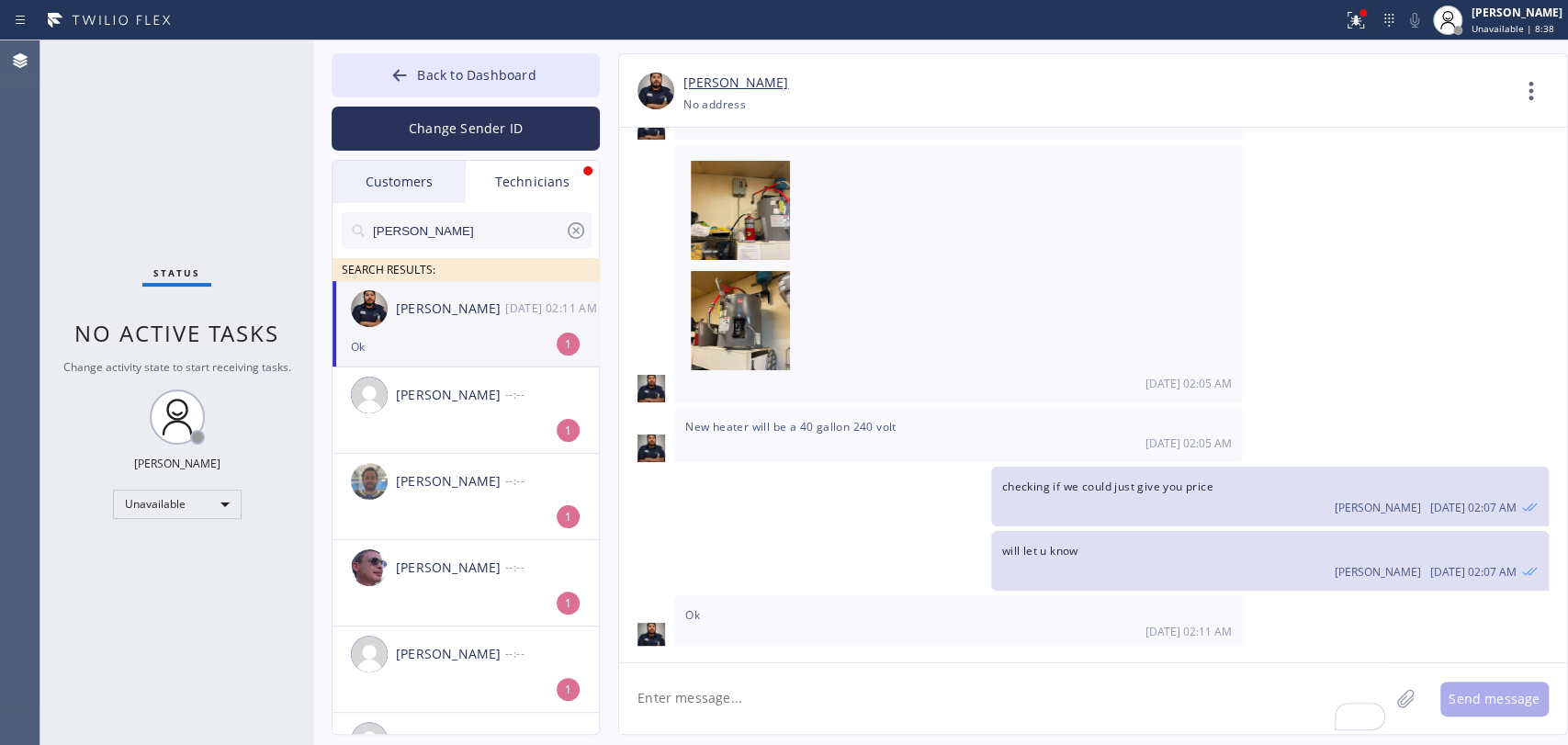
drag, startPoint x: 430, startPoint y: 336, endPoint x: 545, endPoint y: 364, distance: 118.4
click at [430, 337] on div "Ok" at bounding box center [465, 347] width 229 height 21
click at [1180, 531] on div "will let u know Oleksiy Dmitriev 08/12 02:07 AM" at bounding box center [1269, 561] width 557 height 60
click at [1509, 89] on div at bounding box center [1531, 90] width 44 height 44
click at [1359, 139] on li "Contact Full Information" at bounding box center [1420, 140] width 266 height 48
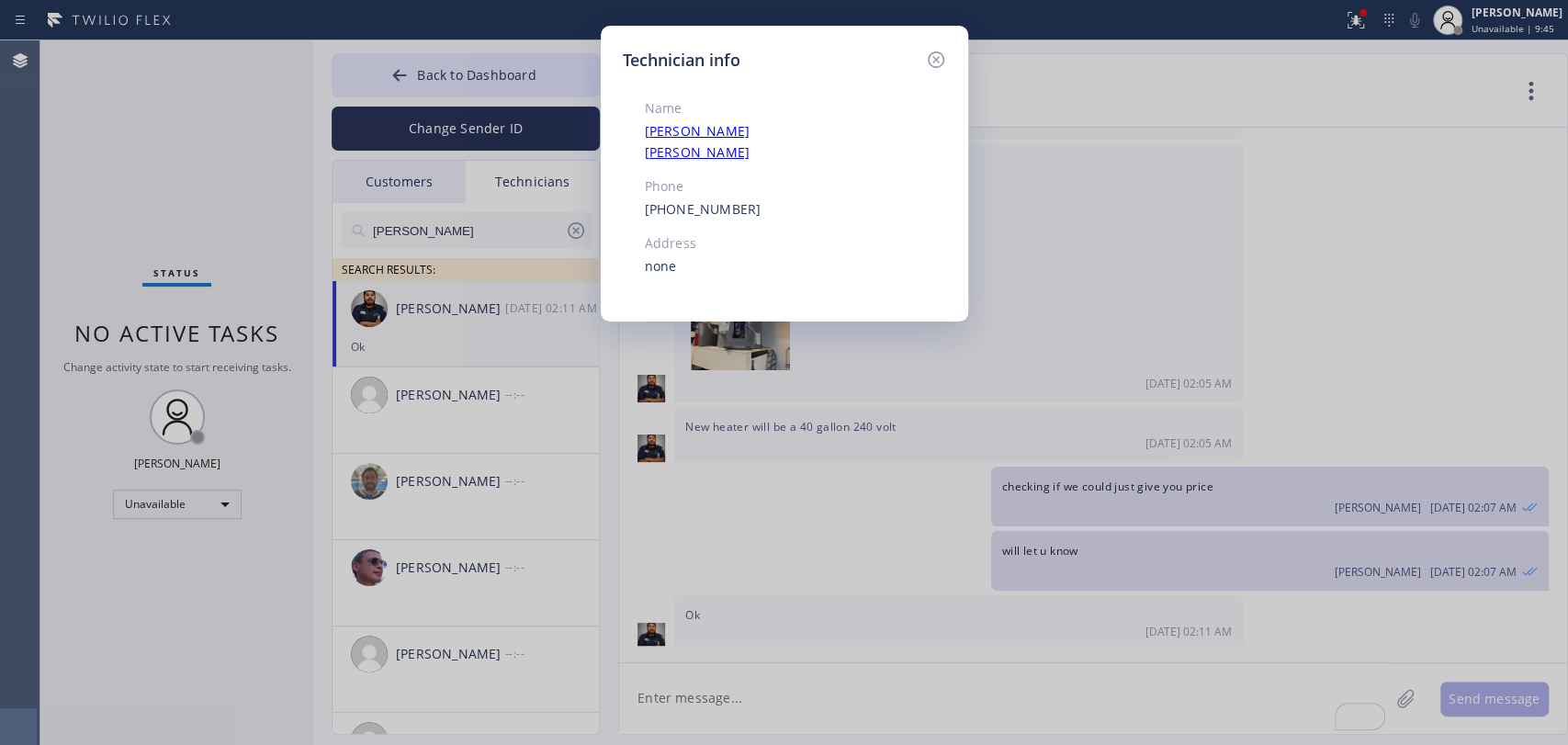
click at [735, 200] on div "[PHONE_NUMBER]" at bounding box center [750, 210] width 211 height 21
copy link "[PHONE_NUMBER]"
click at [944, 60] on icon at bounding box center [935, 60] width 22 height 22
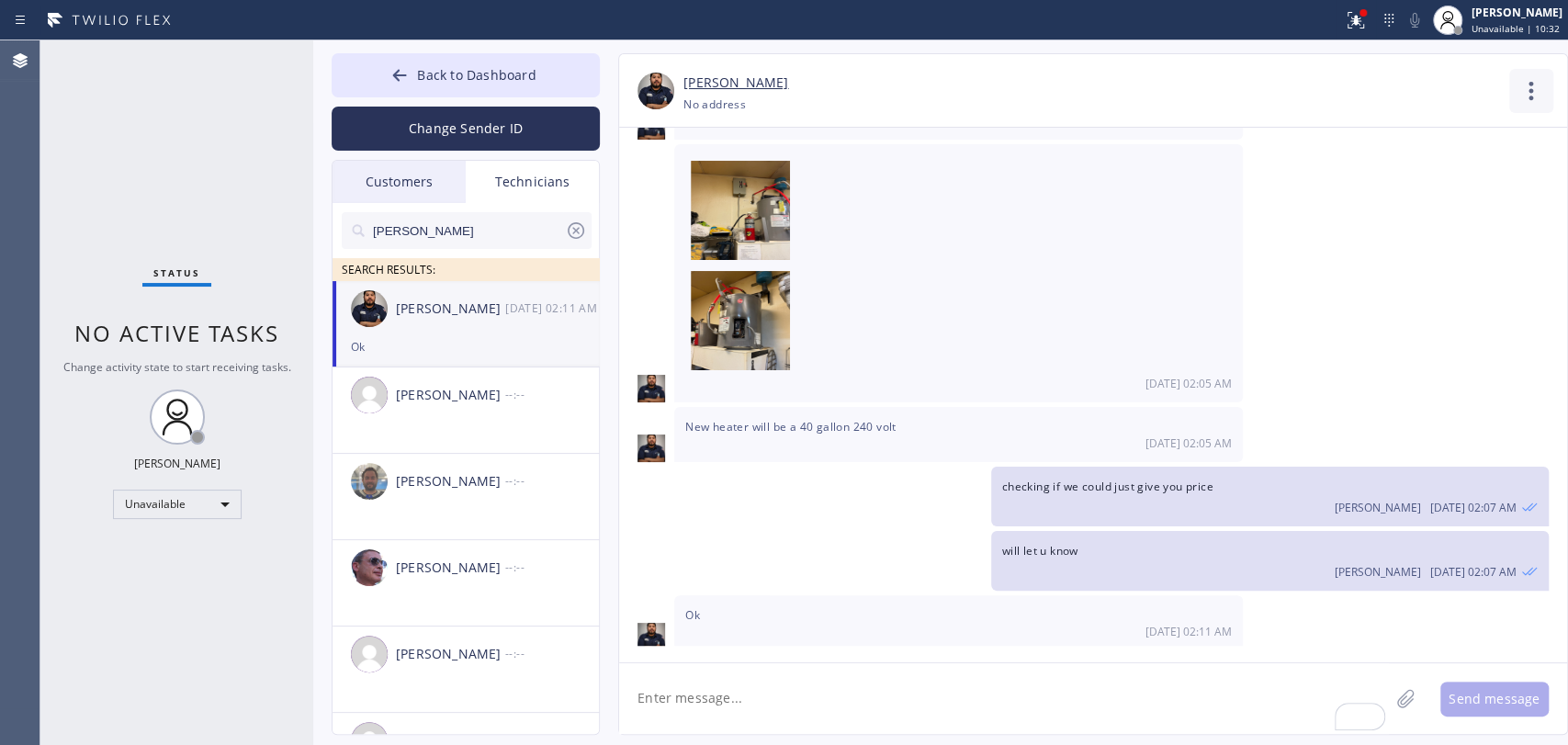
click at [1540, 110] on div "Contact Full Information Call to Technician" at bounding box center [1538, 94] width 58 height 44
click at [1543, 82] on icon at bounding box center [1531, 90] width 44 height 44
click at [1382, 140] on li "Contact Full Information" at bounding box center [1420, 140] width 266 height 48
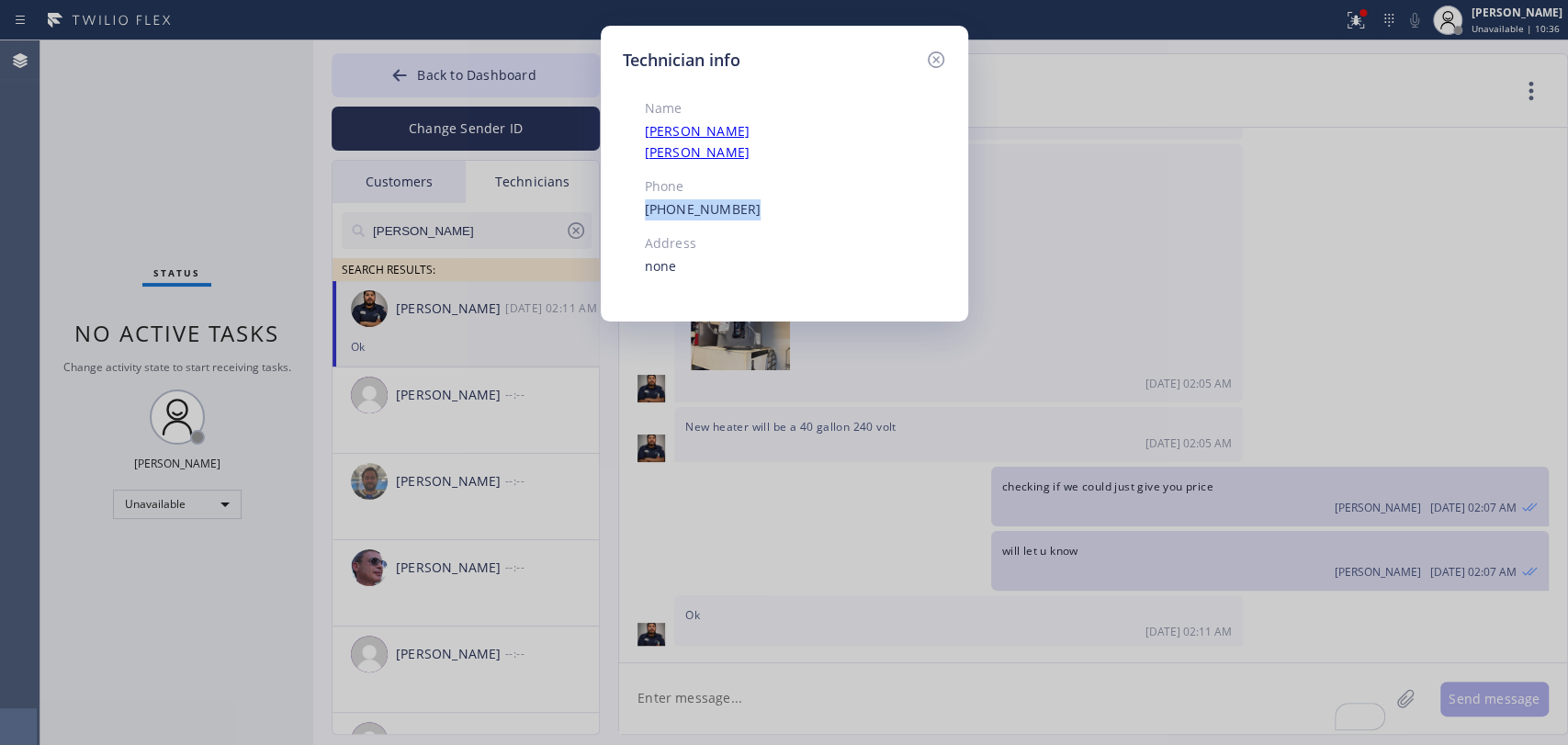
drag, startPoint x: 728, startPoint y: 190, endPoint x: 596, endPoint y: 181, distance: 132.3
click at [596, 181] on div "Technician info Name Samuel Contreras Phone (310) 367-6750 Address none" at bounding box center [784, 372] width 1568 height 745
copy link "[PHONE_NUMBER]"
click at [691, 674] on div "Technician info Name Samuel Contreras Phone (310) 367-6750 Address none" at bounding box center [784, 372] width 1568 height 745
click at [691, 691] on div "Technician info Name Samuel Contreras Phone (310) 367-6750 Address none" at bounding box center [784, 372] width 1568 height 745
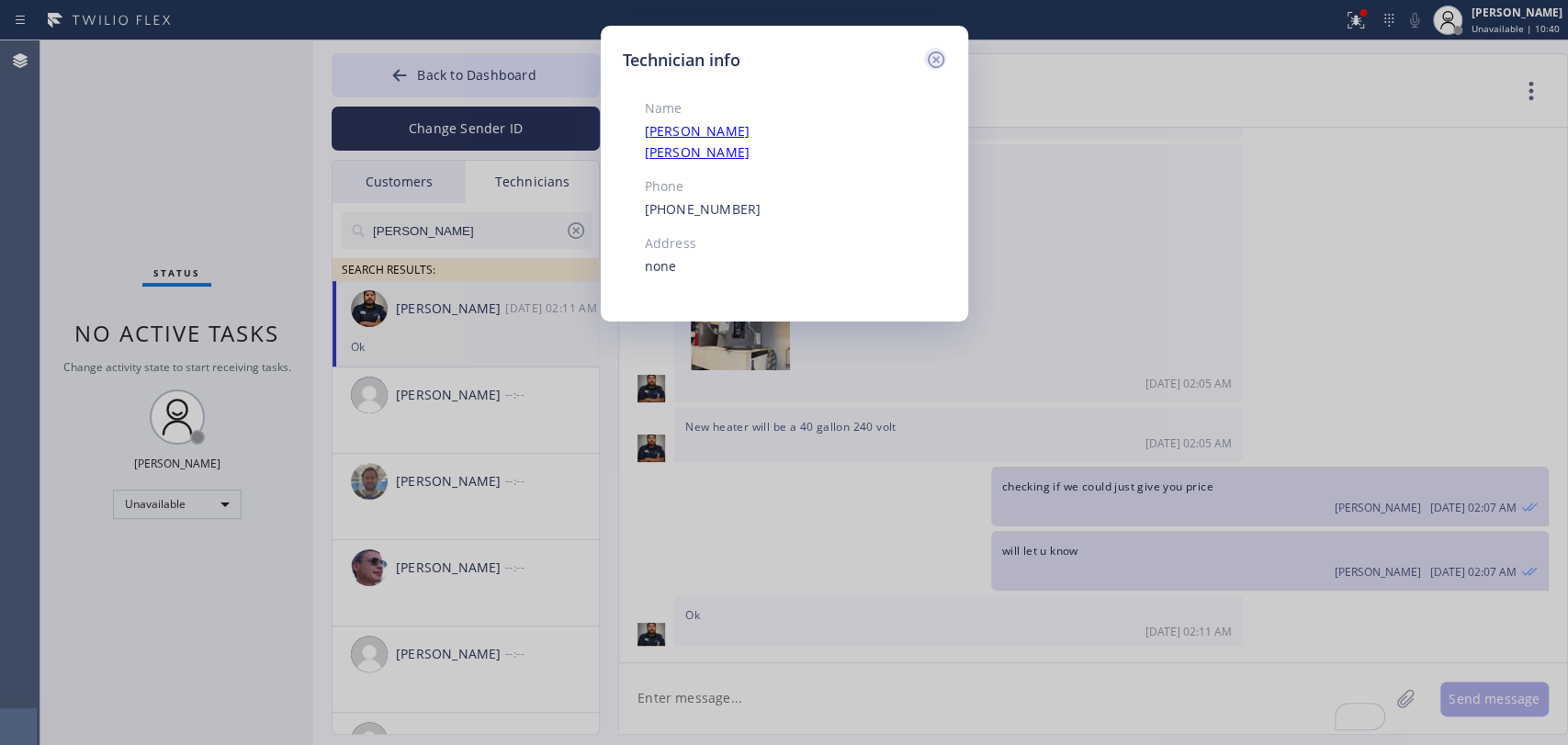
click at [939, 55] on icon at bounding box center [935, 60] width 22 height 22
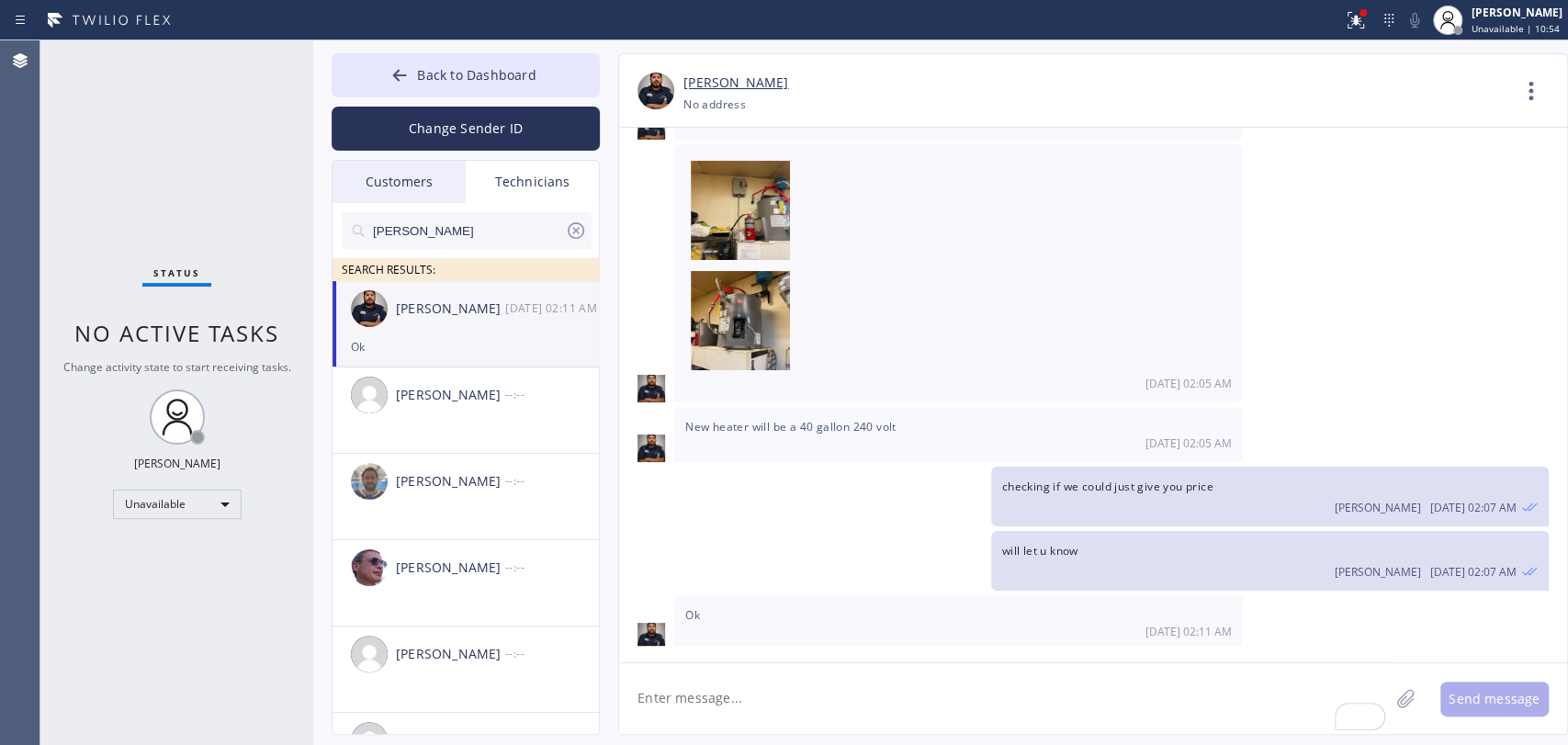
click at [851, 713] on textarea "To enrich screen reader interactions, please activate Accessibility in Grammarl…" at bounding box center [1003, 698] width 770 height 71
type textarea "Electrician will call you today, i'll send the number of him shortly"
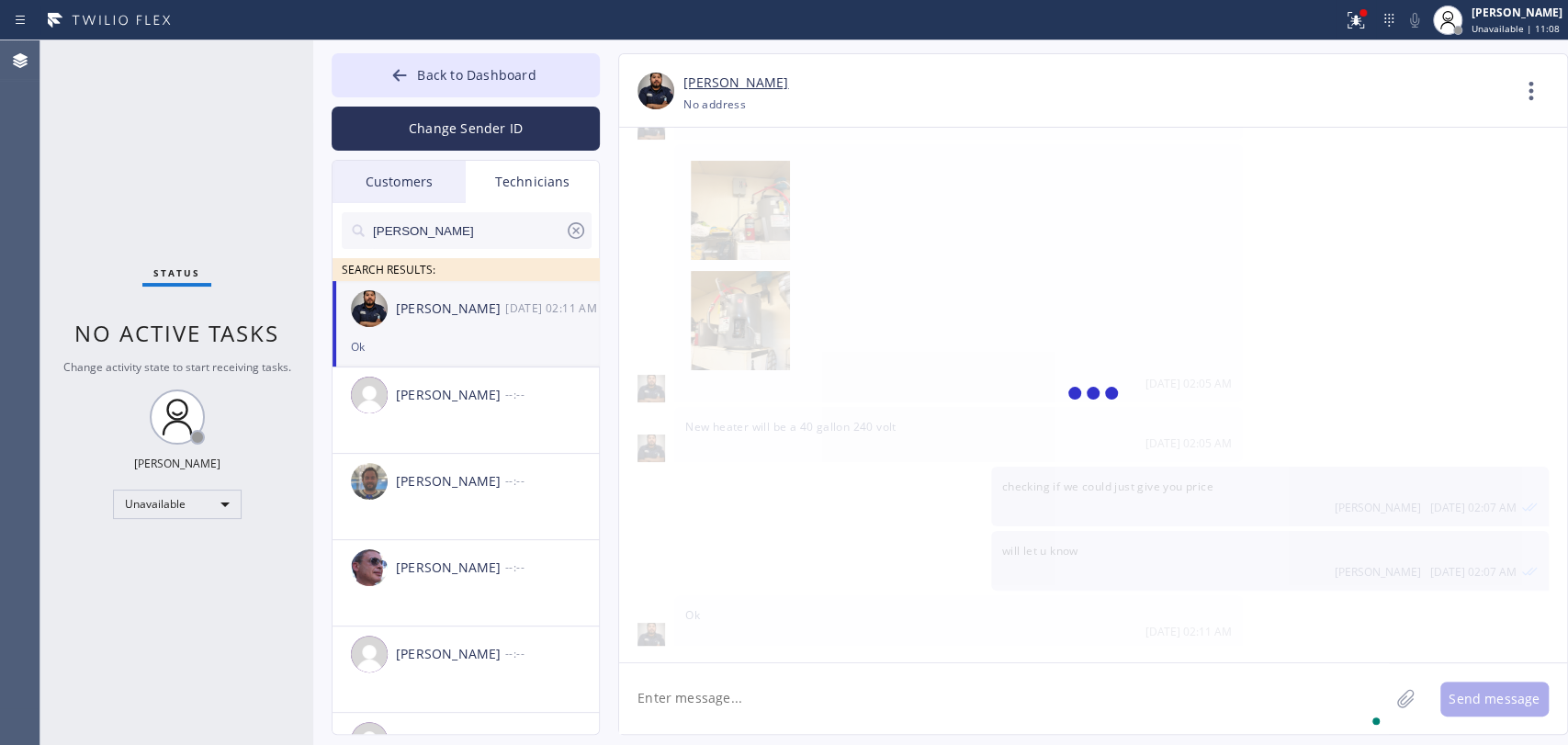
scroll to position [4206, 0]
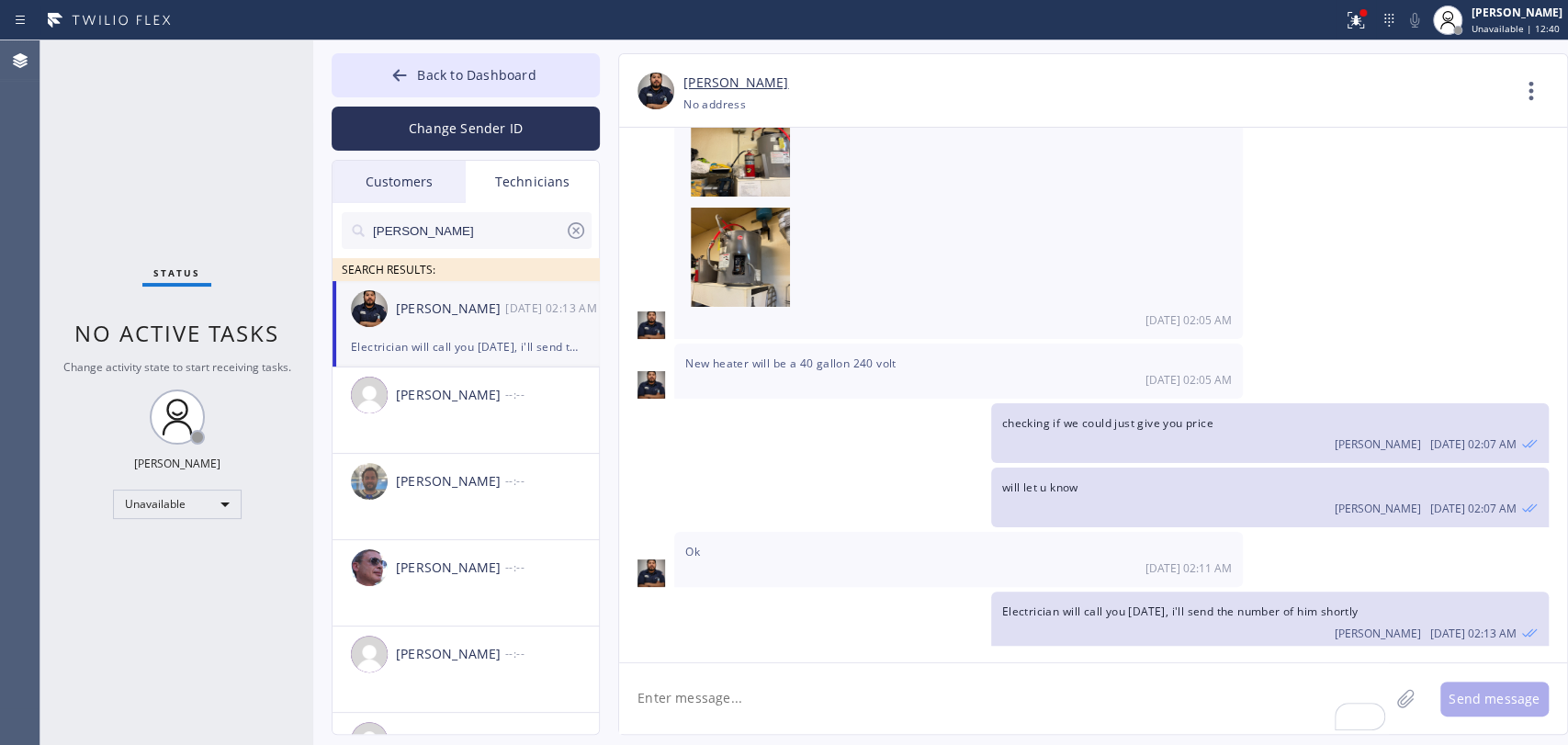
click at [485, 345] on div "Electrician will call you today, i'll send the number of him shortly" at bounding box center [465, 347] width 229 height 21
click at [943, 565] on div "08/12 02:11 AM" at bounding box center [958, 568] width 546 height 16
click at [1015, 621] on div "Oleksiy Dmitriev 08/12 02:13 AM" at bounding box center [1269, 631] width 535 height 20
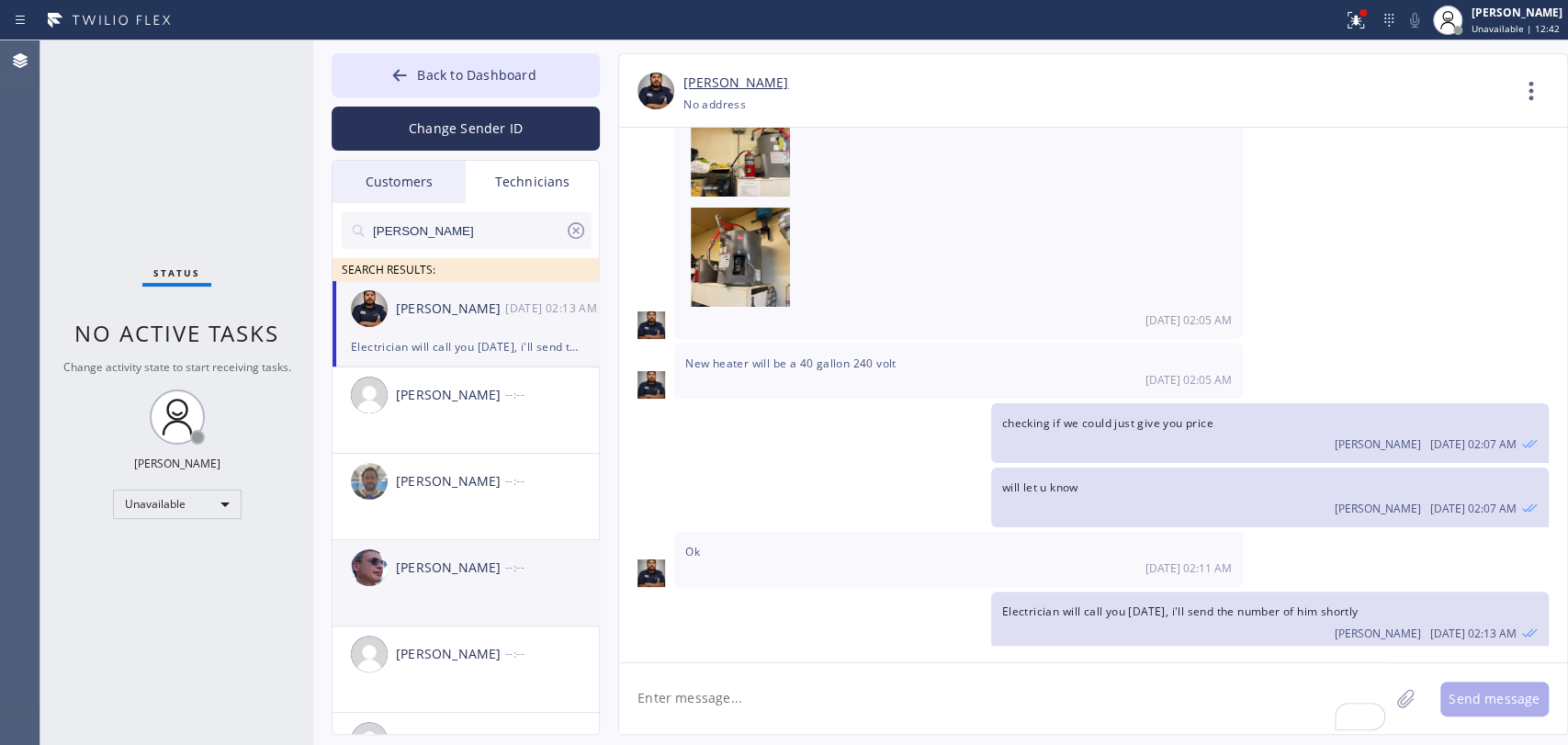
click at [839, 572] on div "Ok 08/12 02:11 AM" at bounding box center [958, 559] width 569 height 55
click at [48, 441] on div "Status No active tasks Change activity state to start receiving tasks. [PERSON_…" at bounding box center [177, 392] width 273 height 704
click at [80, 631] on div "Status No active tasks Change activity state to start receiving tasks. [PERSON_…" at bounding box center [177, 392] width 273 height 704
click at [715, 706] on textarea "To enrich screen reader interactions, please activate Accessibility in Grammarl…" at bounding box center [1003, 698] width 770 height 71
click at [416, 325] on div "Samuel Contreras 08/12 02:13 AM" at bounding box center [467, 308] width 268 height 55
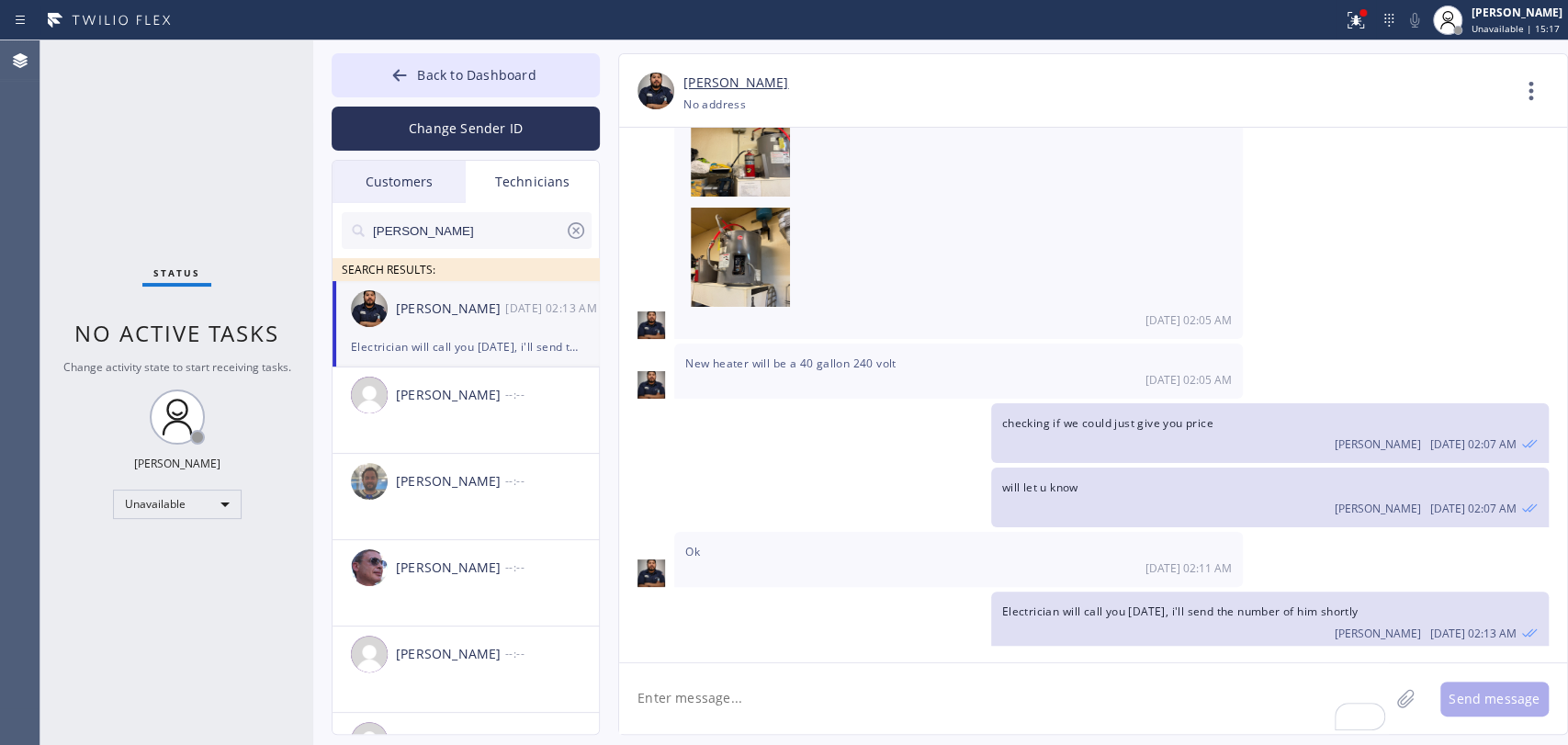
click at [705, 724] on textarea "To enrich screen reader interactions, please activate Accessibility in Grammarl…" at bounding box center [1003, 698] width 770 height 71
paste textarea "Yusef (626) 410-3694"
type textarea "Yusef (626) 410-3694"
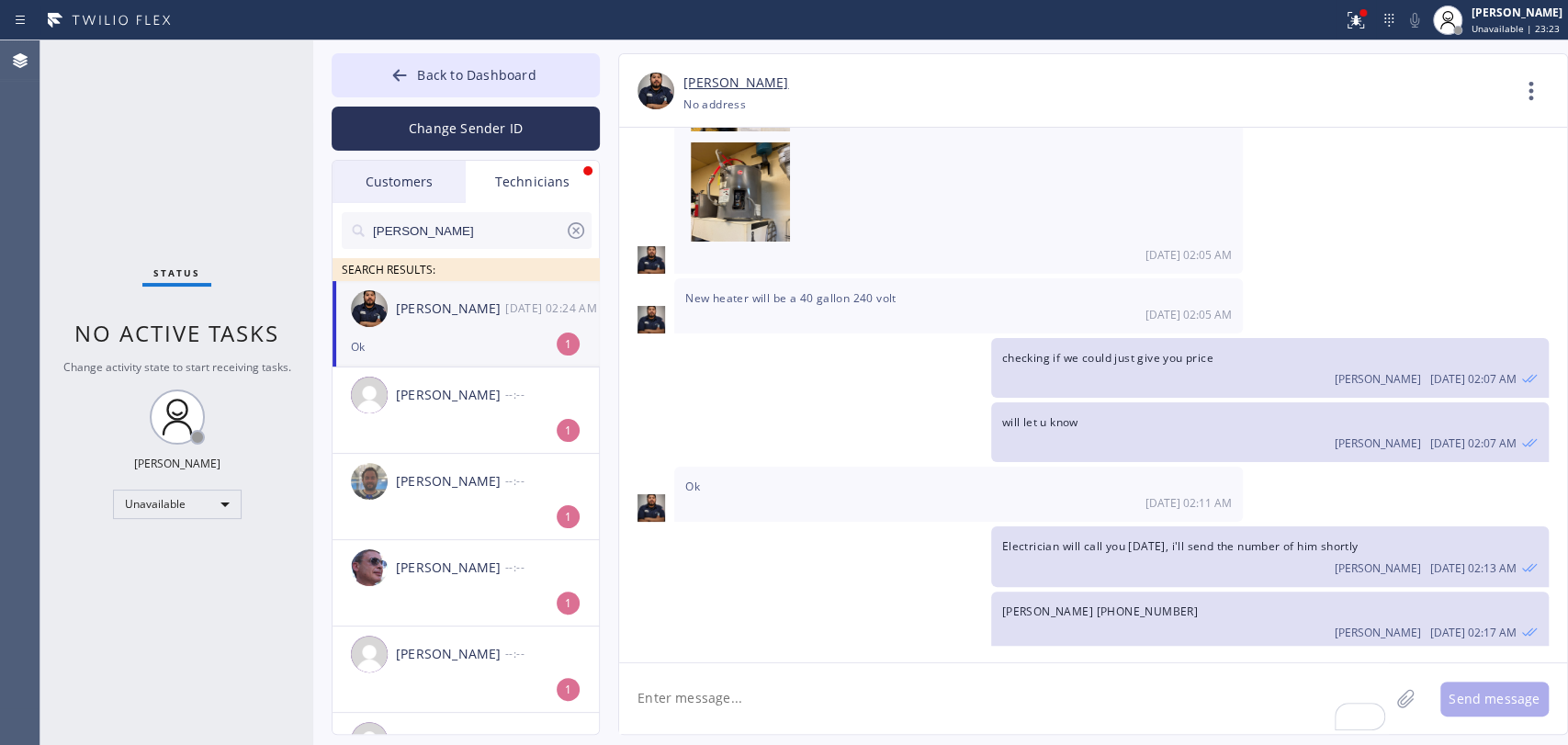
scroll to position [4329, 0]
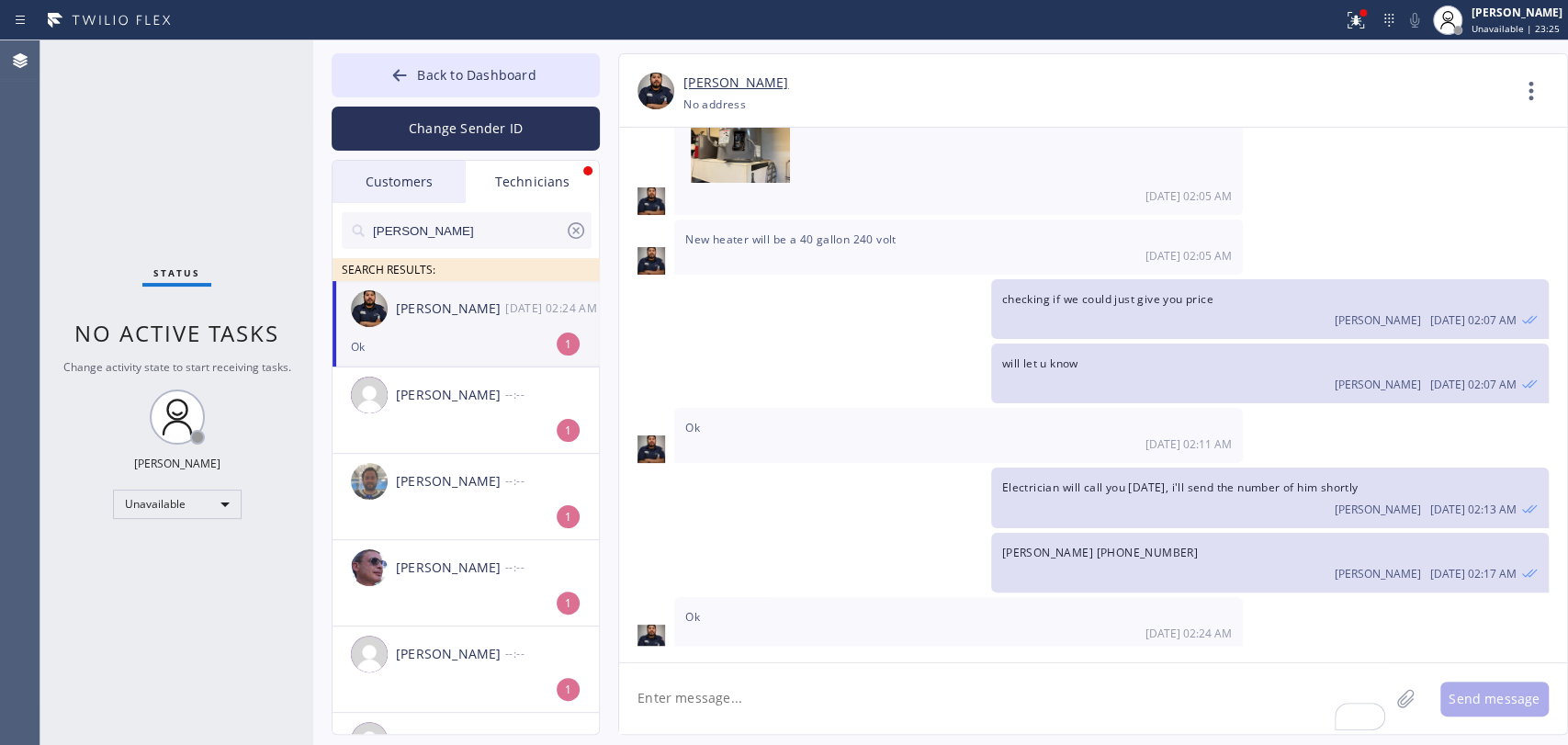
click at [373, 329] on div "Samuel Contreras 08/12 02:24 AM" at bounding box center [467, 308] width 268 height 55
click at [798, 679] on textarea "To enrich screen reader interactions, please activate Accessibility in Grammarl…" at bounding box center [1003, 698] width 770 height 71
click at [500, 215] on input "[PERSON_NAME]" at bounding box center [468, 230] width 194 height 37
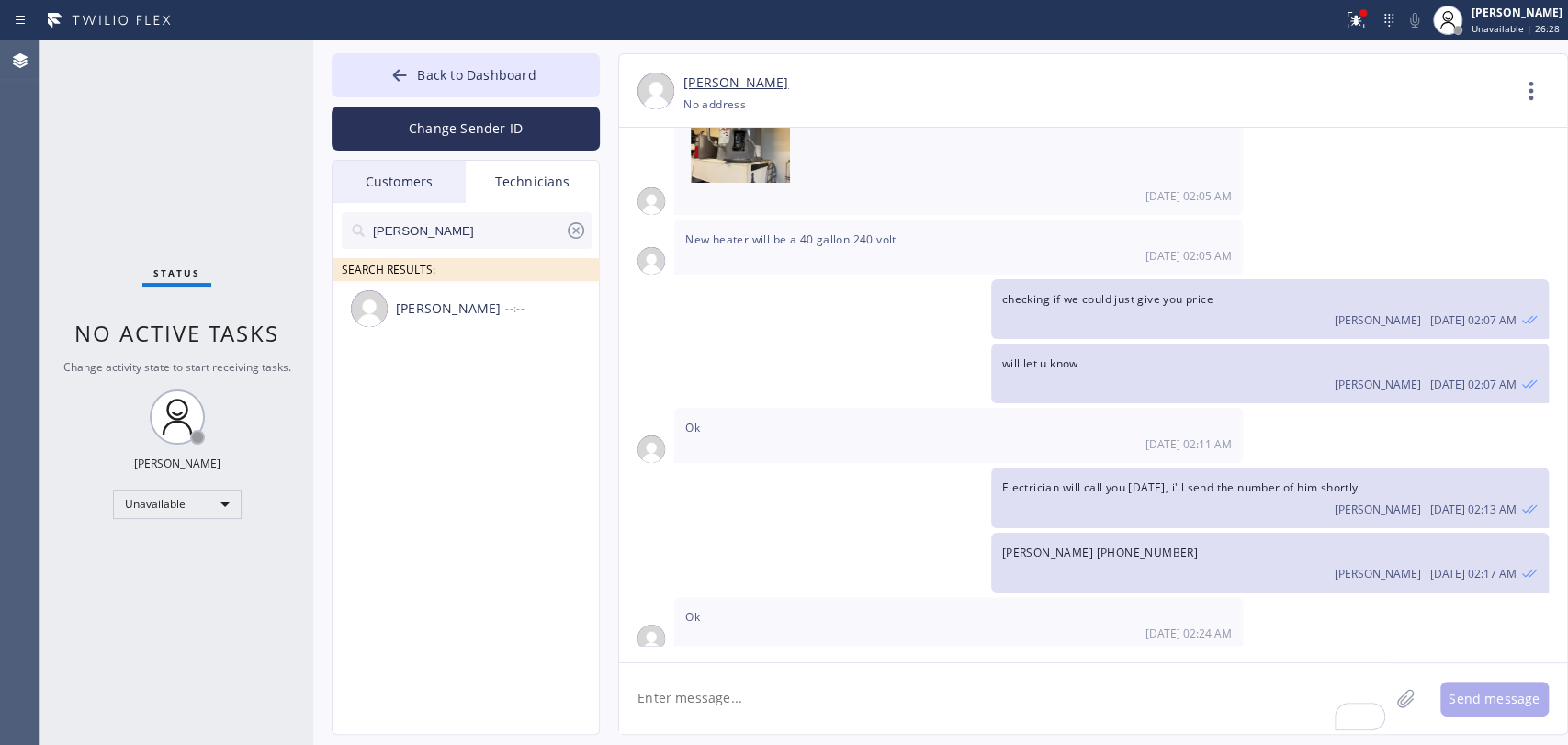
type input "[PERSON_NAME]"
click at [533, 339] on li "Hovik Khachaturyan --:--" at bounding box center [467, 324] width 268 height 86
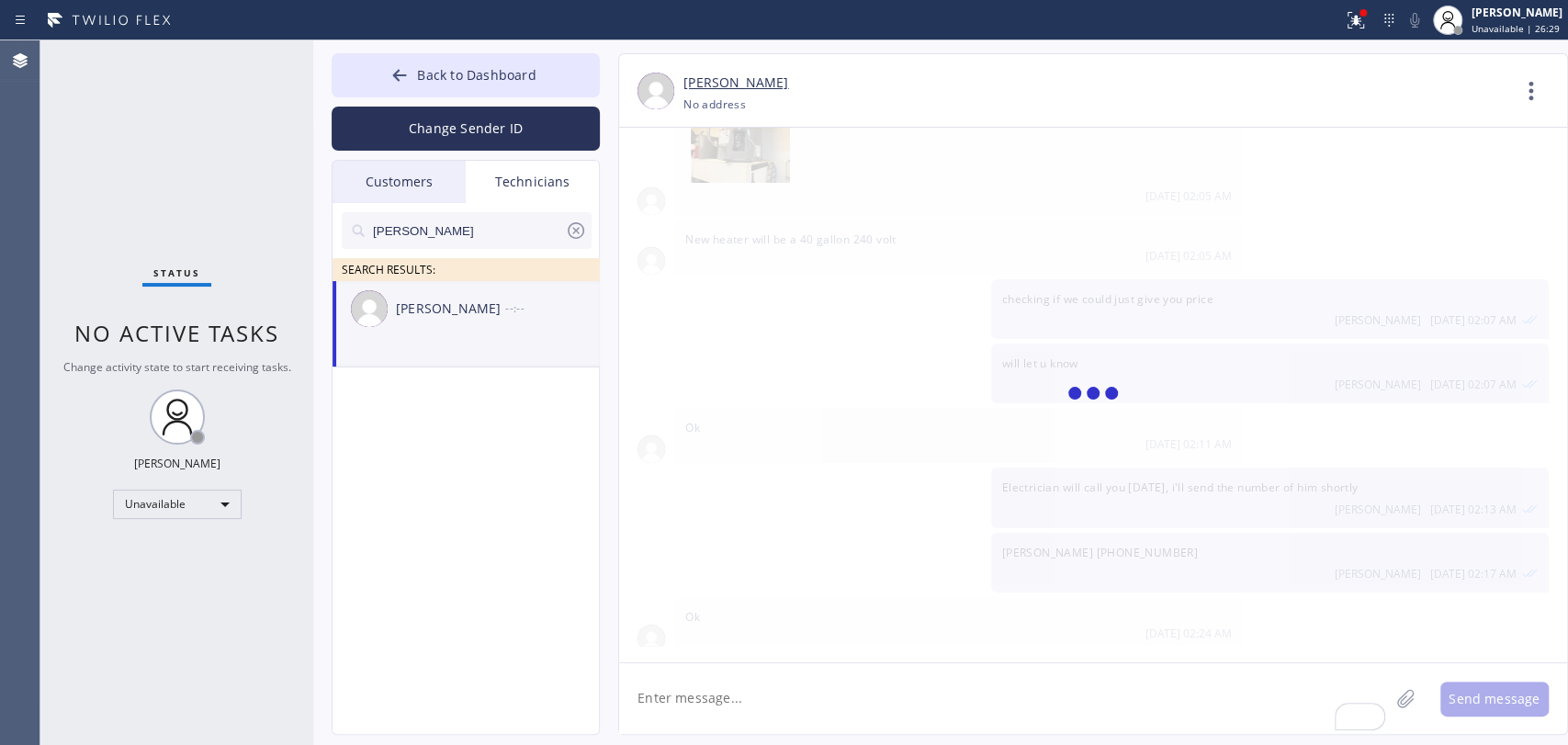
click at [718, 685] on textarea "To enrich screen reader interactions, please activate Accessibility in Grammarl…" at bounding box center [1003, 698] width 770 height 71
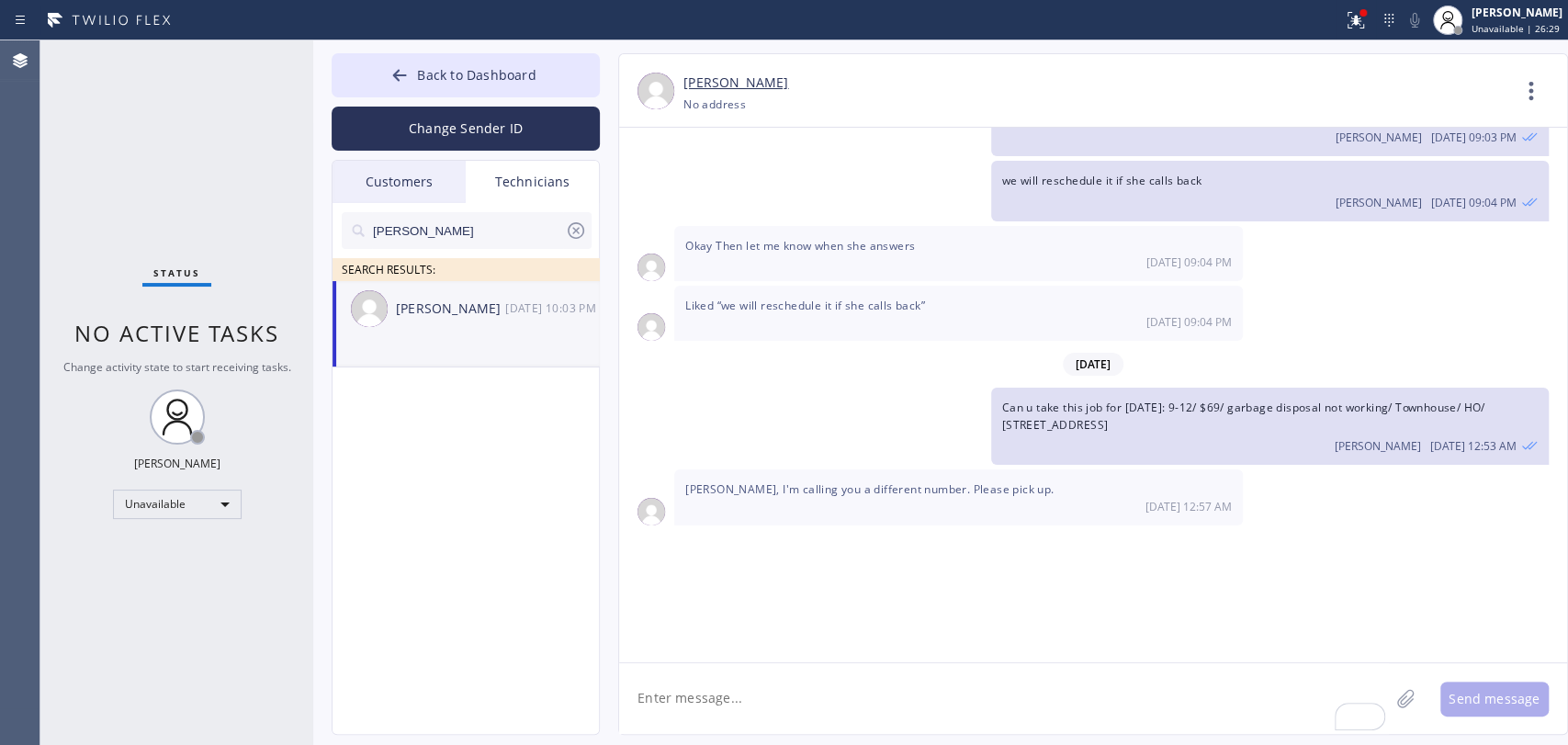
paste textarea "11-2 | free estimate | Drain to be hydro jetted , like a storm drain 30ft from …"
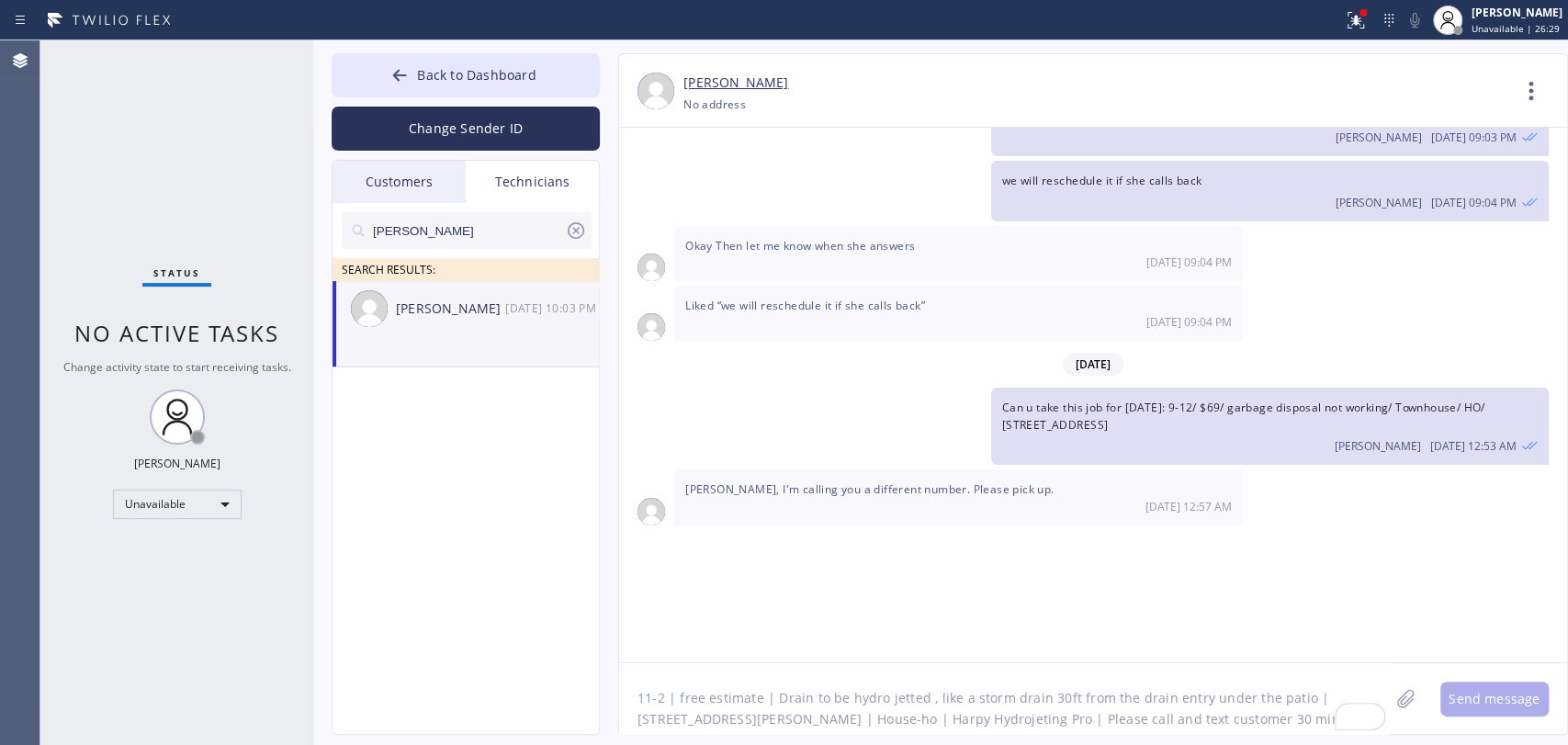
type textarea "11-2 | free estimate | Drain to be hydro jetted , like a storm drain 30ft from …"
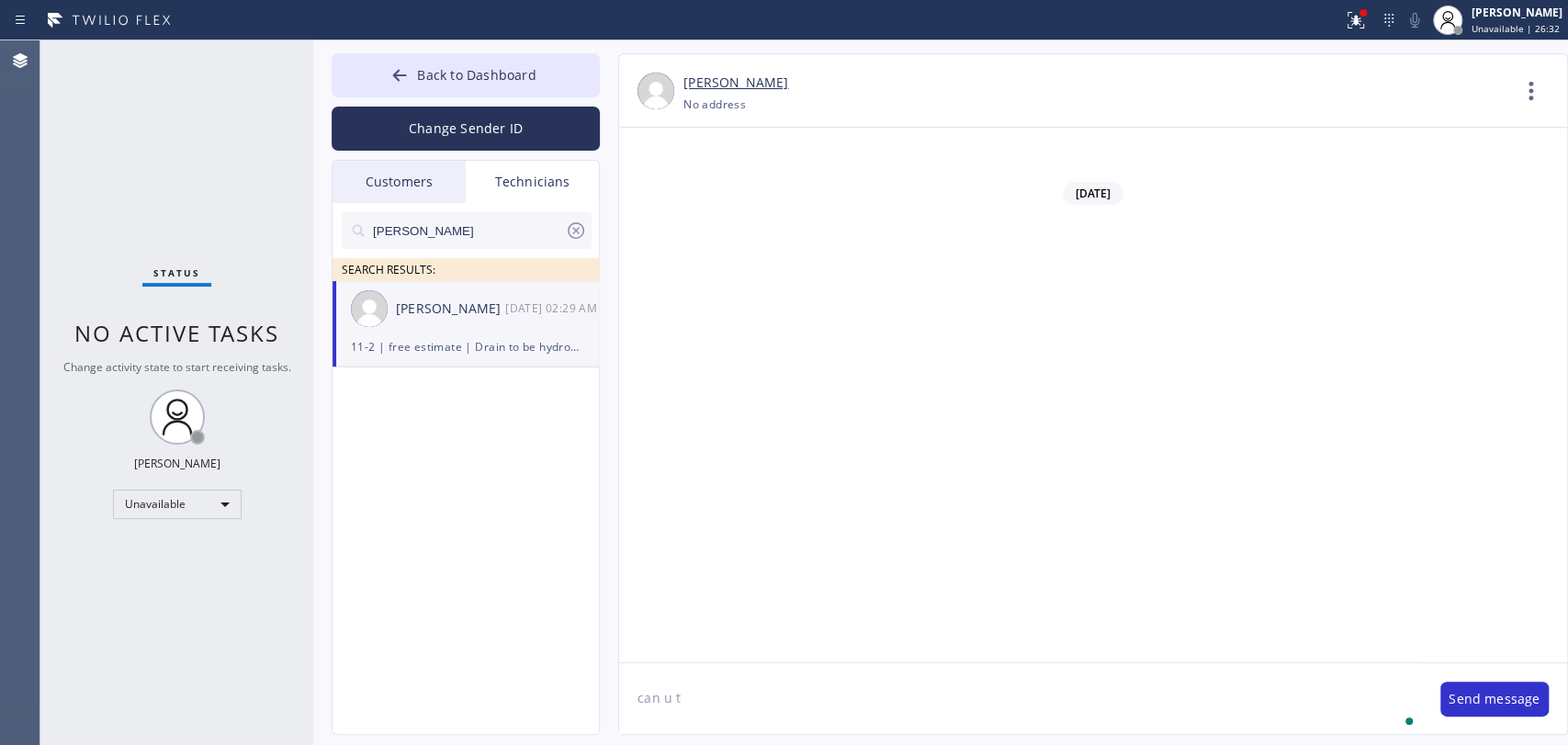
scroll to position [142545, 0]
type textarea "can u take it for [DATE]?"
click at [771, 680] on textarea "To enrich screen reader interactions, please activate Accessibility in Grammarl…" at bounding box center [1003, 698] width 770 height 71
click at [771, 679] on textarea "To enrich screen reader interactions, please activate Accessibility in Grammarl…" at bounding box center [1003, 698] width 770 height 71
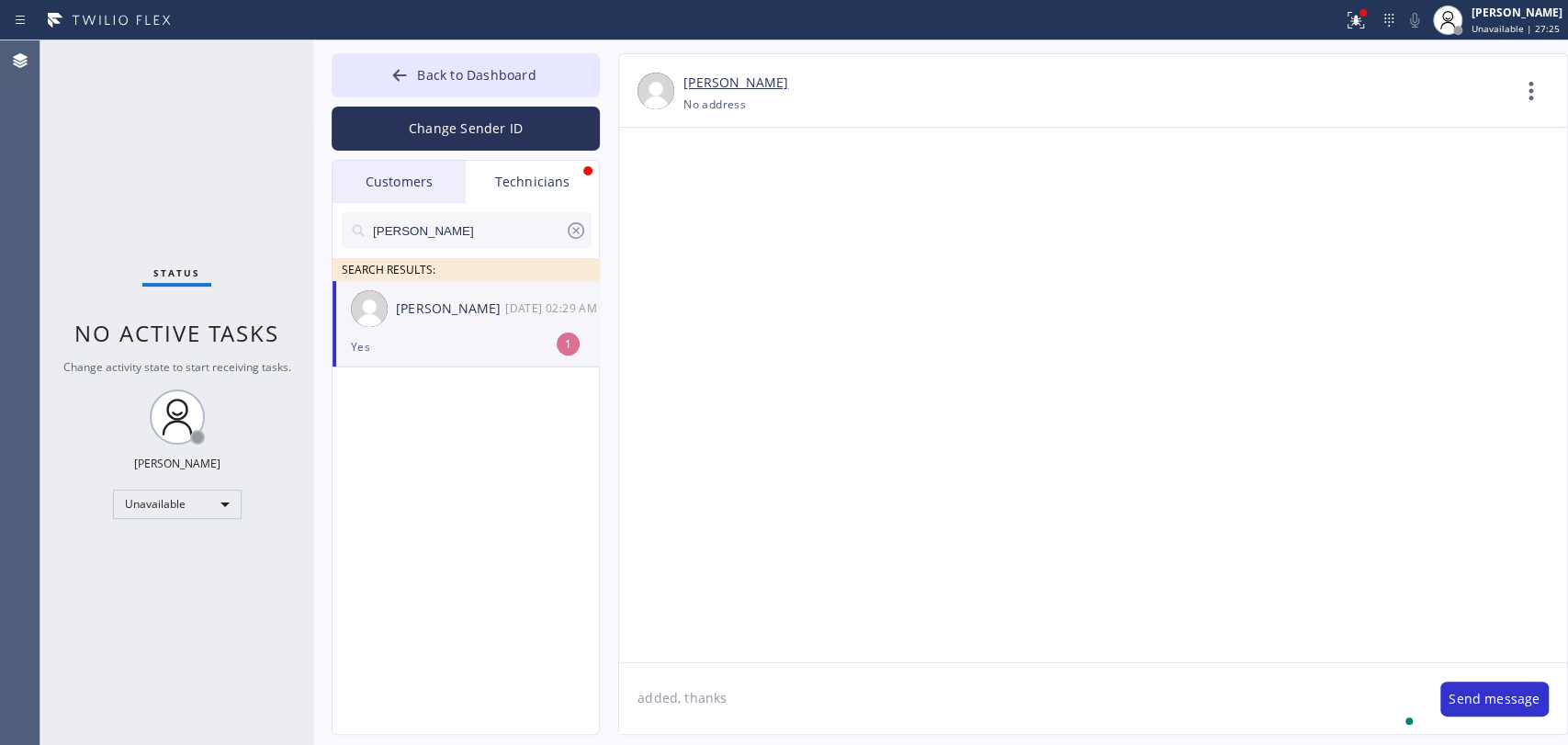
type textarea "added, thanks"
click at [515, 325] on div "Hovik Khachaturyan 08/12 02:30 AM" at bounding box center [467, 308] width 268 height 55
click at [1528, 98] on icon at bounding box center [1531, 90] width 44 height 44
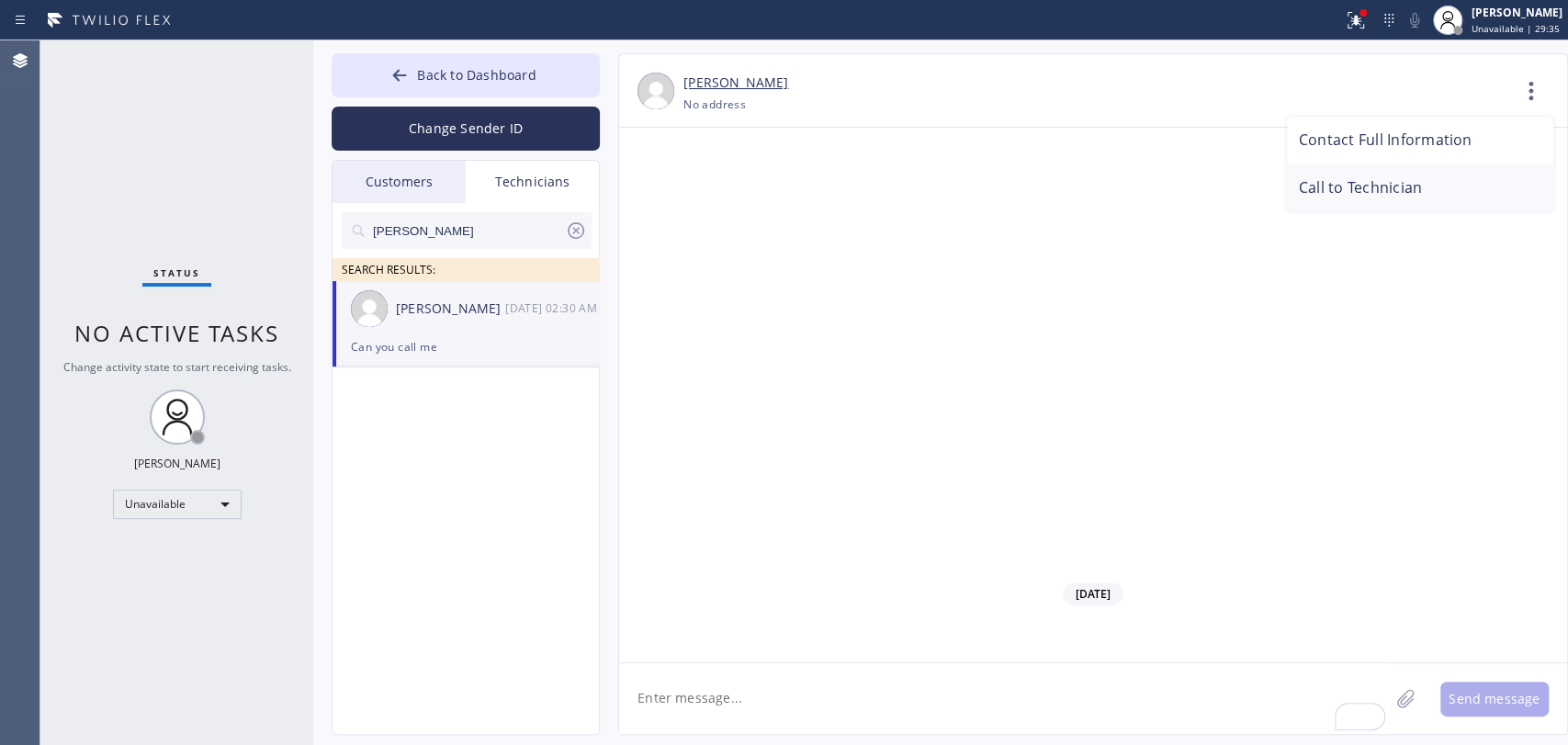
click at [1351, 186] on li "Call to Technician" at bounding box center [1420, 189] width 266 height 48
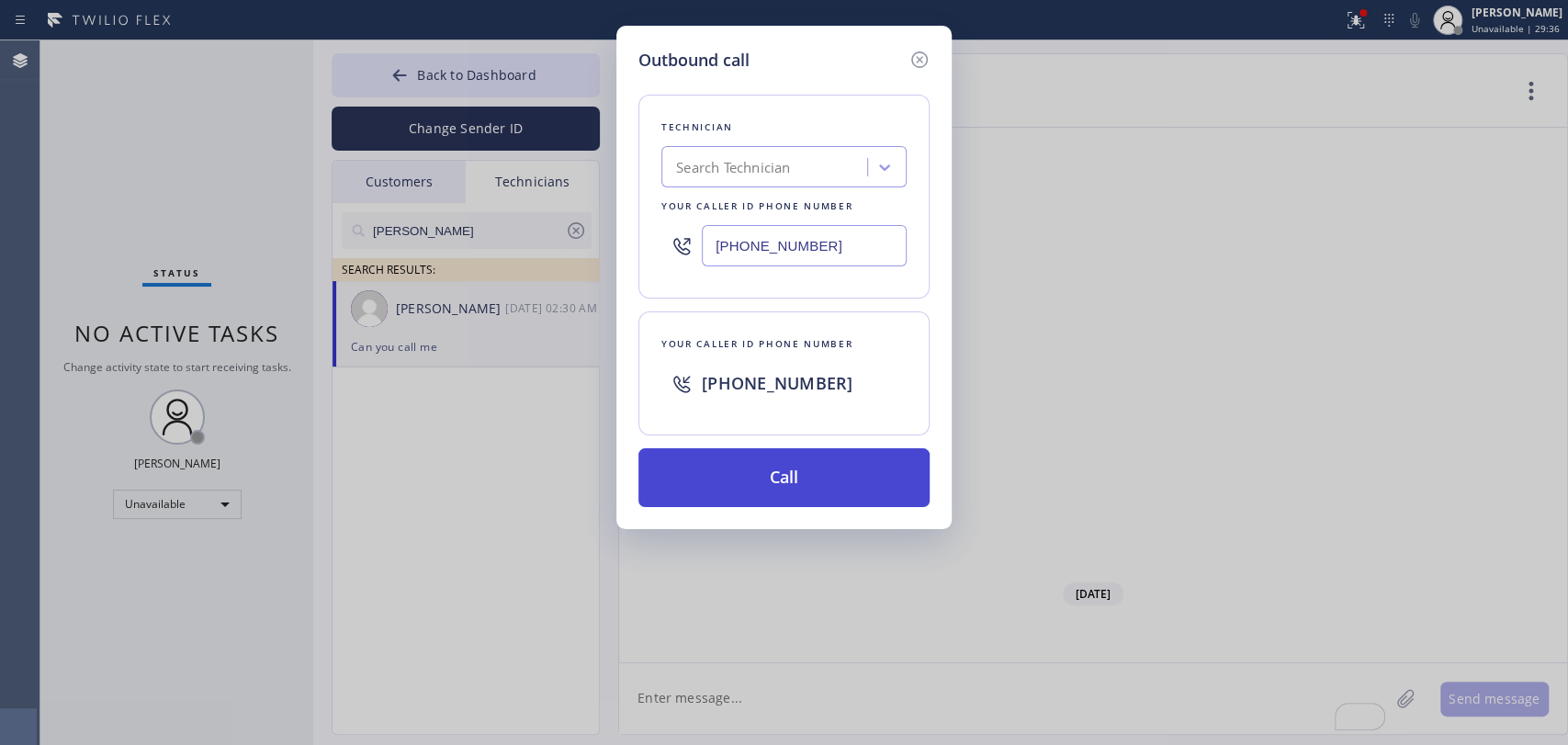
click at [842, 458] on button "Call" at bounding box center [784, 477] width 291 height 59
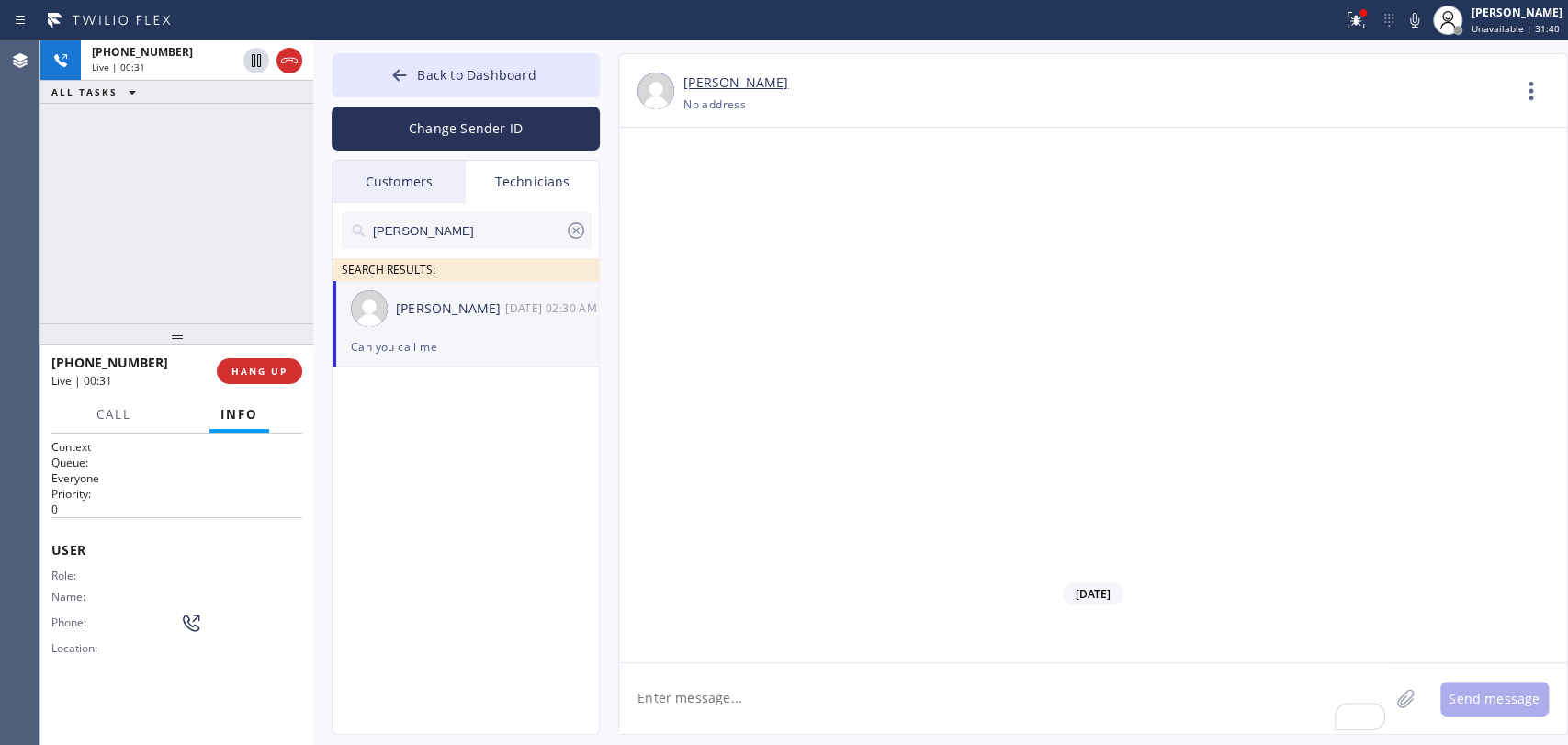
drag, startPoint x: 1126, startPoint y: 333, endPoint x: 1119, endPoint y: 287, distance: 46.5
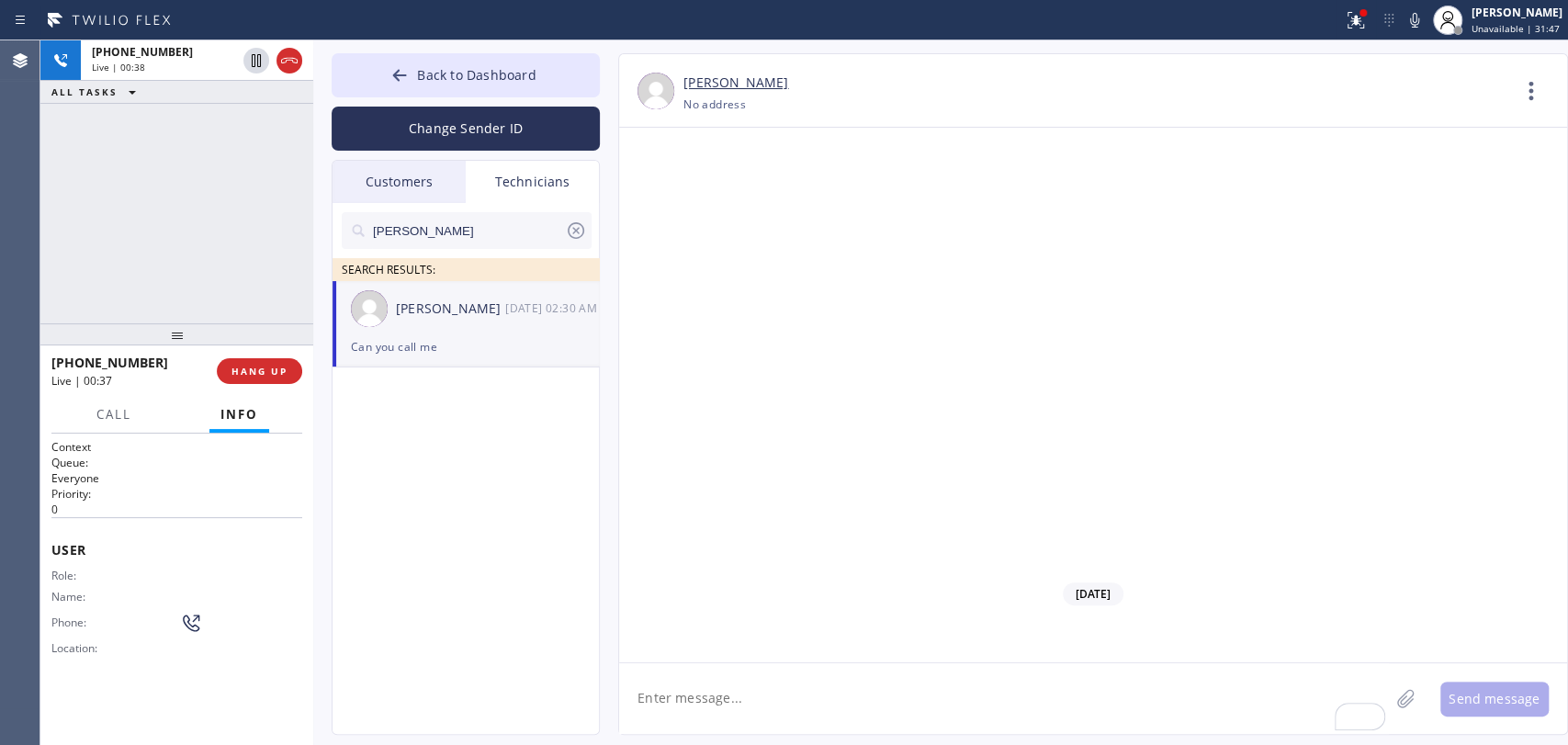
click at [569, 235] on icon at bounding box center [576, 230] width 17 height 17
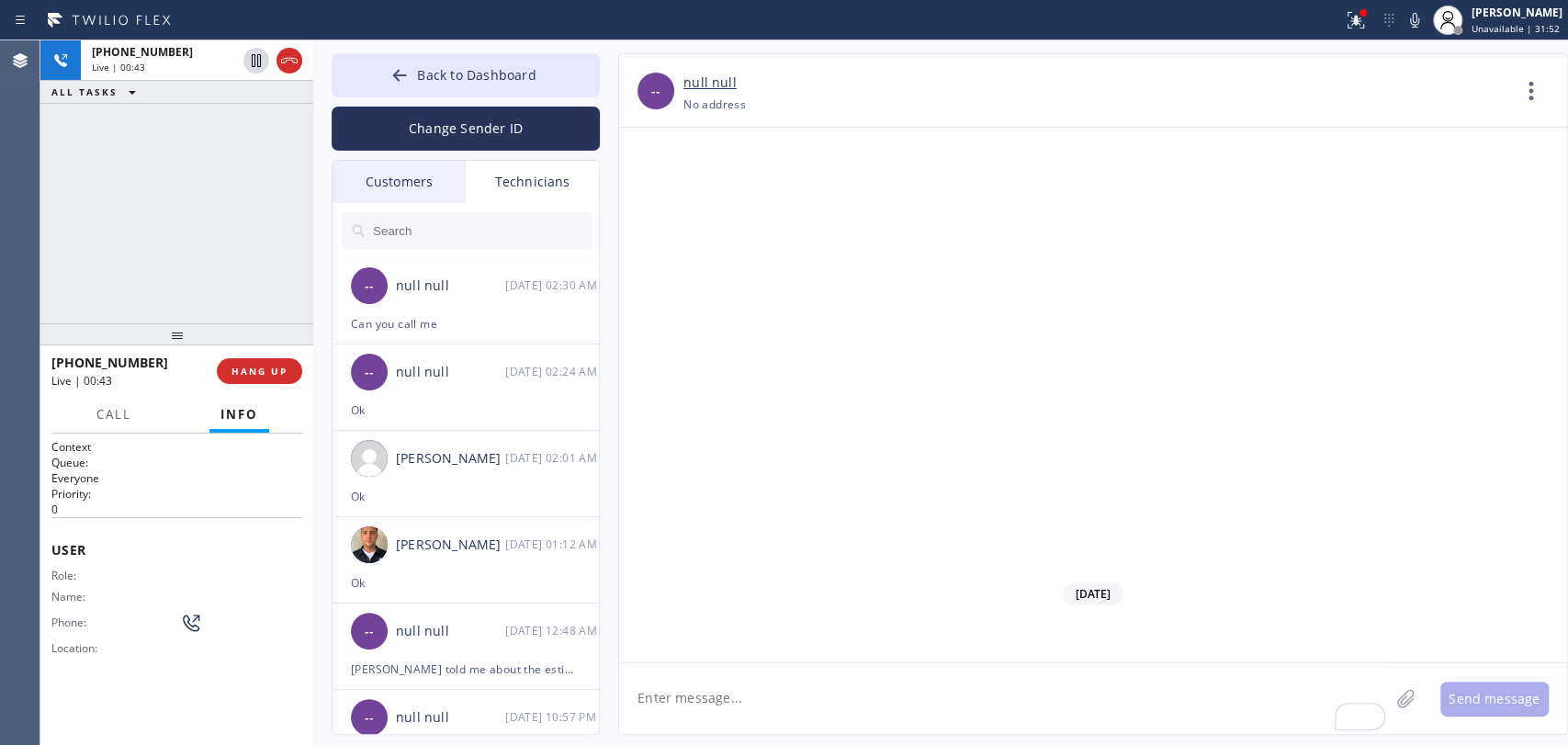
drag, startPoint x: 1087, startPoint y: 483, endPoint x: 1008, endPoint y: 486, distance: 79.1
click at [447, 367] on div "null null" at bounding box center [451, 372] width 109 height 21
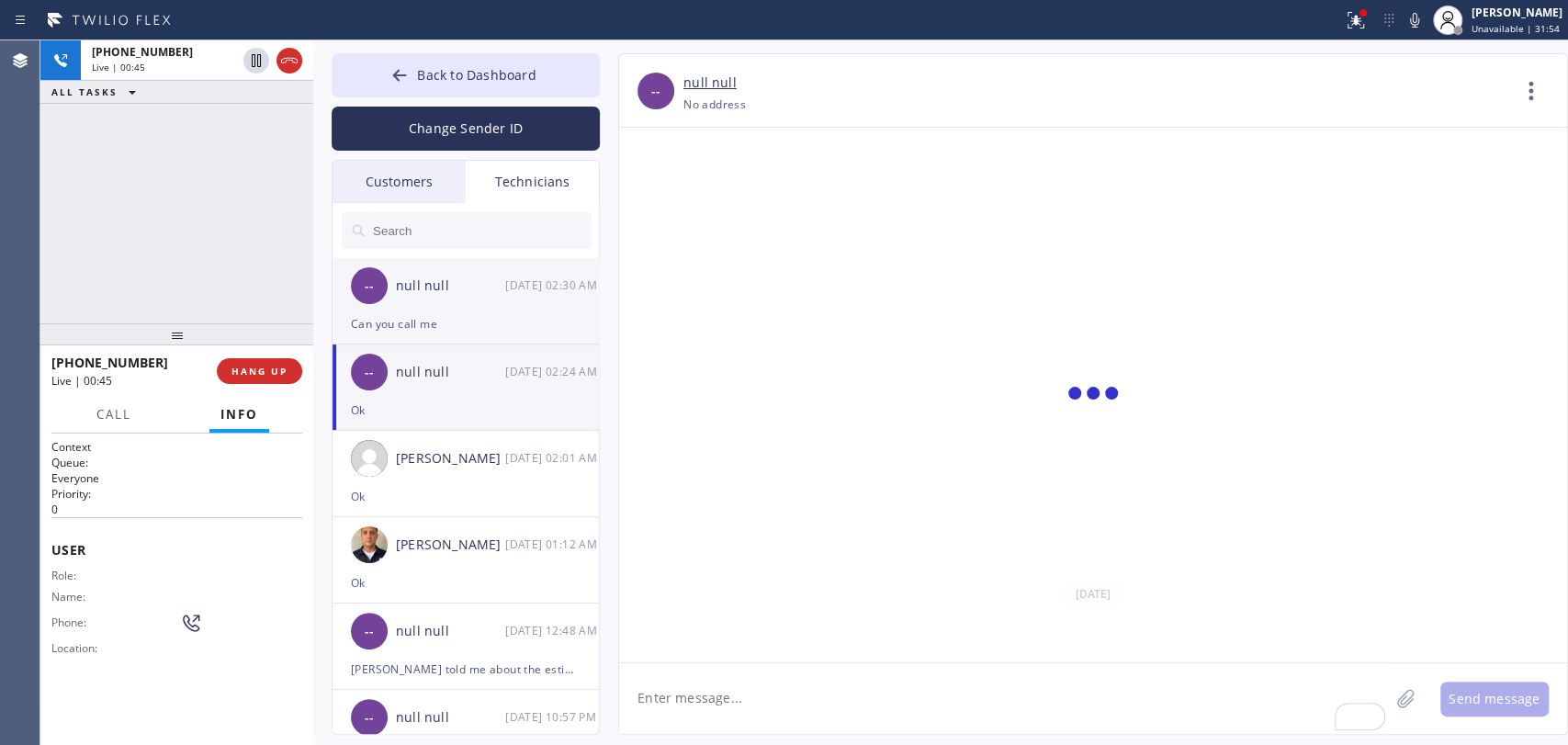
click at [449, 317] on div "Can you call me" at bounding box center [465, 323] width 229 height 21
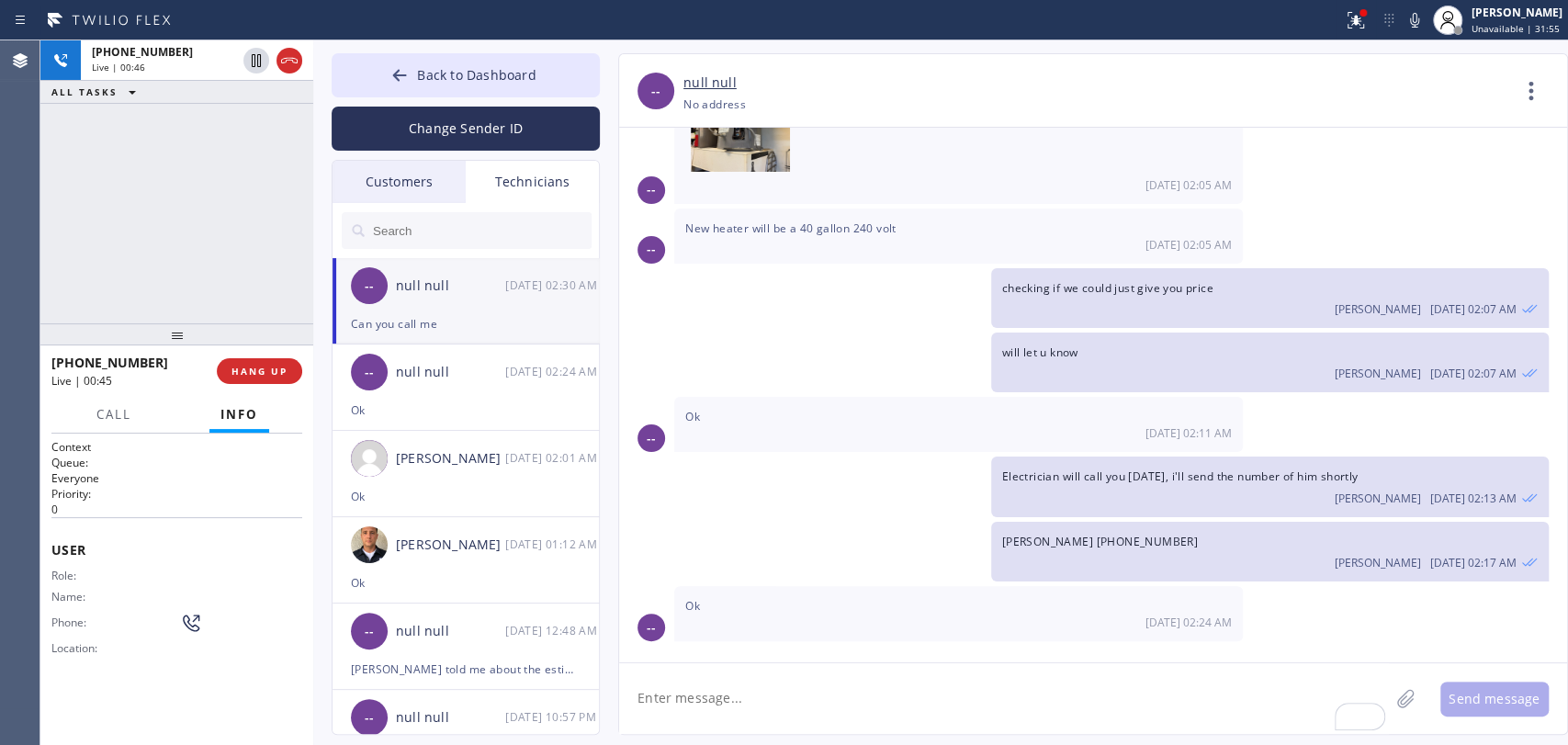
scroll to position [4329, 0]
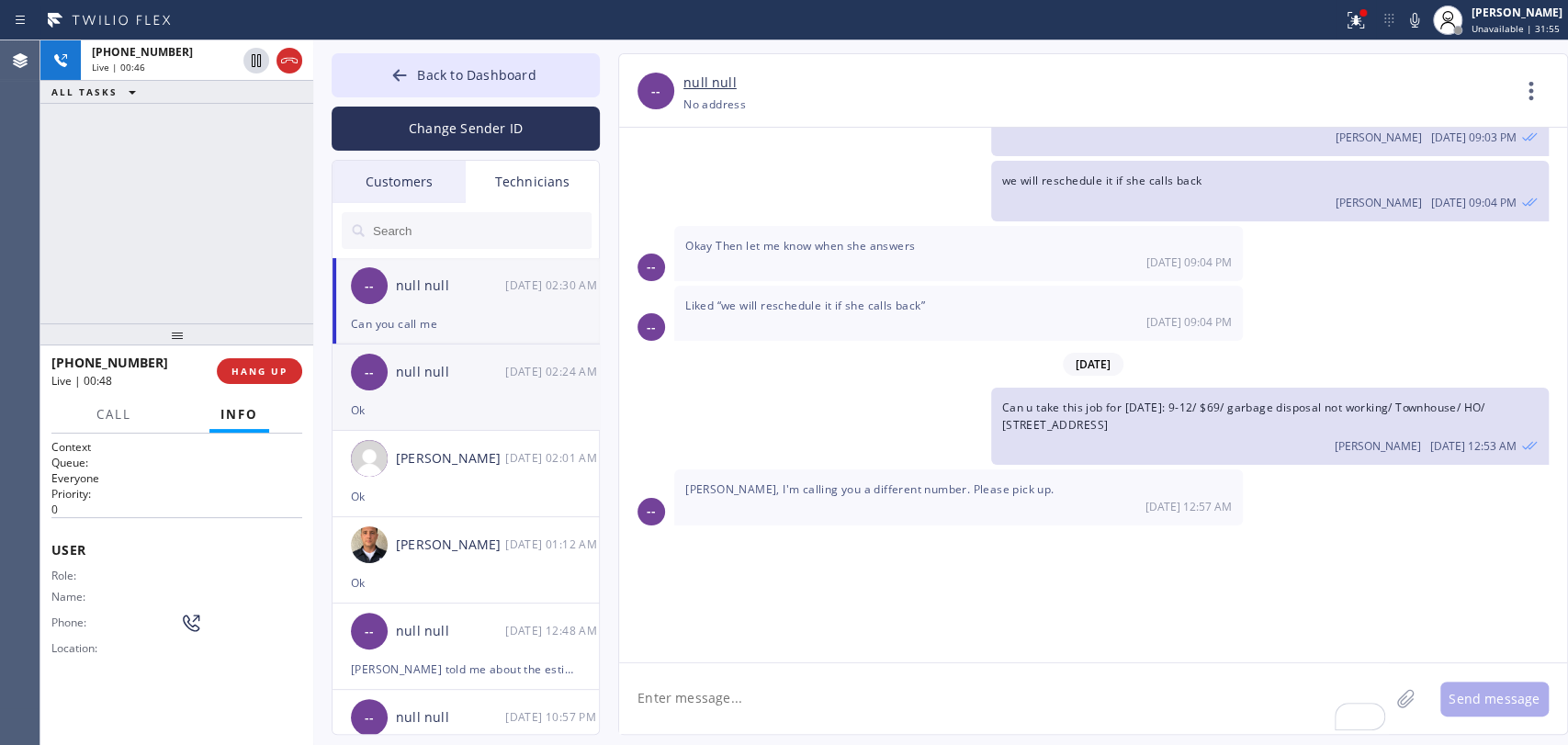
click at [449, 389] on div "-- null null 08/12 02:24 AM" at bounding box center [467, 372] width 268 height 55
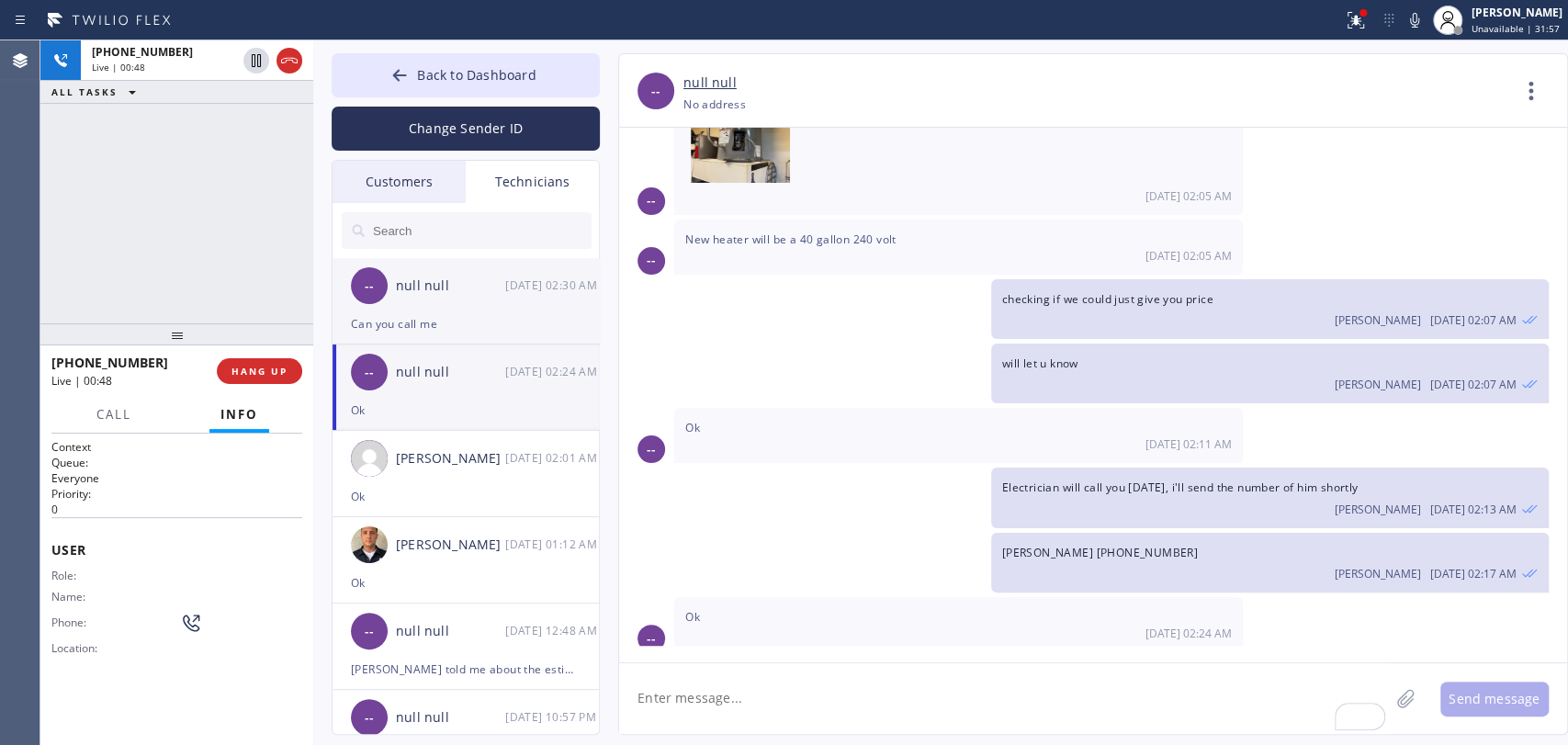
click at [452, 295] on div "null null" at bounding box center [451, 285] width 109 height 21
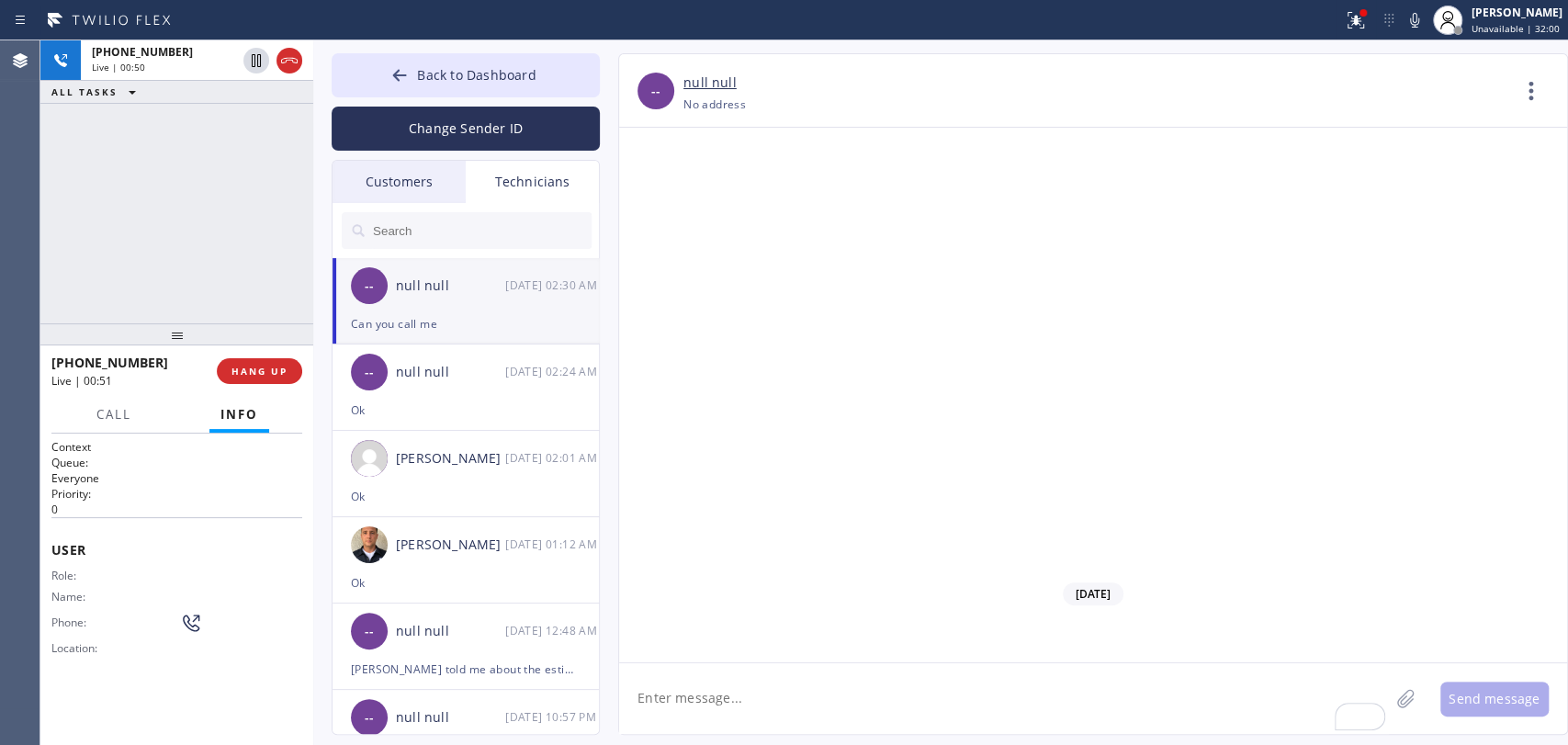
scroll to position [142647, 0]
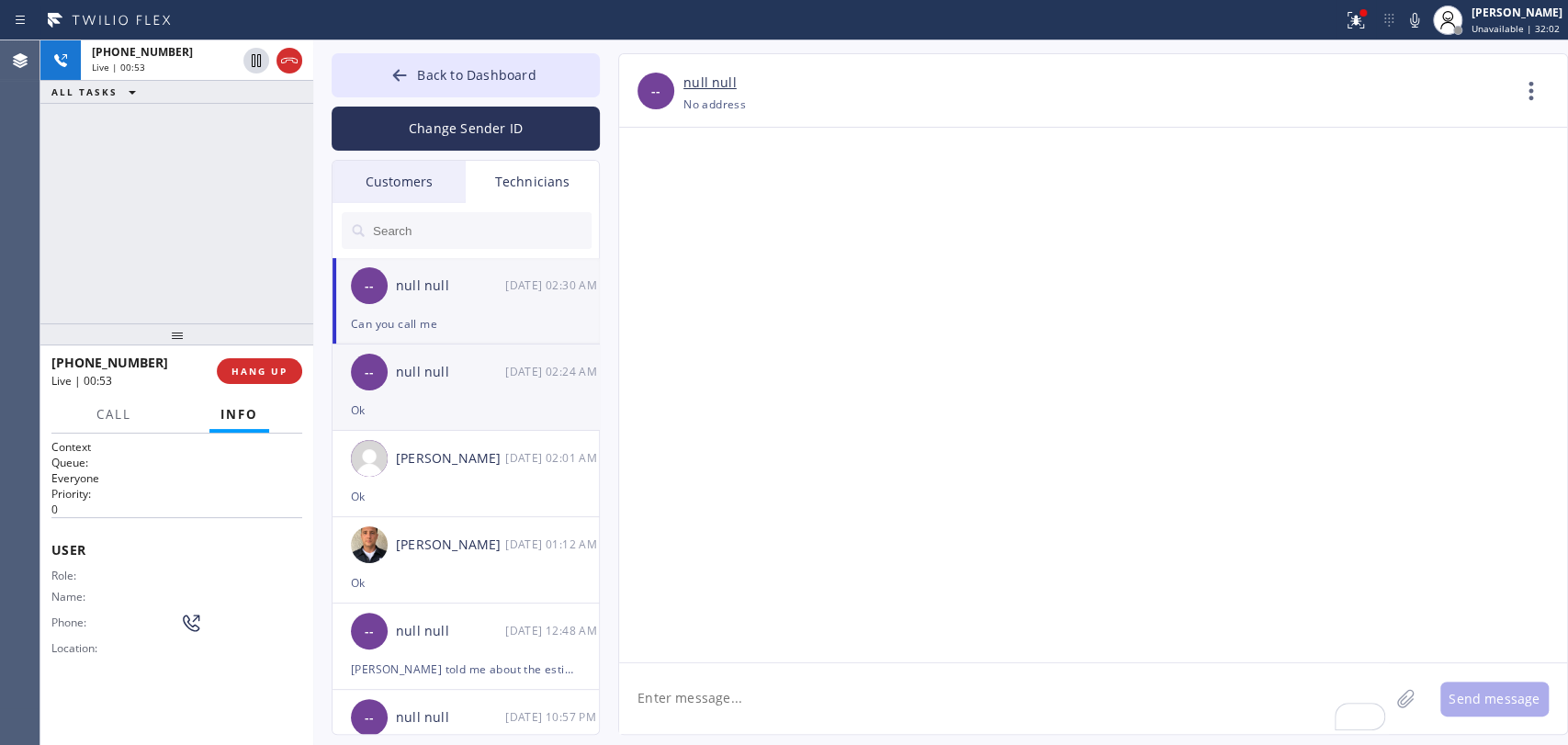
click at [493, 346] on div "-- null null 08/12 02:24 AM" at bounding box center [467, 372] width 268 height 55
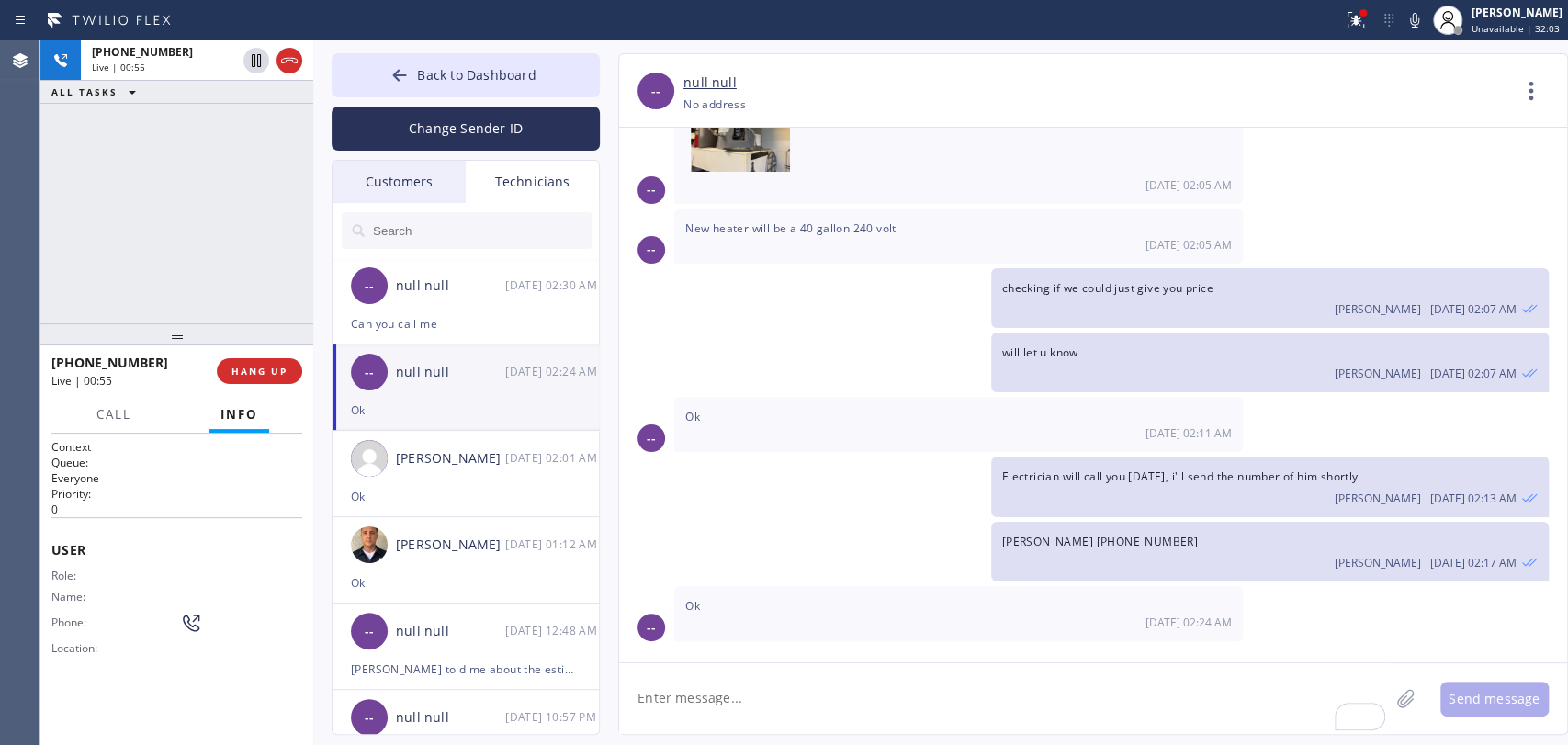
scroll to position [4329, 0]
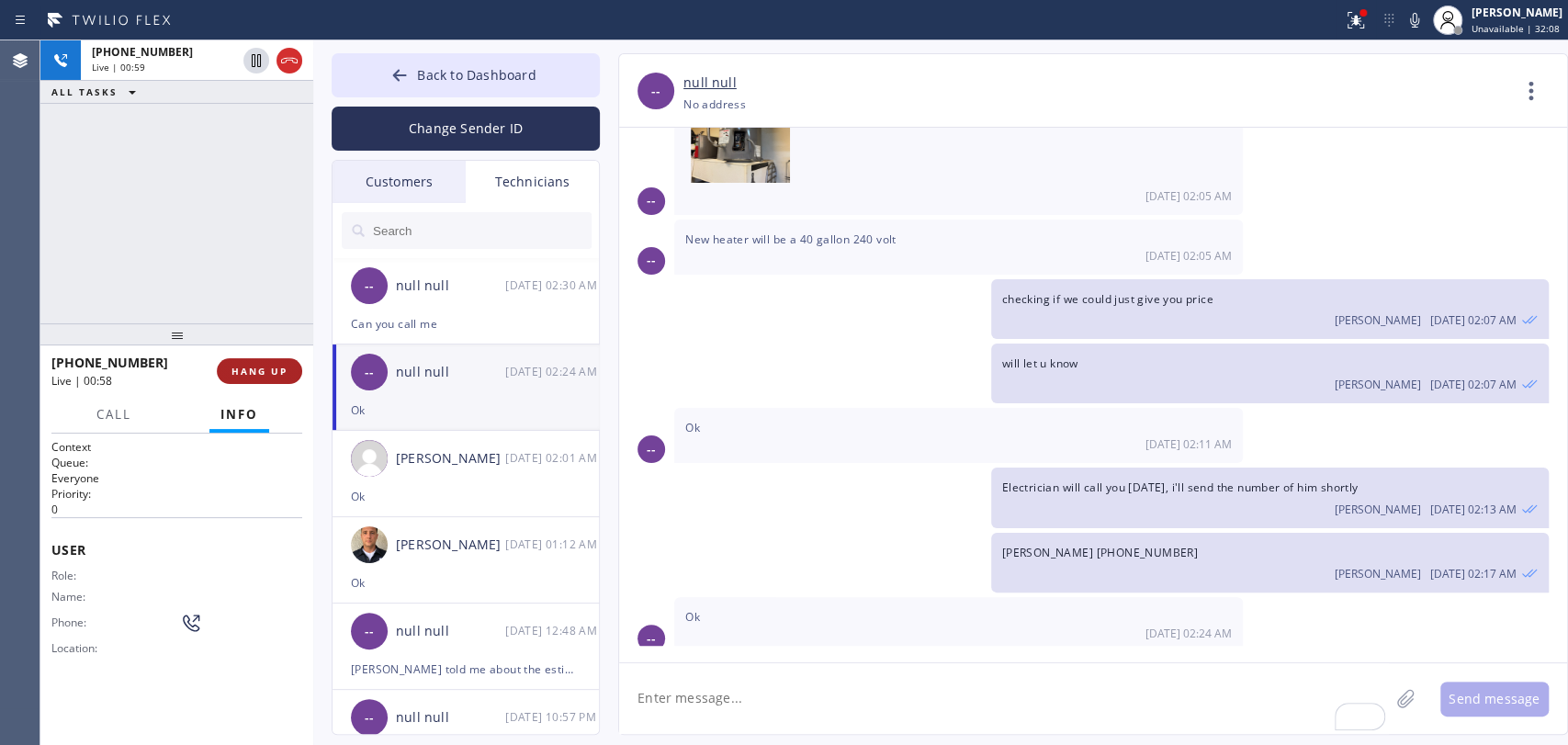
click at [279, 365] on span "HANG UP" at bounding box center [259, 371] width 56 height 13
click at [279, 367] on span "HANG UP" at bounding box center [259, 371] width 56 height 13
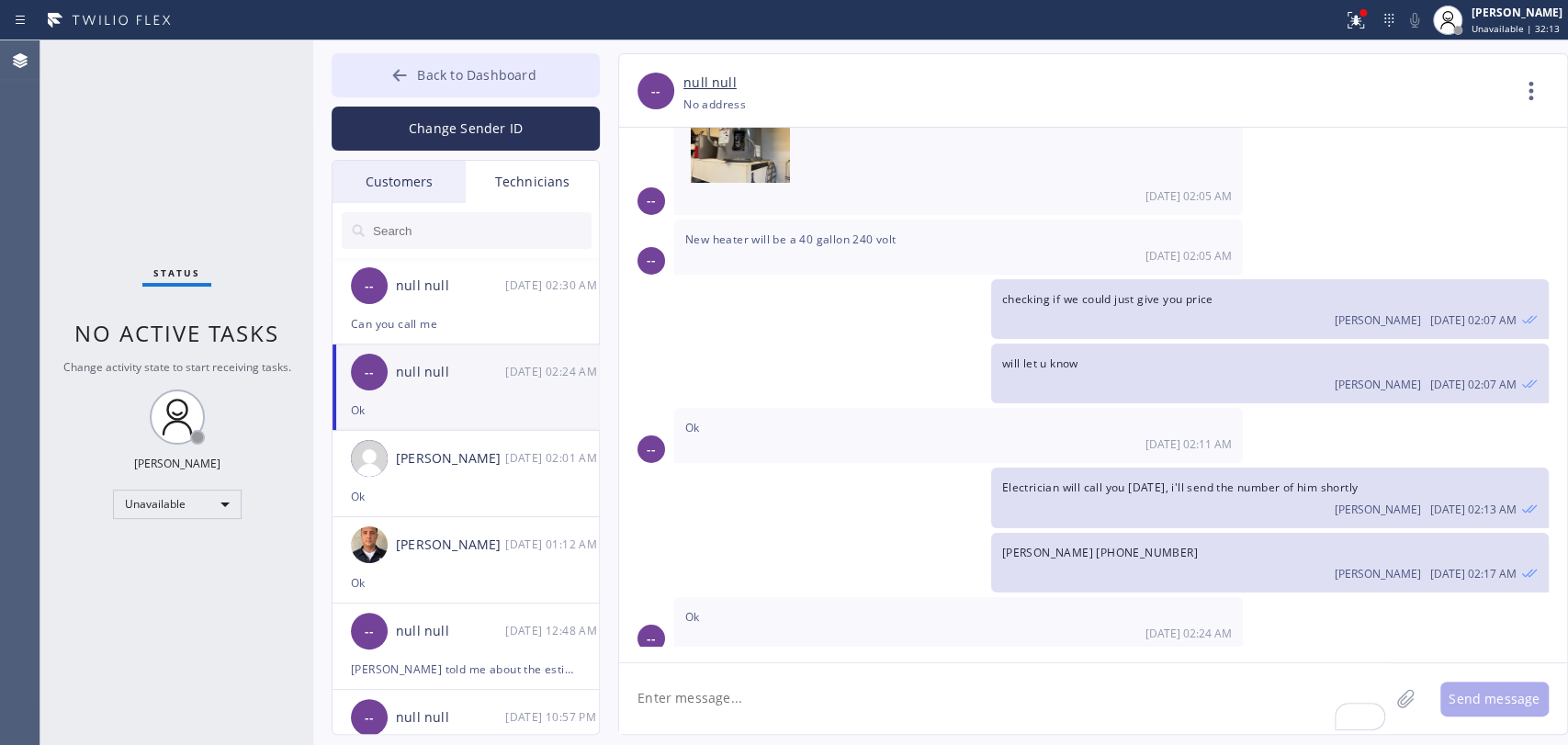
click at [558, 75] on button "Back to Dashboard" at bounding box center [466, 75] width 268 height 44
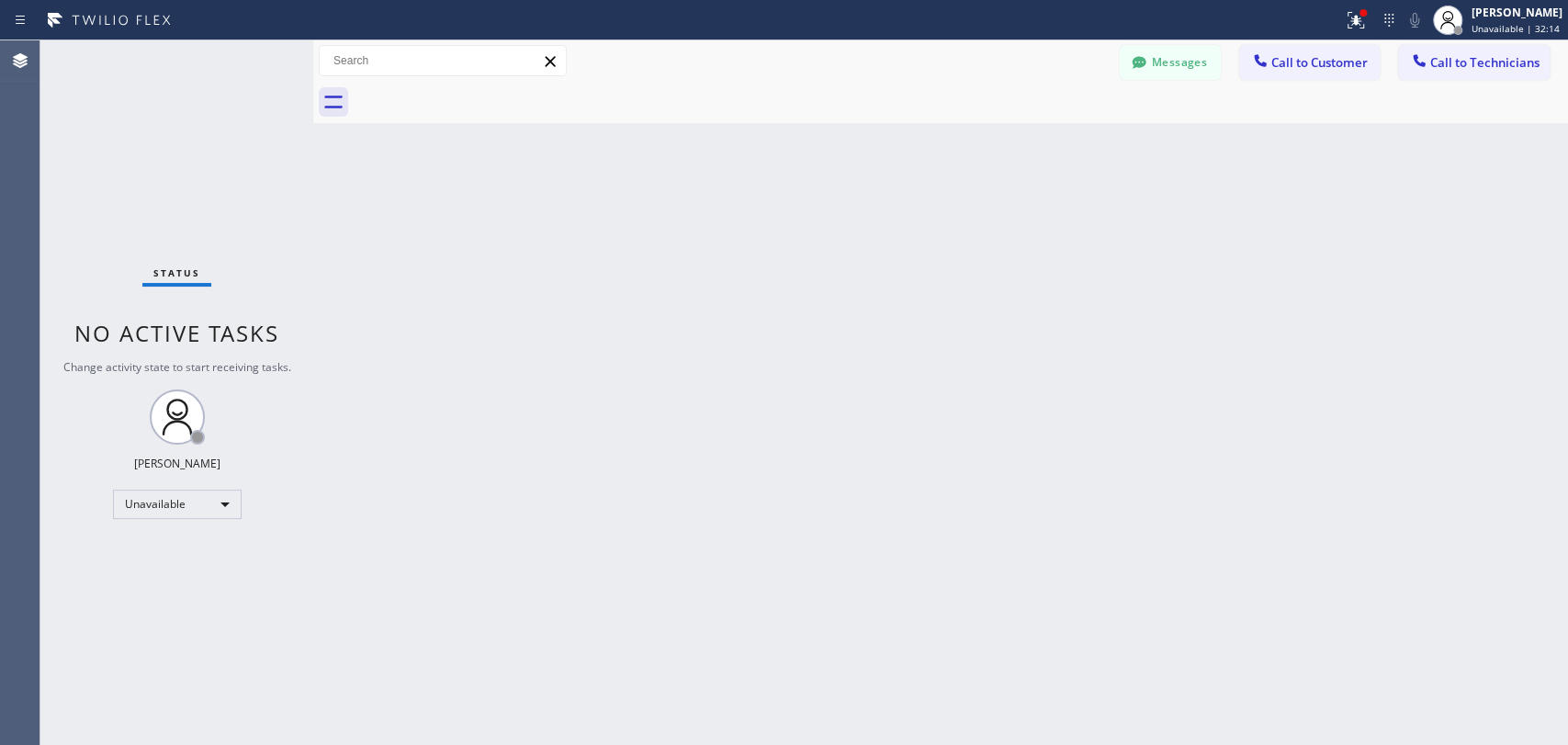
click at [1440, 71] on button "Call to Technicians" at bounding box center [1474, 62] width 152 height 35
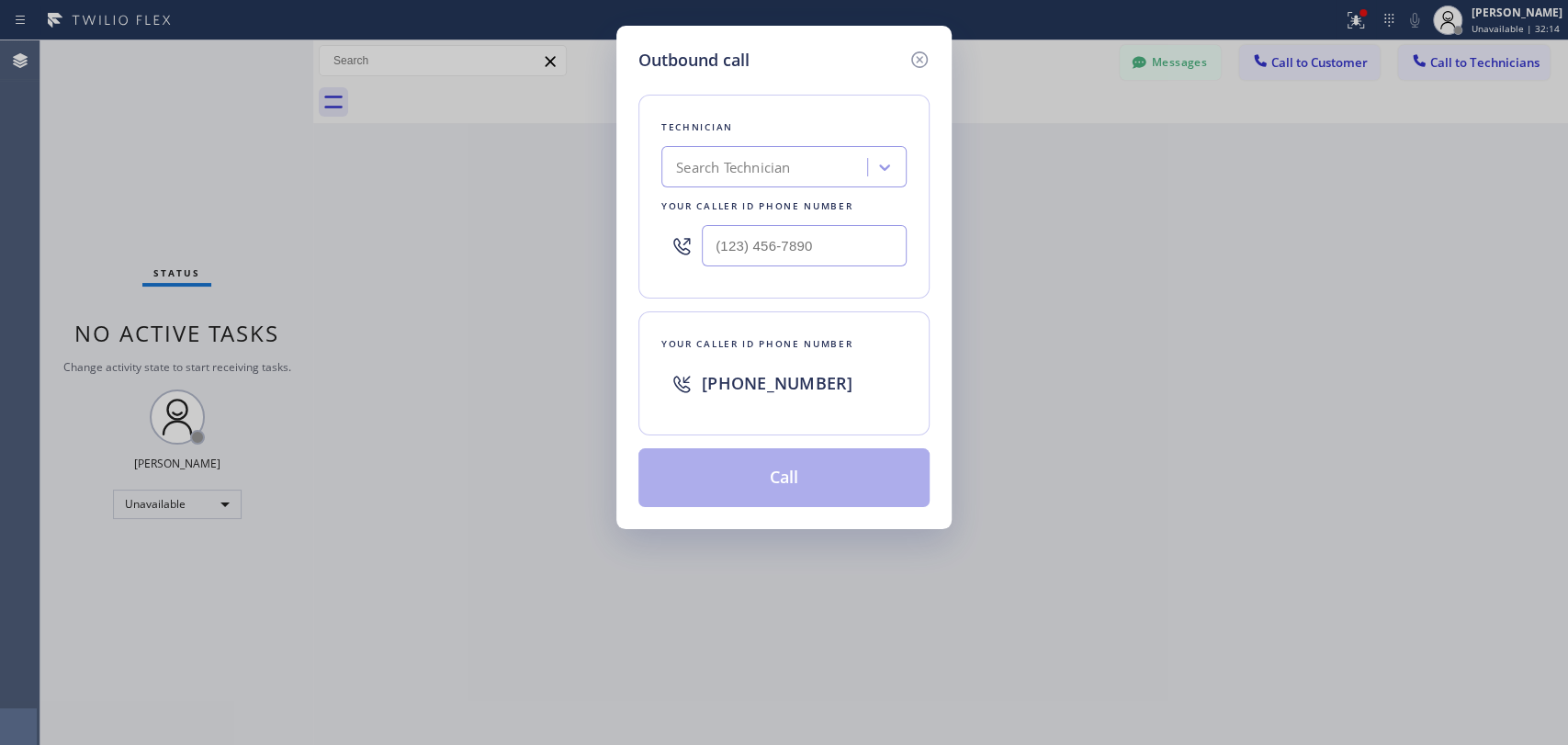
click at [826, 164] on div "Search Technician" at bounding box center [768, 168] width 201 height 32
type input "vache"
click at [738, 207] on div "Vache Katabyan" at bounding box center [784, 206] width 245 height 33
type input "(818) 261-4699"
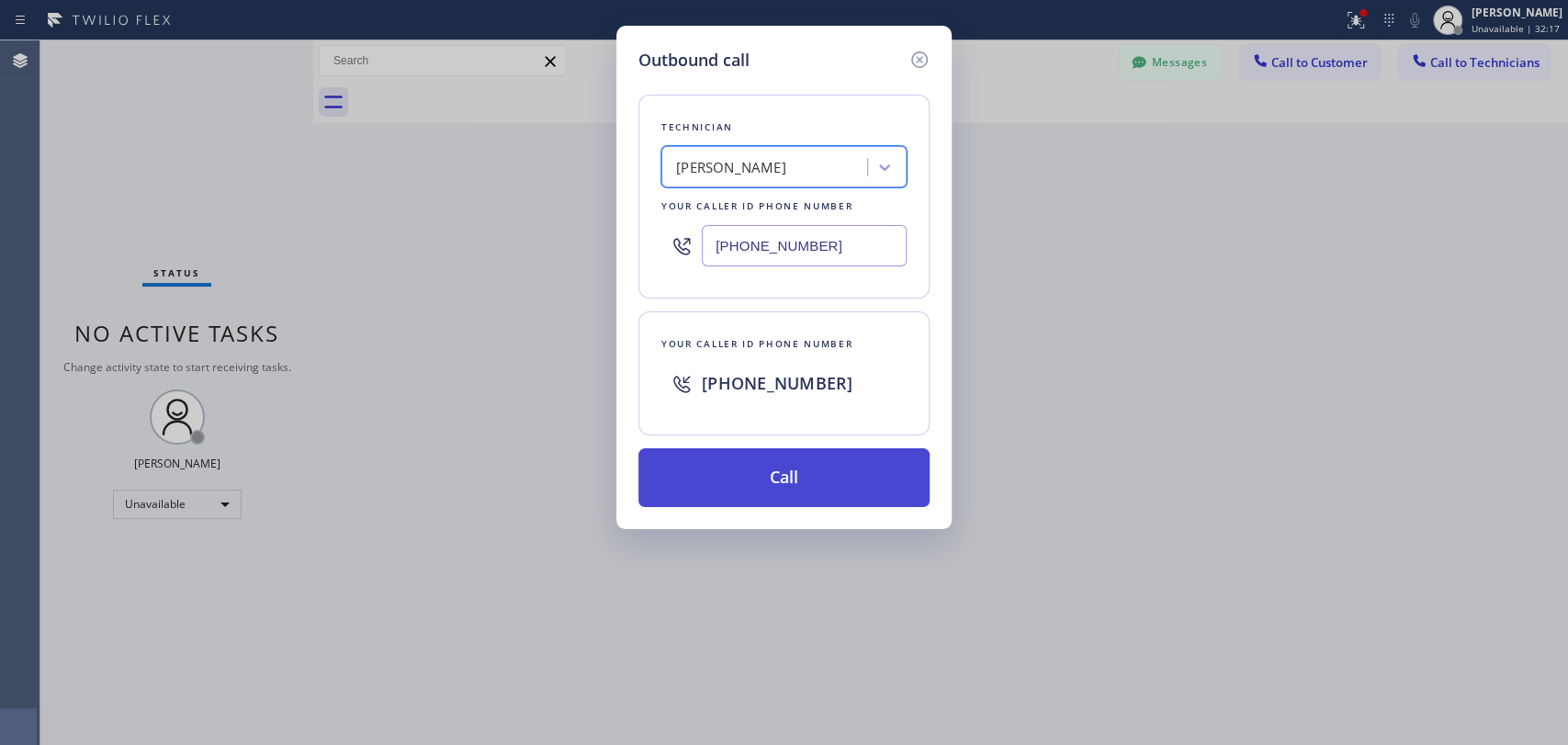
click at [761, 451] on button "Call" at bounding box center [784, 477] width 291 height 59
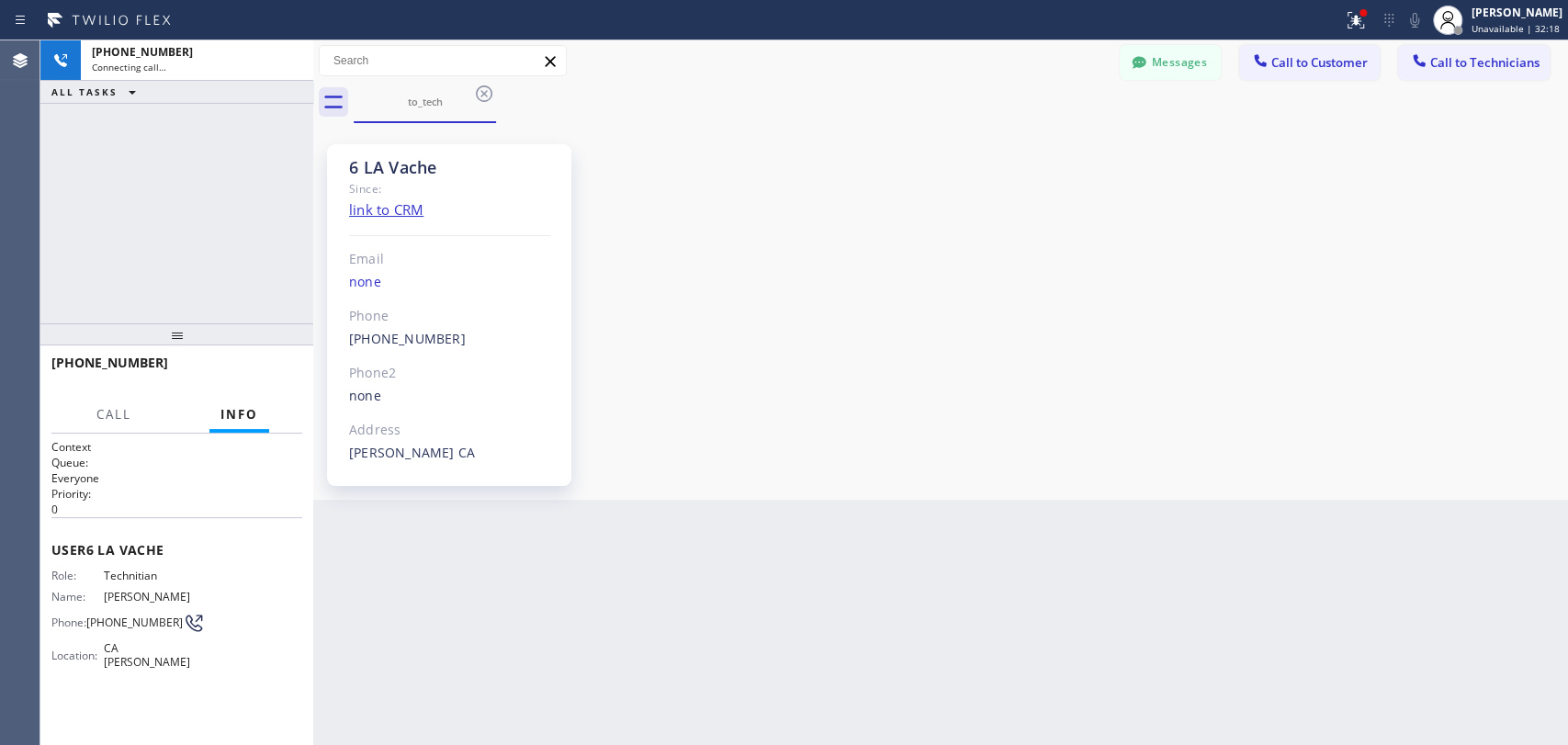
scroll to position [36160, 0]
click at [234, 373] on span "HANG UP" at bounding box center [259, 371] width 56 height 13
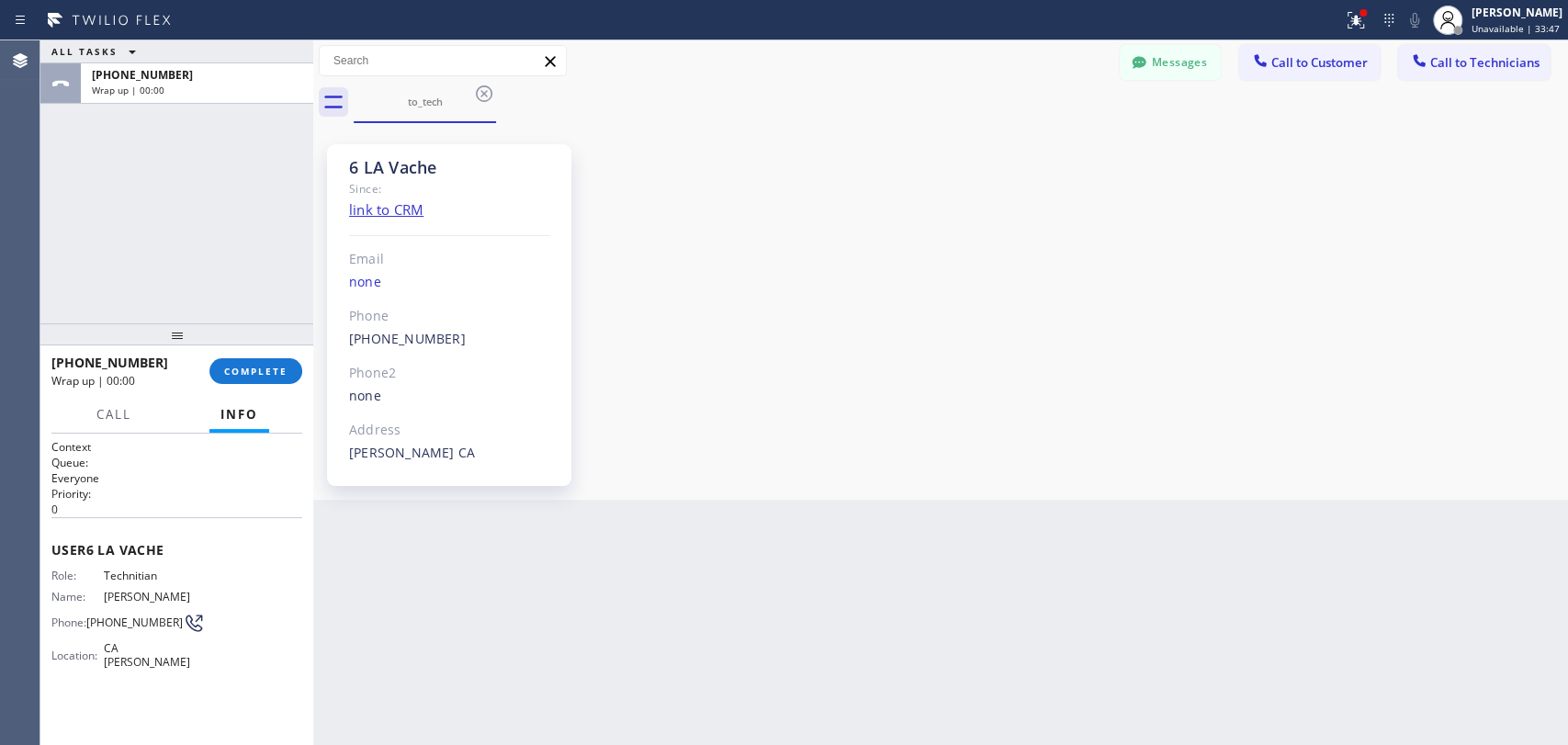
click at [1448, 66] on span "Call to Technicians" at bounding box center [1485, 63] width 109 height 17
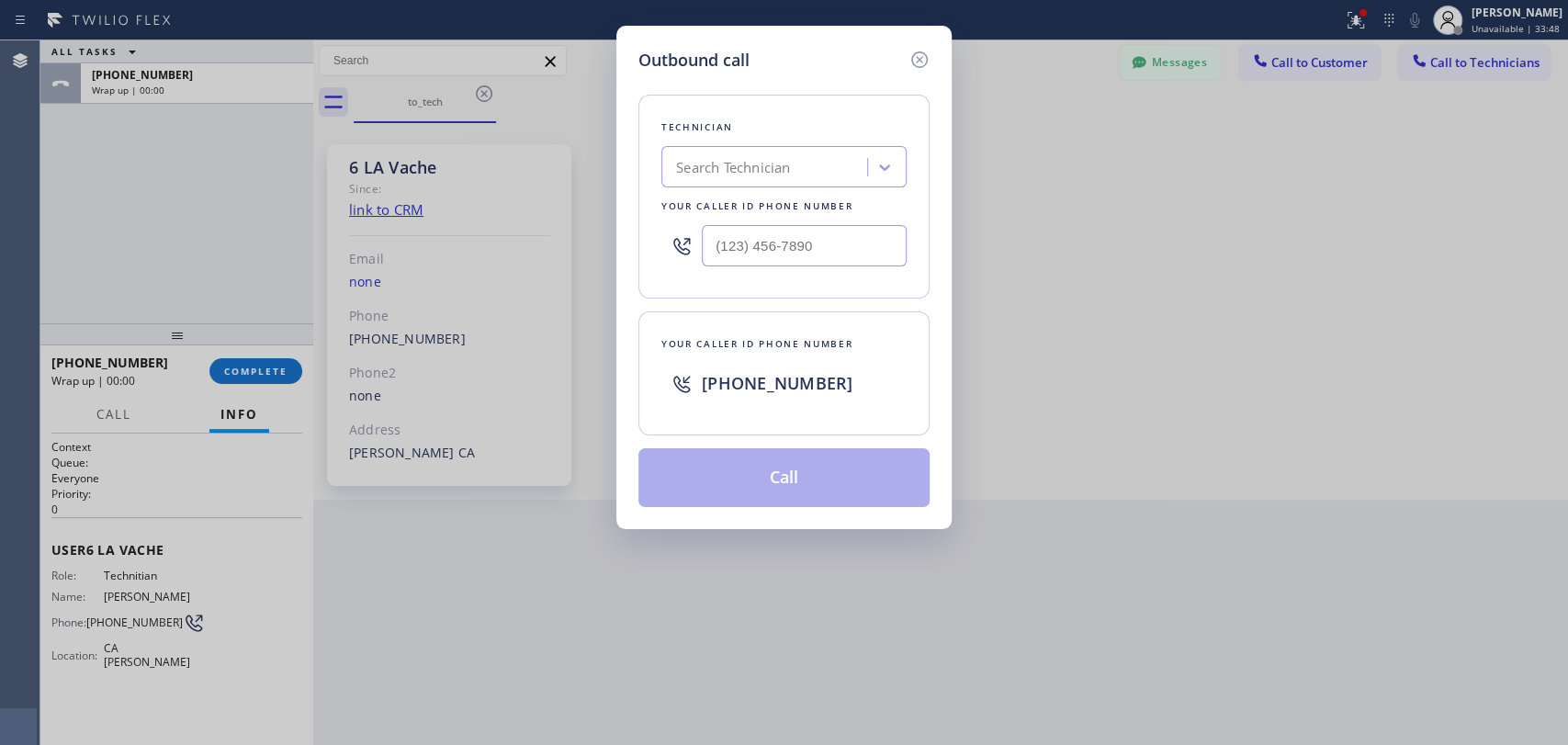
click at [763, 188] on div "Search Technician" at bounding box center [784, 167] width 245 height 42
type input "[PERSON_NAME]"
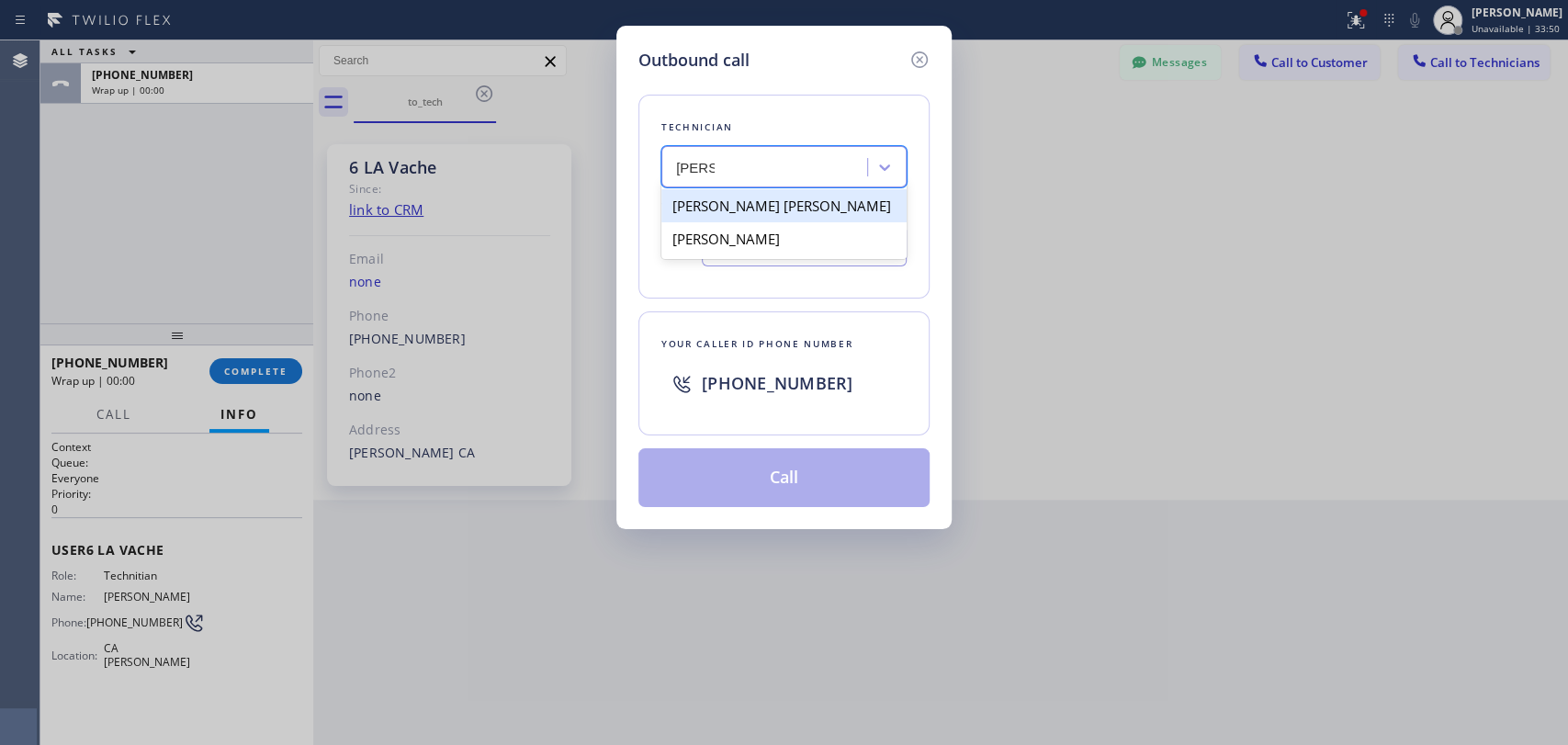
click at [753, 229] on div "[PERSON_NAME]" at bounding box center [784, 238] width 245 height 33
type input "[PHONE_NUMBER]"
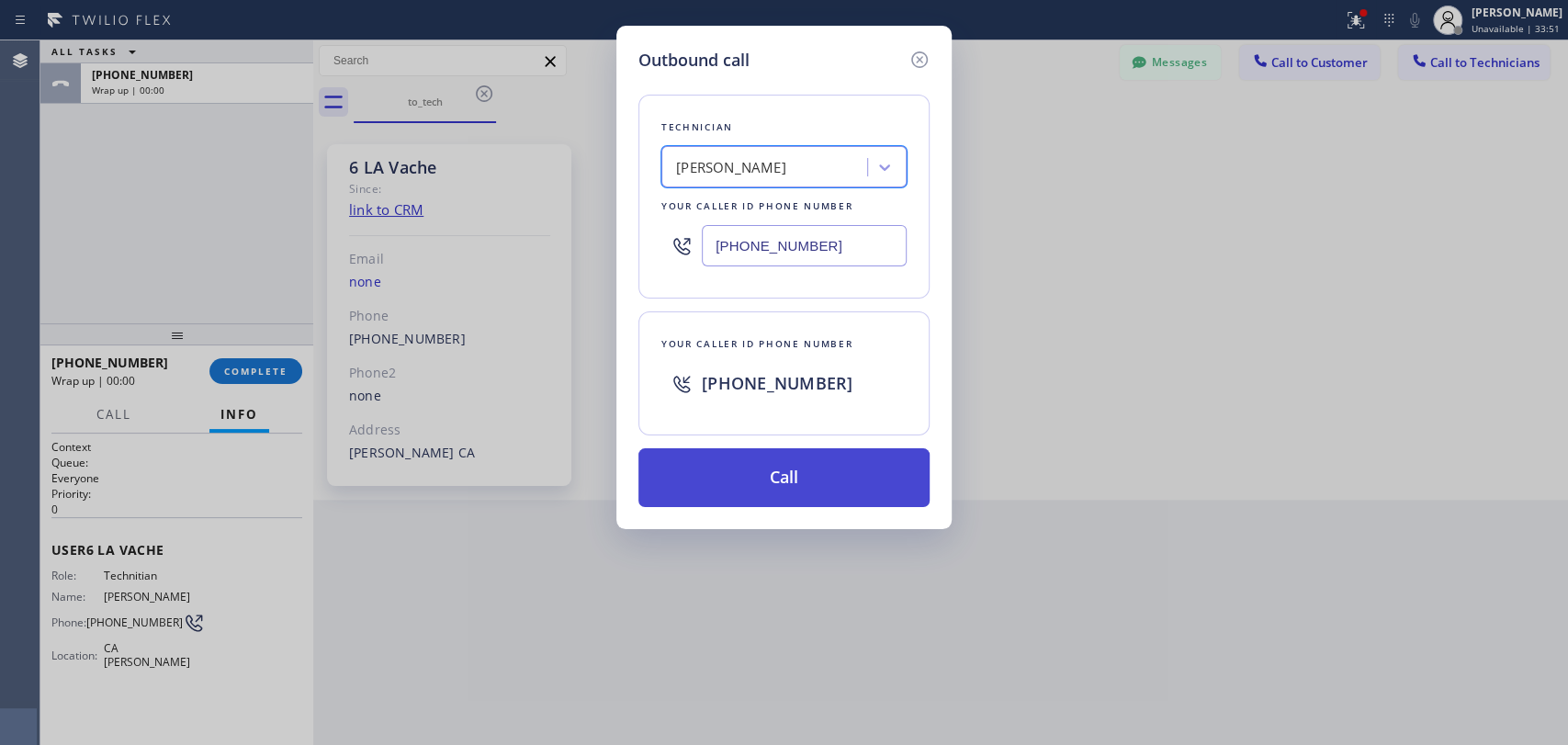
click at [757, 475] on button "Call" at bounding box center [784, 477] width 291 height 59
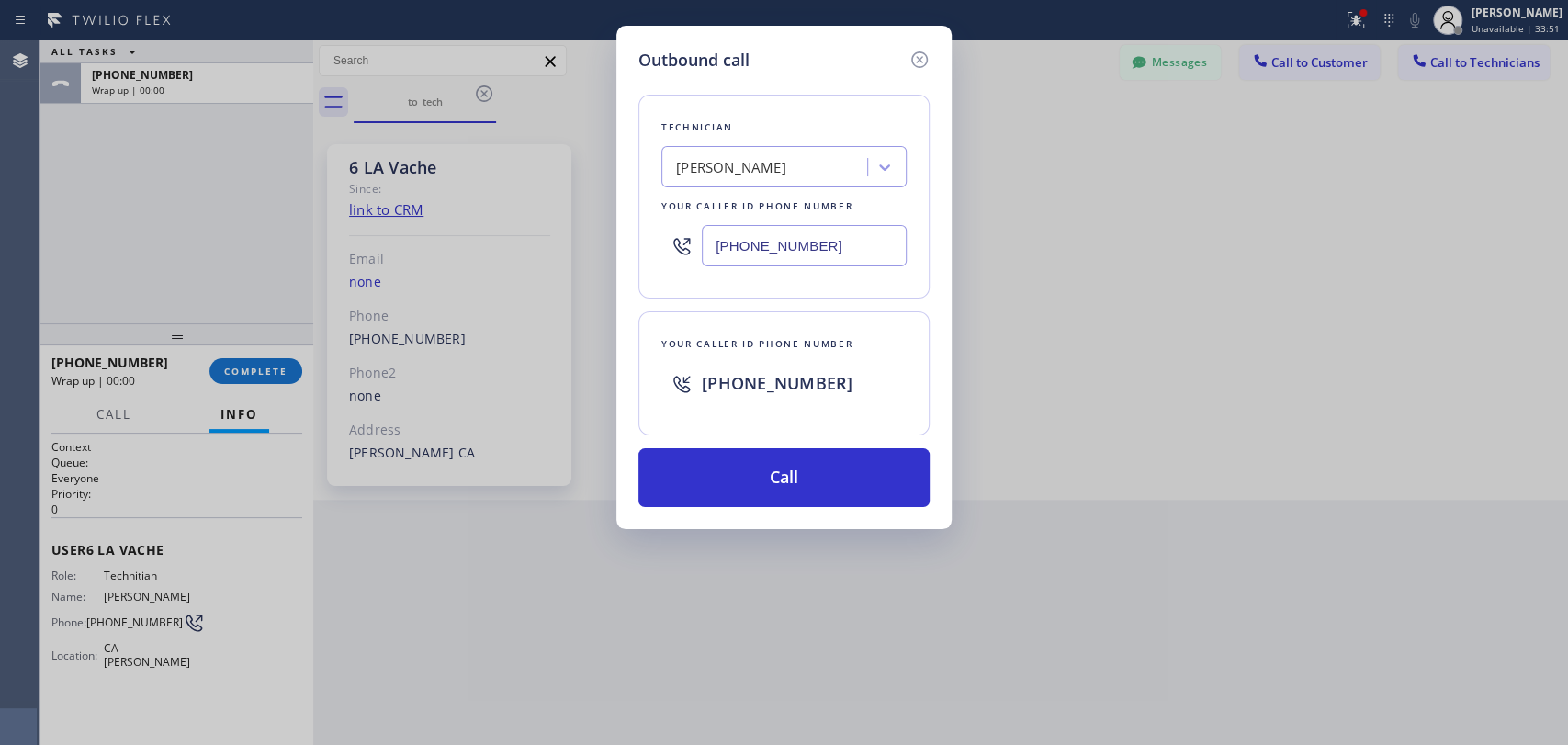
drag, startPoint x: 278, startPoint y: 360, endPoint x: 265, endPoint y: 361, distance: 13.0
click at [277, 360] on div "Outbound call Technician Jacob Solomon Your caller id phone number (415) 907-80…" at bounding box center [784, 372] width 1568 height 745
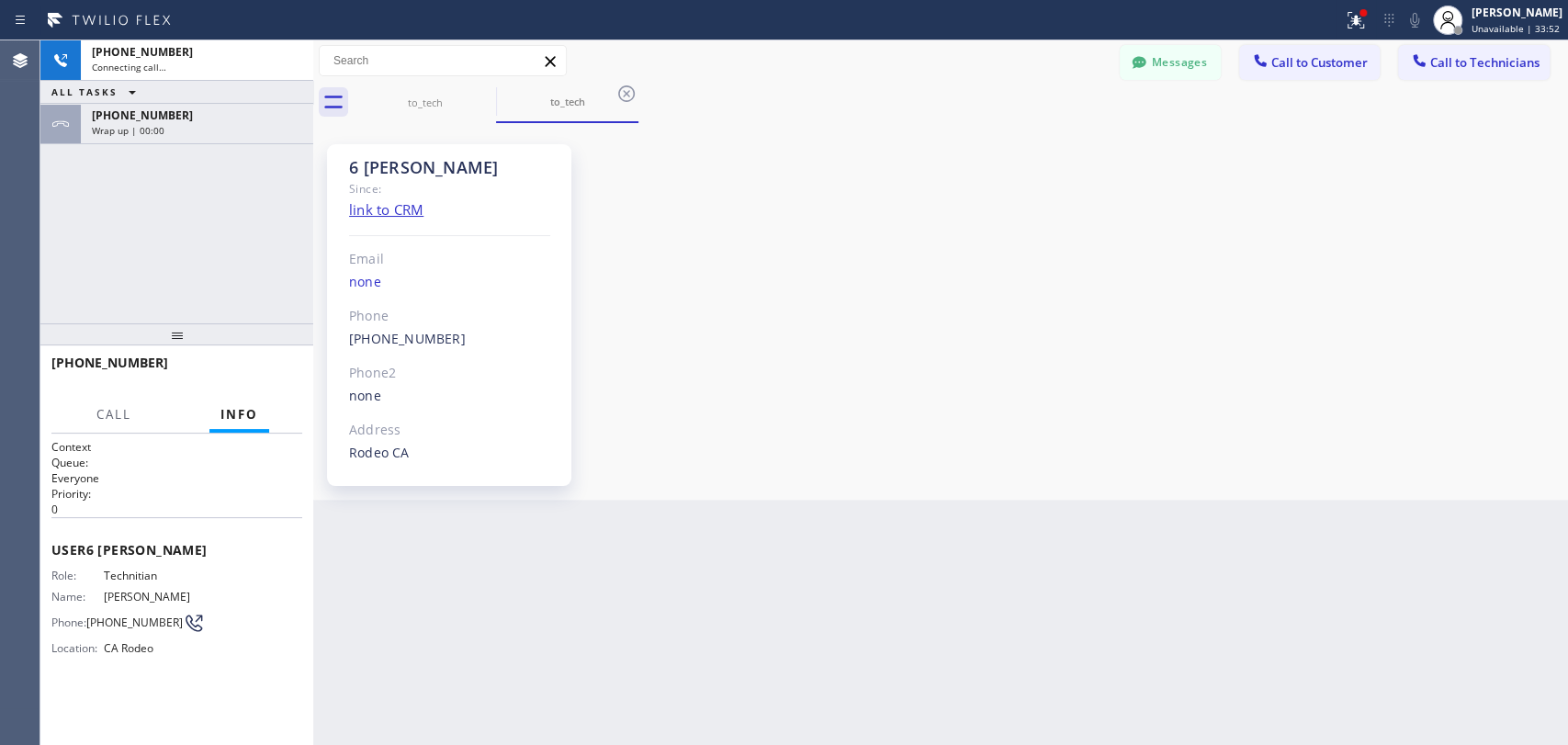
scroll to position [2733, 0]
click at [165, 101] on div "ALL TASKS ALL TASKS ACTIVE TASKS TASKS IN WRAP UP" at bounding box center [177, 91] width 273 height 23
click at [165, 128] on div "Wrap up | 00:00" at bounding box center [197, 130] width 211 height 13
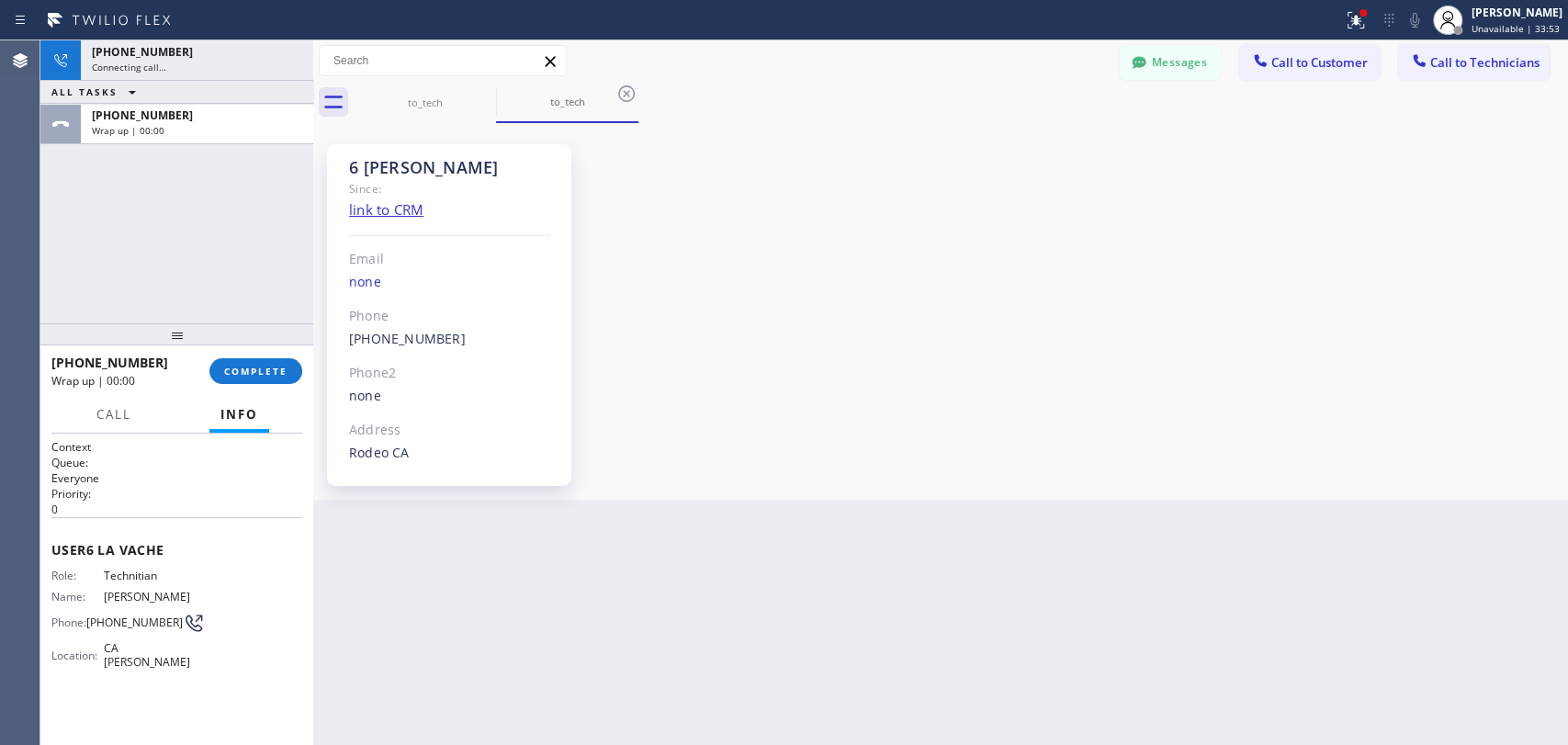
click at [270, 424] on div "Call Info" at bounding box center [177, 415] width 251 height 37
click at [263, 384] on button "COMPLETE" at bounding box center [255, 372] width 92 height 26
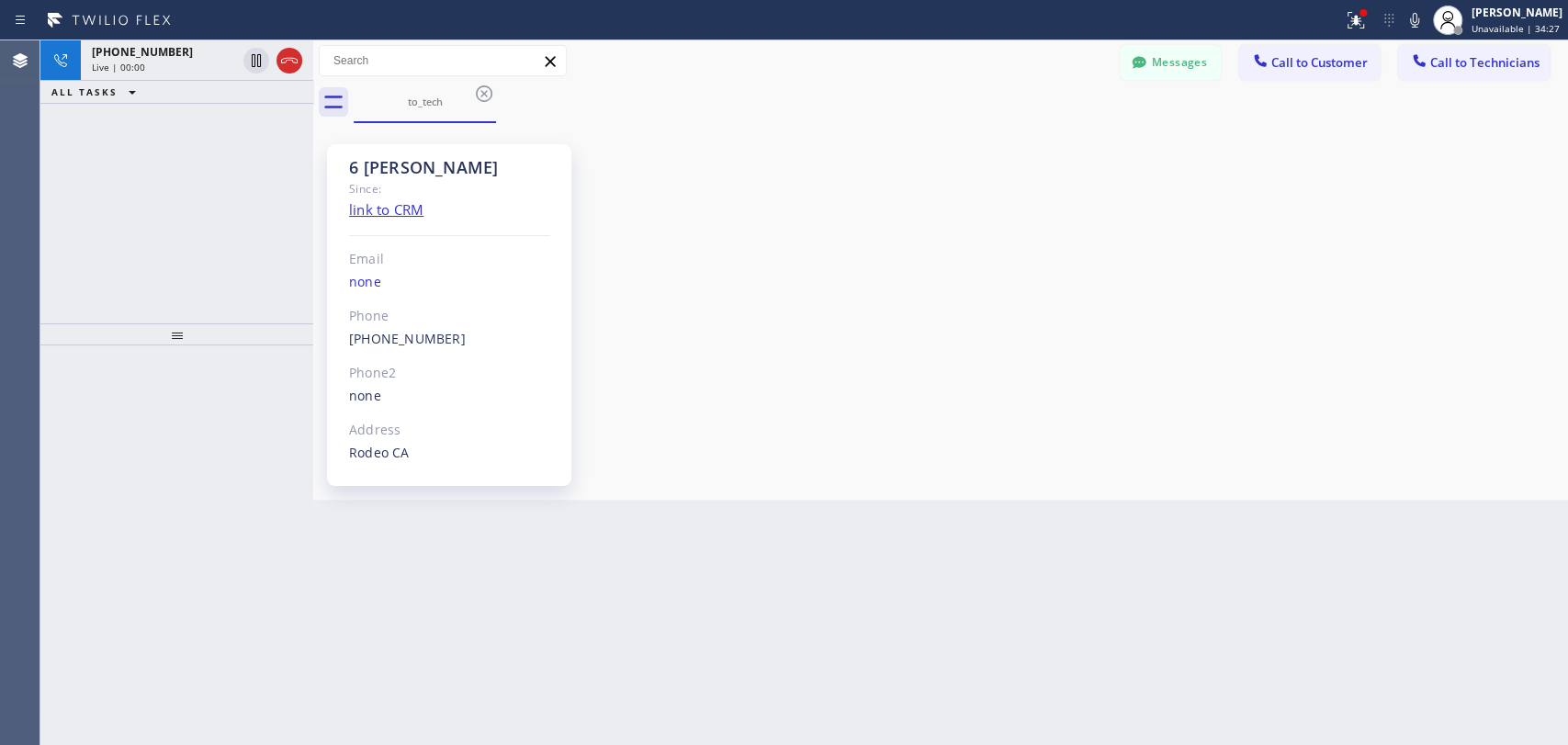
drag, startPoint x: 292, startPoint y: 69, endPoint x: 240, endPoint y: 31, distance: 64.4
click at [292, 68] on icon at bounding box center [289, 61] width 22 height 22
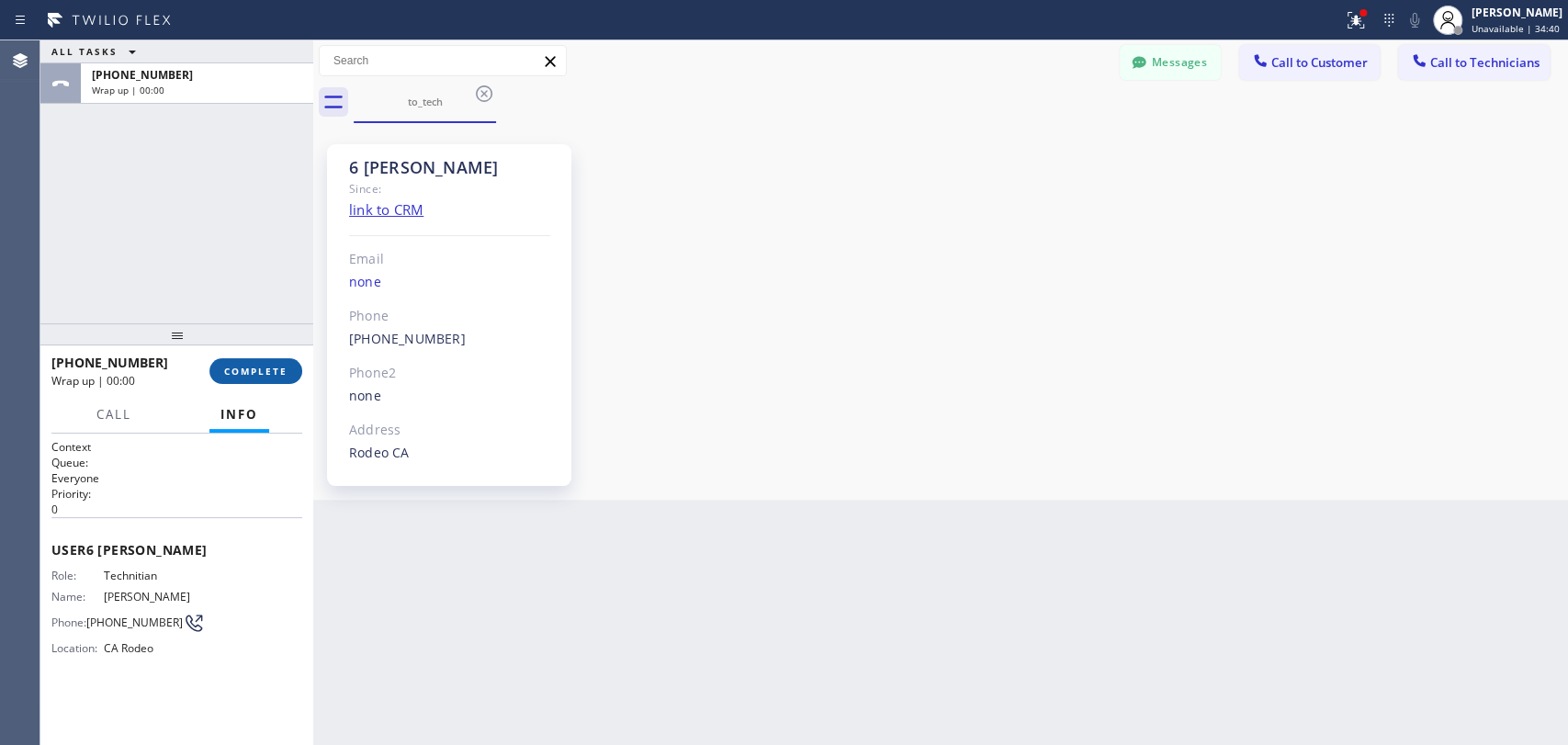
click at [225, 379] on button "COMPLETE" at bounding box center [255, 372] width 92 height 26
click at [1140, 68] on icon at bounding box center [1139, 62] width 14 height 12
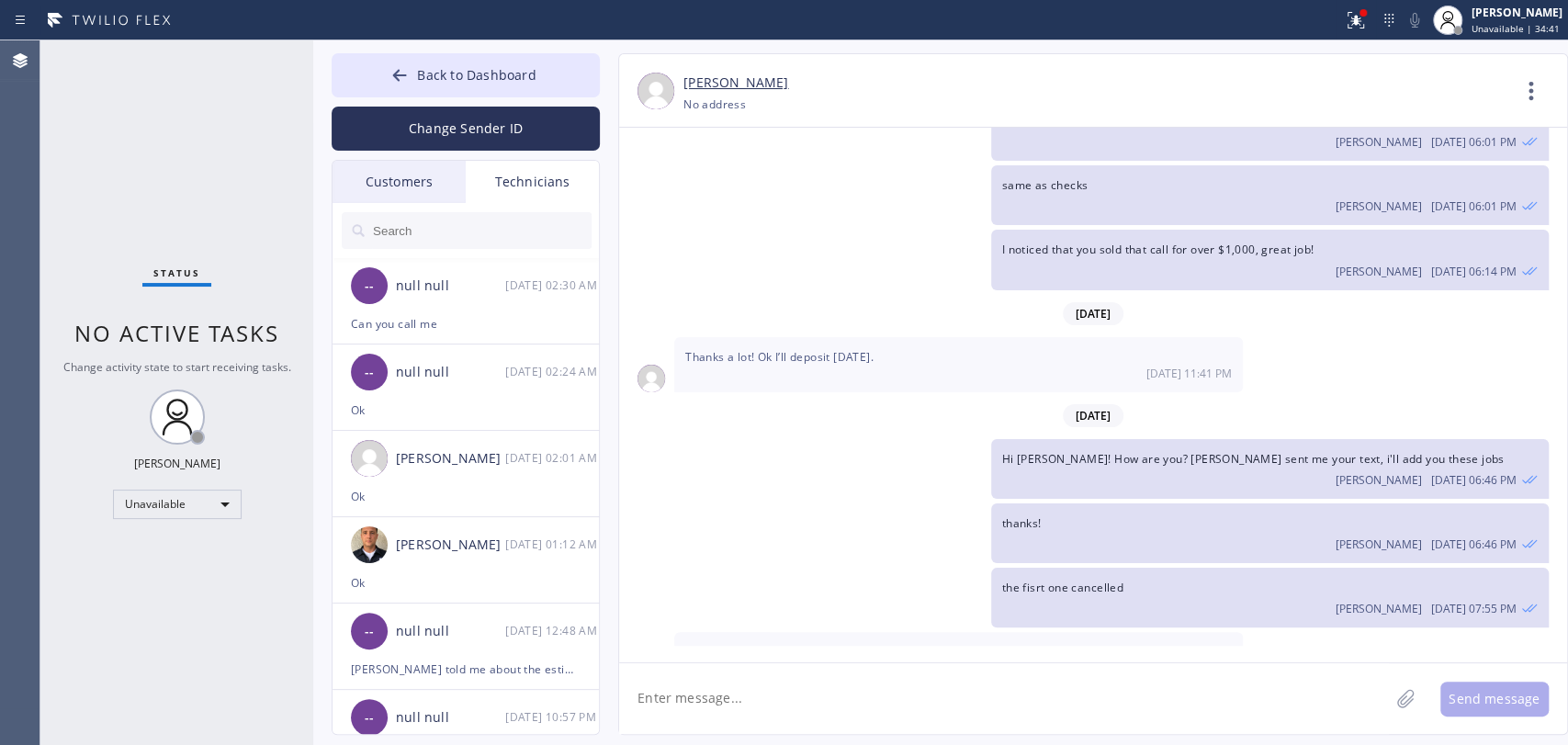
click at [477, 215] on input "text" at bounding box center [482, 230] width 220 height 37
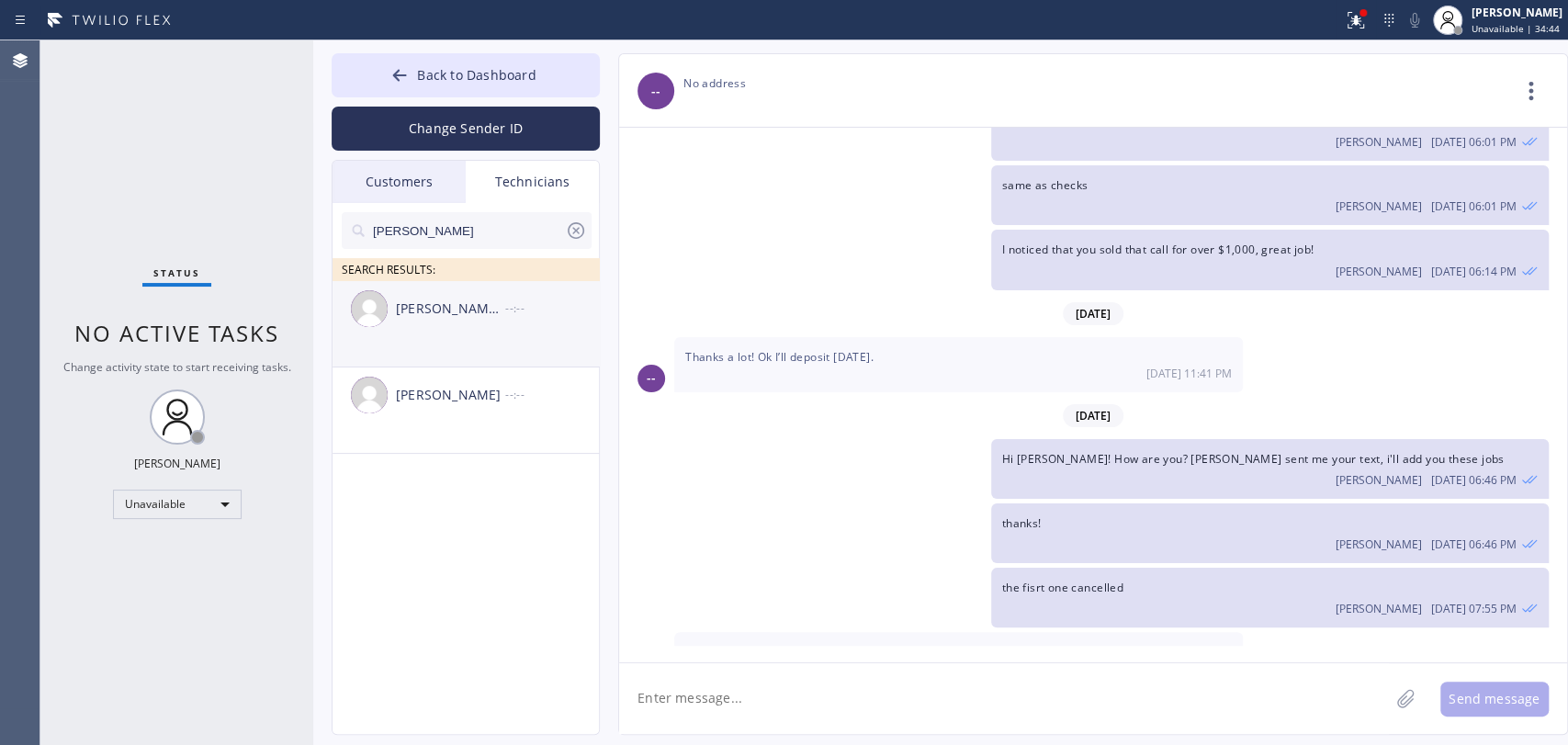
type input "jacob"
click at [430, 322] on div "Jacob Avimael Lopez Castro --:--" at bounding box center [467, 308] width 268 height 55
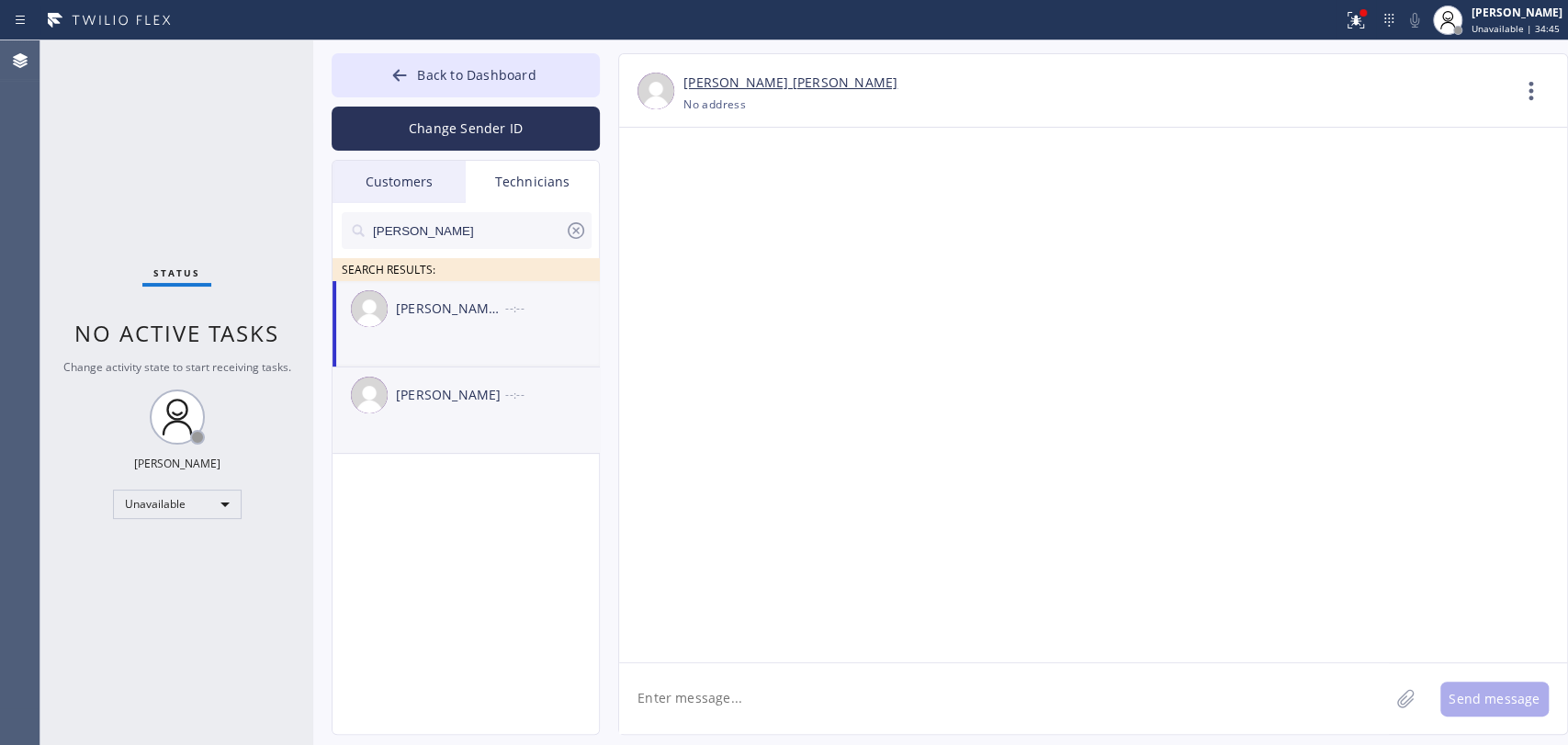
click at [469, 410] on div "Jacob Solomon --:--" at bounding box center [467, 394] width 268 height 55
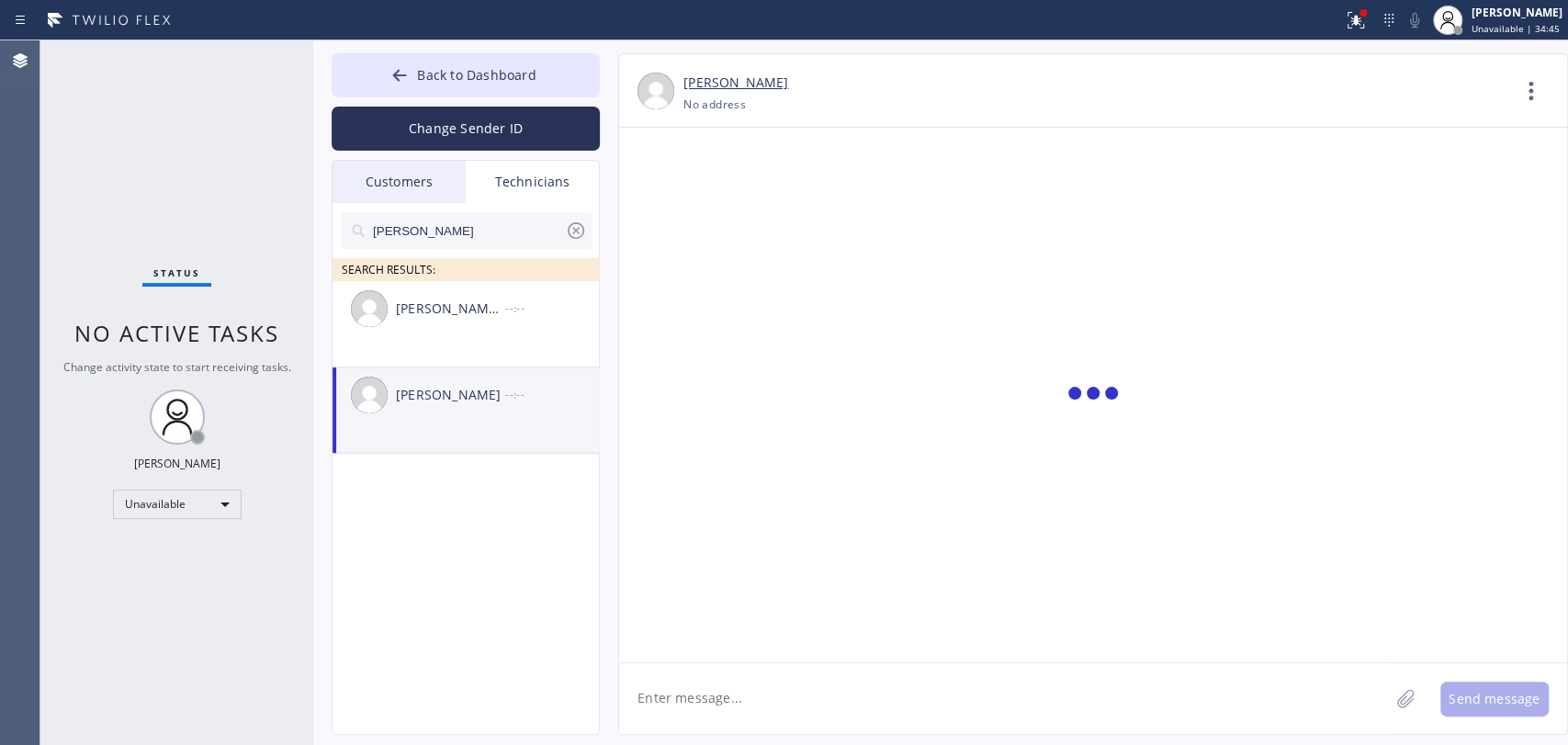
scroll to position [2733, 0]
click at [681, 672] on textarea at bounding box center [1003, 698] width 770 height 71
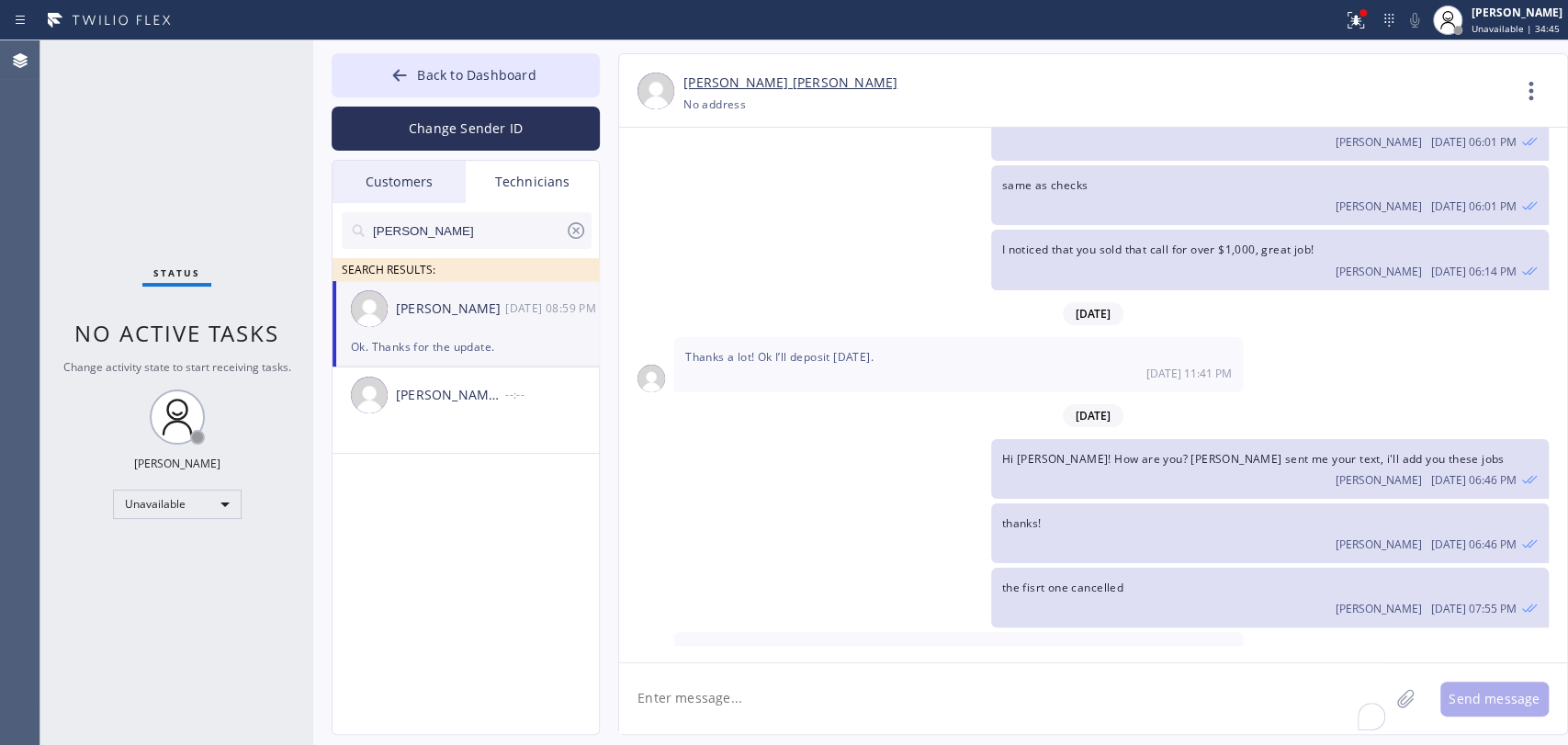
paste textarea "9-12 | $99 | Toilet is leaking/2911 San Juan Boulevard, Belmont, CA, 94002/hous…"
type textarea "9-12 | $99 | Toilet is leaking/2911 San Juan Boulevard, Belmont, CA, 94002/hous…"
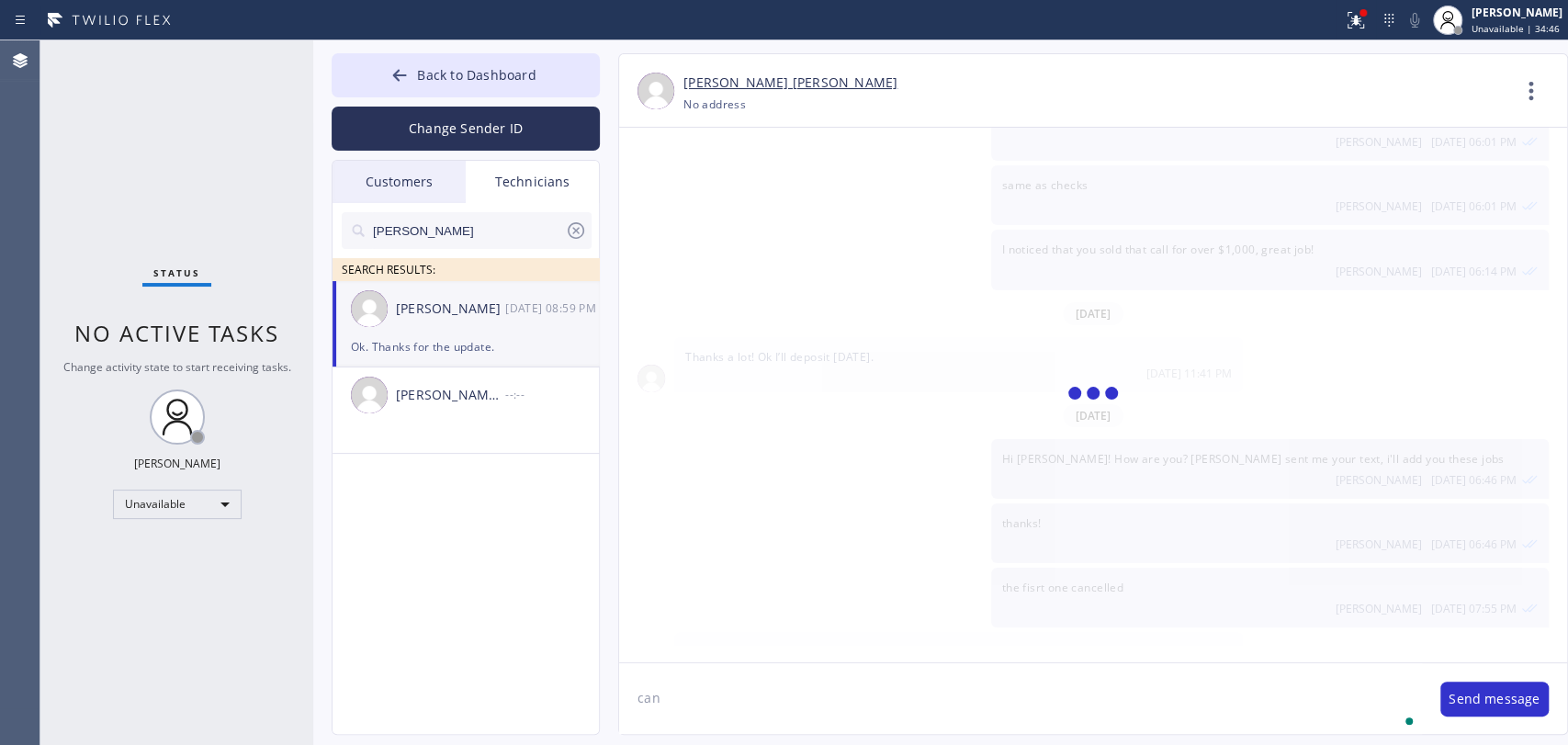
scroll to position [2837, 0]
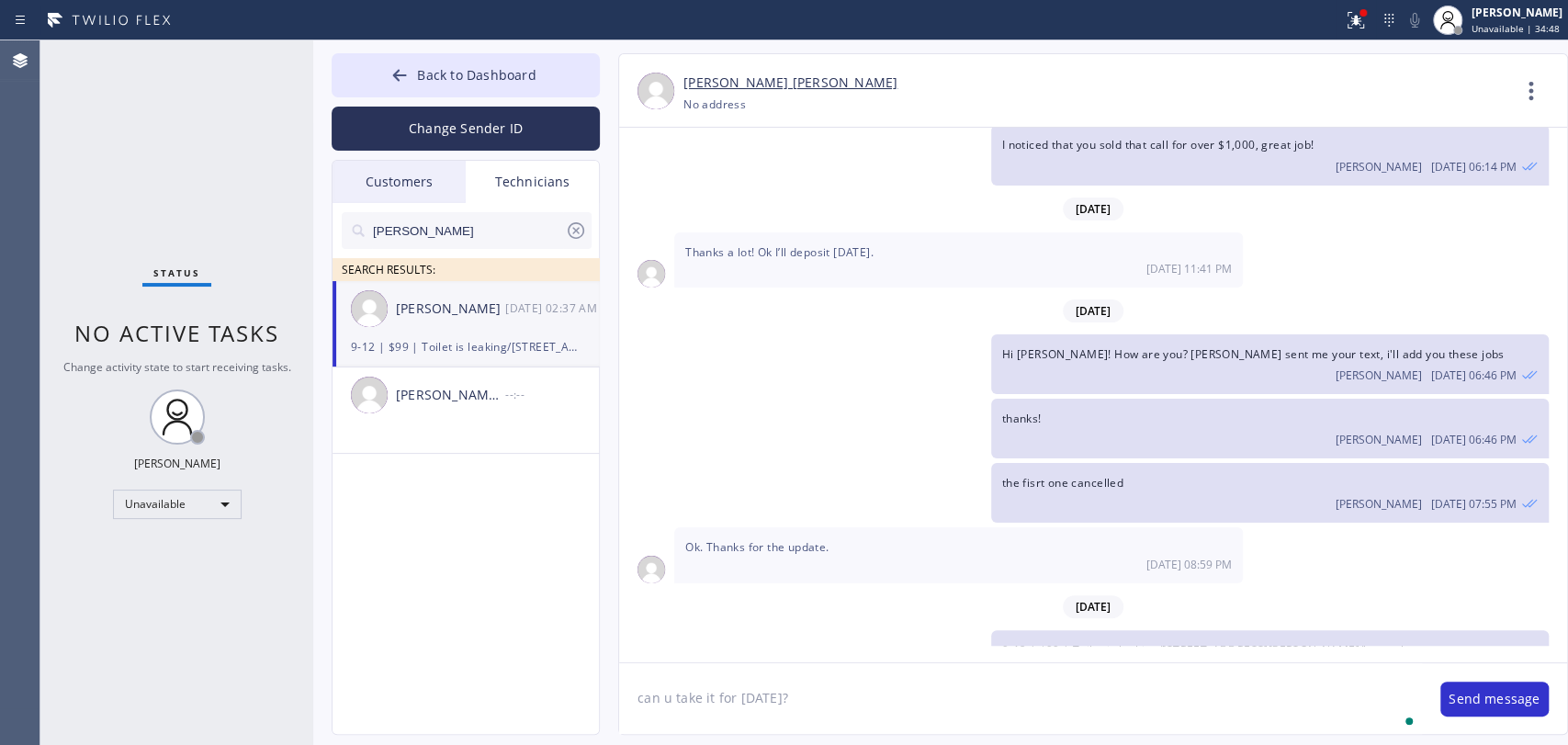
type textarea "can u take it for [DATE]?"
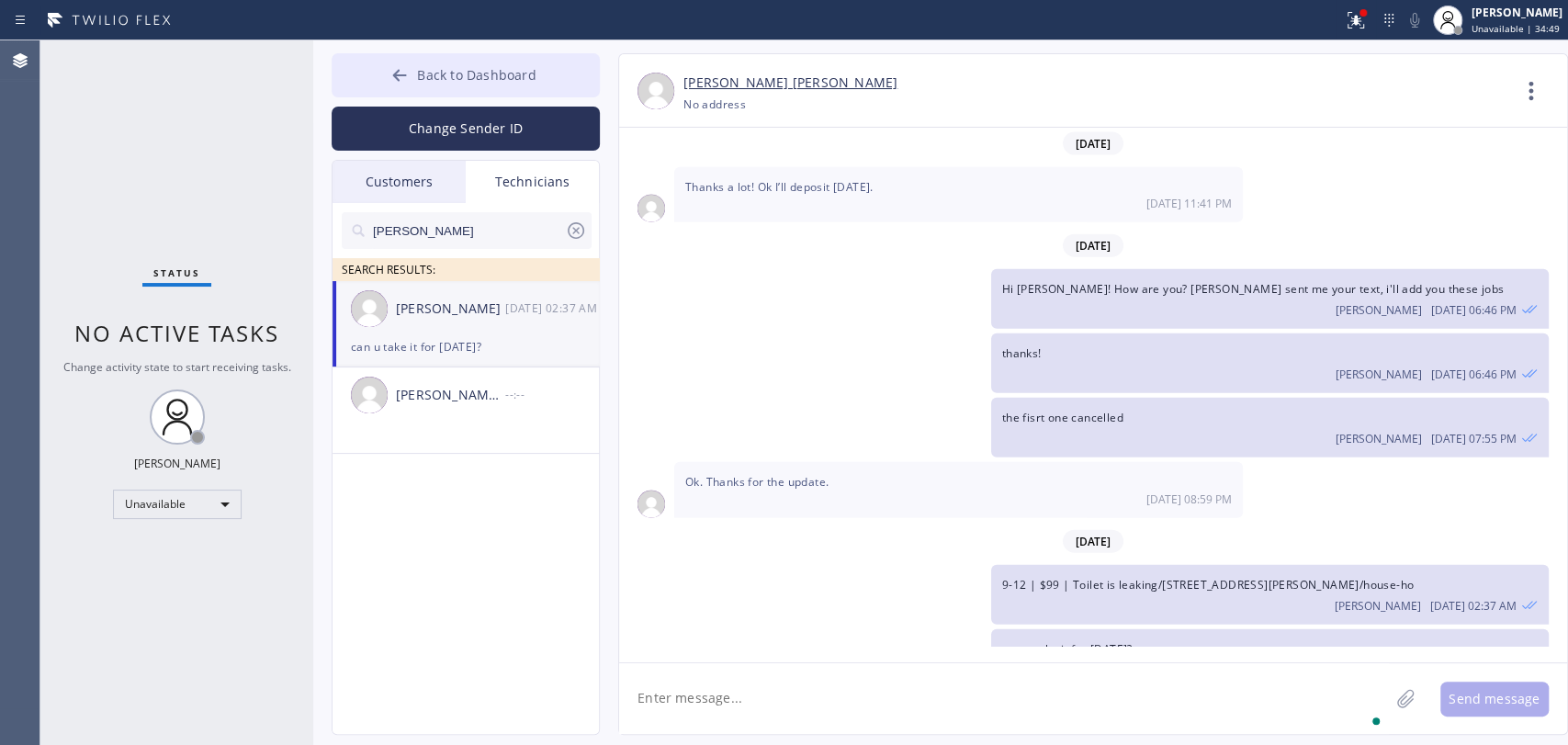
click at [408, 68] on icon at bounding box center [399, 75] width 18 height 18
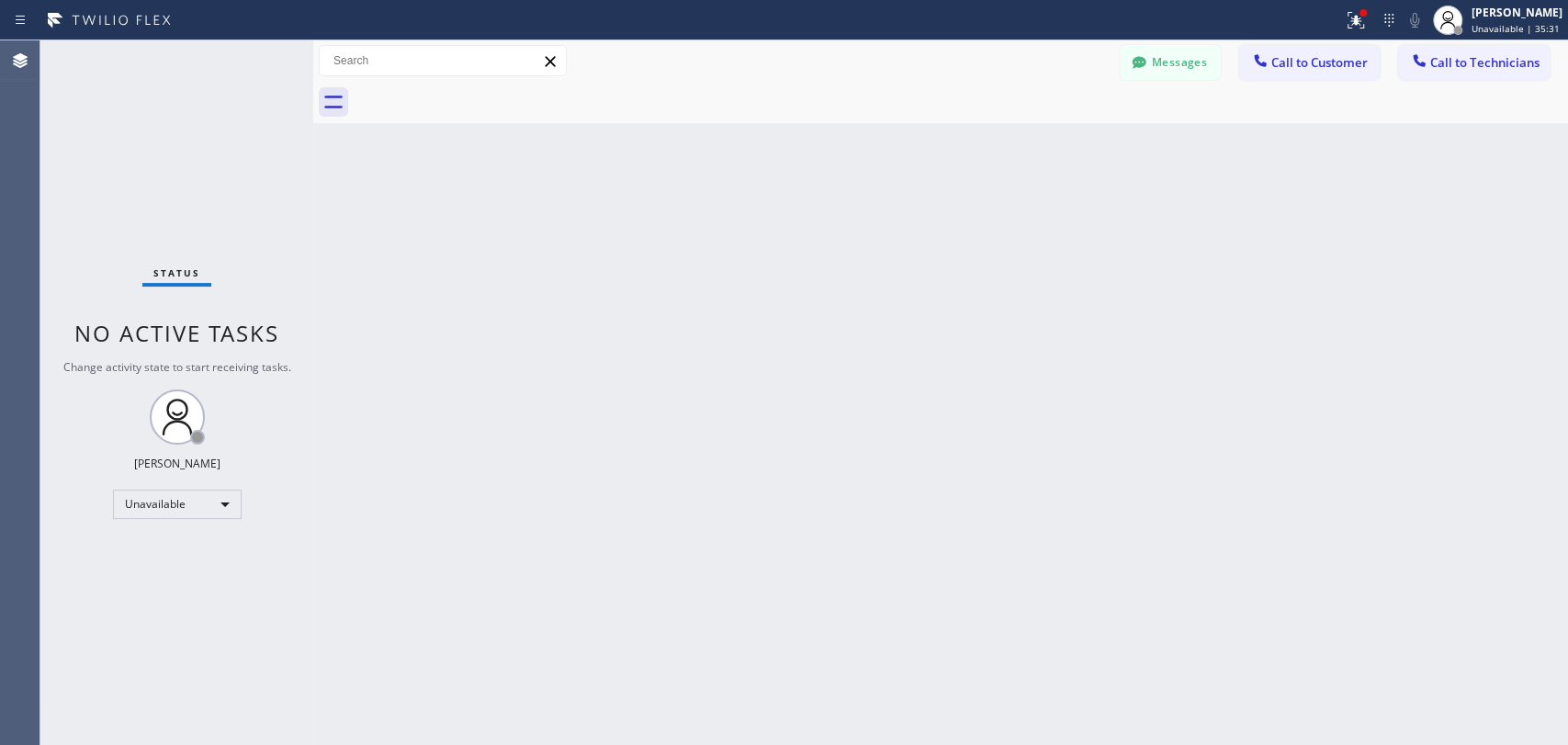
click at [1044, 377] on div "Back to Dashboard Change Sender ID Customers Technicians kennytran2013@gmail.co…" at bounding box center [939, 392] width 1254 height 704
click at [1174, 64] on button "Messages" at bounding box center [1171, 62] width 101 height 35
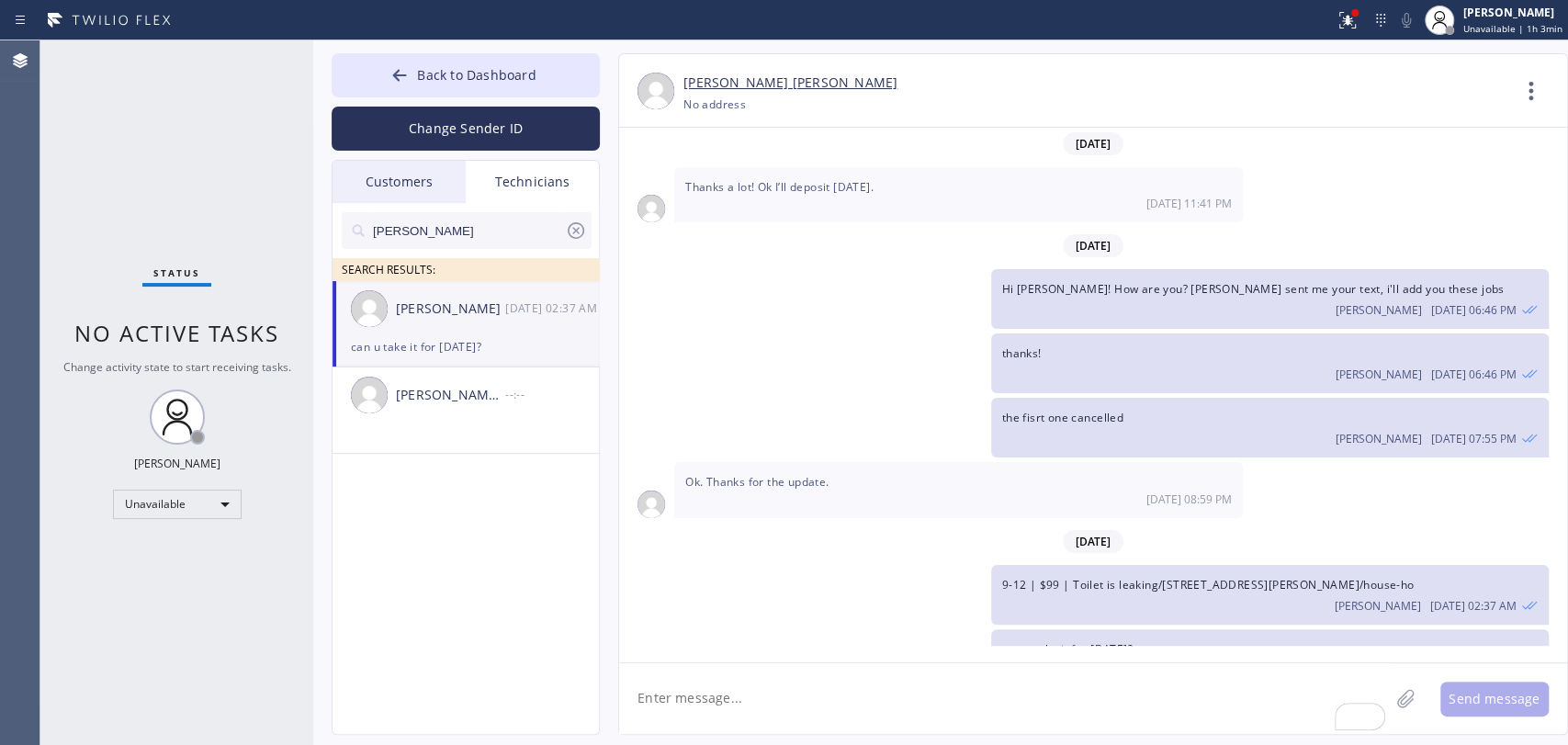
click at [501, 331] on div "Jacob Solomon 08/12 02:37 AM" at bounding box center [467, 308] width 268 height 55
